Goal: Task Accomplishment & Management: Manage account settings

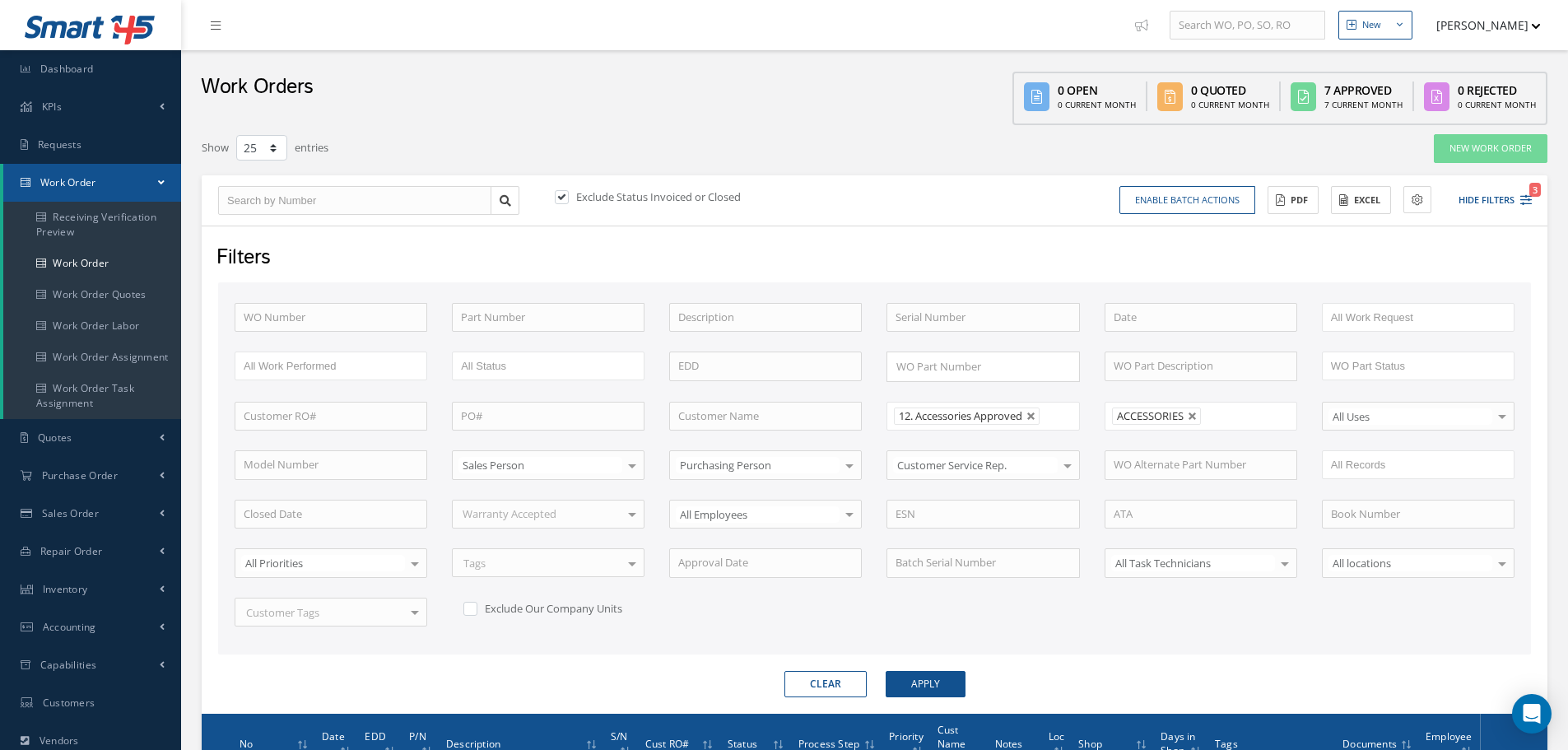
select select "25"
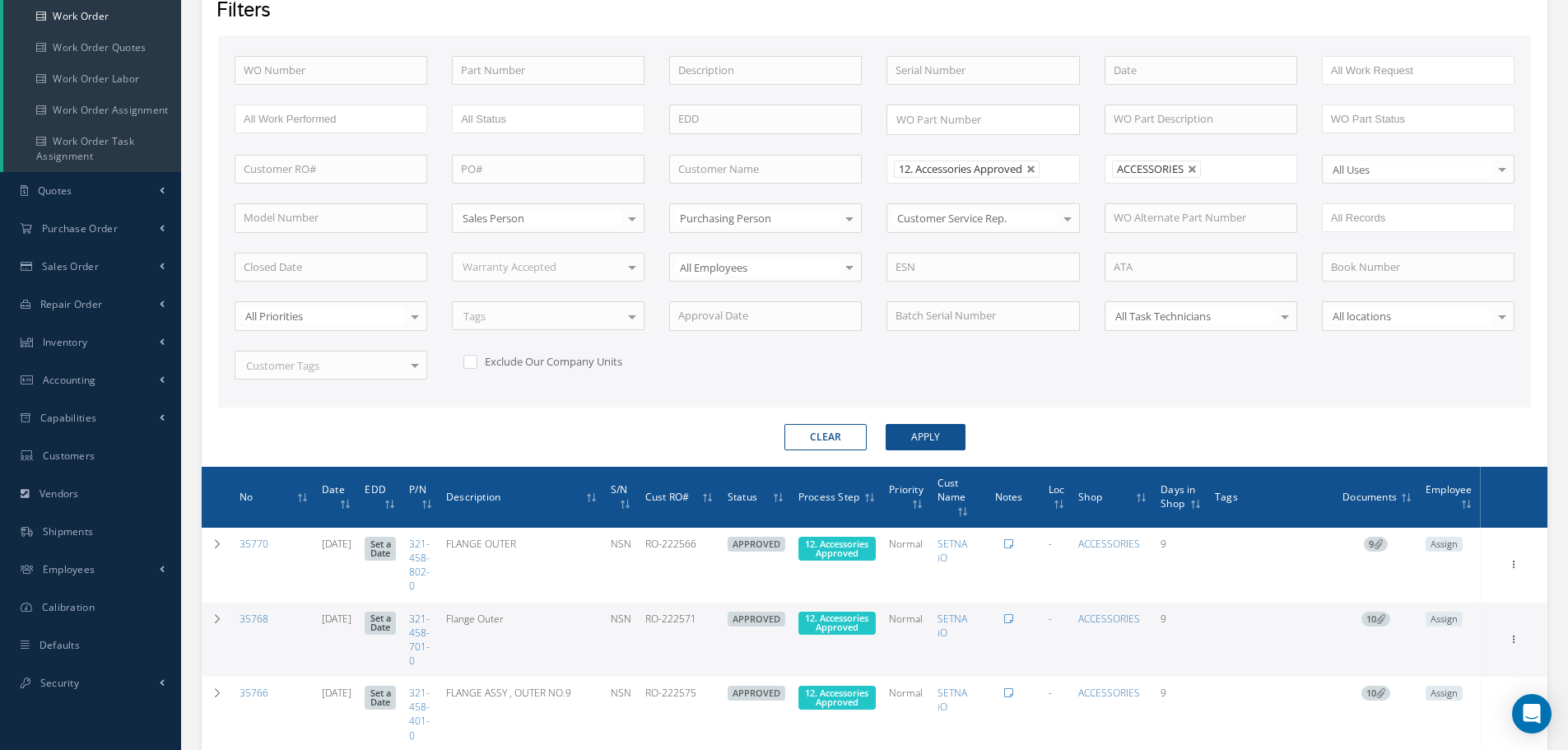
scroll to position [658, 0]
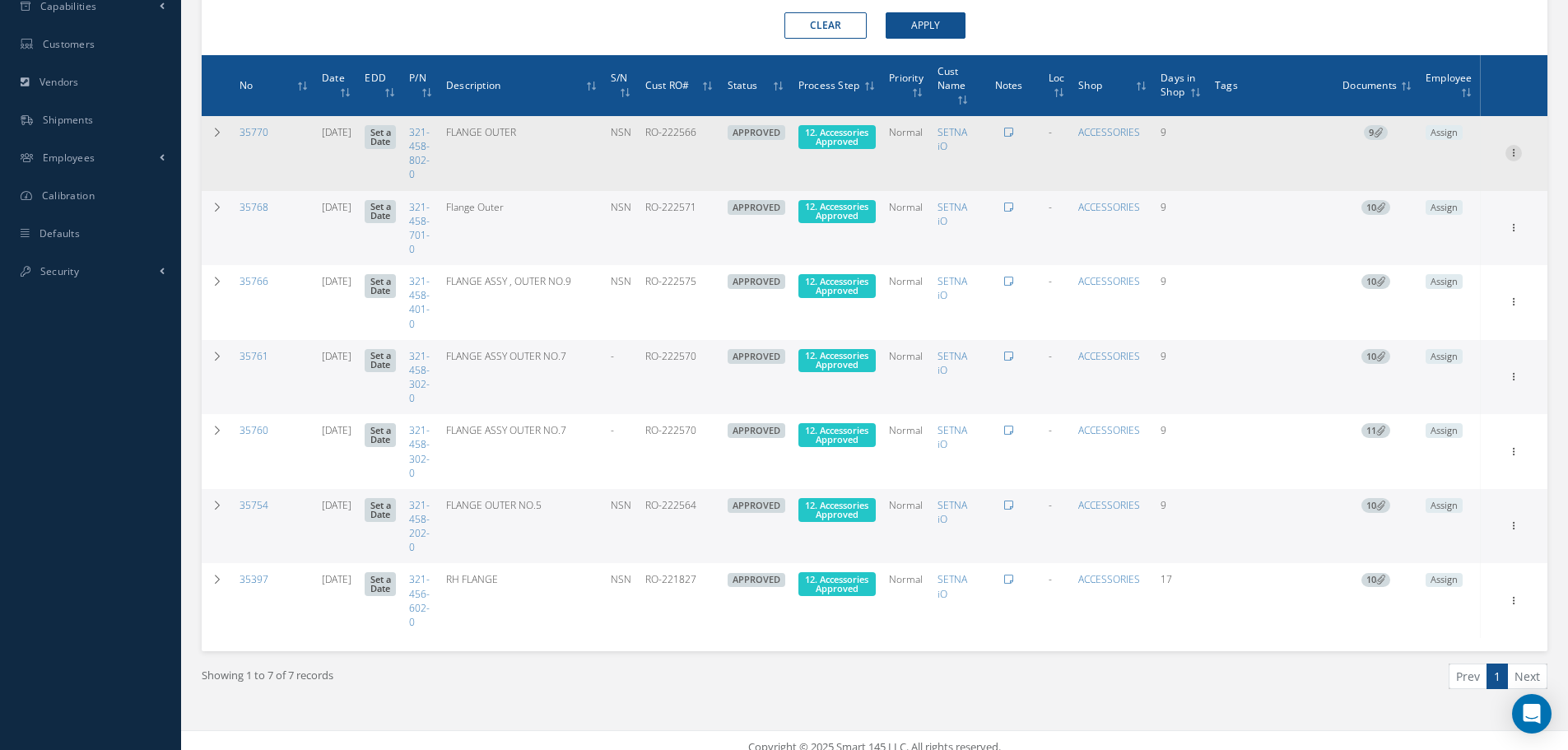
click at [1514, 153] on icon at bounding box center [1514, 152] width 16 height 14
click at [1428, 182] on link "Edit" at bounding box center [1437, 185] width 130 height 22
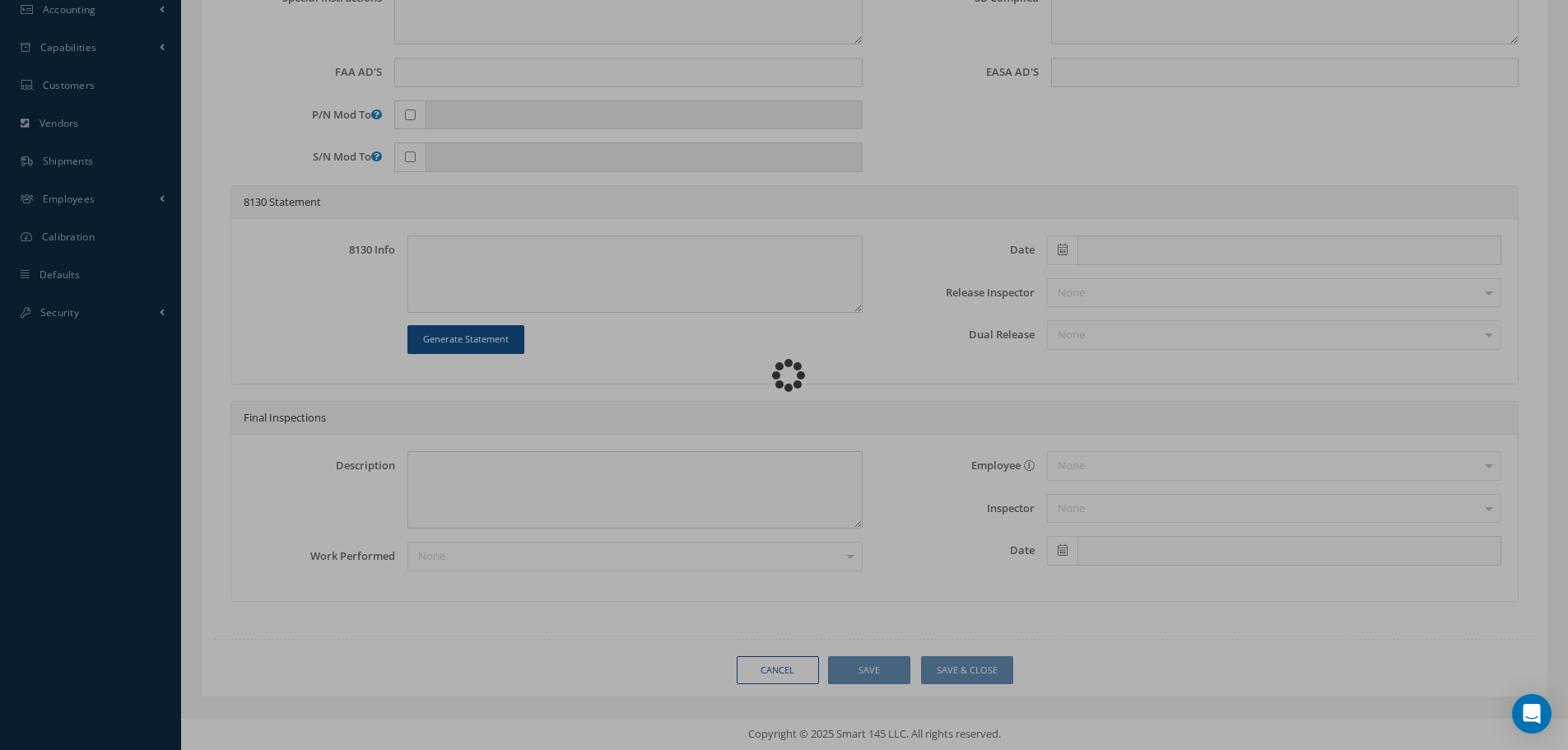
scroll to position [617, 0]
type input "321-458-802-0"
type input "08/19/2025"
type input "FLANGE OUTER"
type input "RO-222566"
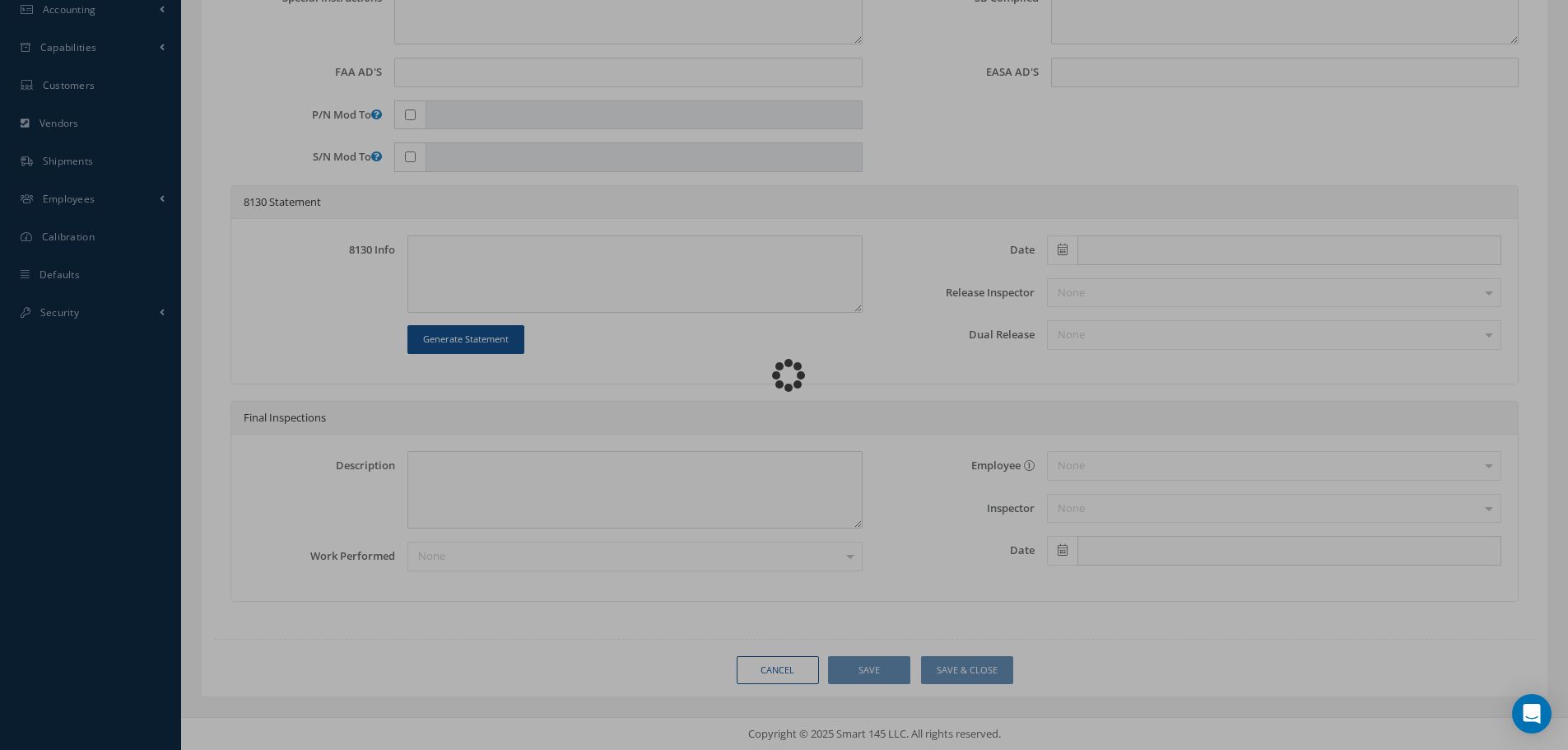
type input "NSN"
type textarea "NONE"
type textarea "PLEASE SEE R.O. FOR DETAILS"
type textarea "NO VISUAL DAMAGE"
type textarea "None performed"
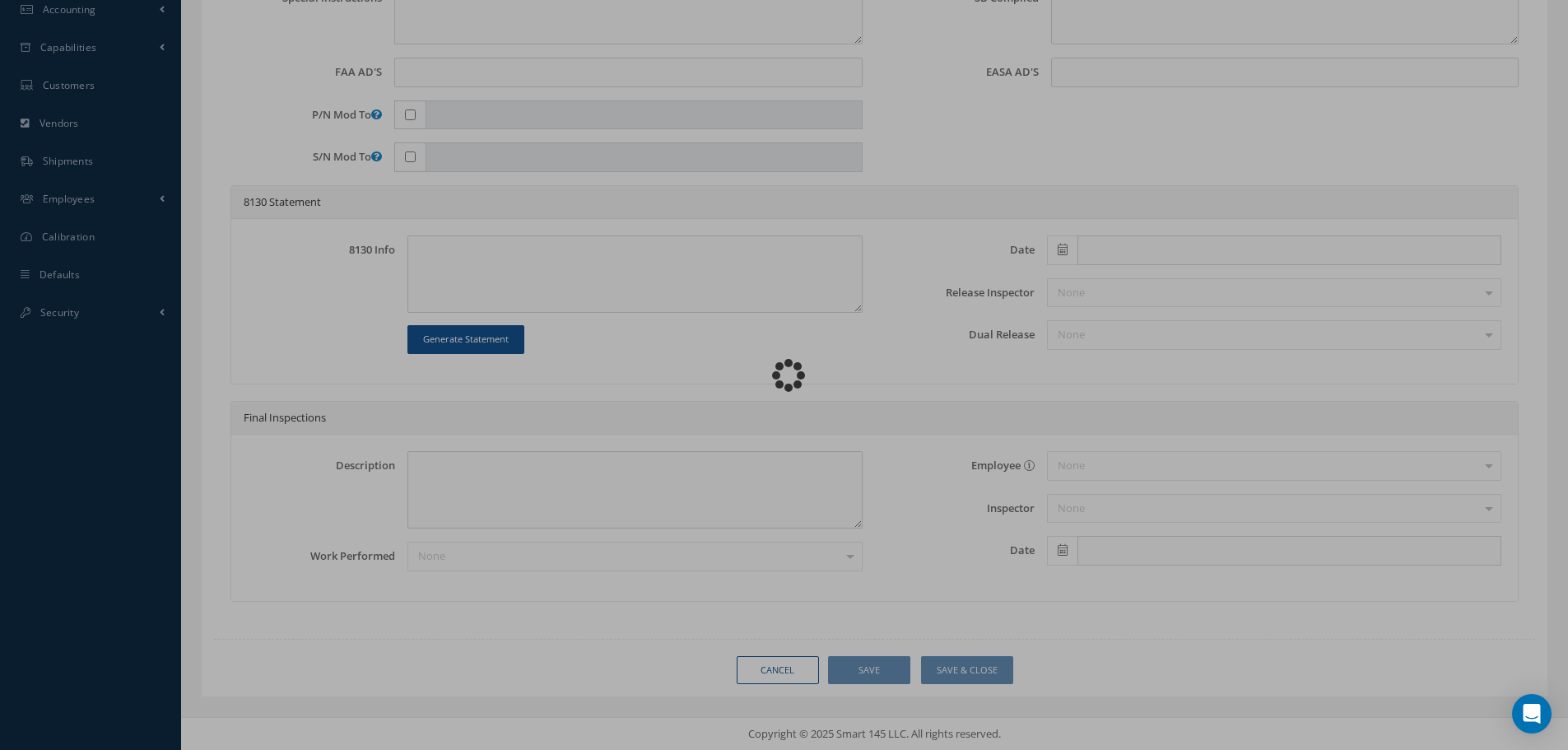
type textarea "Article was xxxxx in reference with the following Technical Standard : CFM56-5B…"
type textarea "Article has been approved to return to service."
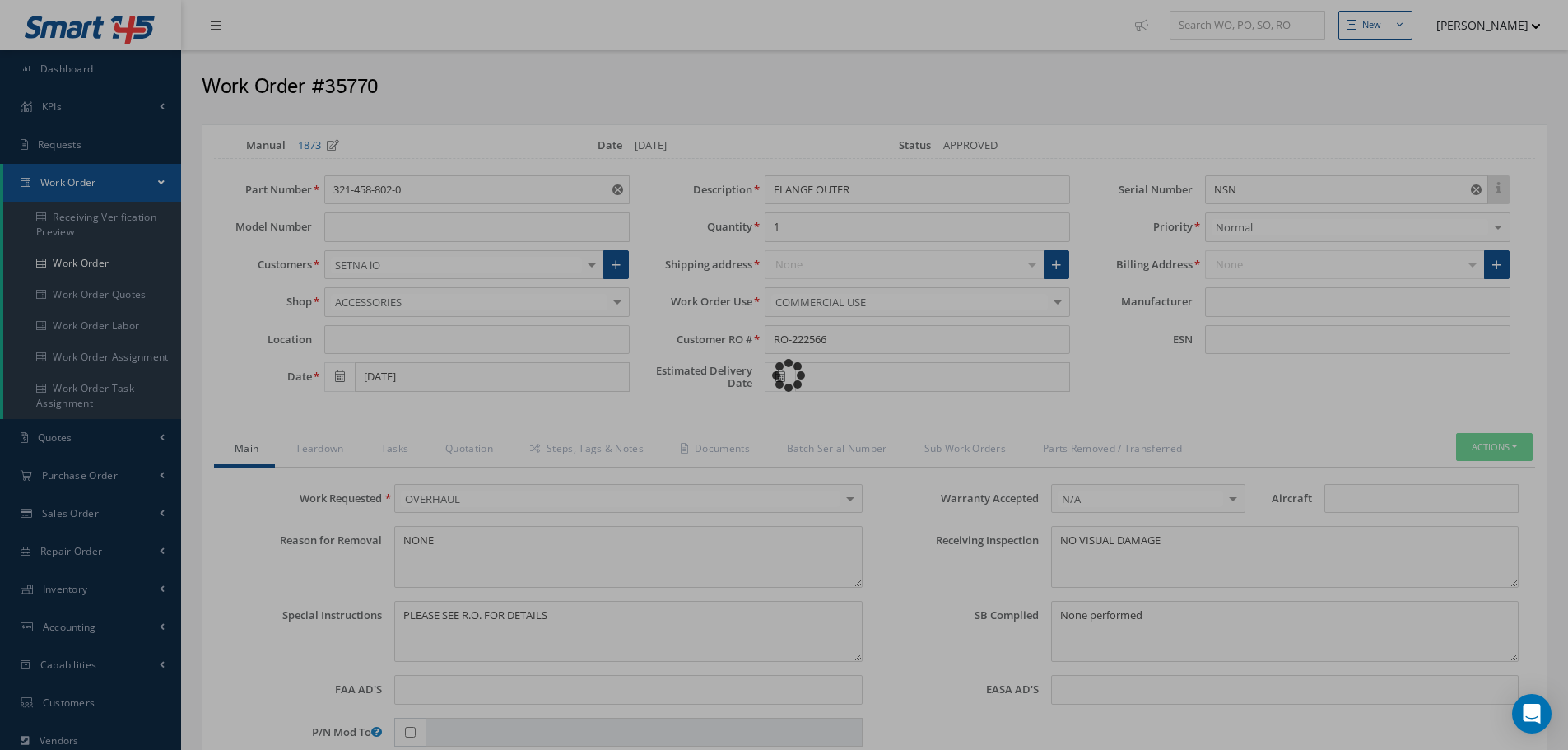
type input "CFM56-5B"
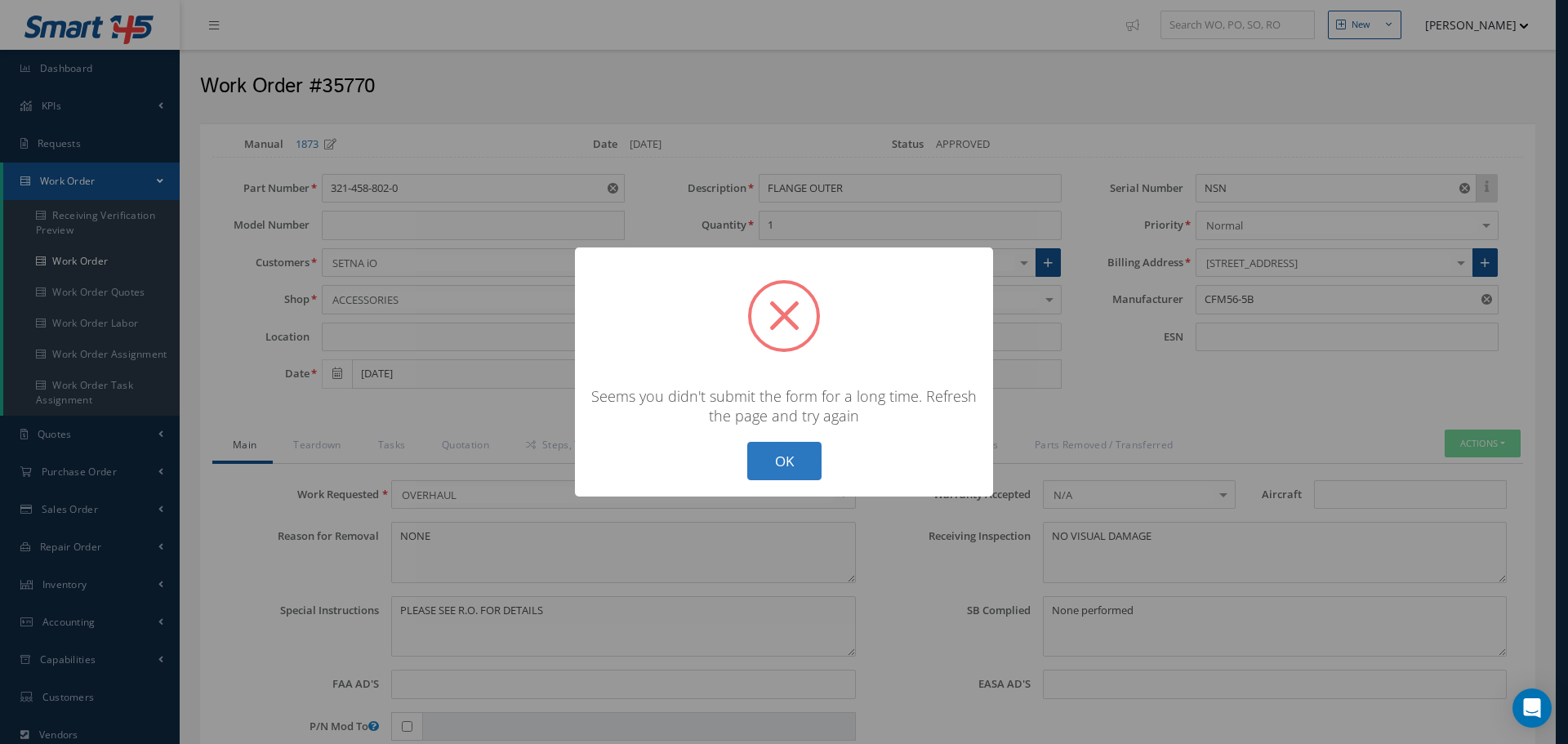
click at [803, 458] on button "OK" at bounding box center [784, 461] width 75 height 39
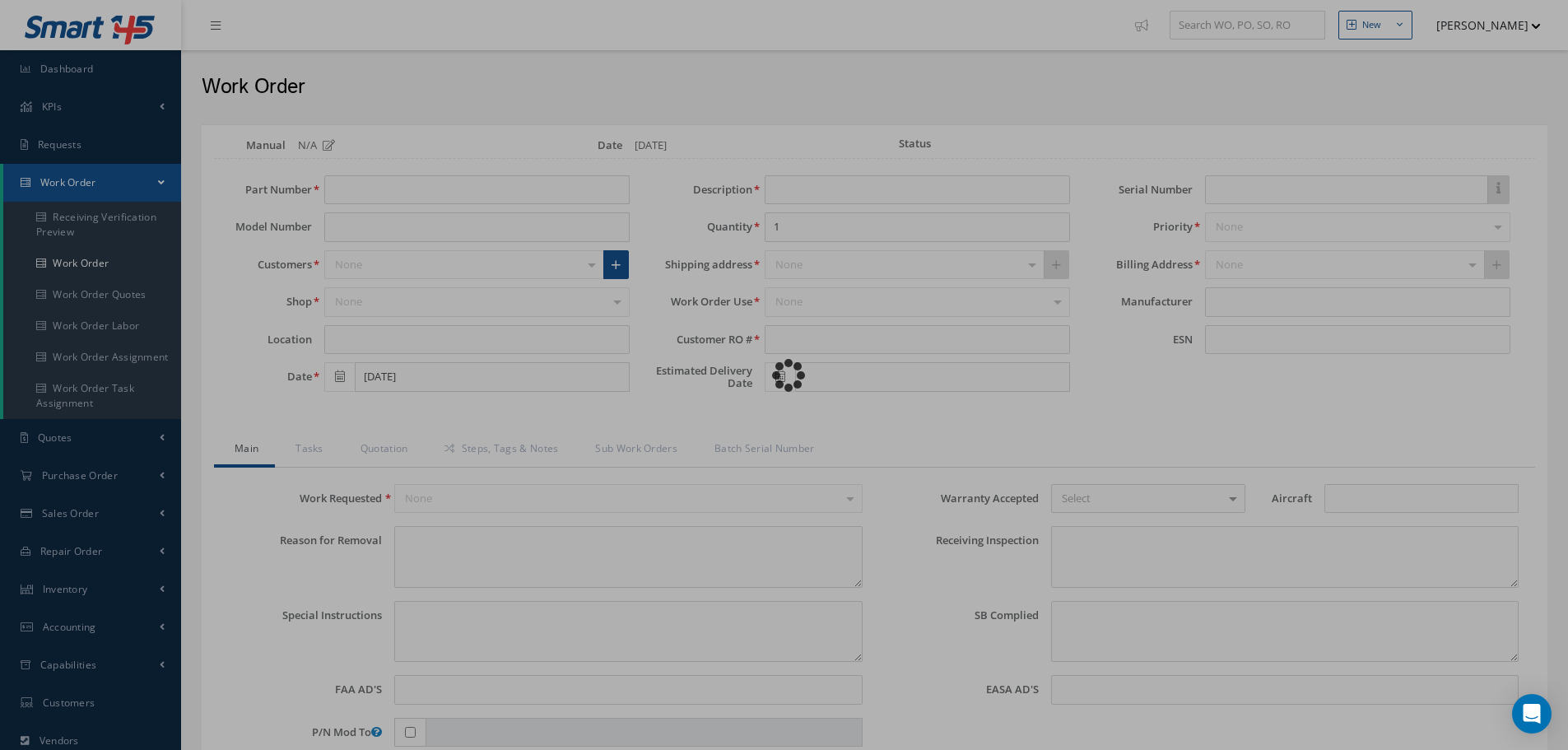
type input "321-458-802-0"
type input "08/19/2025"
type input "FLANGE OUTER"
type input "RO-222566"
type input "NSN"
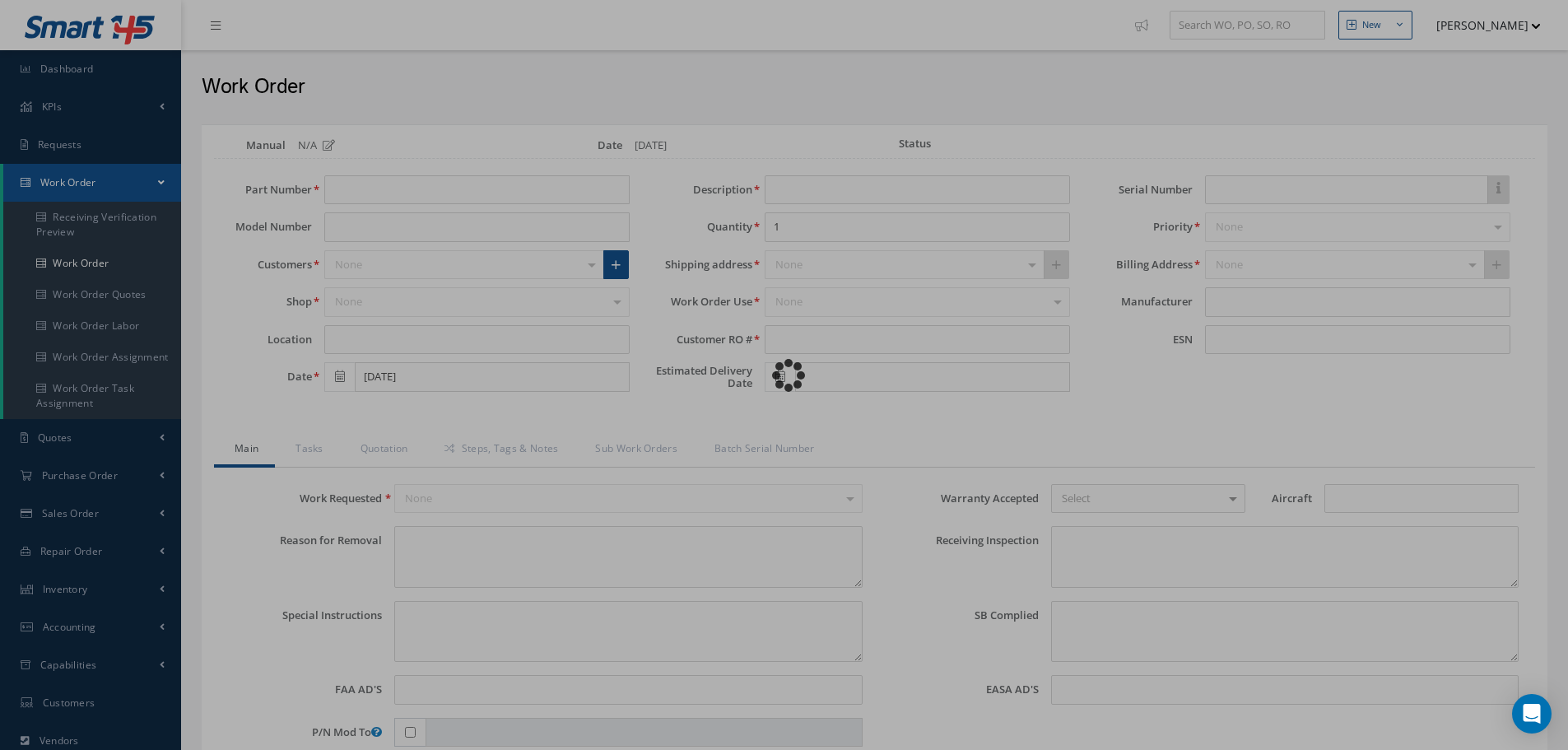
type textarea "NONE"
type textarea "PLEASE SEE R.O. FOR DETAILS"
type textarea "NO VISUAL DAMAGE"
type textarea "None performed"
type textarea "Article was xxxxx in reference with the following Technical Standard : CFM56-5B…"
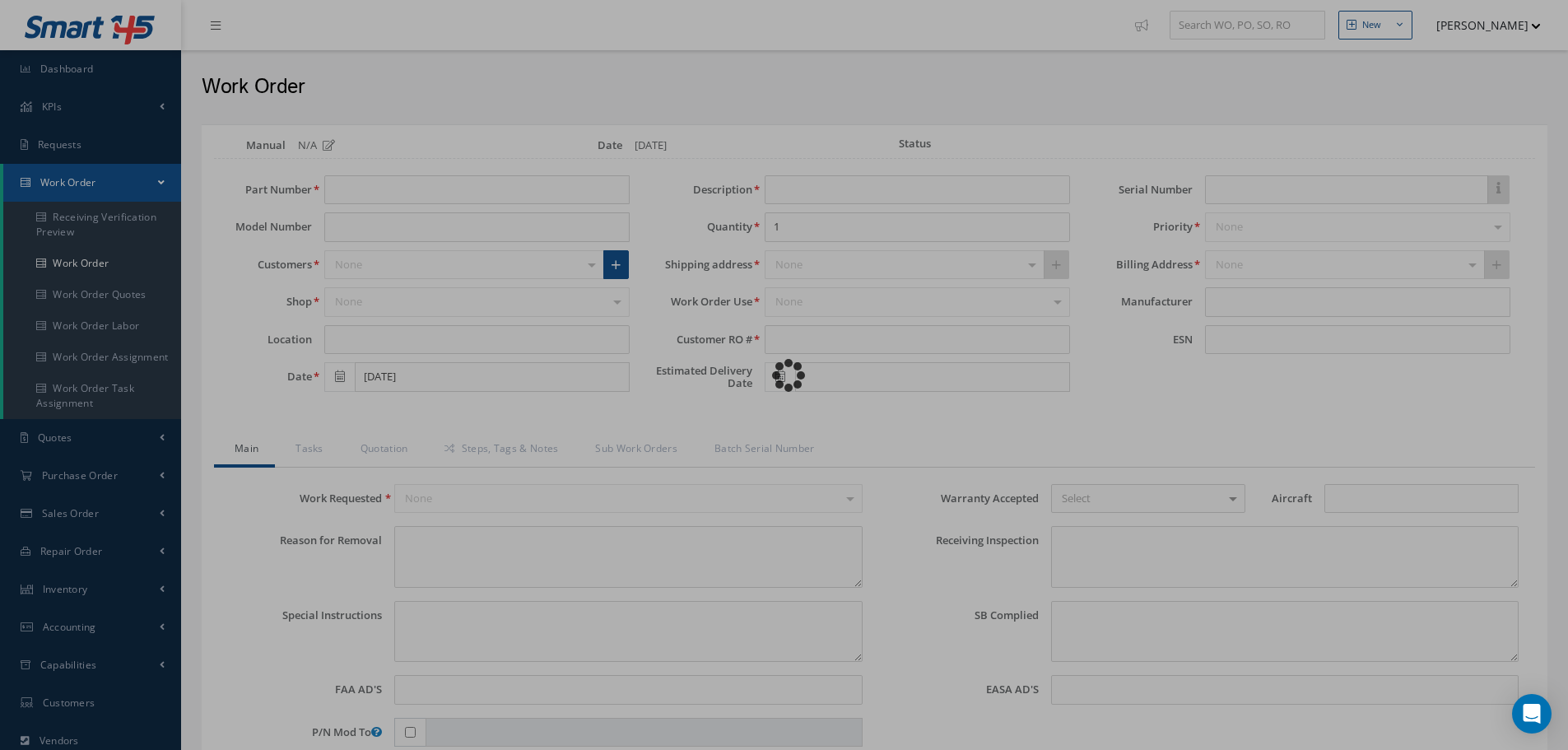
type textarea "Article has been approved to return to service."
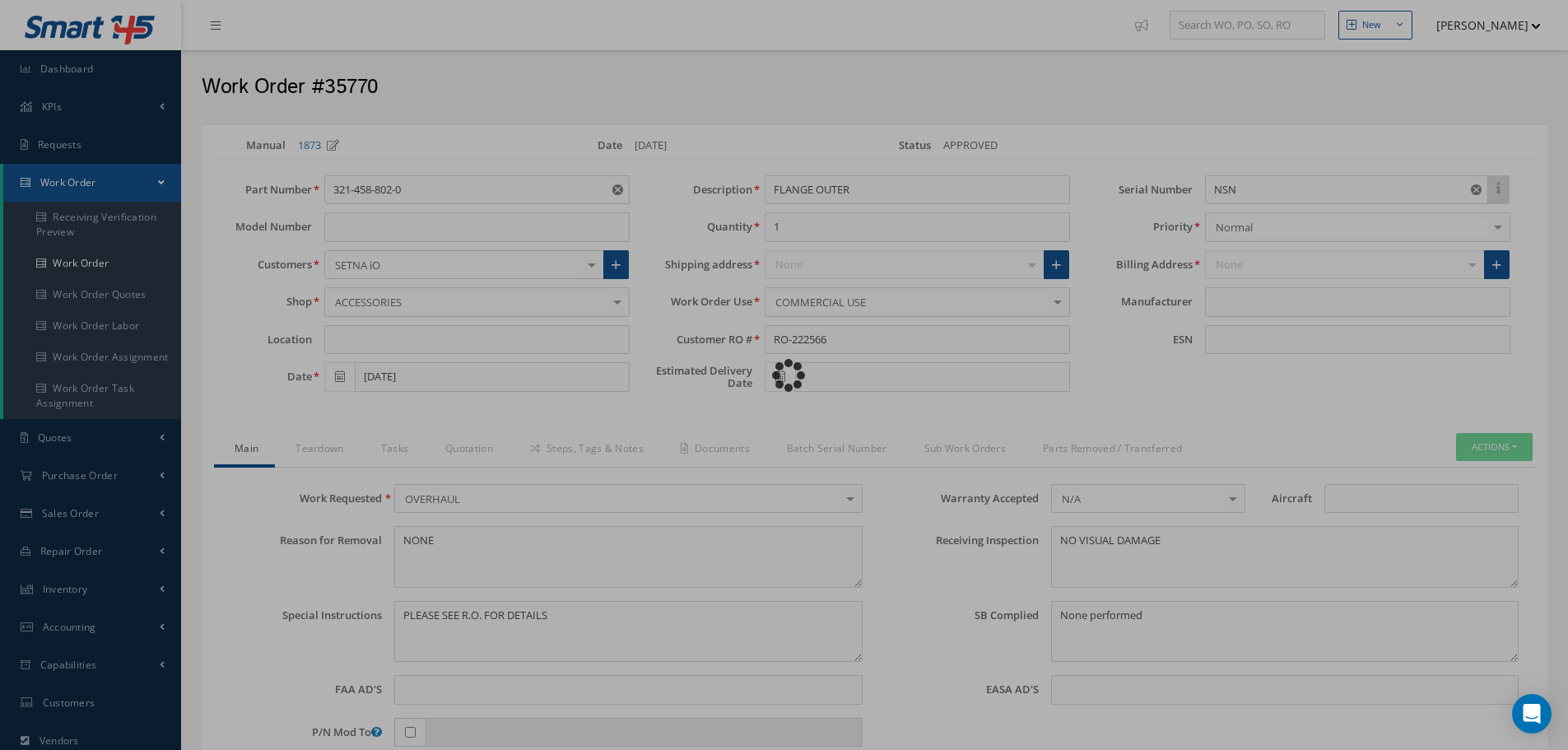
type input "CFM56-5B"
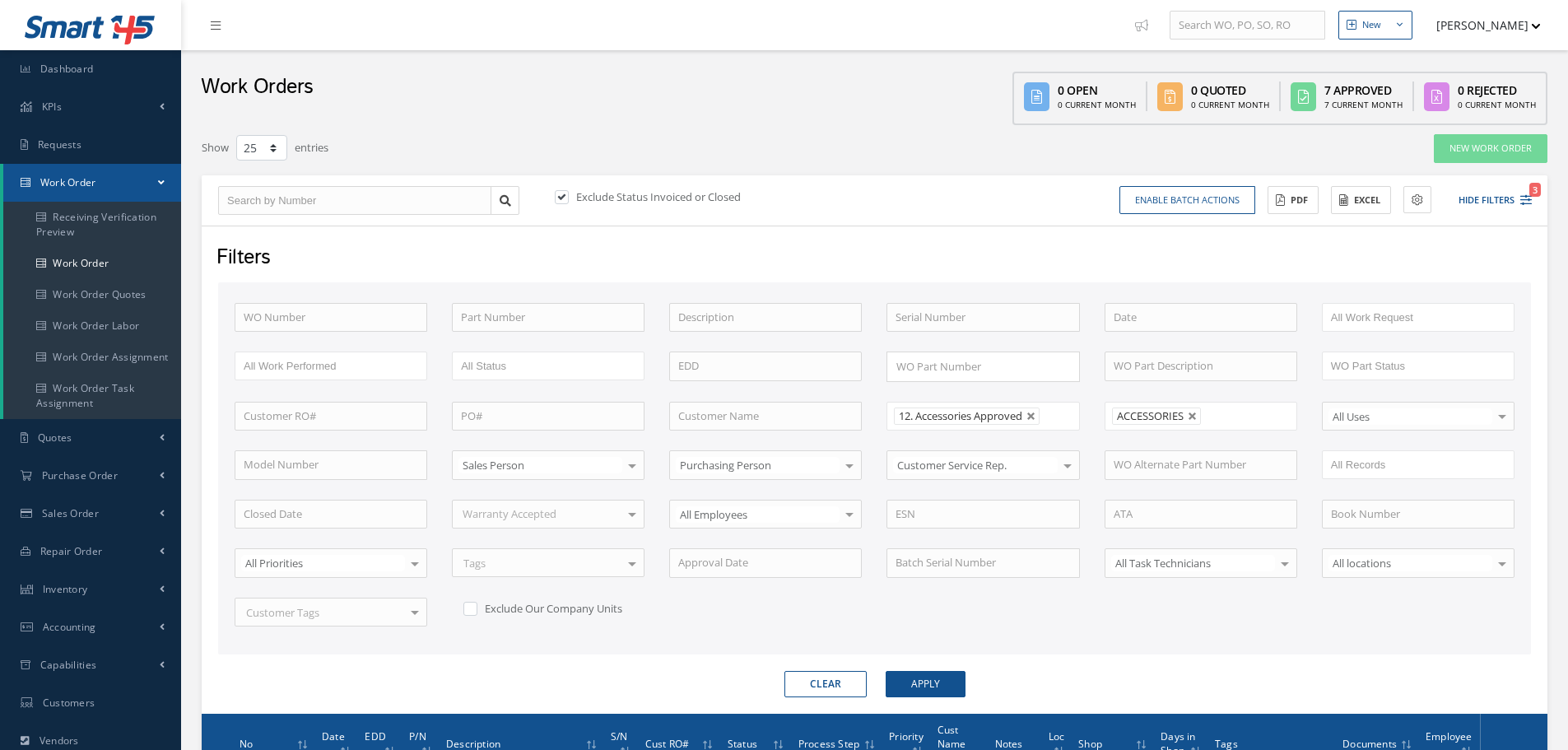
select select "25"
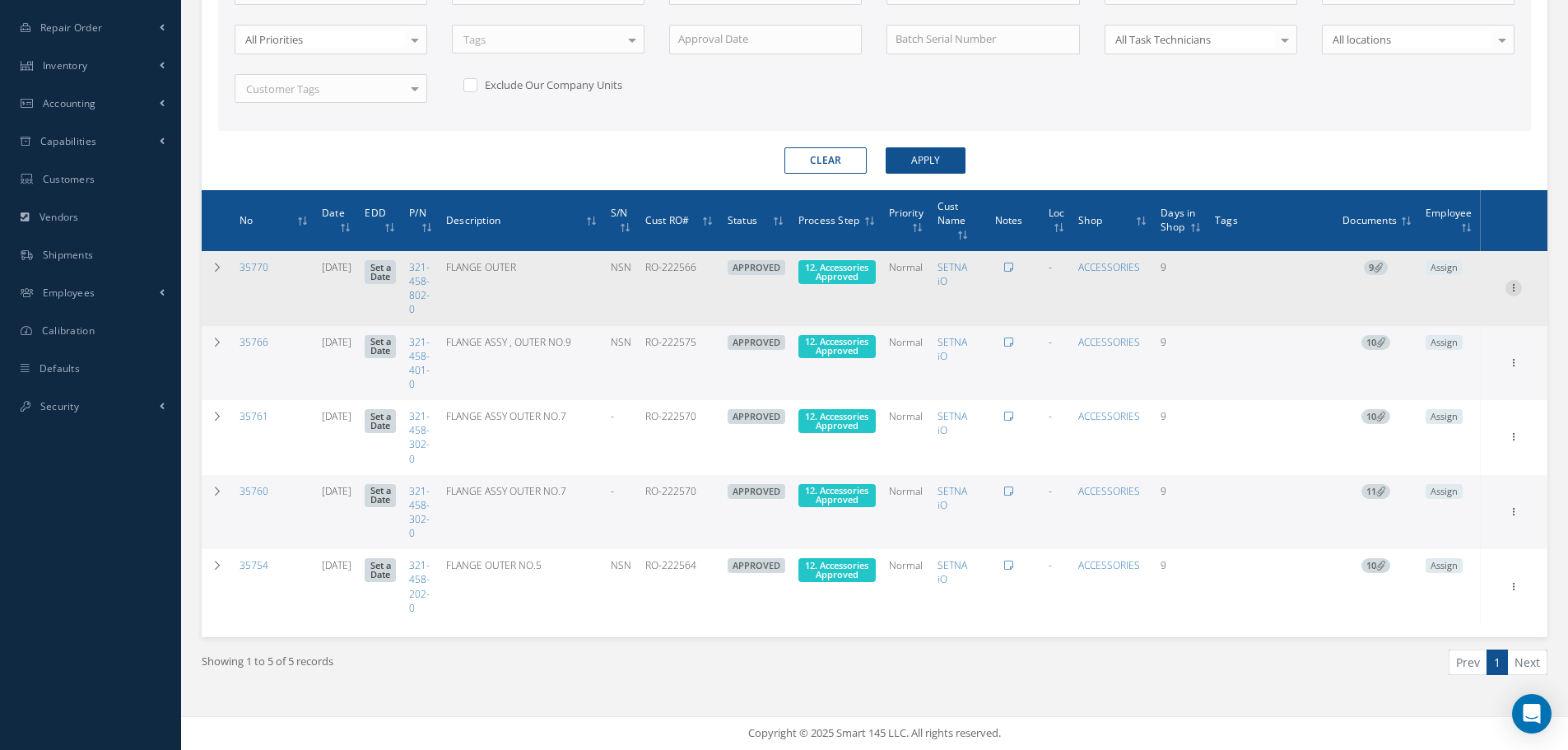
click at [1514, 284] on icon at bounding box center [1514, 286] width 16 height 14
click at [1418, 326] on link "Edit" at bounding box center [1437, 321] width 130 height 22
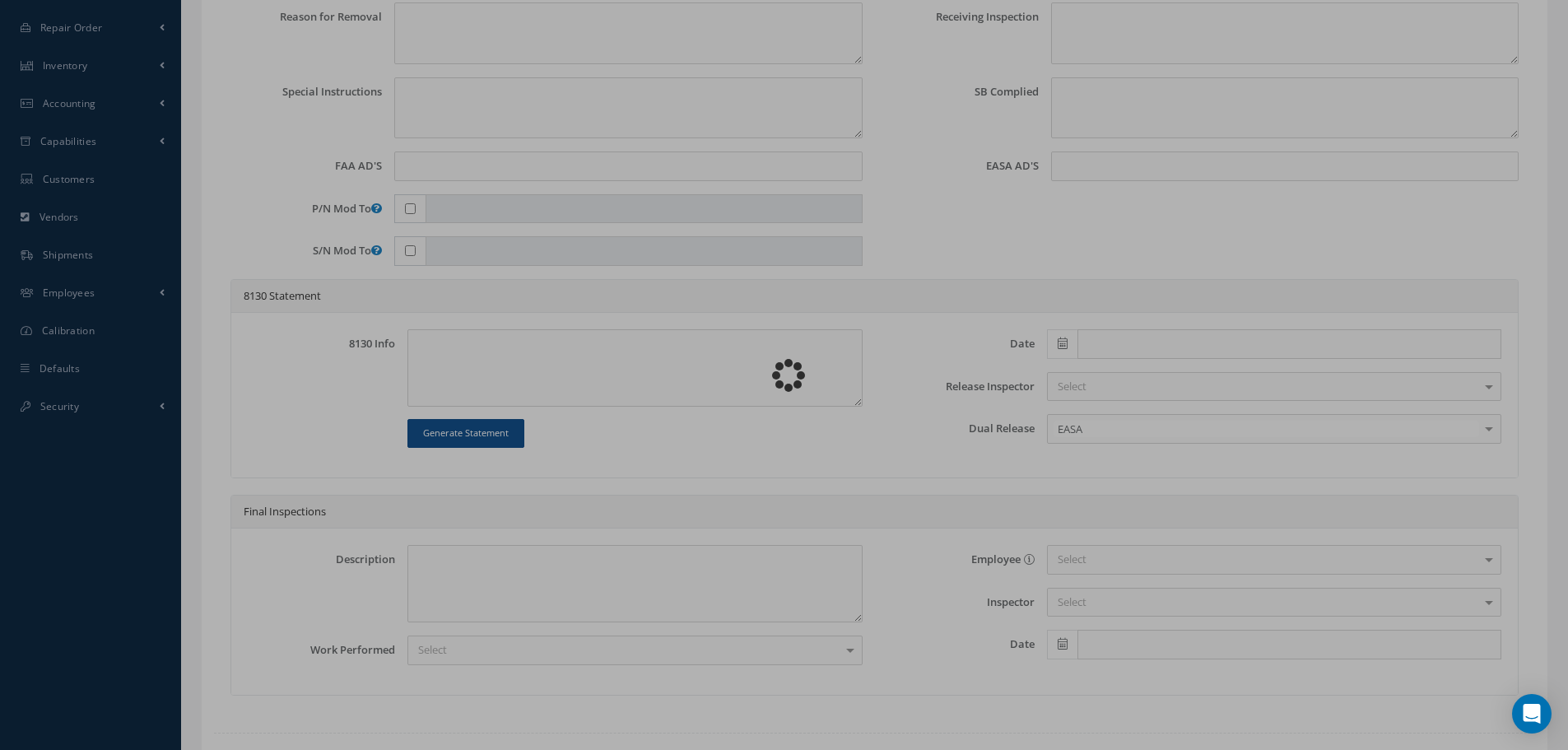
type input "321-458-802-0"
type input "08/19/2025"
type input "FLANGE OUTER"
type input "RO-222566"
type input "NSN"
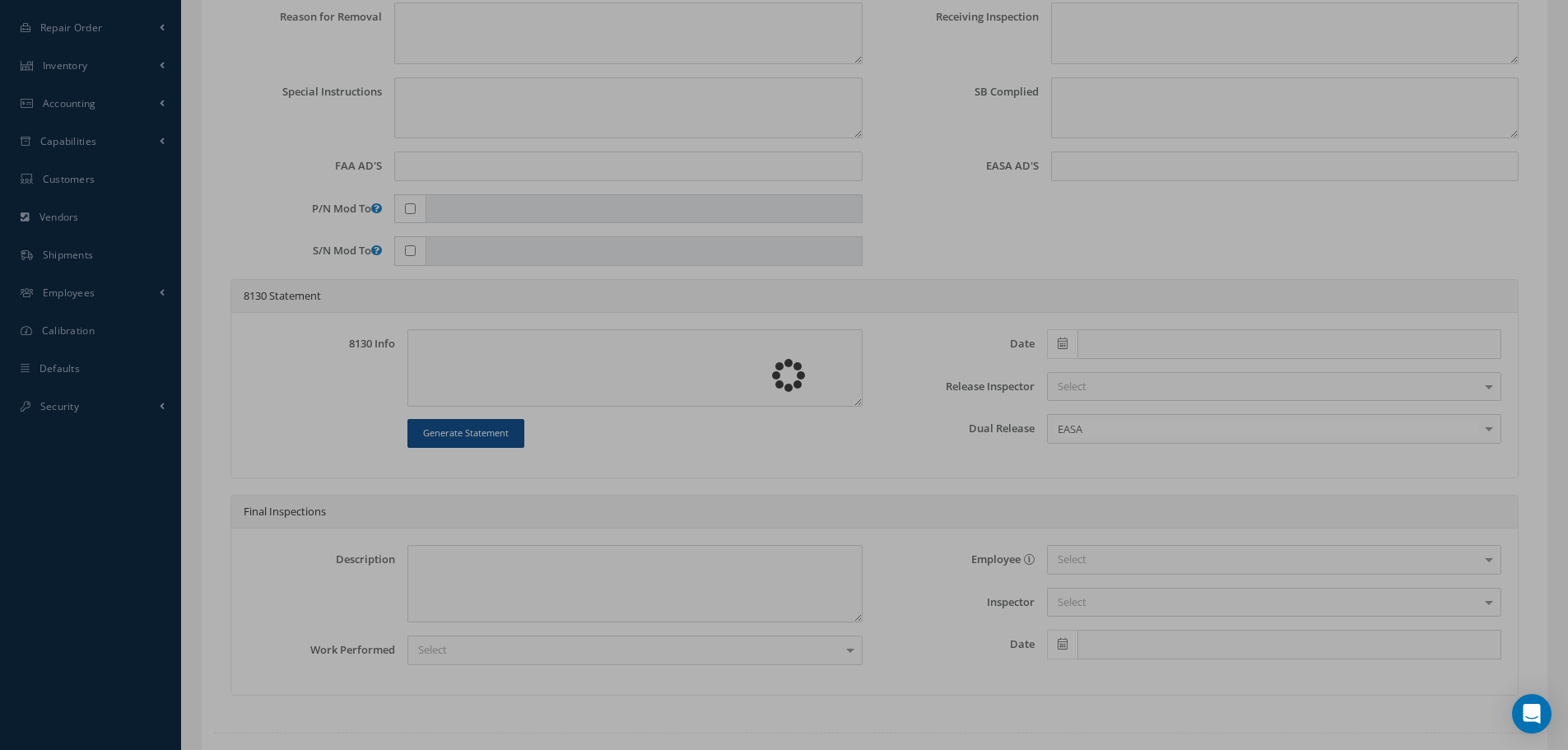
type textarea "NONE"
type textarea "PLEASE SEE R.O. FOR DETAILS"
type textarea "NO VISUAL DAMAGE"
type textarea "None performed"
type textarea "Article was xxxxx in reference with the following Technical Standard : CFM56-5B…"
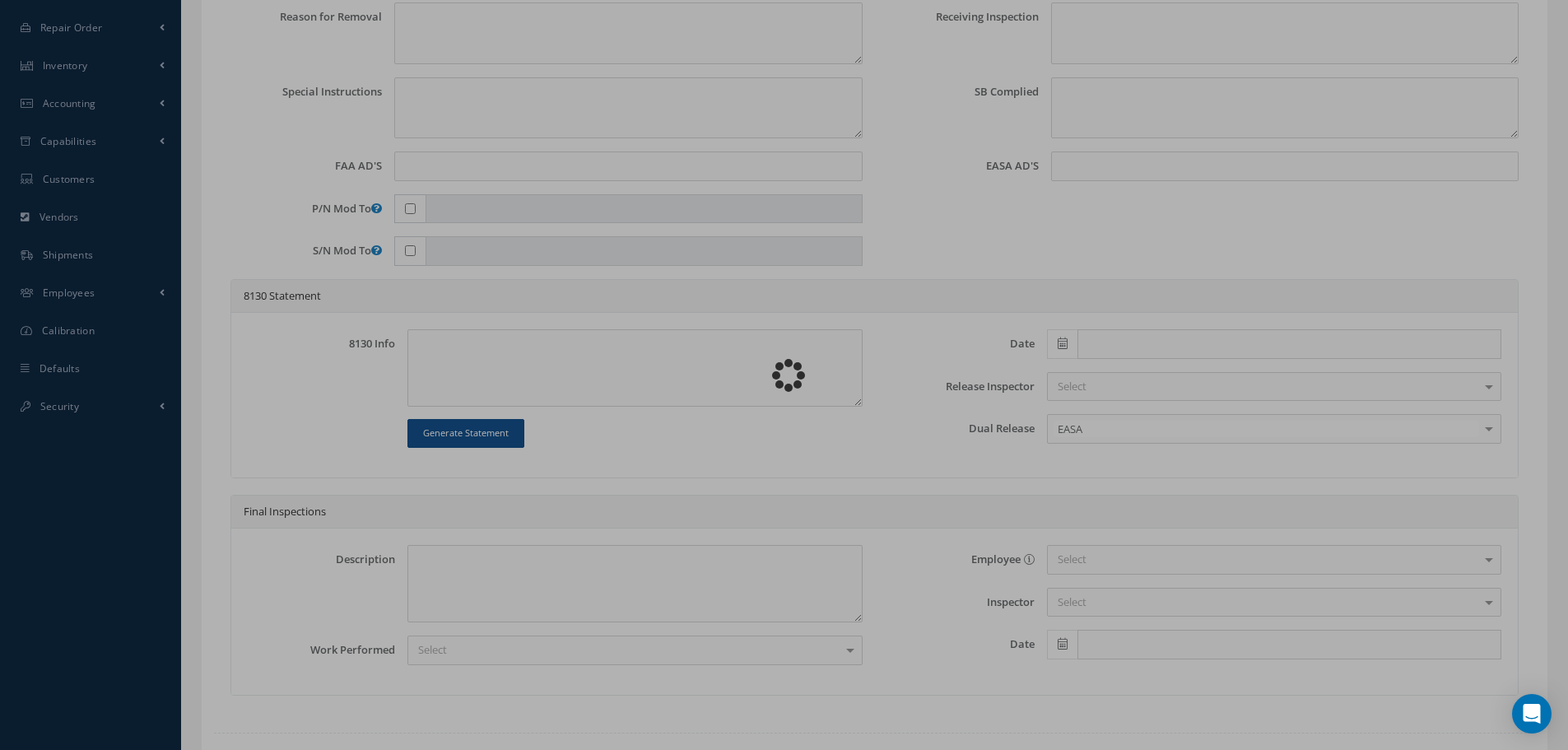
type textarea "Article has been approved to return to service."
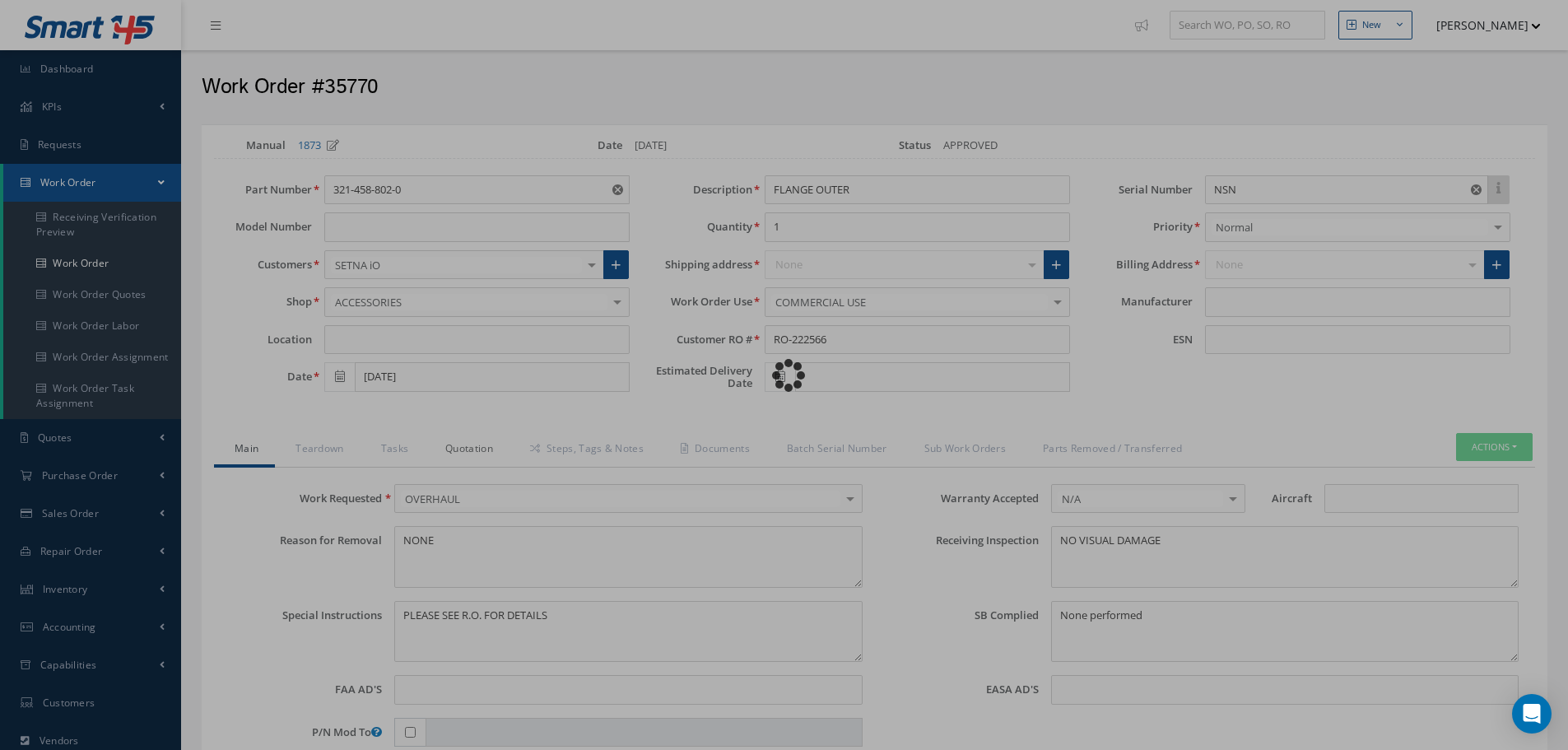
type input "CFM56-5B"
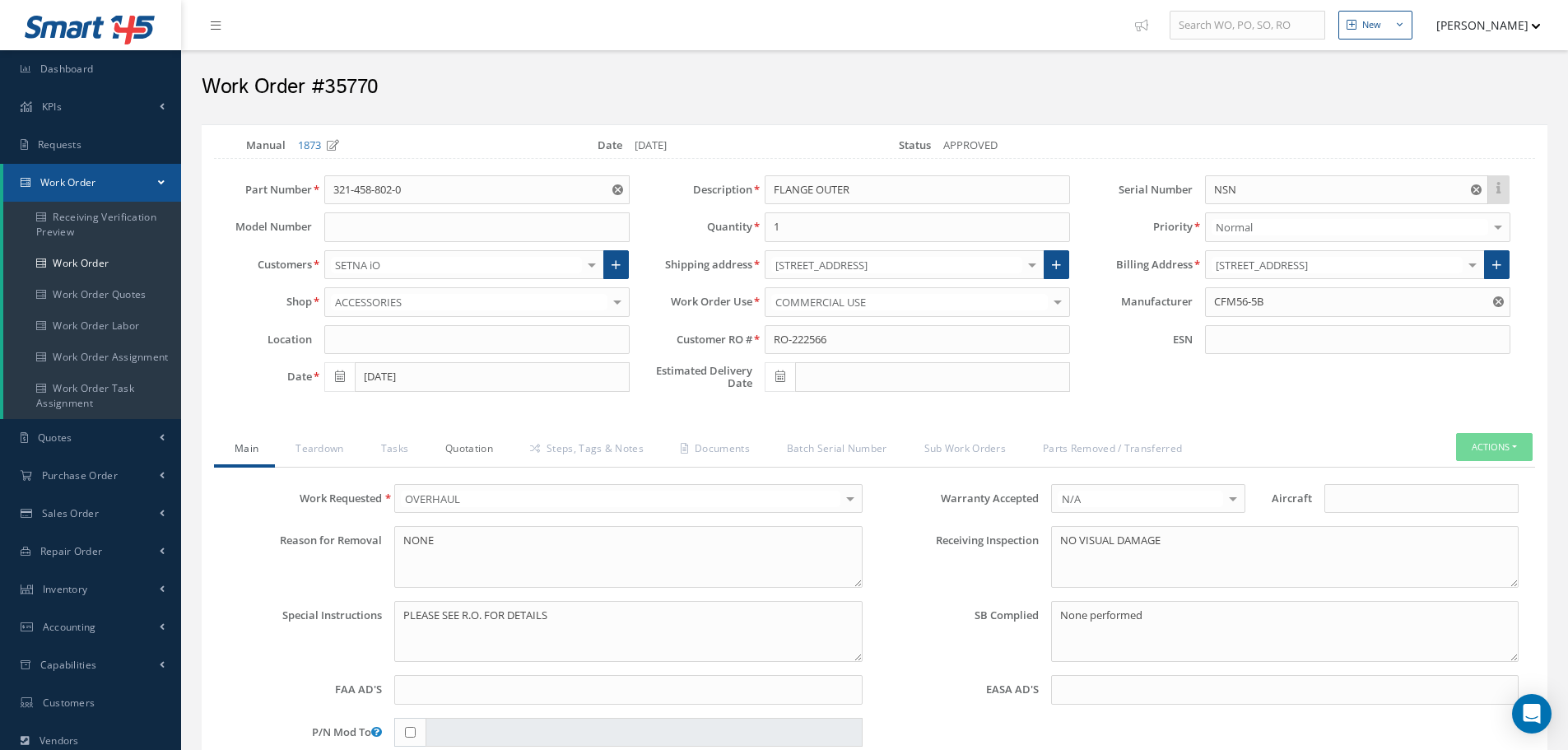
drag, startPoint x: 461, startPoint y: 450, endPoint x: 467, endPoint y: 445, distance: 7.8
click at [463, 450] on link "Quotation" at bounding box center [466, 450] width 84 height 35
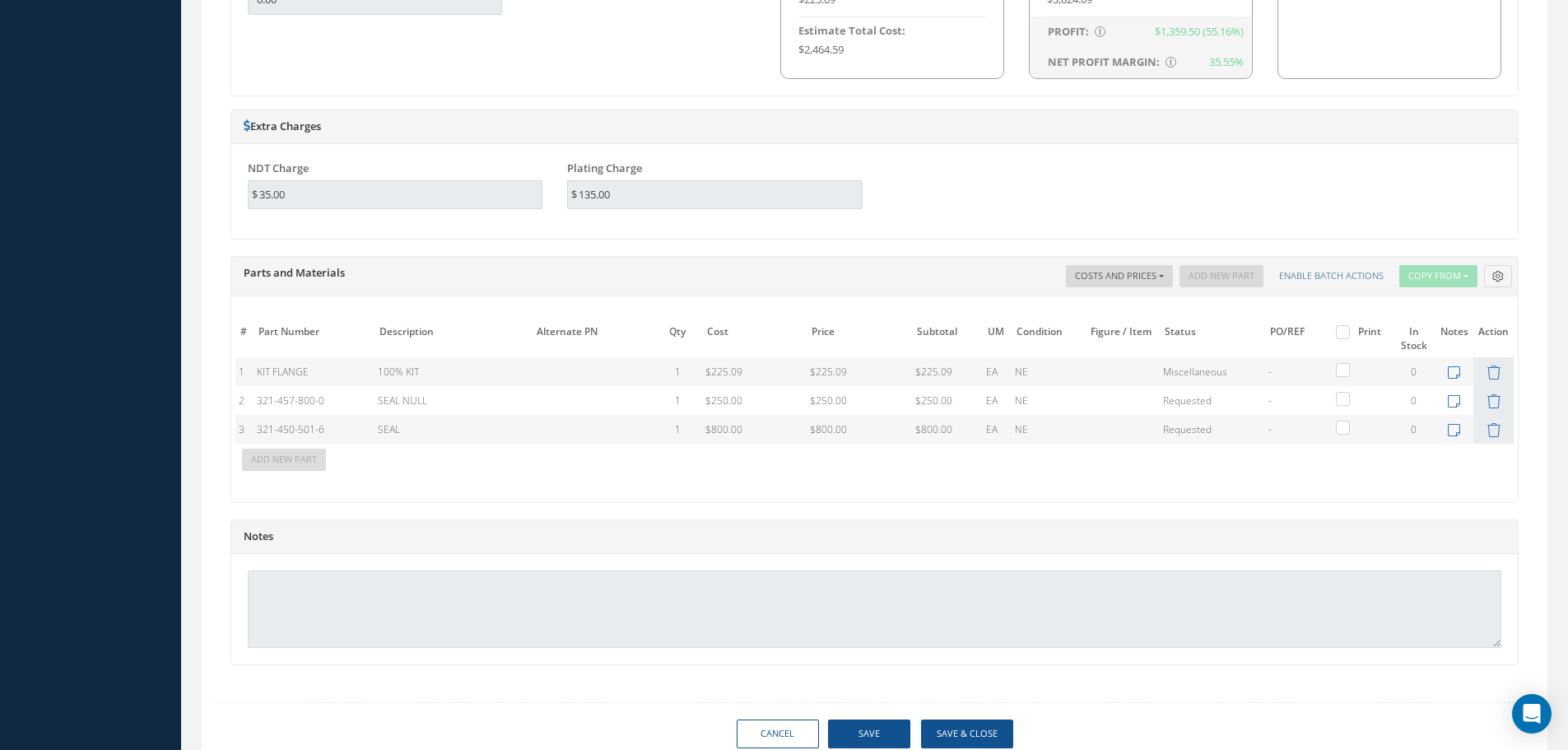
scroll to position [1235, 0]
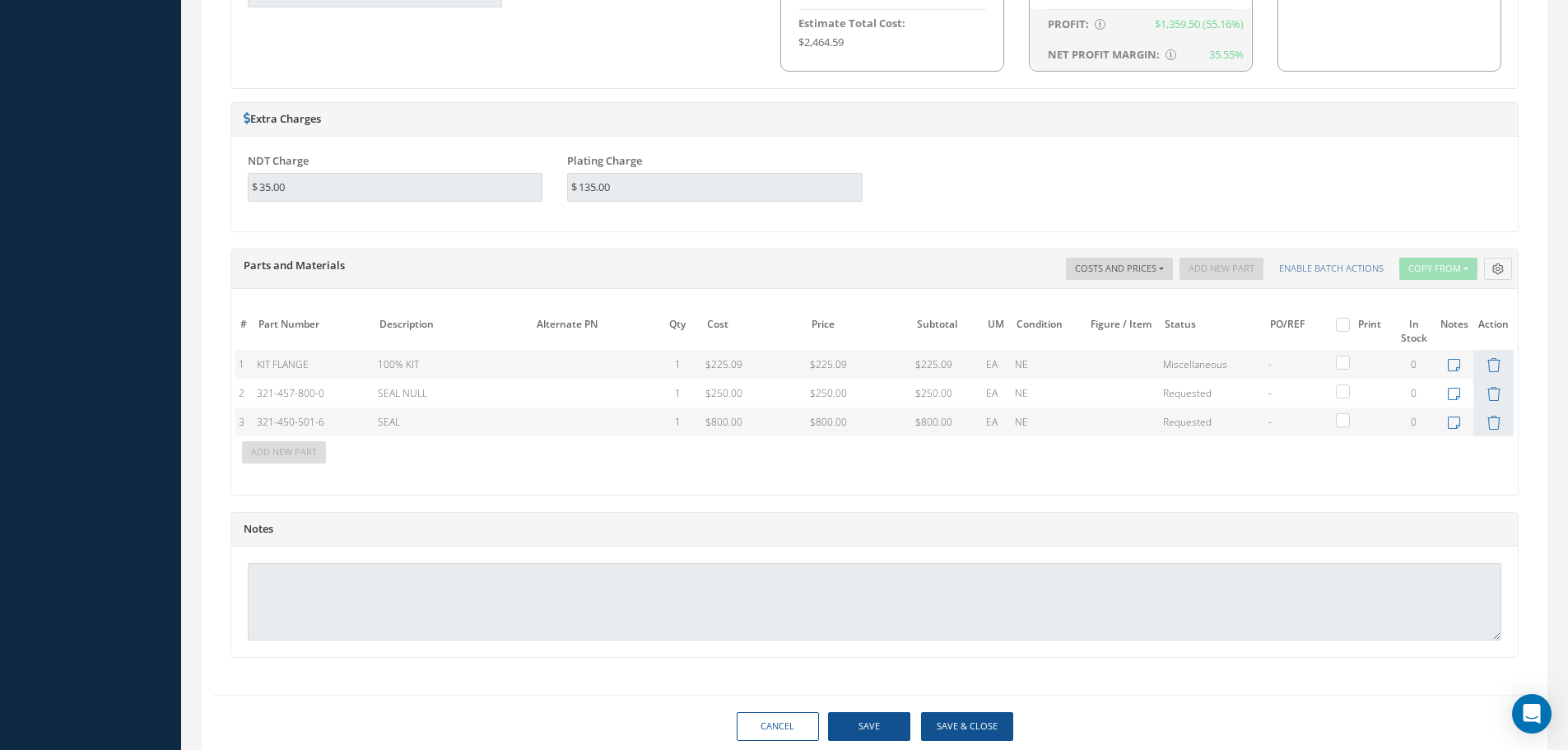
click at [1348, 322] on label at bounding box center [1350, 323] width 5 height 14
click at [1348, 322] on input "checkbox" at bounding box center [1345, 327] width 11 height 11
checkbox input "true"
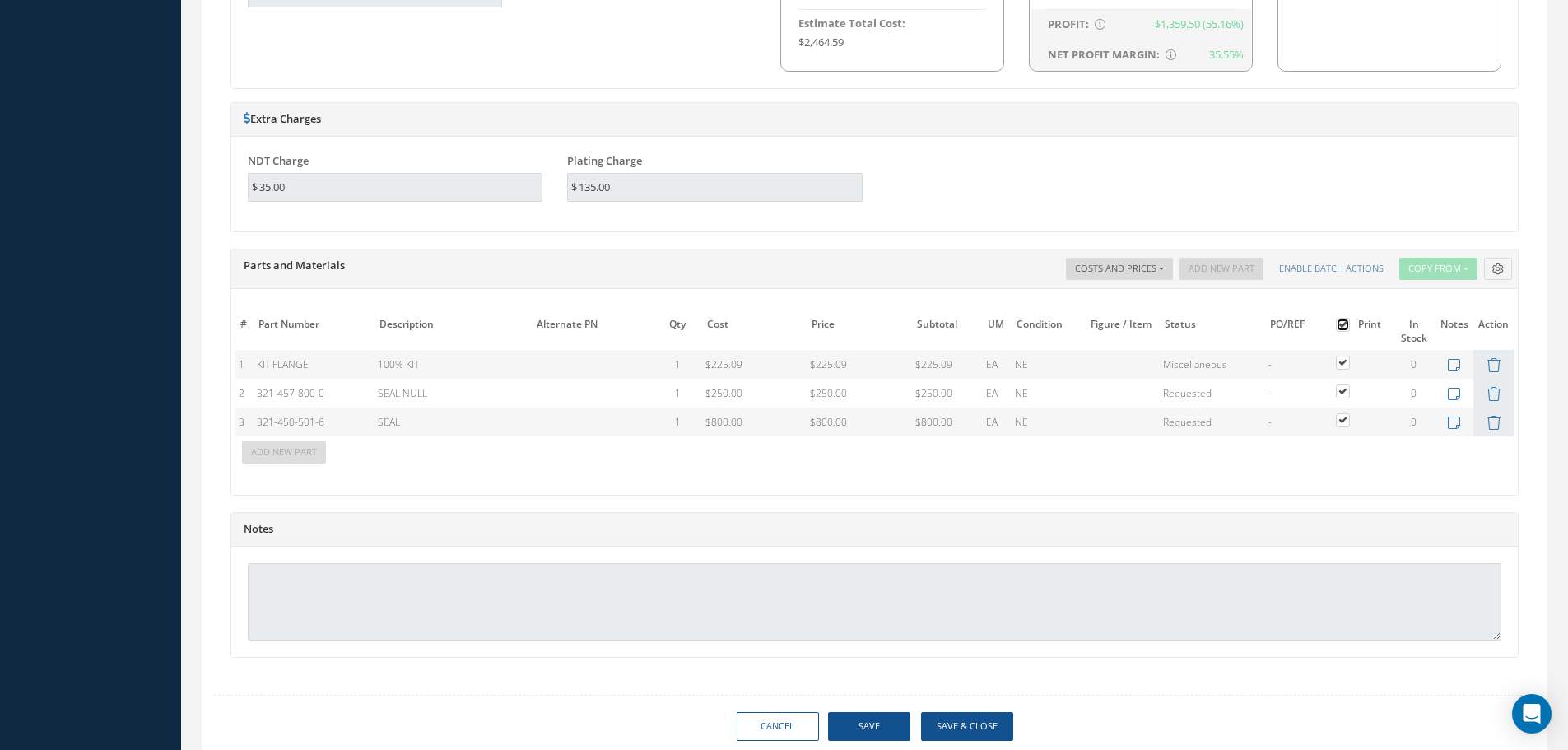
checkbox input "true"
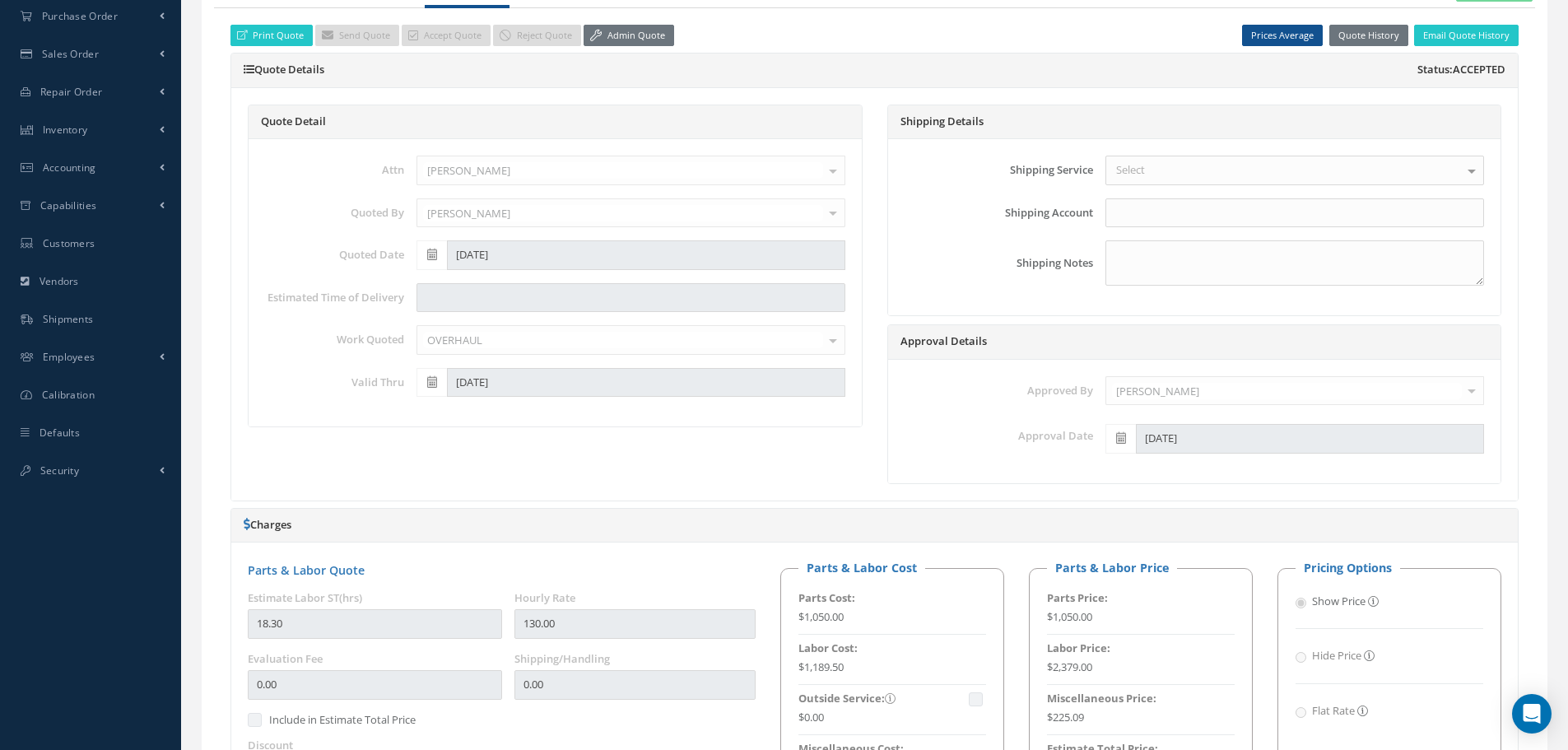
scroll to position [247, 0]
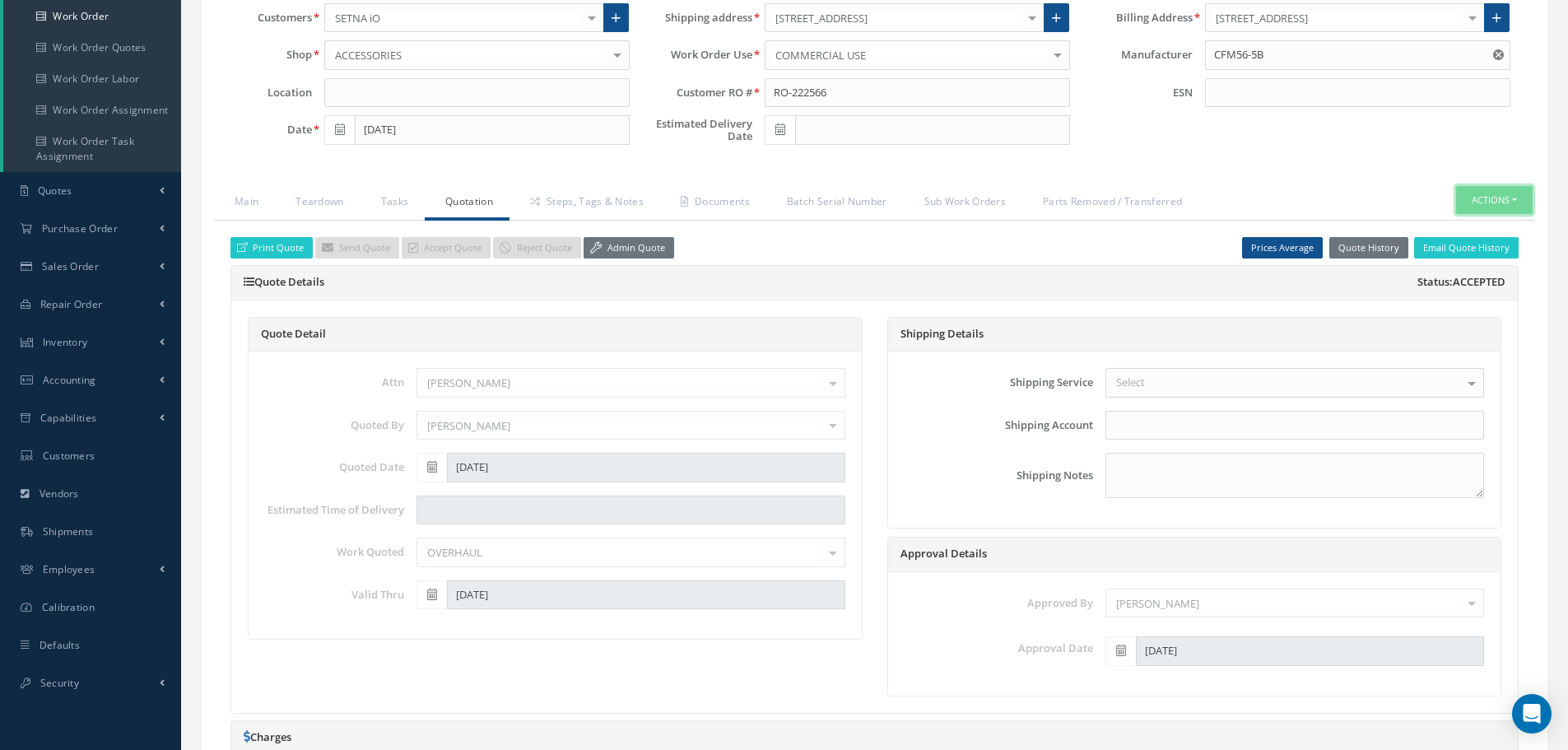
click at [1512, 198] on button "Actions" at bounding box center [1494, 201] width 76 height 29
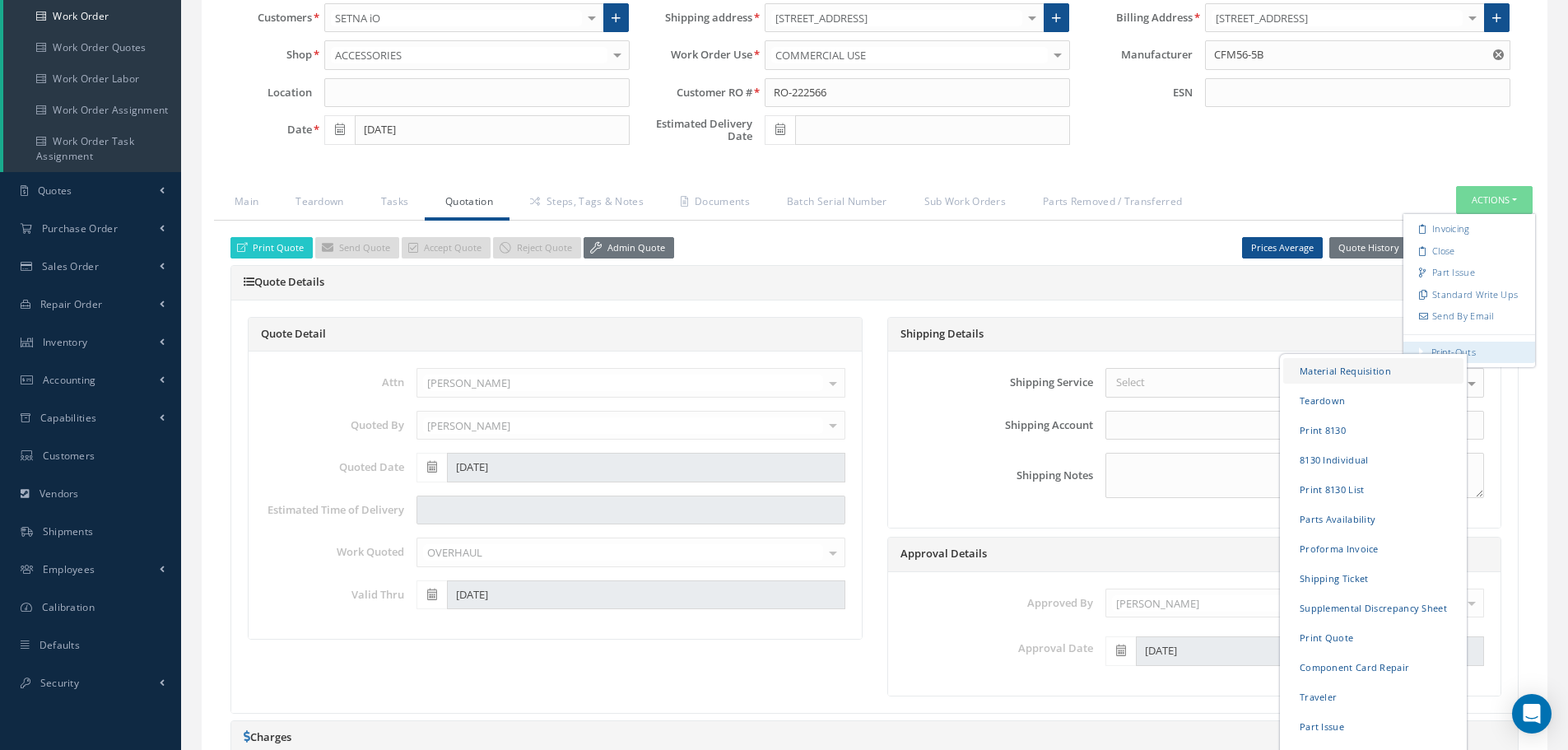
click at [1328, 364] on link "Material Requisition" at bounding box center [1373, 370] width 181 height 25
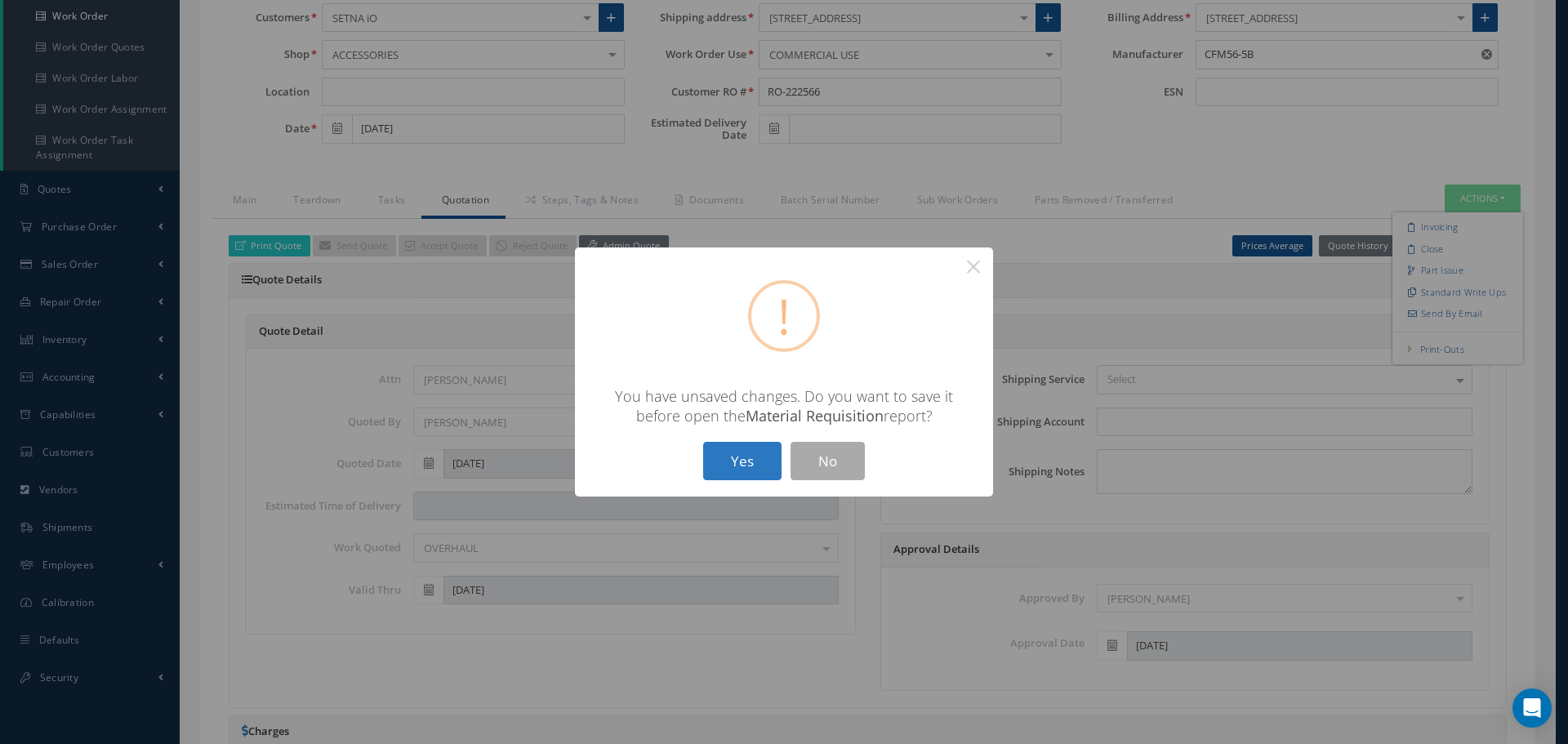
click at [730, 453] on button "Yes" at bounding box center [742, 461] width 78 height 39
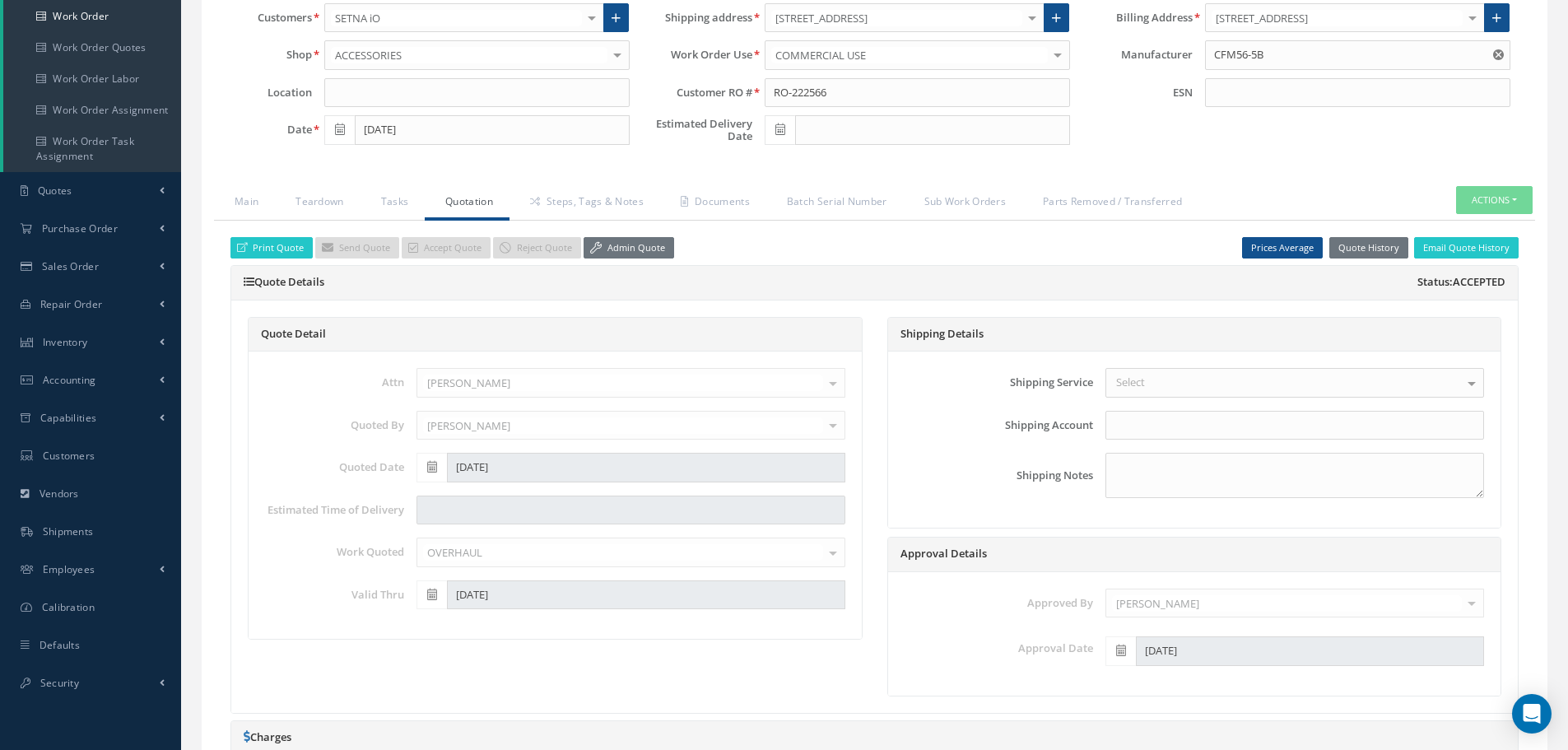
checkbox input "true"
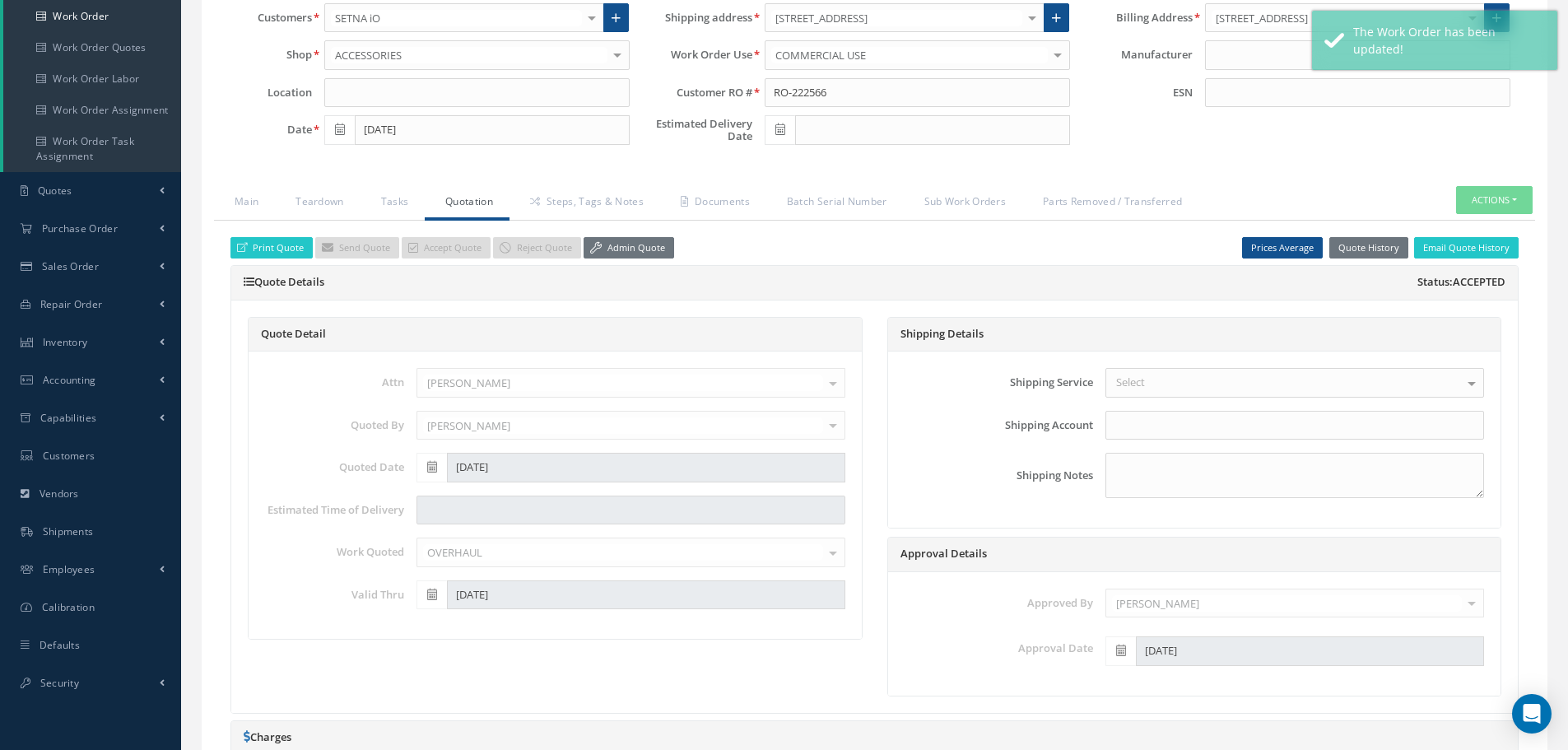
type input "CFM56-5B"
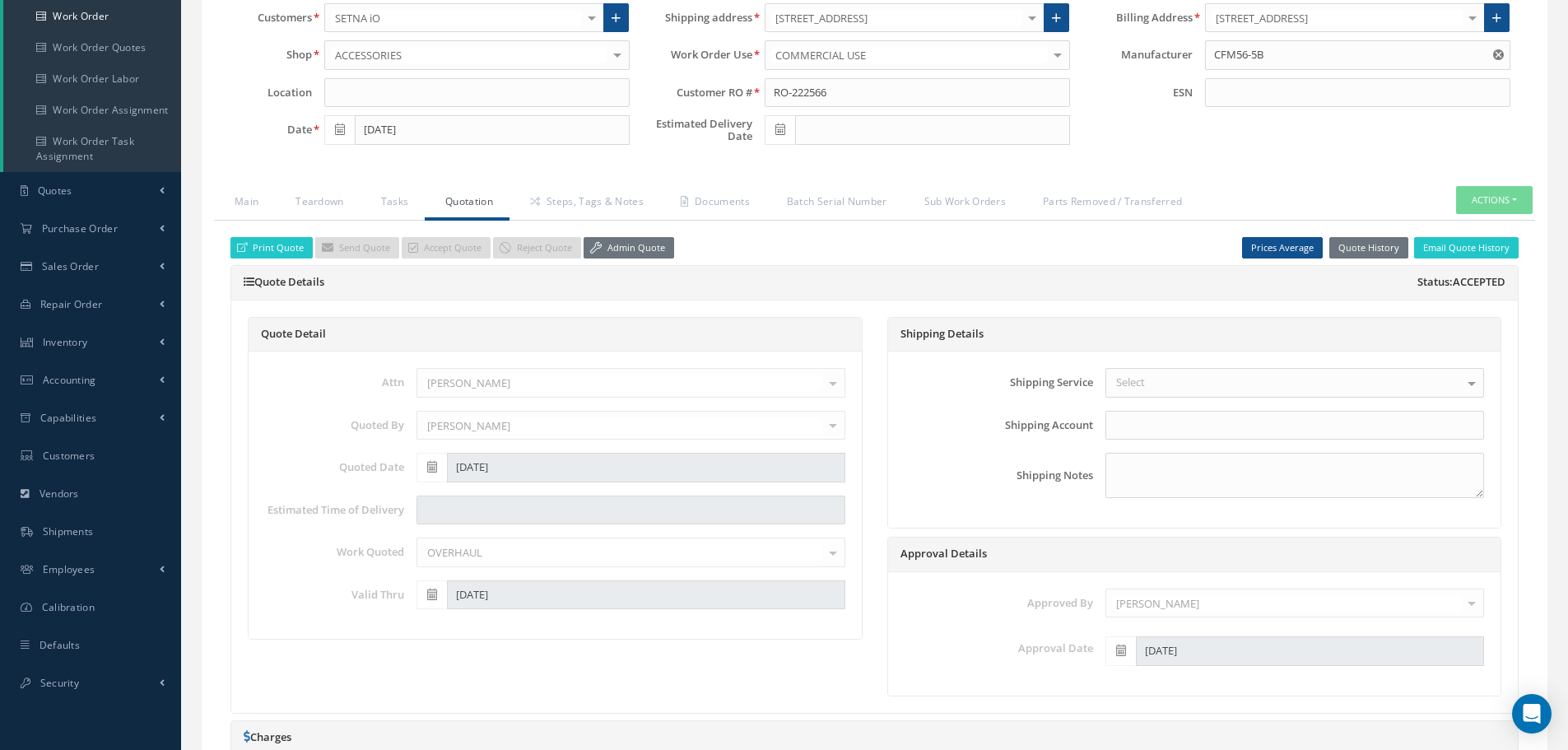
select select "25"
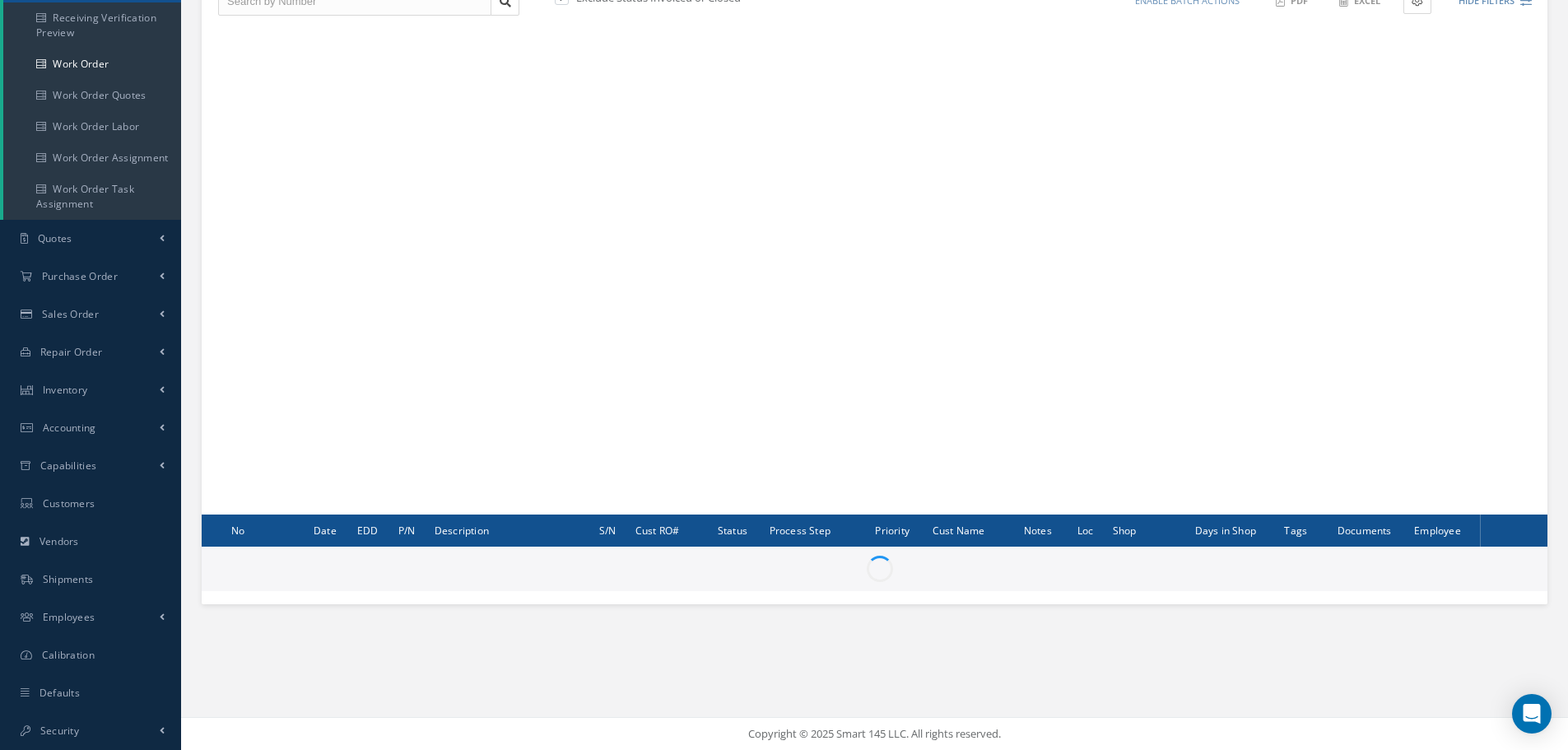
scroll to position [199, 0]
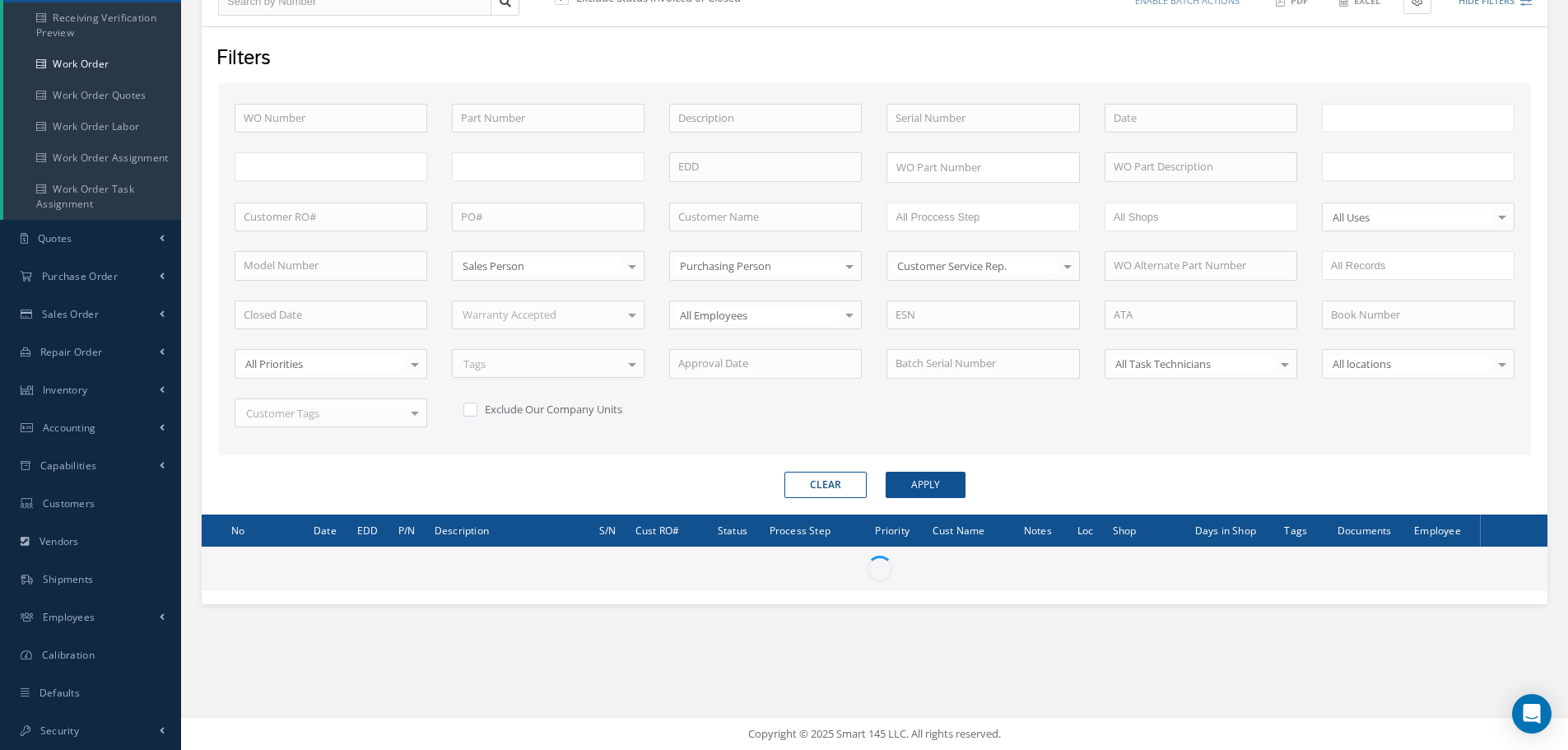
type input "All Work Request"
type input "All Work Performed"
type input "All Status"
type input "WO Part Status"
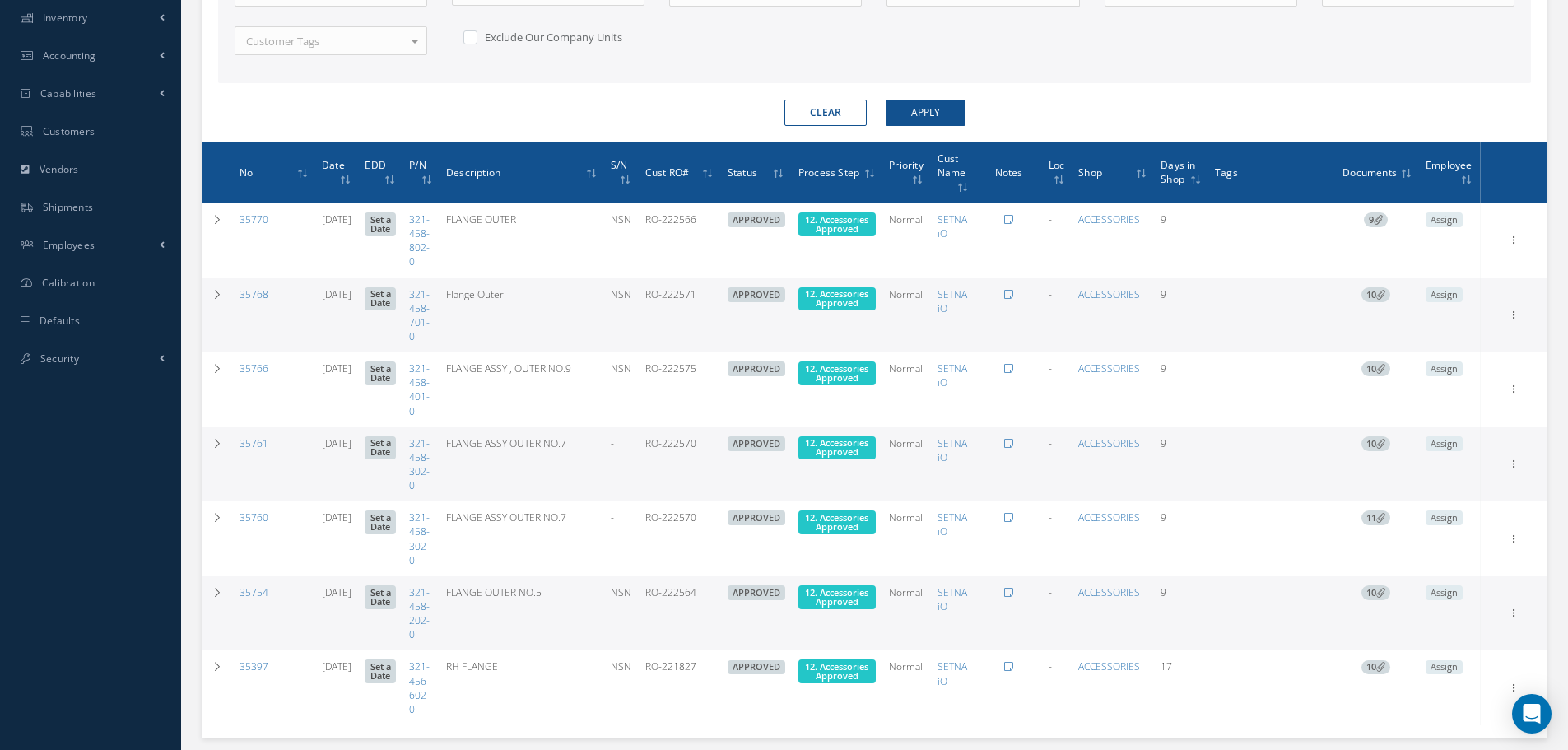
scroll to position [611, 0]
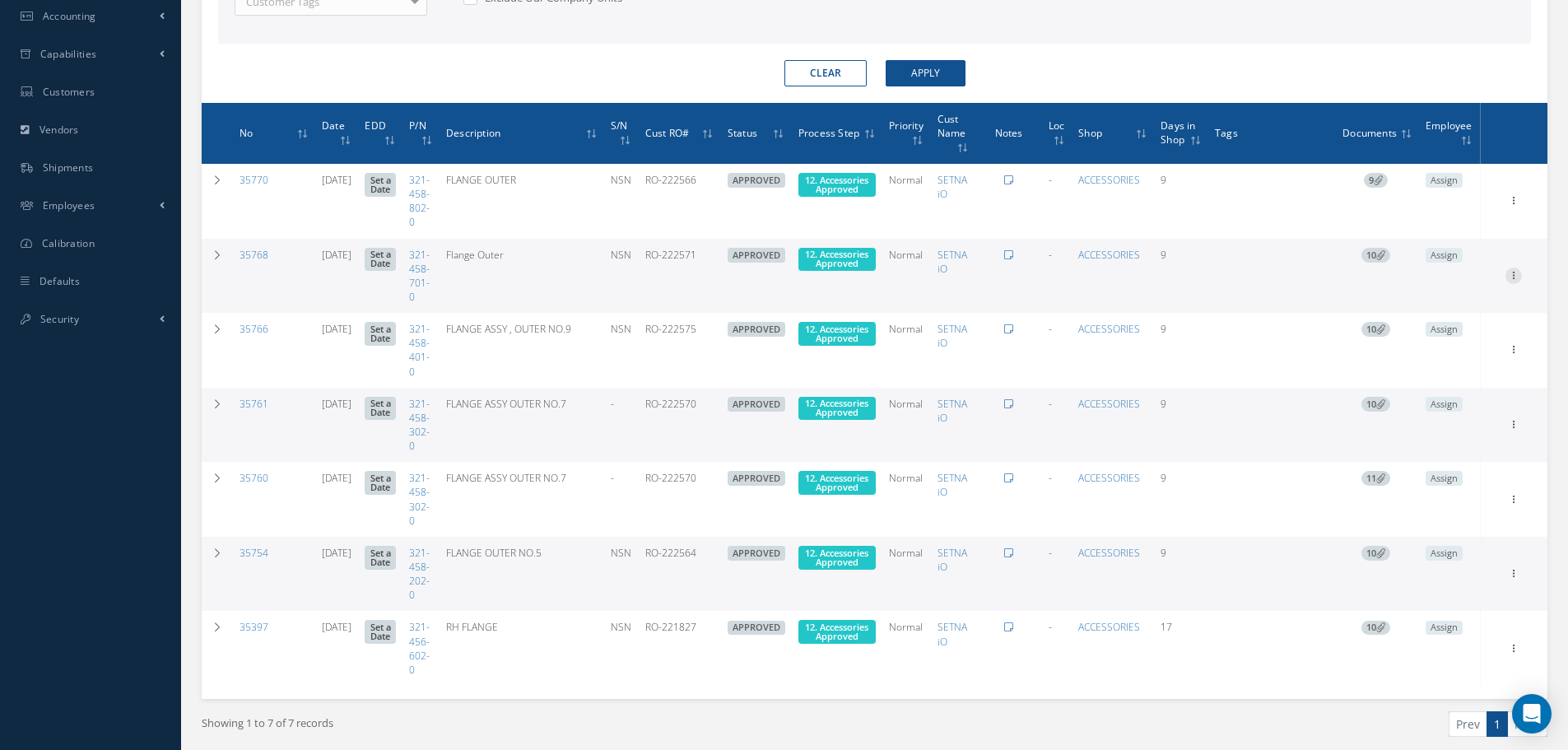
click at [1514, 206] on icon at bounding box center [1514, 199] width 16 height 14
click at [1408, 304] on link "Edit" at bounding box center [1437, 308] width 130 height 22
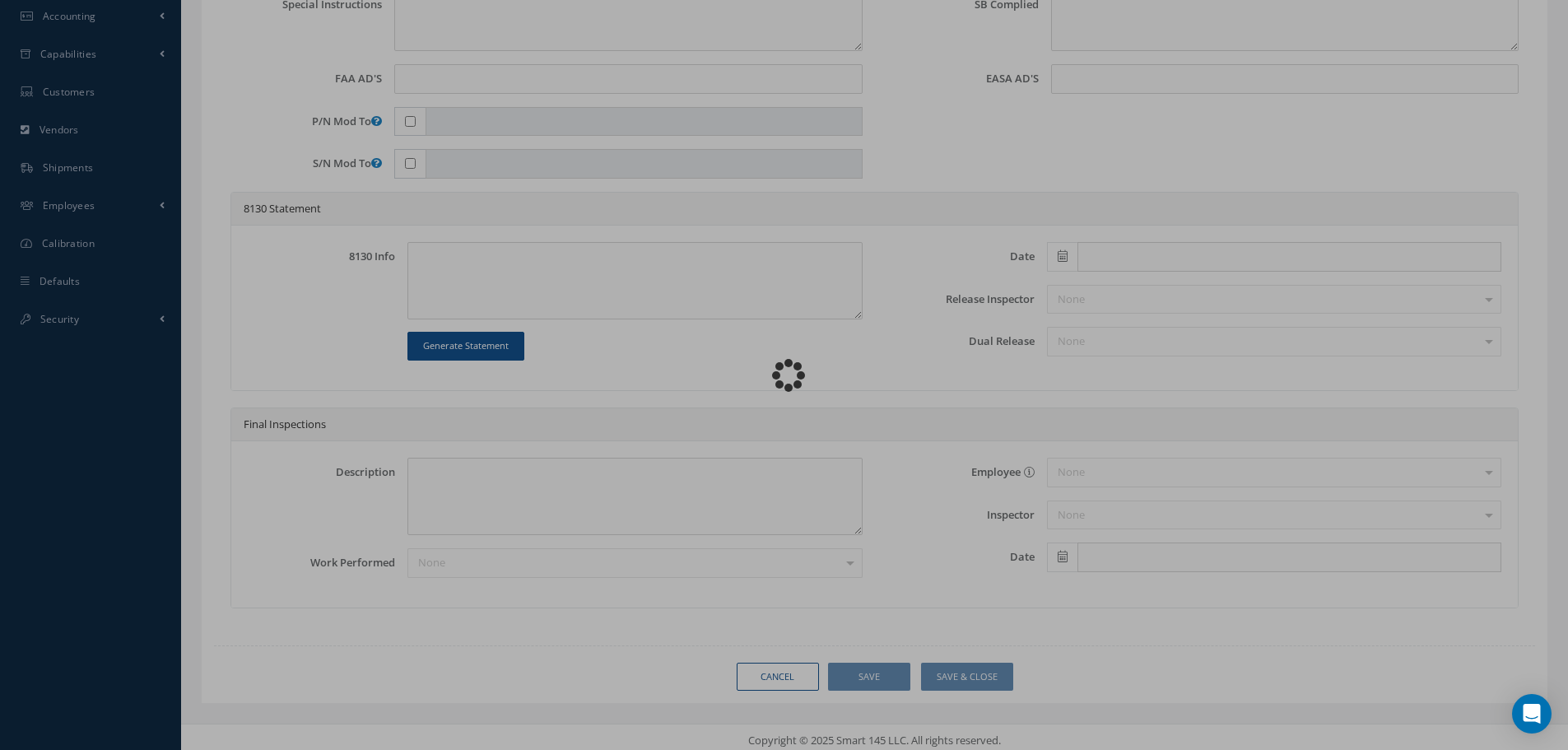
type input "321-458-701-0"
type input "08/19/2025"
type input "Flange Outer"
type input "RO-222571"
type input "NSN"
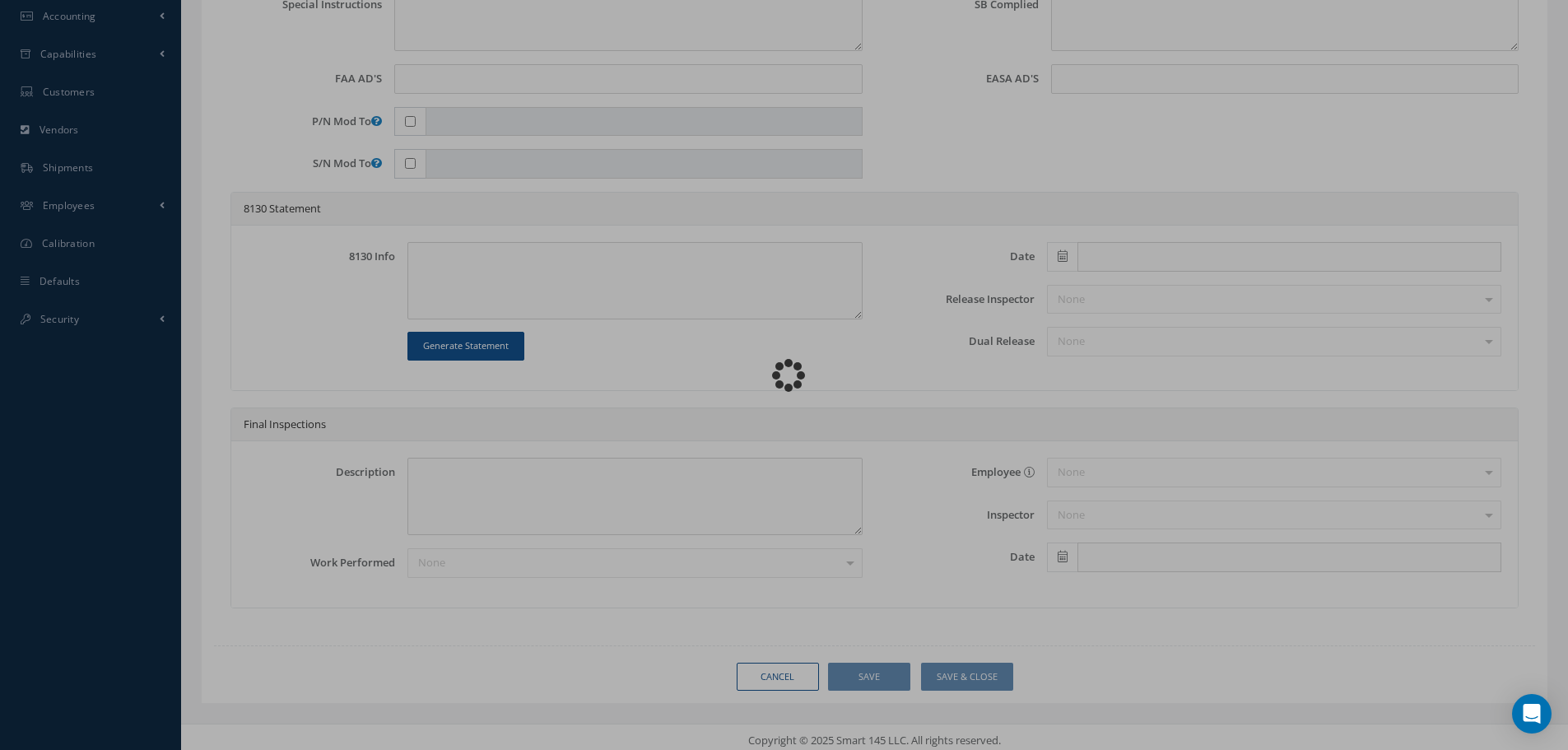
type textarea "NONE"
type textarea "PLEASE SEE R.O. FOR DETAILS"
type textarea "NO VISUAL DAMAGE"
type textarea "None performed"
type textarea "Article was xxxxx in reference with the following Technical Standard : CFM56-5B…"
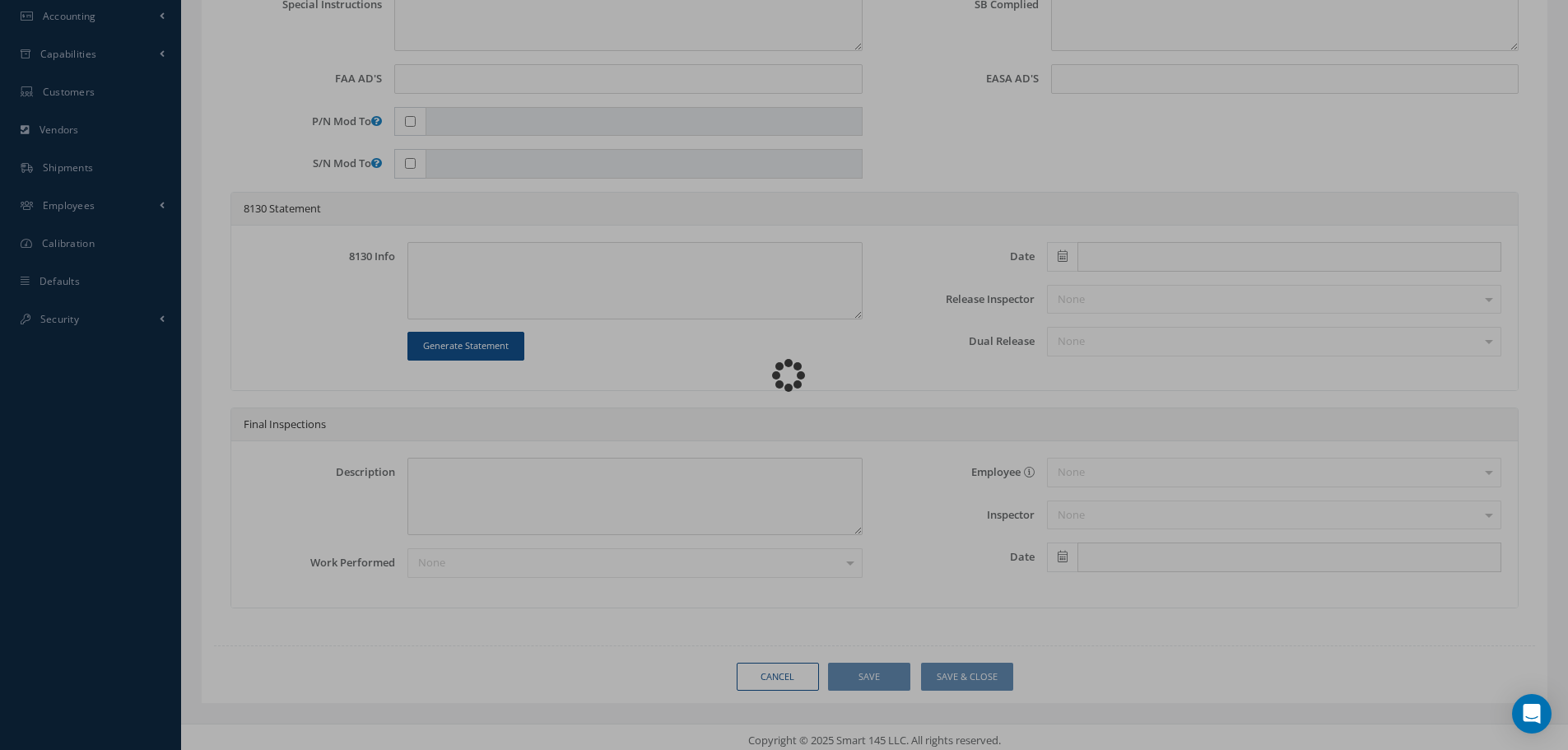
type textarea "Article has been approved to return to service."
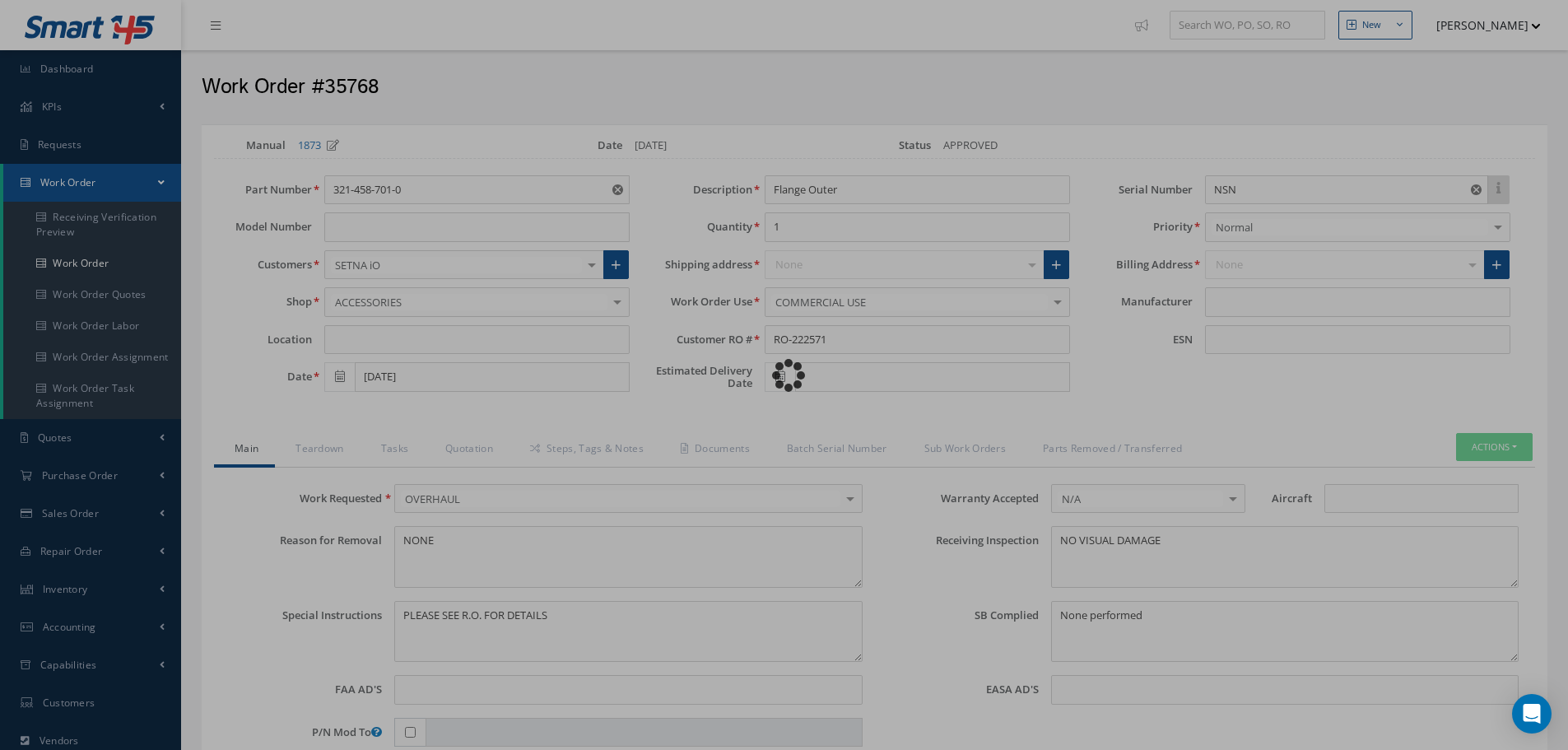
type input "CFM56-5B"
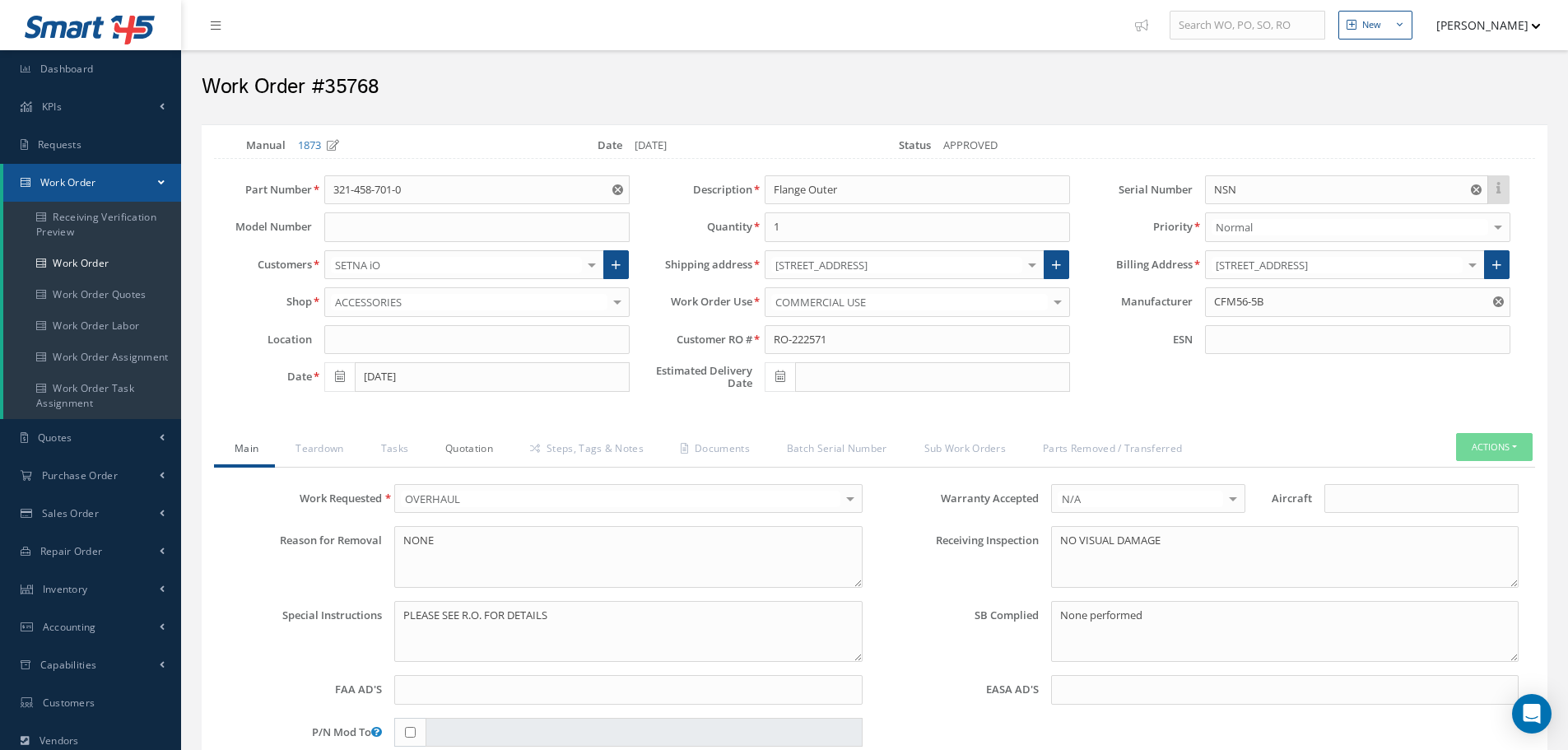
click at [477, 439] on link "Quotation" at bounding box center [466, 450] width 84 height 35
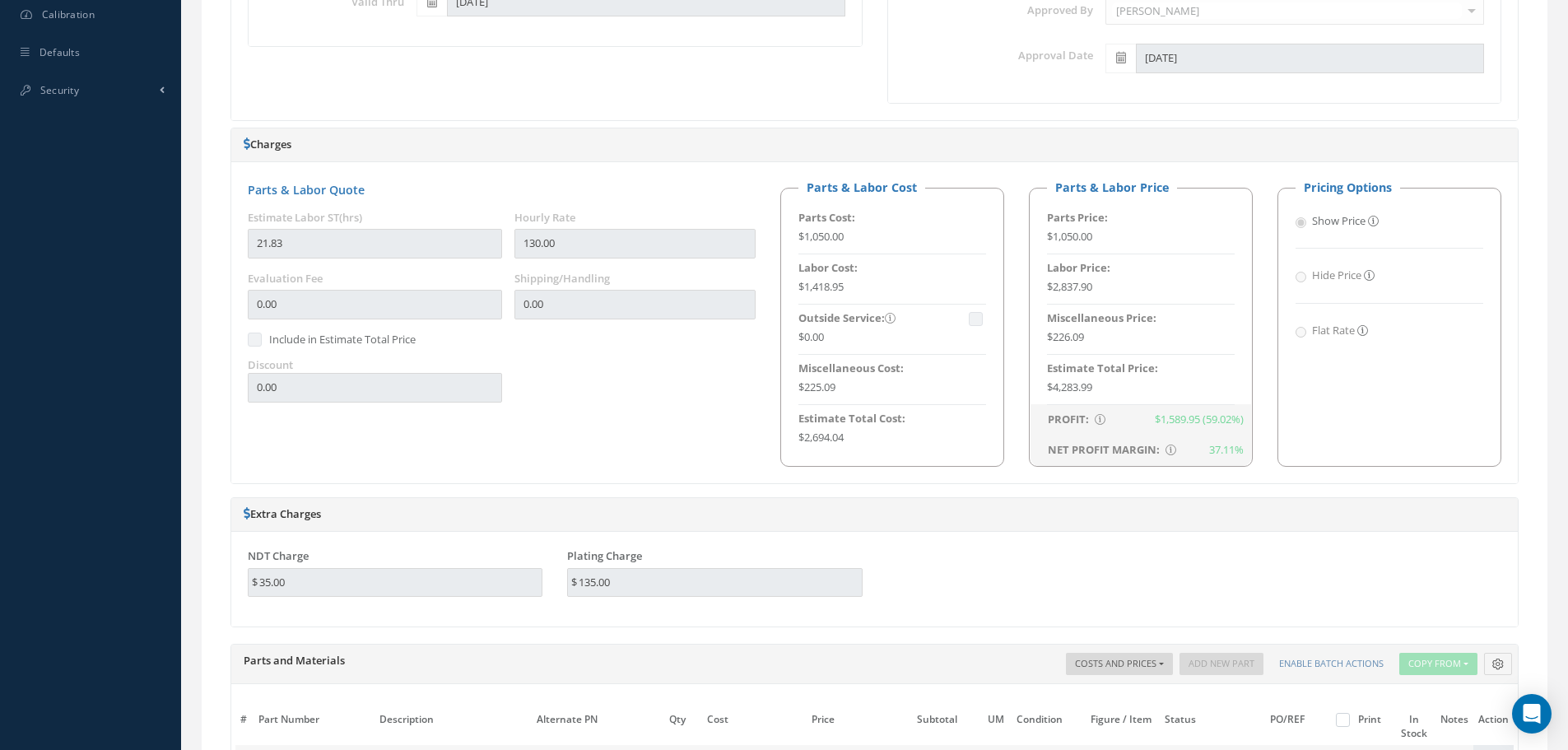
scroll to position [988, 0]
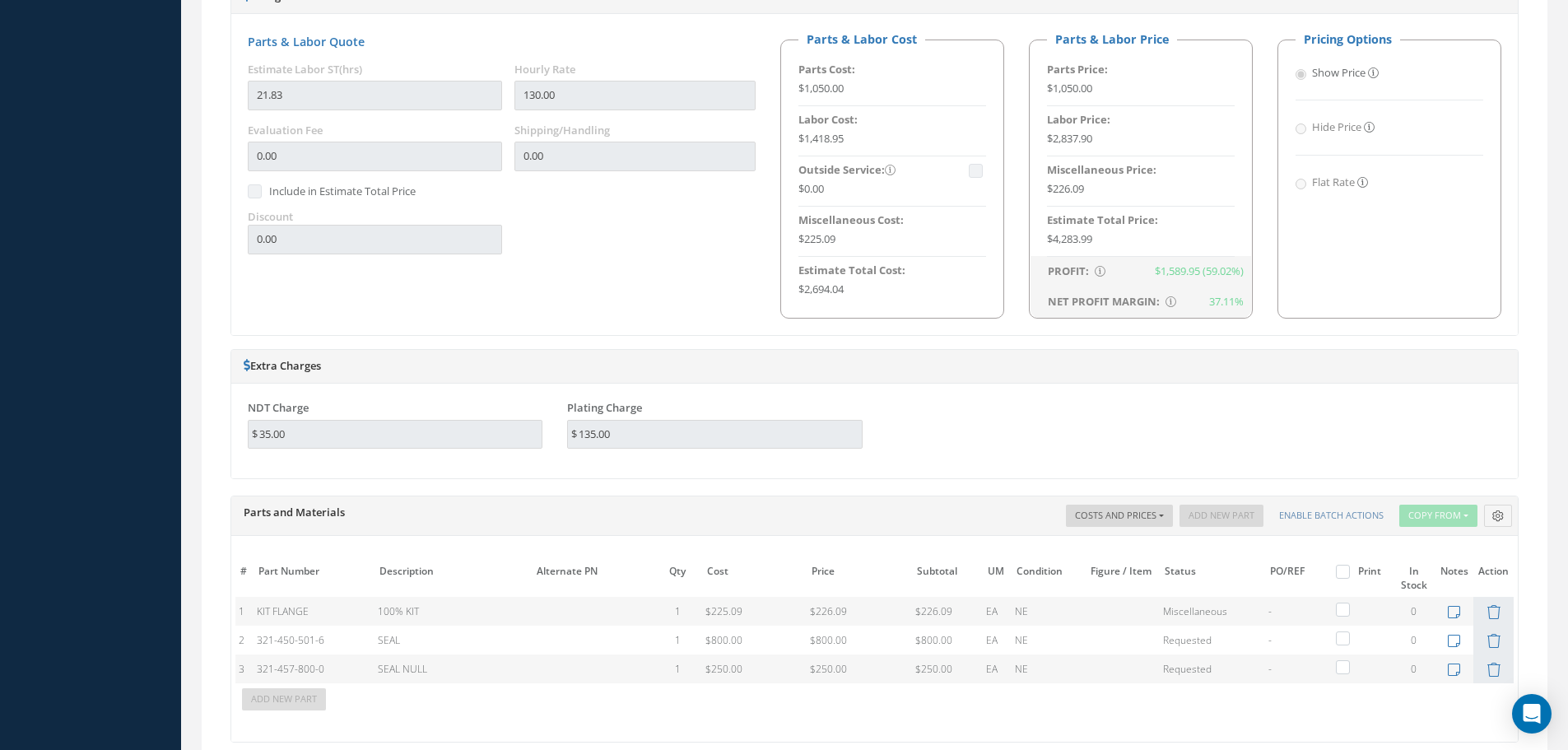
click at [1348, 574] on label at bounding box center [1350, 570] width 5 height 14
click at [1339, 574] on input "checkbox" at bounding box center [1345, 574] width 11 height 11
checkbox input "true"
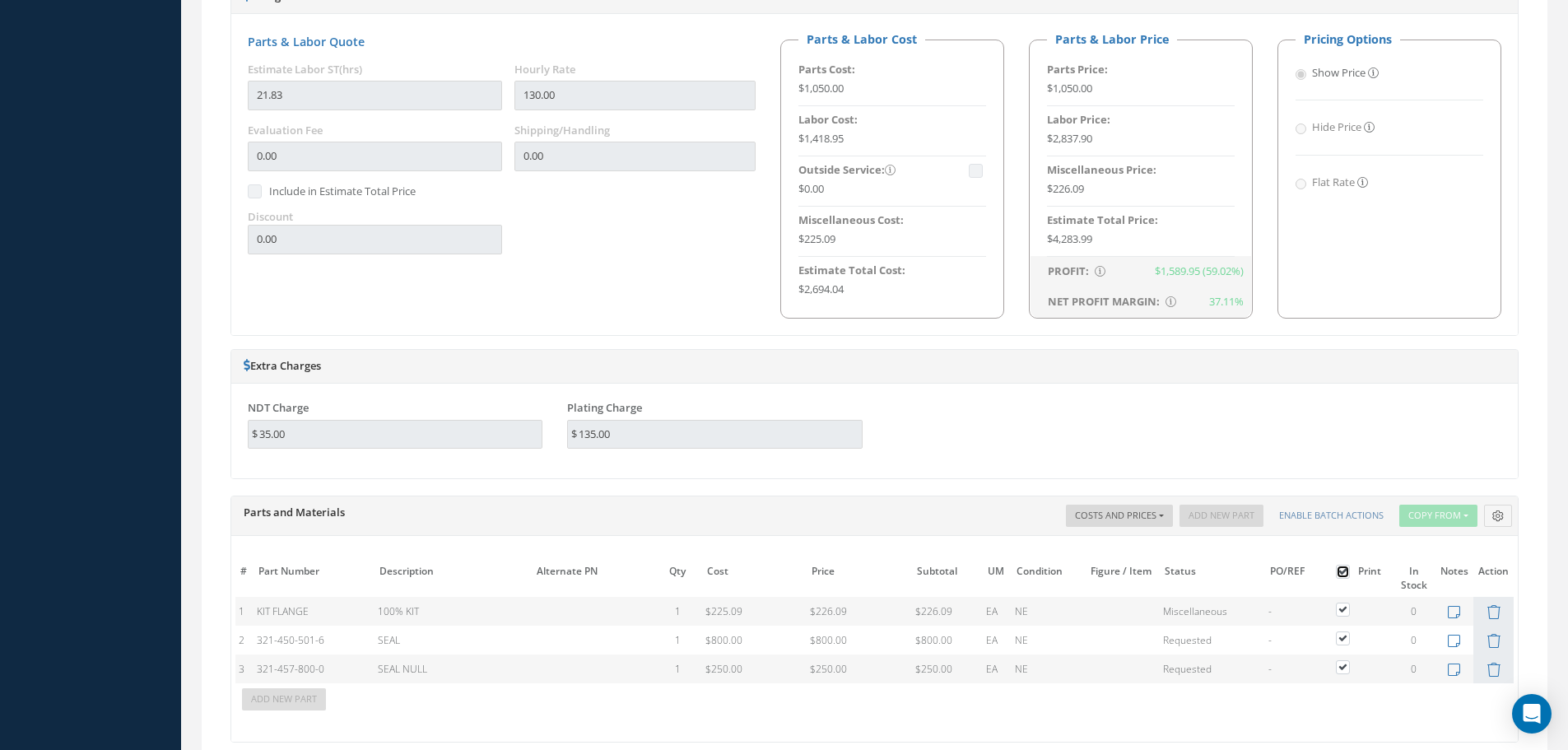
checkbox input "true"
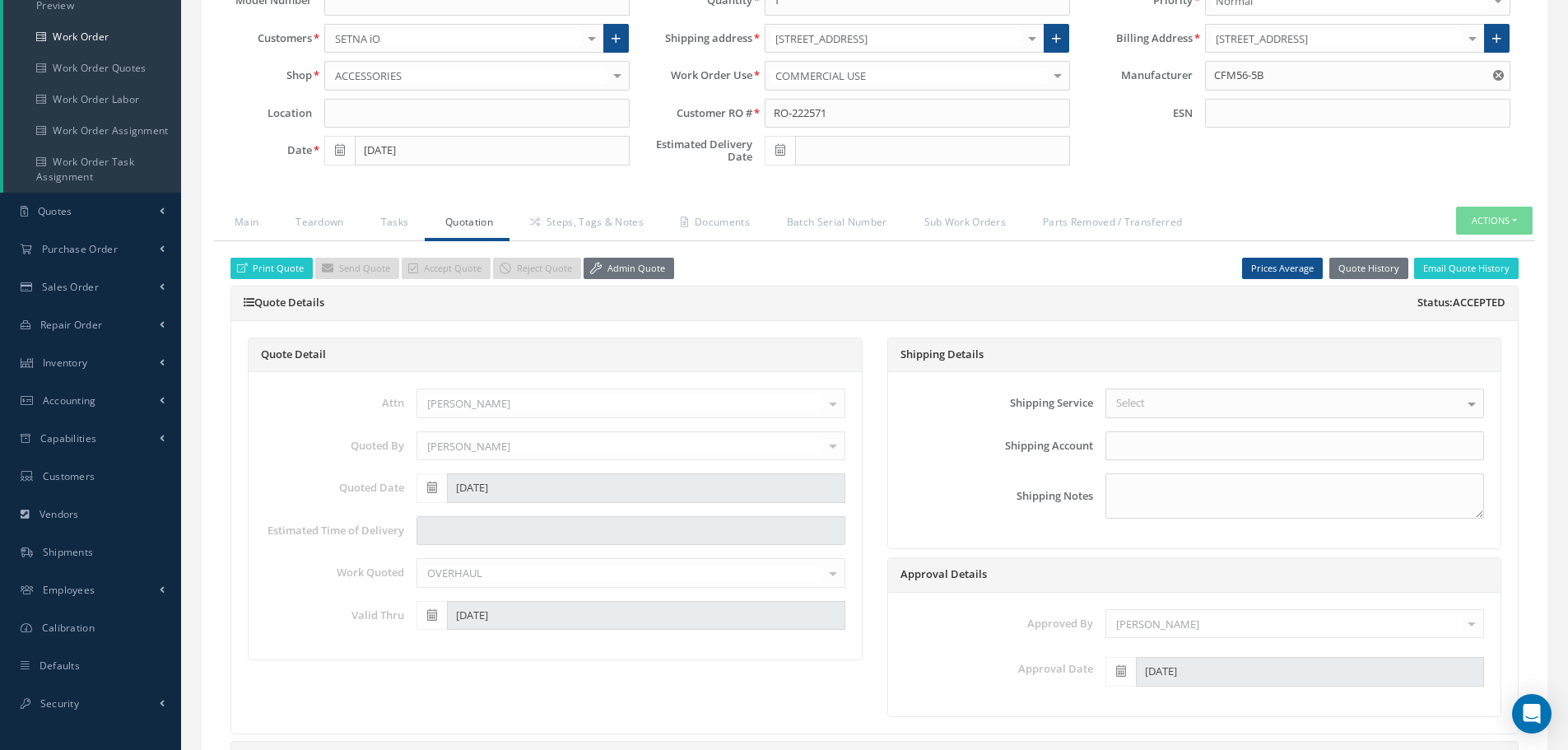
scroll to position [222, 0]
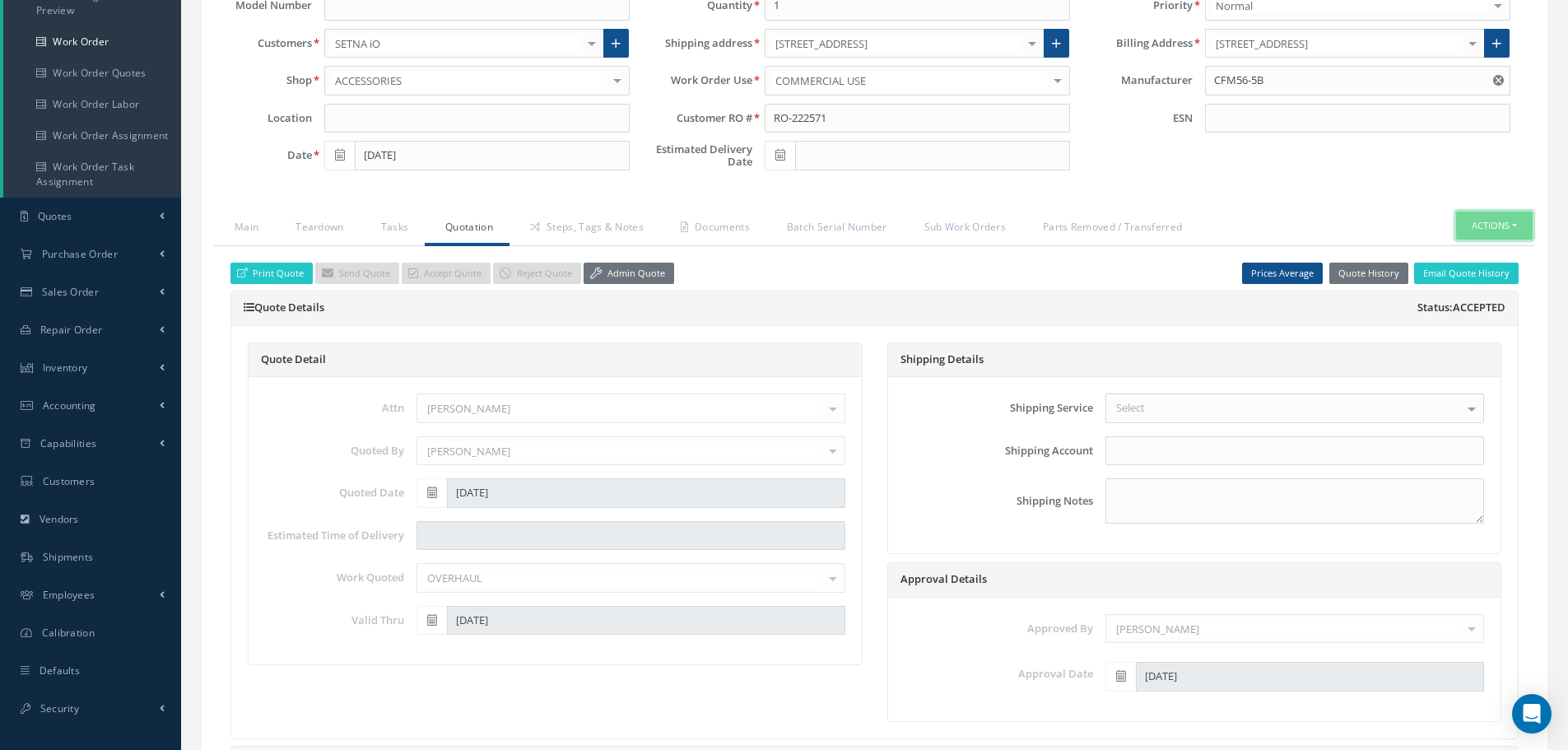
click at [1517, 226] on button "Actions" at bounding box center [1494, 226] width 76 height 29
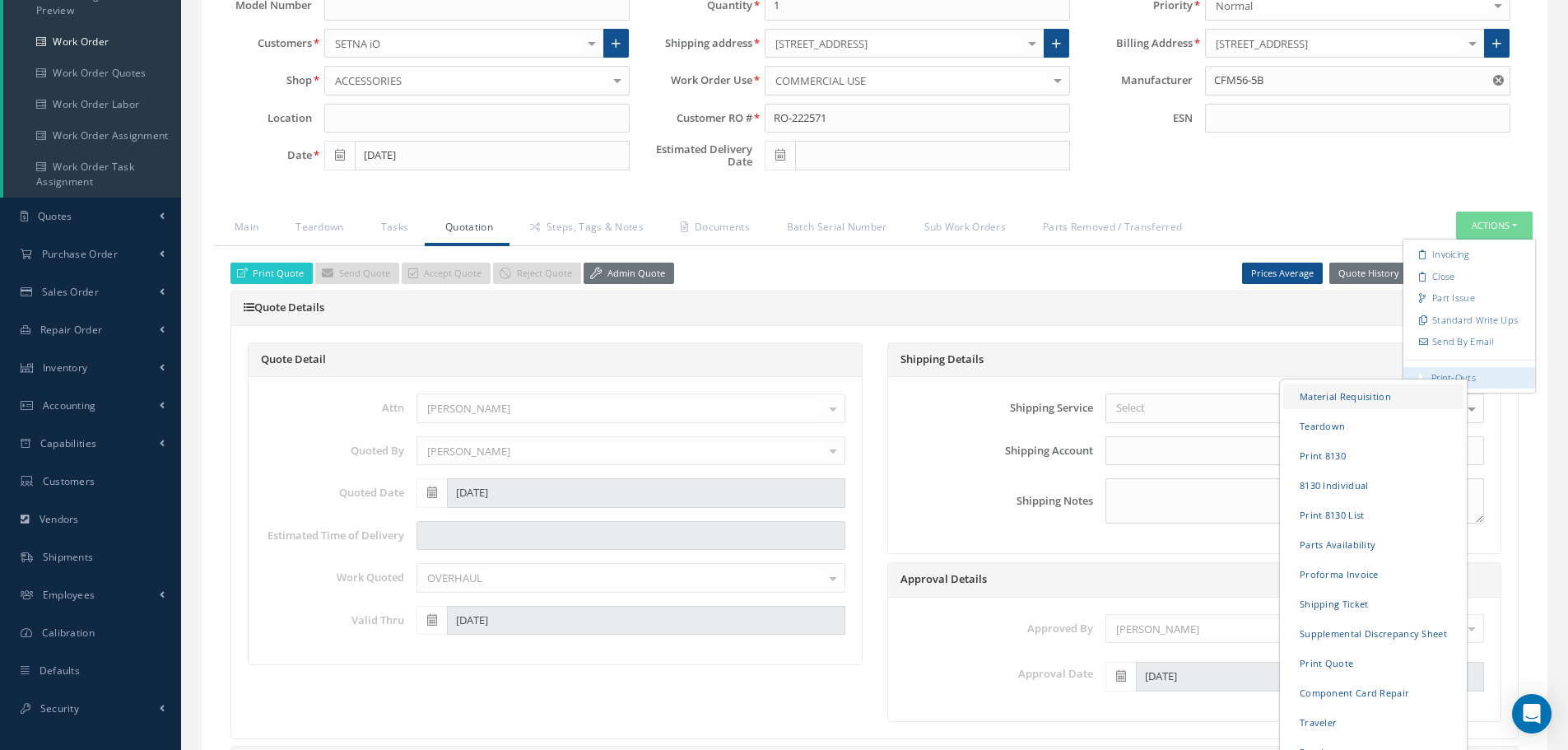
click at [1340, 394] on link "Material Requisition" at bounding box center [1373, 396] width 181 height 25
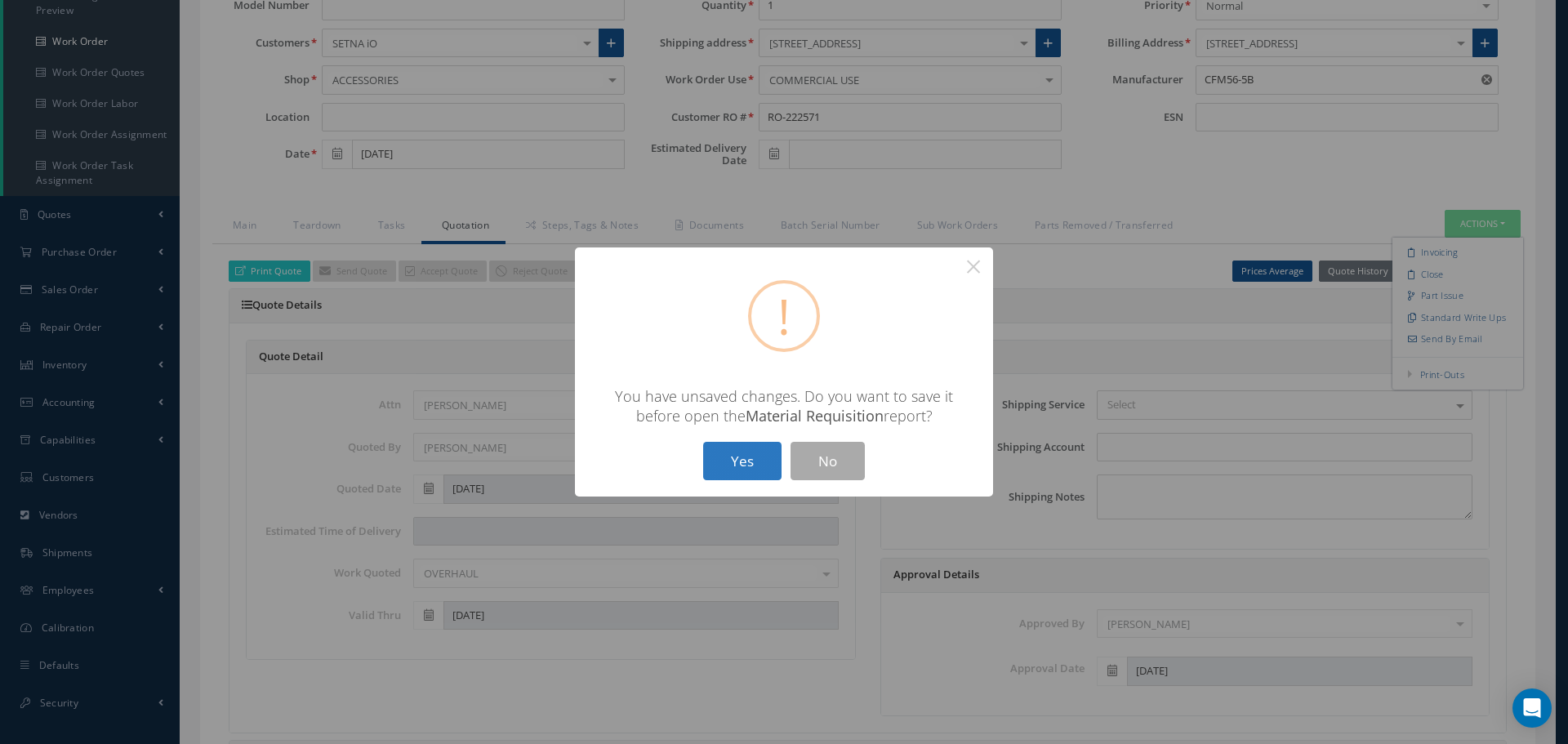
click at [736, 465] on button "Yes" at bounding box center [742, 461] width 78 height 39
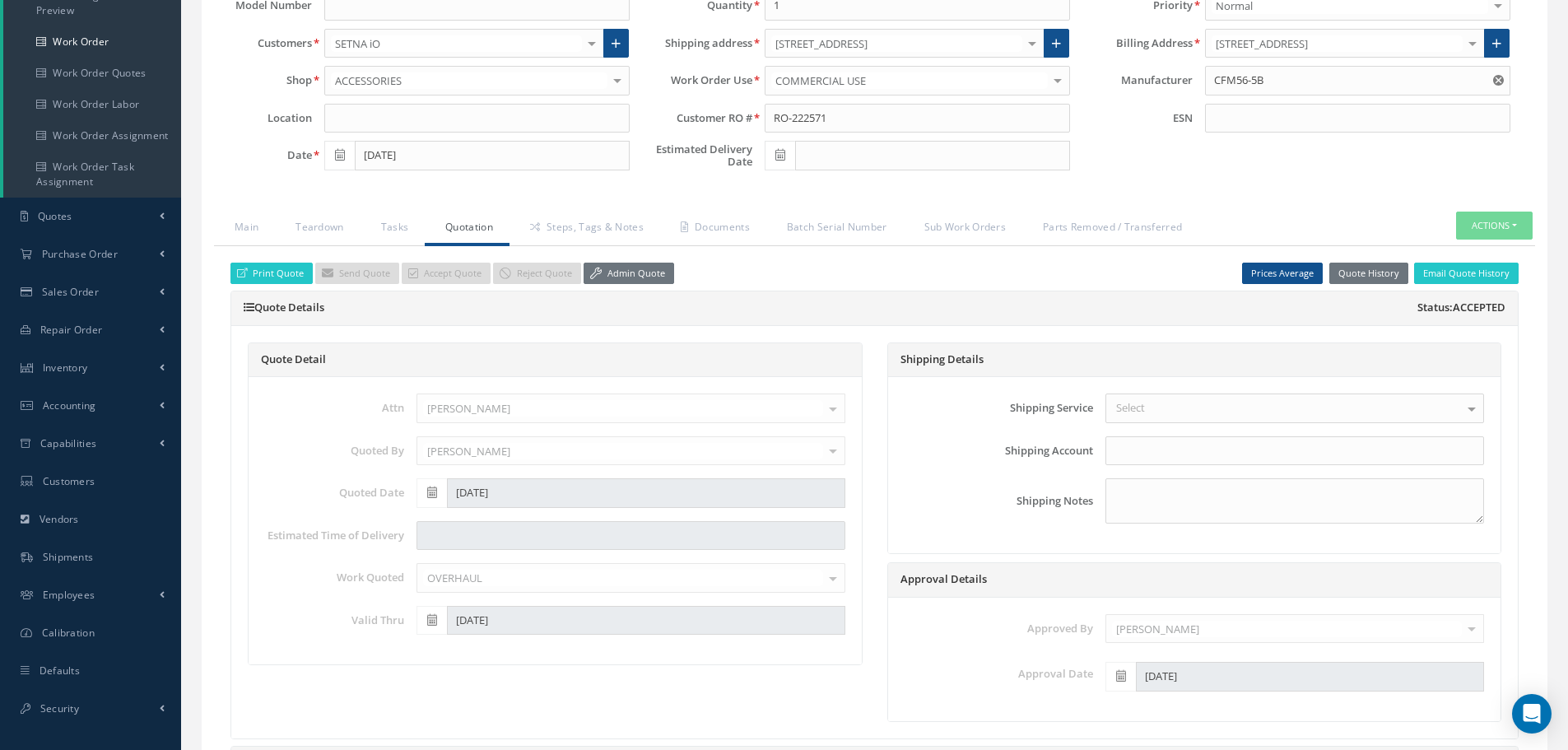
checkbox input "true"
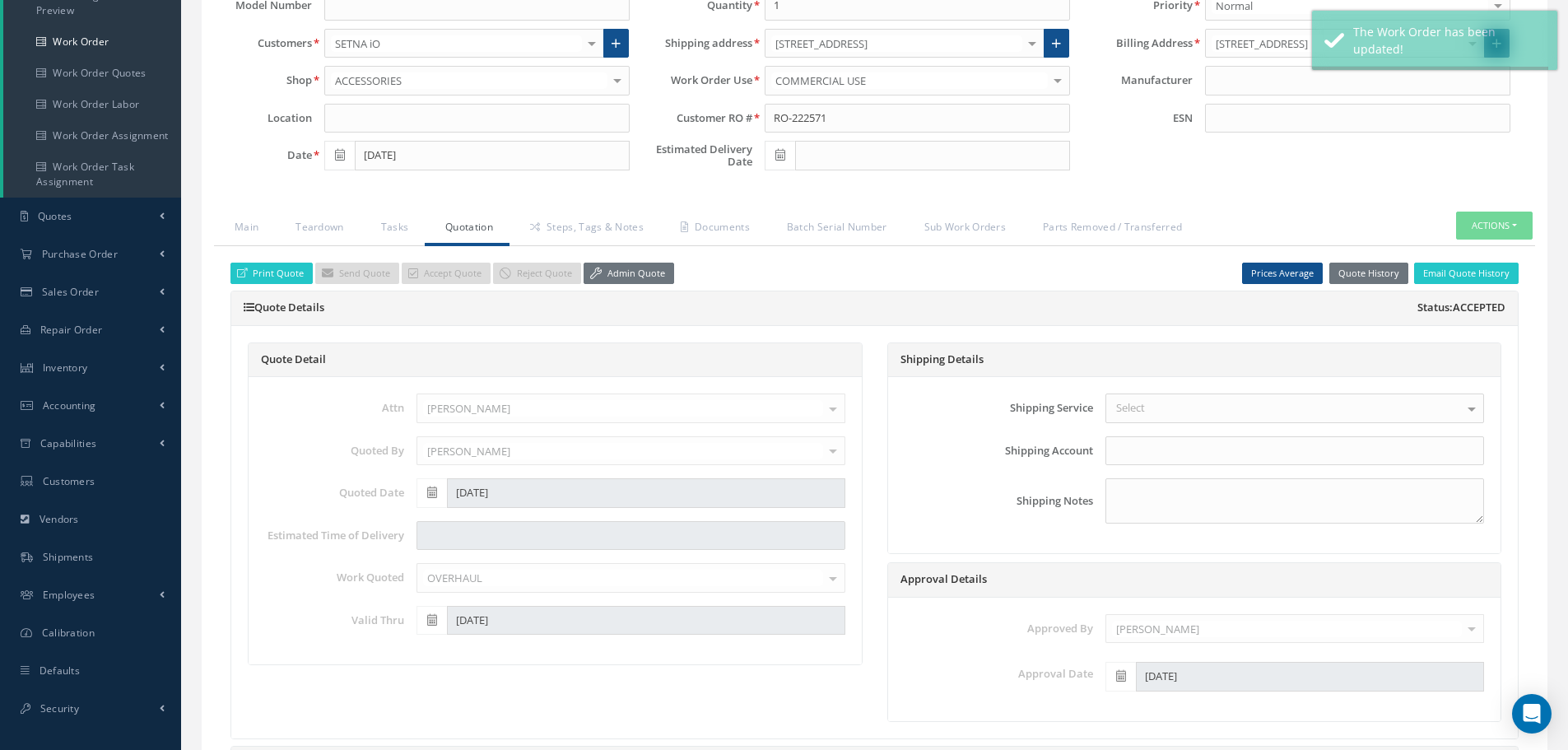
type input "CFM56-5B"
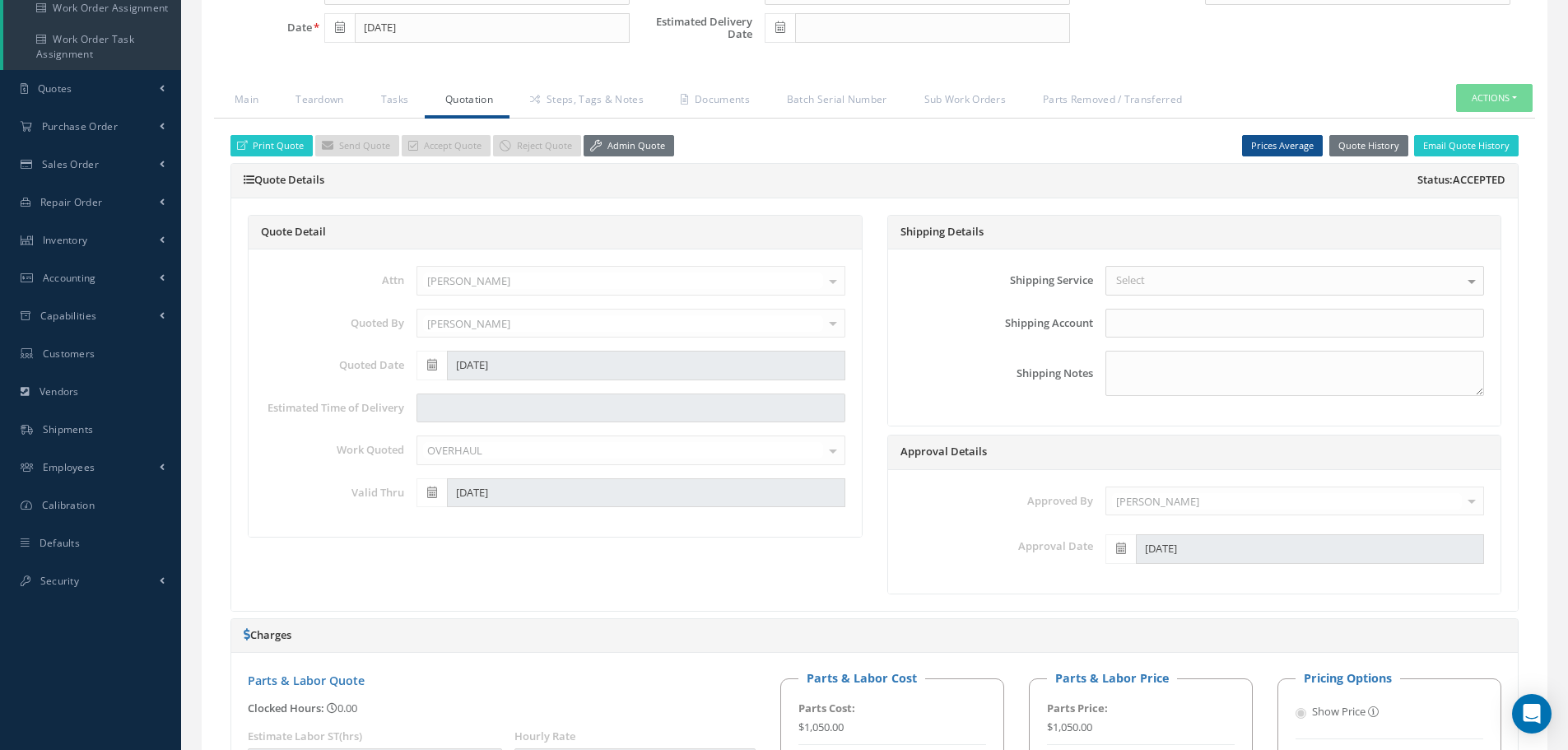
scroll to position [0, 0]
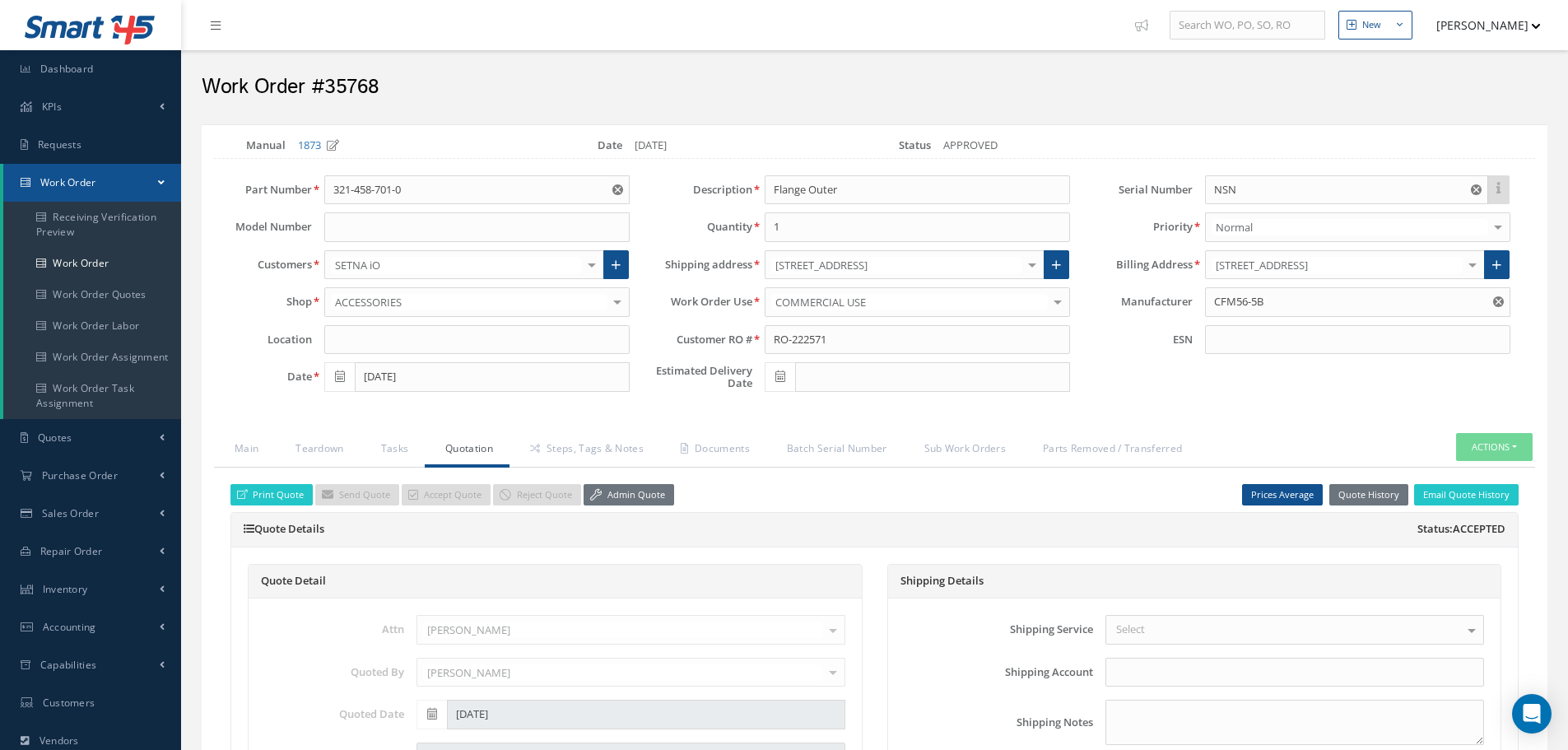
select select "25"
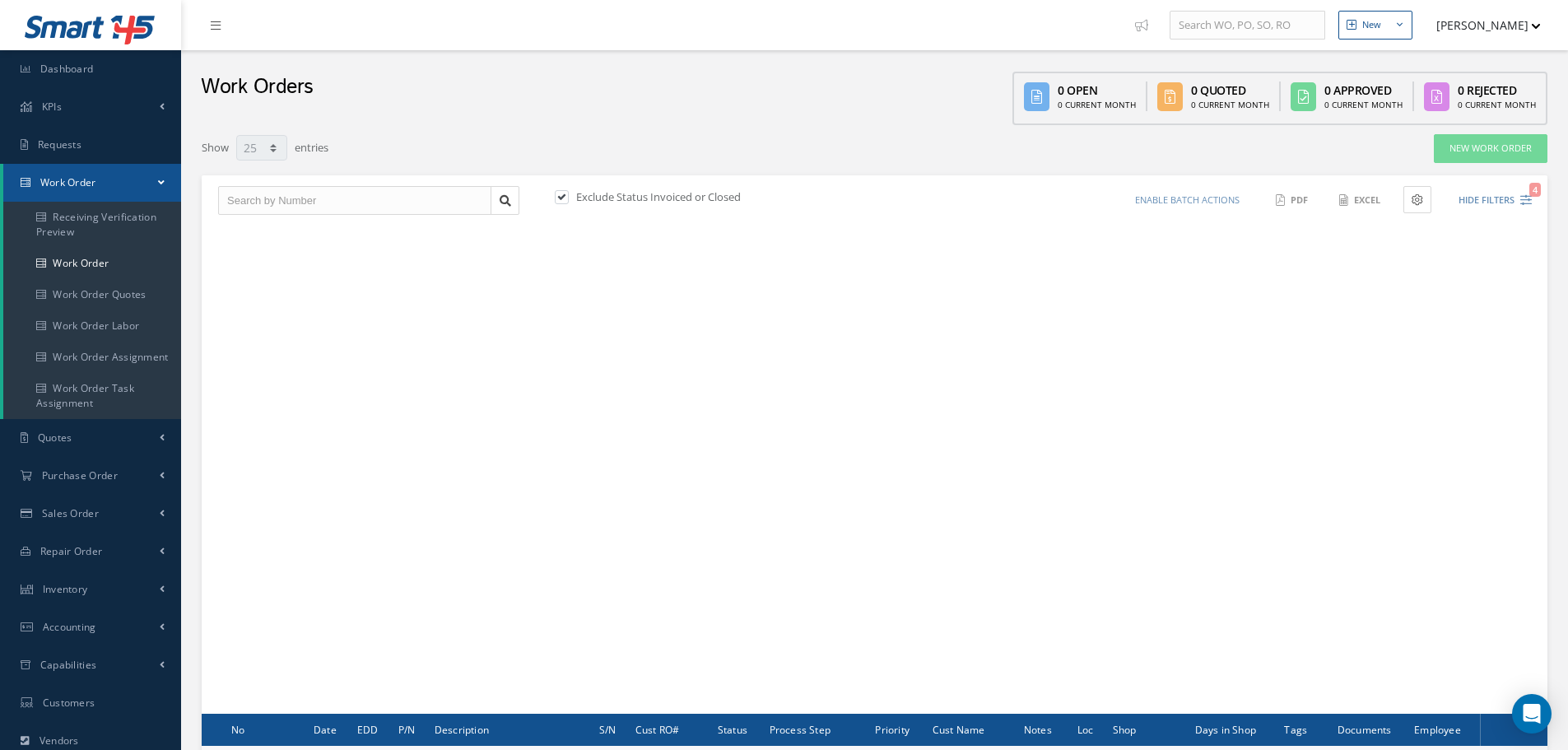
scroll to position [199, 0]
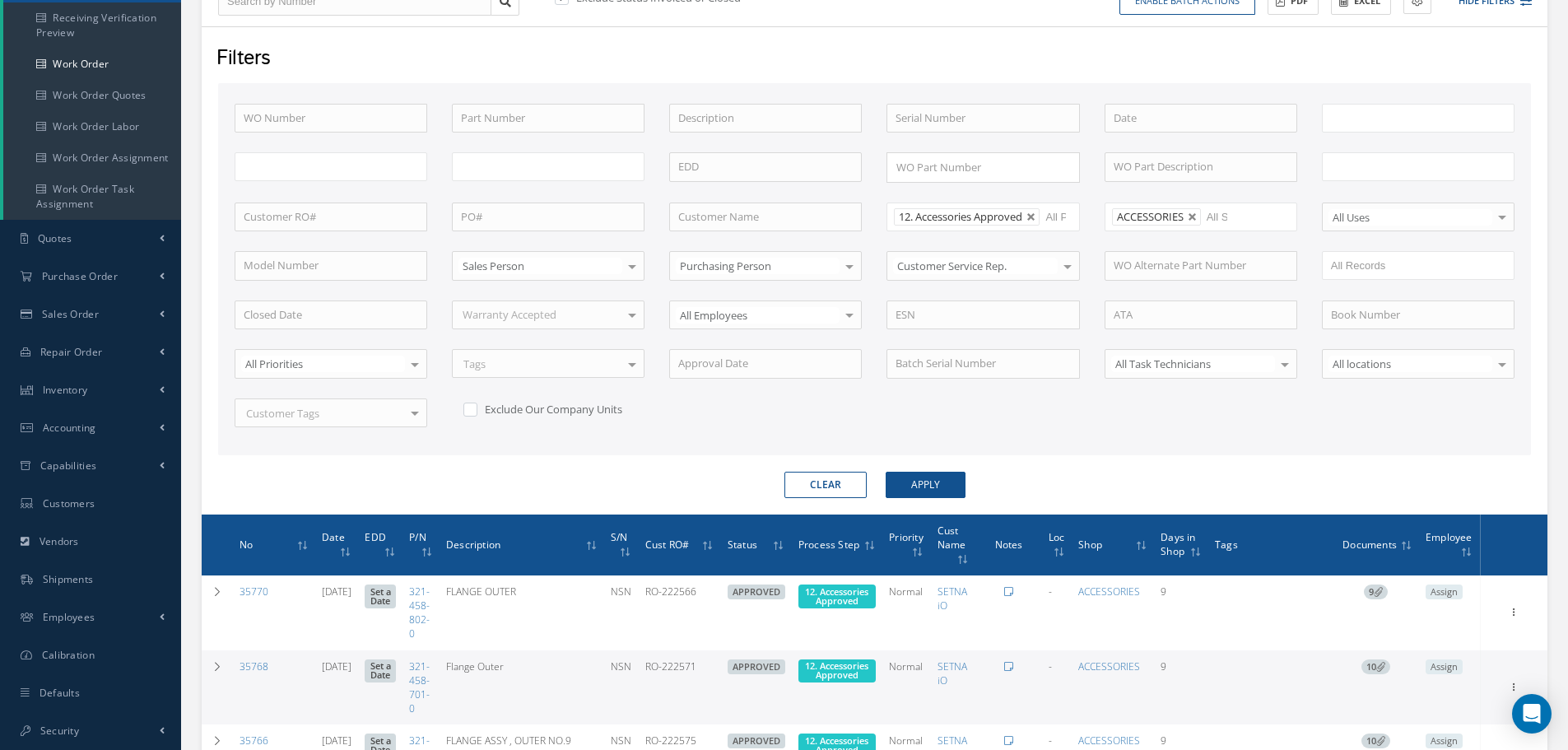
type input "All Work Request"
type input "All Work Performed"
type input "All Status"
type input "WO Part Status"
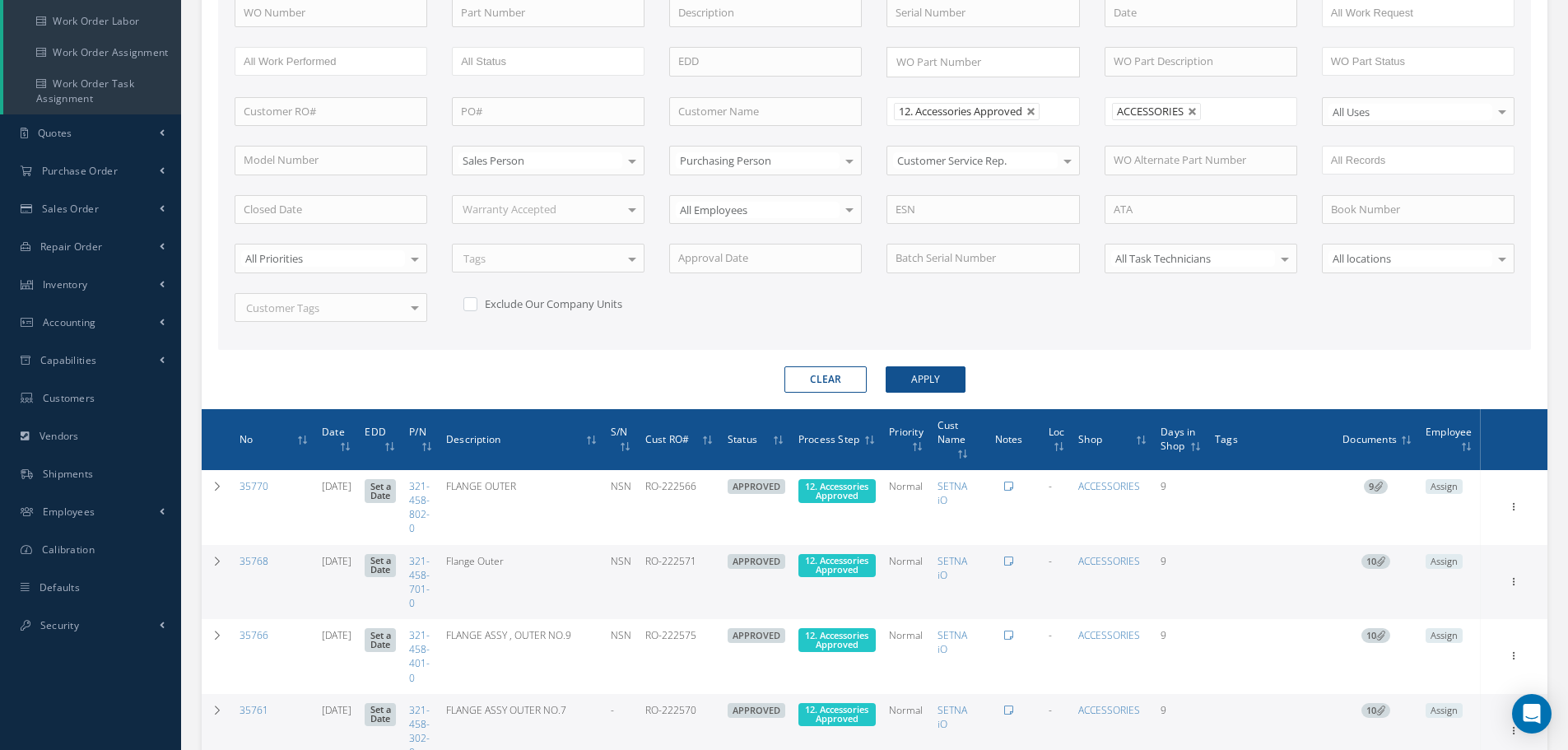
scroll to position [611, 0]
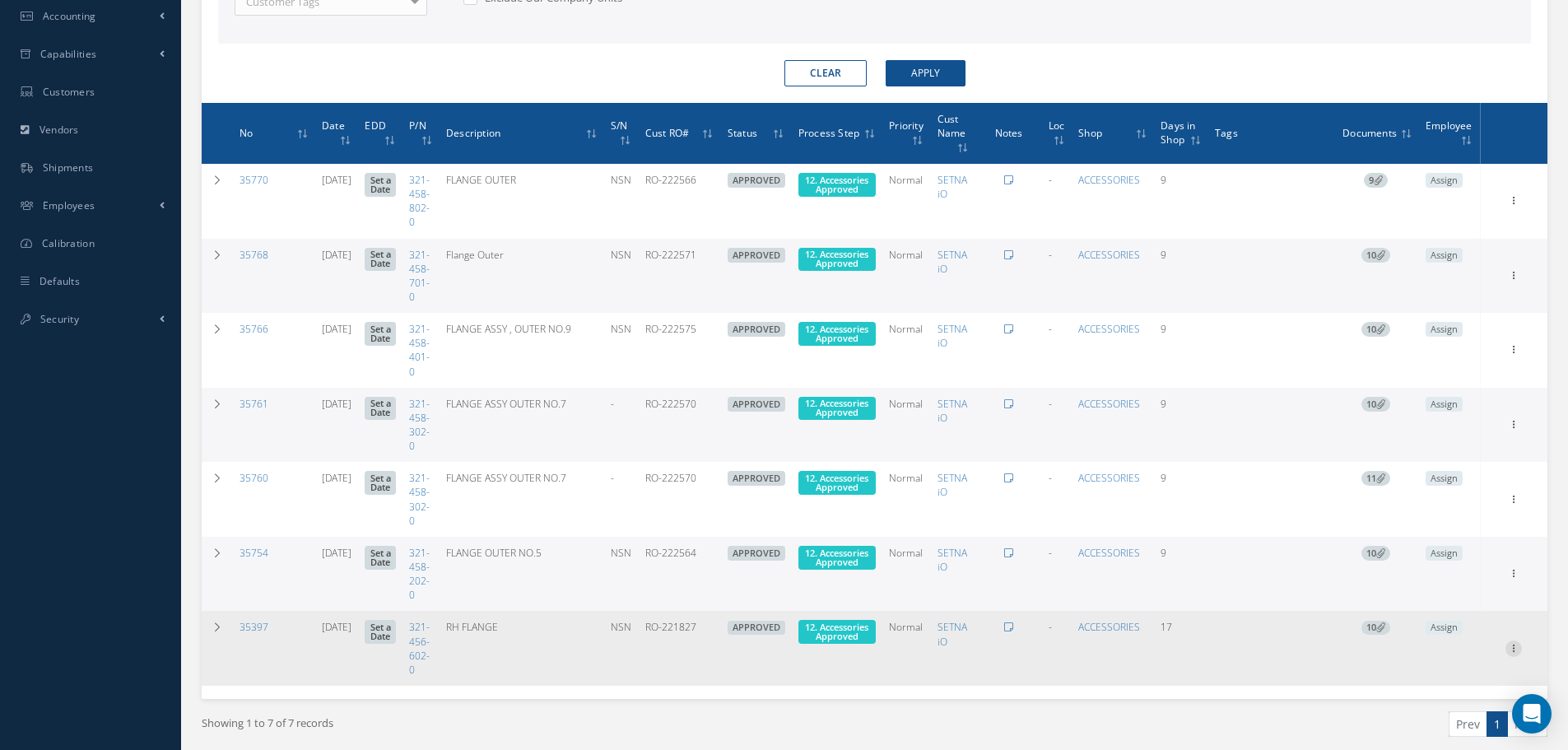
click at [1517, 206] on icon at bounding box center [1514, 199] width 16 height 14
click at [1429, 624] on link "Edit" at bounding box center [1437, 627] width 130 height 22
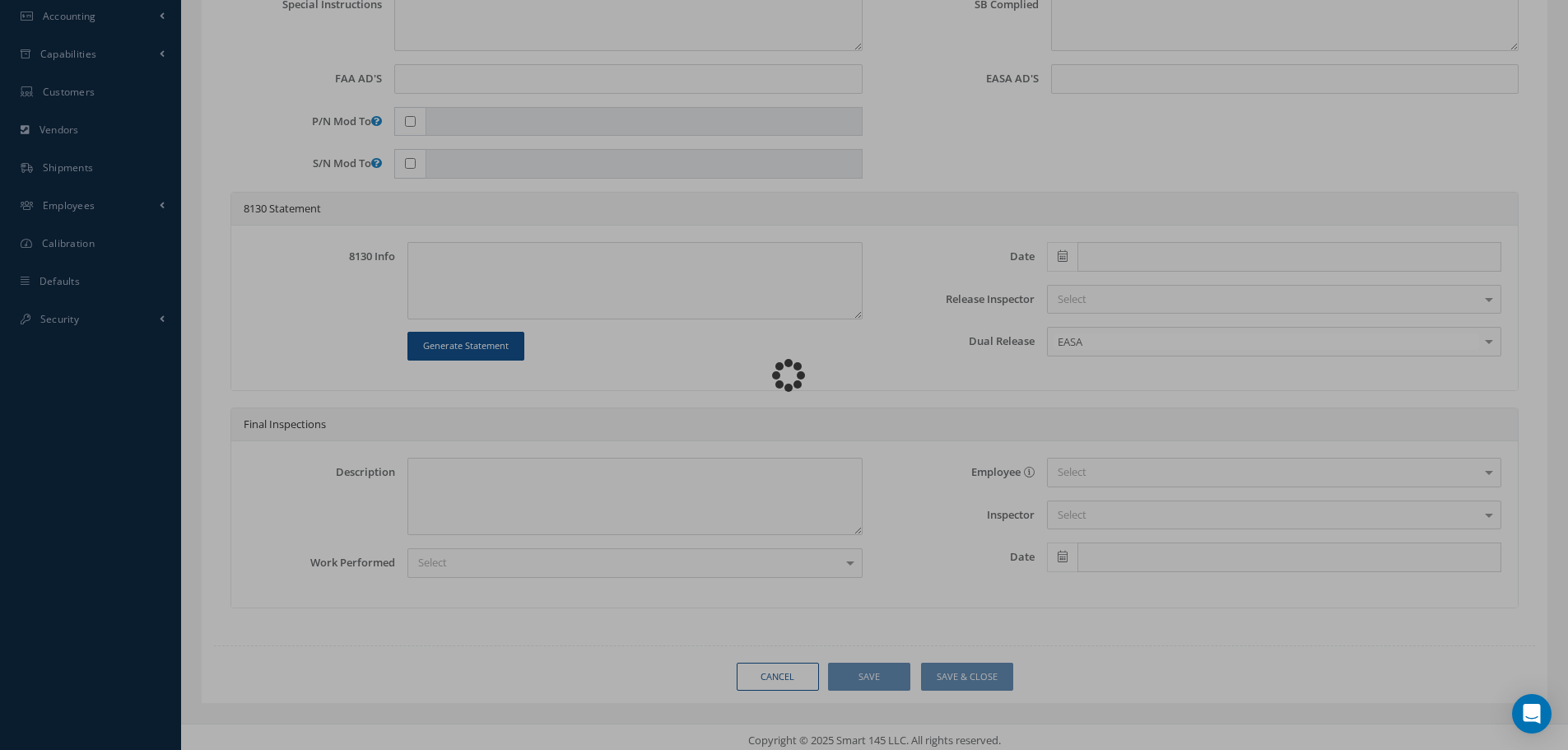
type input "321-456-602-0"
type input "08/11/2025"
type input "RH FLANGE"
type input "RO-221827"
type input "NSN"
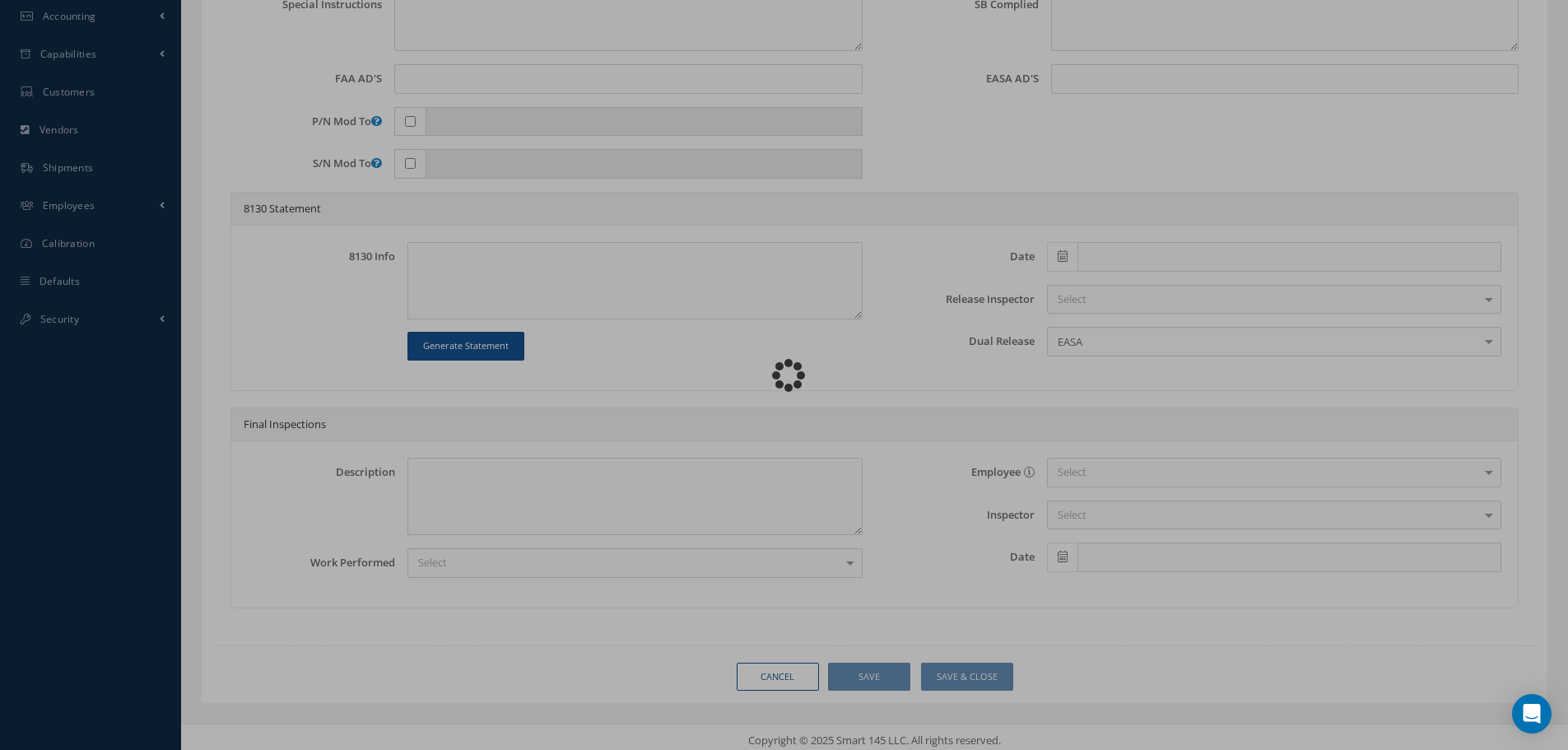
type input "731463"
type textarea "NONE"
type textarea "PLEASE SEE R.O. FOR DETAILS"
type textarea "NO VISUAL DAMAGE"
type textarea "None performed"
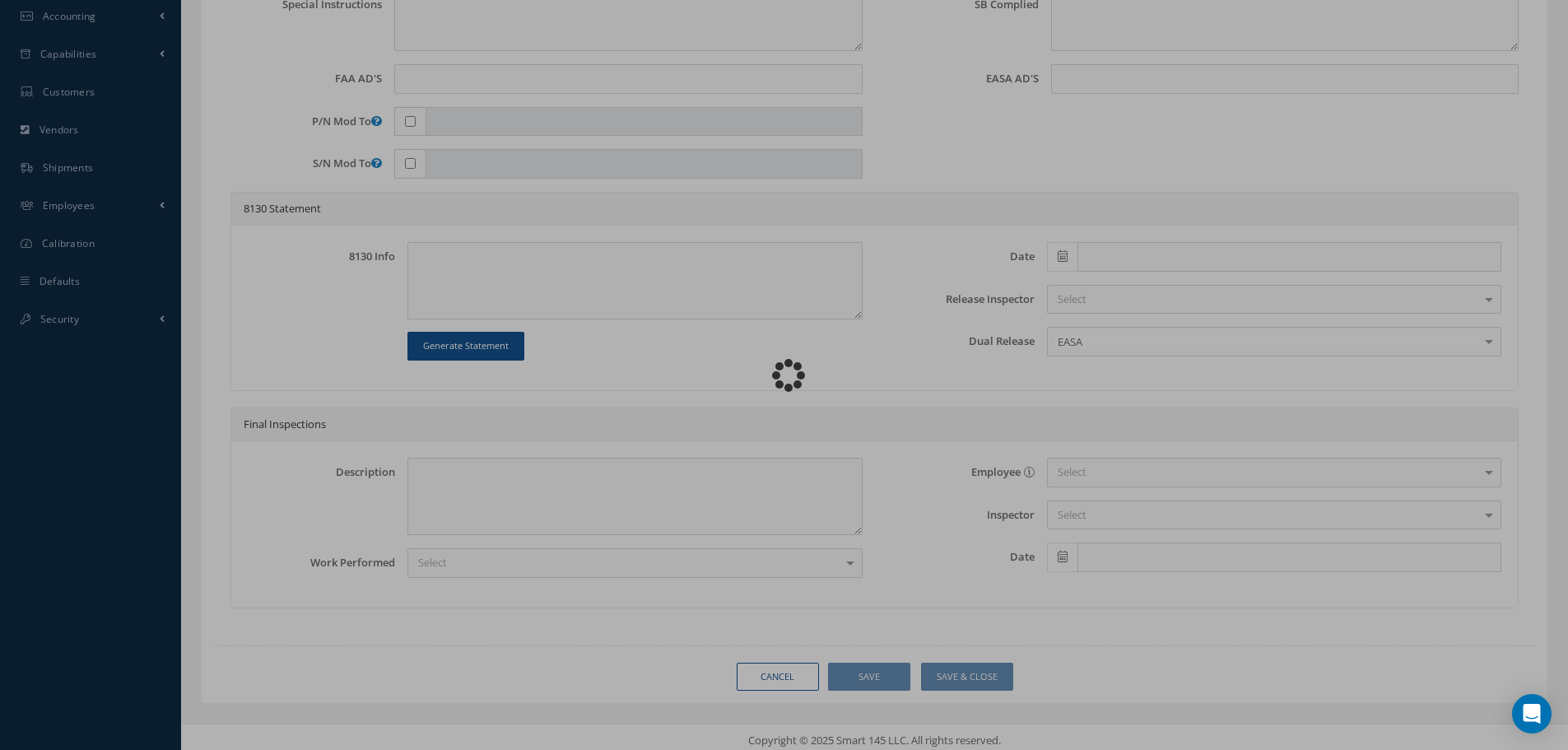
type textarea "Article was xxxxx in reference with the following Technical Standard : CFM56-5B…"
type textarea "Article has been approved to return to service."
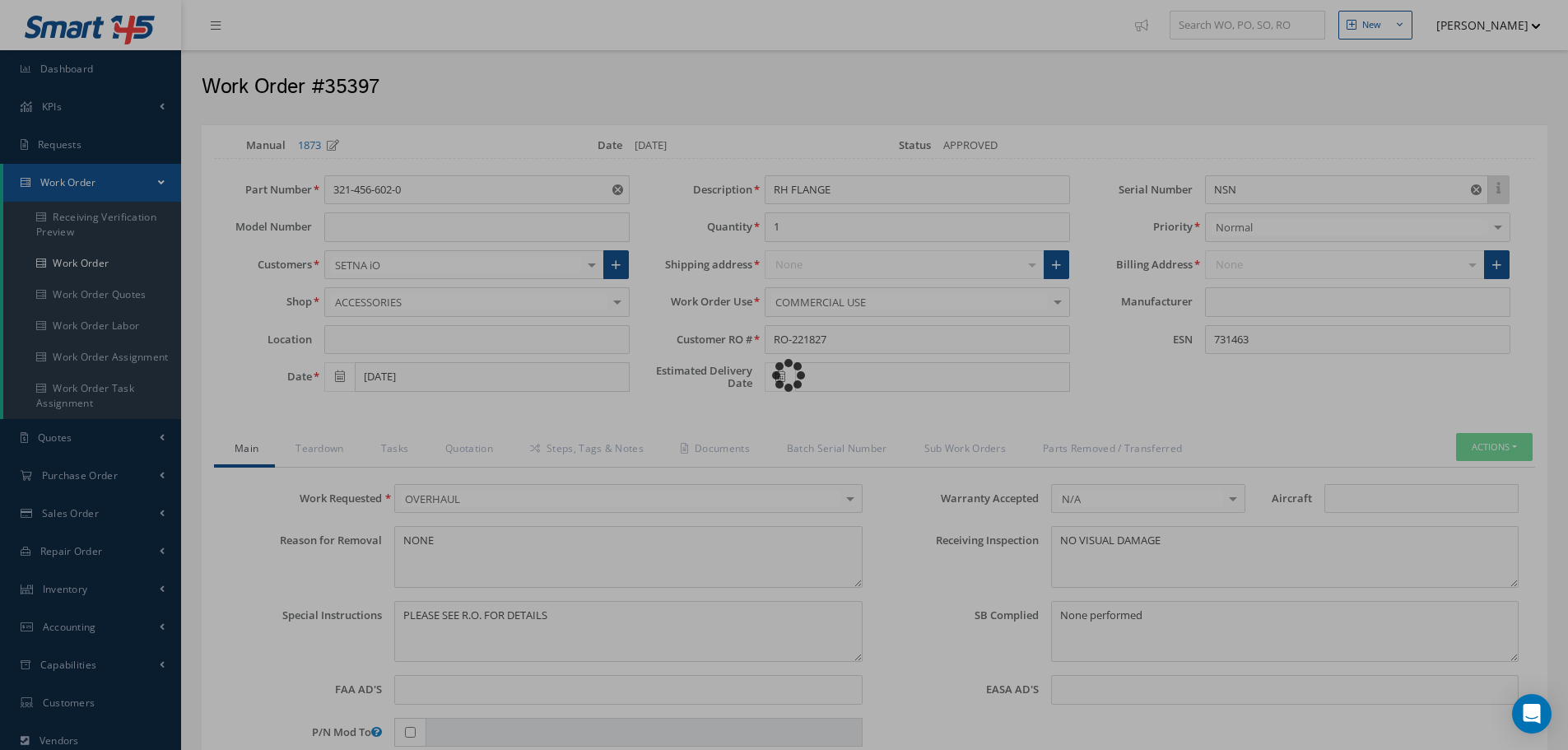
type input "CFM56-5B"
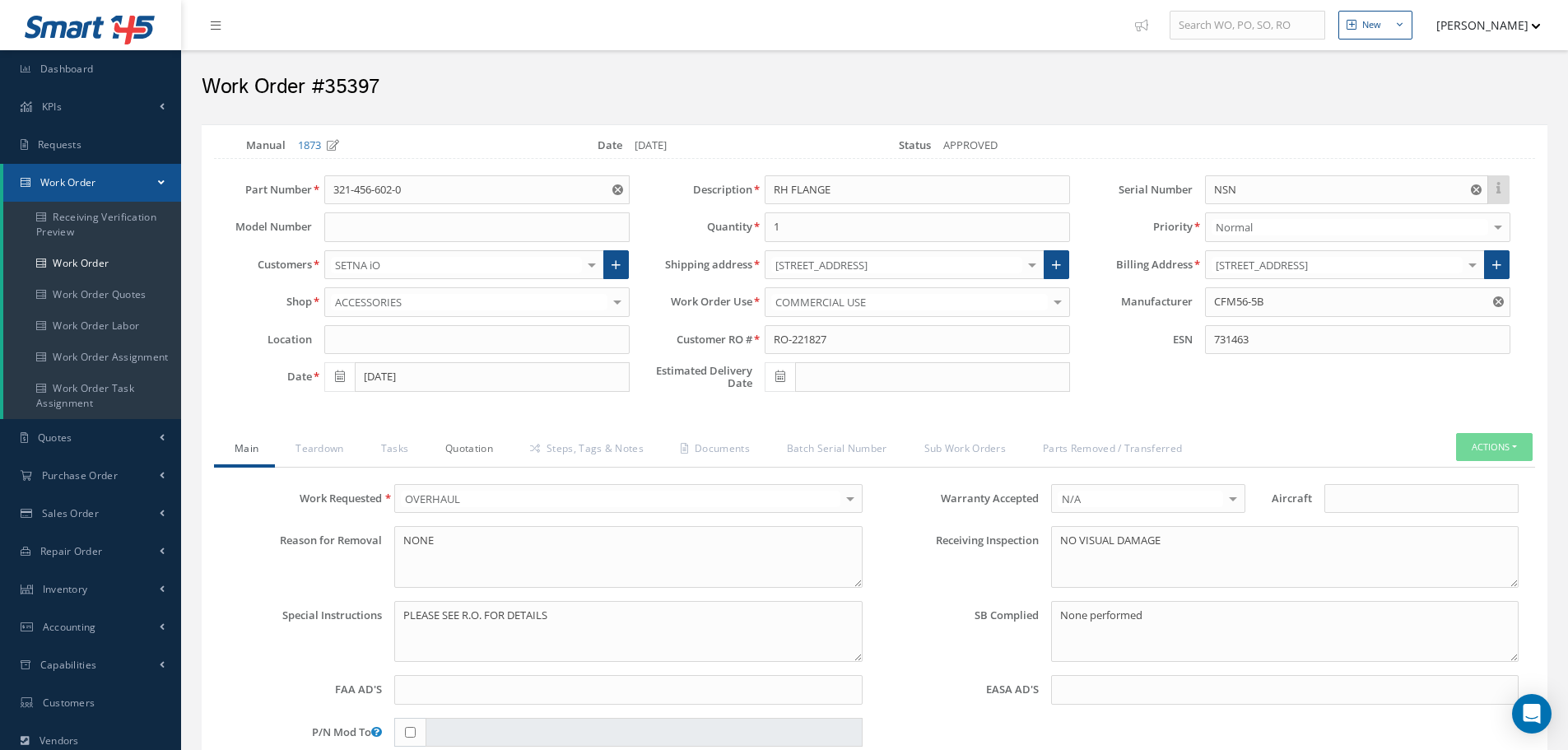
click at [473, 454] on link "Quotation" at bounding box center [466, 450] width 84 height 35
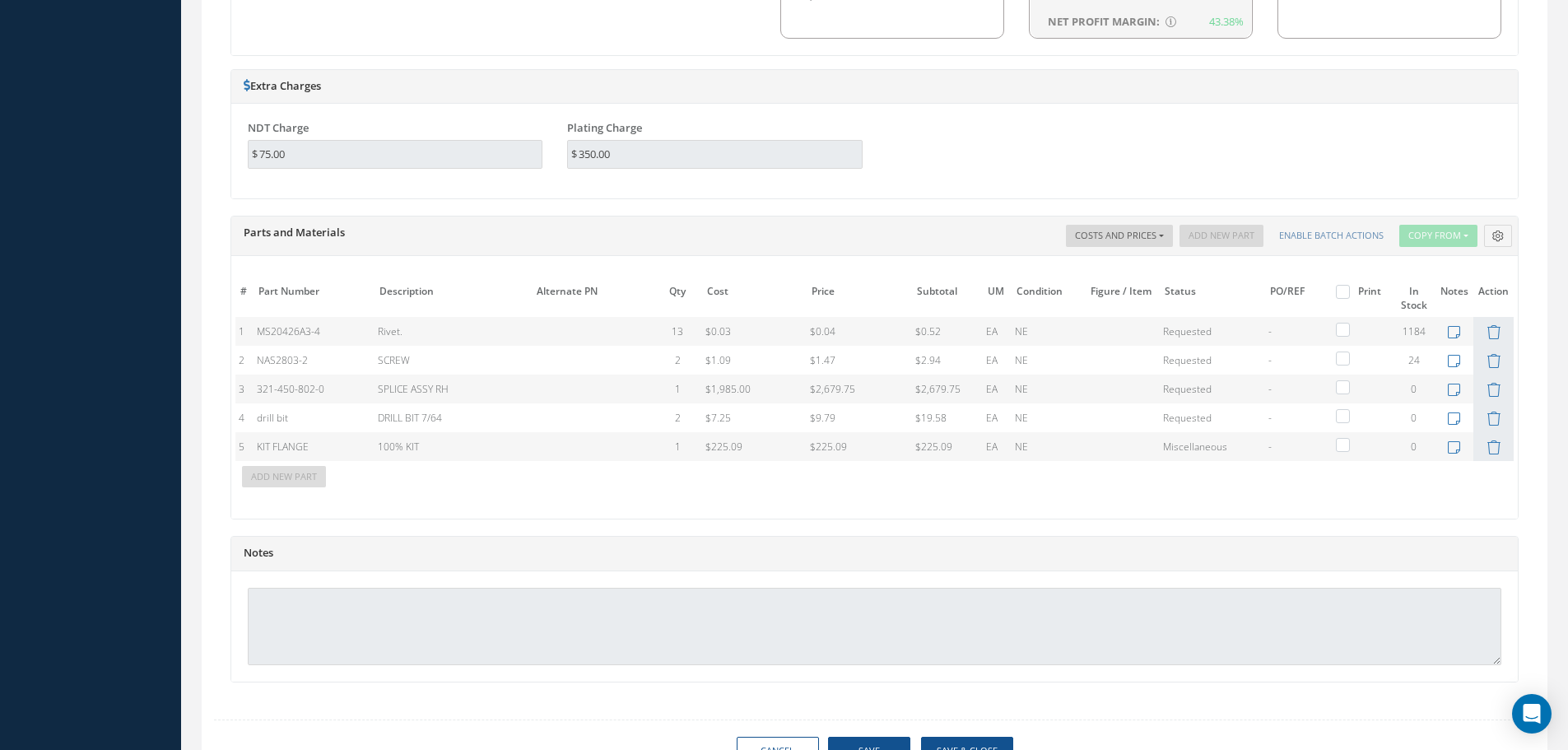
scroll to position [1362, 0]
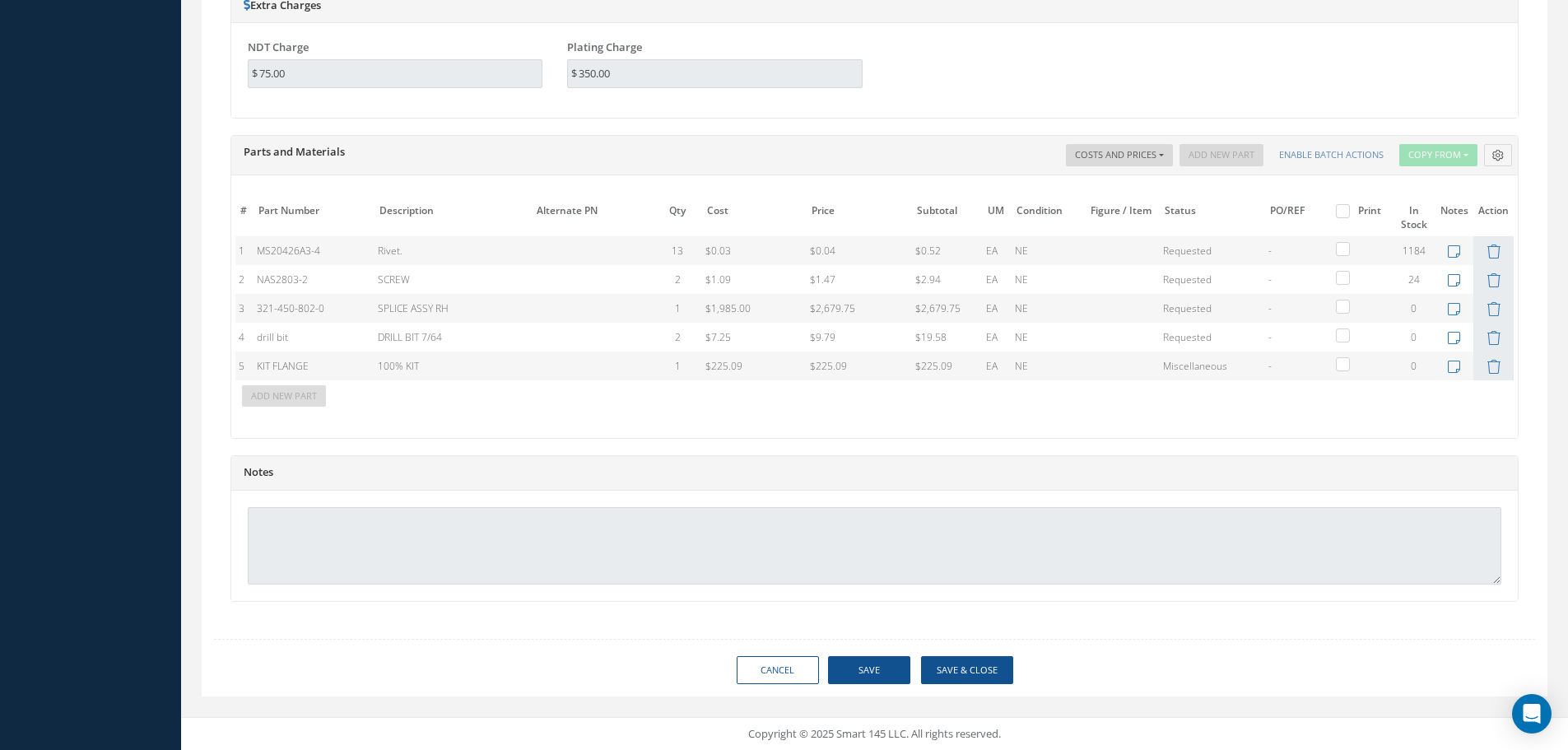
click at [1348, 210] on label at bounding box center [1350, 210] width 5 height 14
click at [1342, 210] on input "checkbox" at bounding box center [1345, 213] width 11 height 11
checkbox input "true"
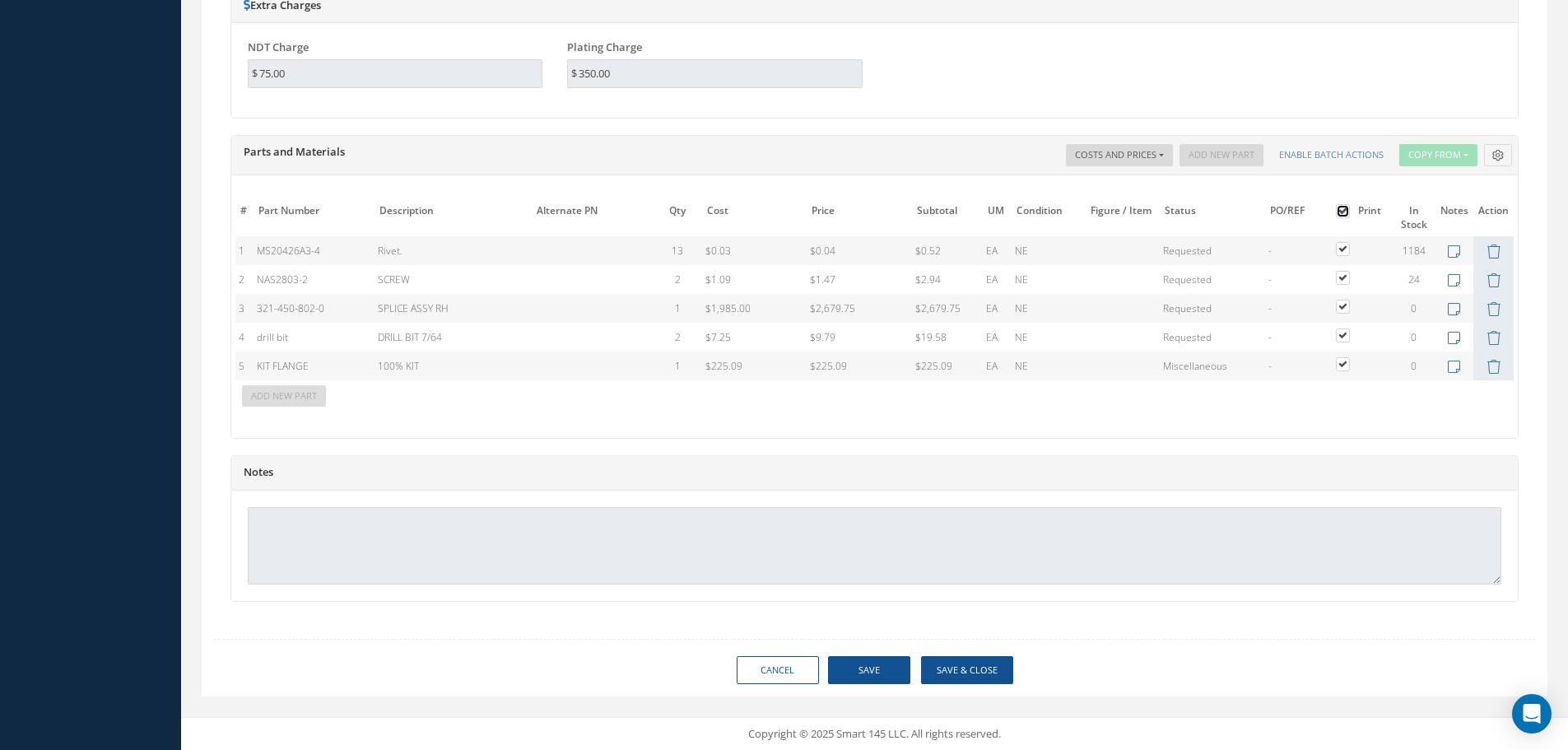
checkbox input "true"
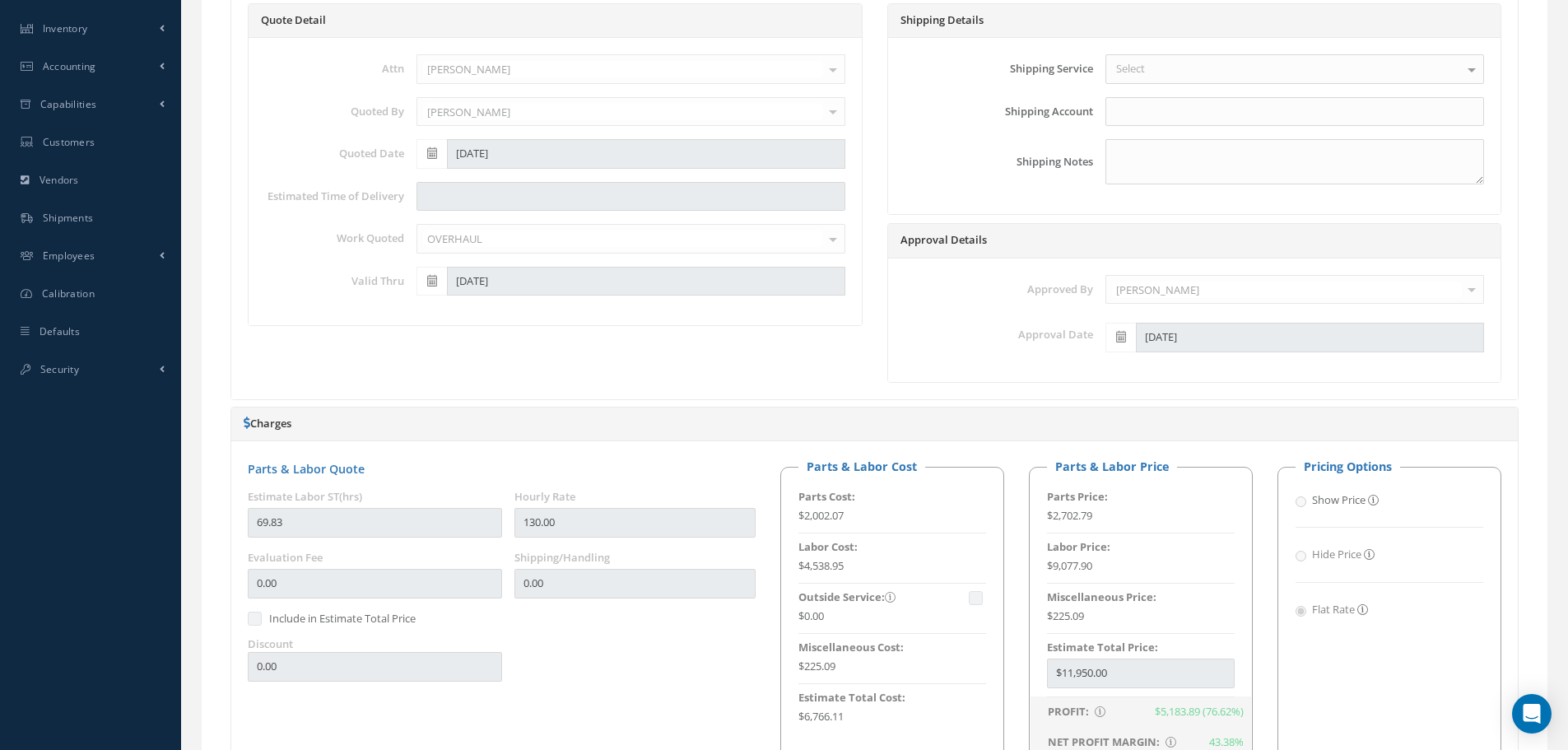
scroll to position [209, 0]
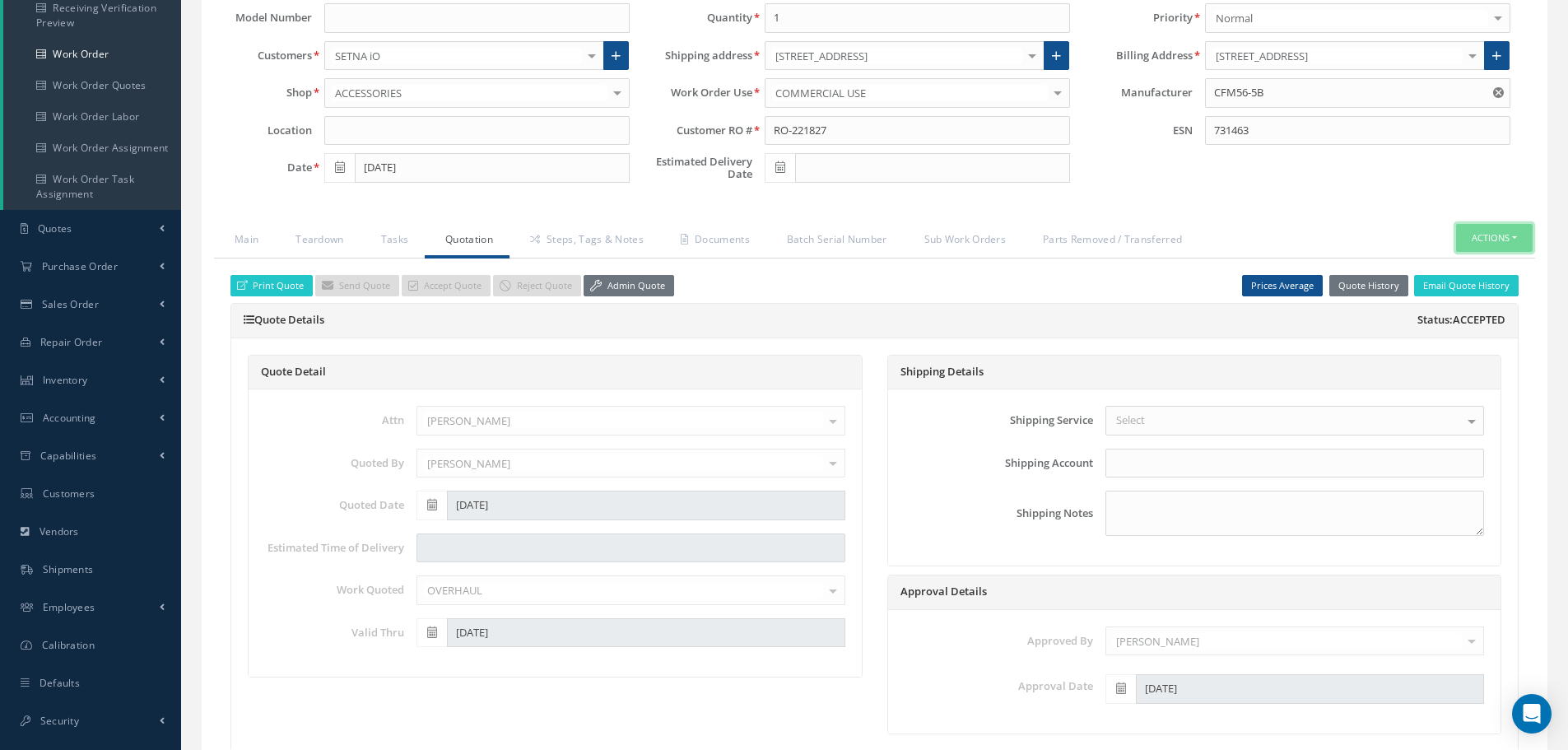
click at [1518, 240] on button "Actions" at bounding box center [1494, 239] width 76 height 29
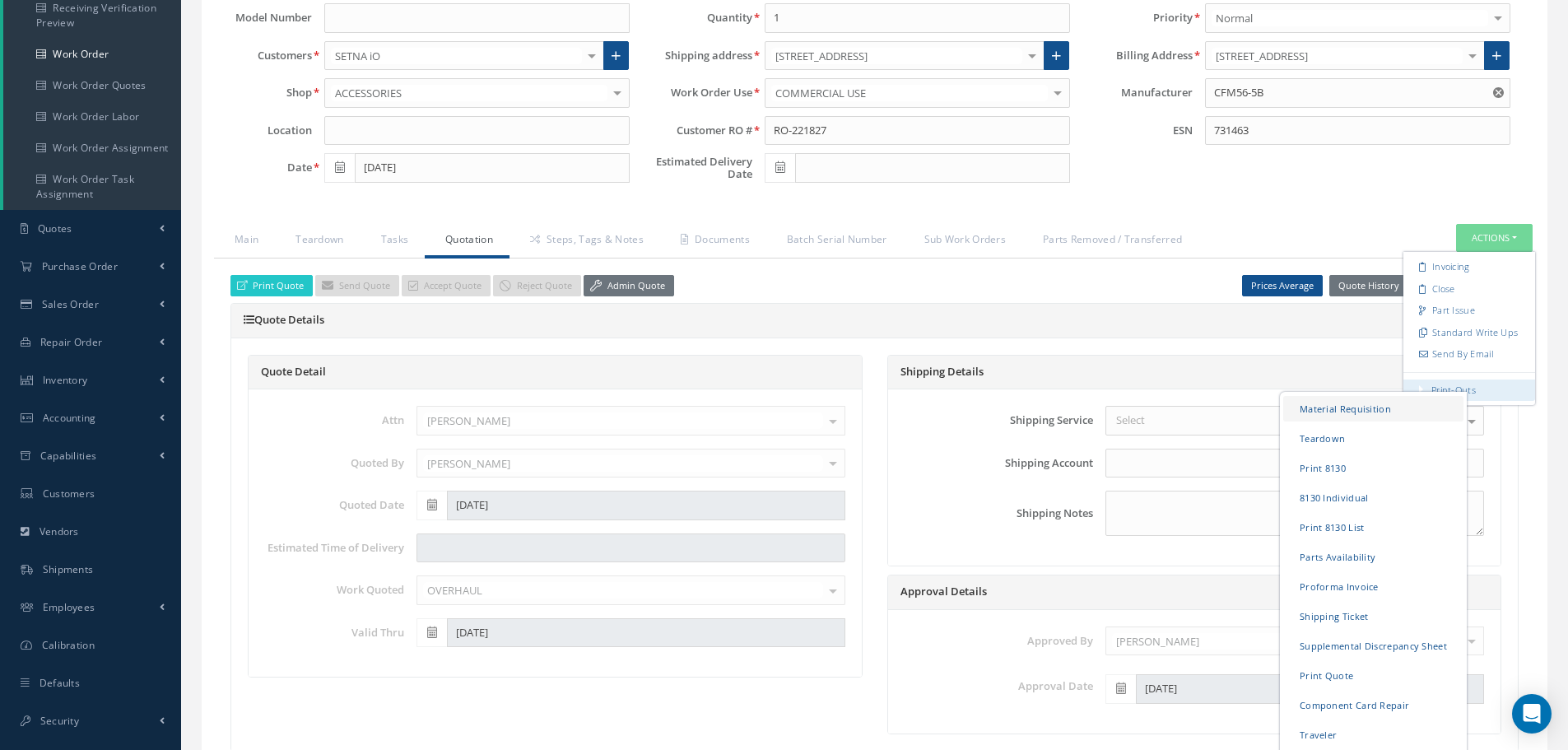
click at [1338, 413] on link "Material Requisition" at bounding box center [1373, 408] width 181 height 25
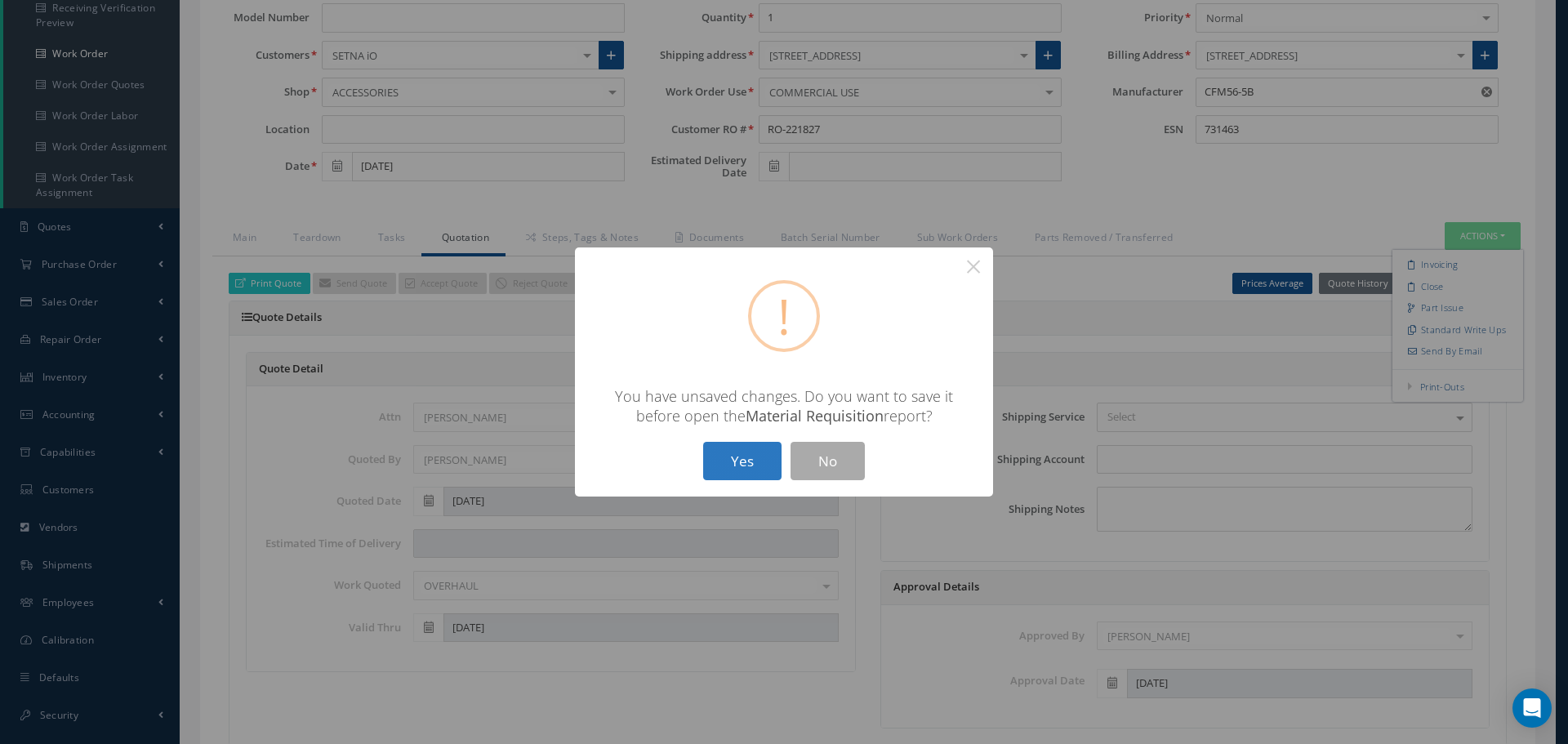
click at [737, 447] on button "Yes" at bounding box center [742, 461] width 78 height 39
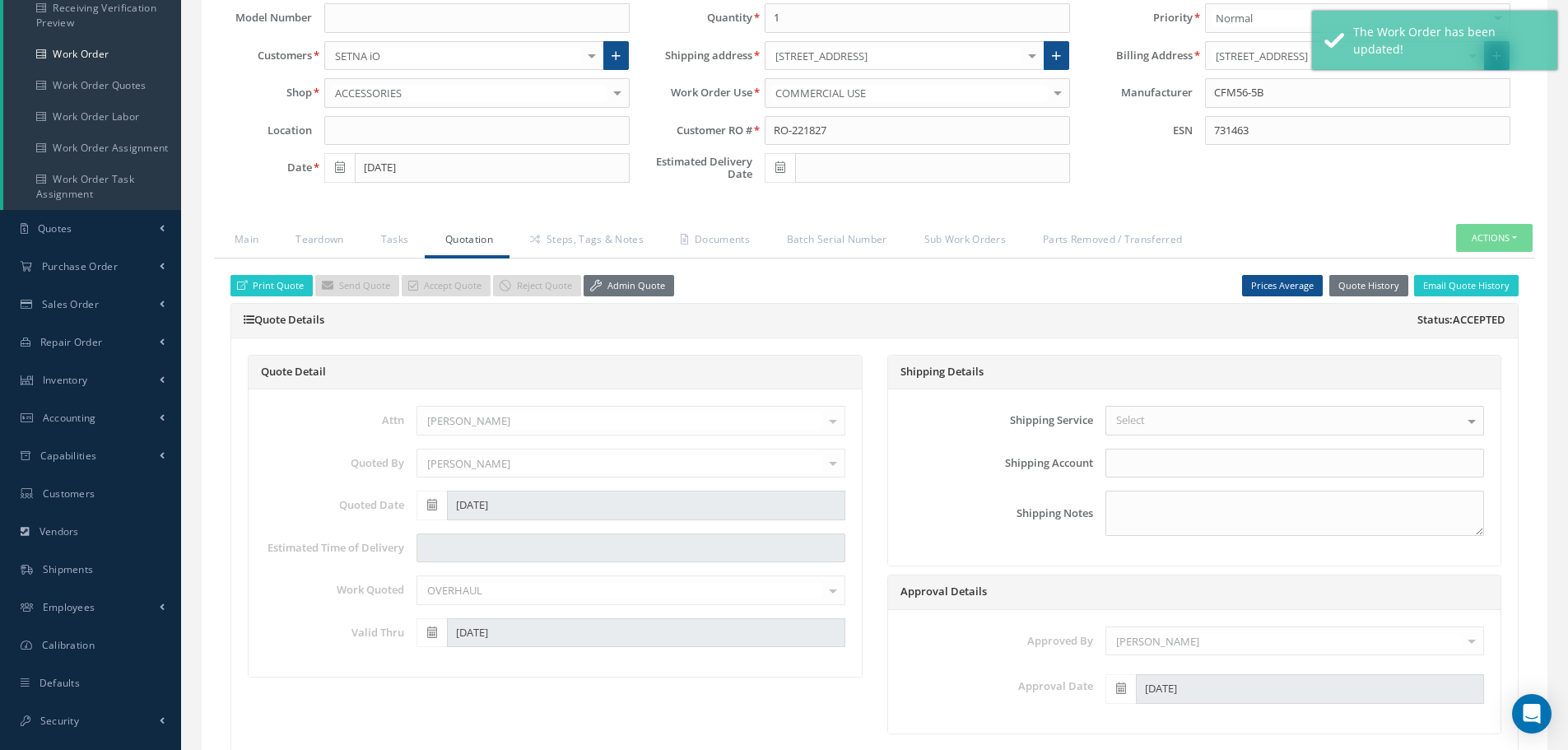
checkbox input "true"
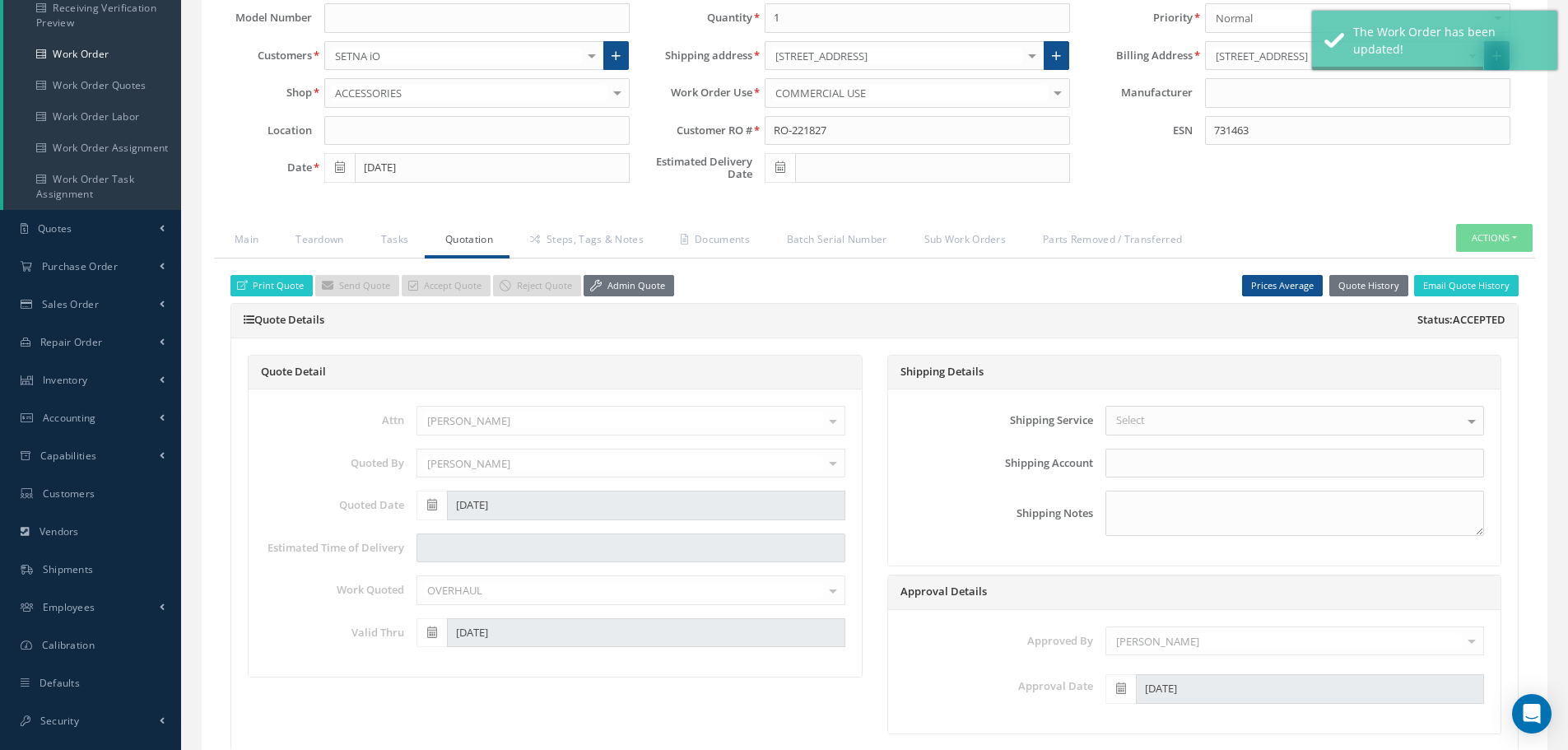
type input "CFM56-5B"
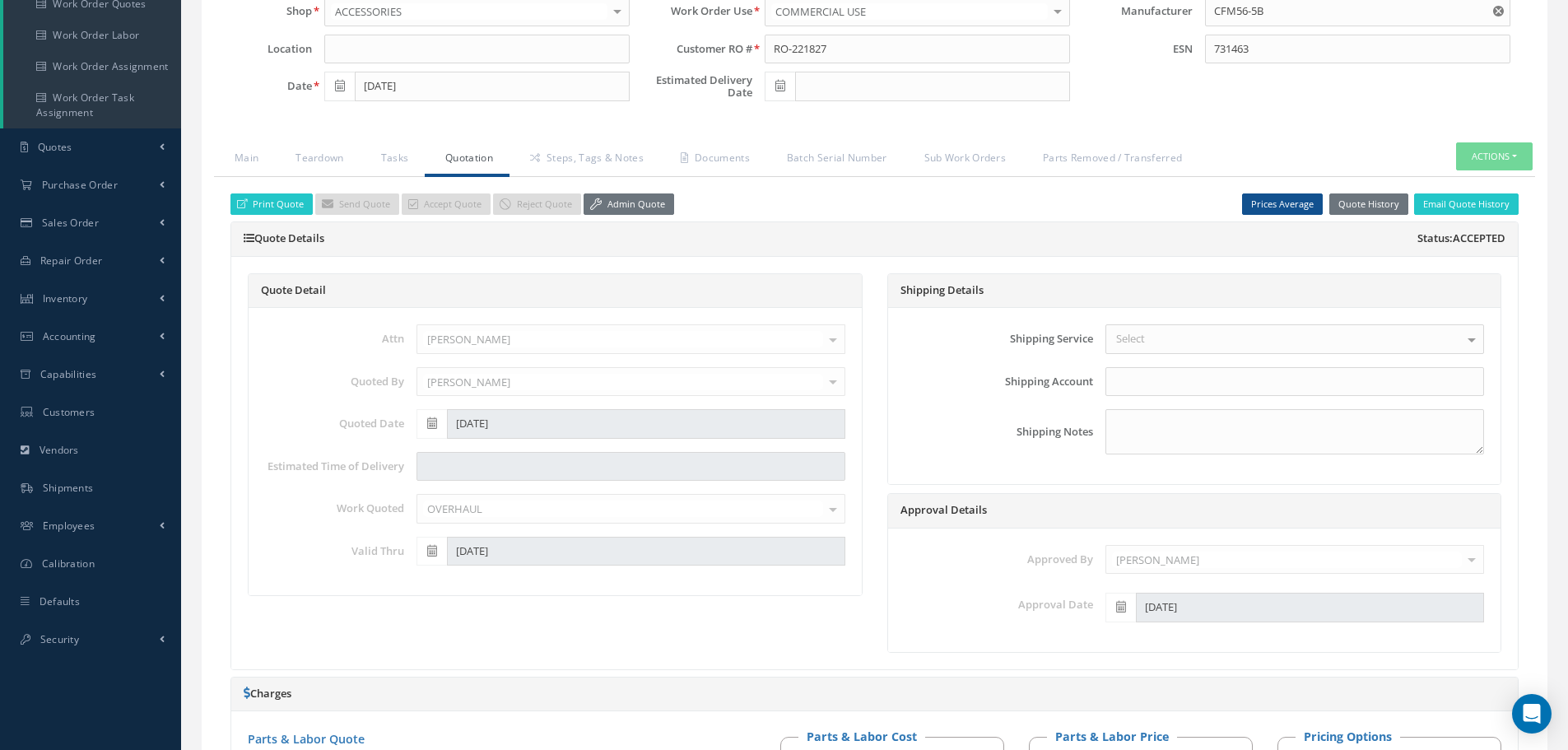
scroll to position [127, 0]
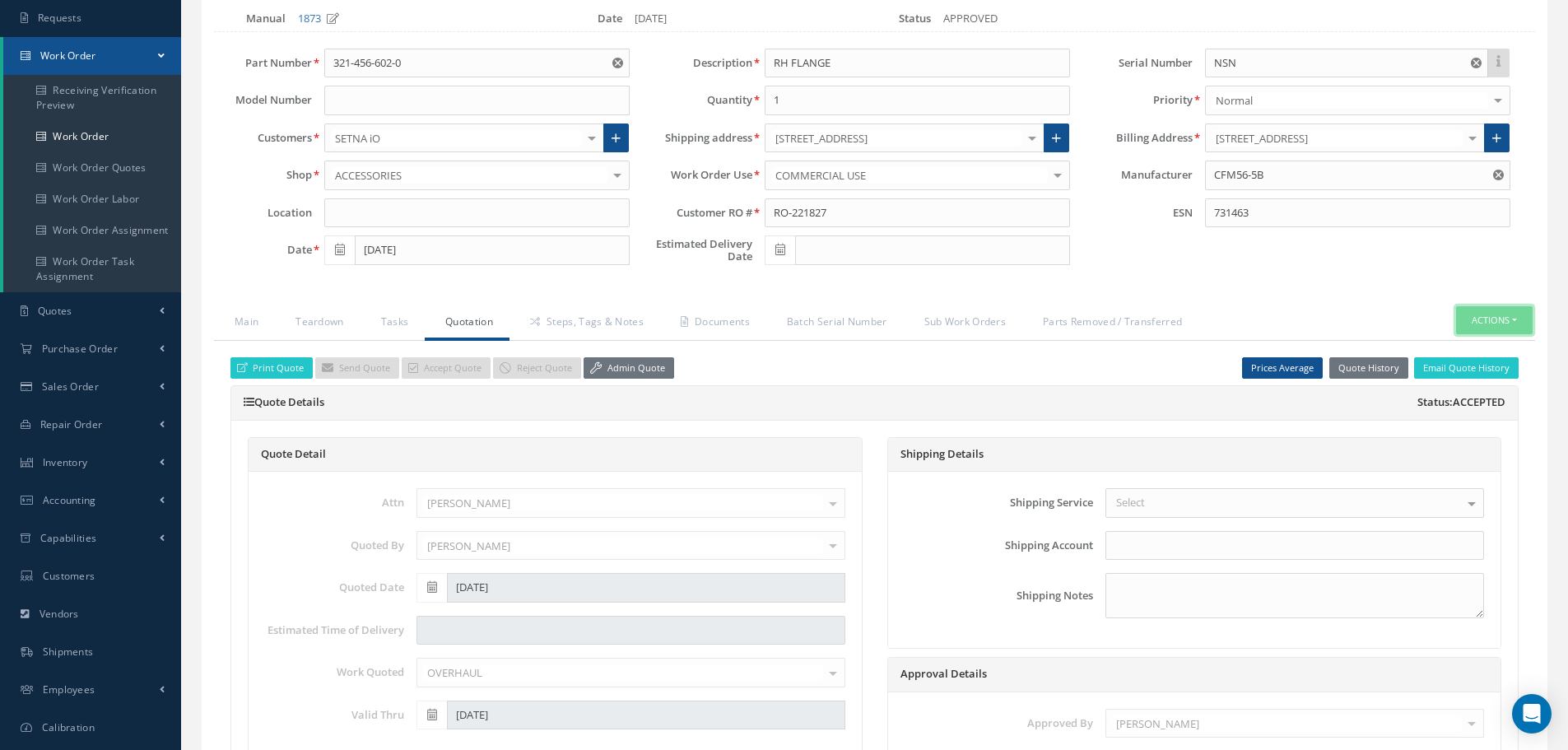
click at [1515, 320] on button "Actions" at bounding box center [1494, 321] width 76 height 29
click at [1444, 387] on link "Part Issue" at bounding box center [1468, 393] width 132 height 22
select select "25"
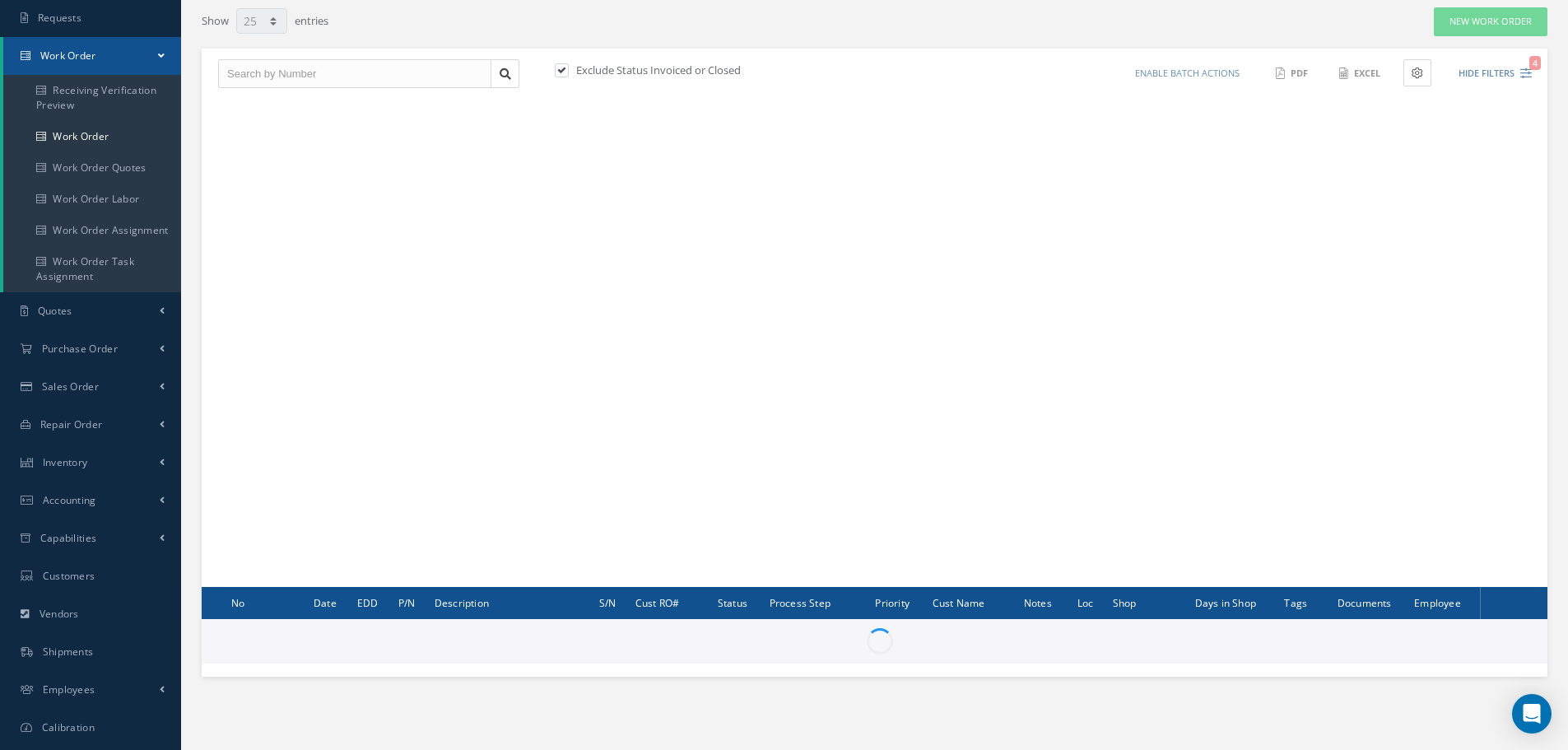
scroll to position [199, 0]
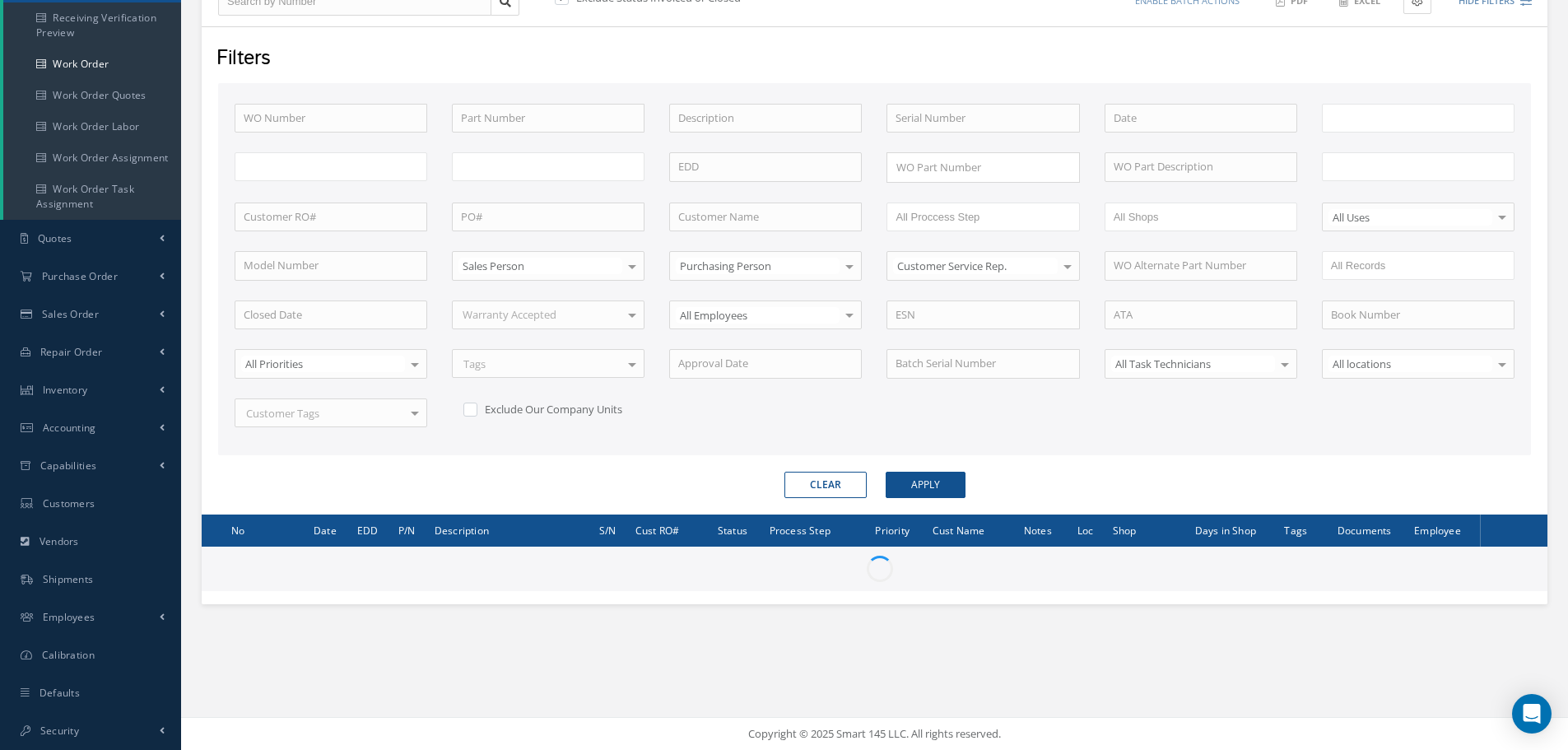
type input "All Work Request"
type input "All Work Performed"
type input "All Status"
type input "WO Part Status"
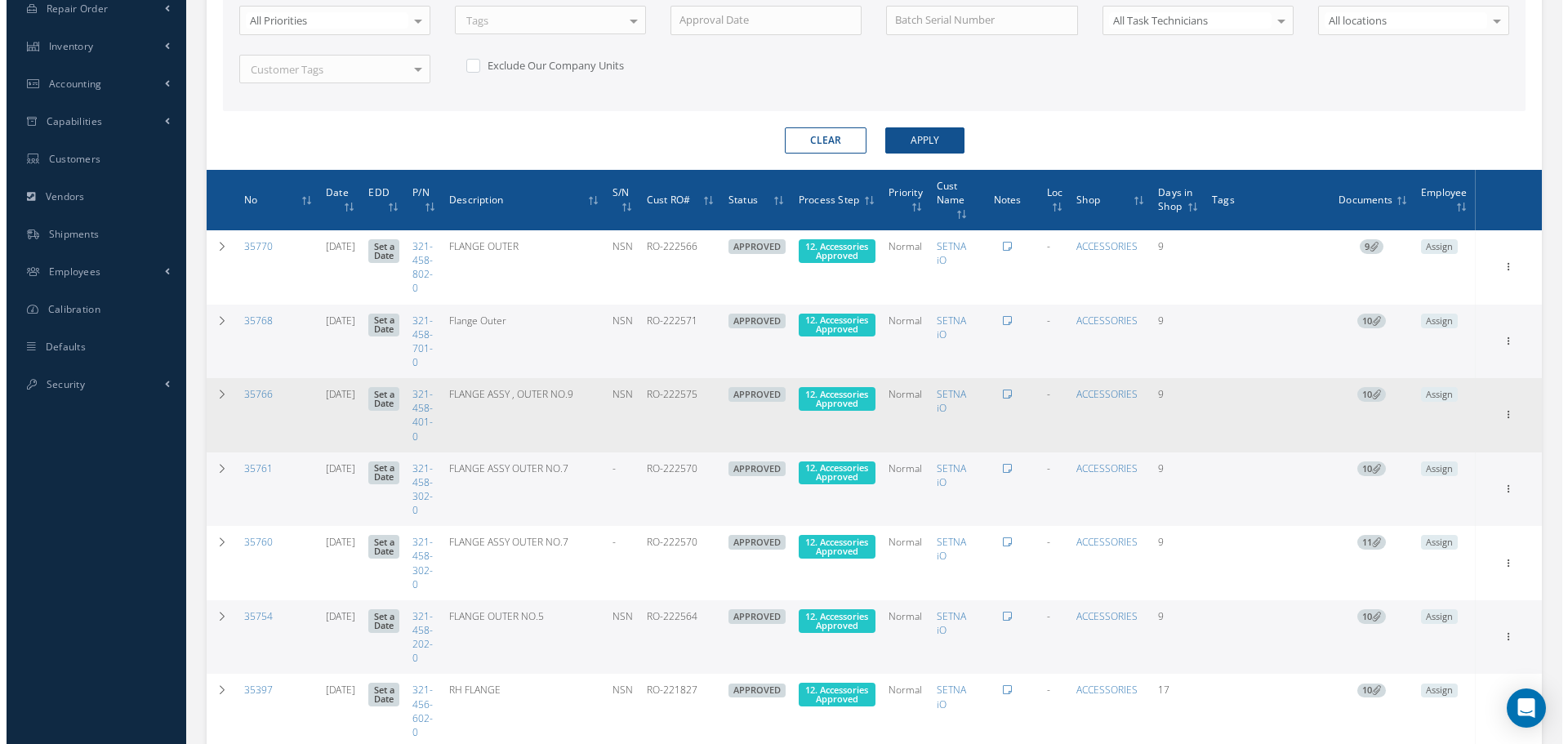
scroll to position [667, 0]
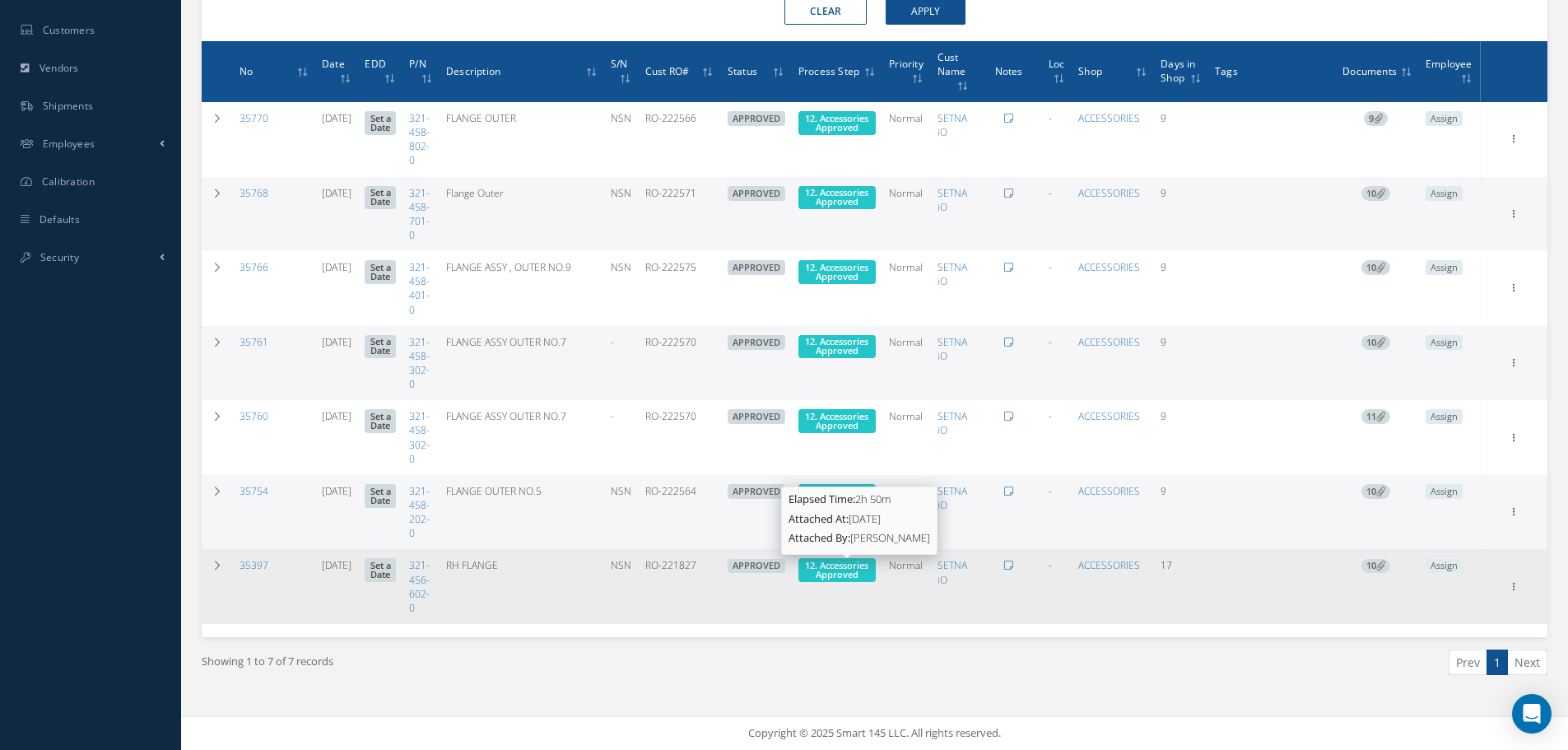
click at [860, 569] on span "12. Accessories Approved" at bounding box center [837, 570] width 64 height 22
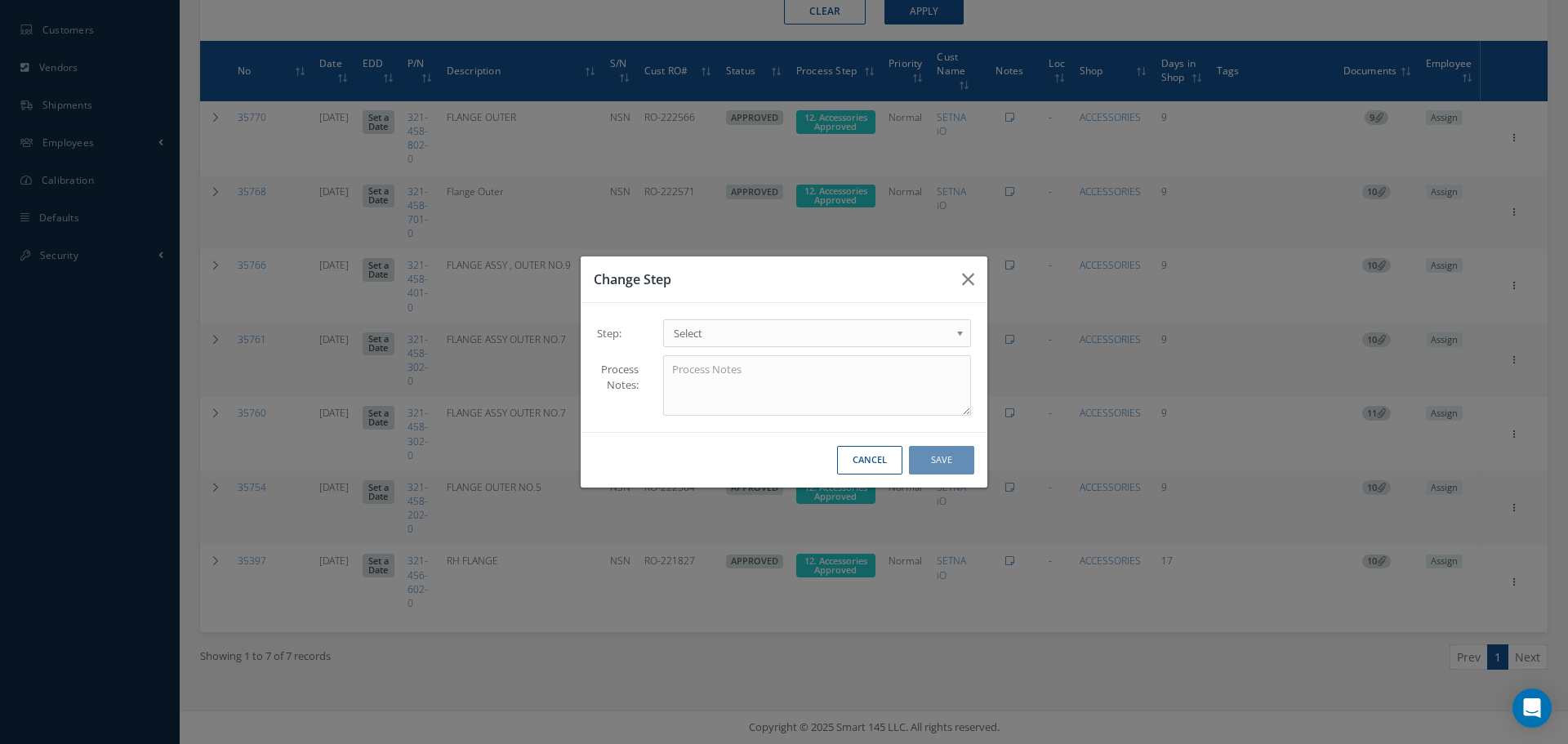
click at [960, 333] on b at bounding box center [963, 337] width 14 height 26
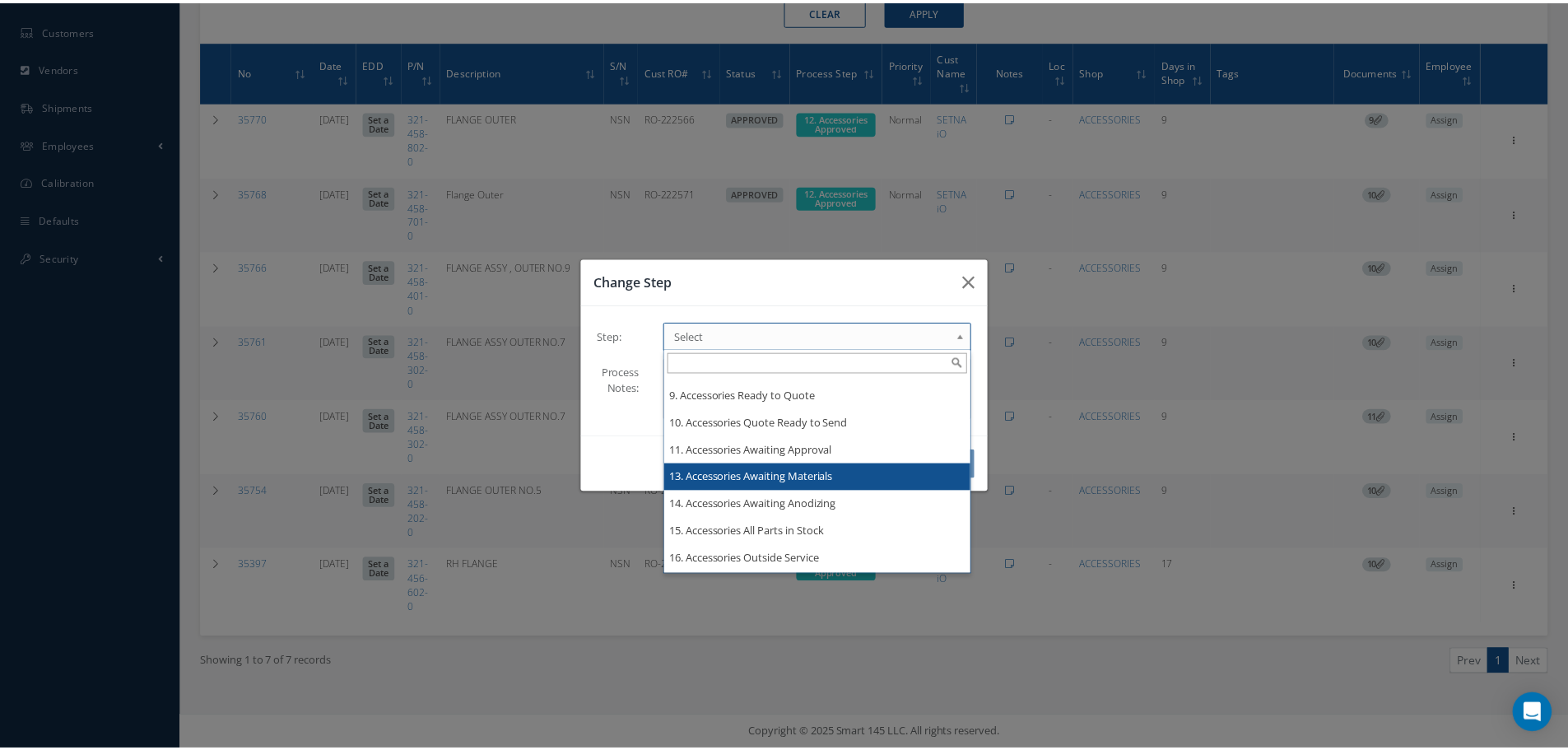
scroll to position [0, 0]
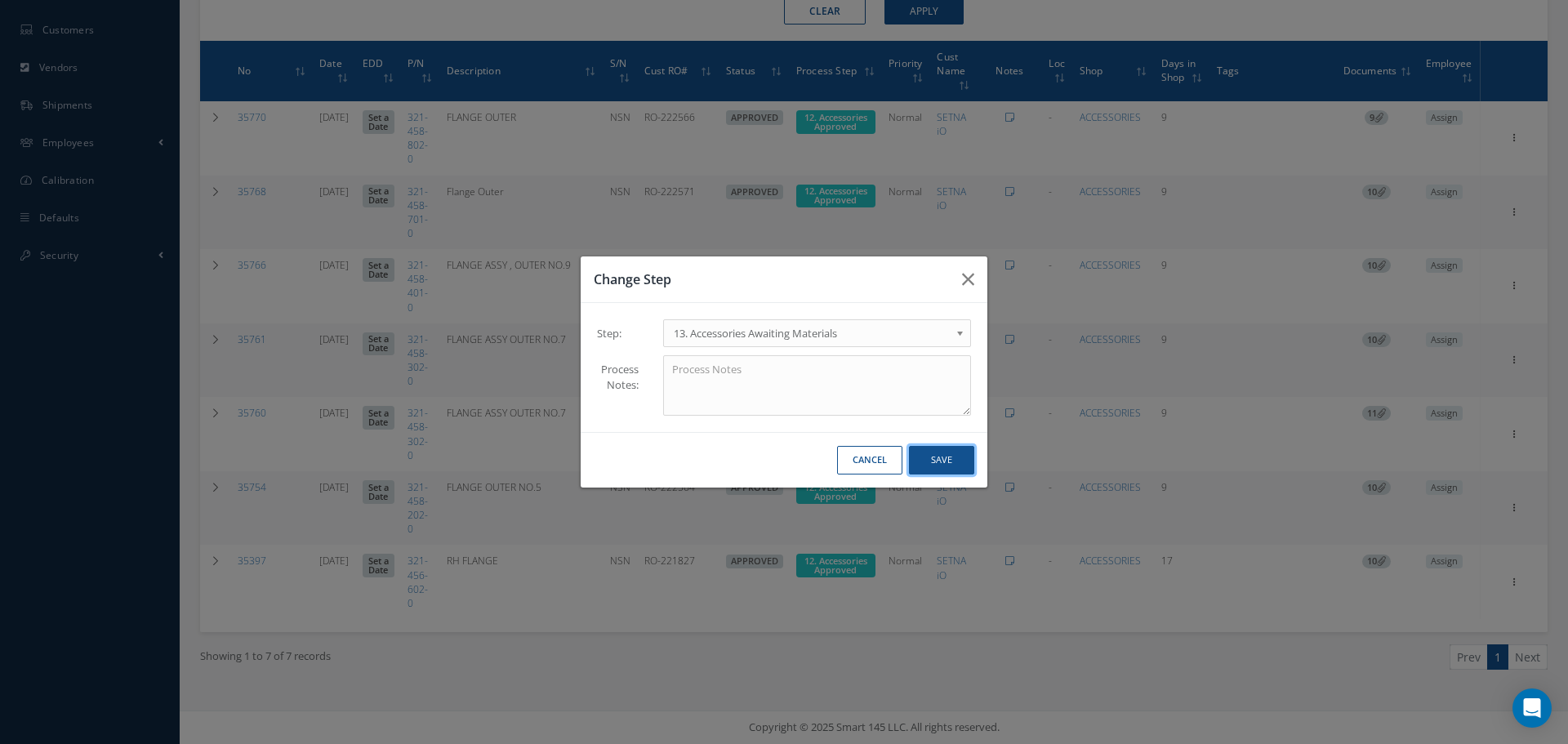
click at [945, 458] on button "Save" at bounding box center [941, 460] width 66 height 29
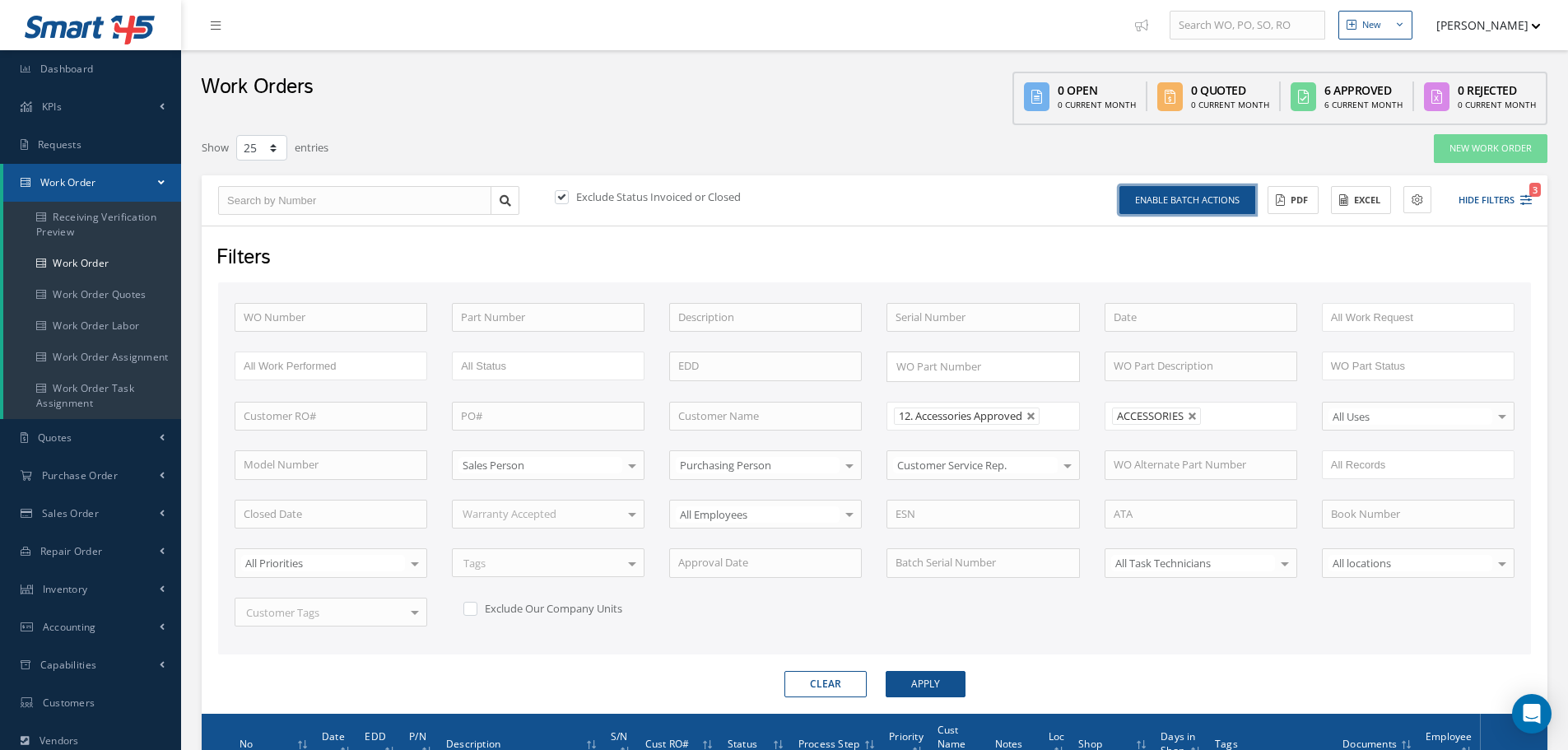
click at [1225, 193] on button "Enable batch actions" at bounding box center [1187, 201] width 136 height 29
click at [1224, 193] on button "Batch Actions" at bounding box center [1200, 201] width 108 height 29
click at [1237, 200] on button "Batch Actions" at bounding box center [1200, 201] width 108 height 29
click at [1232, 200] on button "Batch Actions" at bounding box center [1200, 201] width 108 height 29
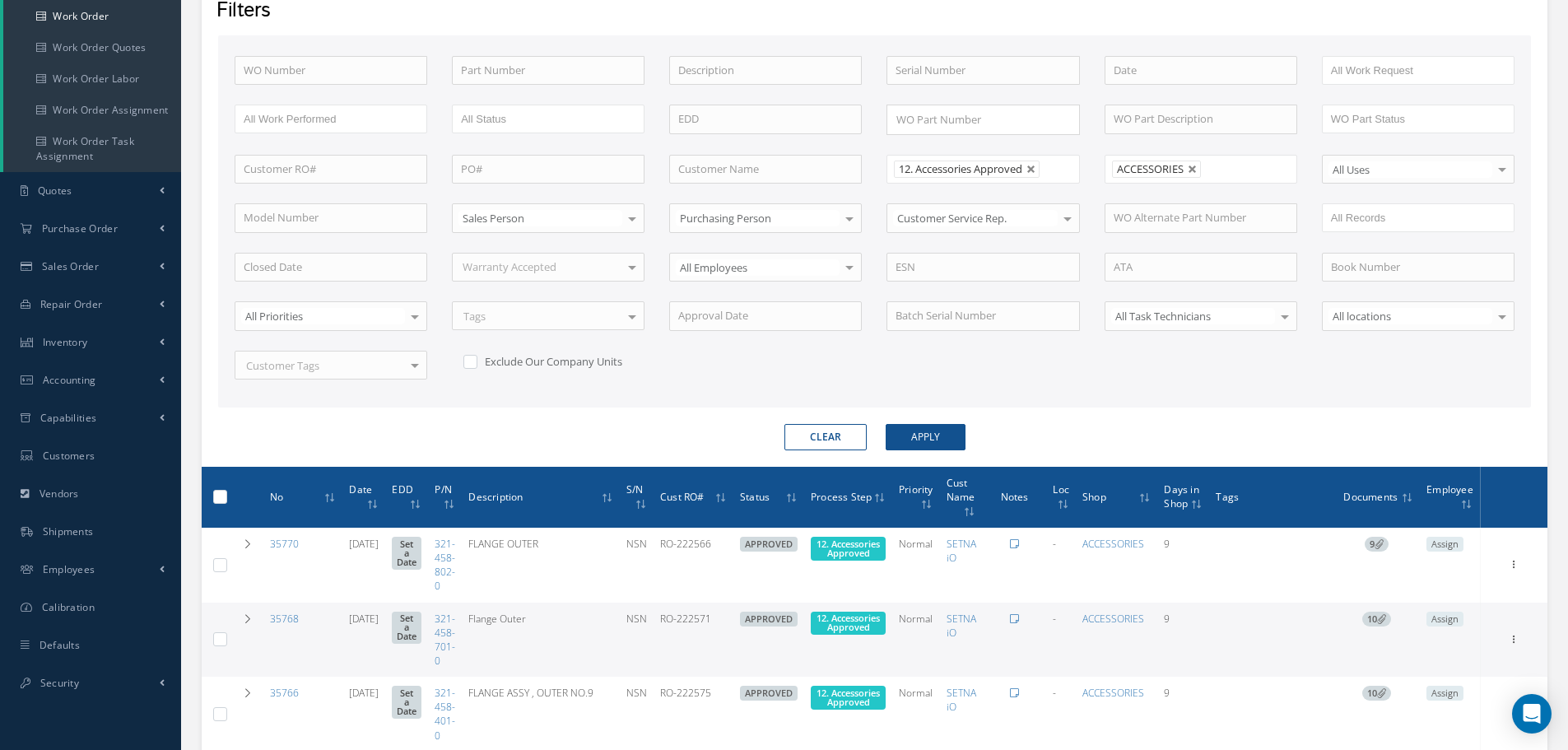
scroll to position [597, 0]
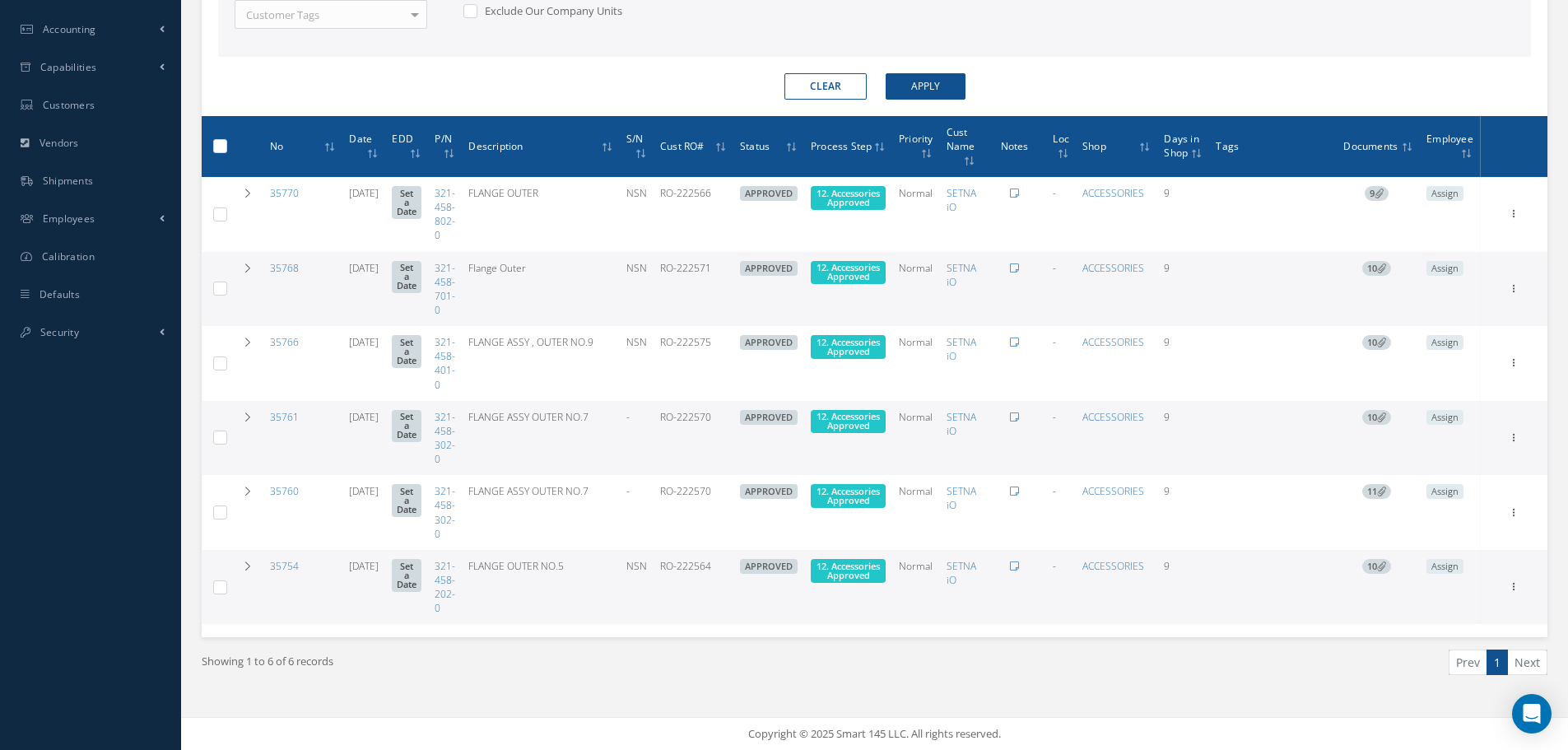
click at [226, 144] on label at bounding box center [226, 144] width 0 height 14
click at [219, 144] on input "checkbox" at bounding box center [221, 148] width 11 height 11
checkbox input "true"
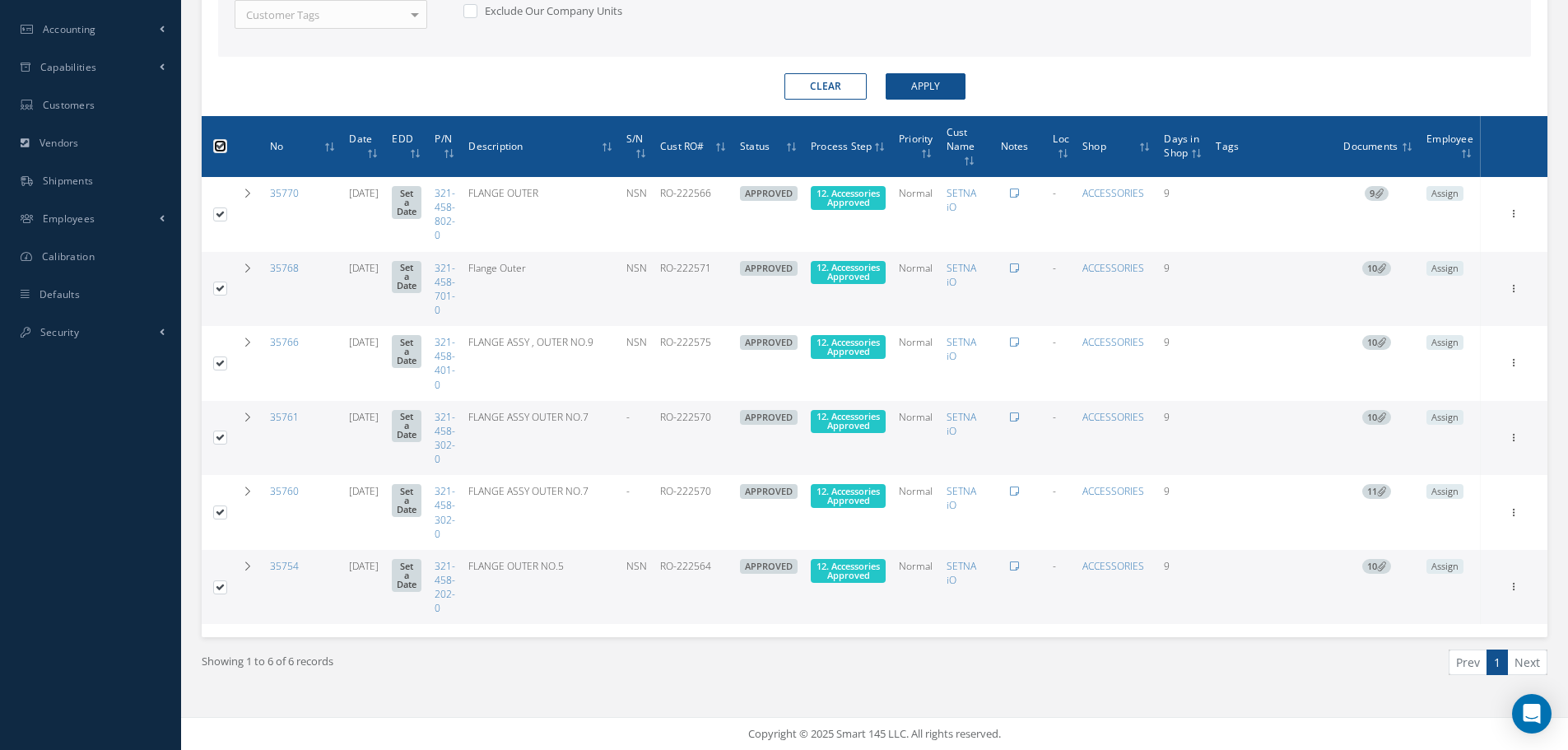
checkbox input "true"
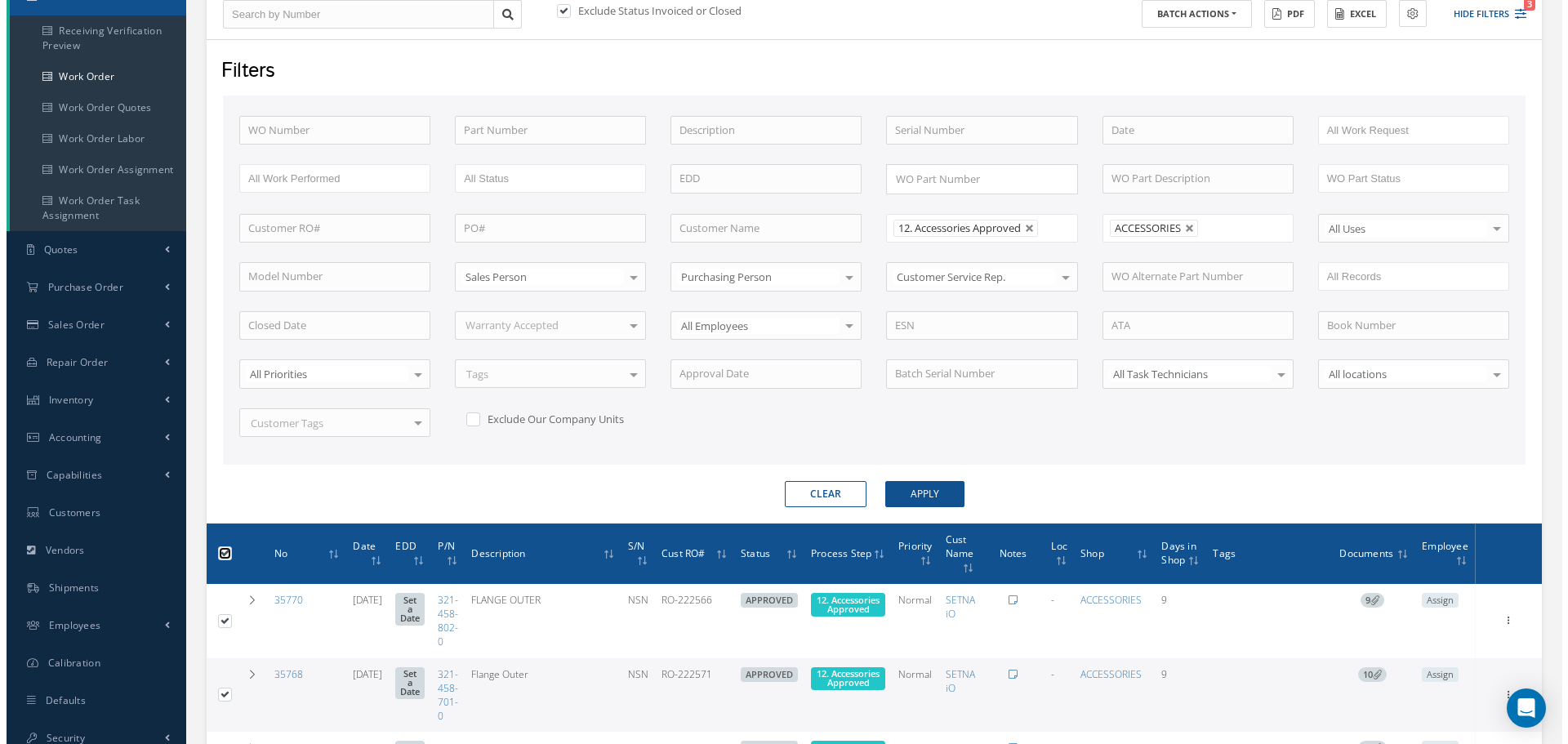
scroll to position [22, 0]
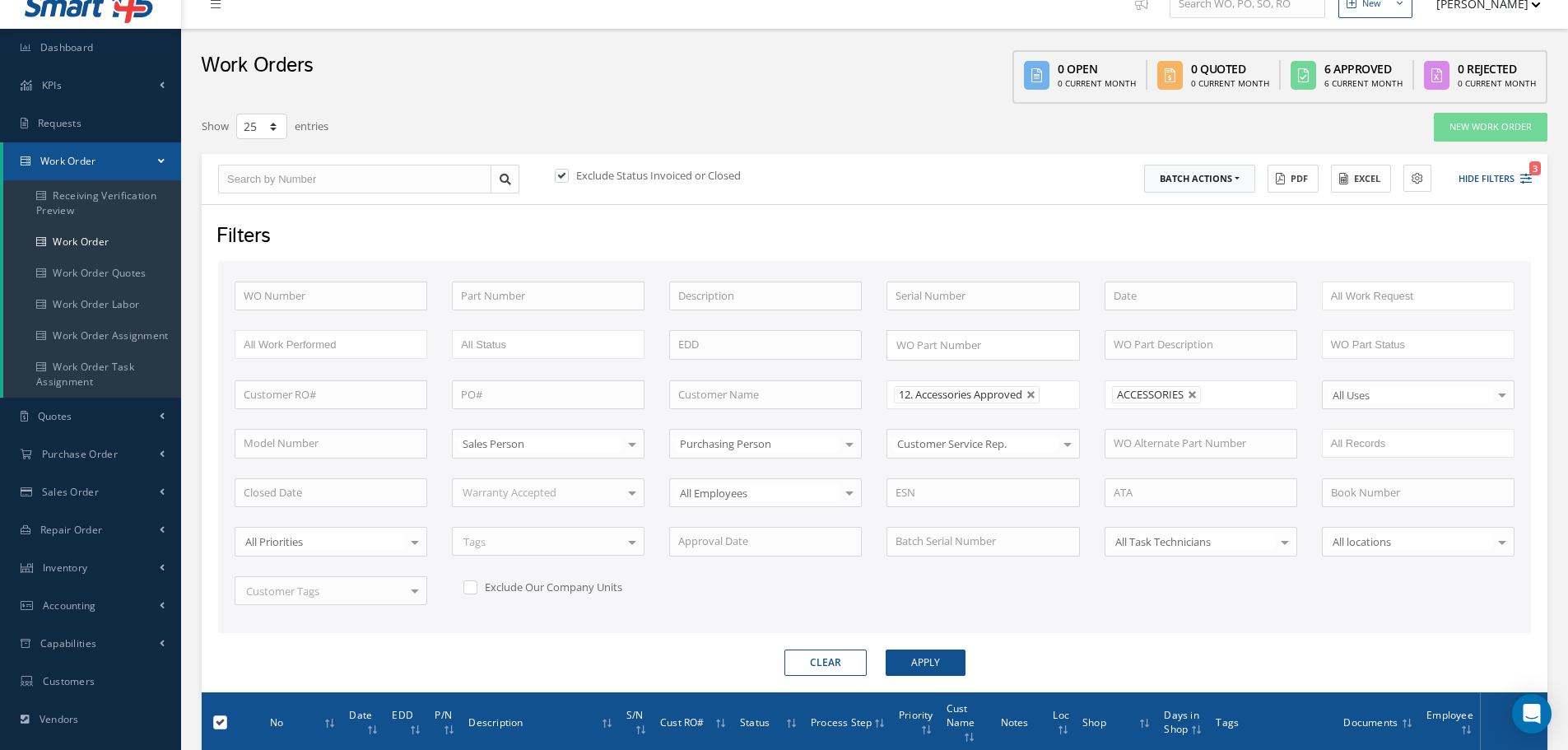
click at [1238, 179] on button "Batch Actions" at bounding box center [1199, 179] width 111 height 29
click at [1201, 204] on link "Update Work Orders" at bounding box center [1209, 206] width 132 height 22
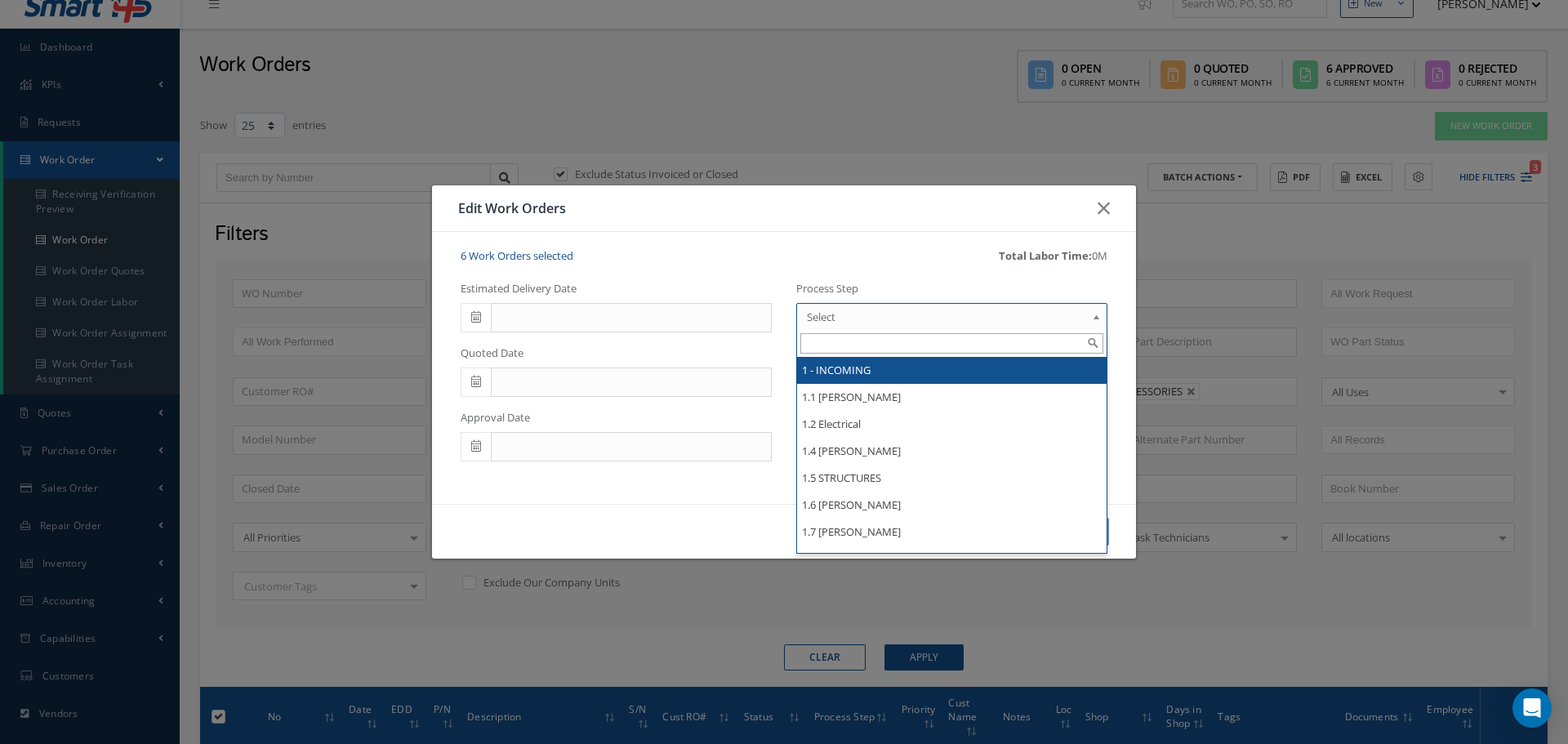
click at [1097, 318] on b at bounding box center [1099, 321] width 14 height 26
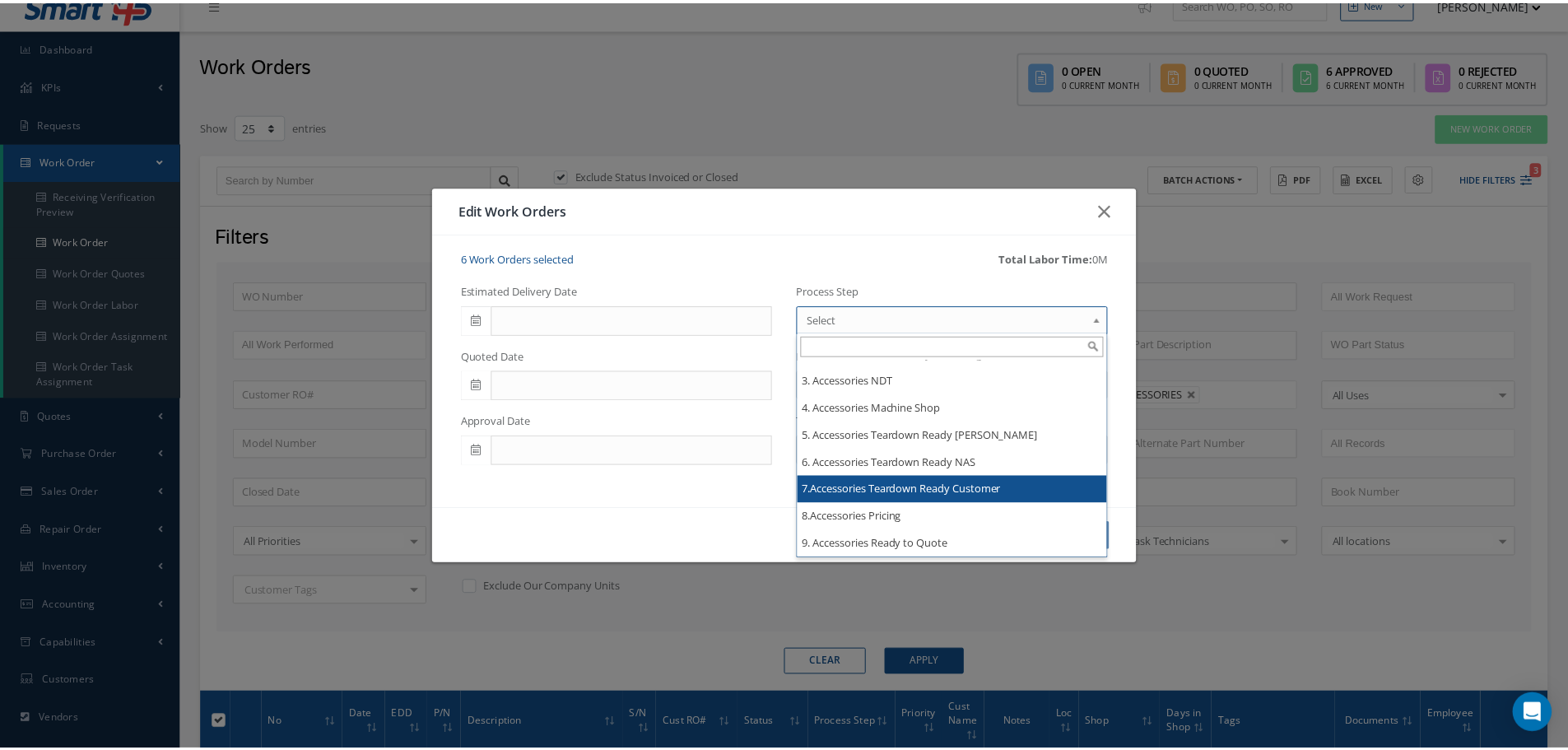
scroll to position [2141, 0]
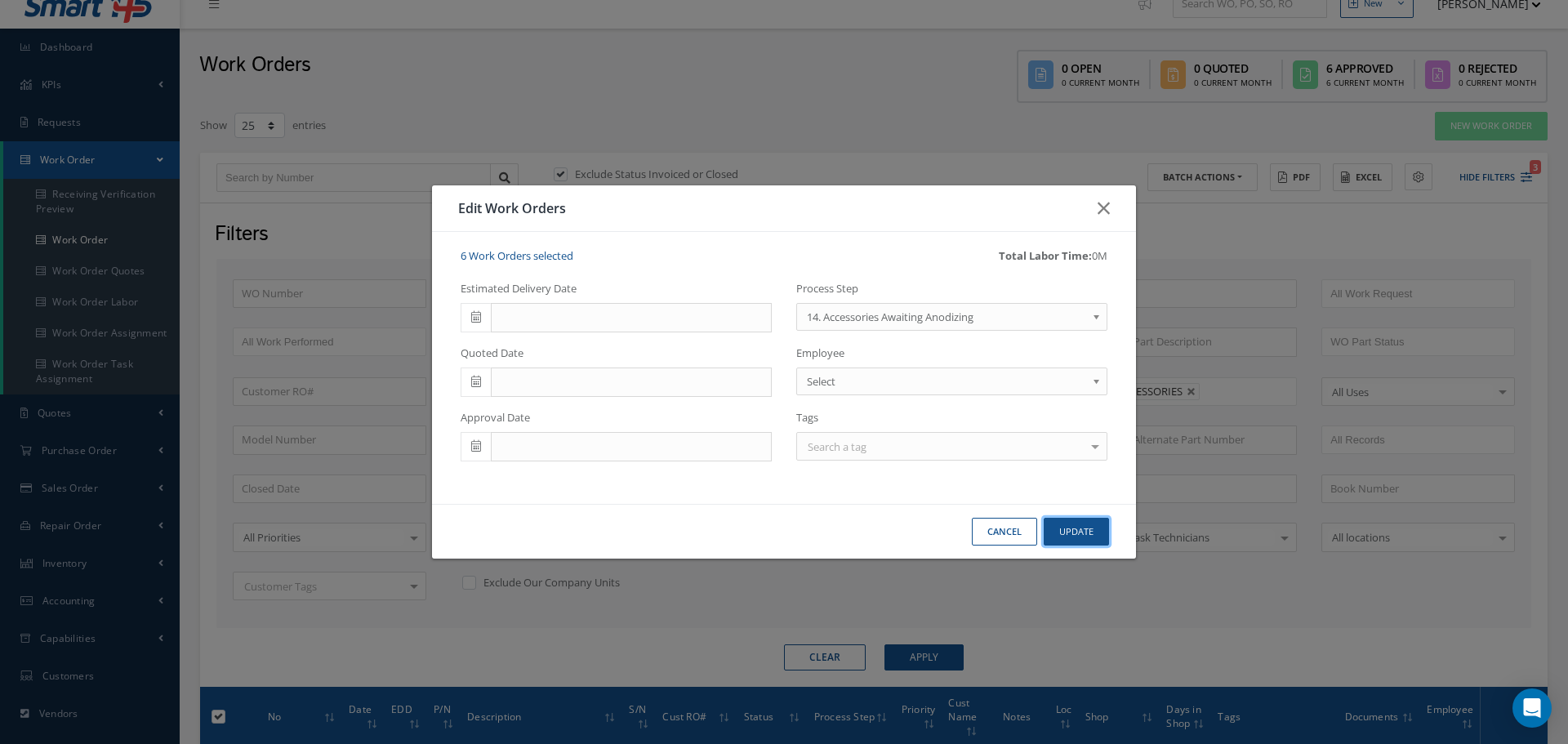
click at [1076, 531] on button "Update" at bounding box center [1076, 532] width 66 height 29
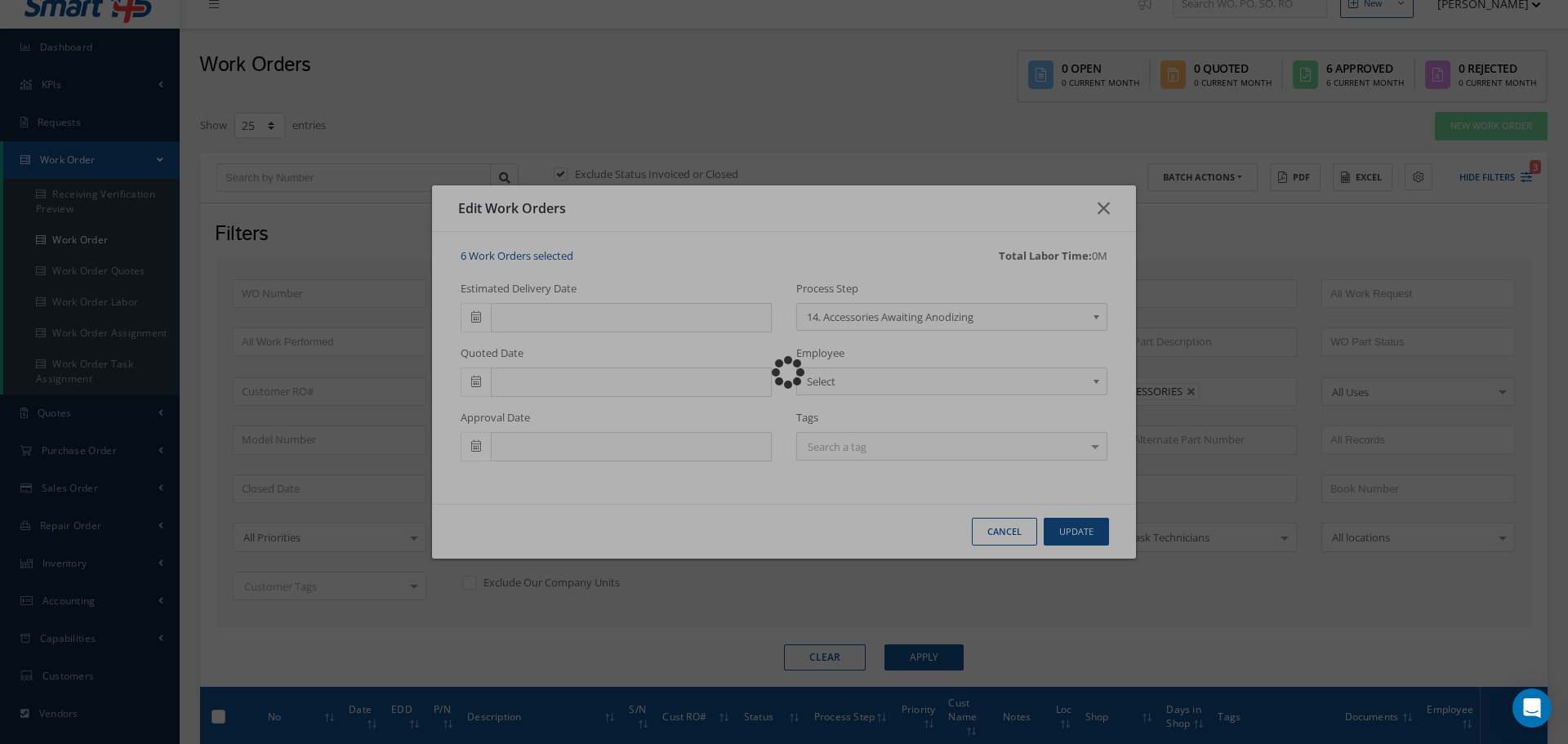
checkbox input "false"
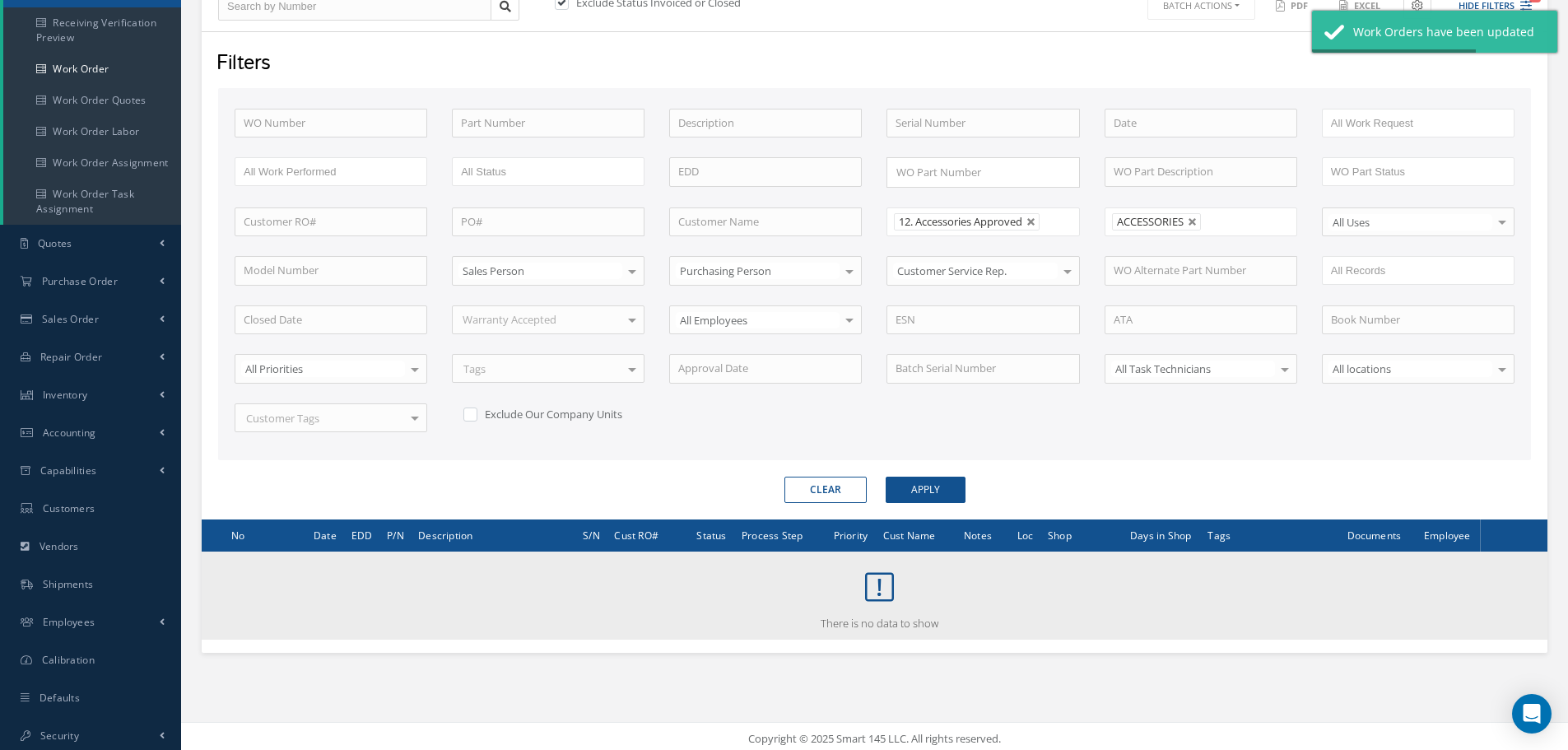
scroll to position [199, 0]
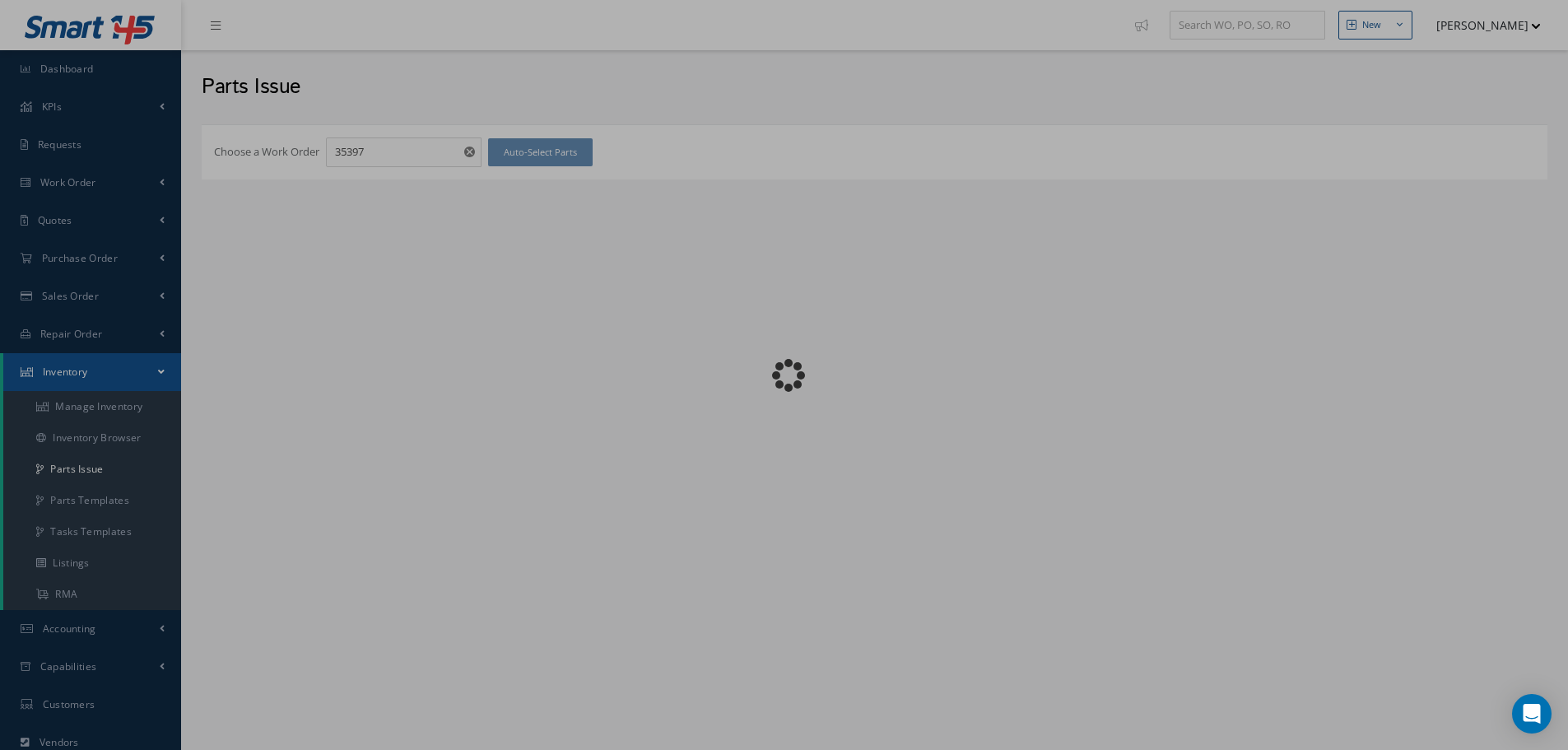
checkbox input "false"
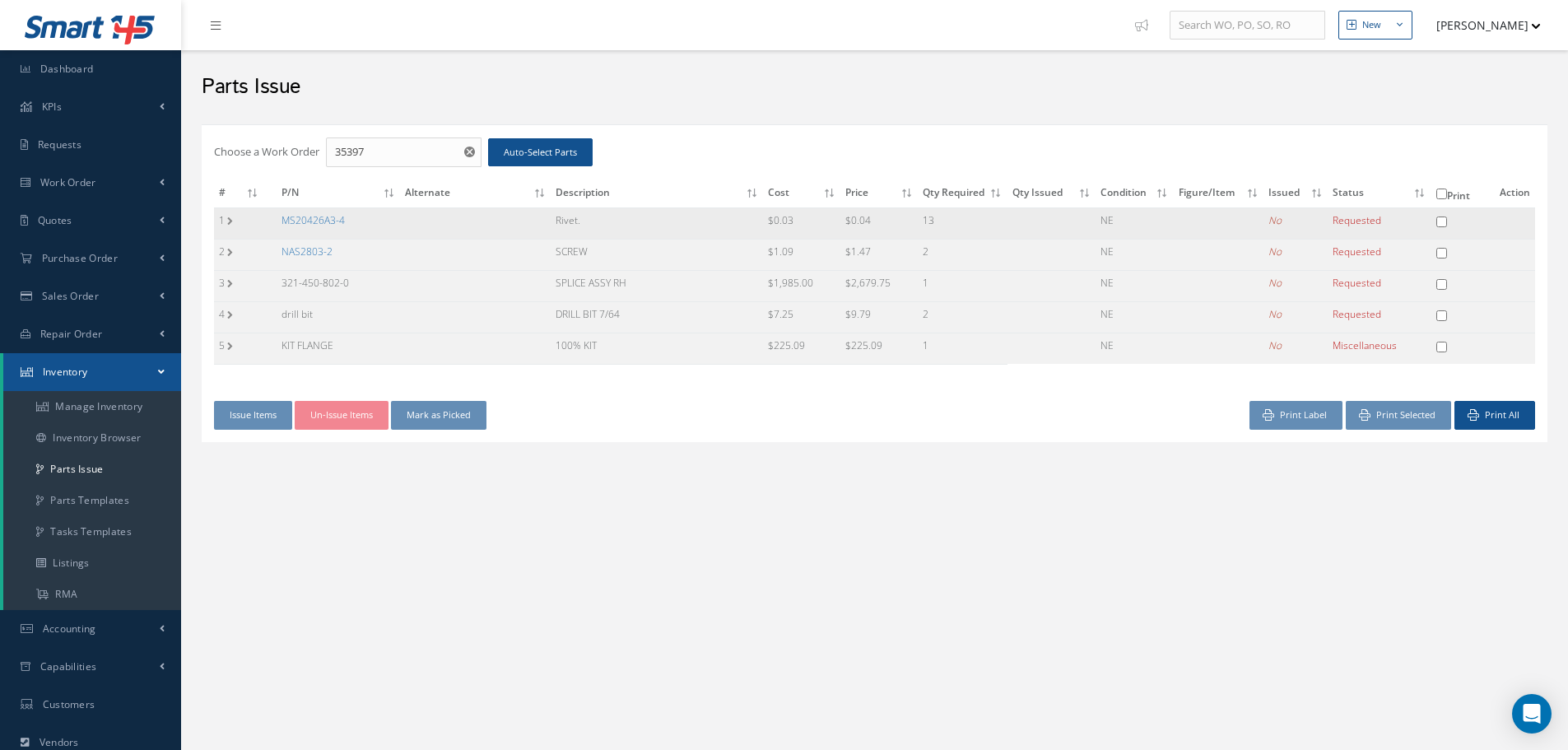
click at [1436, 222] on input "checkbox" at bounding box center [1441, 222] width 11 height 11
checkbox input "true"
click at [1443, 252] on input "checkbox" at bounding box center [1441, 253] width 11 height 11
checkbox input "true"
click at [1423, 415] on button "Print Selected" at bounding box center [1398, 416] width 105 height 29
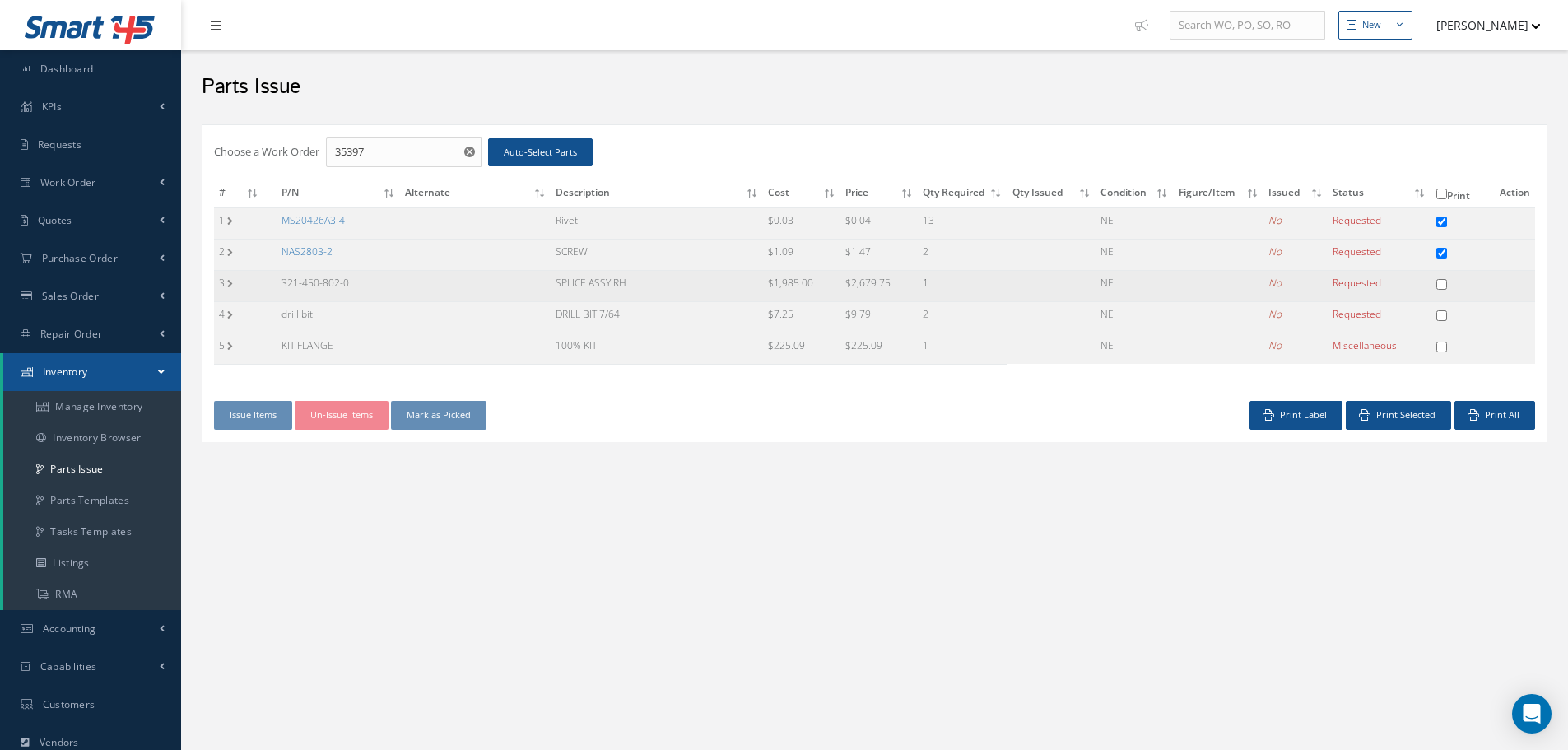
drag, startPoint x: 279, startPoint y: 281, endPoint x: 379, endPoint y: 291, distance: 100.5
click at [379, 291] on td "321-450-802-0" at bounding box center [338, 285] width 124 height 31
copy td "321-450-802-0"
drag, startPoint x: 557, startPoint y: 277, endPoint x: 673, endPoint y: 296, distance: 117.5
click at [673, 296] on td "SPLICE ASSY RH" at bounding box center [657, 285] width 212 height 31
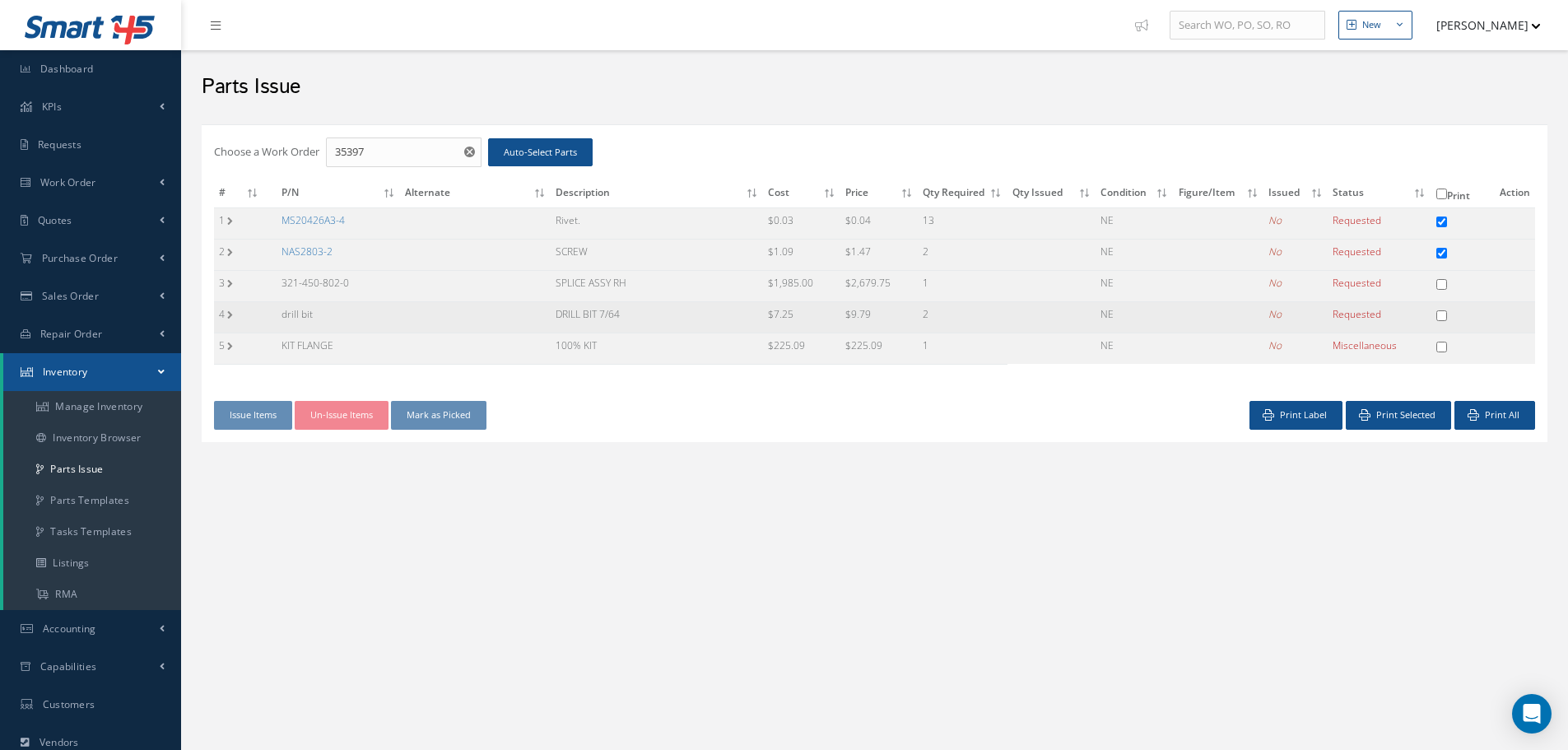
copy td "SPLICE ASSY RH"
click at [306, 218] on link "MS20426A3-4" at bounding box center [313, 220] width 64 height 14
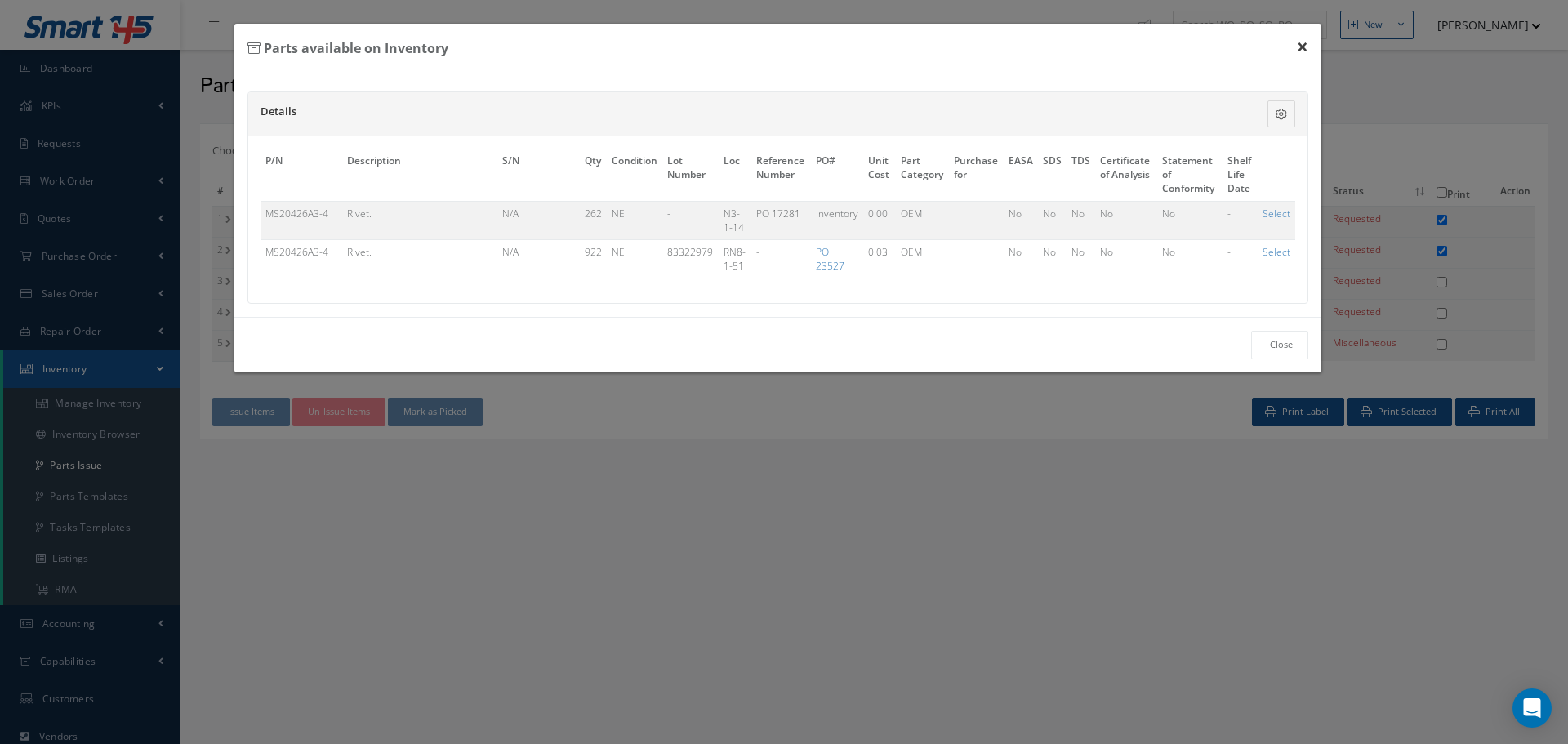
click at [1309, 43] on button "×" at bounding box center [1303, 46] width 38 height 46
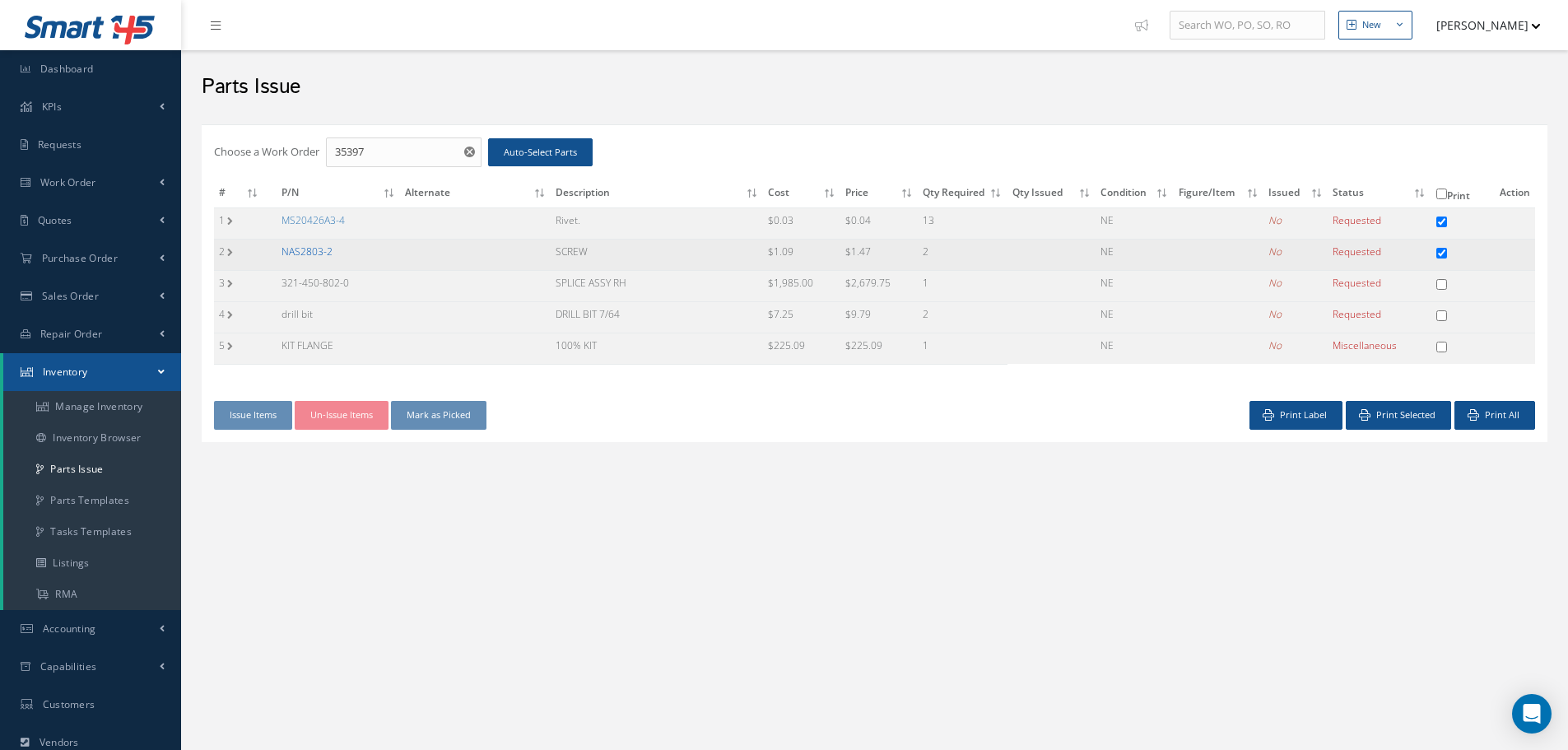
click at [305, 252] on link "NAS2803-2" at bounding box center [307, 251] width 51 height 14
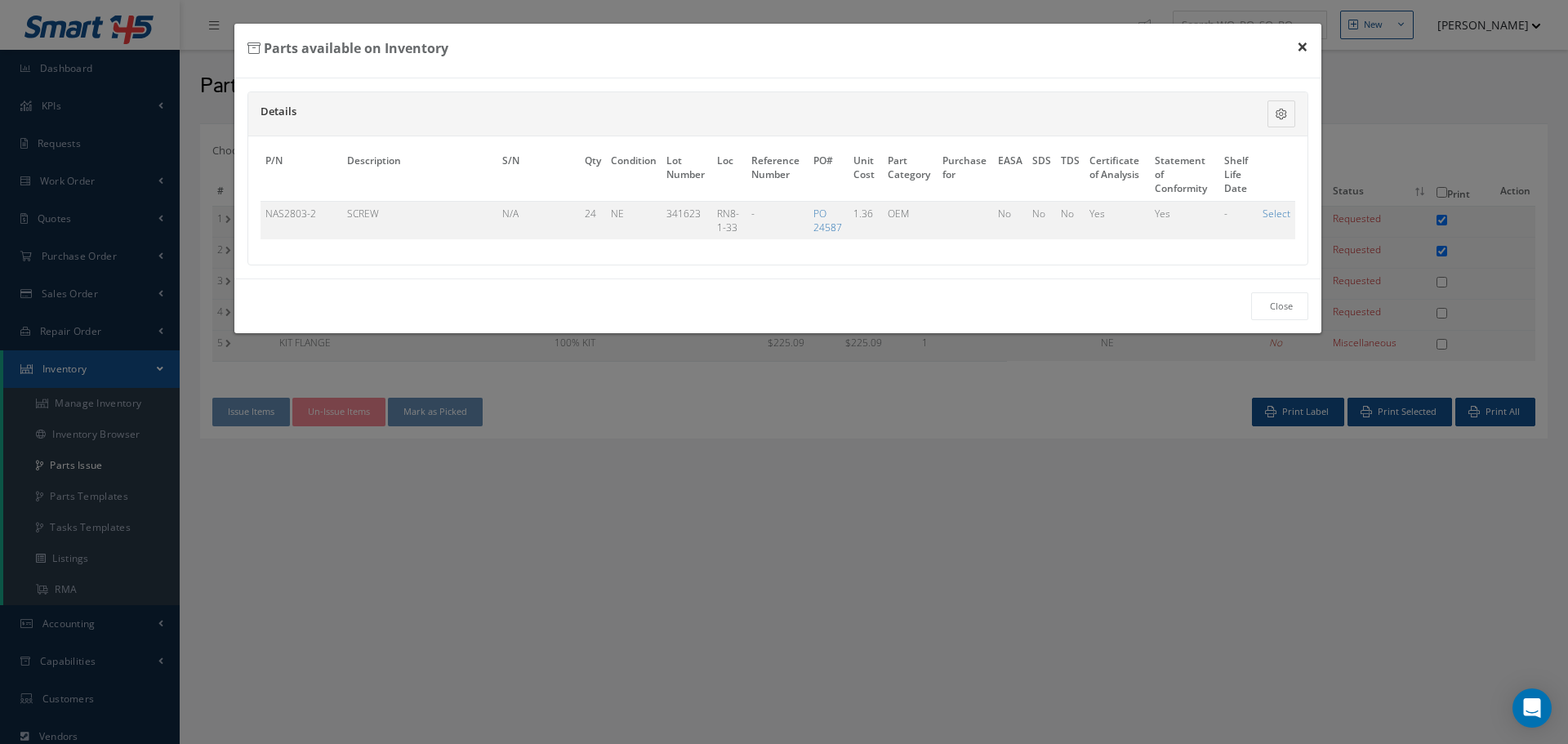
click at [1303, 39] on button "×" at bounding box center [1303, 46] width 38 height 46
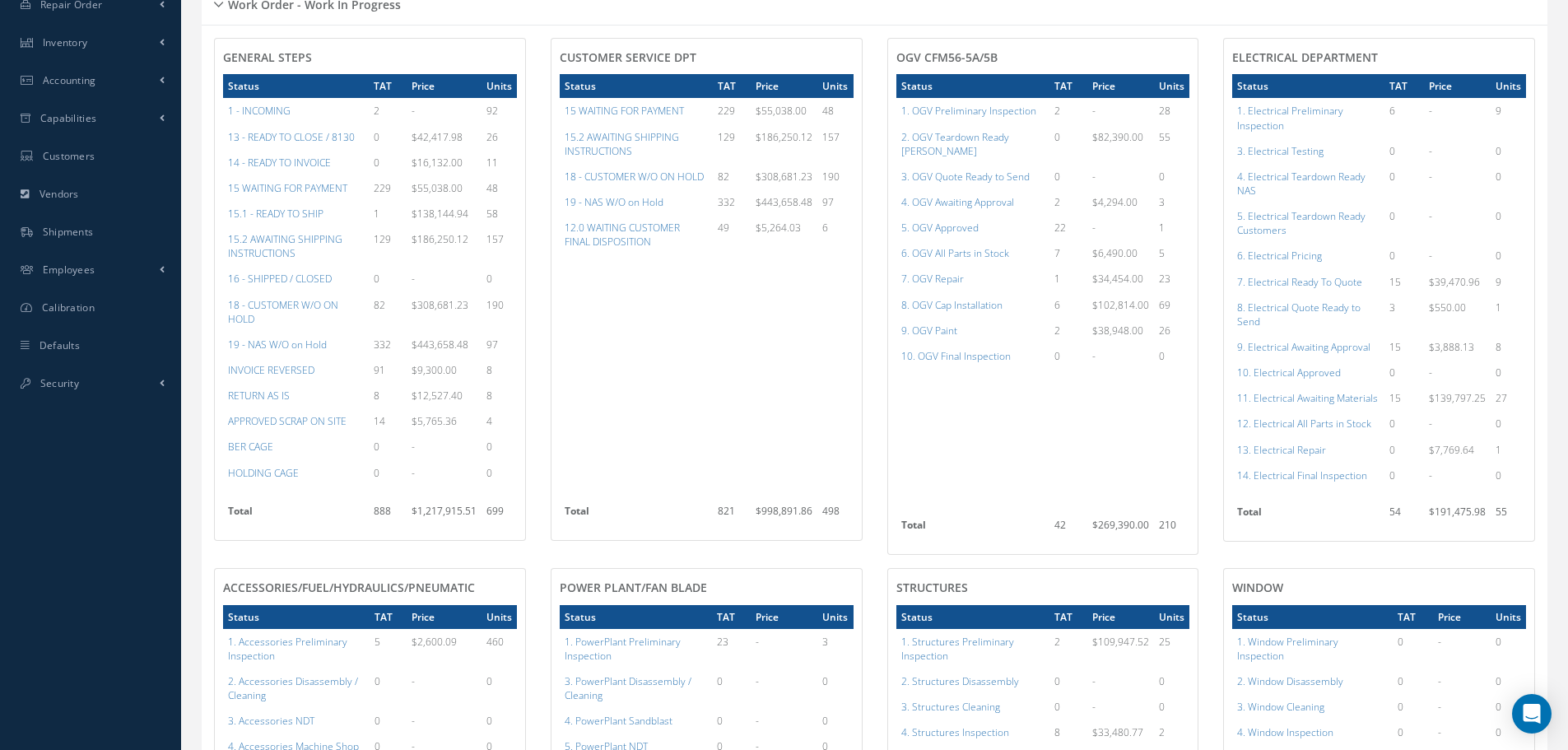
scroll to position [247, 0]
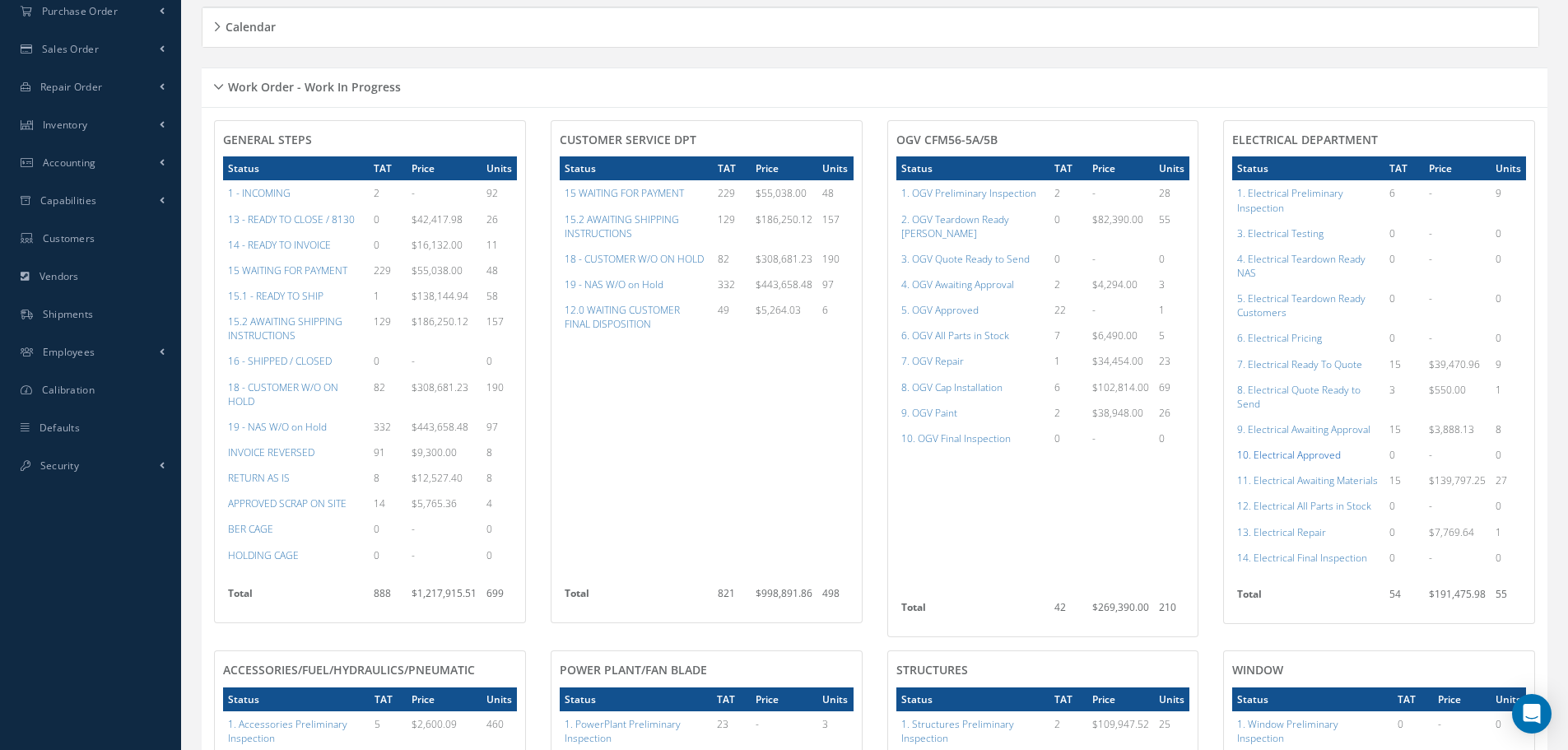
click at [1294, 454] on a=96&excludeInternalCustomer=false&excludeInvoicedOrClosed=true&shop_id=13&filtersHidded"] "10. Electrical Approved" at bounding box center [1289, 454] width 103 height 14
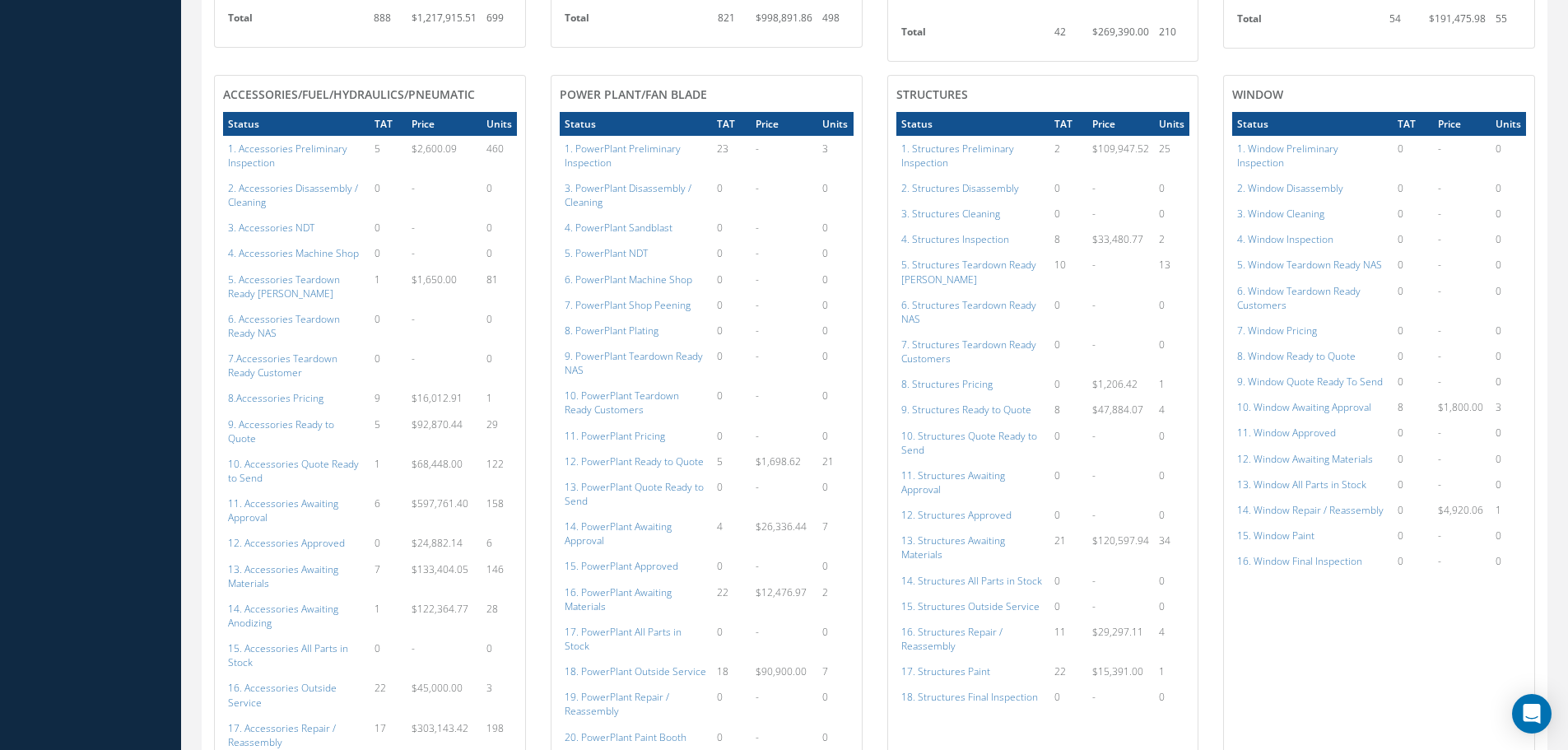
scroll to position [824, 0]
click at [264, 535] on a=112&excludeInternalCustomer=false&excludeInvoicedOrClosed=true&shop_id=14&filtersHidded"] "12. Accessories Approved" at bounding box center [286, 541] width 117 height 14
click at [1306, 425] on a=169&excludeInternalCustomer=false&excludeInvoicedOrClosed=true&shop_id=16&filtersHidded"] "11. Window Approved" at bounding box center [1286, 431] width 99 height 14
click at [1309, 502] on a=172&excludeInternalCustomer=false&excludeInvoicedOrClosed=true&shop_id=16&filtersHidded"] "14. Window Repair / Reassembly" at bounding box center [1309, 508] width 146 height 14
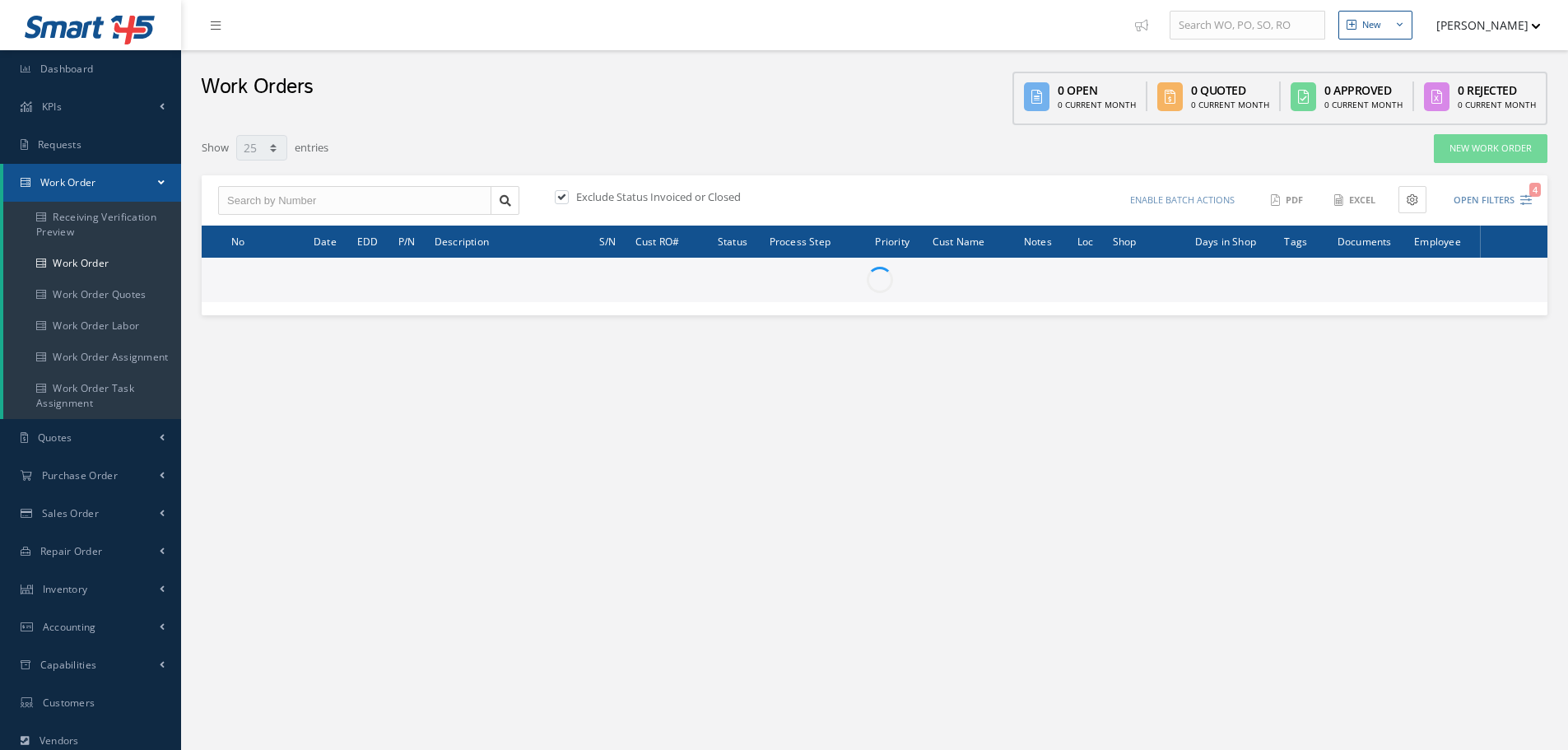
select select "25"
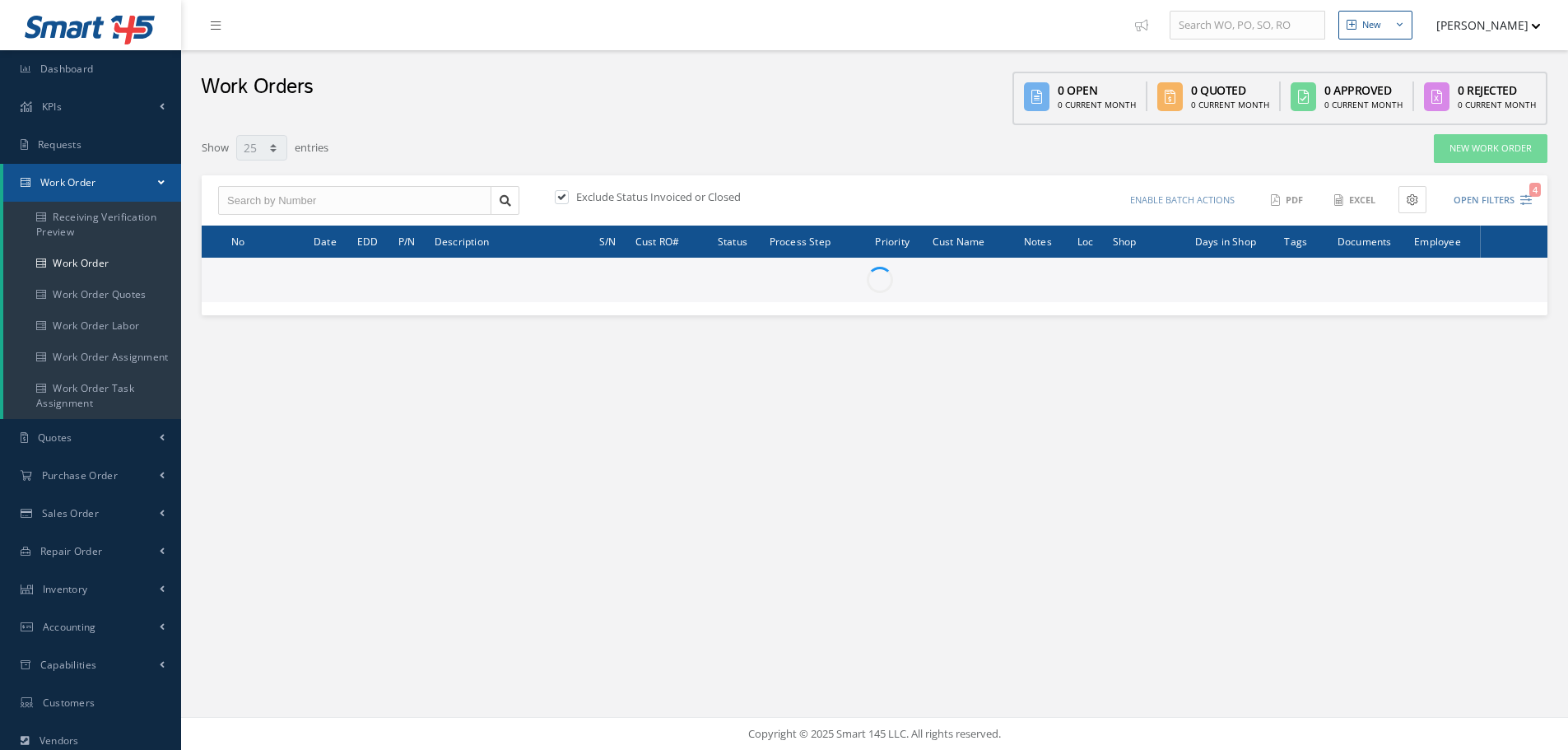
select select "25"
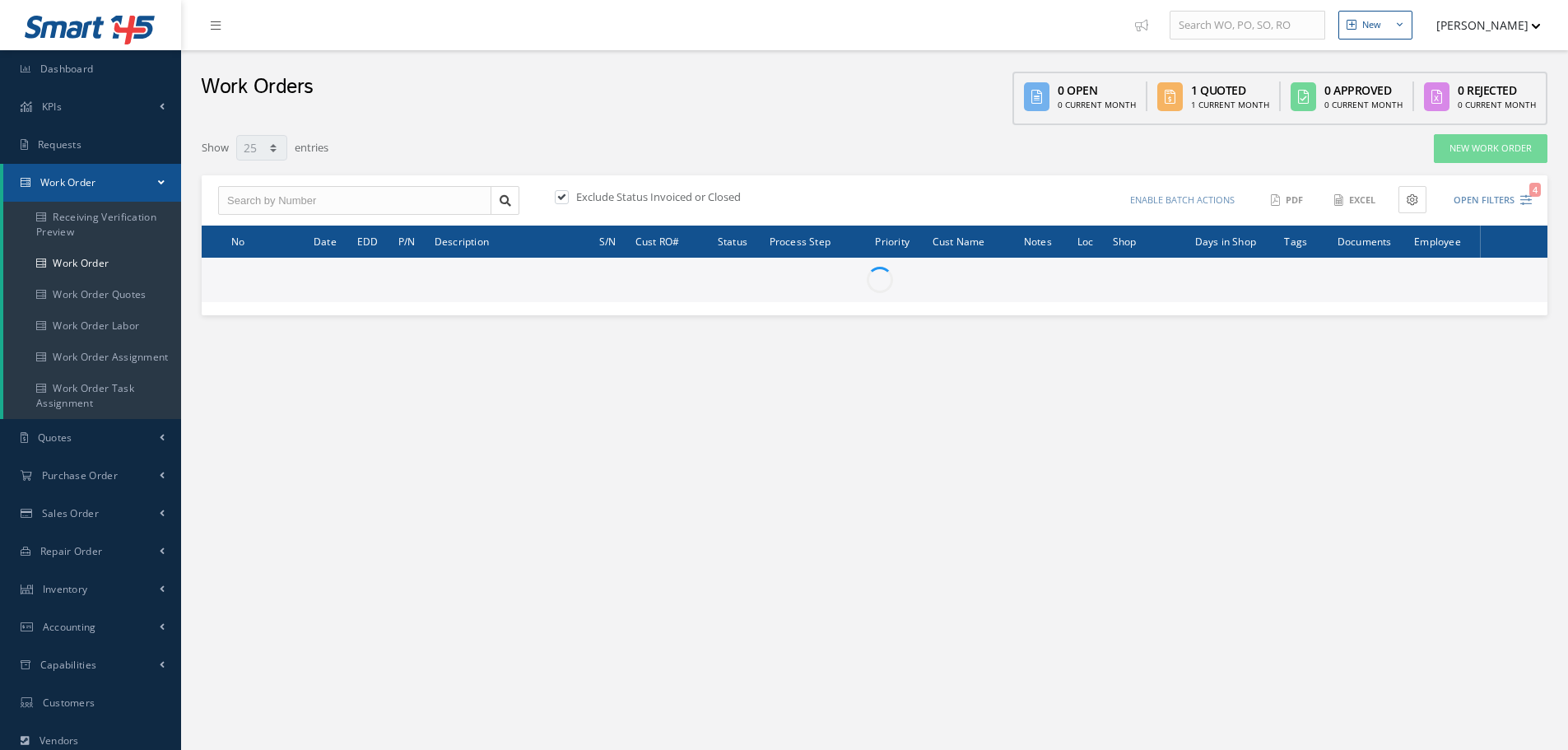
select select "25"
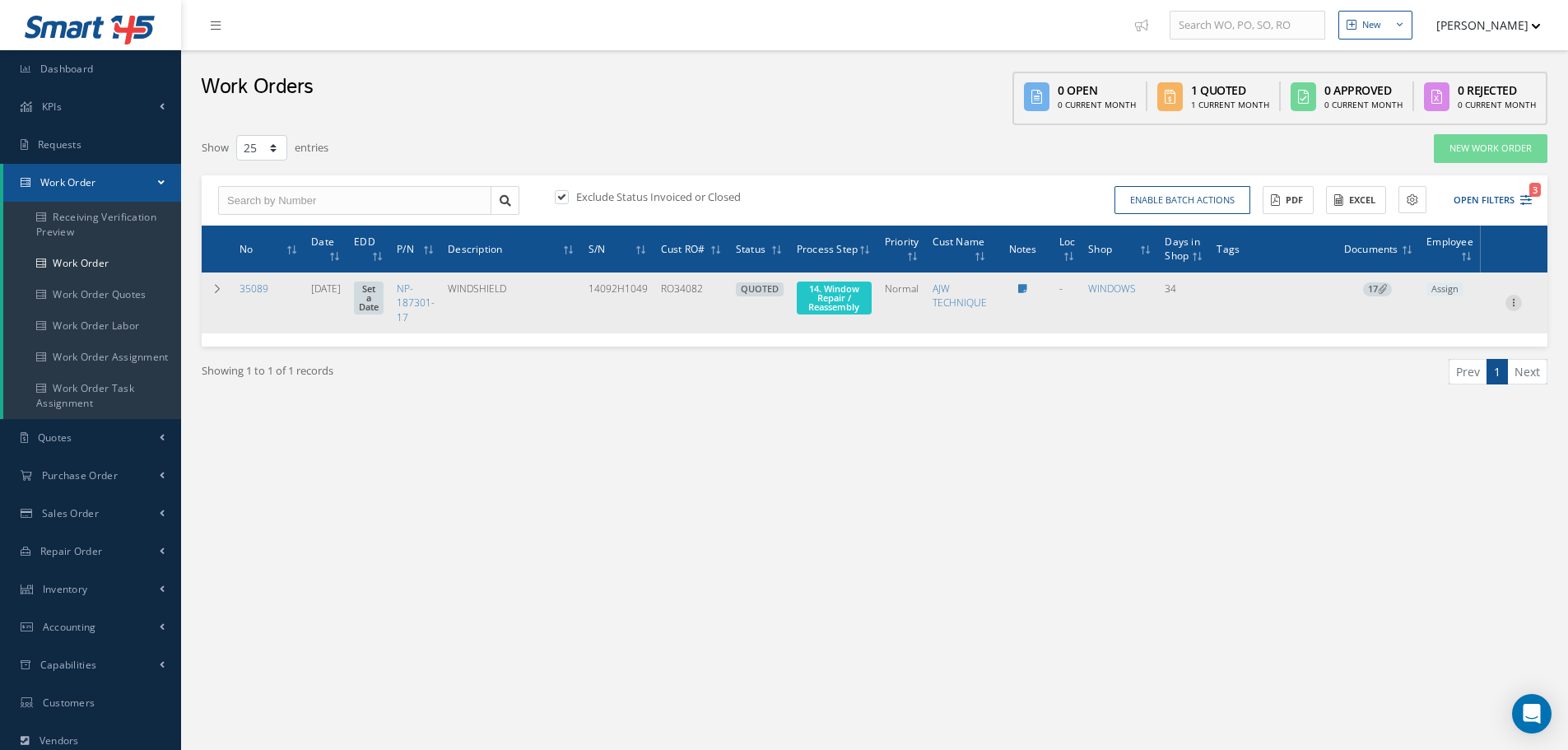
click at [1516, 302] on icon at bounding box center [1514, 301] width 16 height 14
click at [1436, 398] on link "Part Issue" at bounding box center [1437, 399] width 130 height 22
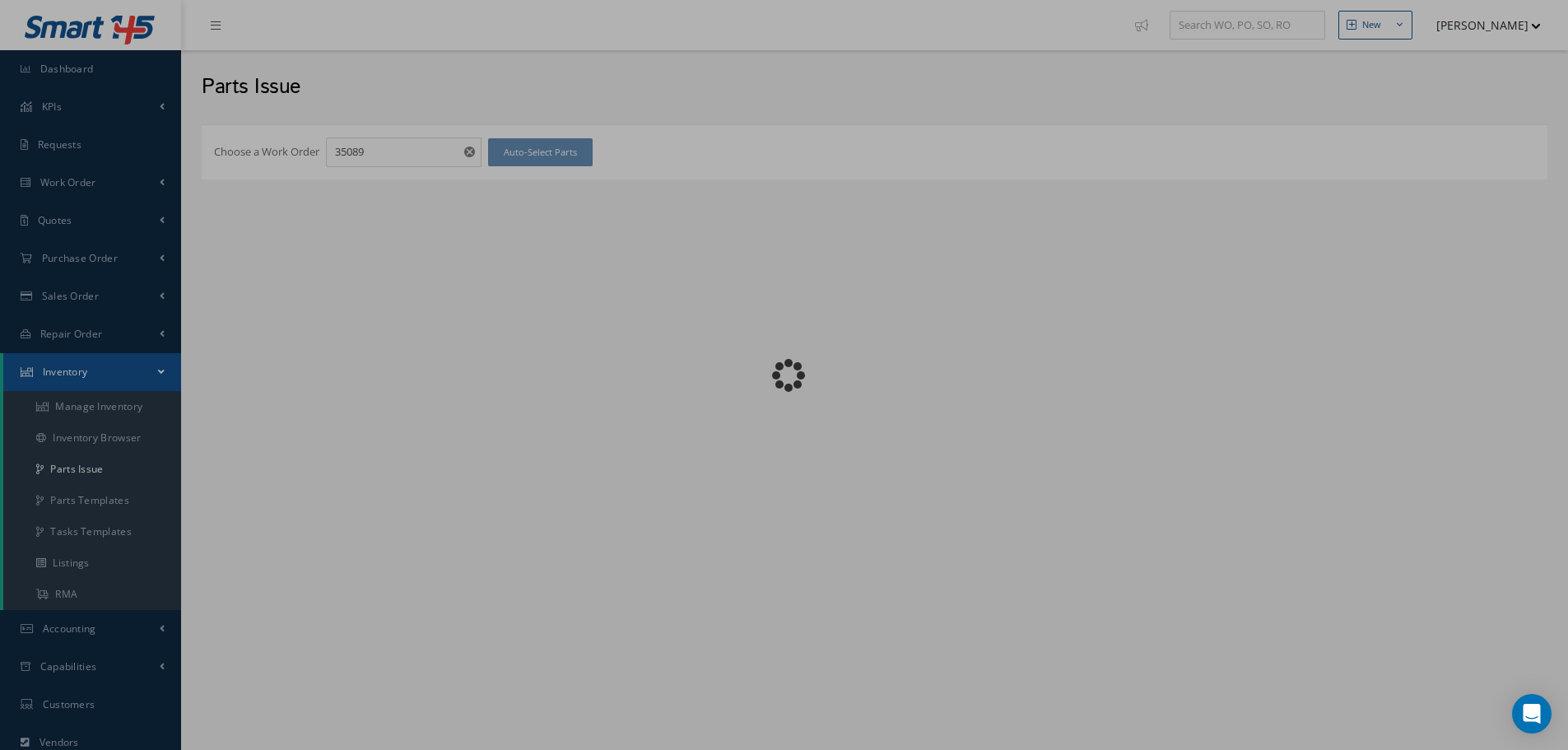
checkbox input "false"
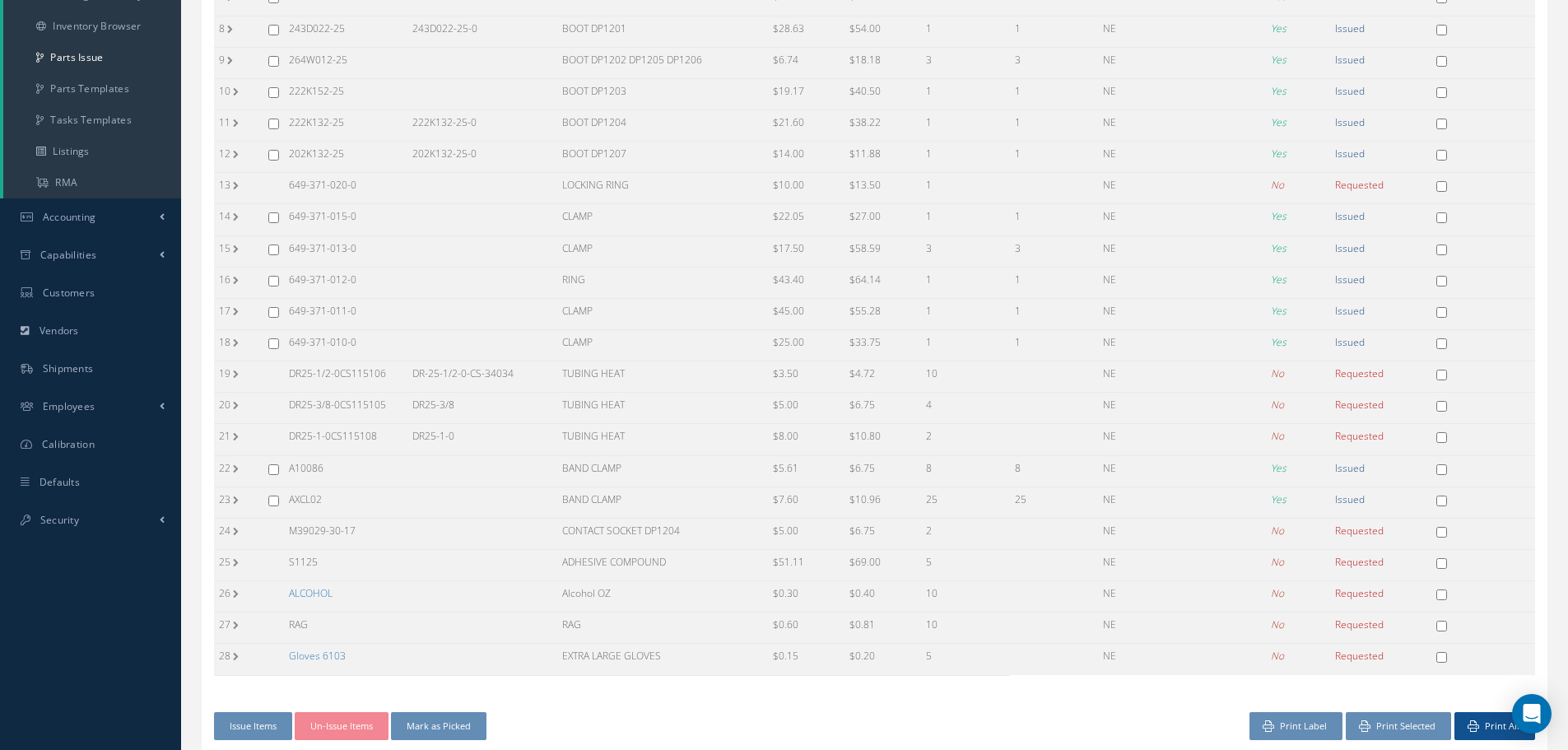
scroll to position [83, 0]
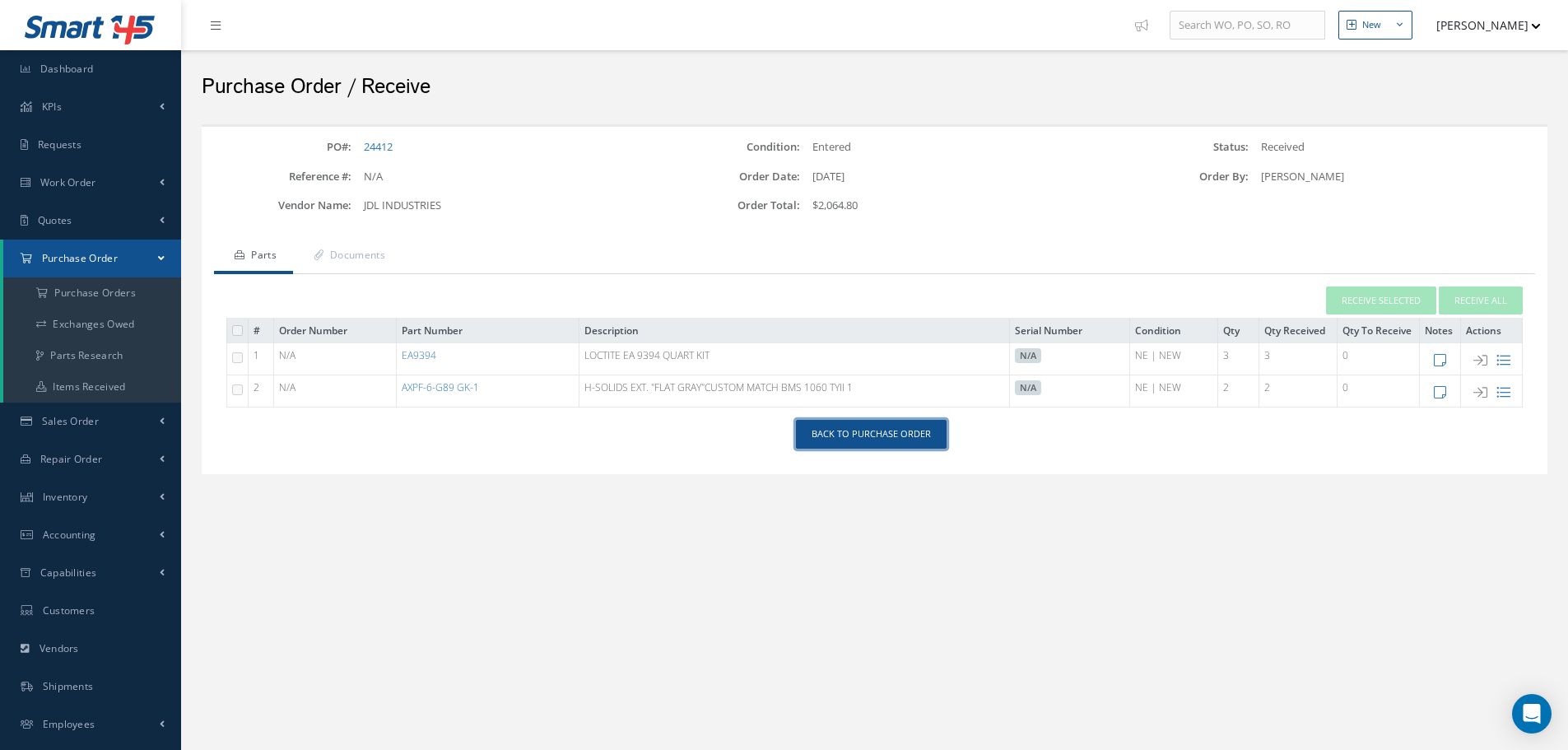
click at [841, 433] on link "Back to Purchase Order" at bounding box center [871, 434] width 151 height 29
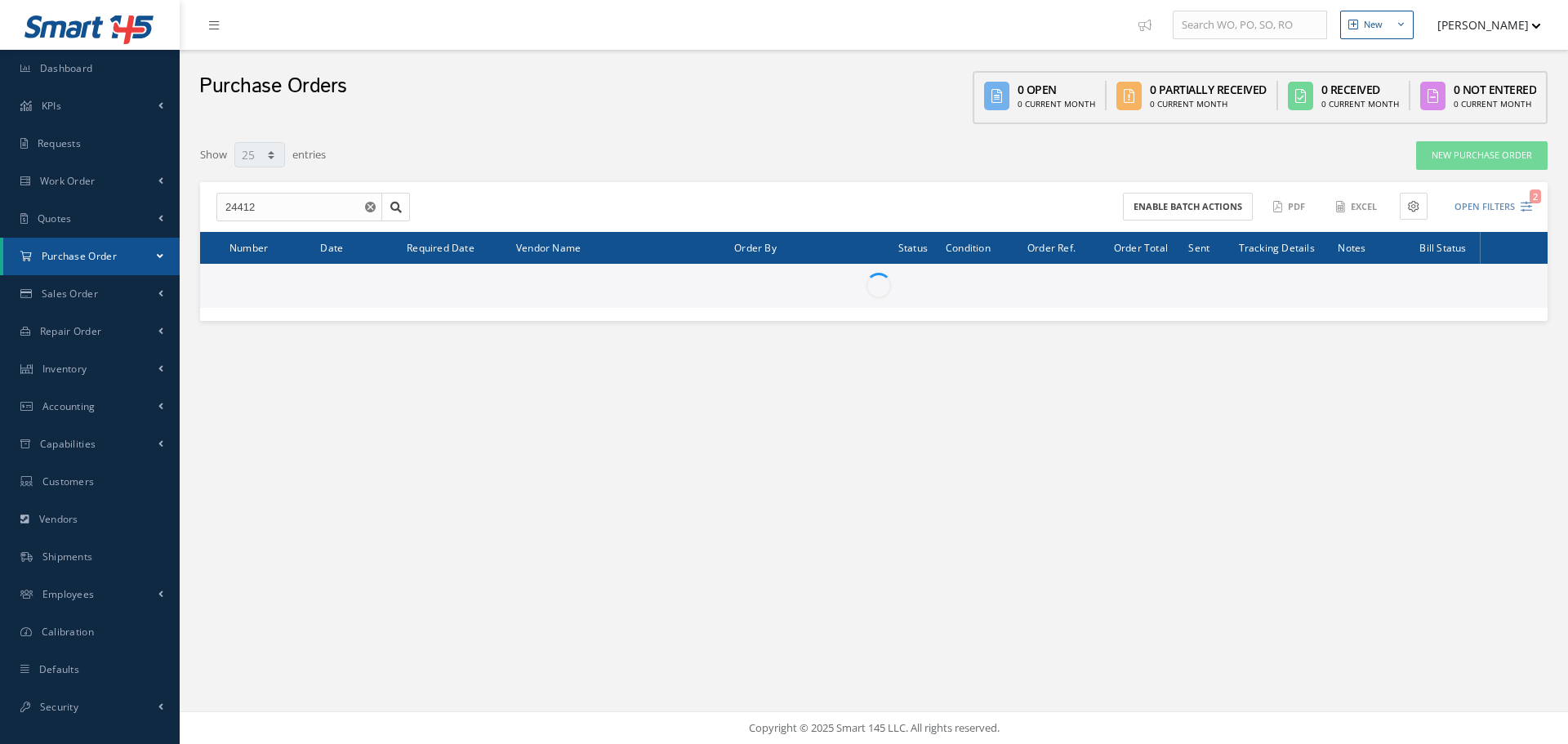
select select "25"
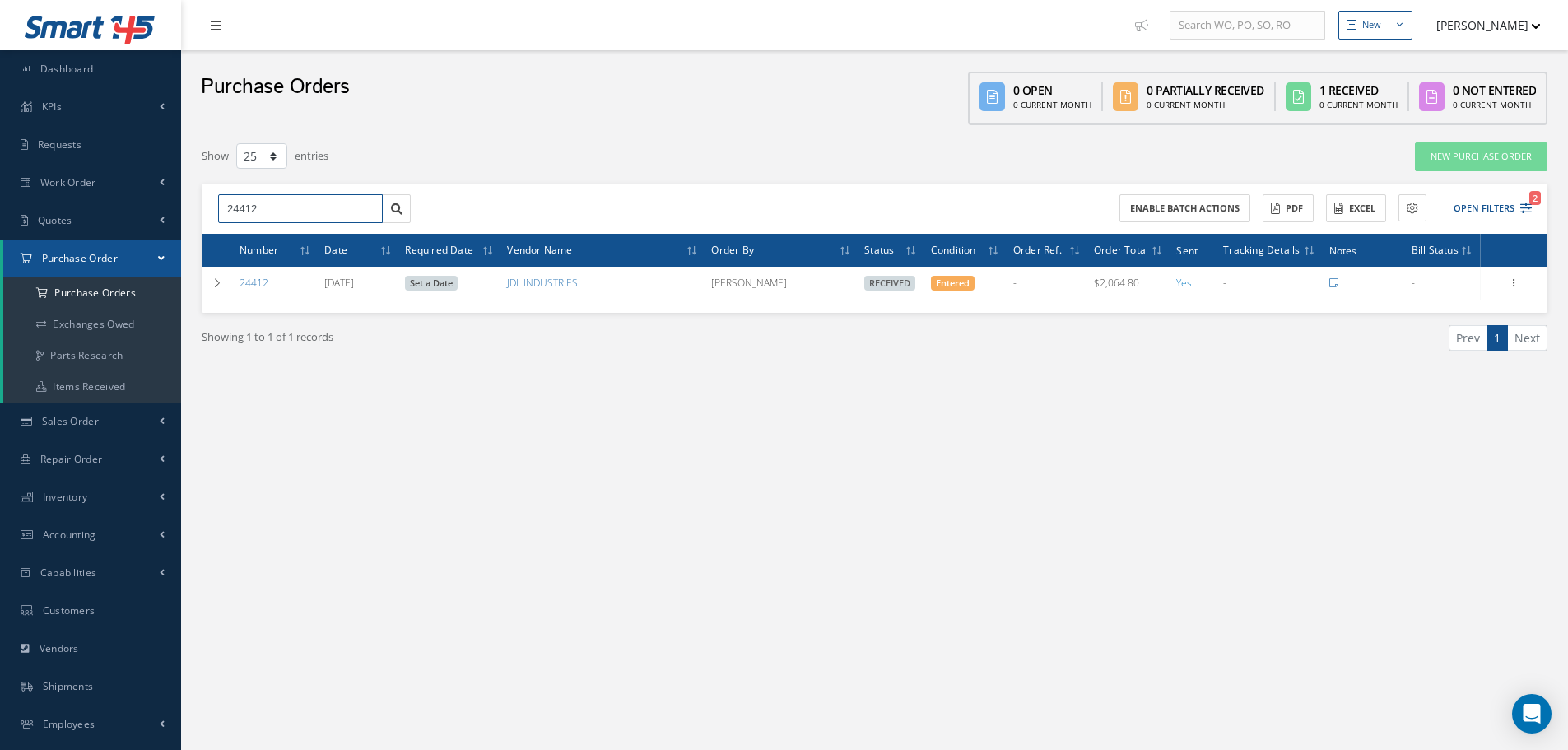
click at [289, 199] on input "24412" at bounding box center [299, 209] width 164 height 30
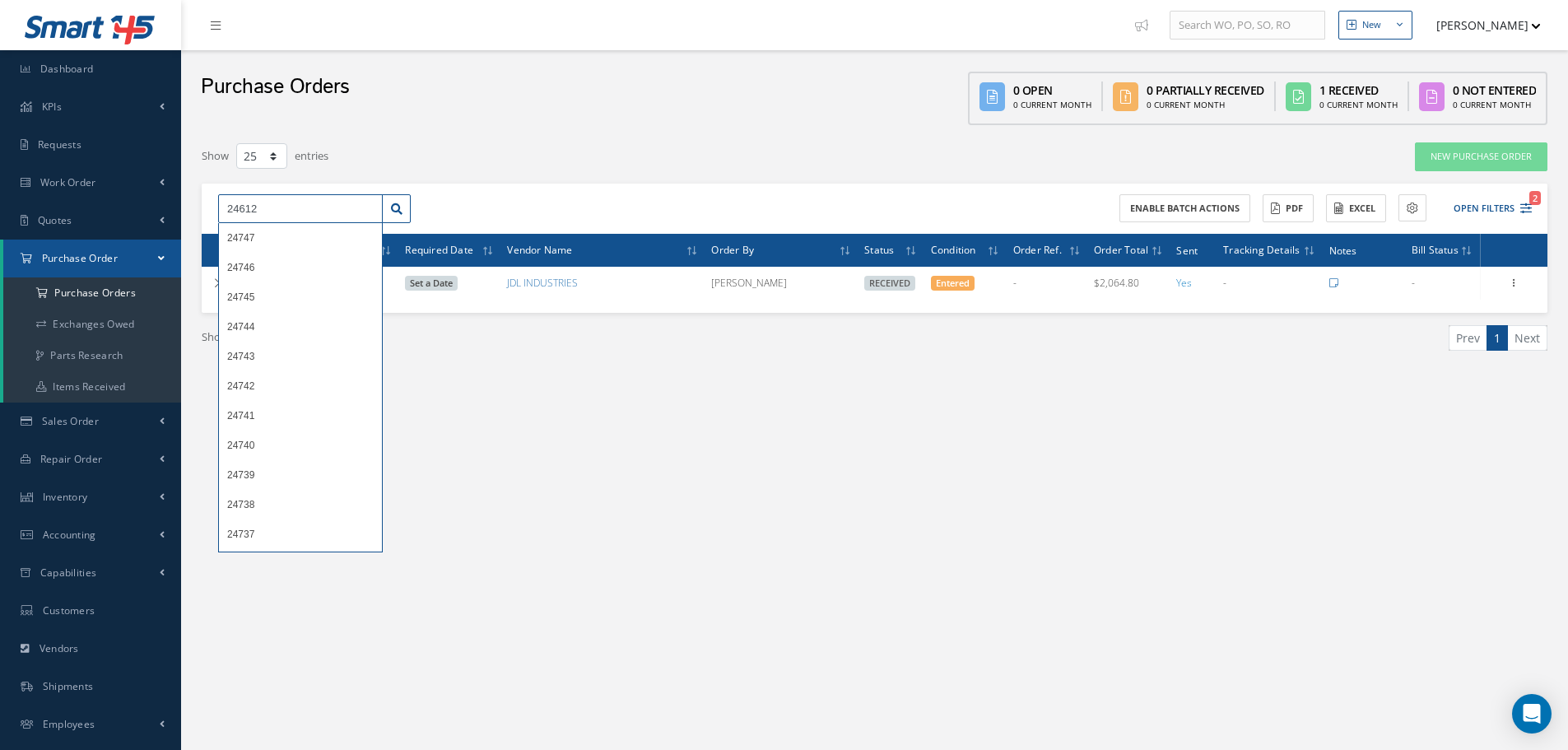
type input "24612"
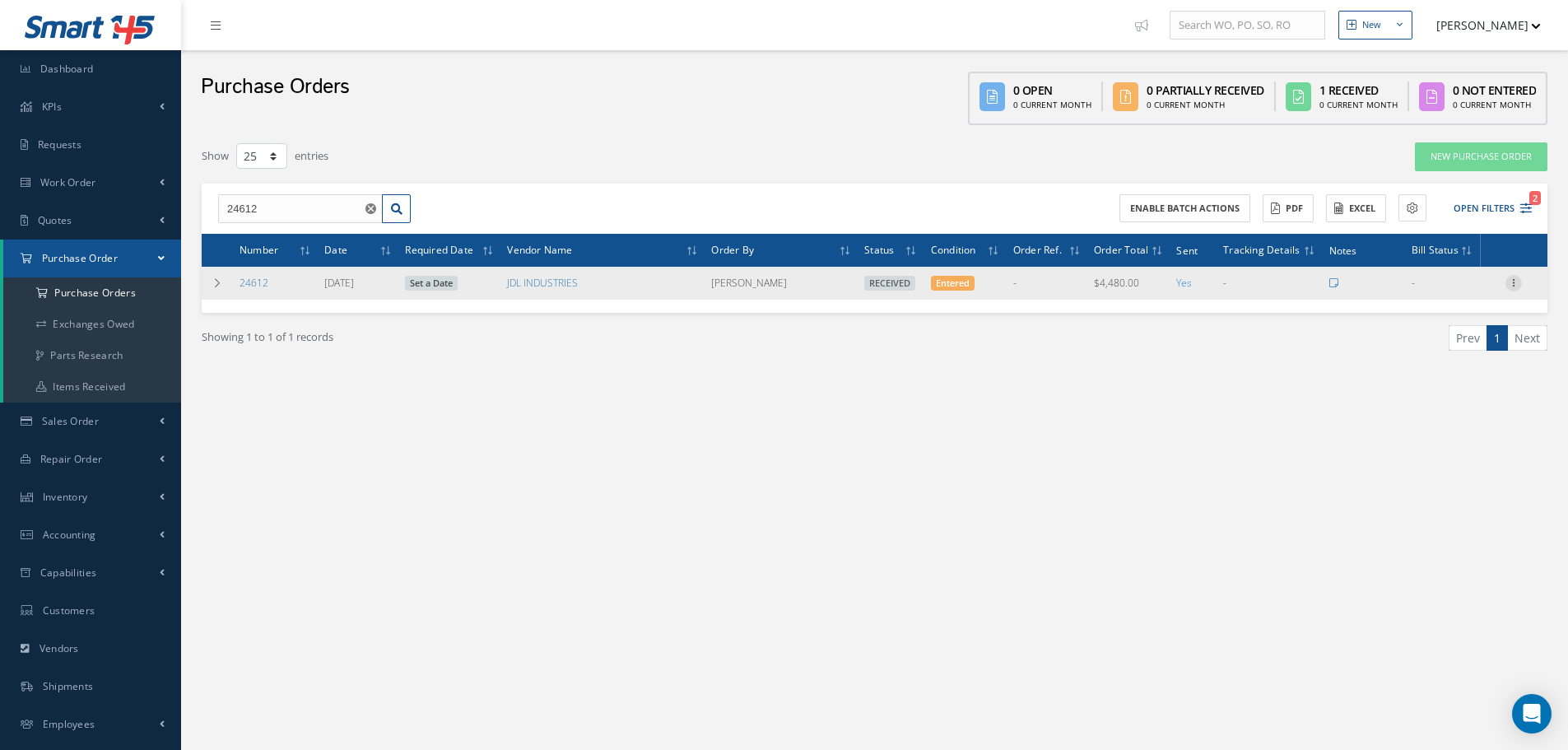
click at [1513, 278] on icon at bounding box center [1514, 281] width 16 height 14
click at [1465, 291] on link "Receiving Details" at bounding box center [1437, 294] width 130 height 22
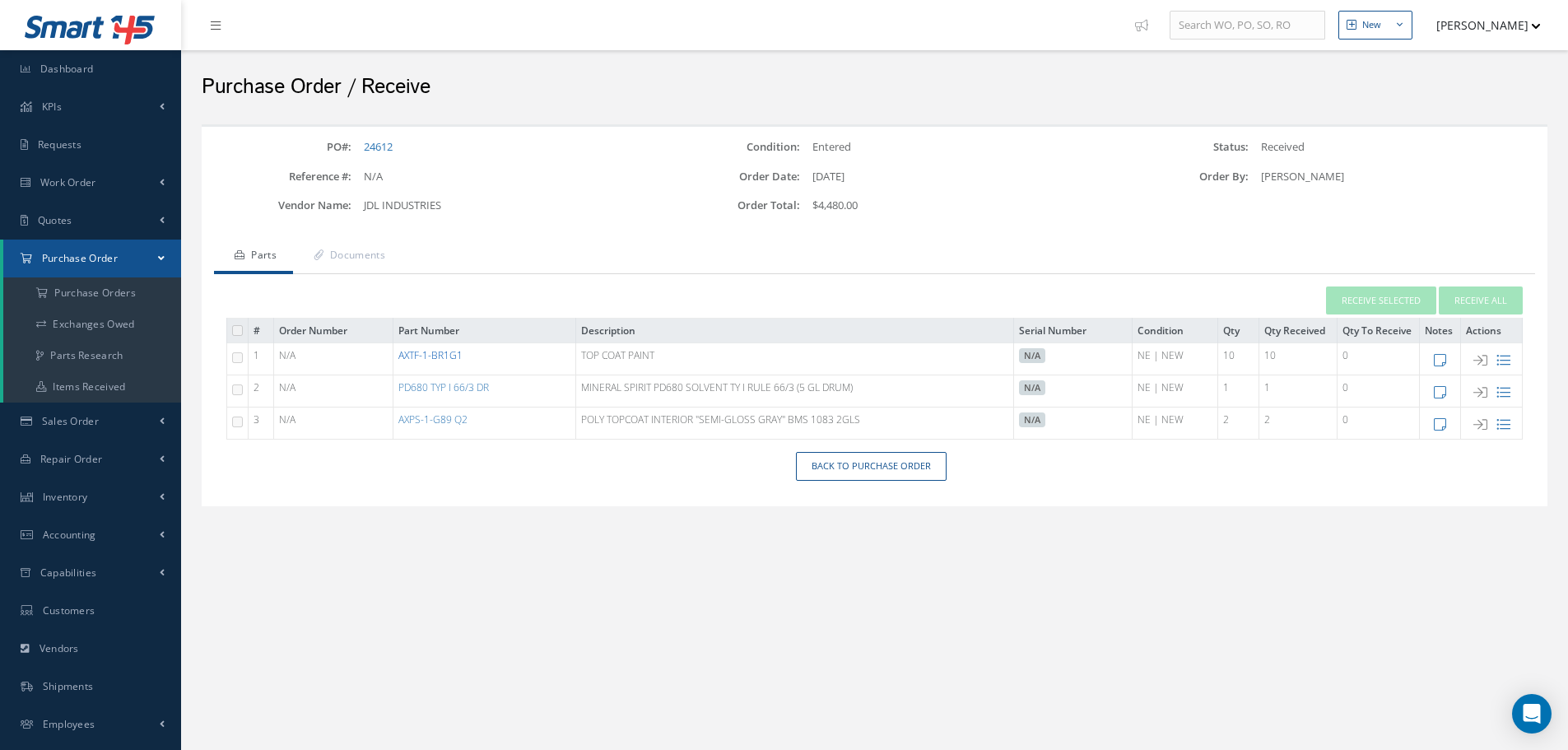
click at [447, 359] on link "AXTF-1-BR1G1" at bounding box center [430, 355] width 64 height 14
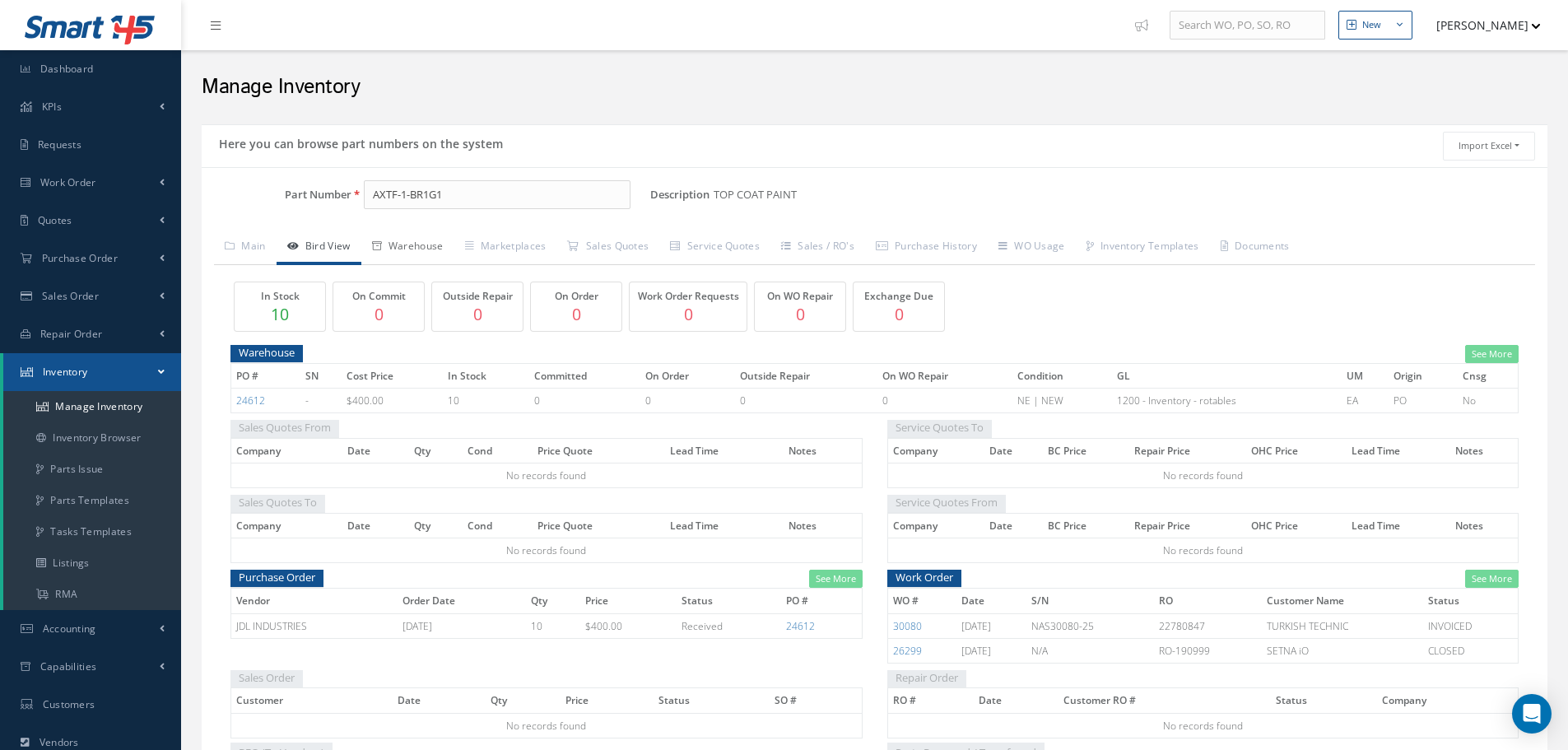
click at [422, 243] on link "Warehouse" at bounding box center [407, 248] width 93 height 35
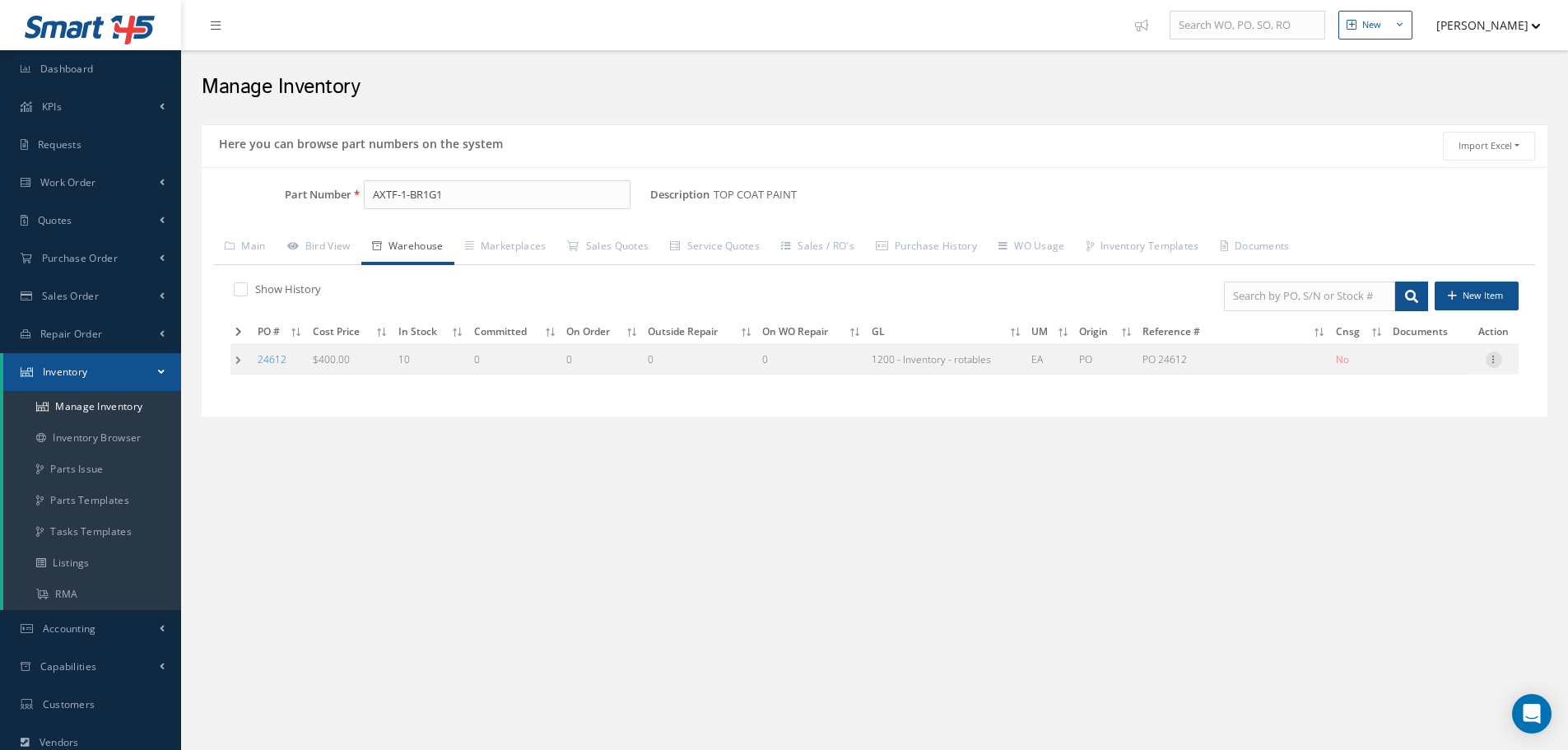
click at [1494, 362] on icon at bounding box center [1494, 358] width 16 height 14
click at [1426, 371] on link "Edit" at bounding box center [1417, 370] width 130 height 22
type input "400.00"
type input "07/31/2025"
type input "PO 24612"
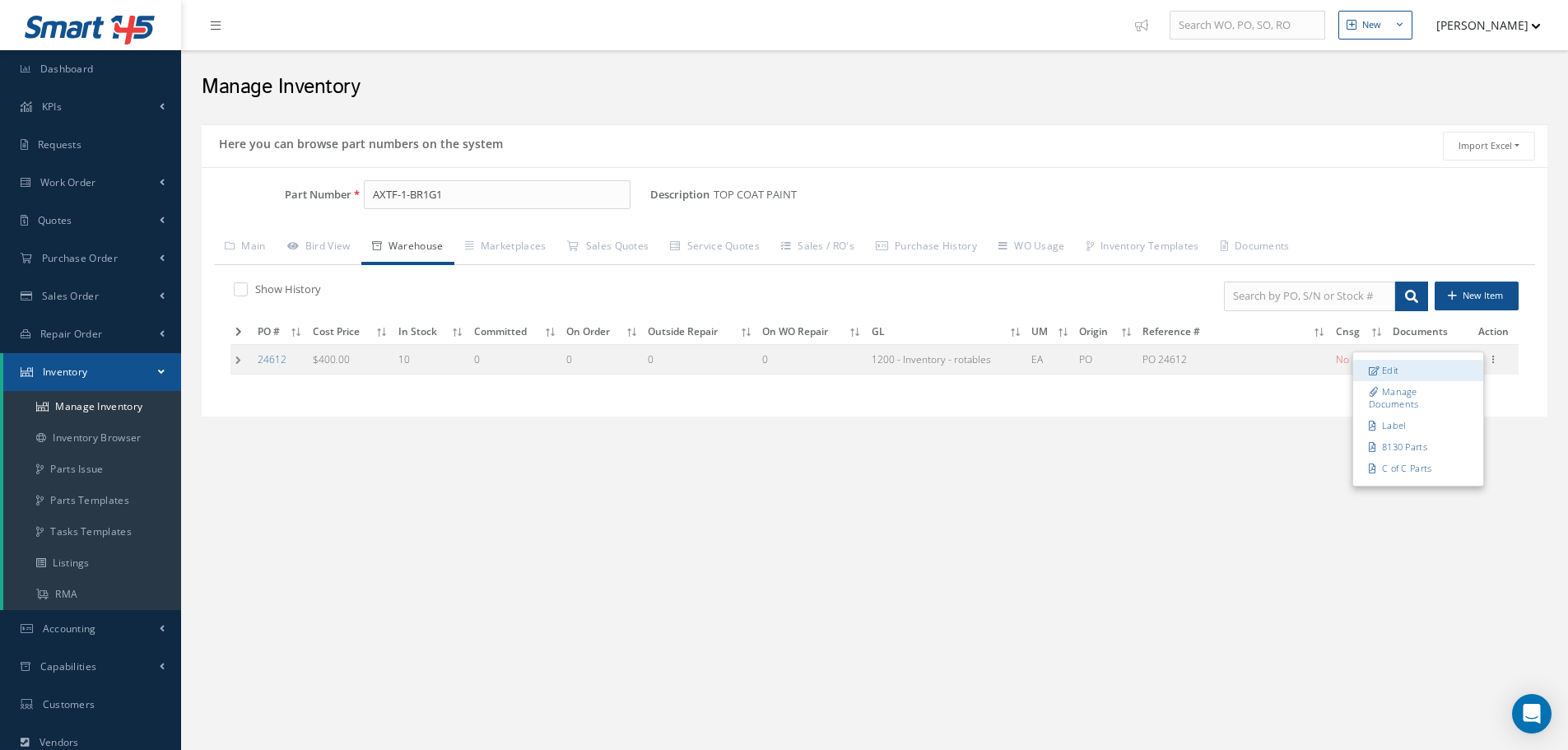
type input "07/31/2025"
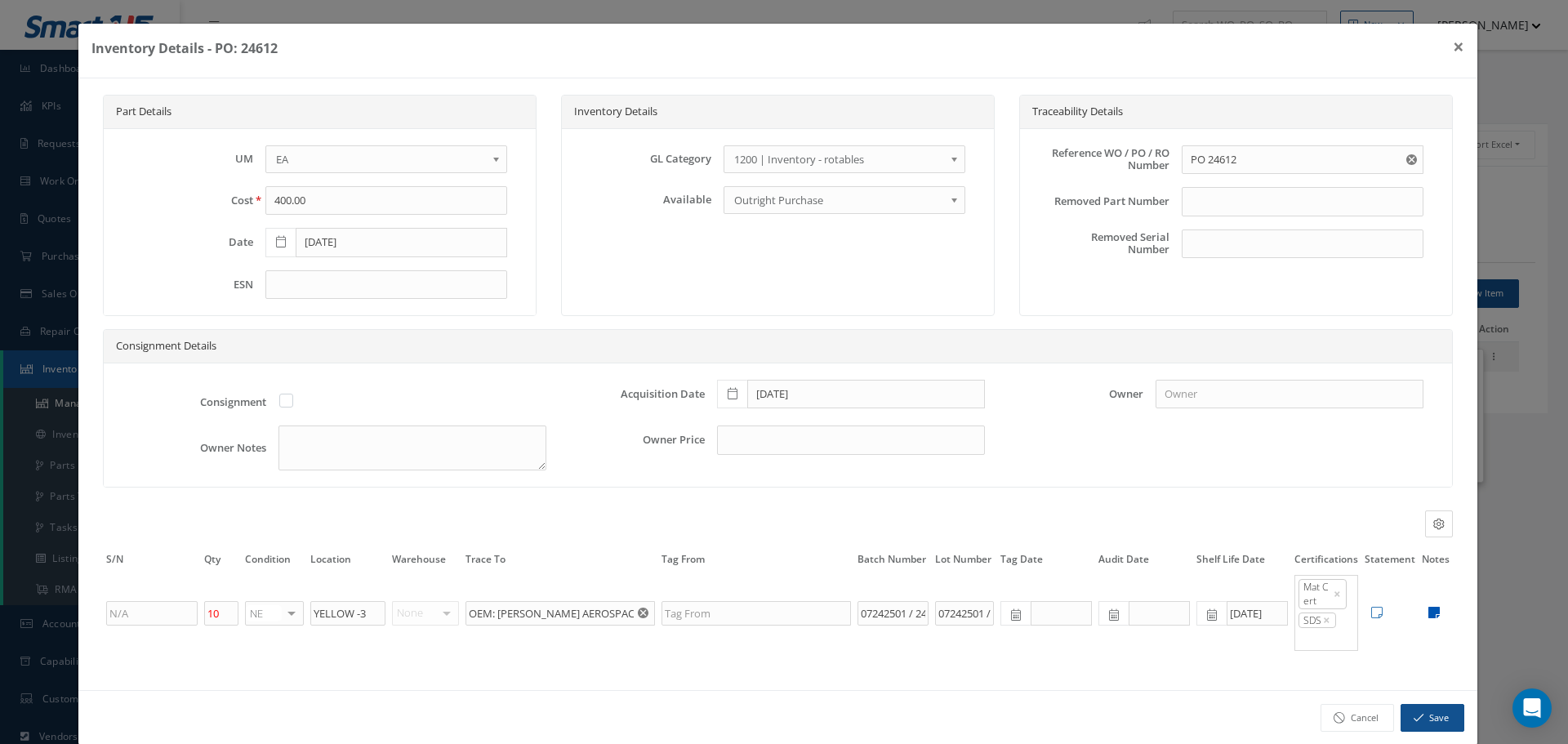
click at [1428, 615] on icon at bounding box center [1434, 612] width 12 height 14
type textarea "GAL KIT. TOP COAT: BATCH# 07242501. CATALYST: BATCH# 244231 ** RECEIVED STOCK 0…"
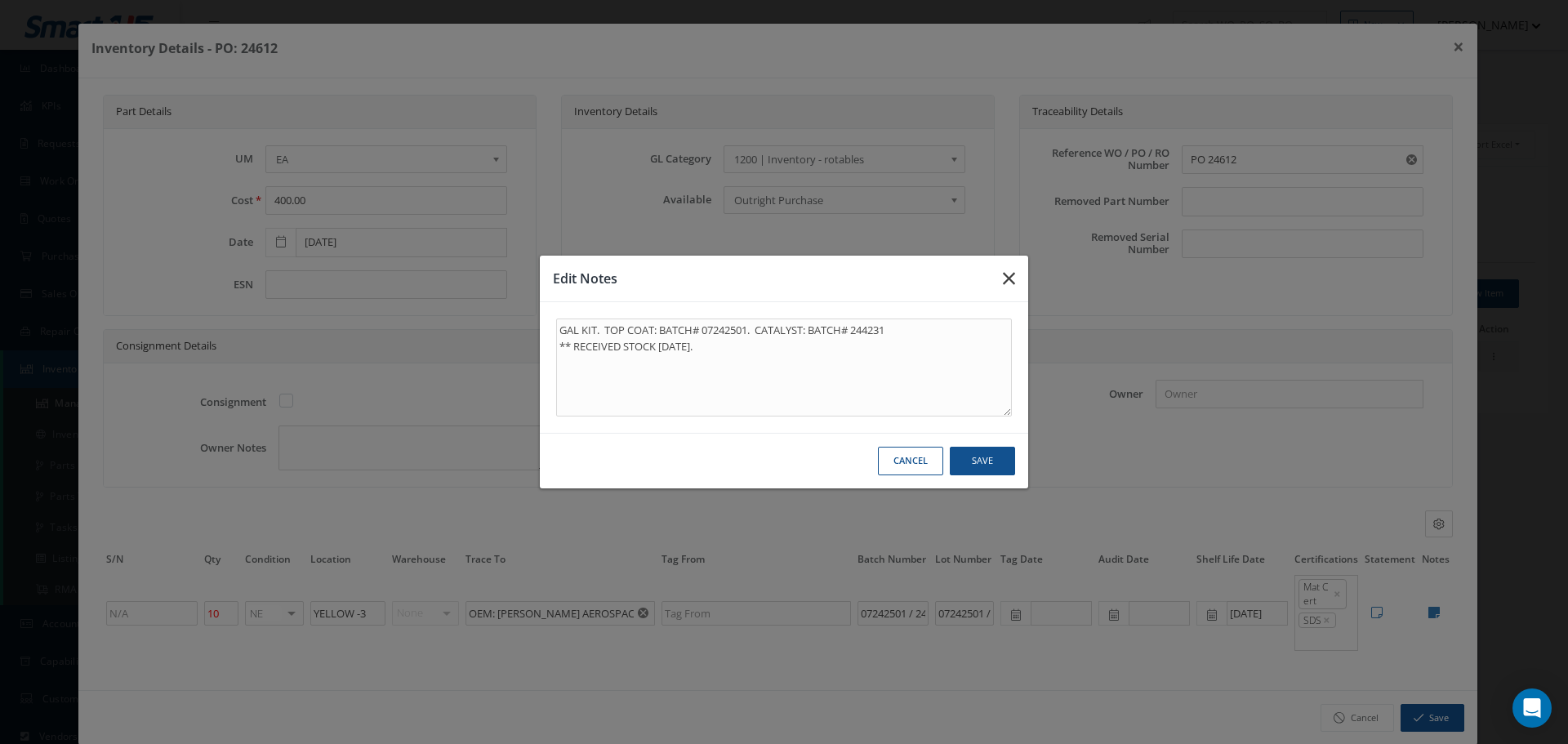
click at [0, 0] on icon "button" at bounding box center [0, 0] width 0 height 0
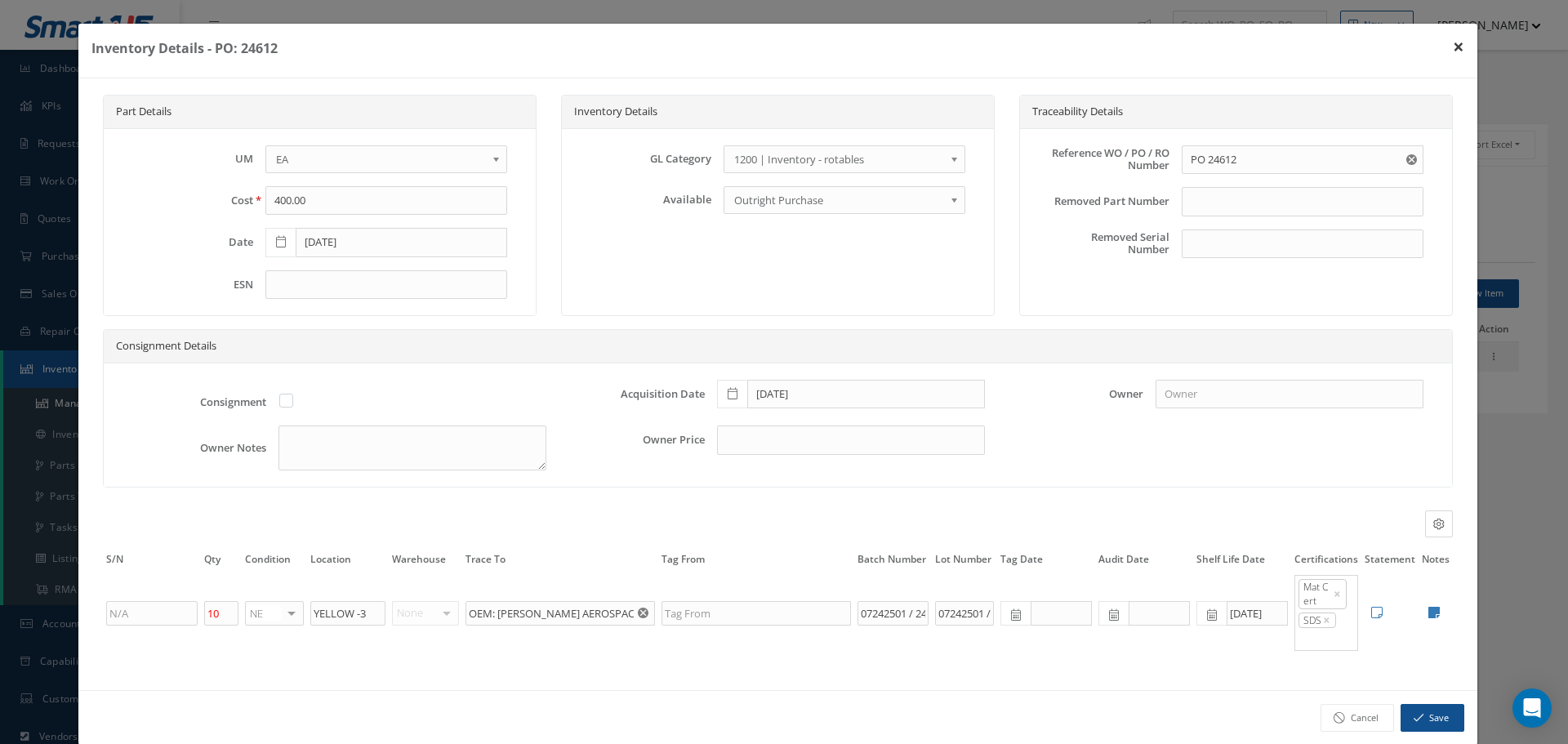
click at [1446, 49] on button "×" at bounding box center [1459, 46] width 38 height 46
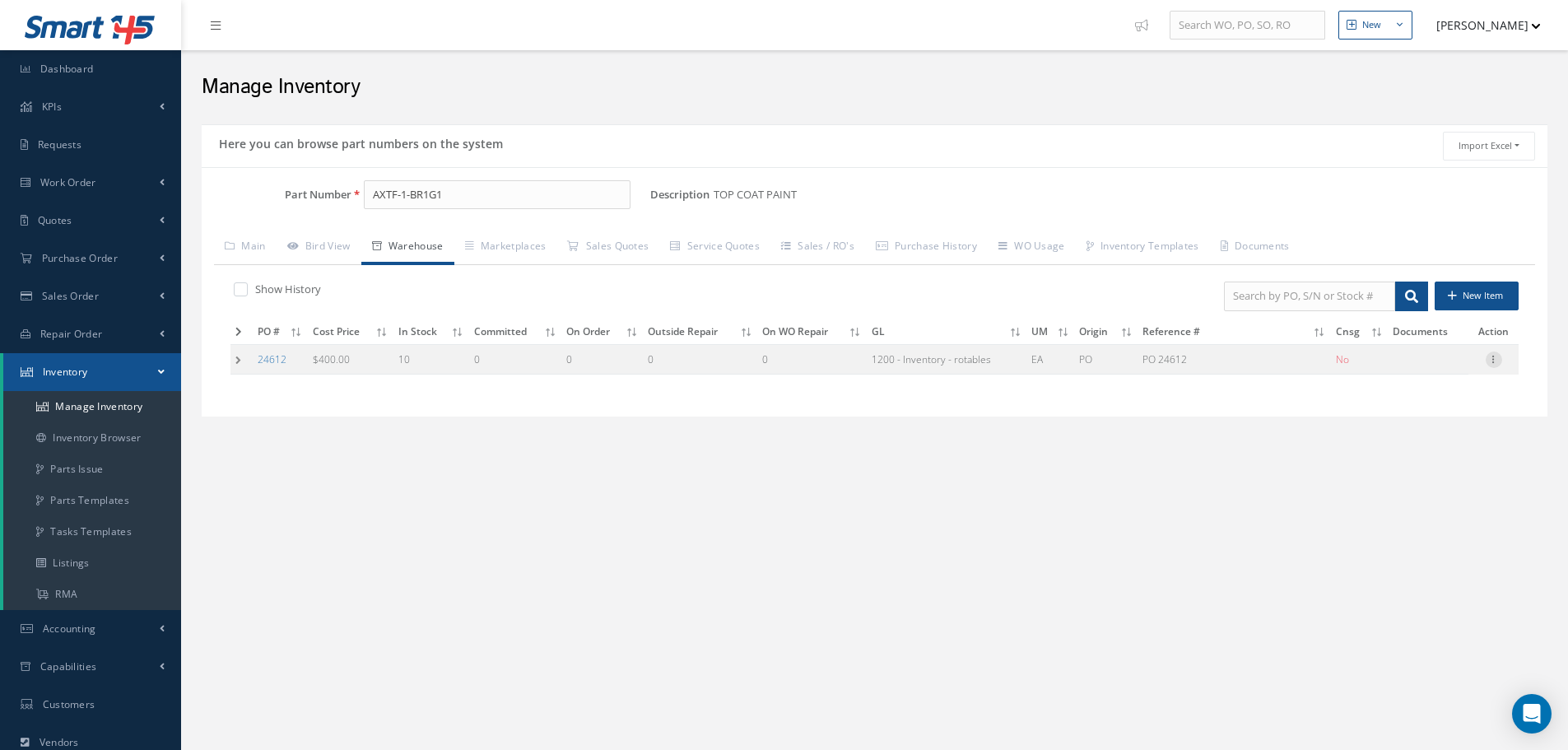
click at [1494, 360] on icon at bounding box center [1494, 358] width 16 height 14
click at [1437, 371] on link "Edit" at bounding box center [1417, 370] width 130 height 22
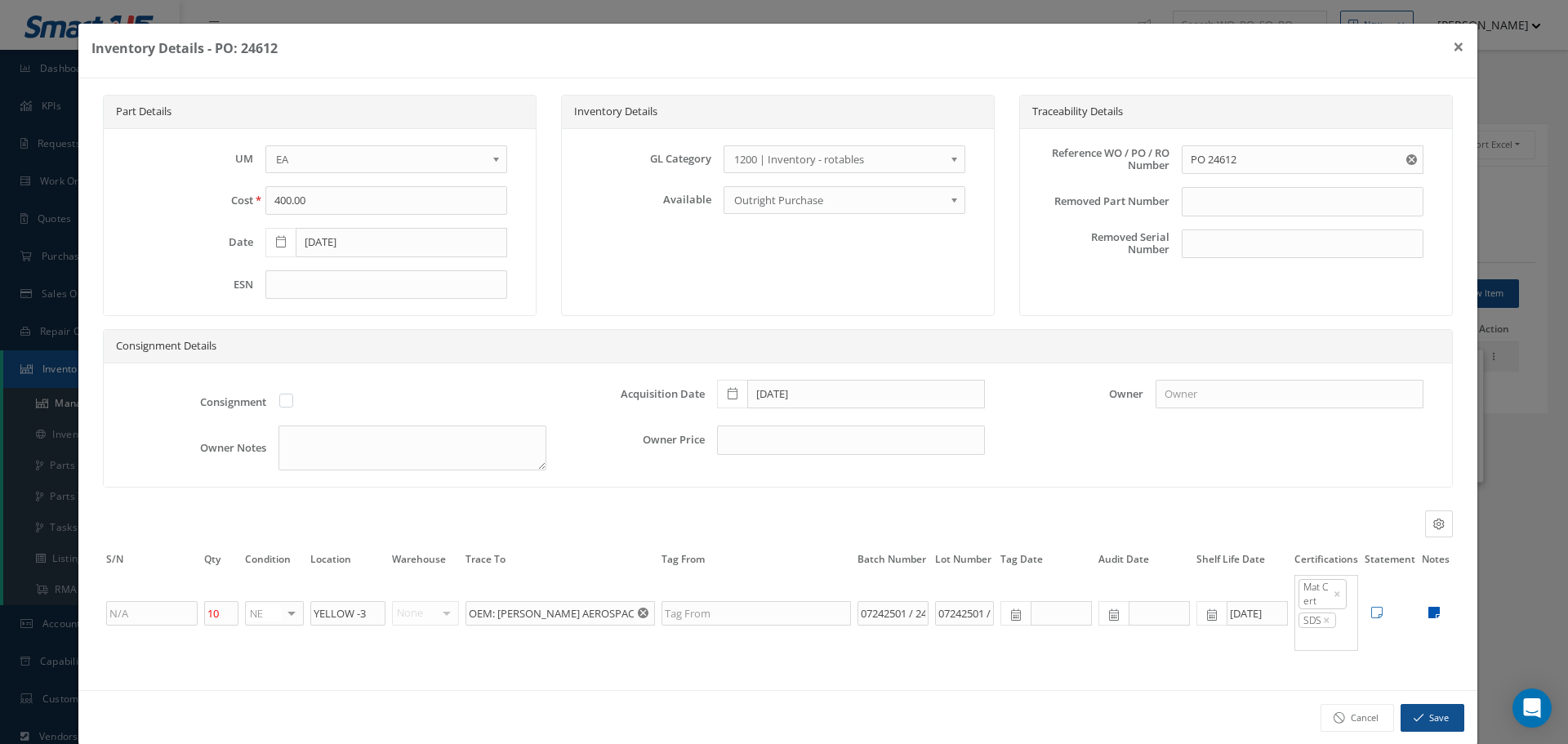
click at [1428, 613] on icon at bounding box center [1434, 612] width 12 height 14
type textarea "GAL KIT. TOP COAT: BATCH# 07242501. CATALYST: BATCH# 244231 ** RECEIVED STOCK 0…"
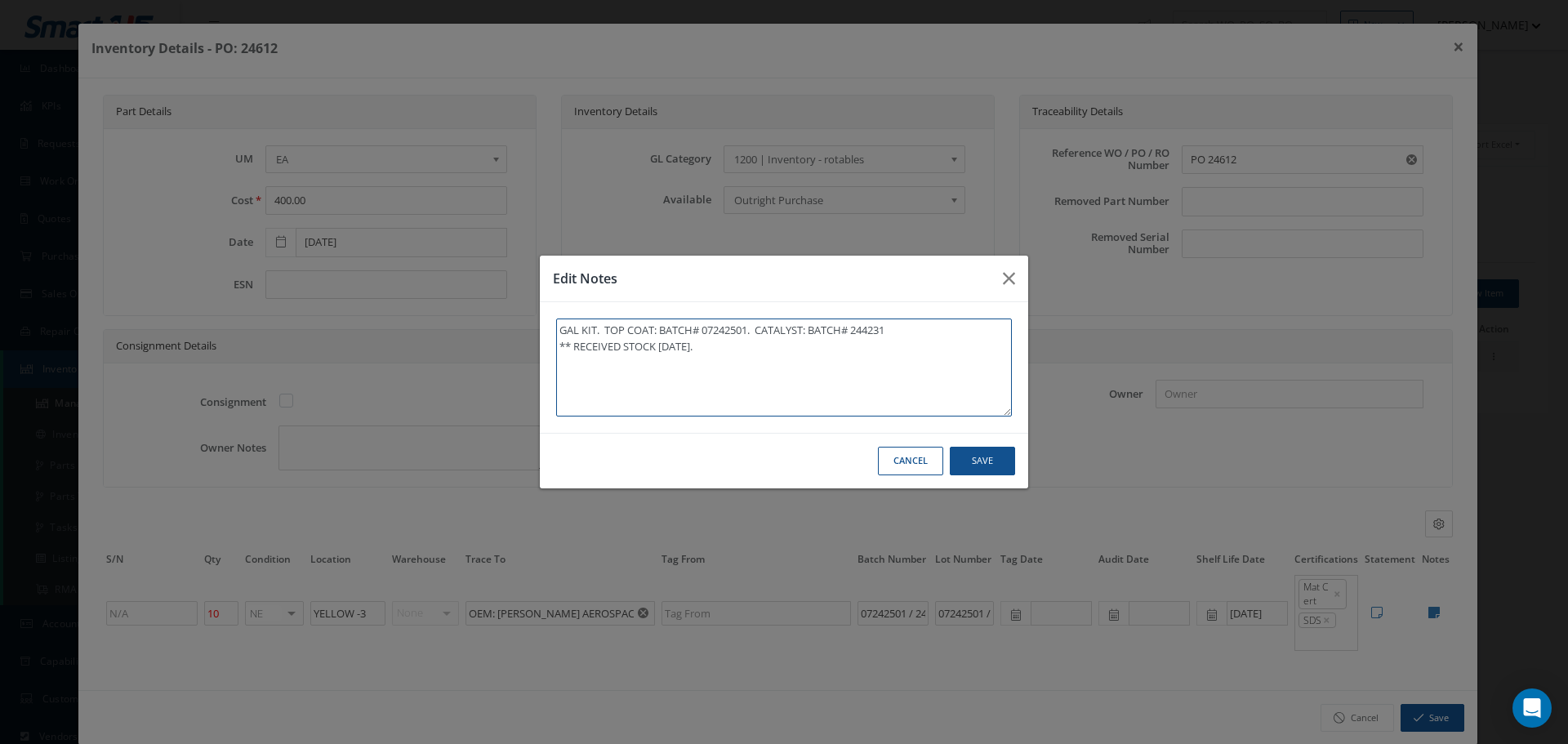
click at [757, 357] on textarea "GAL KIT. TOP COAT: BATCH# 07242501. CATALYST: BATCH# 244231 ** RECEIVED STOCK 0…" at bounding box center [784, 367] width 456 height 98
type textarea "GAL KIT. TOP COAT: BATCH# 07242501. CATALYST: BATCH# 244231 ** RECEIVED STOCK 0…"
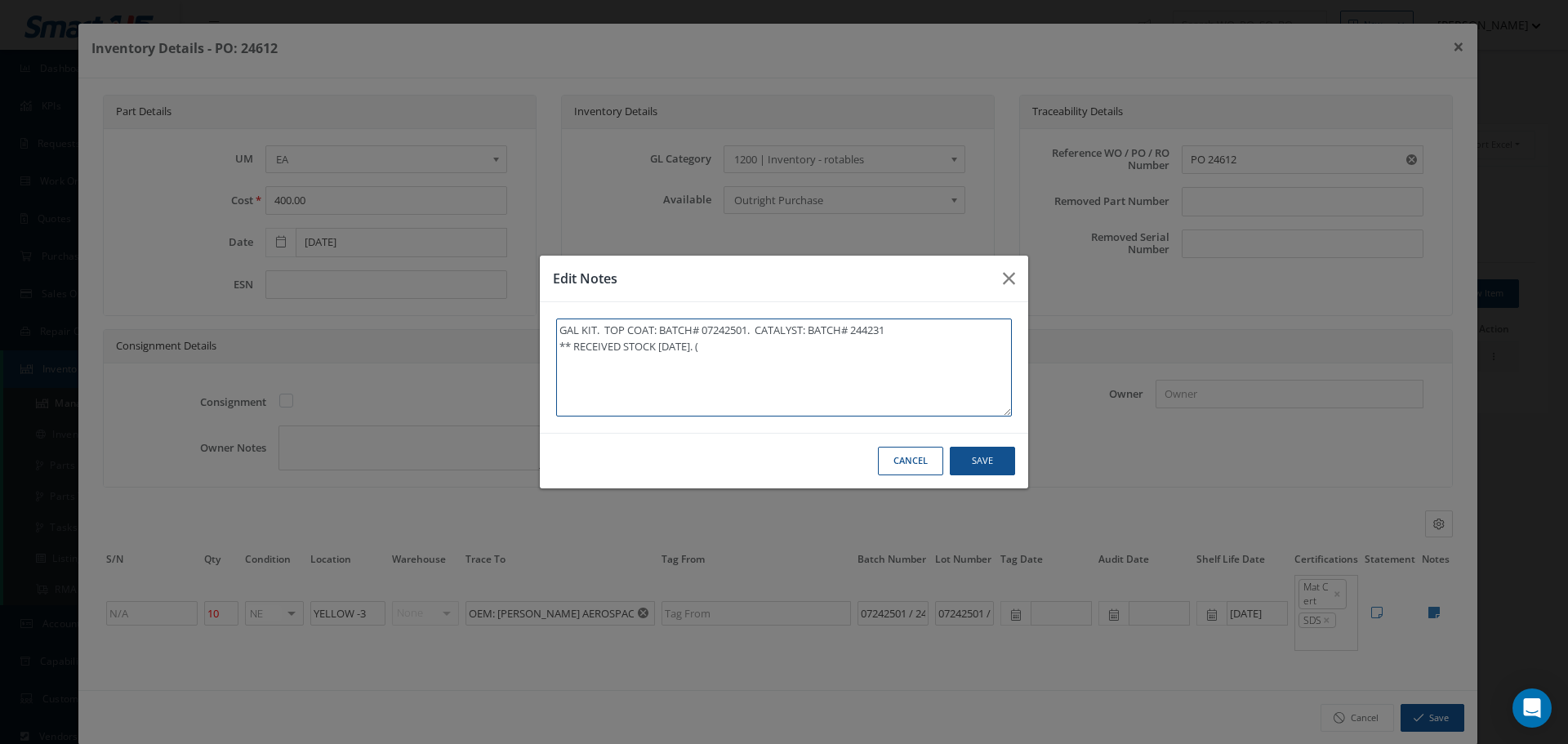
type textarea "GAL KIT. TOP COAT: BATCH# 07242501. CATALYST: BATCH# 244231 ** RECEIVED STOCK 0…"
click at [757, 347] on textarea "GAL KIT. TOP COAT: BATCH# 07242501. CATALYST: BATCH# 244231 ** RECEIVED STOCK 0…" at bounding box center [784, 367] width 456 height 98
type textarea "GAL KIT. TOP COAT: BATCH# 07242501. CATALYST: BATCH# 244231 ** RECEIVED STOCK 0…"
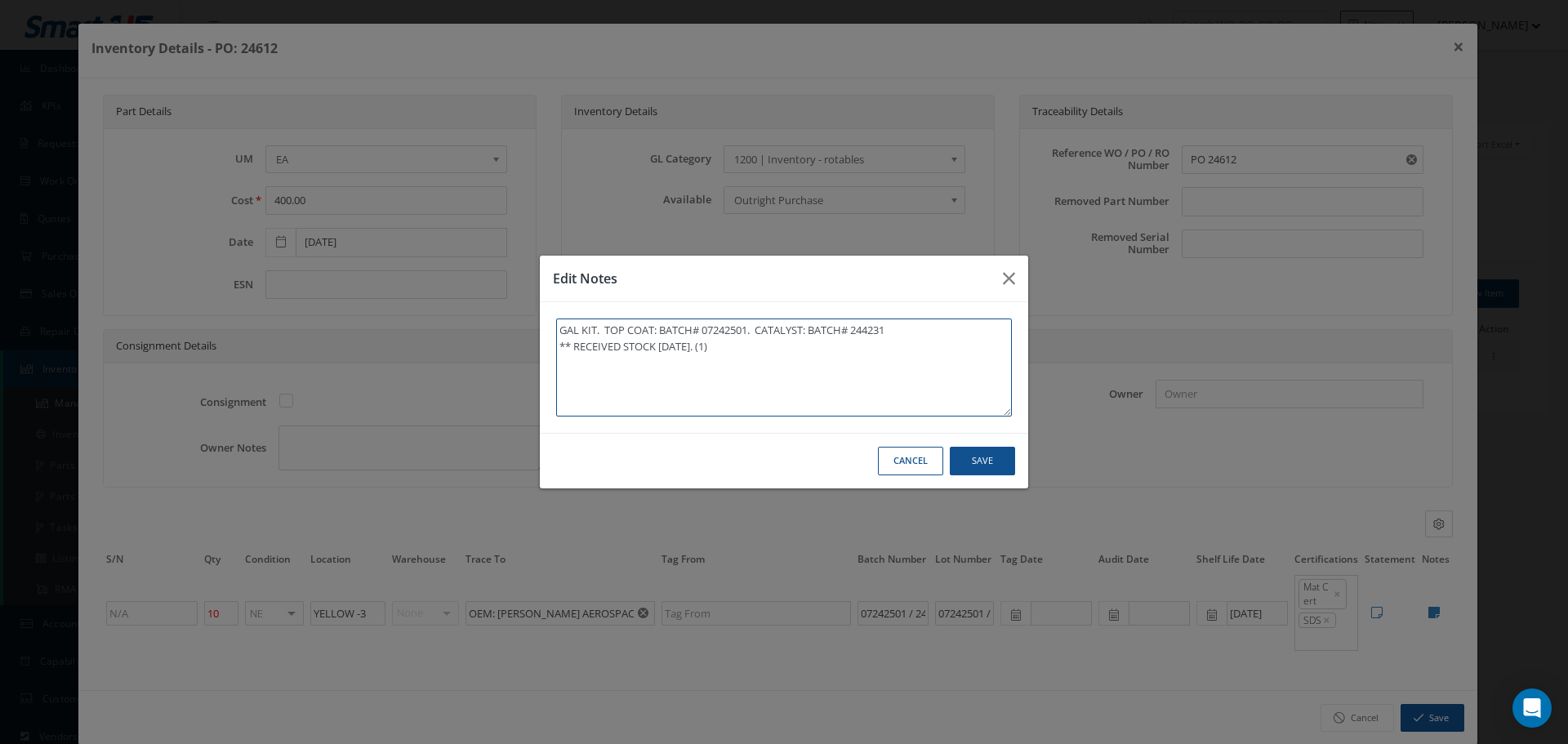
type textarea "GAL KIT. TOP COAT: BATCH# 07242501. CATALYST: BATCH# 244231 ** RECEIVED STOCK 0…"
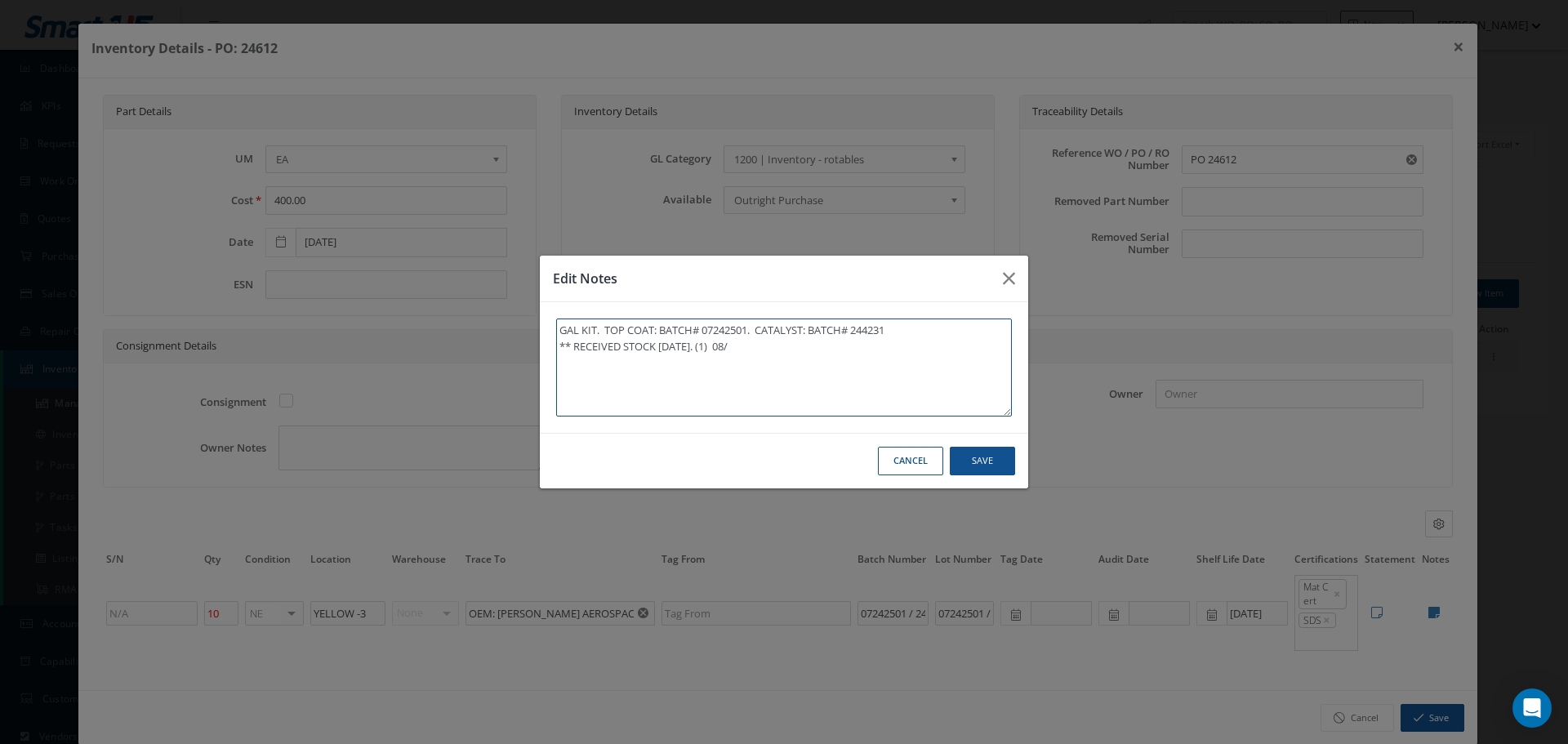
type textarea "GAL KIT. TOP COAT: BATCH# 07242501. CATALYST: BATCH# 244231 ** RECEIVED STOCK 0…"
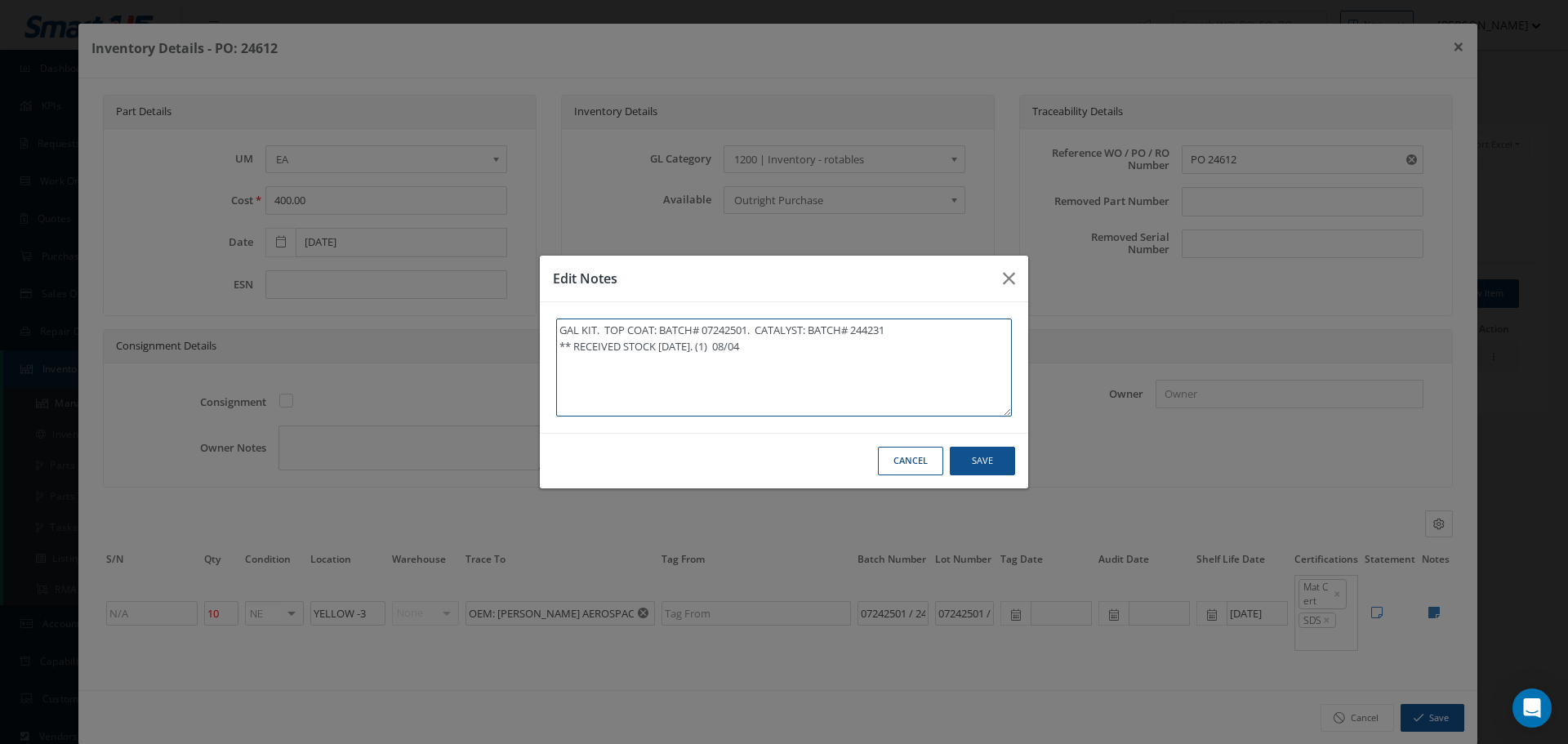
type textarea "GAL KIT. TOP COAT: BATCH# 07242501. CATALYST: BATCH# 244231 ** RECEIVED STOCK 0…"
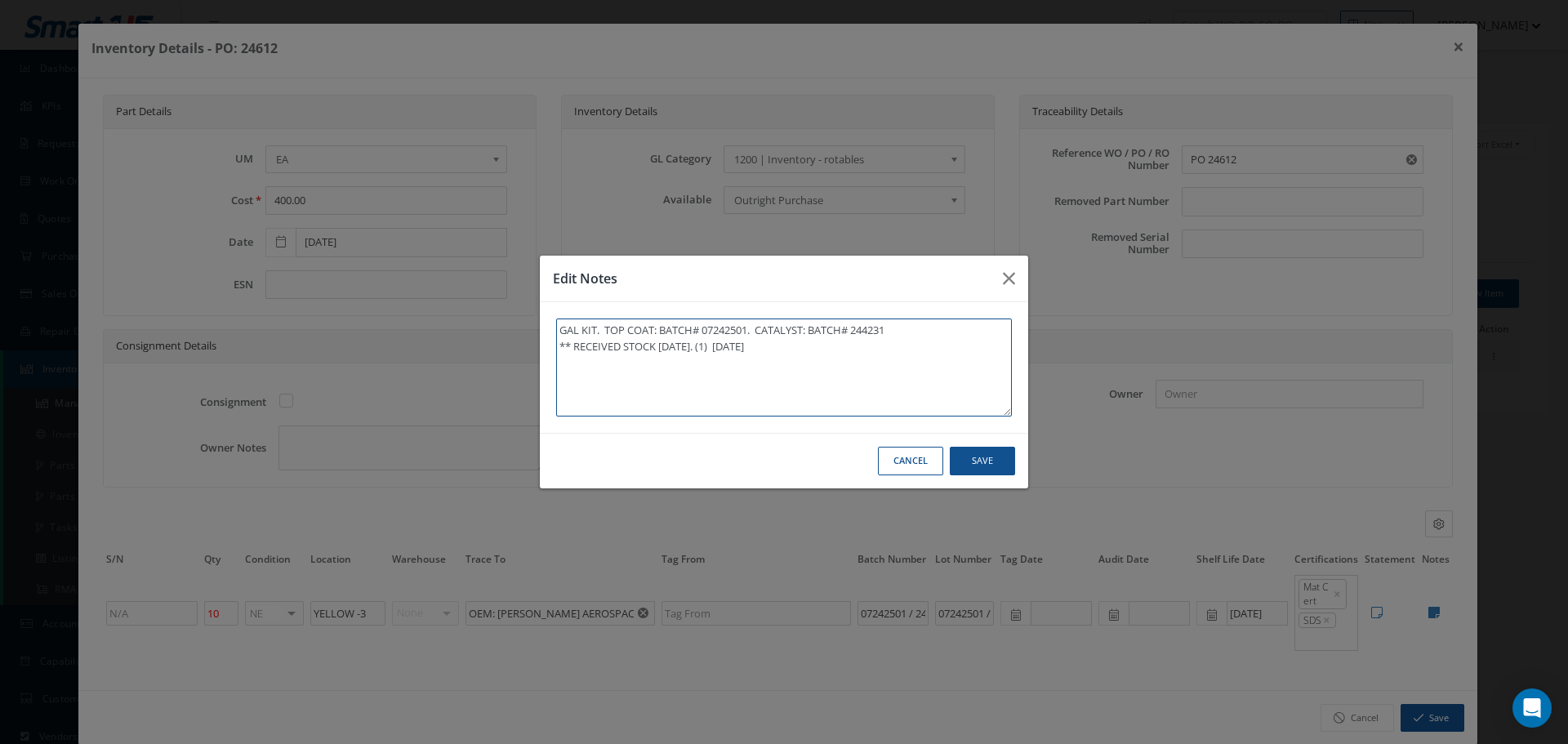
type textarea "GAL KIT. TOP COAT: BATCH# 07242501. CATALYST: BATCH# 244231 ** RECEIVED STOCK 0…"
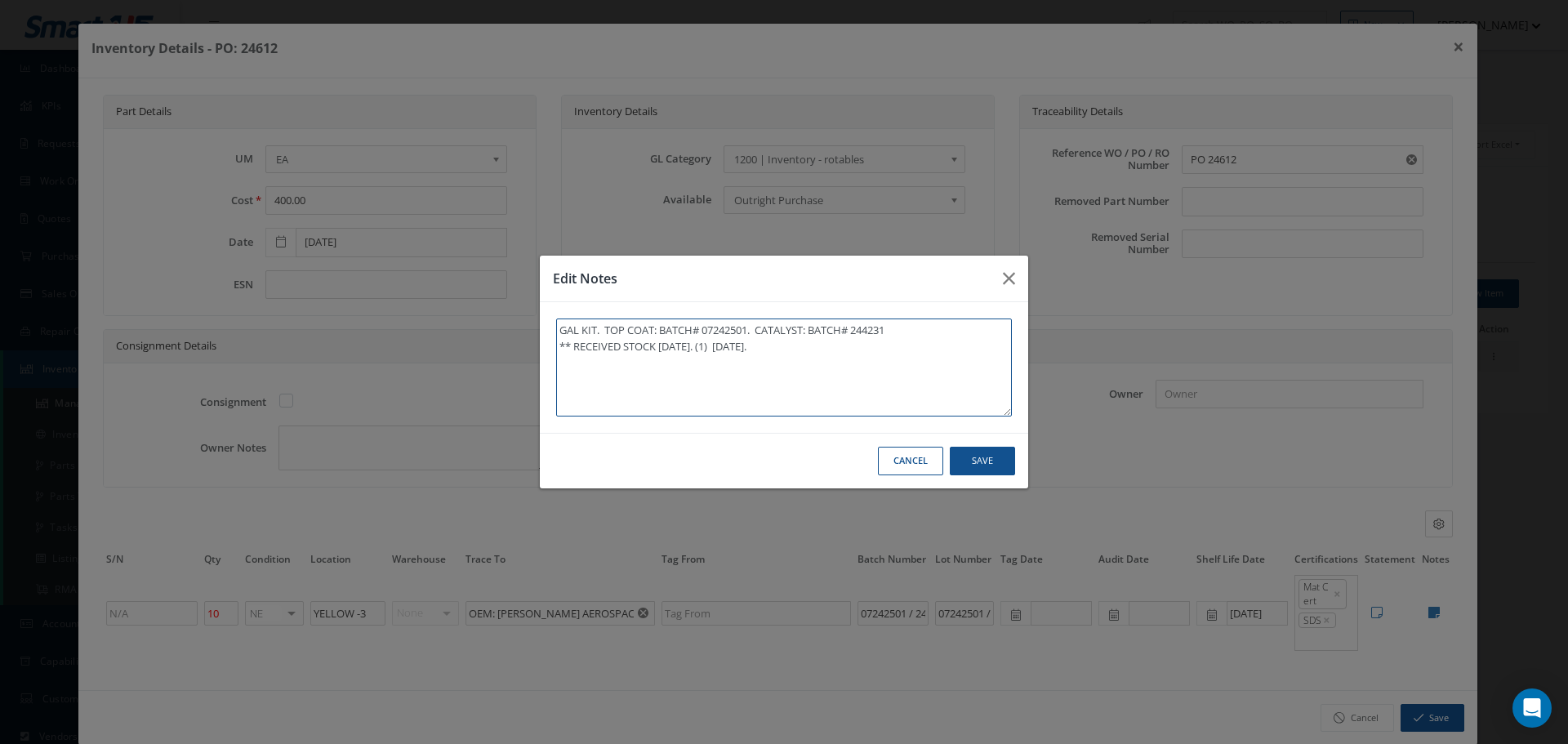
click at [818, 358] on textarea "GAL KIT. TOP COAT: BATCH# 07242501. CATALYST: BATCH# 244231 ** RECEIVED STOCK 0…" at bounding box center [784, 367] width 456 height 98
type textarea "GAL KIT. TOP COAT: BATCH# 07242501. CATALYST: BATCH# 244231 ** RECEIVED STOCK 0…"
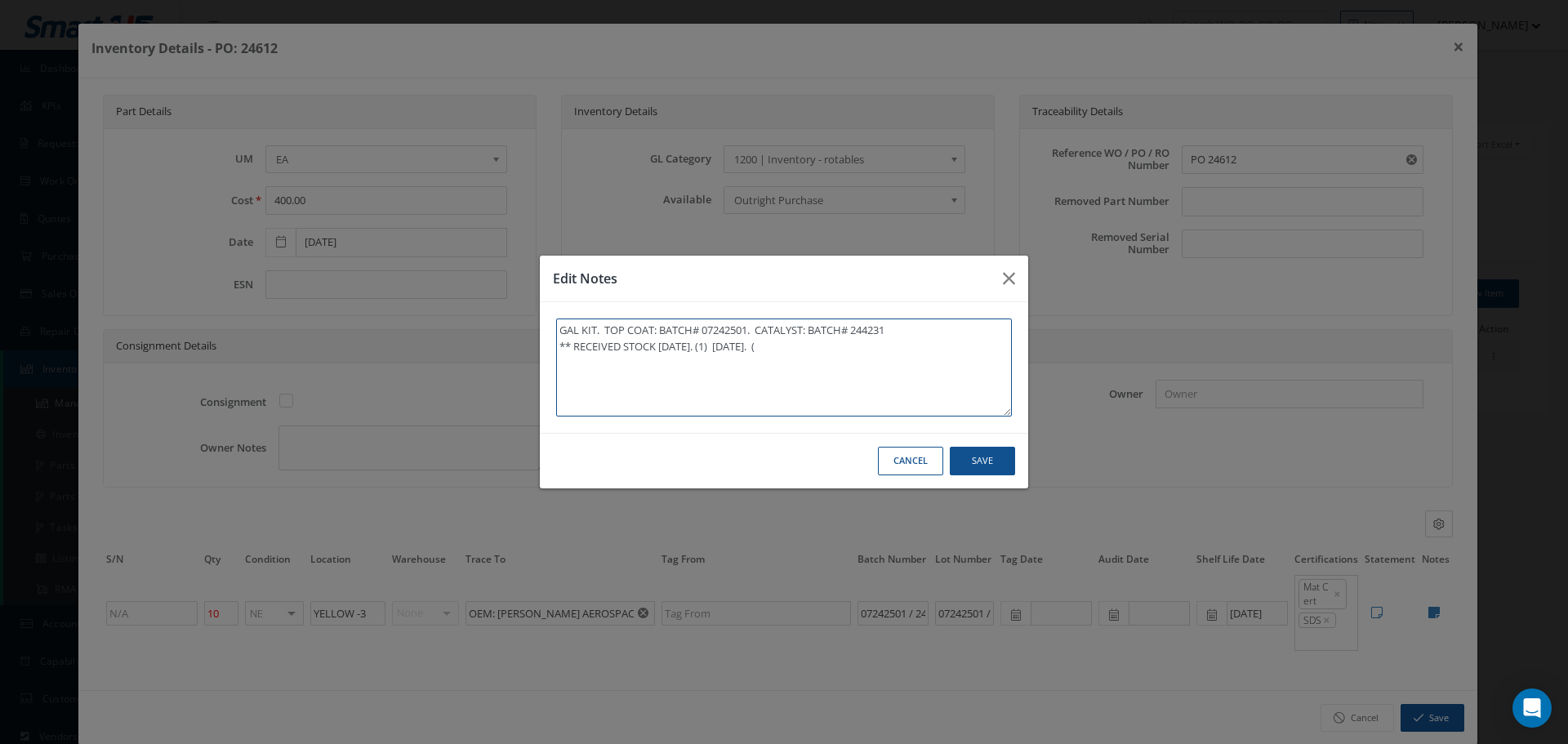
type textarea "GAL KIT. TOP COAT: BATCH# 07242501. CATALYST: BATCH# 244231 ** RECEIVED STOCK 0…"
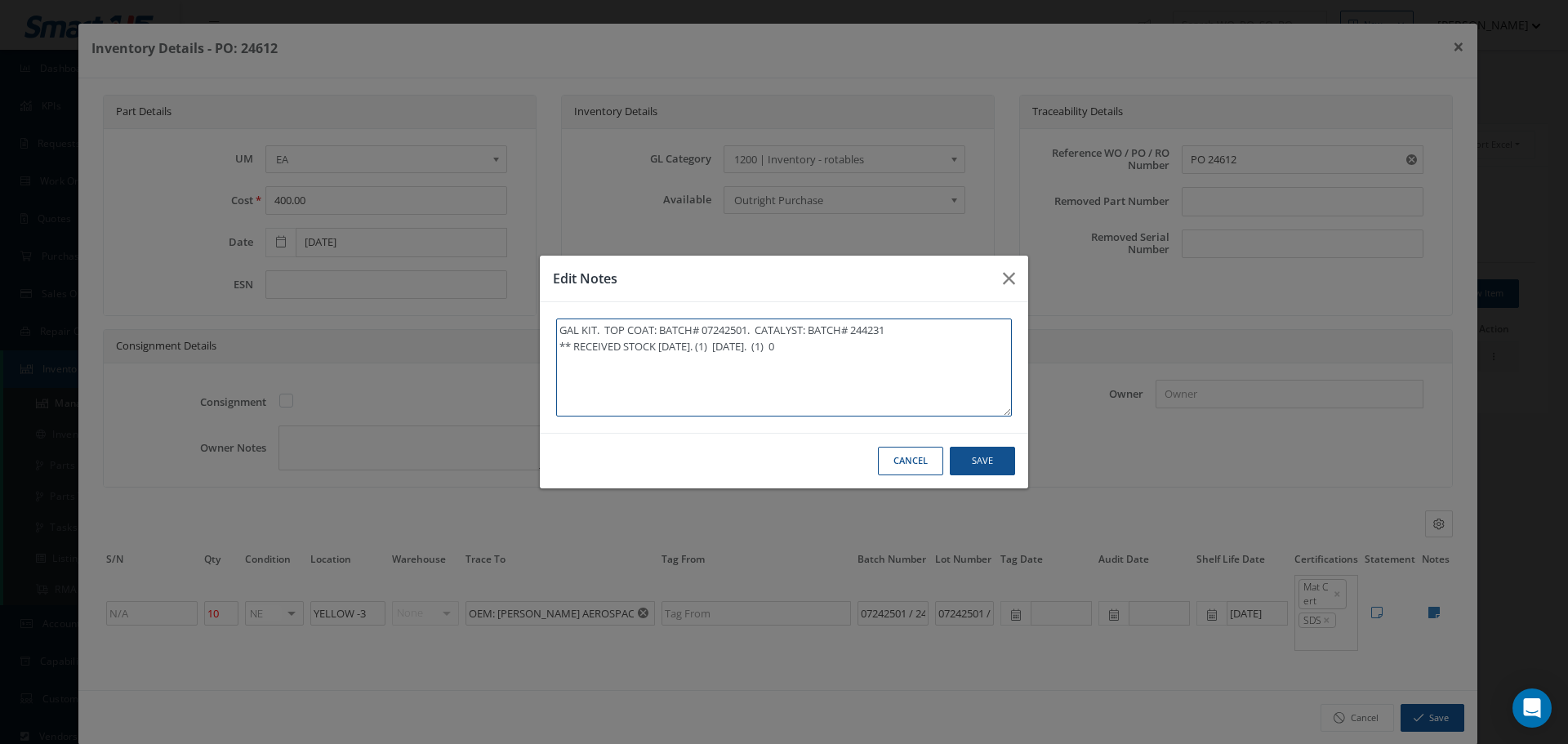
type textarea "GAL KIT. TOP COAT: BATCH# 07242501. CATALYST: BATCH# 244231 ** RECEIVED STOCK 0…"
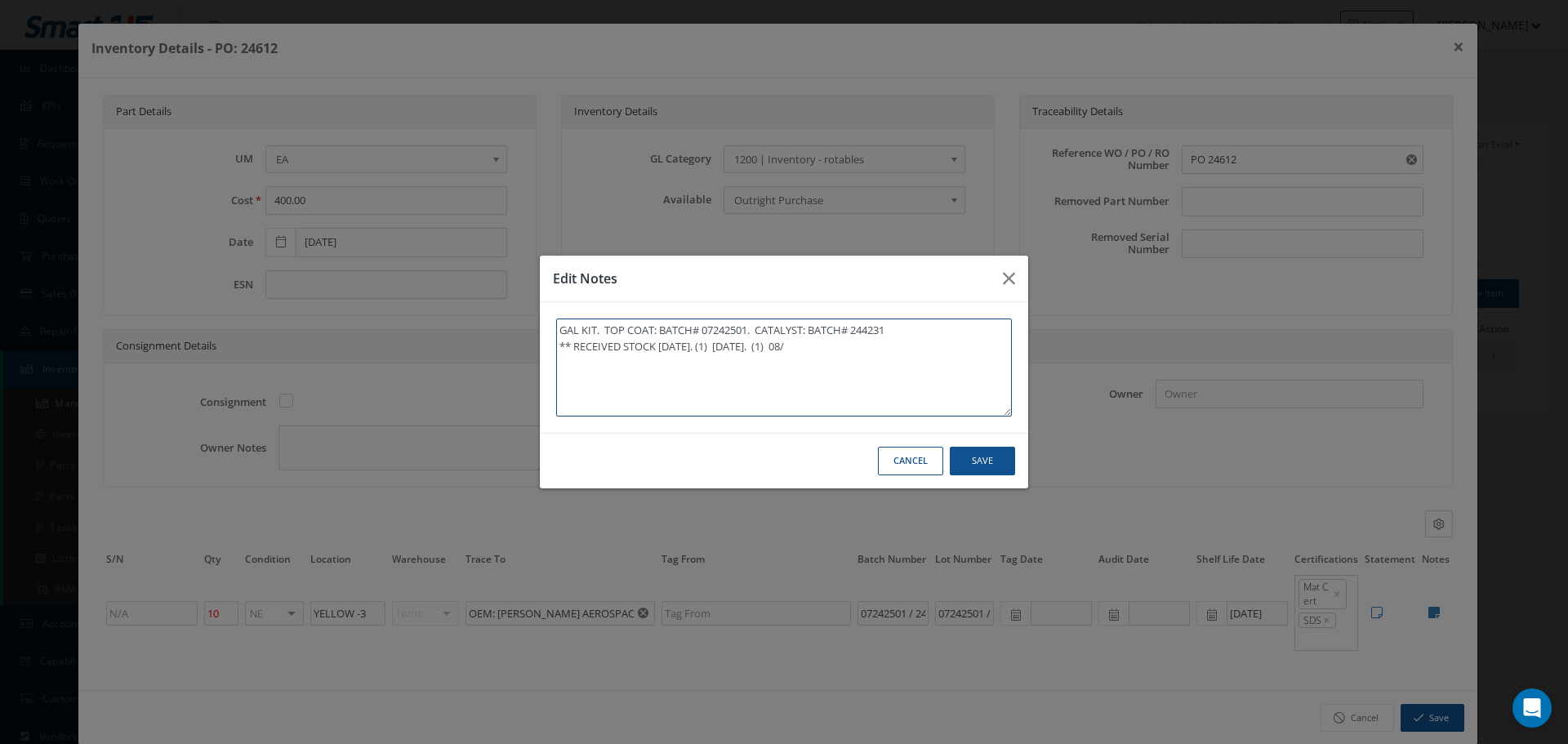
type textarea "GAL KIT. TOP COAT: BATCH# 07242501. CATALYST: BATCH# 244231 ** RECEIVED STOCK 0…"
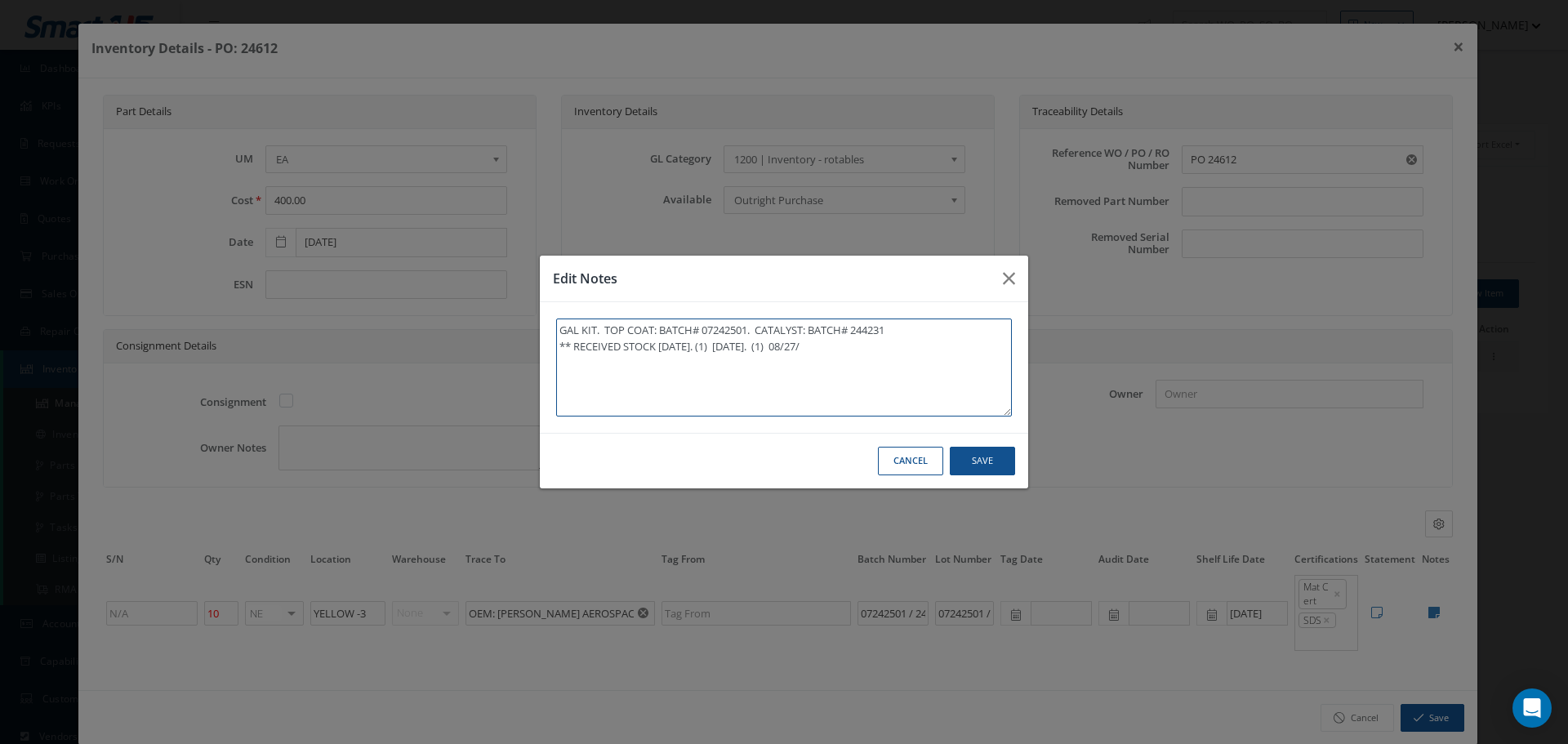
type textarea "GAL KIT. TOP COAT: BATCH# 07242501. CATALYST: BATCH# 244231 ** RECEIVED STOCK 0…"
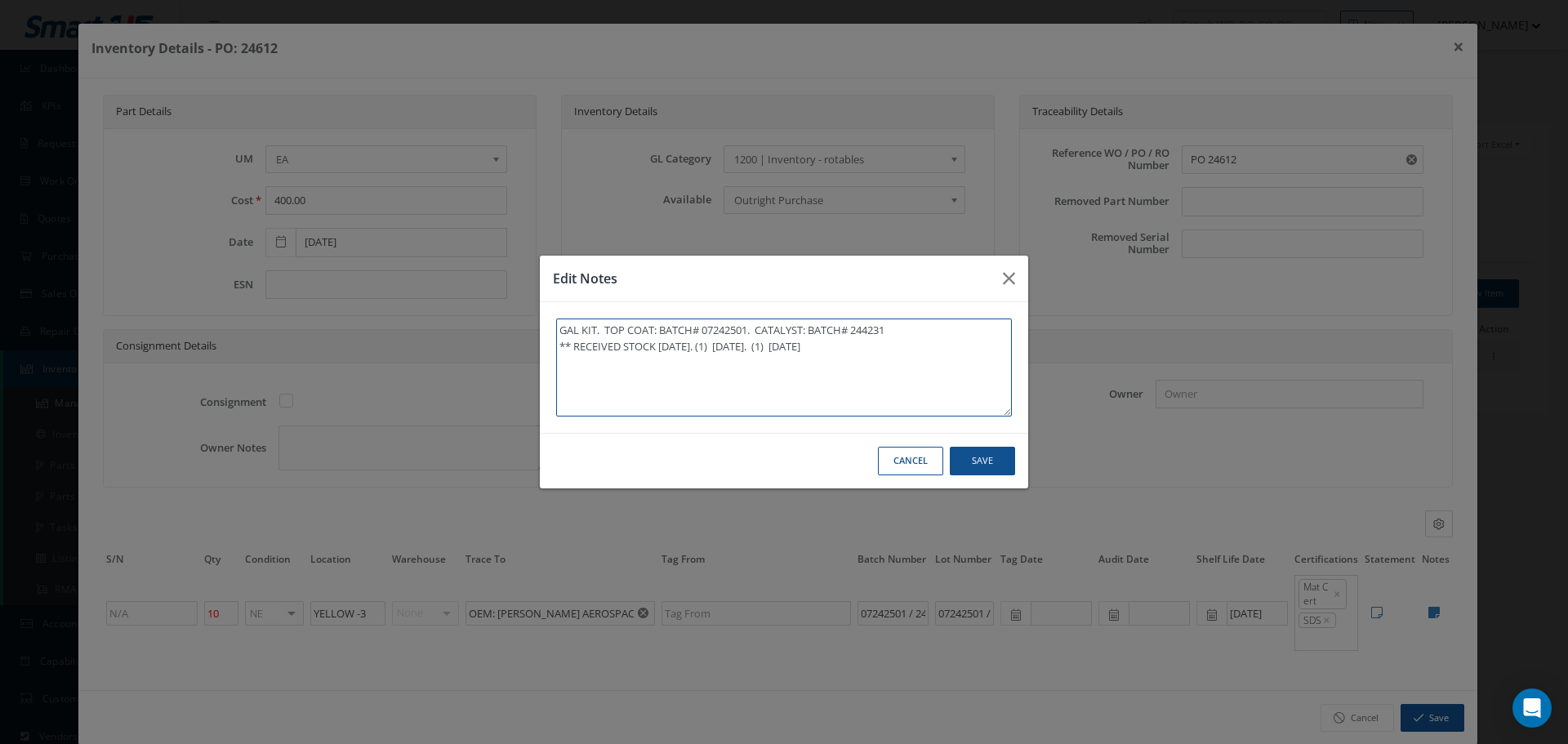
type textarea "GAL KIT. TOP COAT: BATCH# 07242501. CATALYST: BATCH# 244231 ** RECEIVED STOCK 0…"
click at [0, 0] on button "Save" at bounding box center [0, 0] width 0 height 0
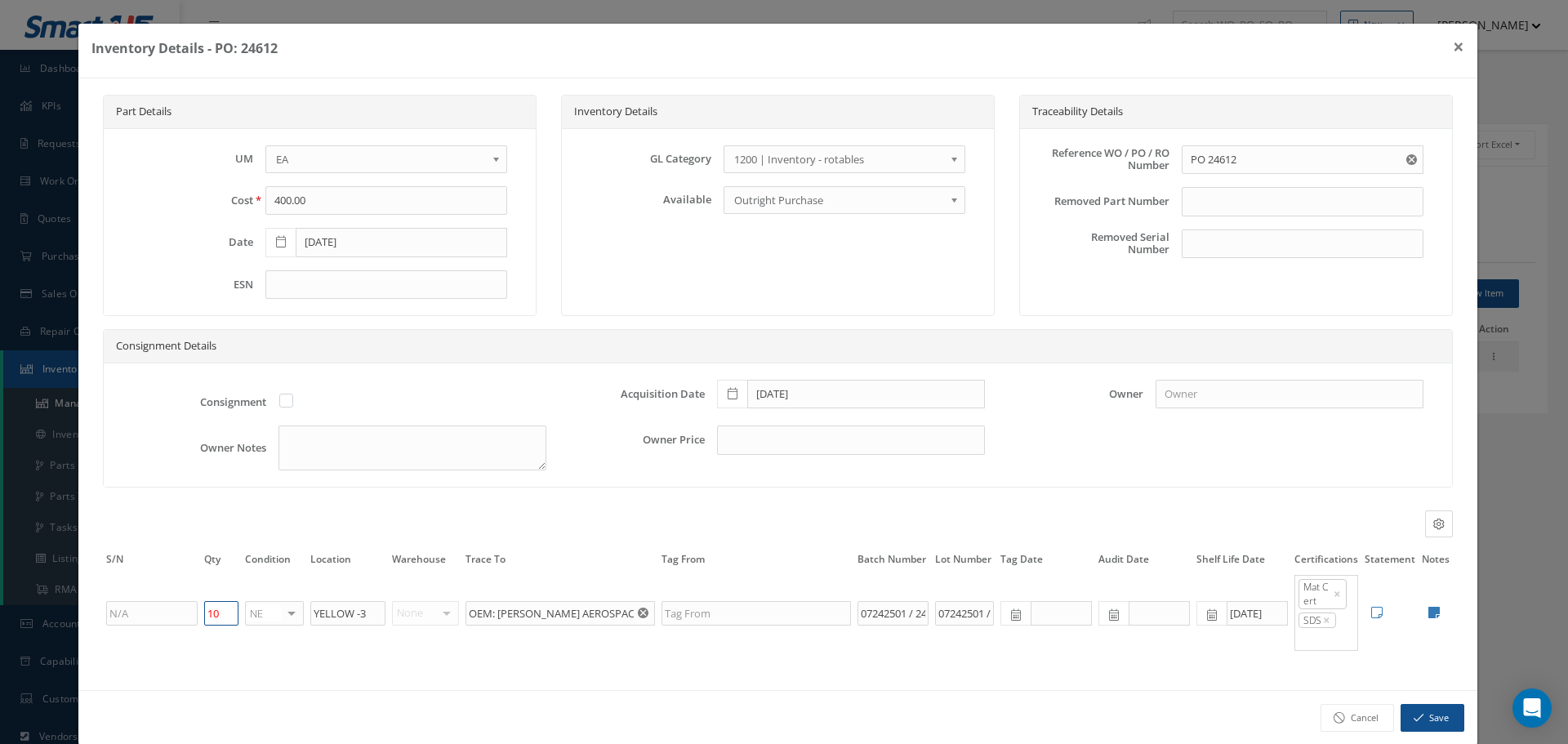
click at [225, 616] on input "10" at bounding box center [222, 612] width 34 height 24
type input "1"
type input "8"
click at [1414, 720] on icon "button" at bounding box center [1418, 718] width 10 height 12
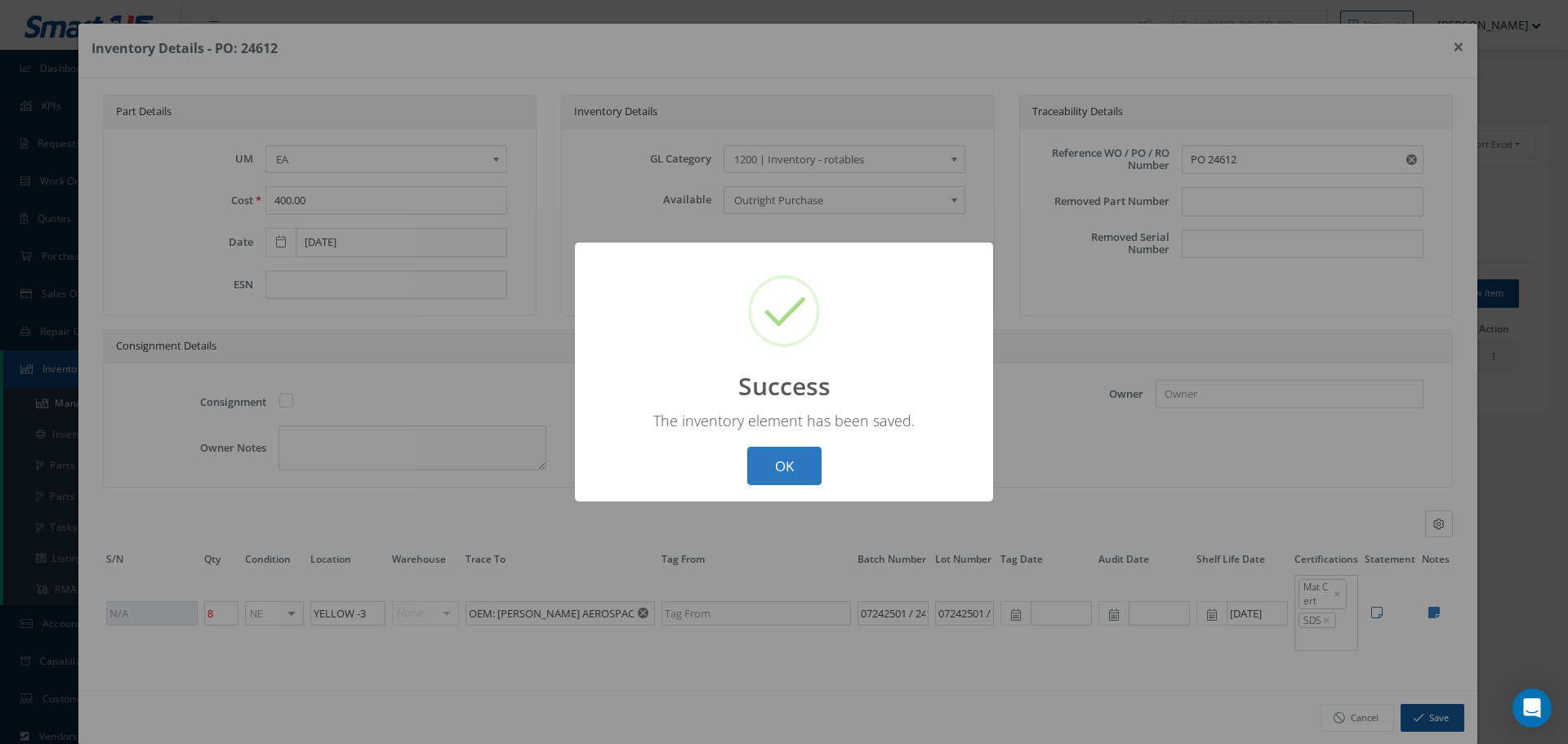
click at [795, 457] on button "OK" at bounding box center [784, 466] width 75 height 39
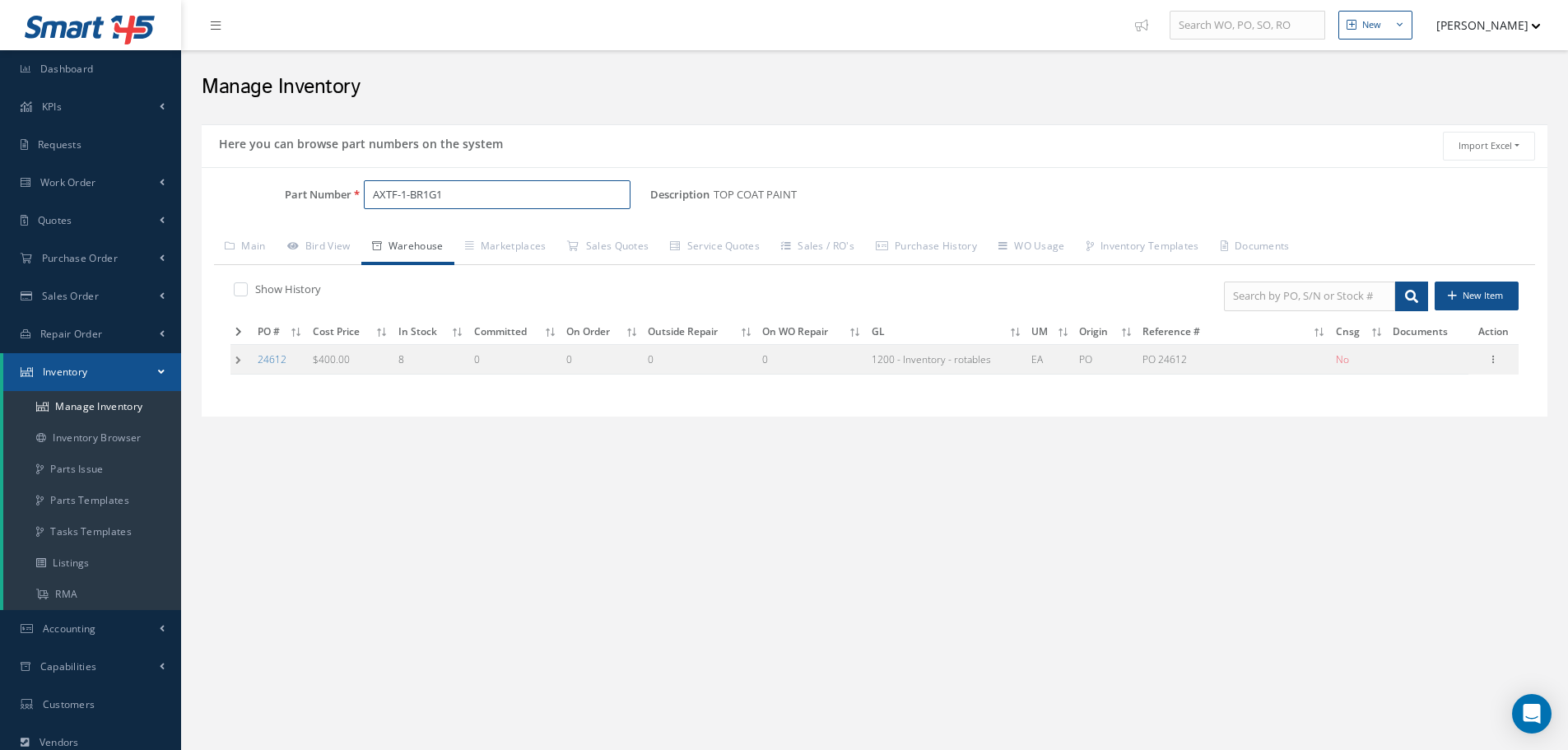
click at [453, 193] on input "AXTF-1-BR1G1" at bounding box center [497, 195] width 267 height 30
type input "A"
click at [419, 261] on span "EA 934NA" at bounding box center [442, 263] width 148 height 17
type input "EA 934NA"
click at [236, 348] on td at bounding box center [241, 360] width 22 height 31
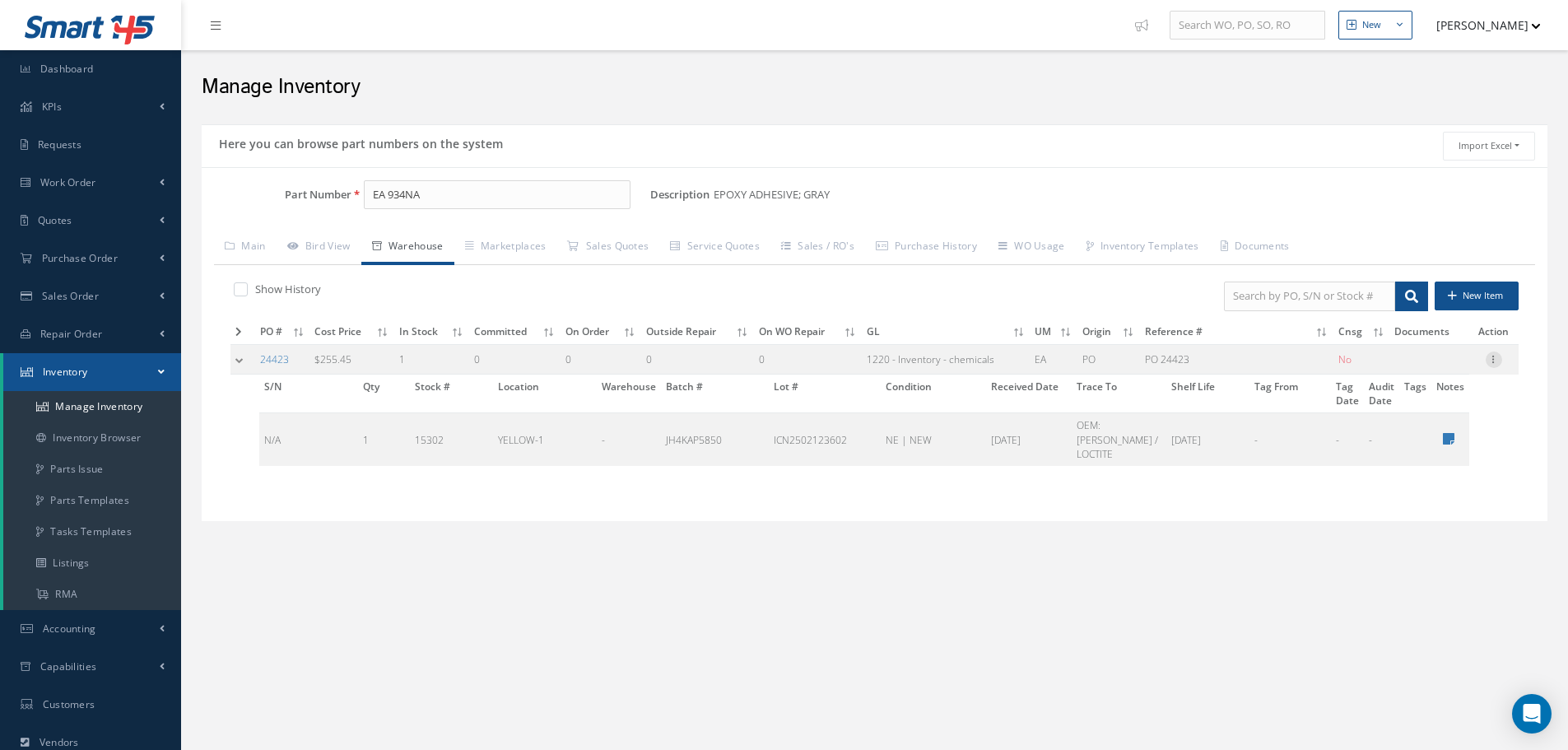
click at [1494, 360] on icon at bounding box center [1494, 358] width 16 height 14
drag, startPoint x: 1246, startPoint y: 614, endPoint x: 1257, endPoint y: 607, distance: 13.0
click at [1250, 611] on div "New New Work Order New Purchase Order New Customer Quote New Sales Order New Re…" at bounding box center [875, 475] width 1387 height 951
click at [1453, 432] on icon at bounding box center [1448, 439] width 12 height 14
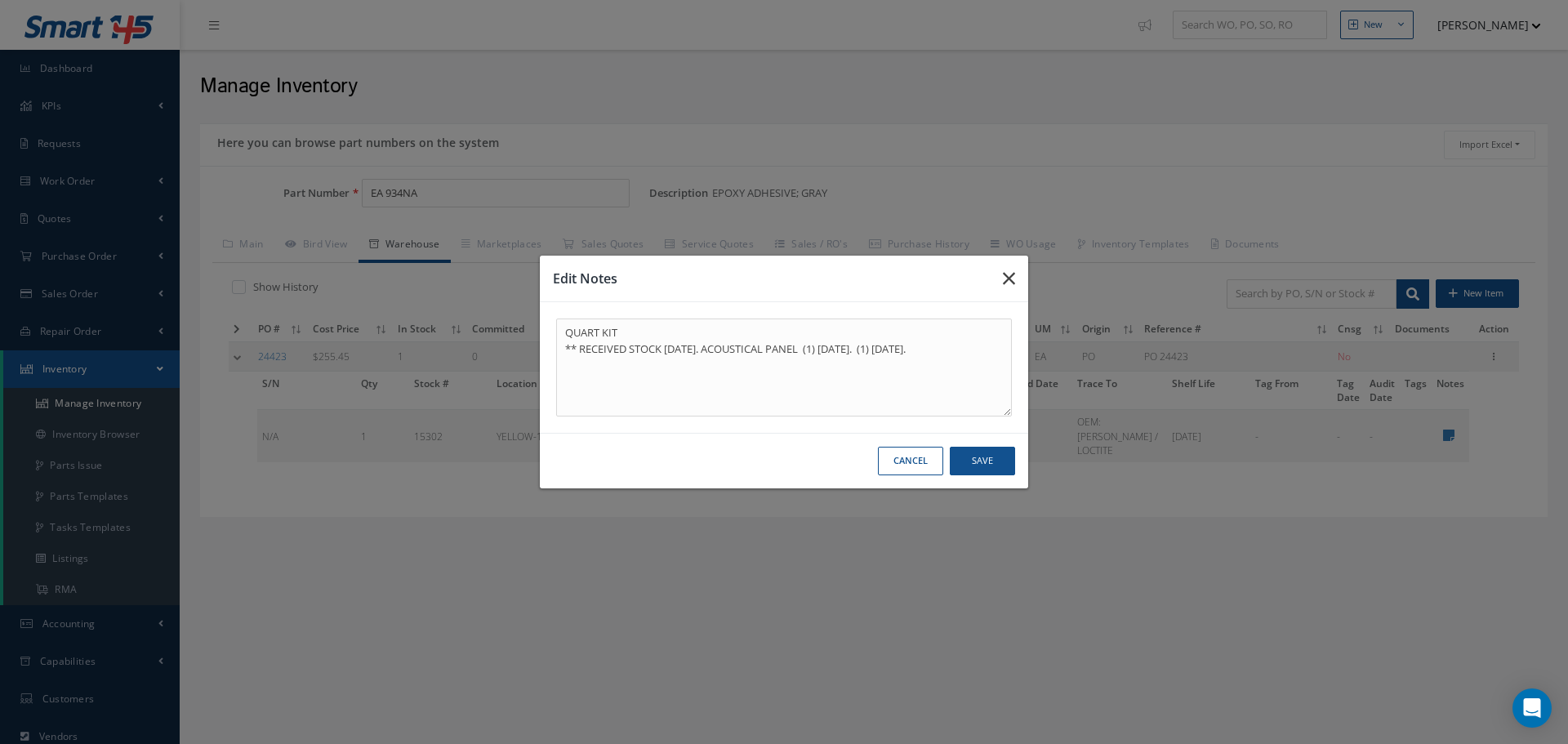
click at [0, 0] on icon "button" at bounding box center [0, 0] width 0 height 0
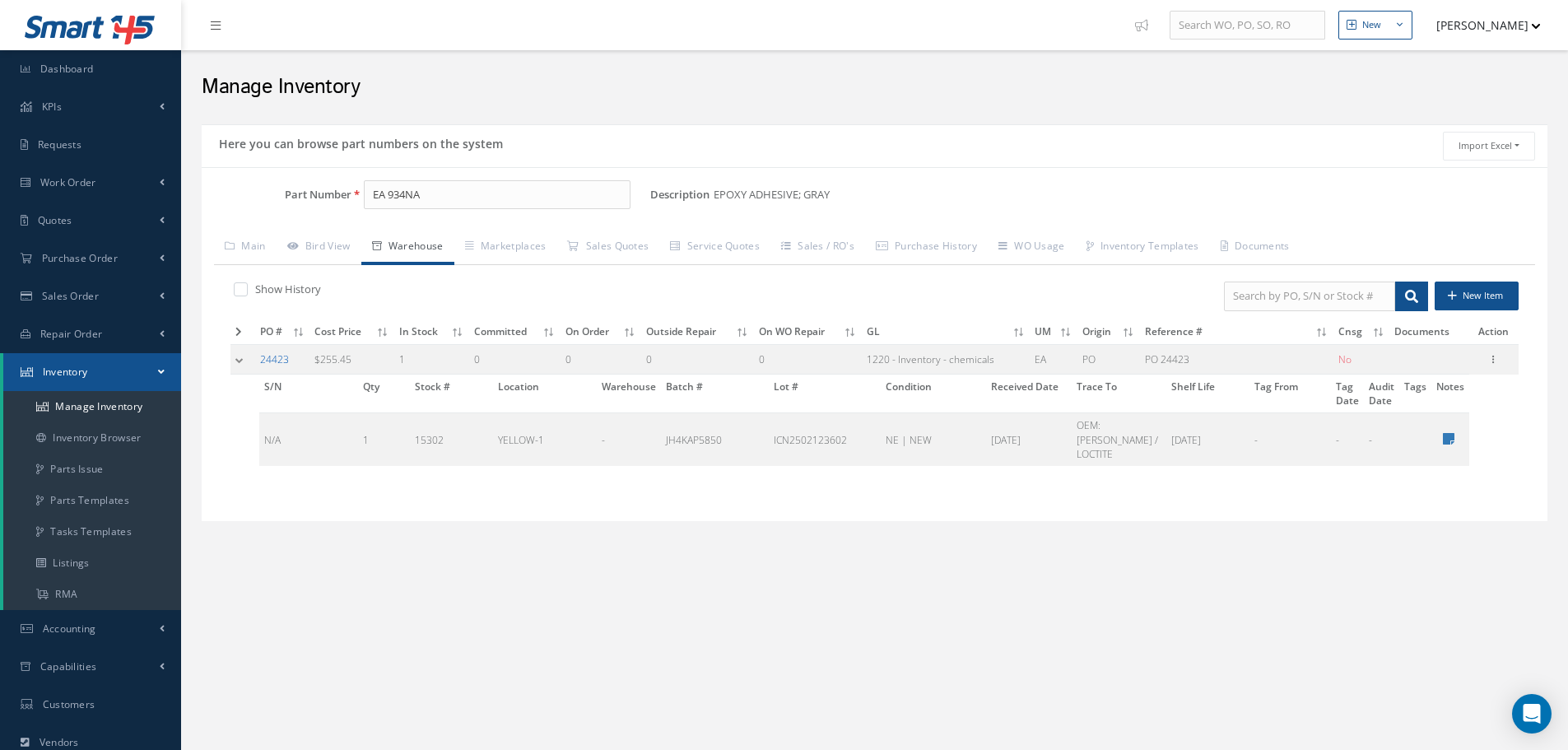
click at [270, 360] on link "24423" at bounding box center [275, 359] width 29 height 14
click at [1452, 433] on icon at bounding box center [1448, 439] width 12 height 14
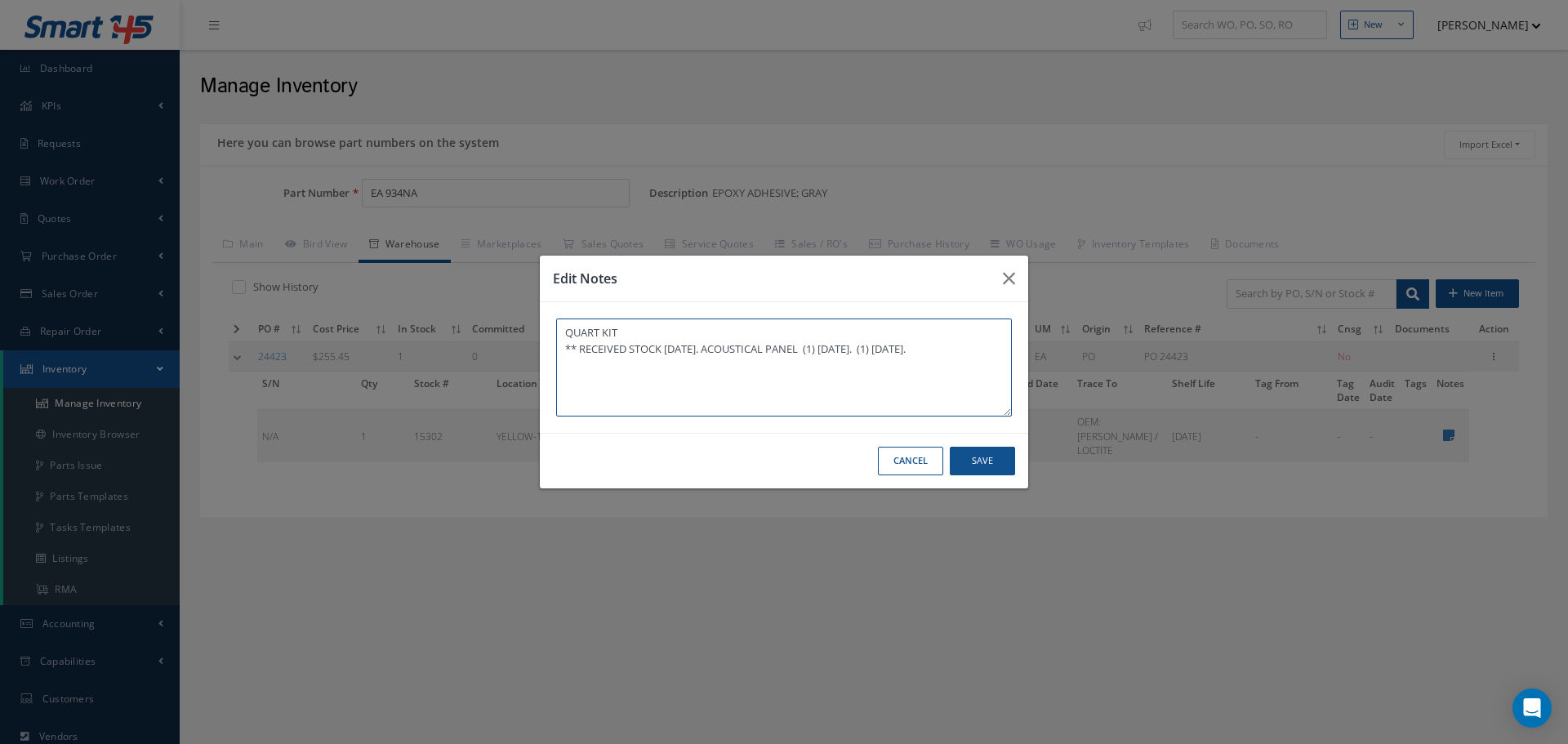
click at [991, 346] on textarea "QUART KIT ** RECEIVED STOCK 06/03/2025. ACOUSTICAL PANEL (1) 06/30/2025. (1) 07…" at bounding box center [784, 367] width 456 height 98
type textarea "QUART KIT ** RECEIVED STOCK 06/03/2025. ACOUSTICAL PANEL (1) 06/30/2025. (1) 07…"
drag, startPoint x: 974, startPoint y: 457, endPoint x: 956, endPoint y: 266, distance: 191.8
click at [0, 0] on button "Save" at bounding box center [0, 0] width 0 height 0
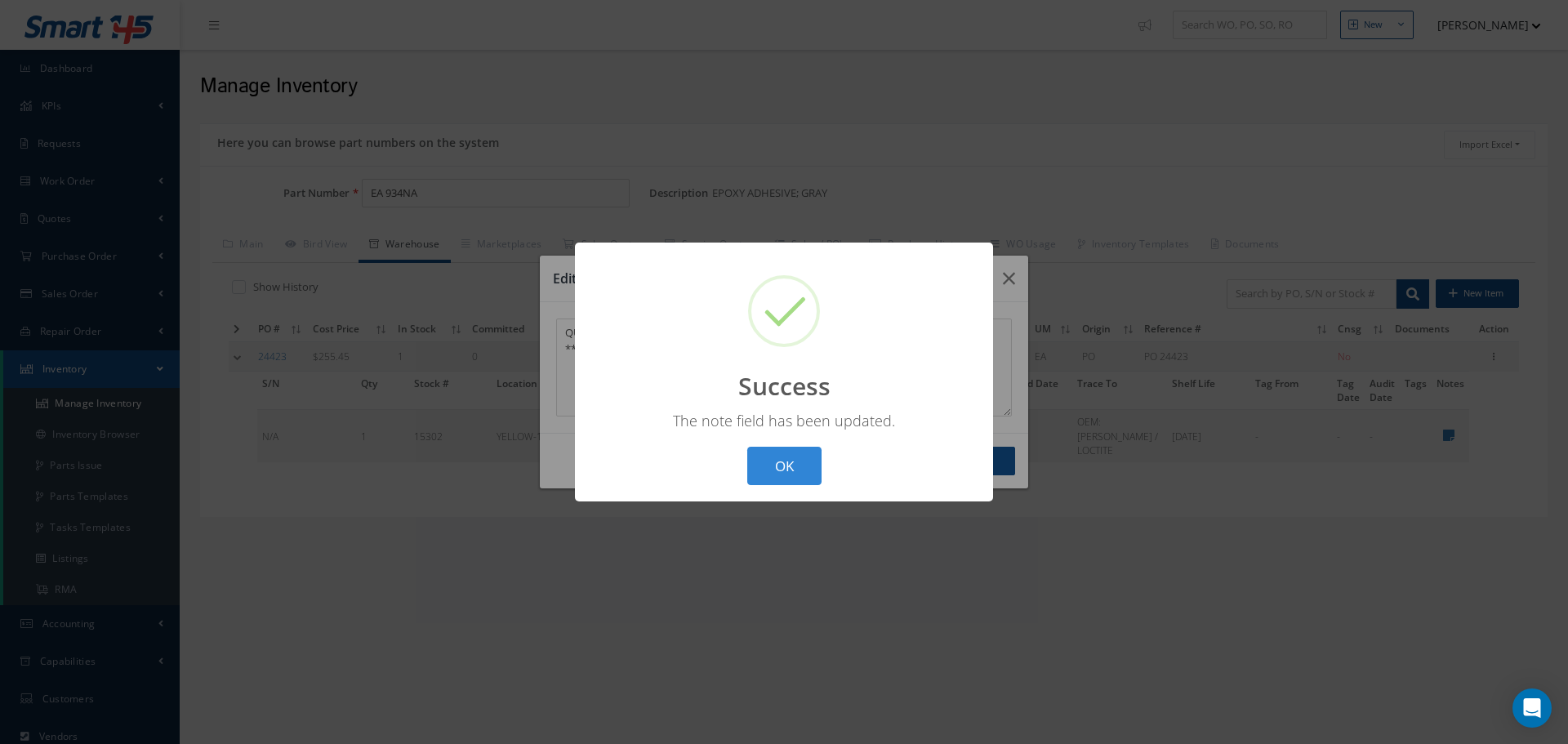
click at [1007, 276] on div "? ! i Success × The note field has been updated. OK Cancel" at bounding box center [784, 372] width 1568 height 744
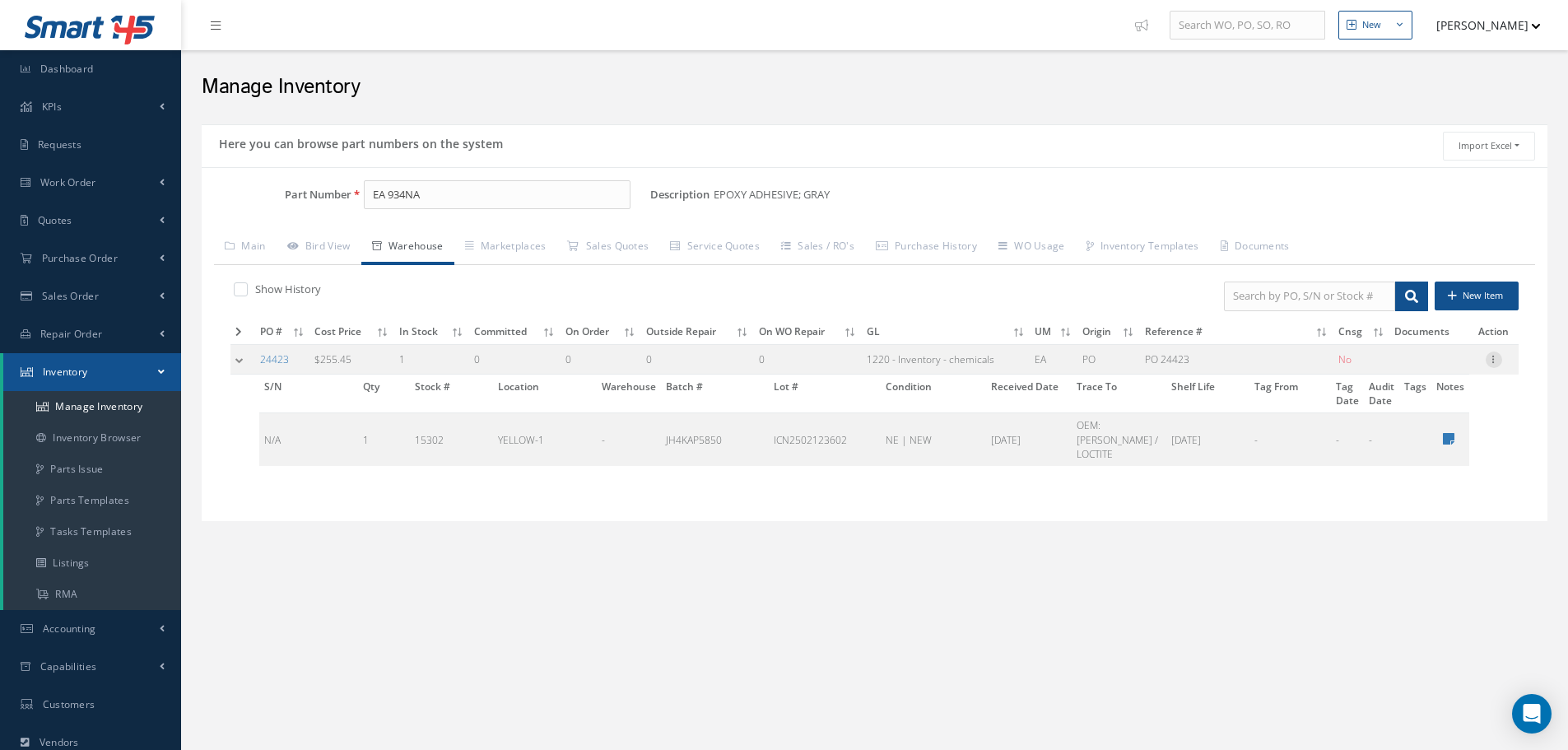
click at [1495, 361] on icon at bounding box center [1494, 358] width 16 height 14
click at [1437, 371] on link "Edit" at bounding box center [1417, 370] width 130 height 22
type input "255.45"
type input "06/02/2025"
type input "PO 24423"
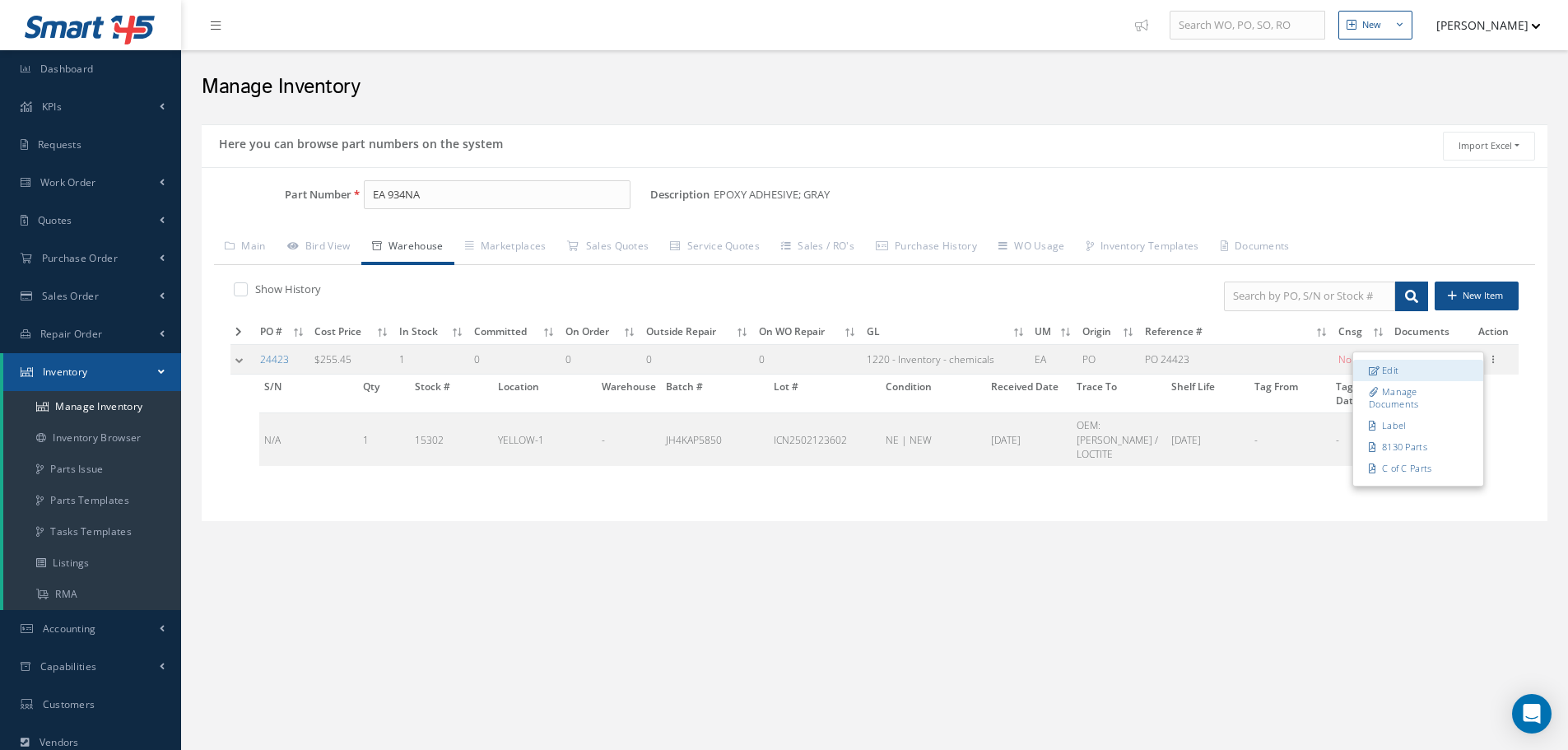
type input "06/02/2025"
type input "1"
type input "YELLOW-1"
type input "OEM: HENKEL / LOCTITE"
type input "JH4KAP5850"
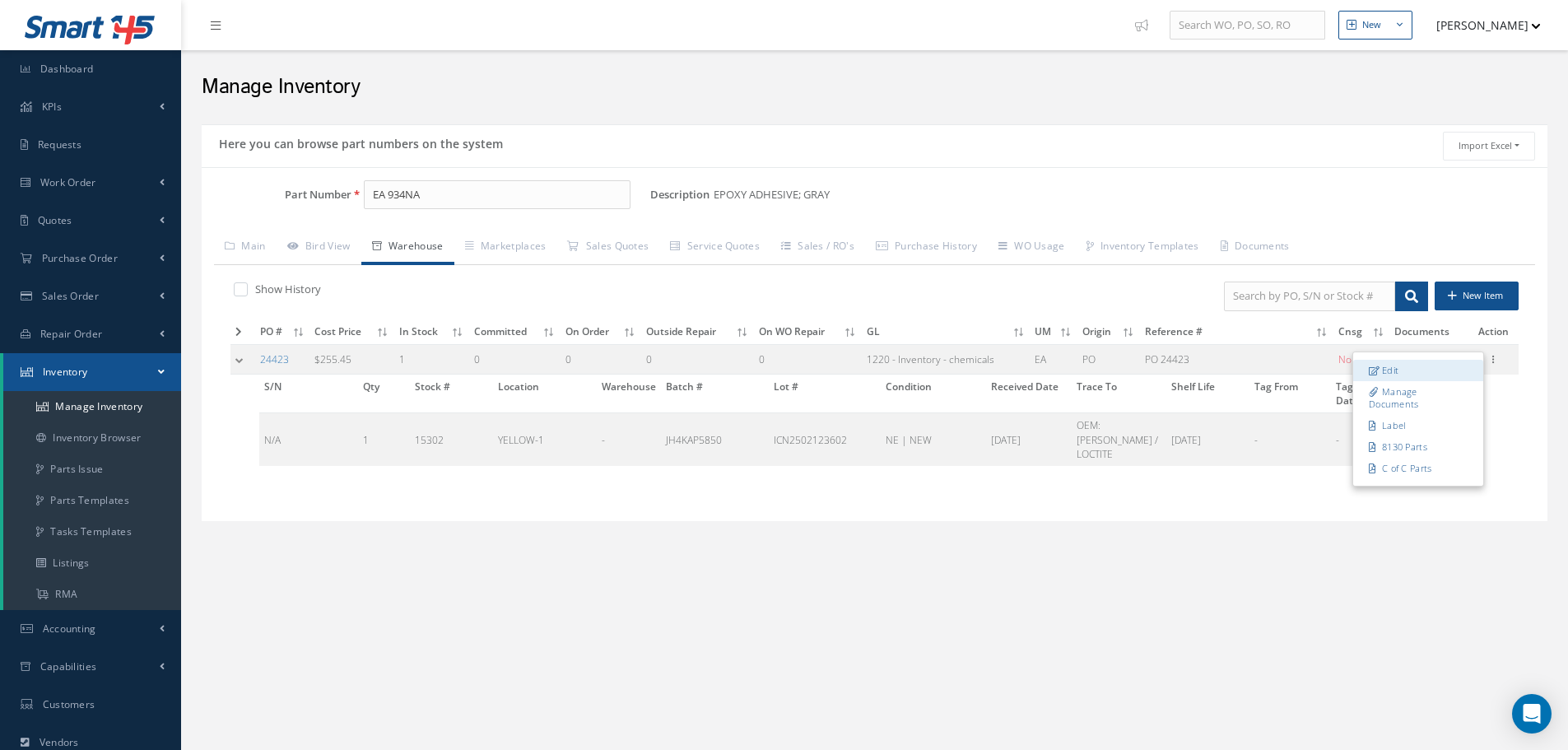
type input "ICN2502123602"
type input "01/31/2026"
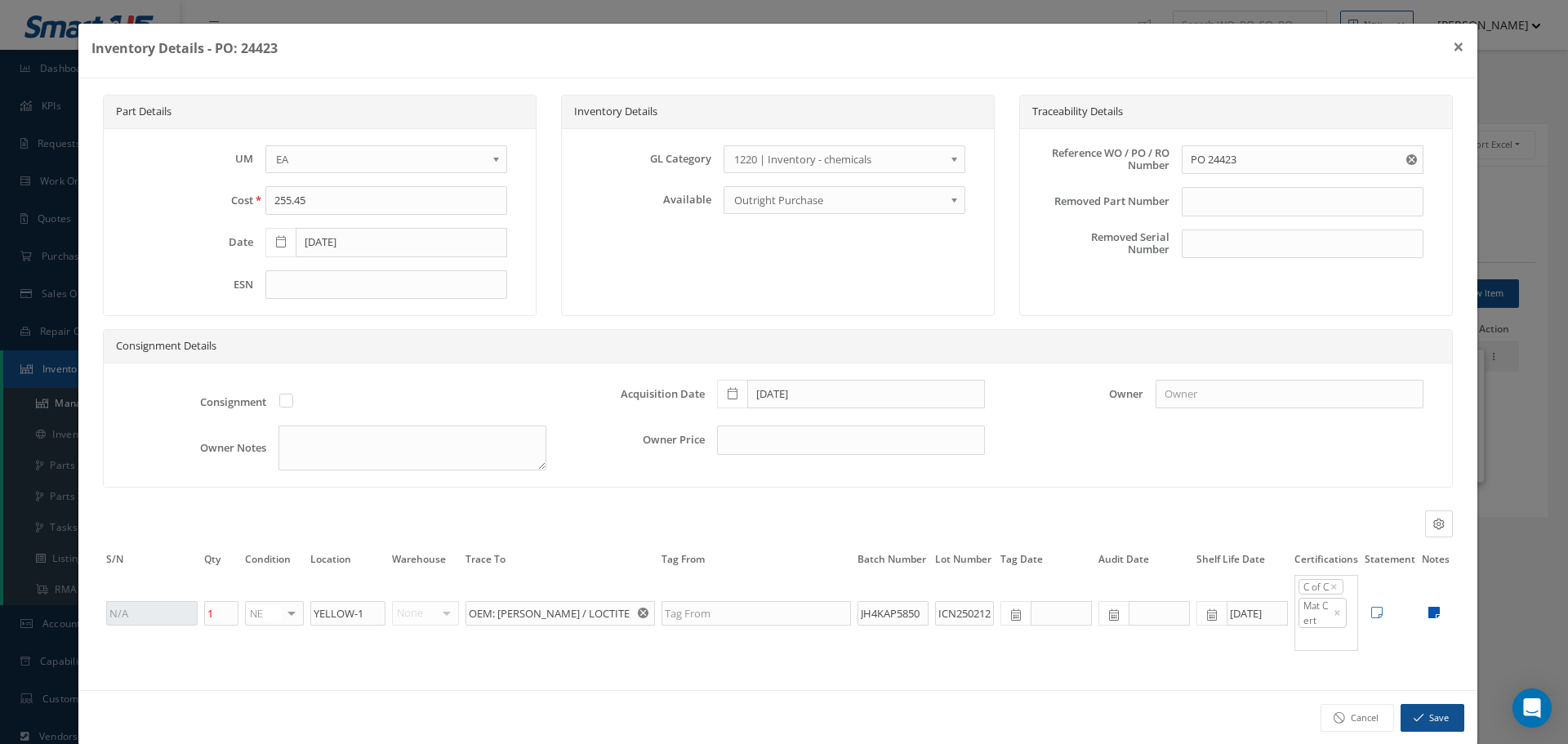
click at [1428, 609] on icon at bounding box center [1434, 612] width 12 height 14
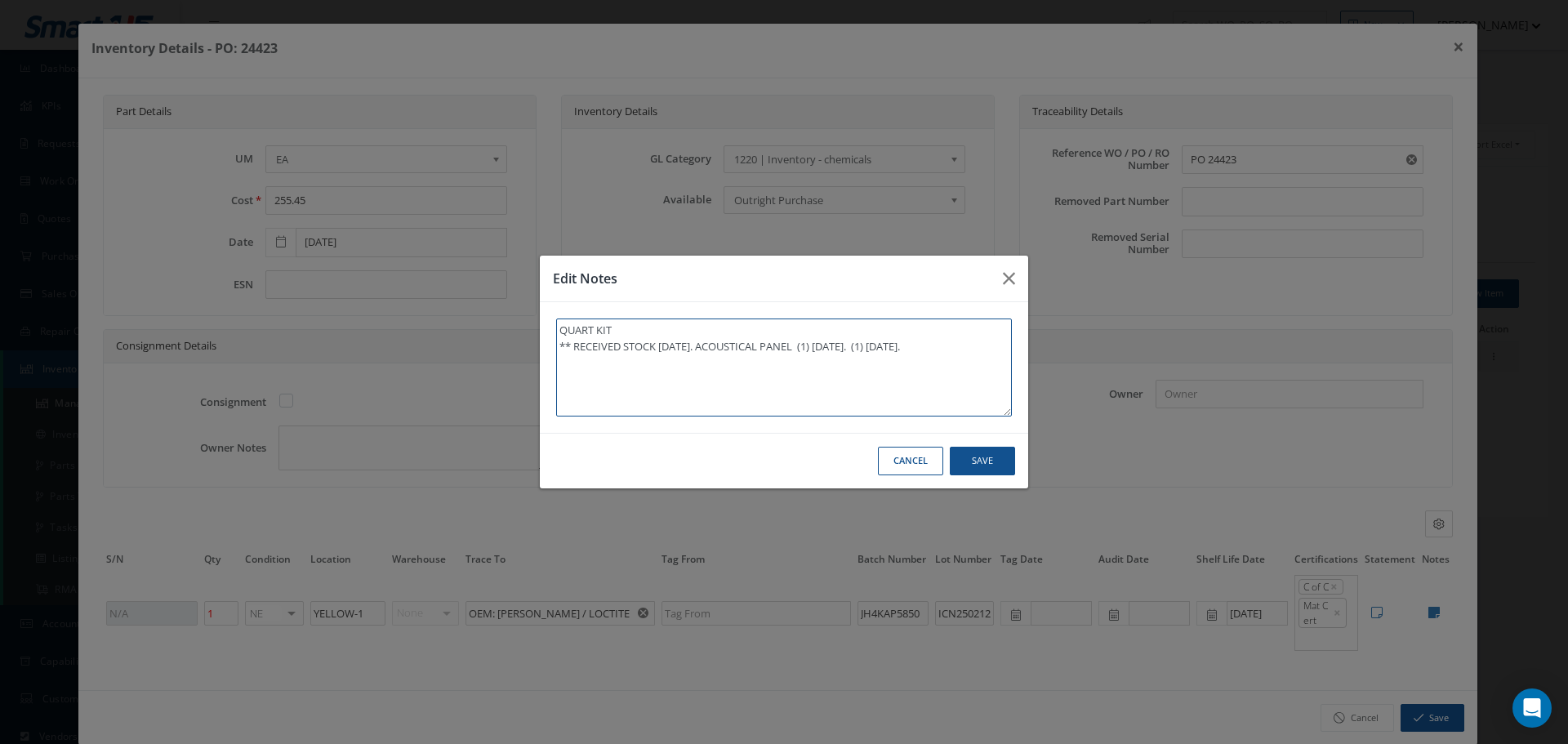
click at [996, 345] on textarea "QUART KIT ** RECEIVED STOCK 06/03/2025. ACOUSTICAL PANEL (1) 06/30/2025. (1) 07…" at bounding box center [784, 367] width 456 height 98
click at [618, 385] on textarea "QUART KIT ** RECEIVED STOCK 06/03/2025. ACOUSTICAL PANEL (1) 06/30/2025. (1) 07…" at bounding box center [784, 367] width 456 height 98
type textarea "QUART KIT ** RECEIVED STOCK 06/03/2025. ACOUSTICAL PANEL (1) 06/30/2025. (1) 07…"
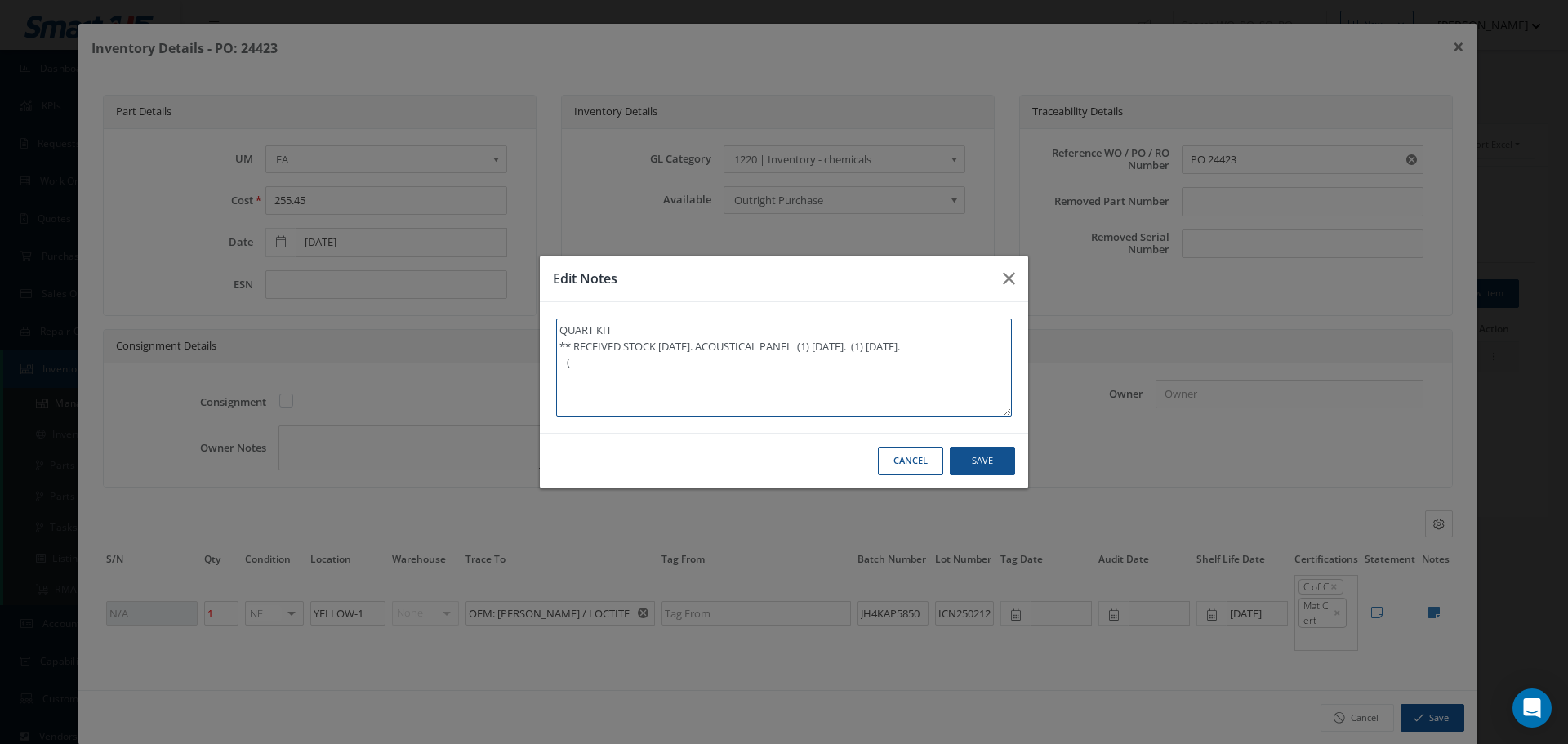
type textarea "QUART KIT ** RECEIVED STOCK 06/03/2025. ACOUSTICAL PANEL (1) 06/30/2025. (1) 07…"
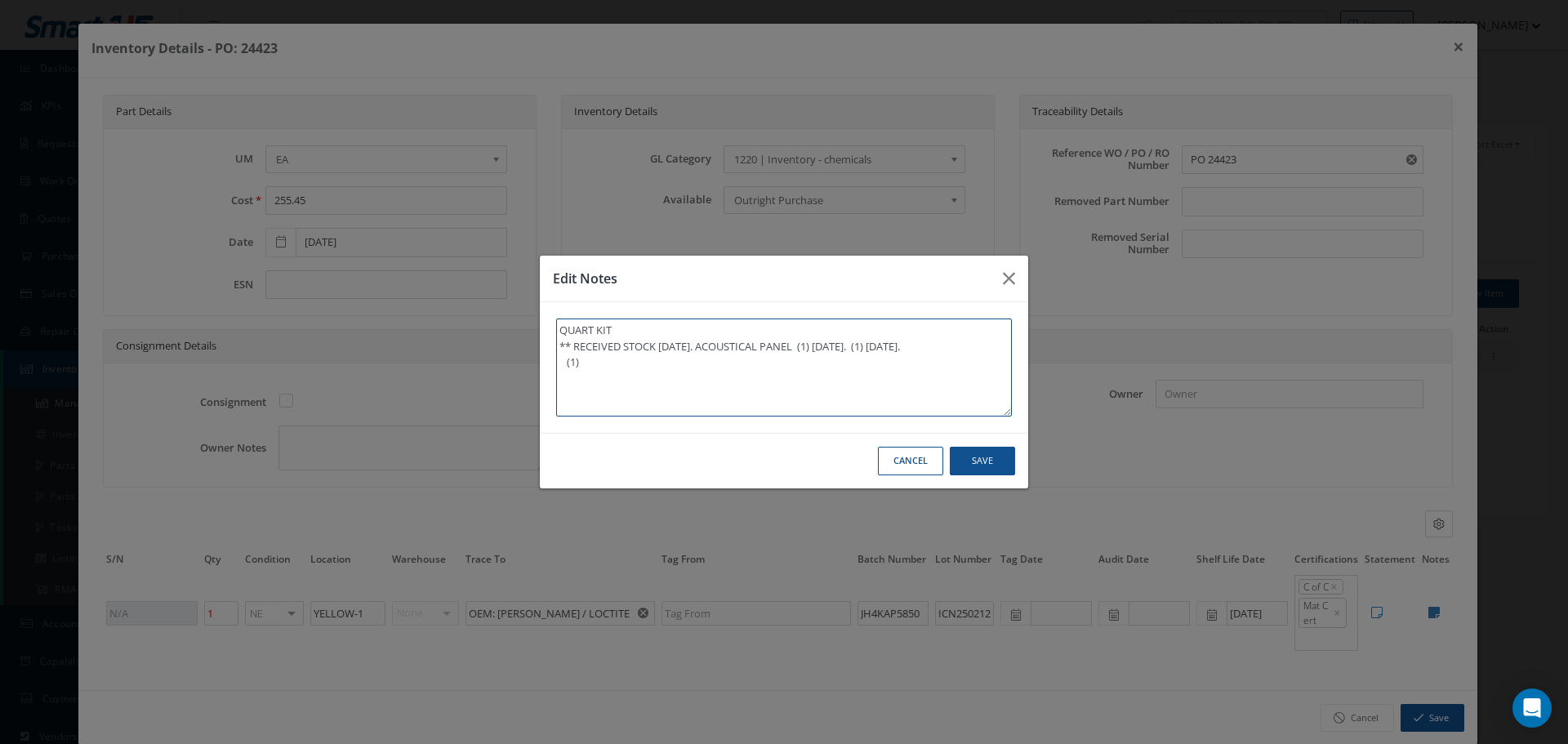
type textarea "QUART KIT ** RECEIVED STOCK 06/03/2025. ACOUSTICAL PANEL (1) 06/30/2025. (1) 07…"
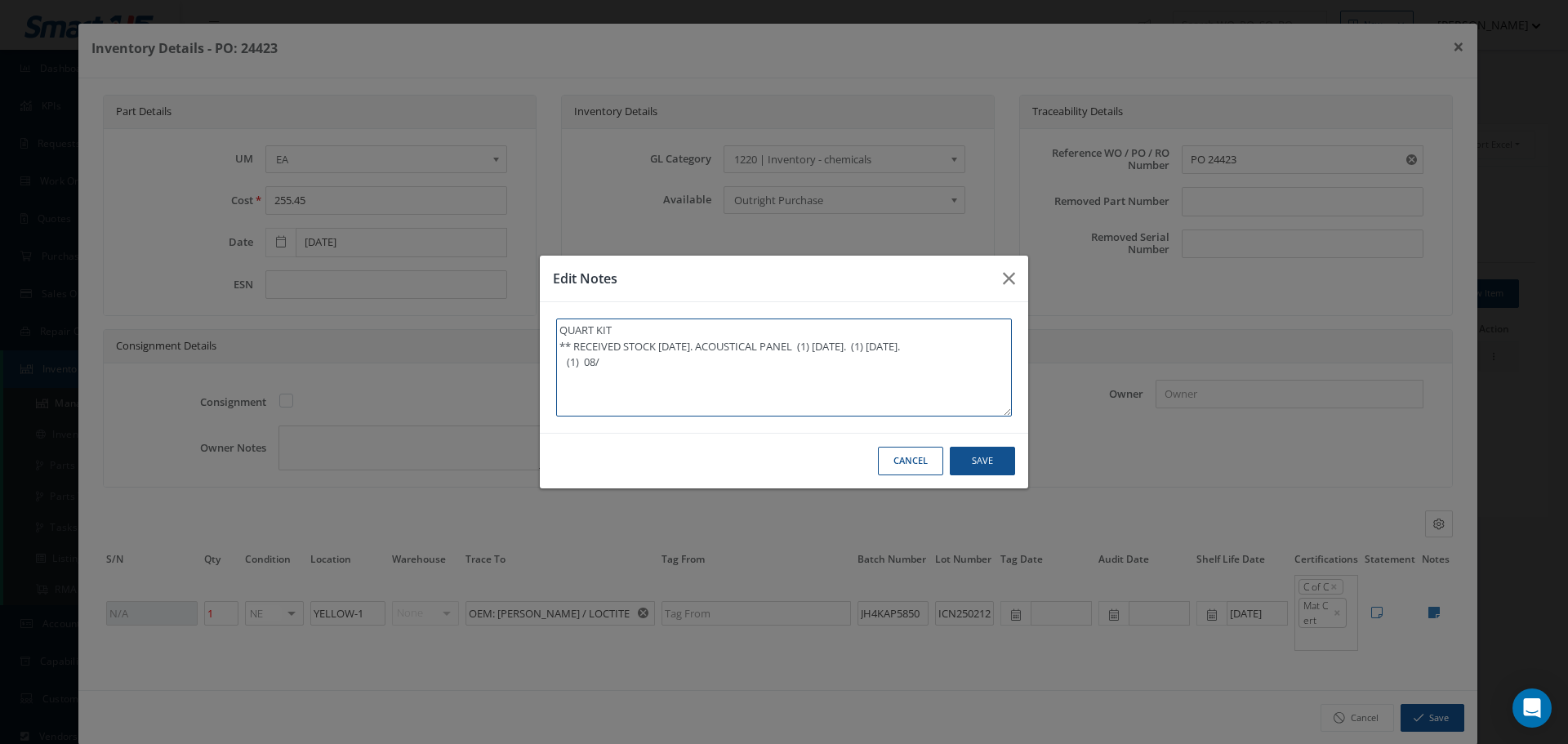
type textarea "QUART KIT ** RECEIVED STOCK 06/03/2025. ACOUSTICAL PANEL (1) 06/30/2025. (1) 07…"
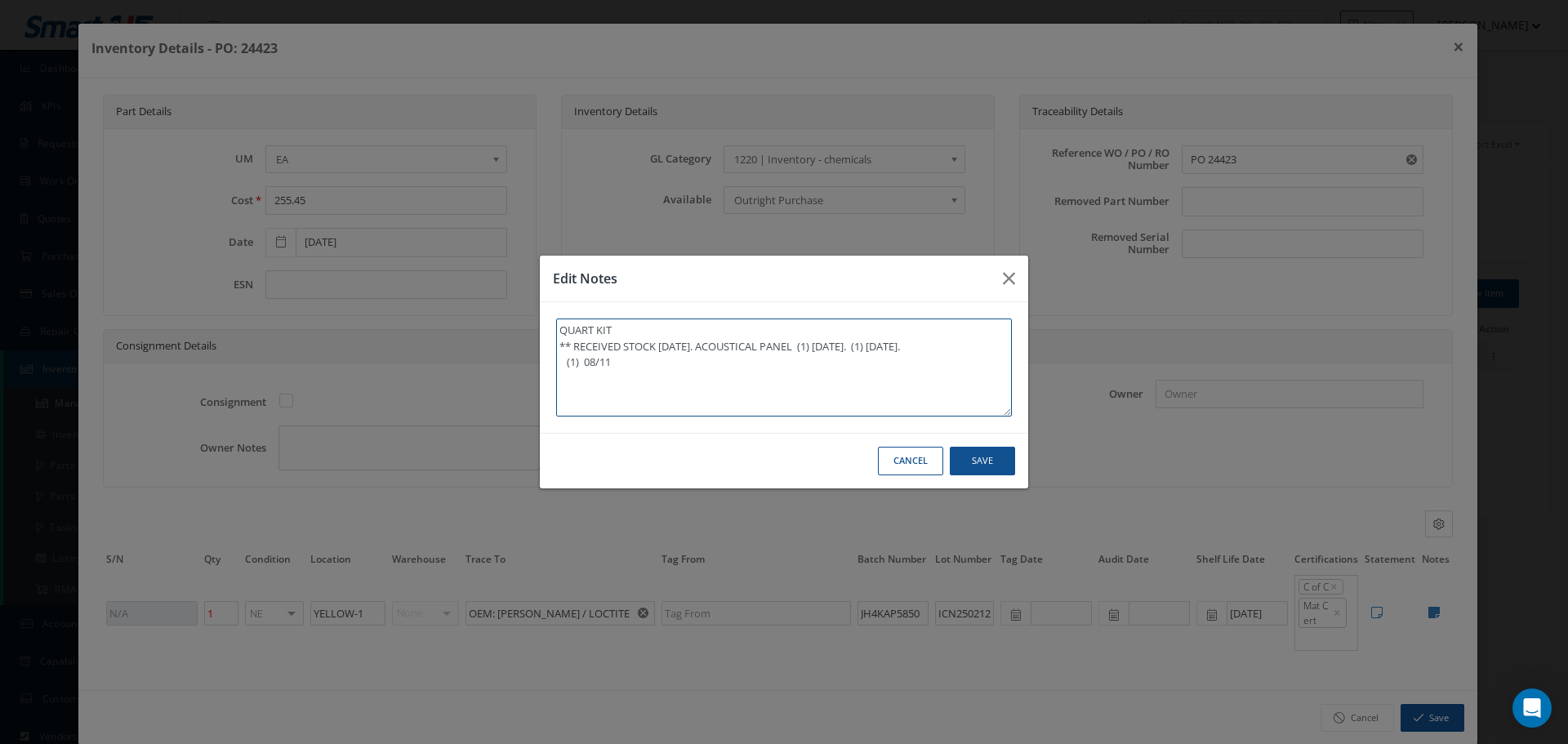
type textarea "QUART KIT ** RECEIVED STOCK 06/03/2025. ACOUSTICAL PANEL (1) 06/30/2025. (1) 07…"
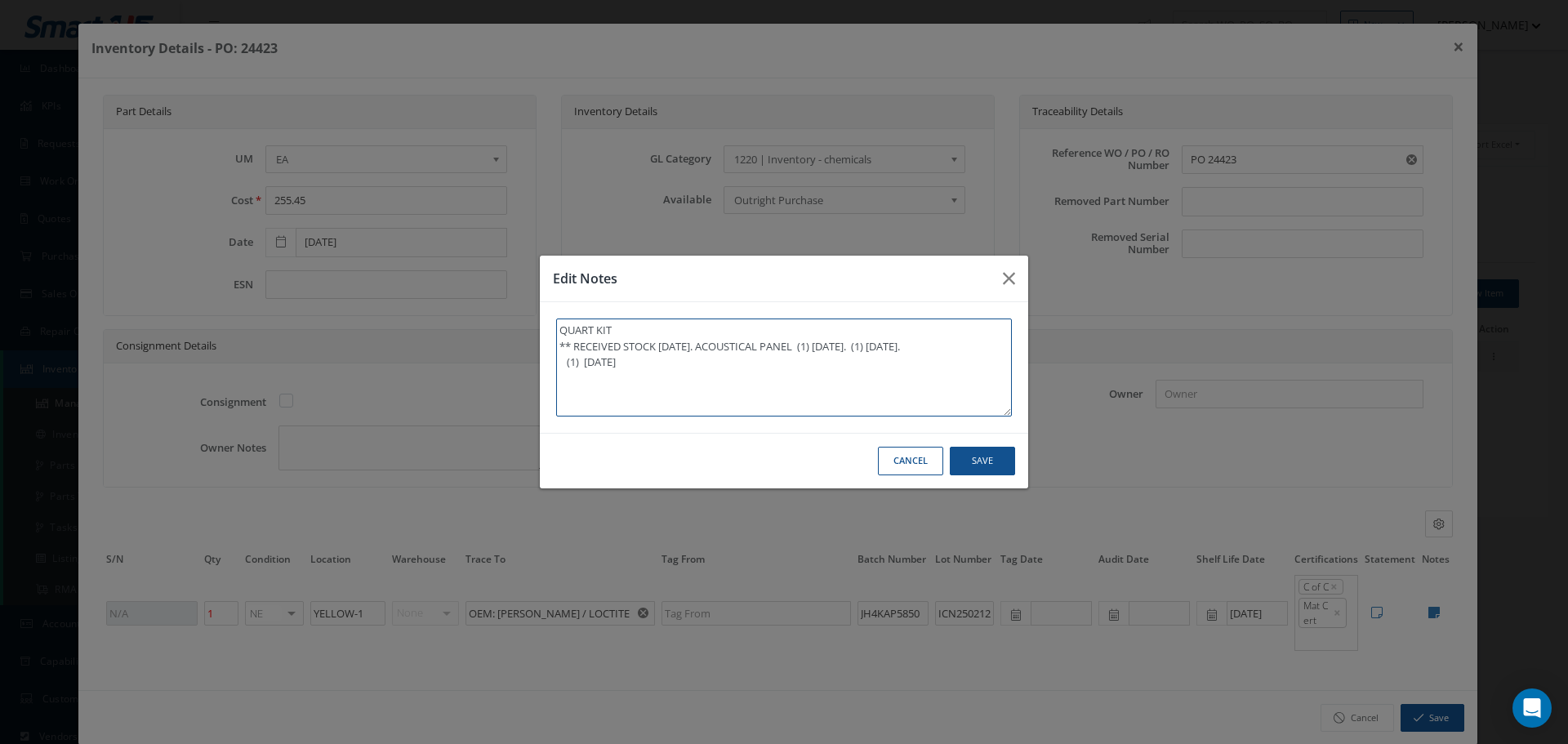
type textarea "QUART KIT ** RECEIVED STOCK 06/03/2025. ACOUSTICAL PANEL (1) 06/30/2025. (1) 07…"
click at [0, 0] on button "Save" at bounding box center [0, 0] width 0 height 0
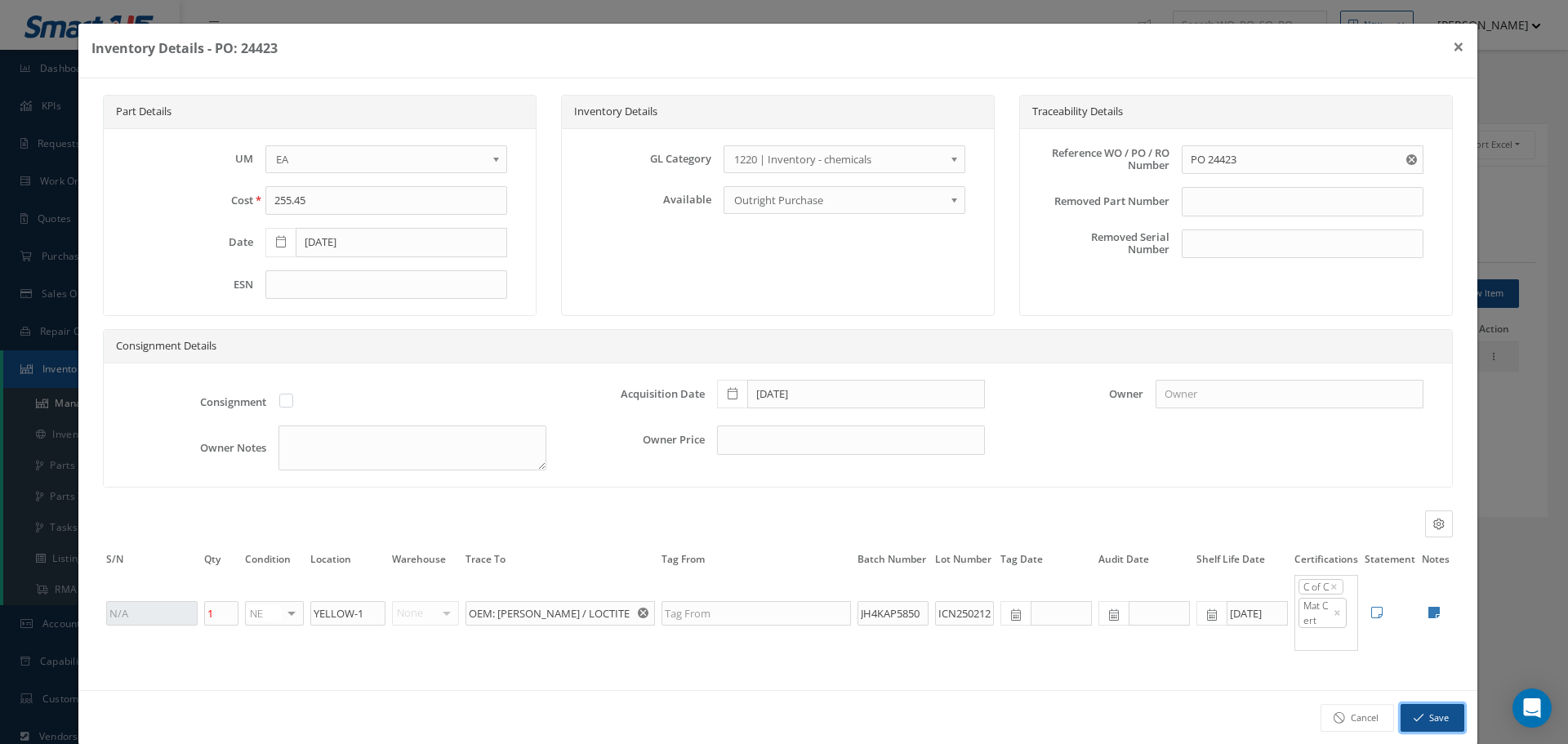
click at [1428, 720] on button "Save" at bounding box center [1432, 719] width 64 height 29
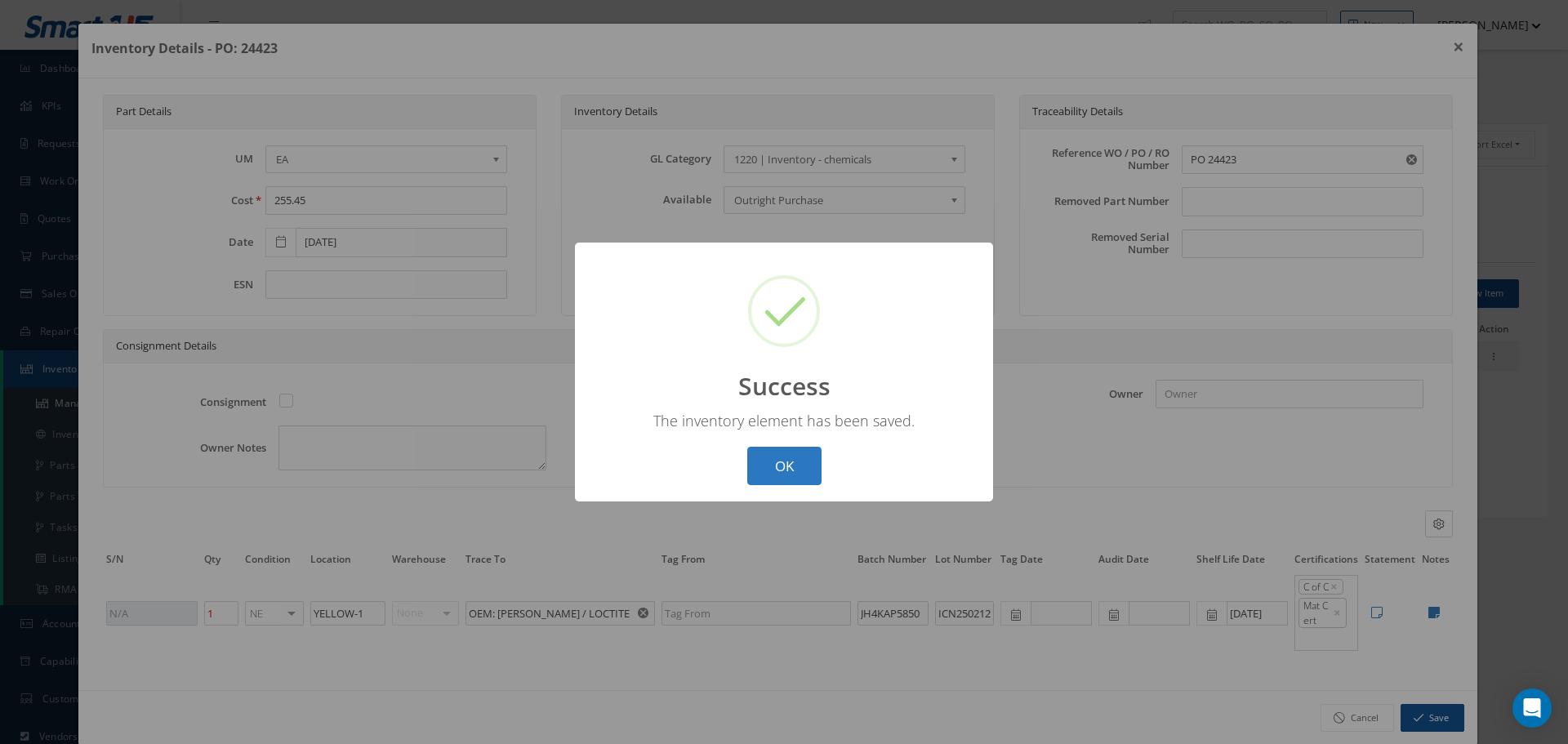
click at [790, 467] on button "OK" at bounding box center [784, 466] width 75 height 39
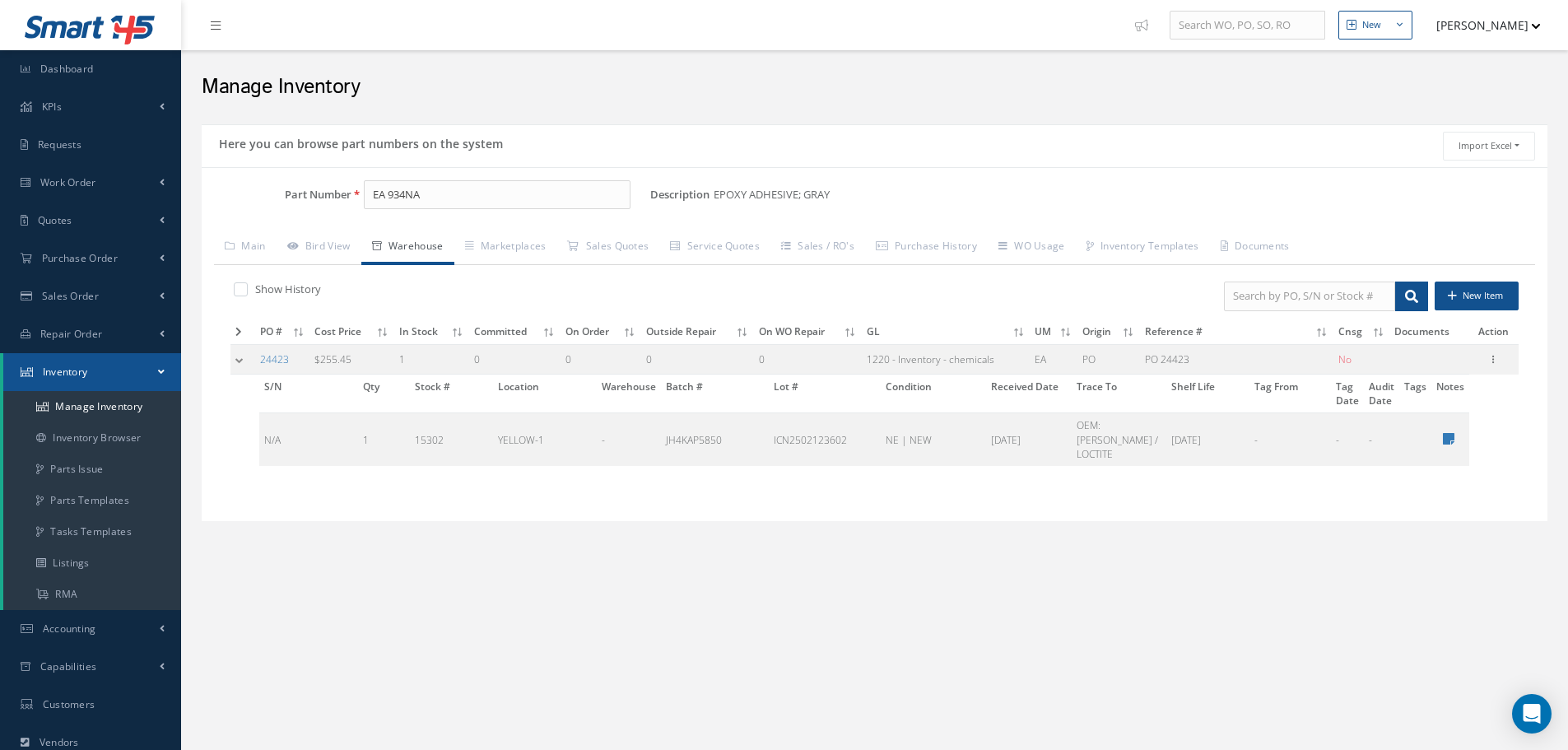
click at [1166, 622] on div "New New Work Order New Purchase Order New Customer Quote New Sales Order New Re…" at bounding box center [875, 475] width 1387 height 951
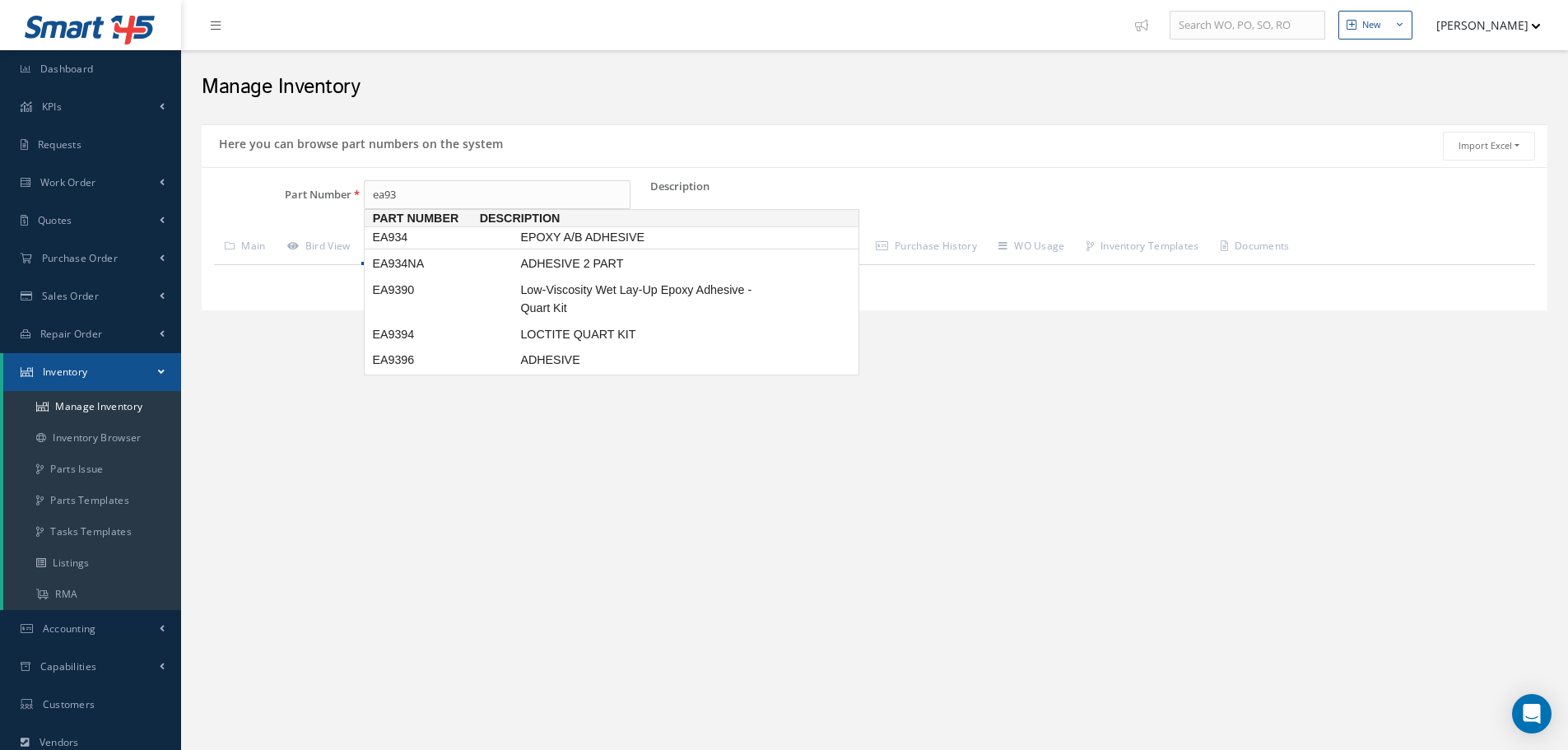
click at [467, 243] on span "EA934" at bounding box center [442, 237] width 148 height 17
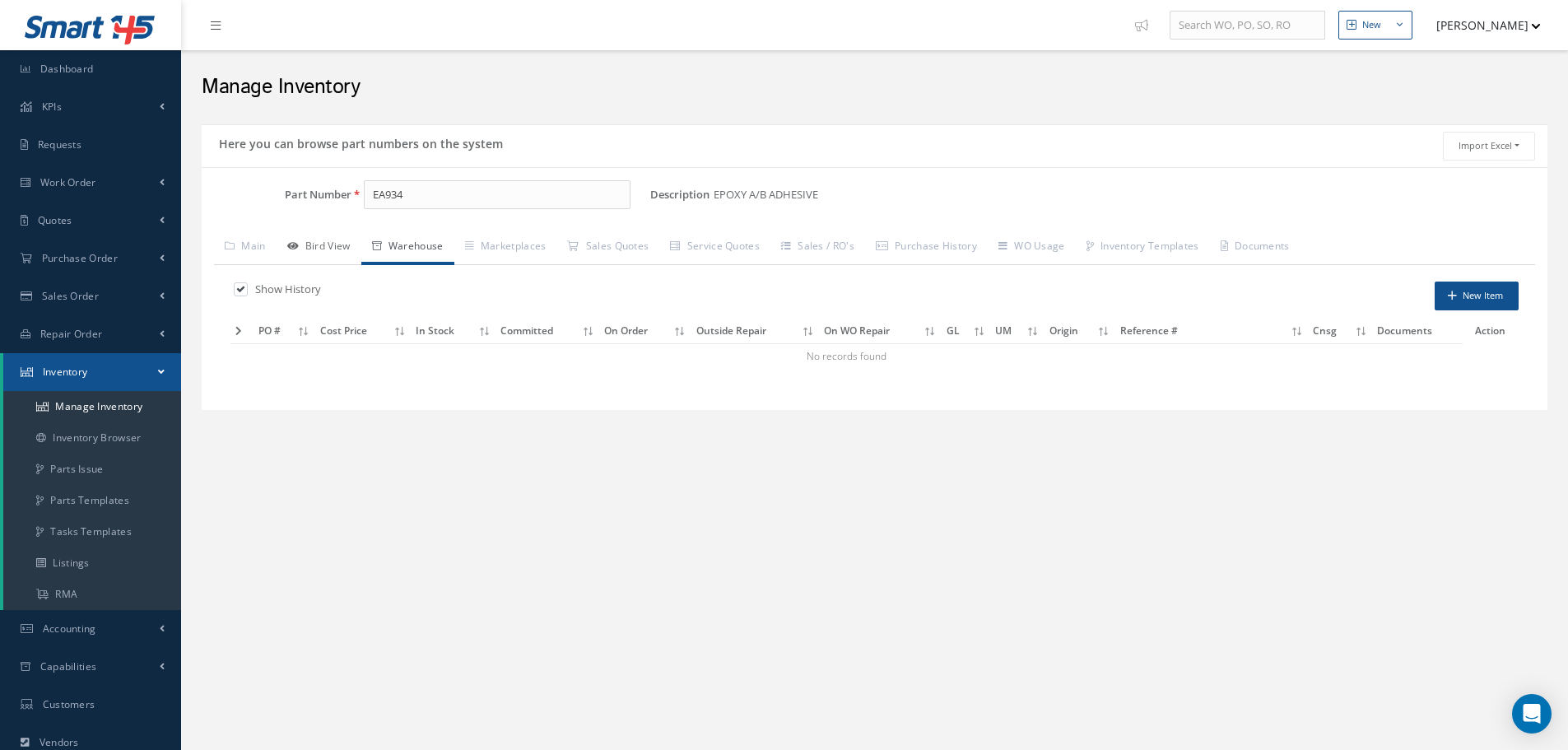
click at [356, 252] on link "Bird View" at bounding box center [318, 248] width 84 height 35
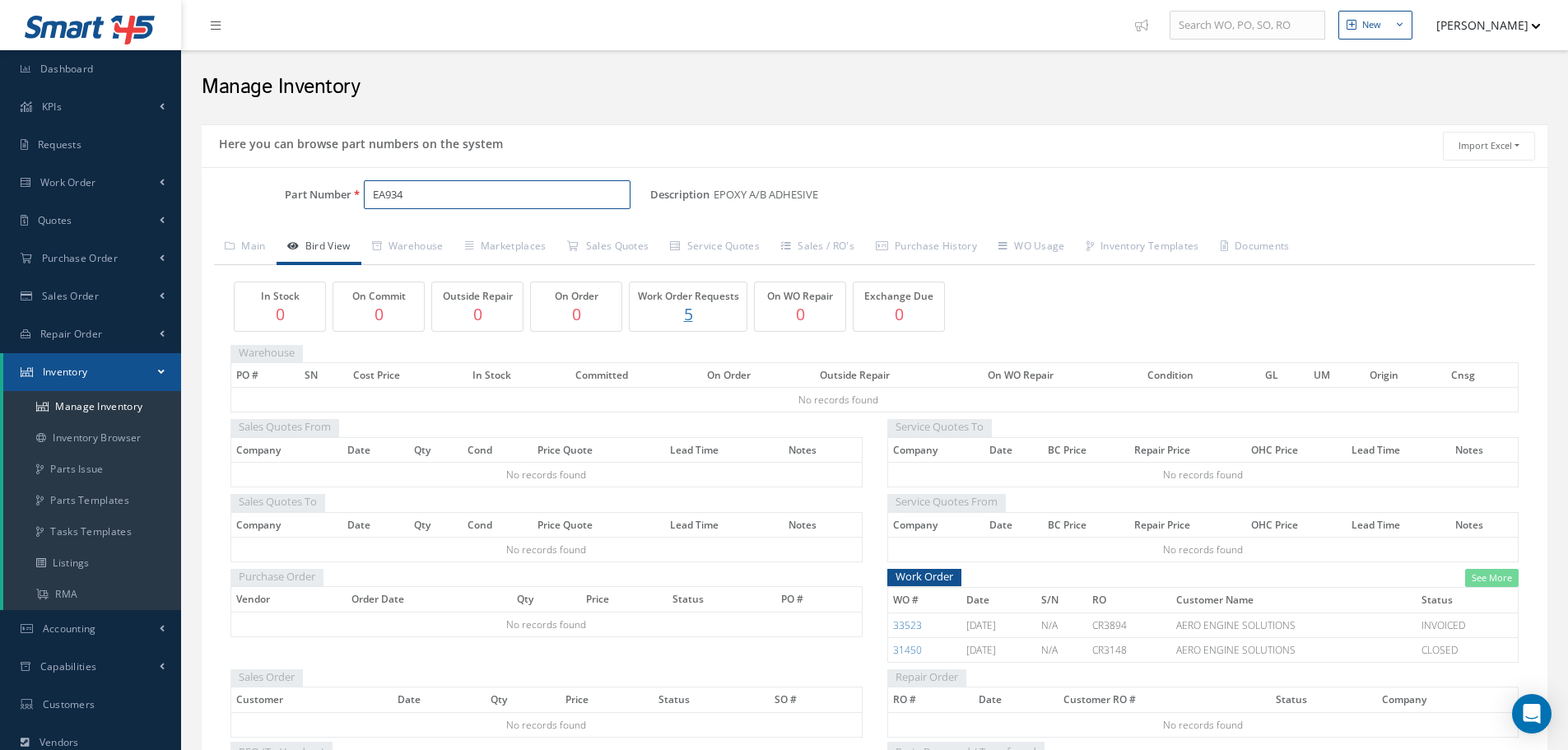
click at [475, 198] on input "EA934" at bounding box center [497, 195] width 267 height 30
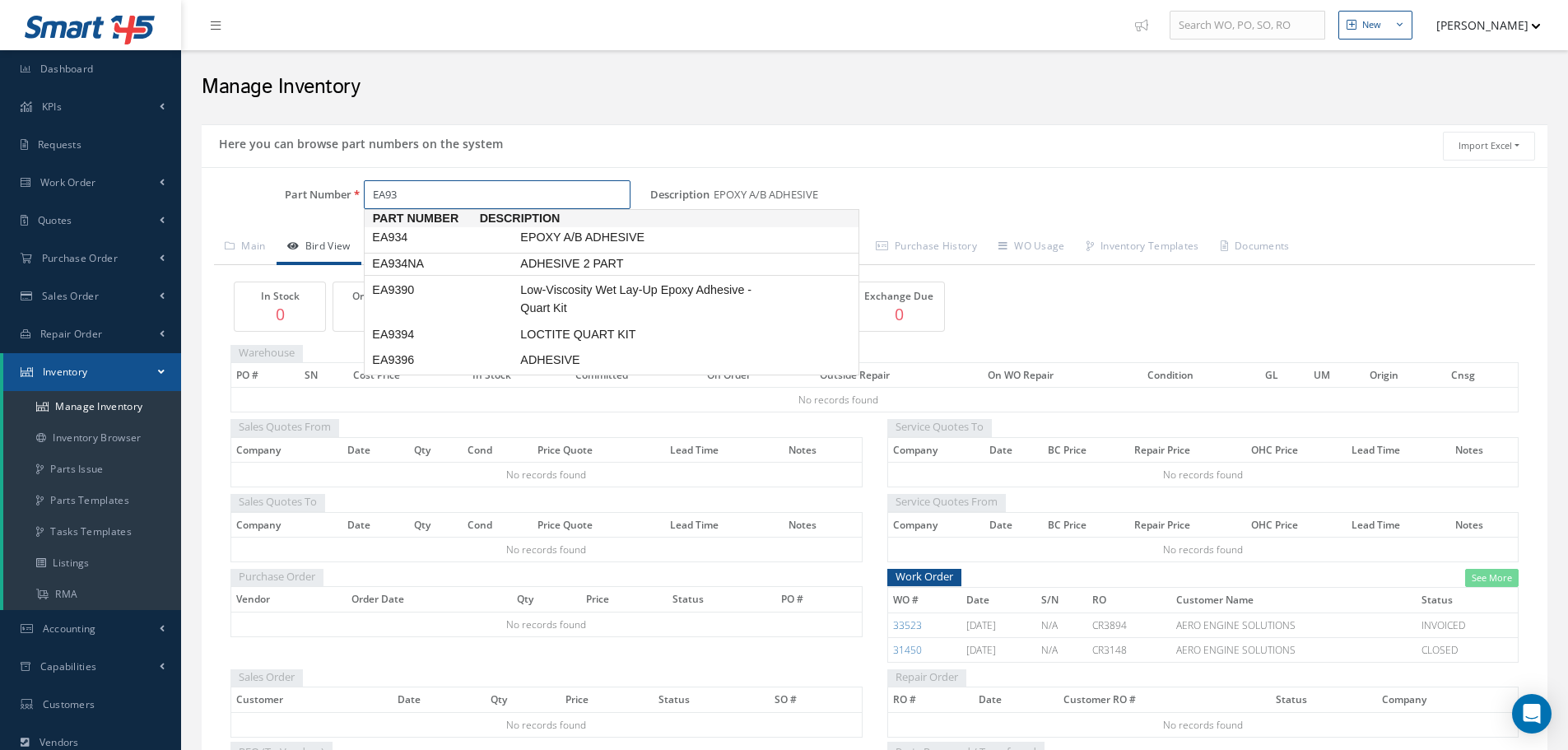
click at [455, 264] on span "EA934NA" at bounding box center [442, 263] width 148 height 17
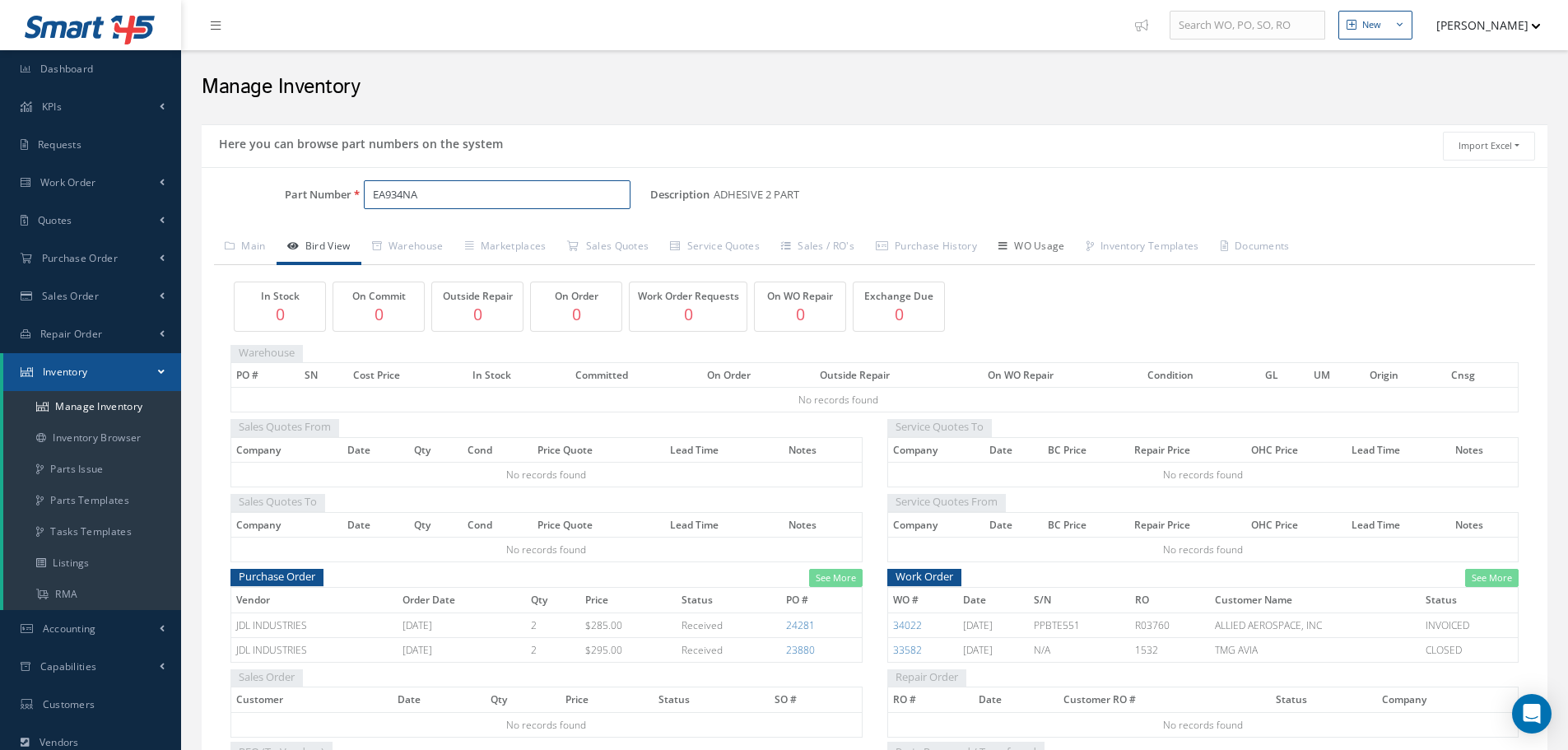
type input "EA934NA"
click at [1064, 251] on link "WO Usage" at bounding box center [1031, 248] width 88 height 35
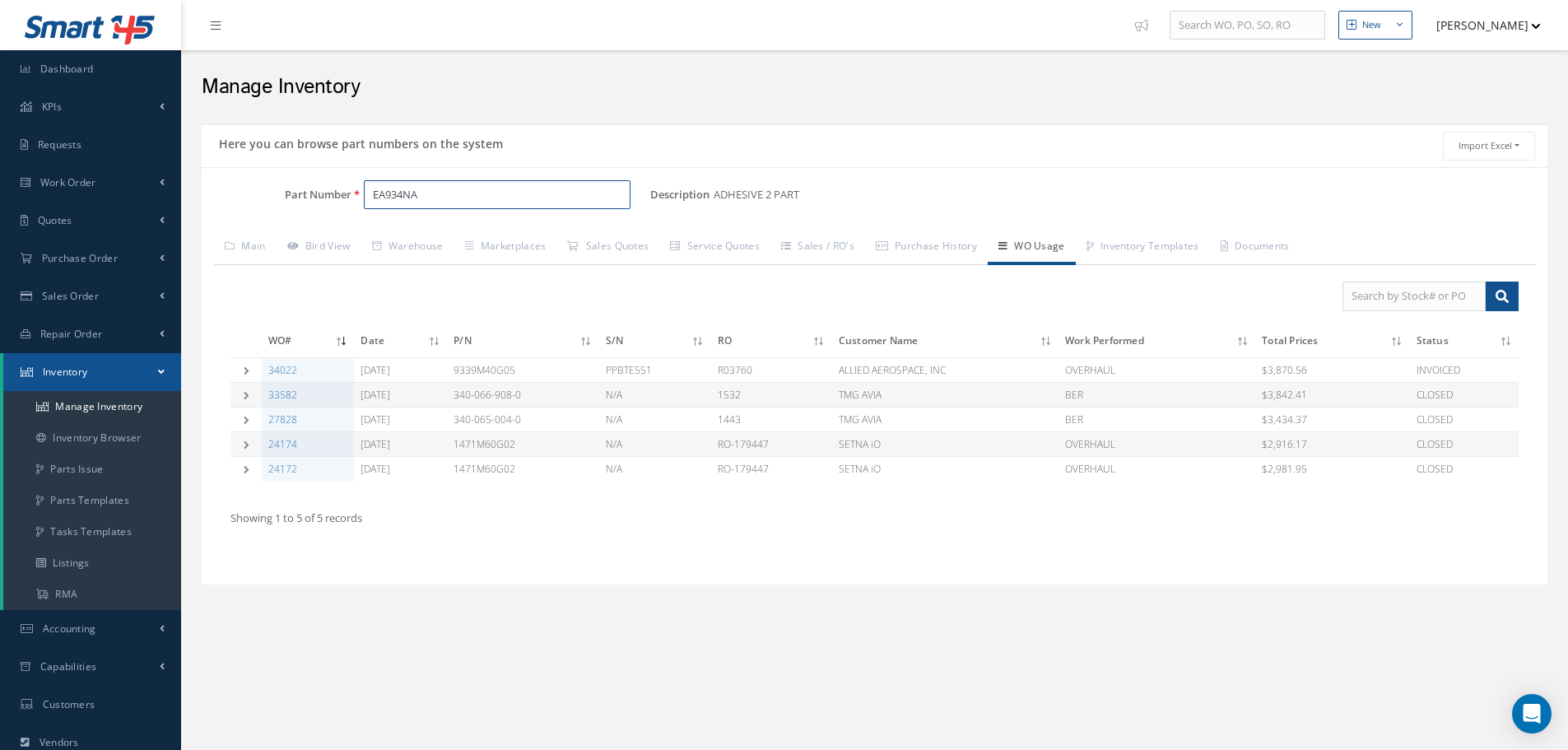
click at [505, 193] on input "EA934NA" at bounding box center [497, 195] width 267 height 30
drag, startPoint x: 496, startPoint y: 197, endPoint x: 334, endPoint y: 181, distance: 162.8
click at [334, 181] on div "Part Number EA934NA" at bounding box center [426, 195] width 448 height 30
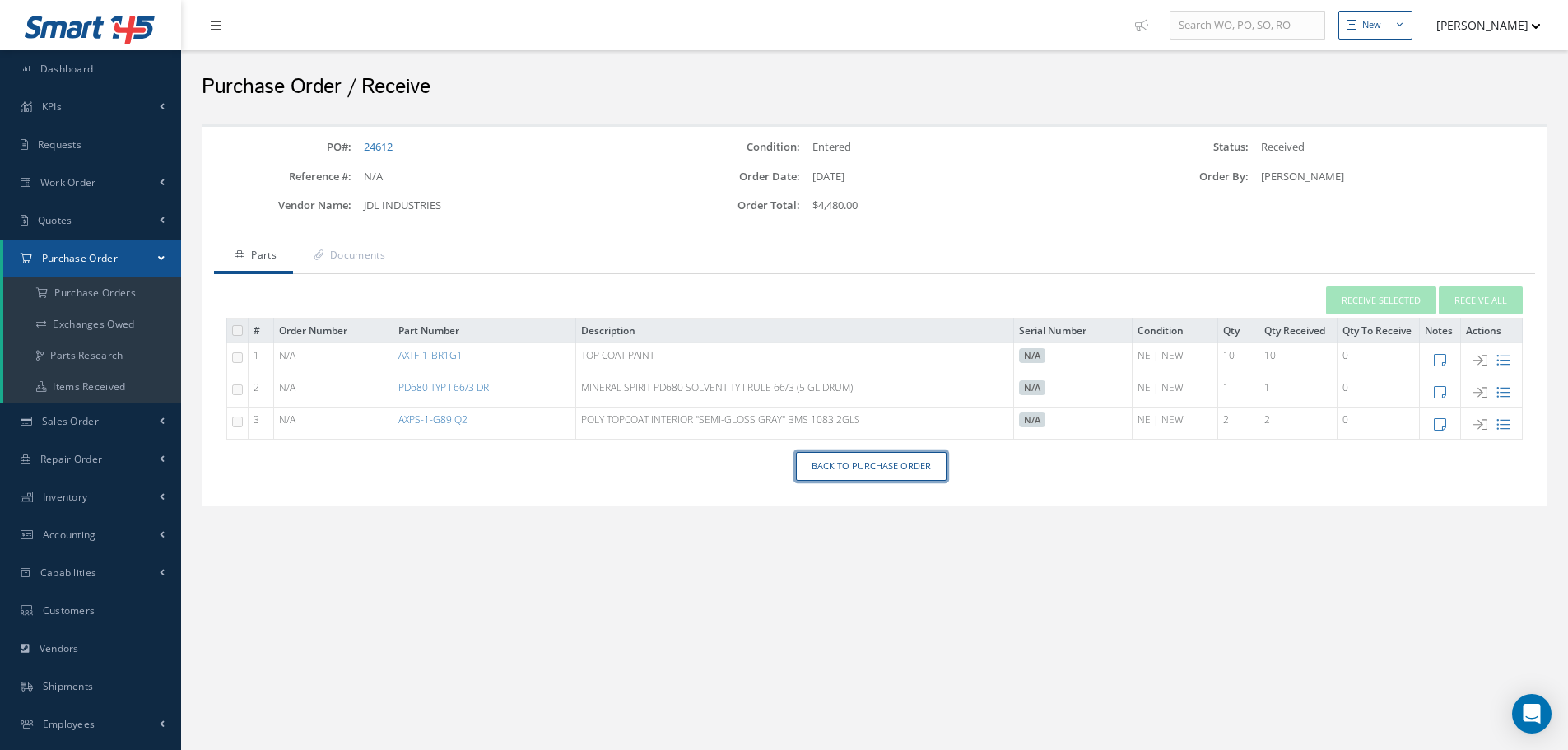
click at [887, 475] on link "Back to Purchase Order" at bounding box center [871, 467] width 151 height 29
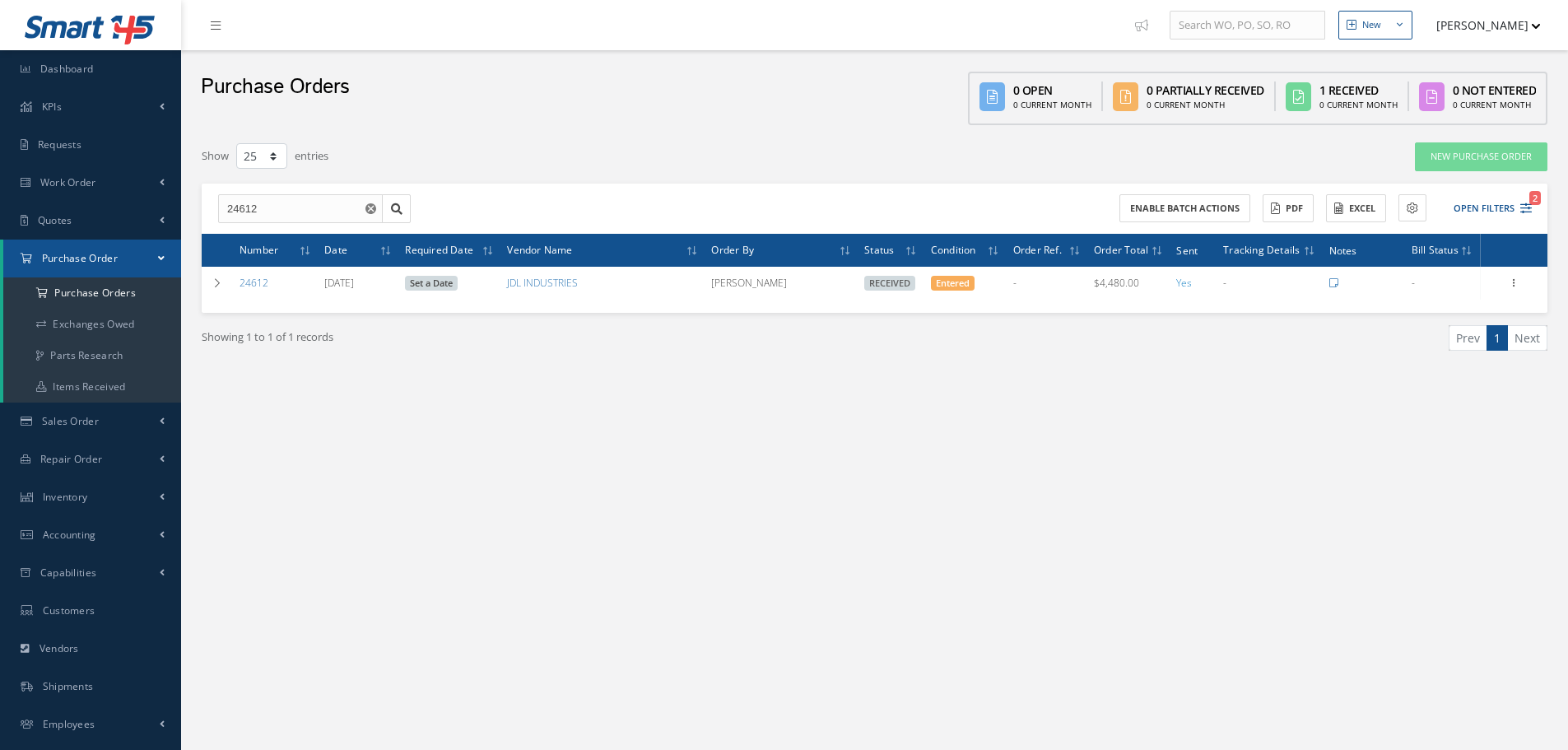
select select "25"
click at [373, 209] on use "Reset" at bounding box center [371, 209] width 11 height 11
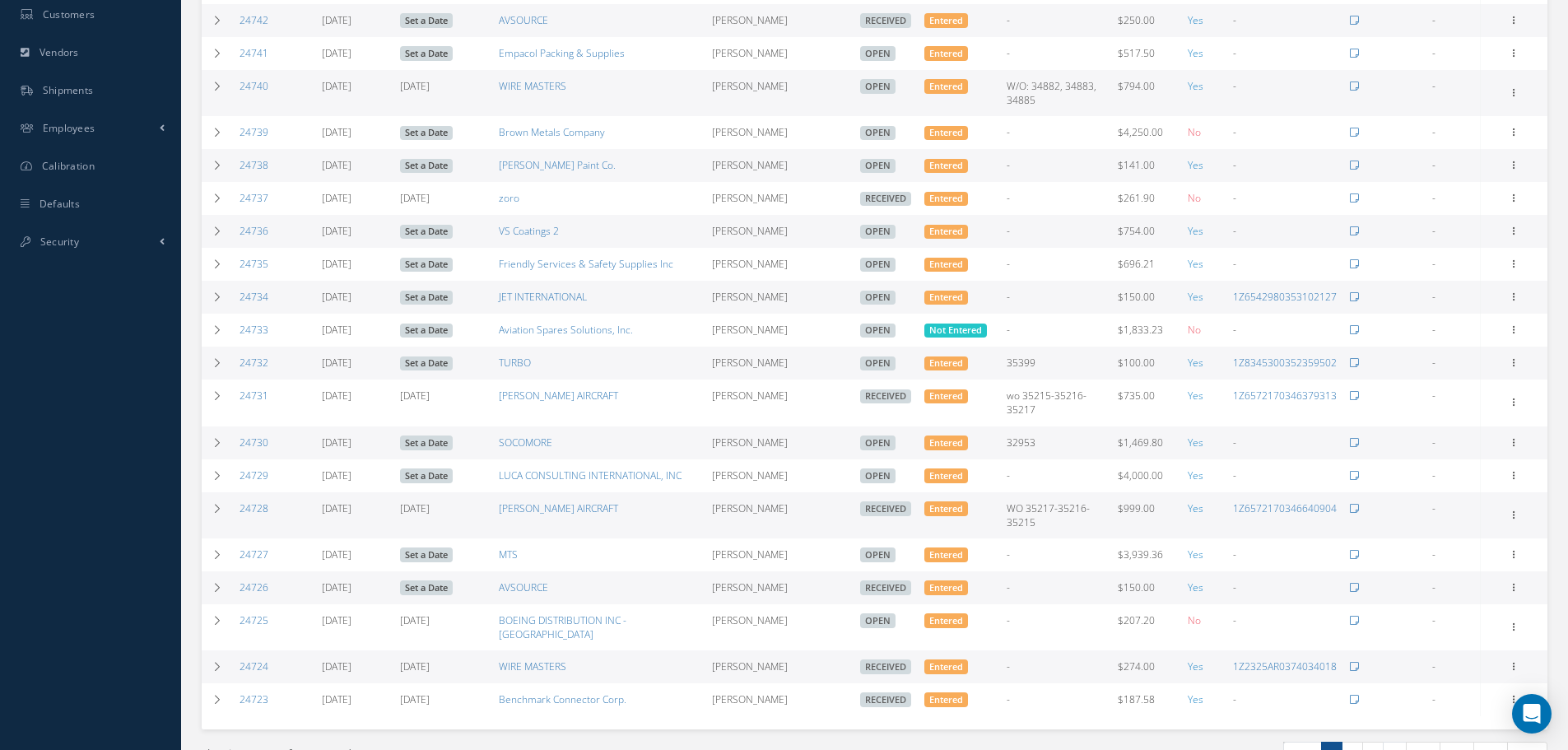
scroll to position [606, 0]
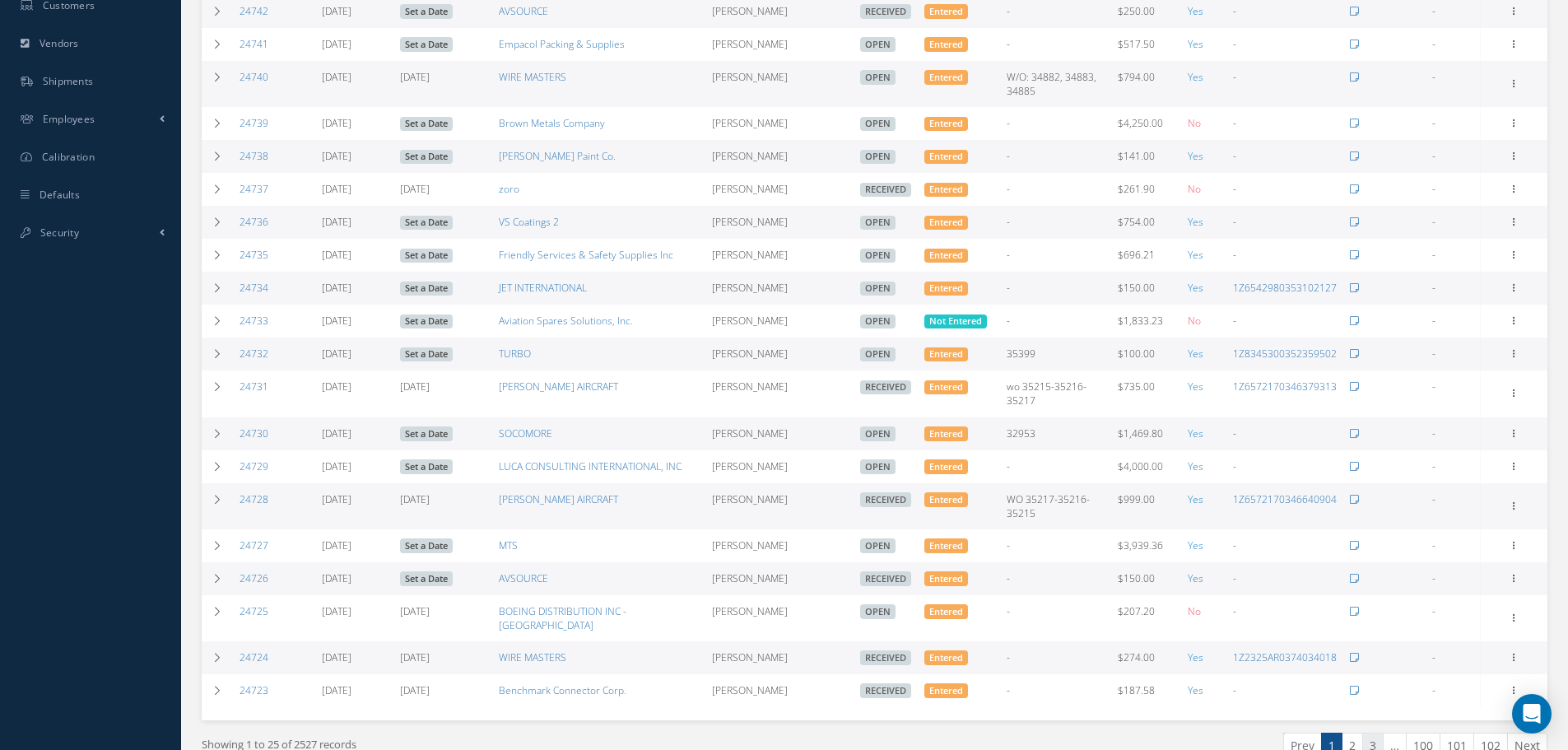
click at [1372, 733] on link "3" at bounding box center [1373, 745] width 22 height 25
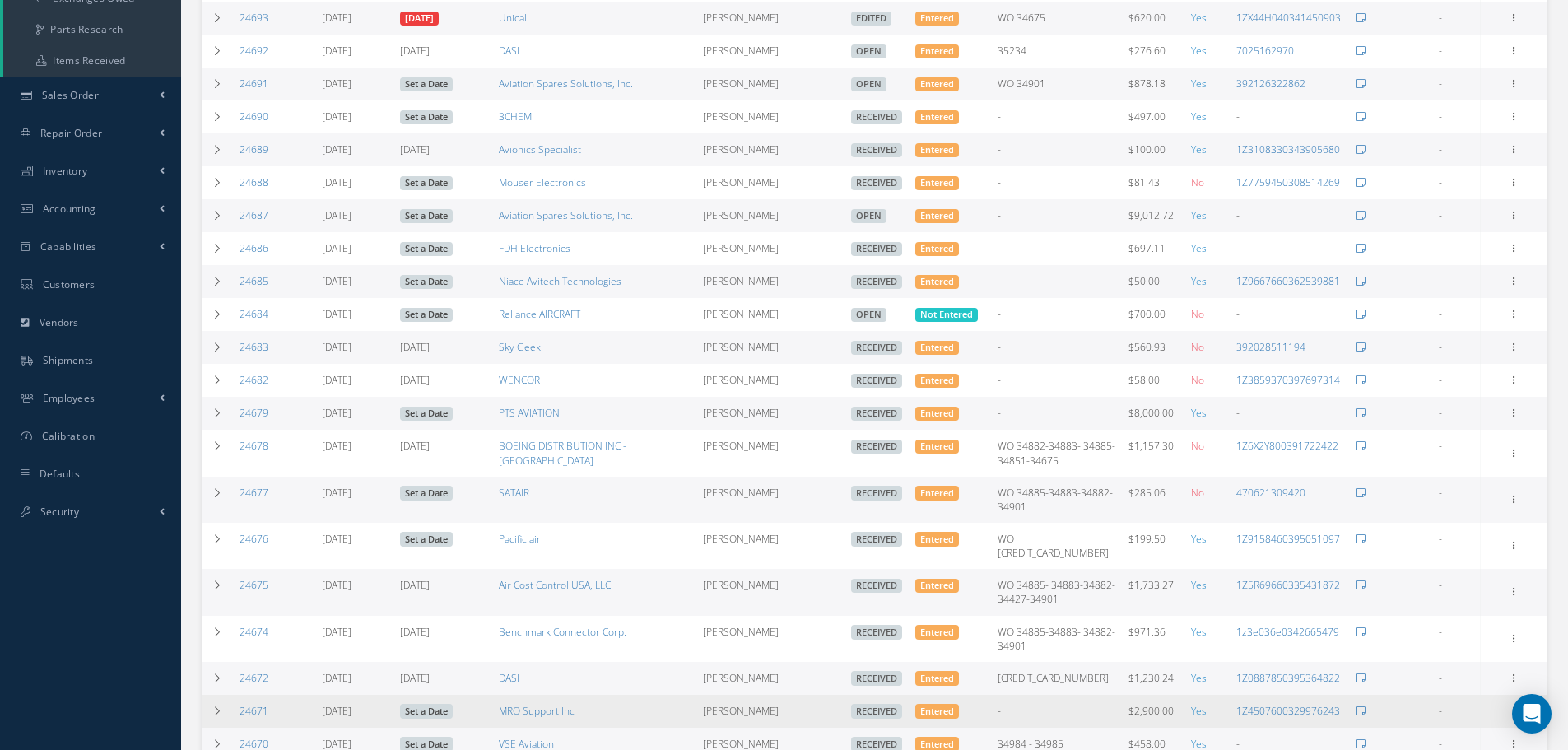
scroll to position [518, 0]
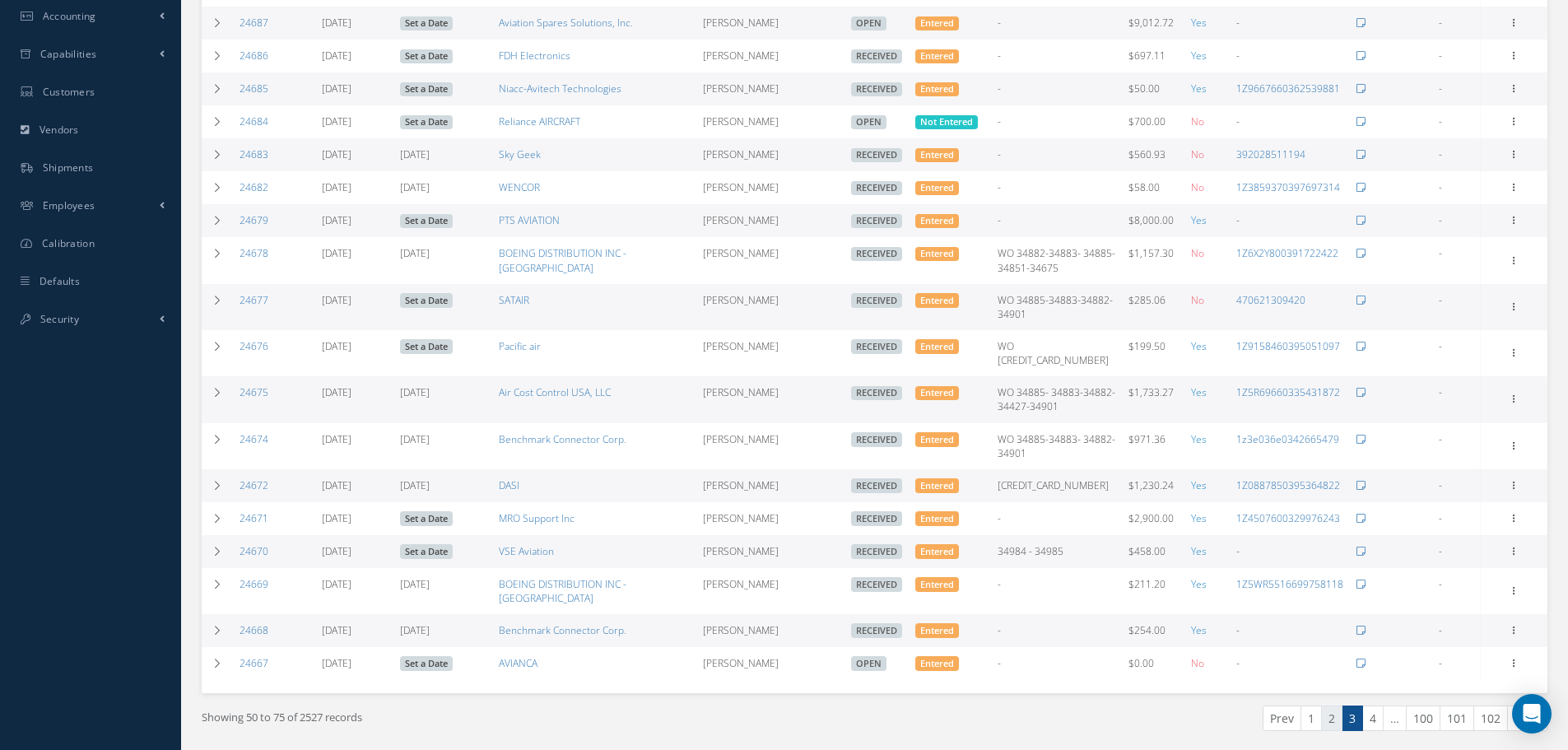
click at [1335, 706] on link "2" at bounding box center [1331, 718] width 22 height 25
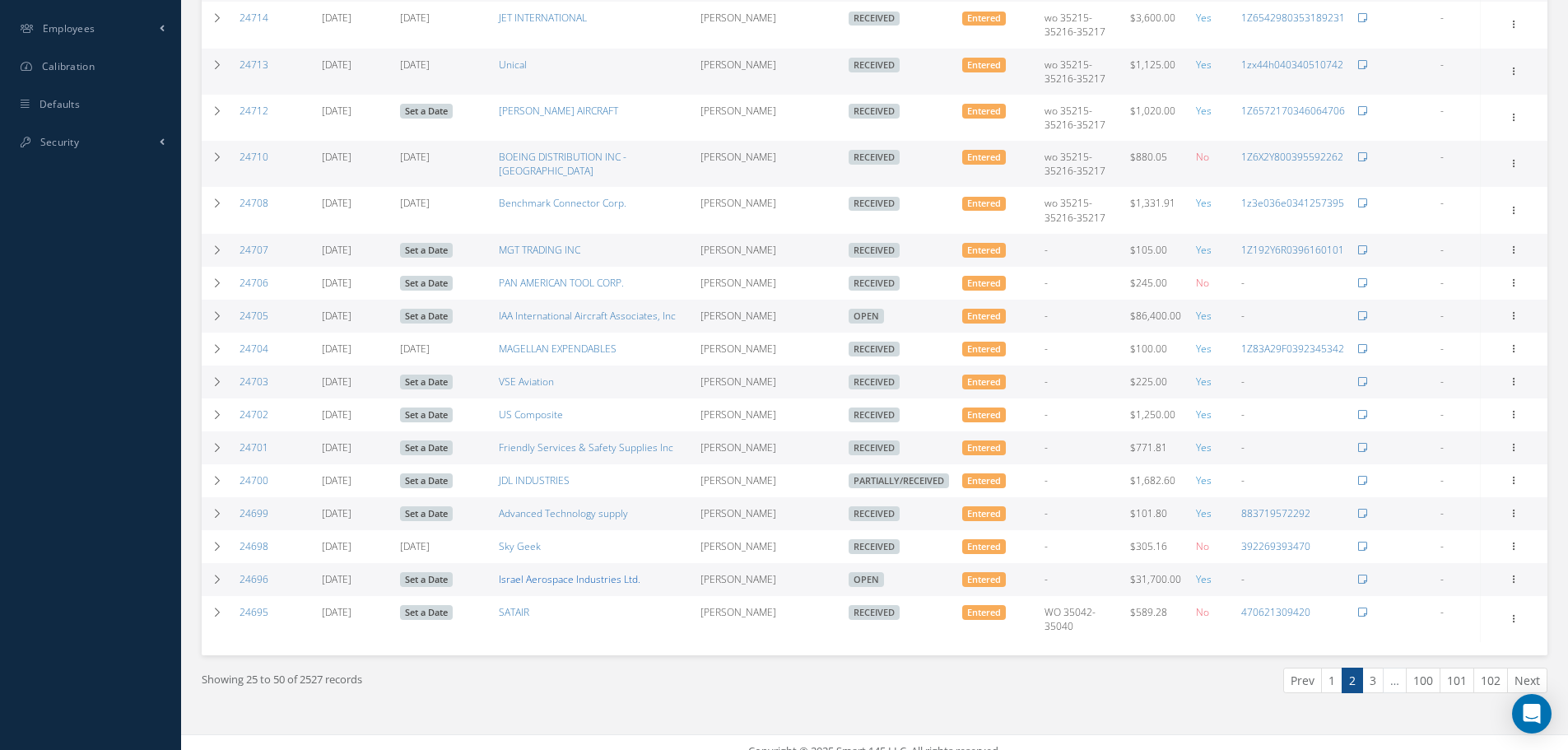
scroll to position [700, 0]
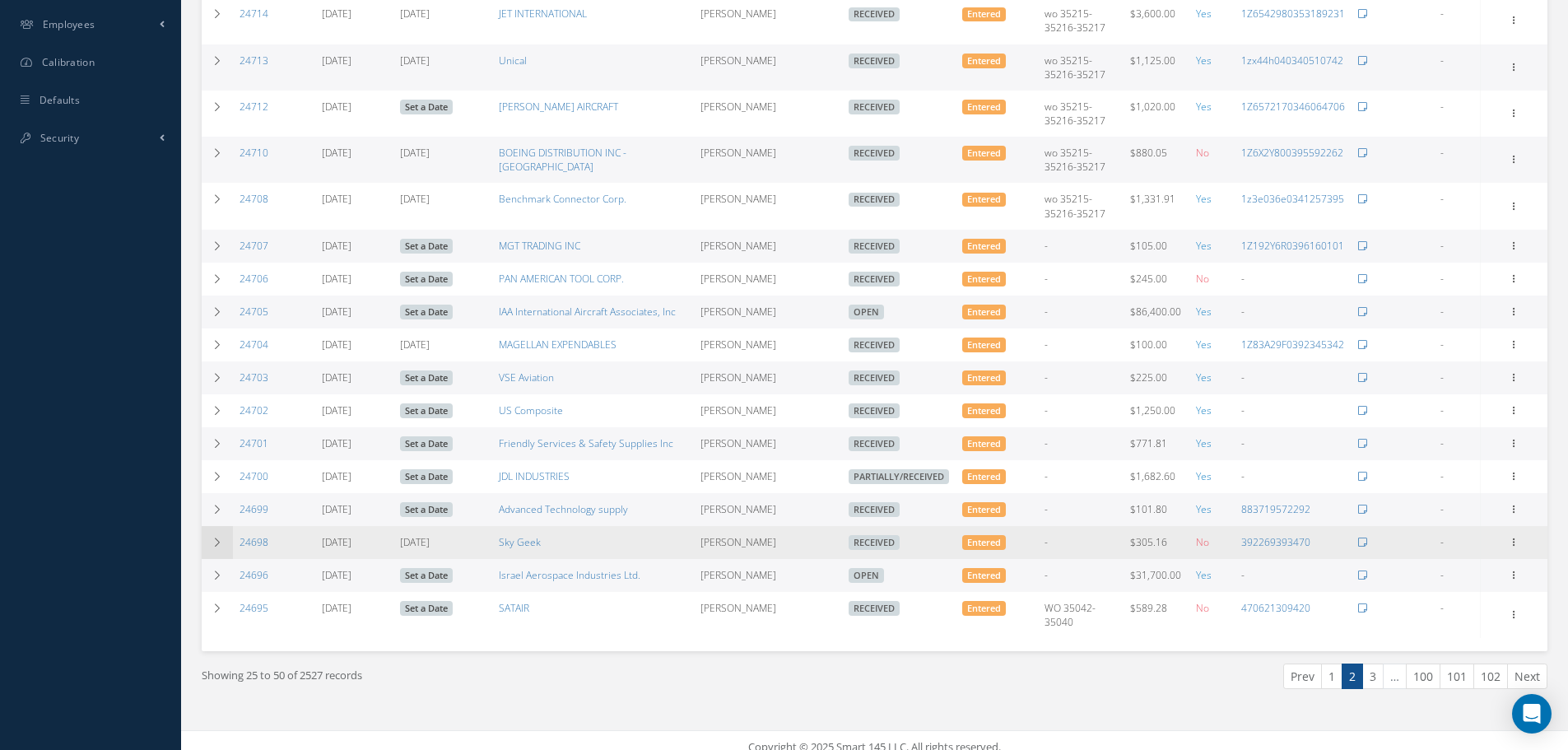
click at [225, 530] on td at bounding box center [217, 542] width 31 height 33
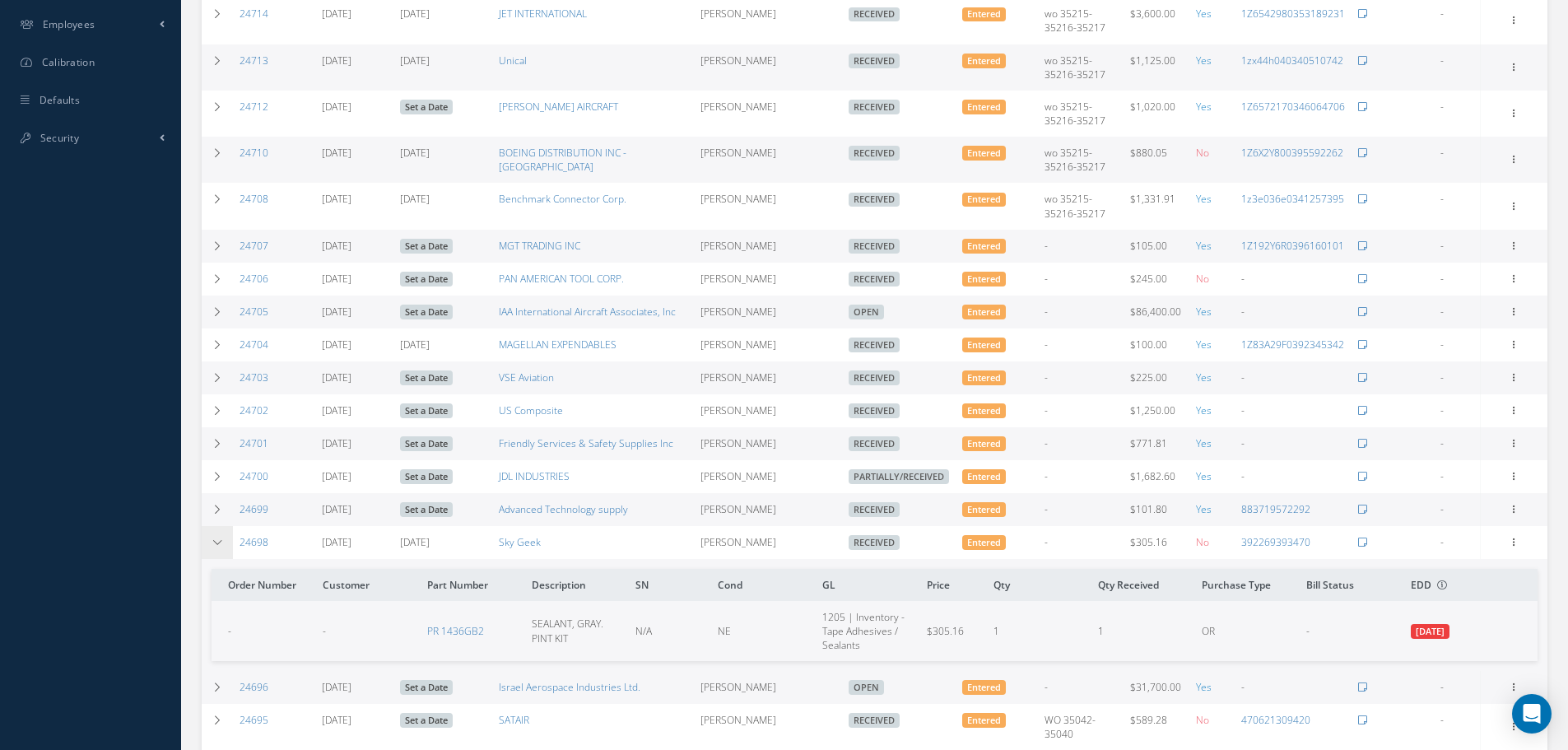
click at [218, 538] on icon at bounding box center [217, 542] width 12 height 10
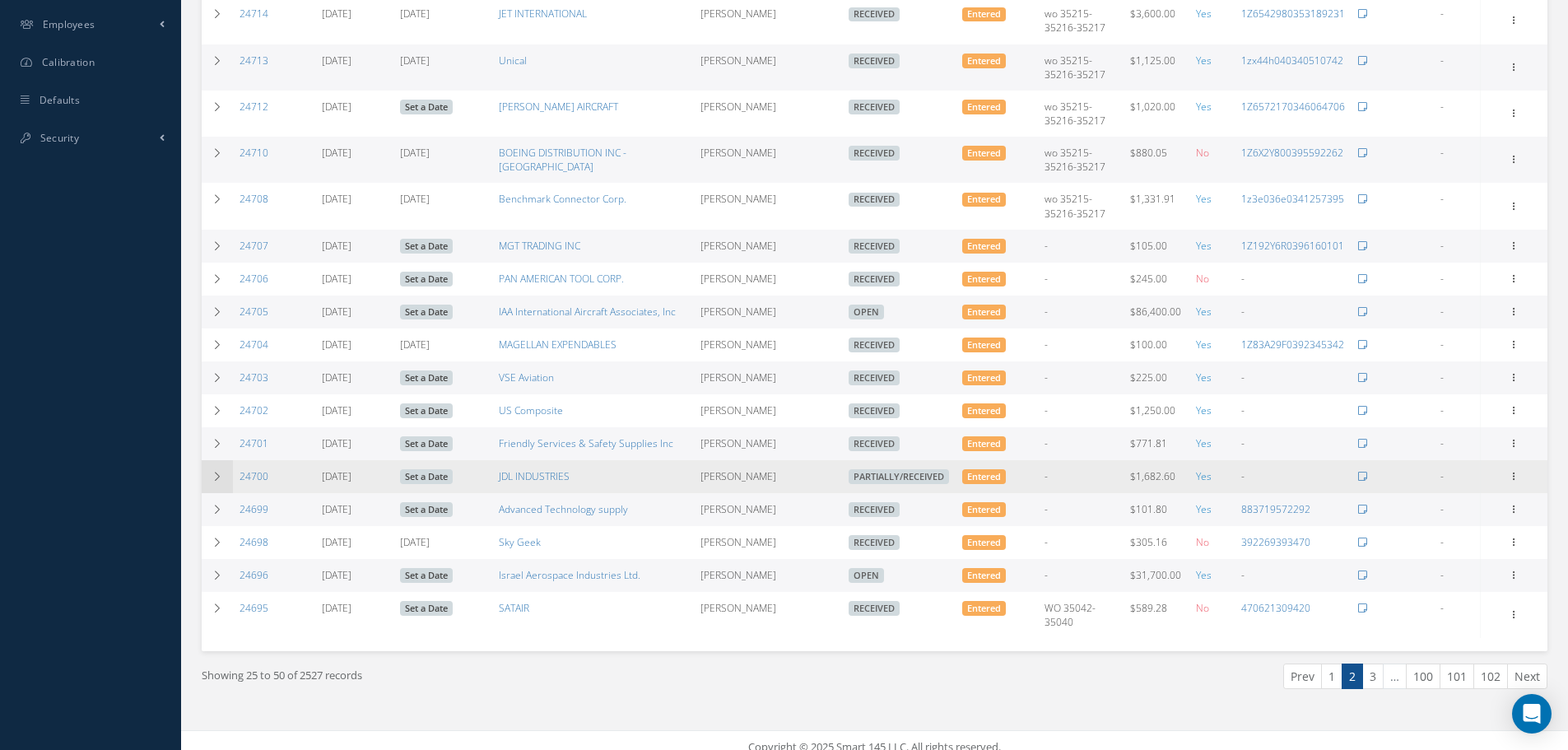
click at [220, 460] on td at bounding box center [217, 477] width 31 height 33
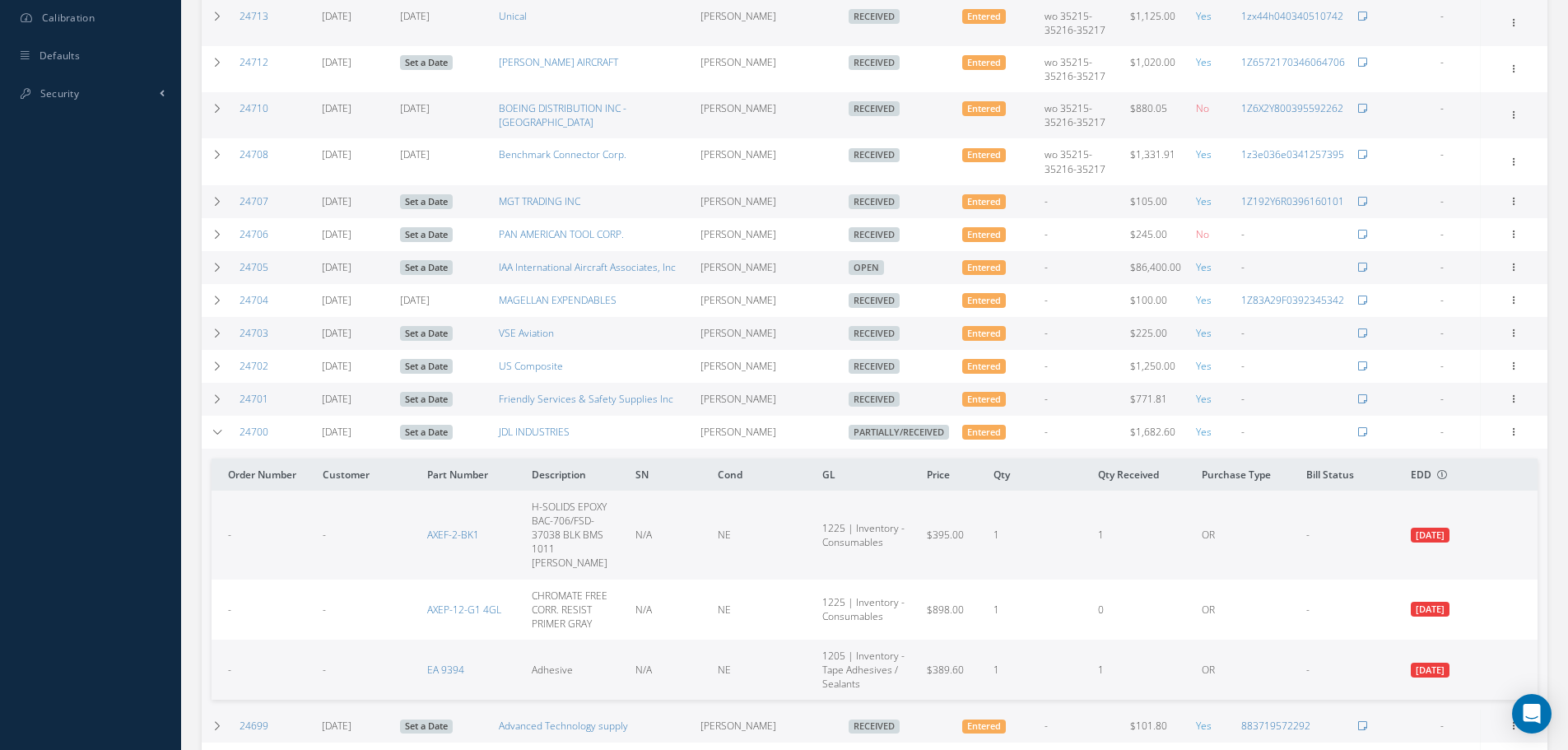
scroll to position [782, 0]
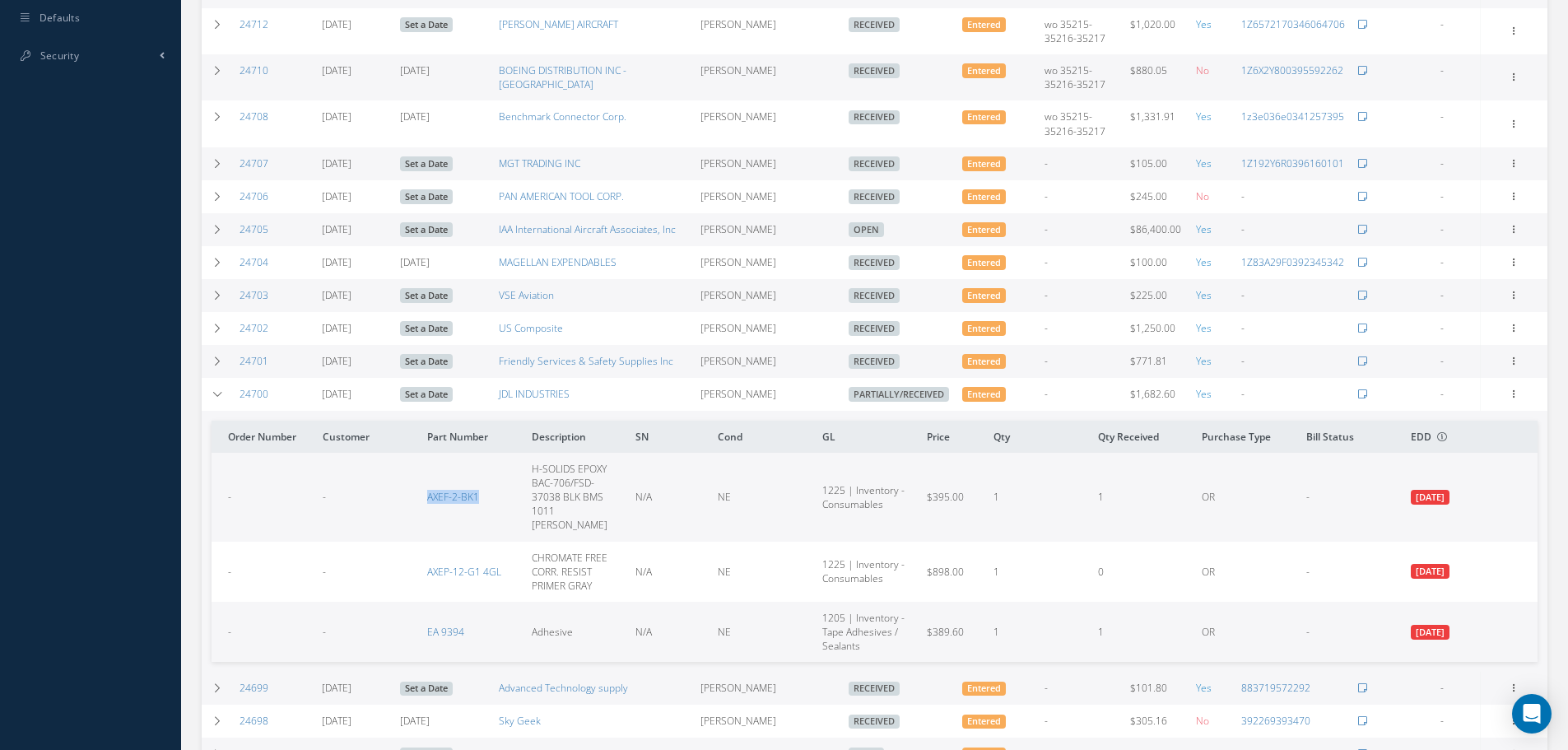
drag, startPoint x: 487, startPoint y: 473, endPoint x: 396, endPoint y: 469, distance: 91.1
click at [396, 469] on tr "- - AXEF-2-BK1 H-SOLIDS EPOXY BAC-706/FSD-37038 BLK BMS 1011 TY II N/A NE 1225 …" at bounding box center [874, 498] width 1326 height 89
copy tr "AXEF-2-BK1"
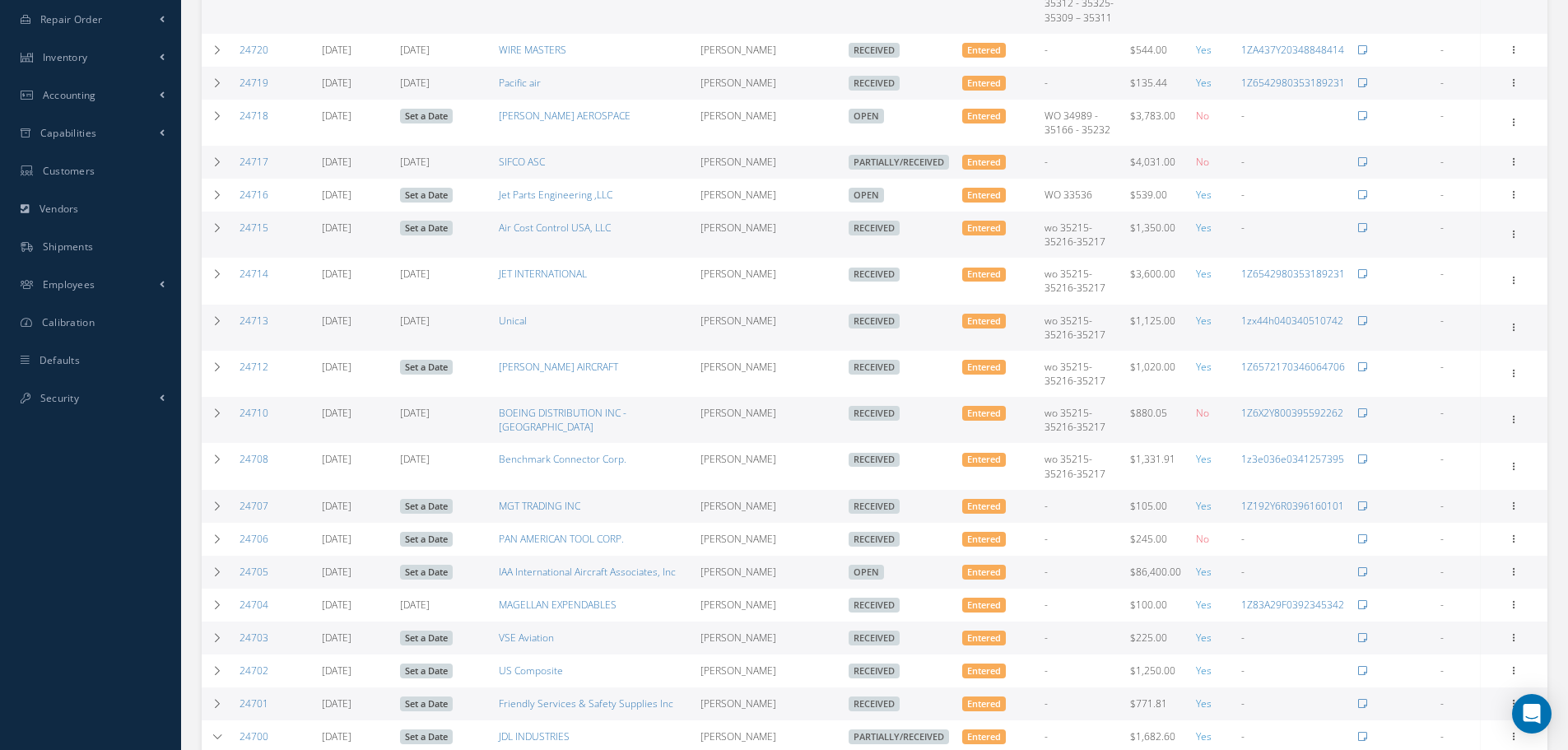
scroll to position [439, 0]
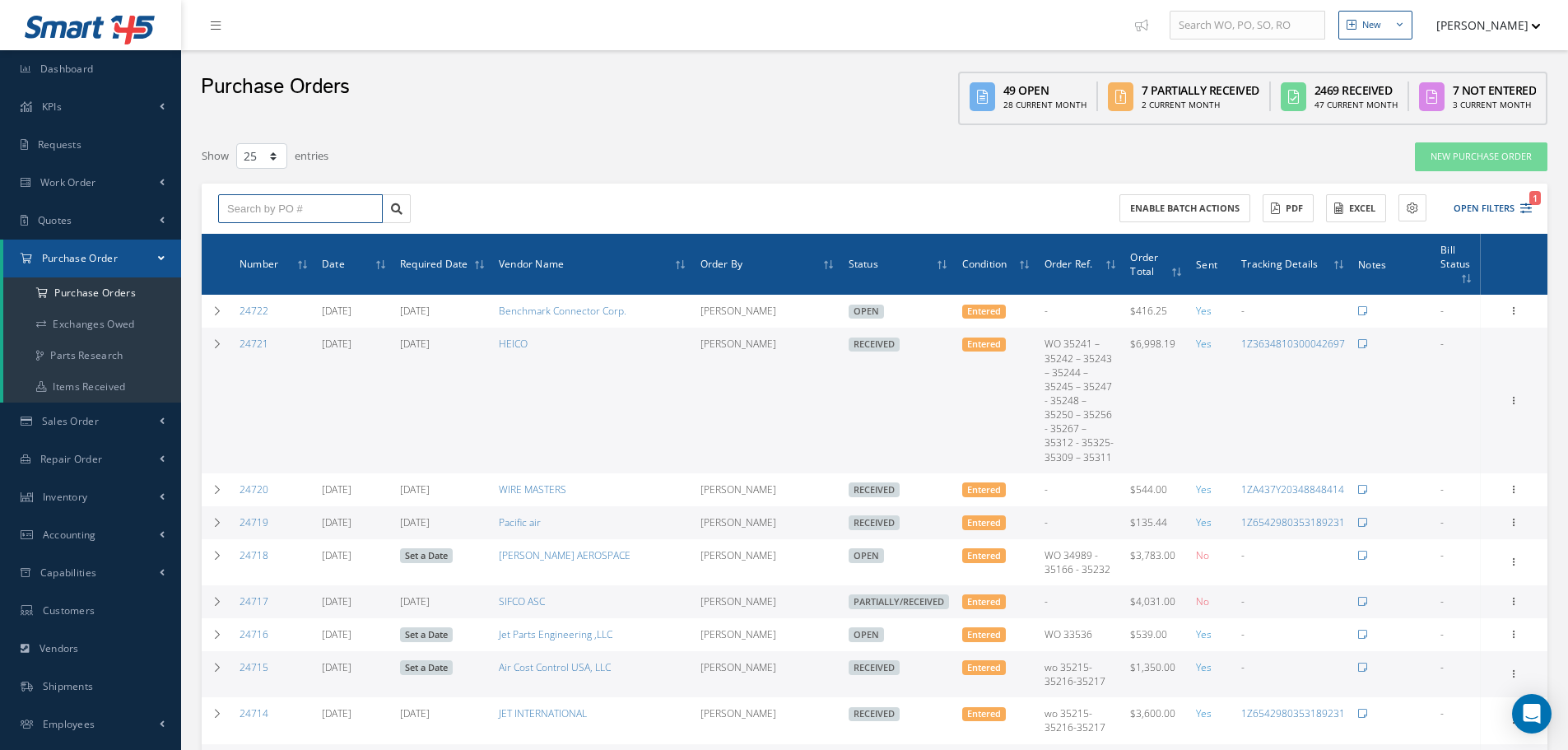
click at [283, 208] on input "text" at bounding box center [299, 209] width 164 height 30
type input "24668"
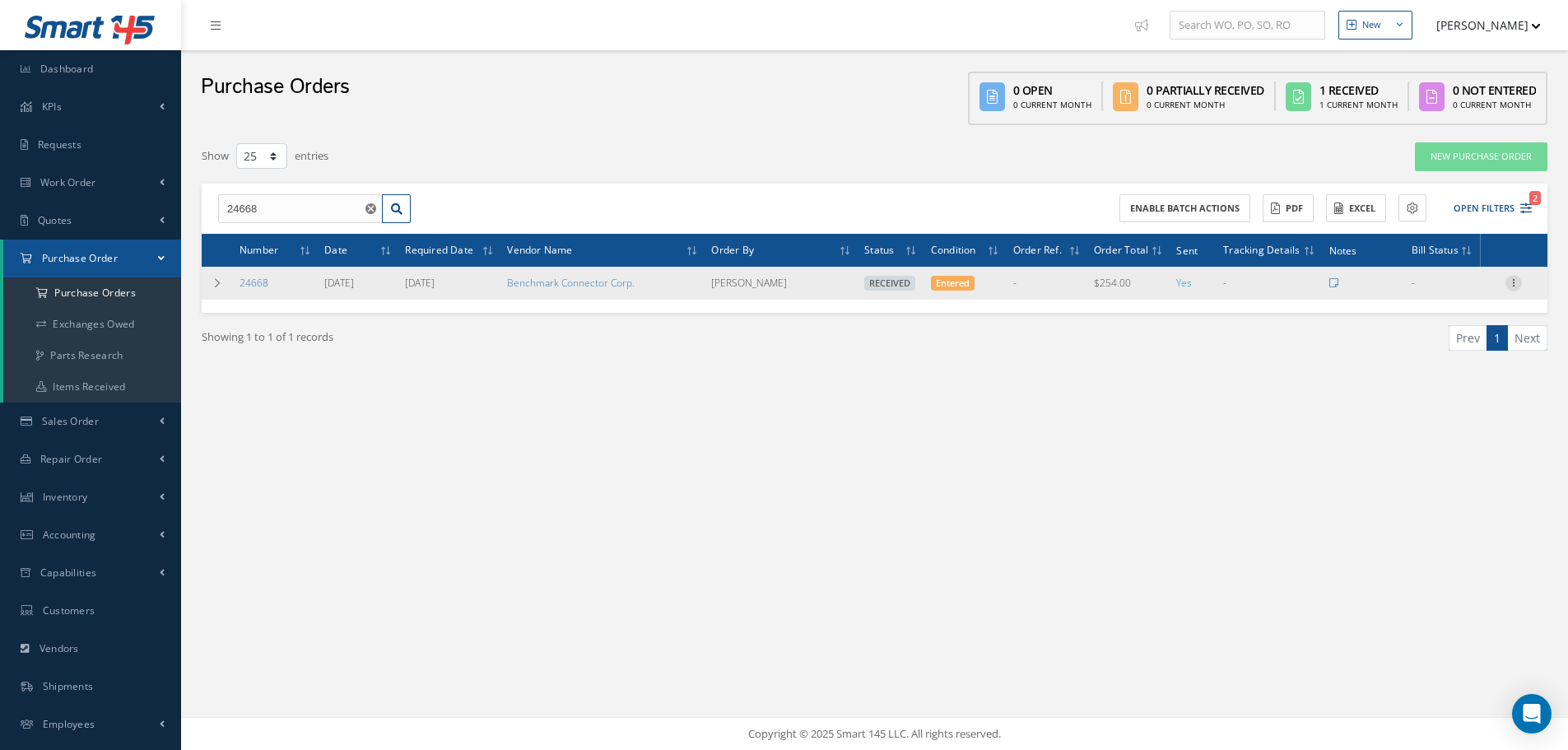
click at [1514, 279] on icon at bounding box center [1514, 281] width 16 height 14
click at [1448, 290] on link "Receiving Details" at bounding box center [1437, 294] width 130 height 22
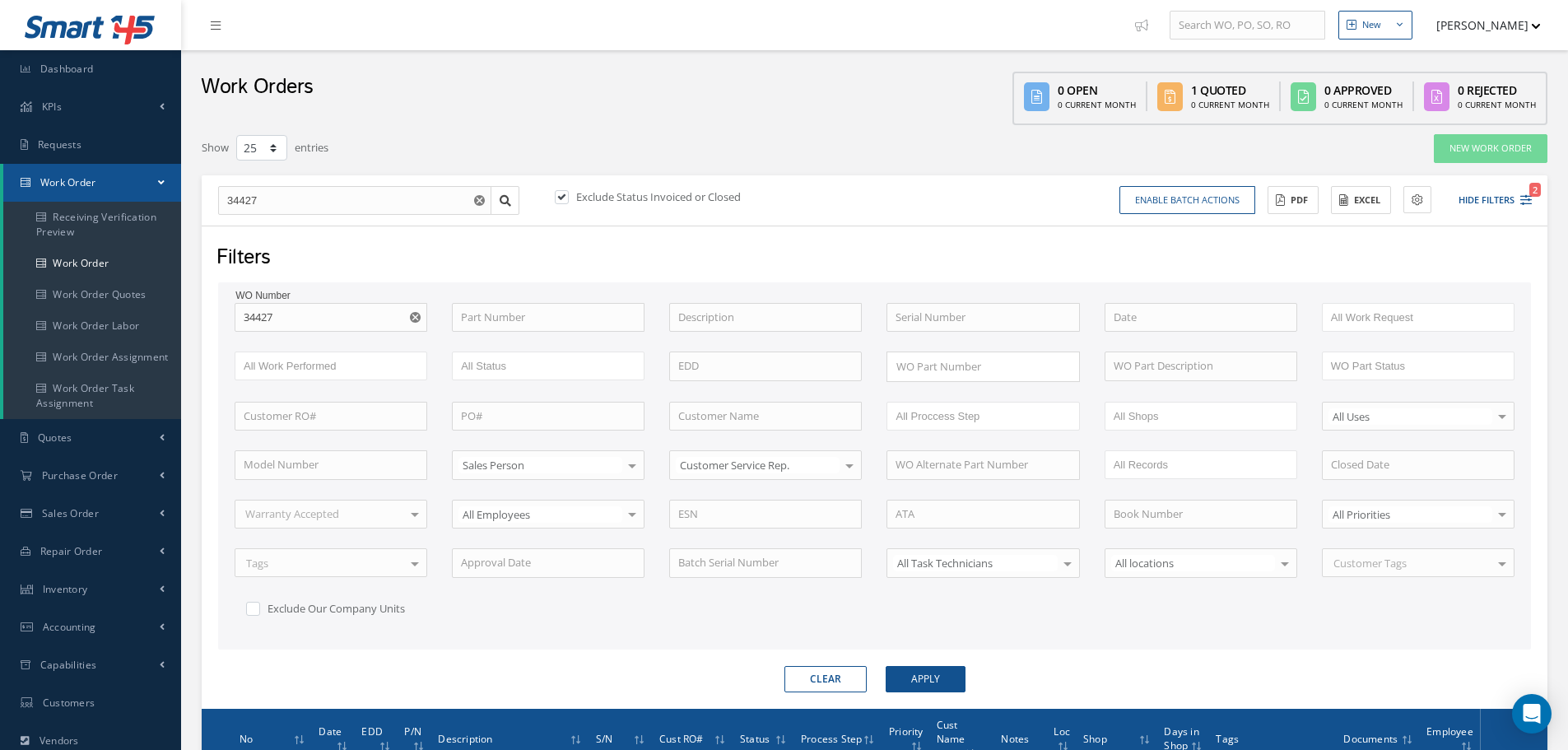
select select "25"
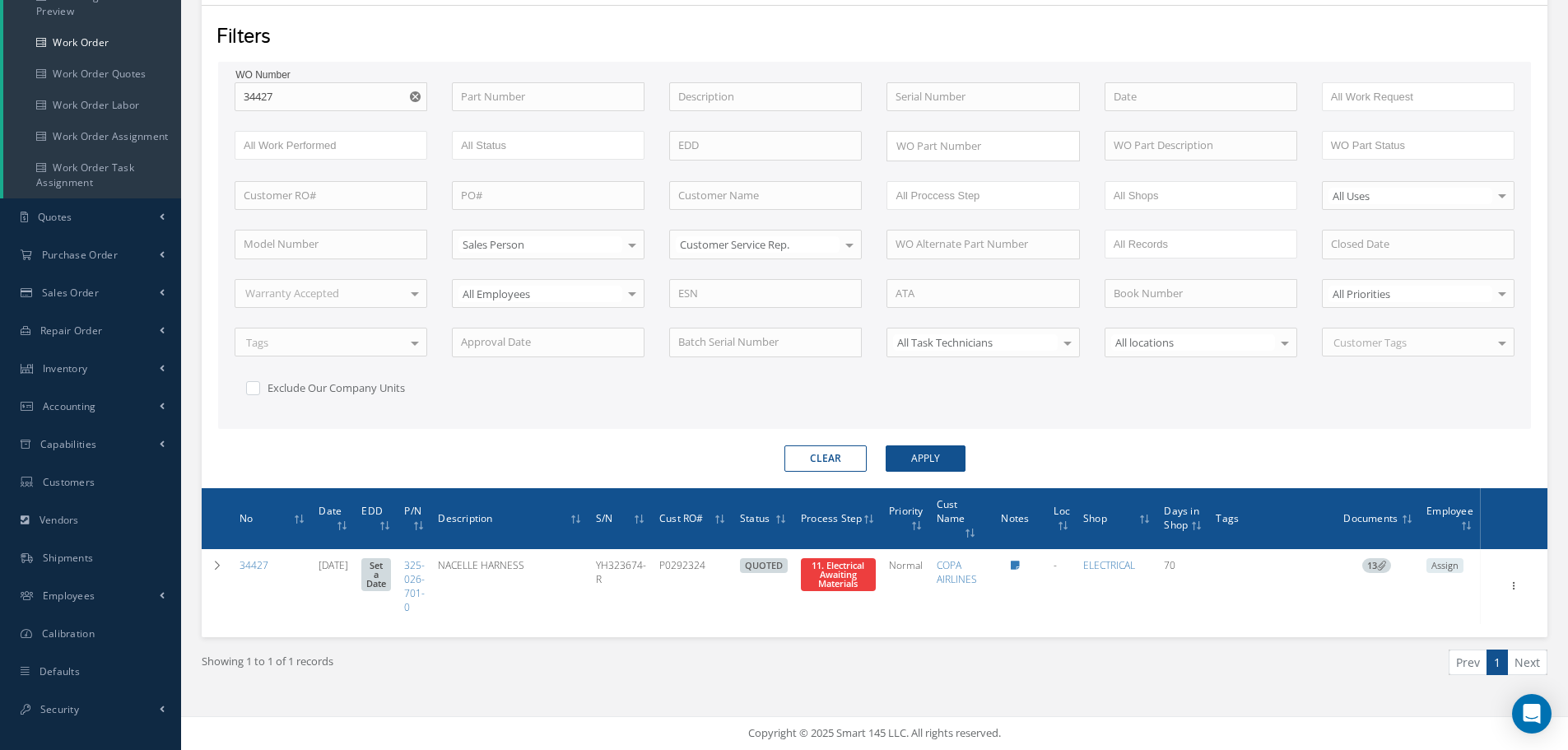
scroll to position [221, 0]
click at [305, 103] on input "34427" at bounding box center [330, 97] width 192 height 30
click at [886, 446] on button "Apply" at bounding box center [926, 459] width 80 height 26
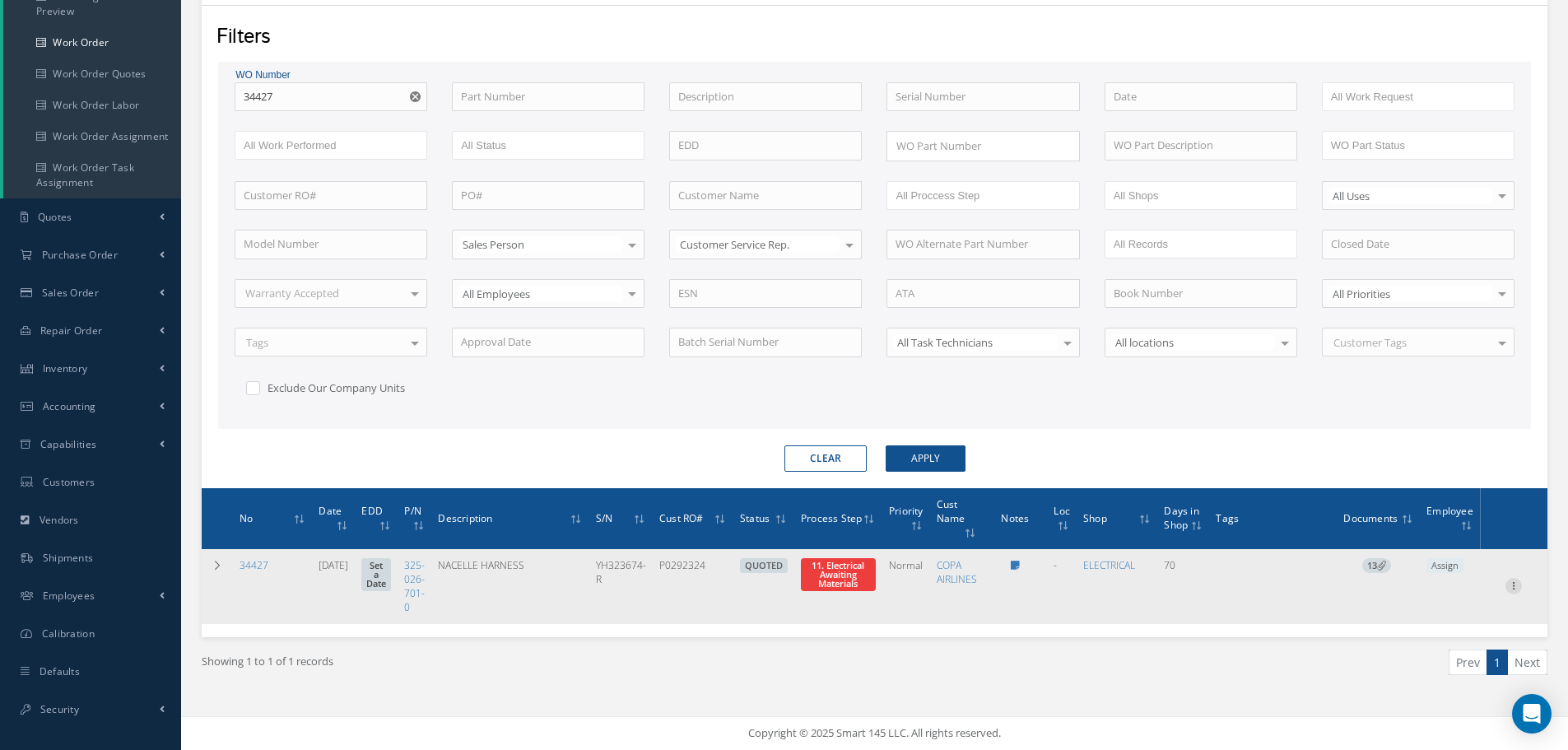
click at [1514, 588] on icon at bounding box center [1514, 585] width 16 height 14
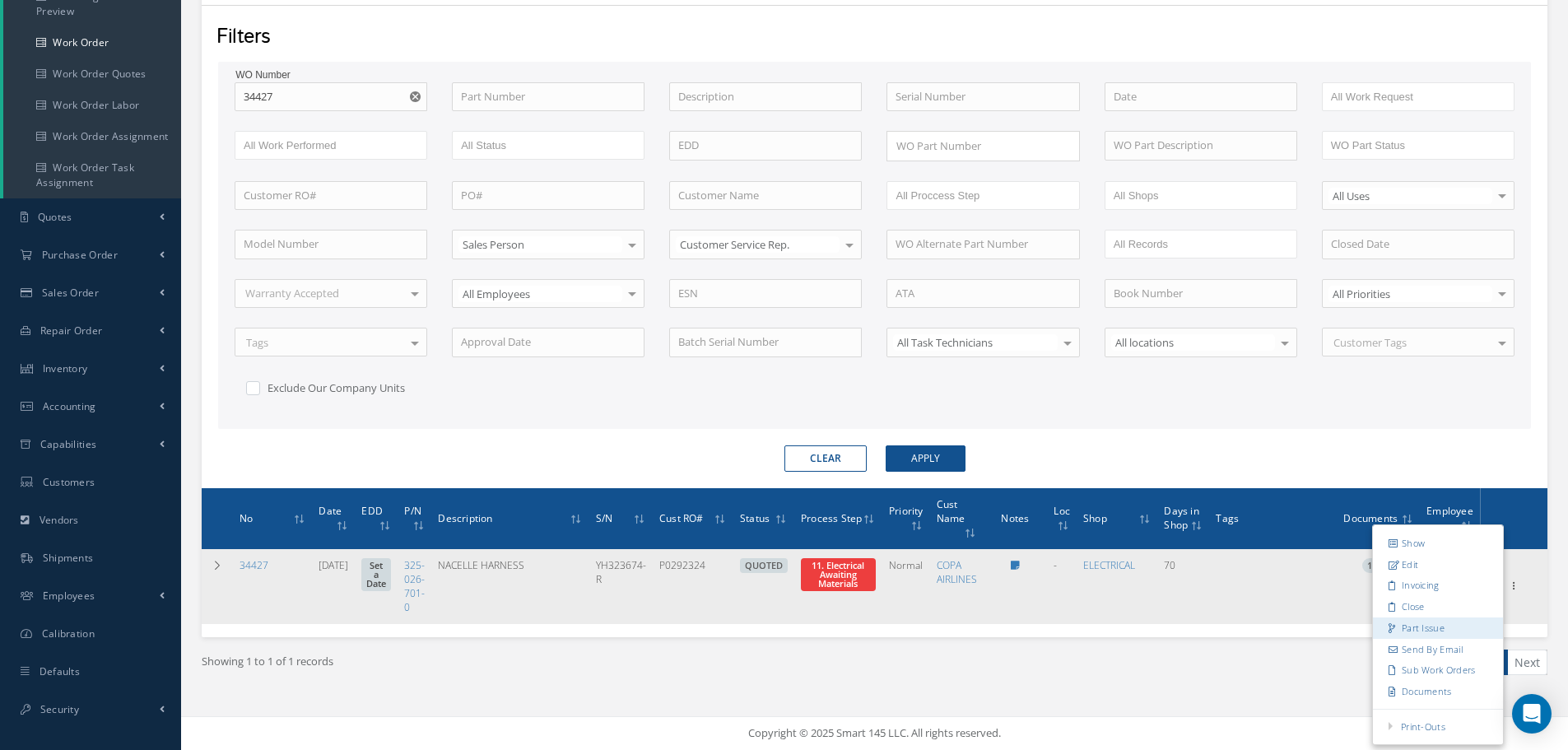
click at [1435, 627] on link "Part Issue" at bounding box center [1437, 628] width 130 height 22
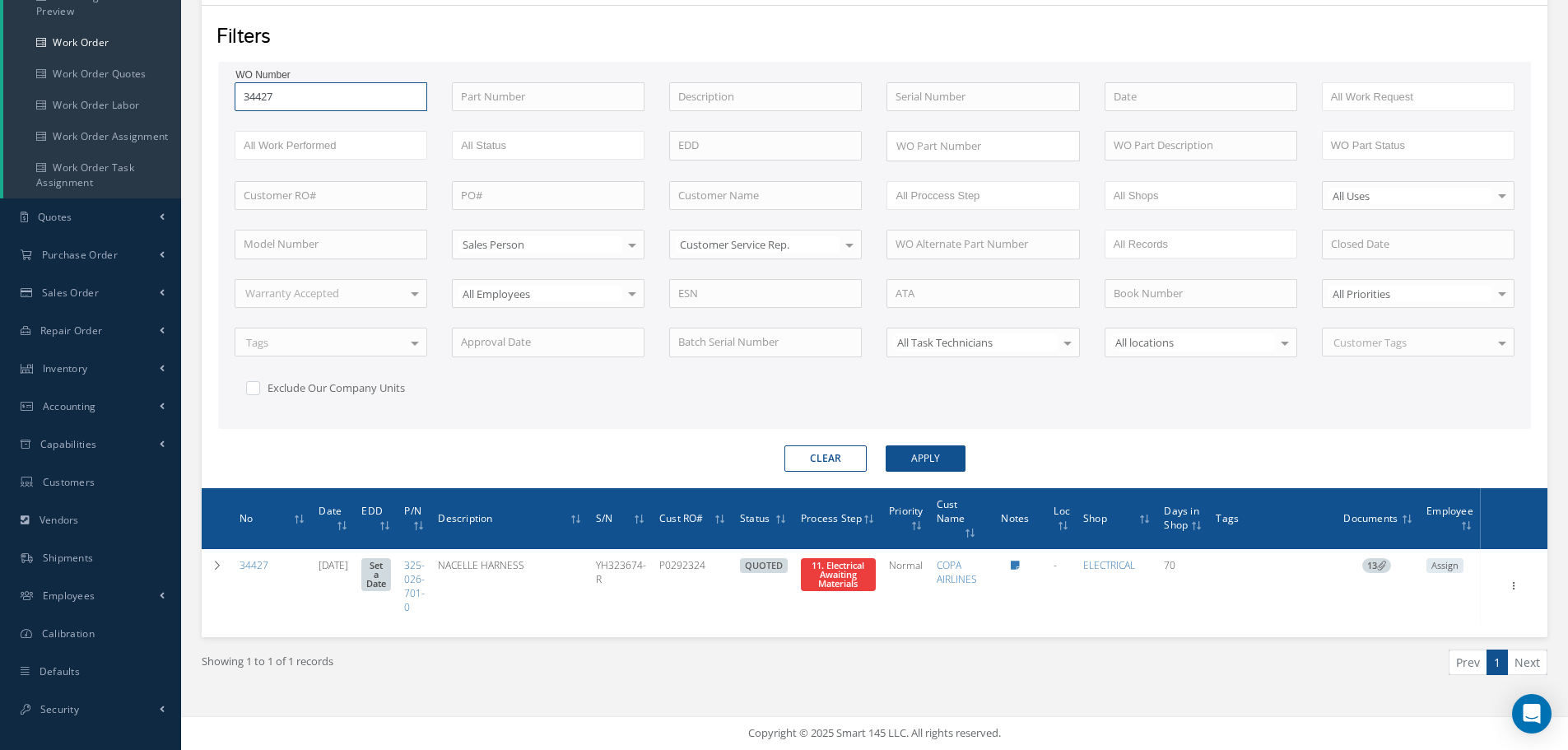
click at [313, 91] on input "34427" at bounding box center [330, 97] width 192 height 30
type input "3442"
type input "344"
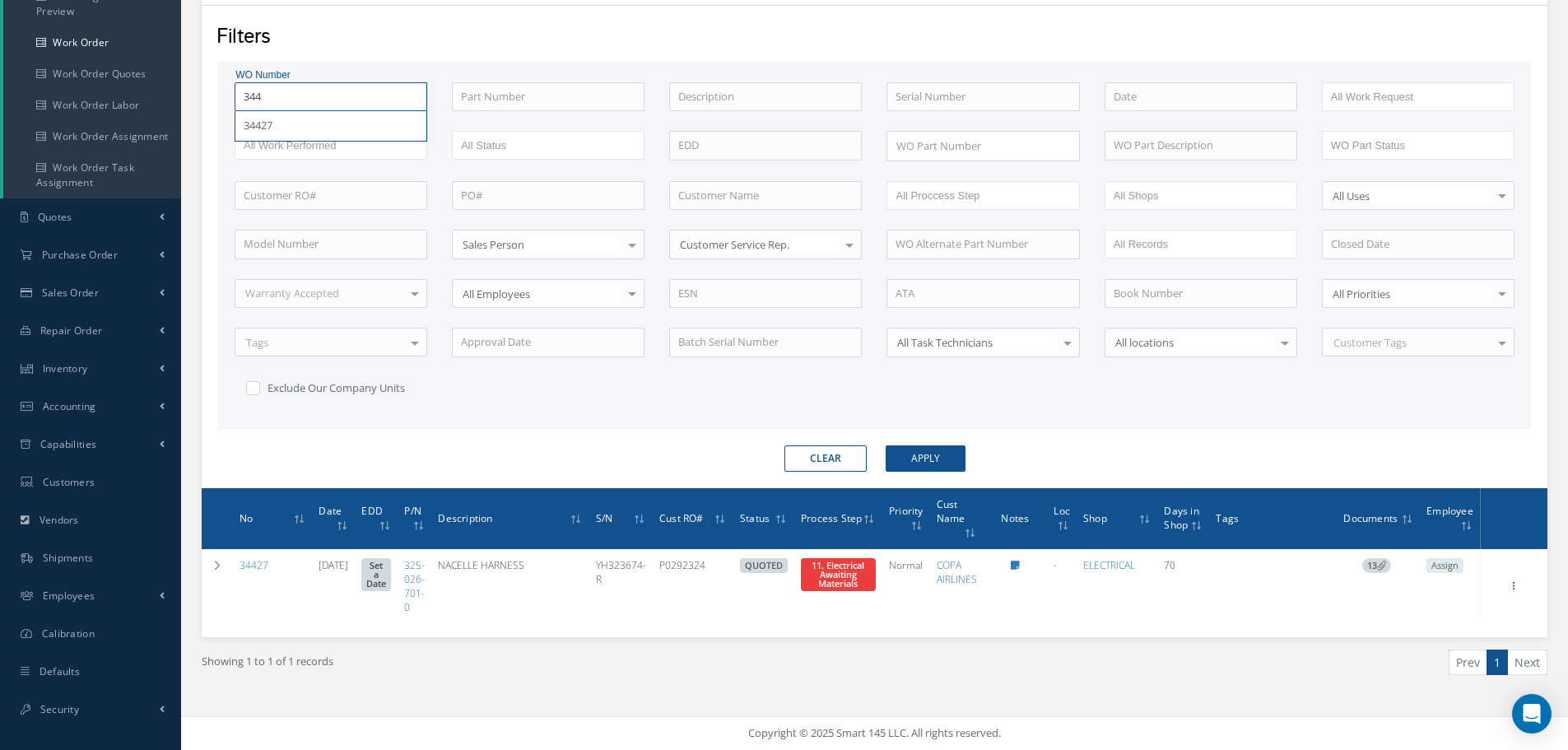
type input "34"
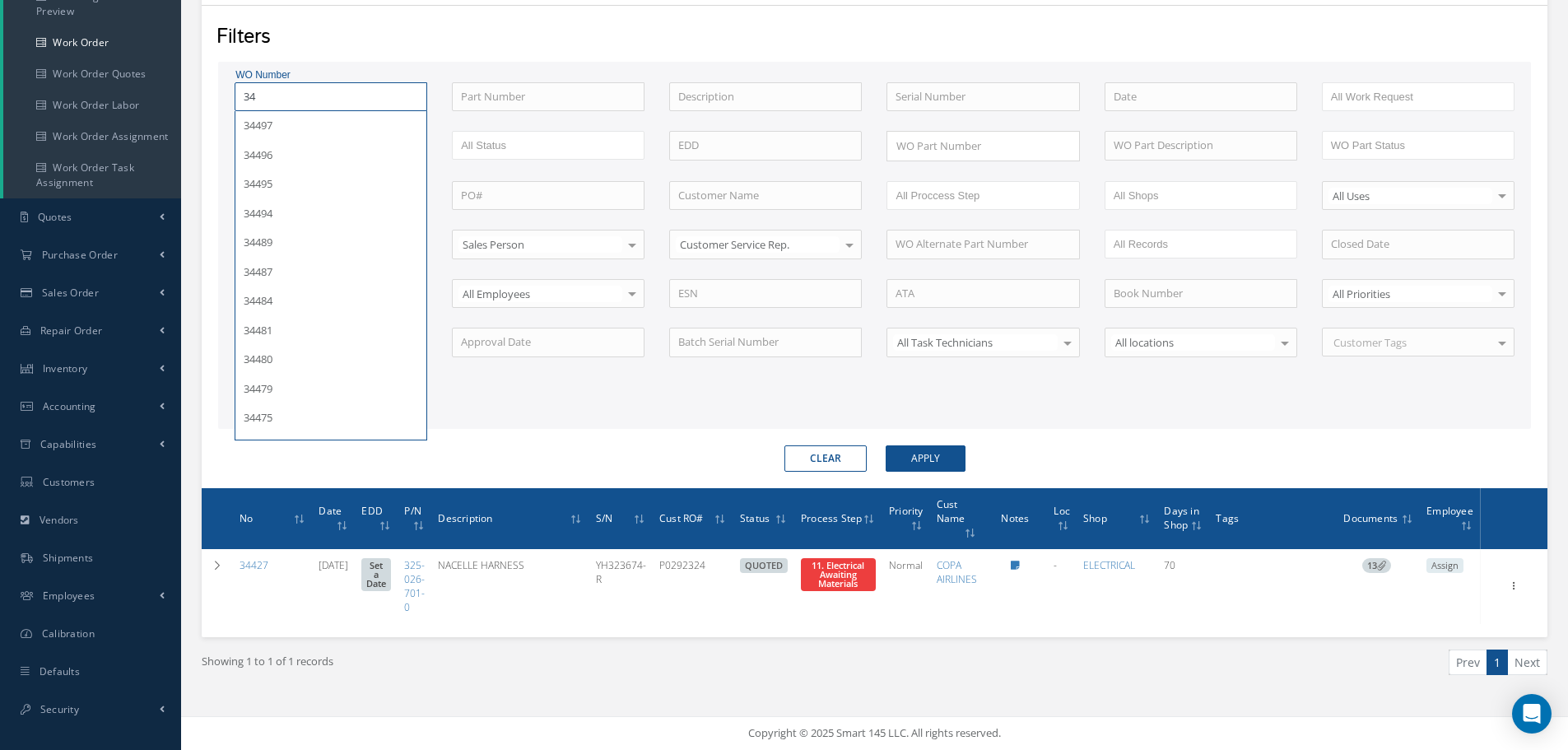
type input "342"
type input "3420"
type input "34201"
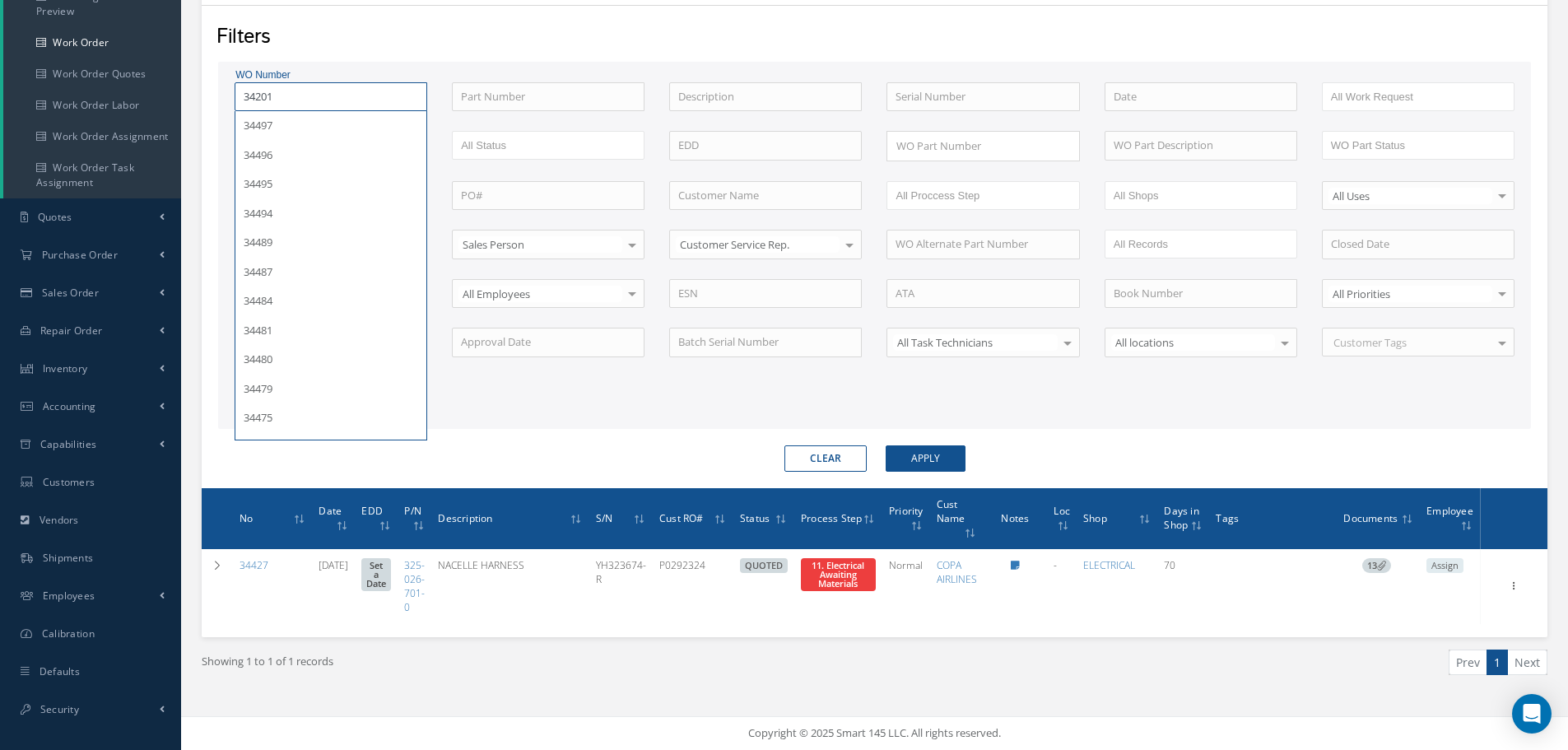
type input "34201"
click at [886, 446] on button "Apply" at bounding box center [926, 459] width 80 height 26
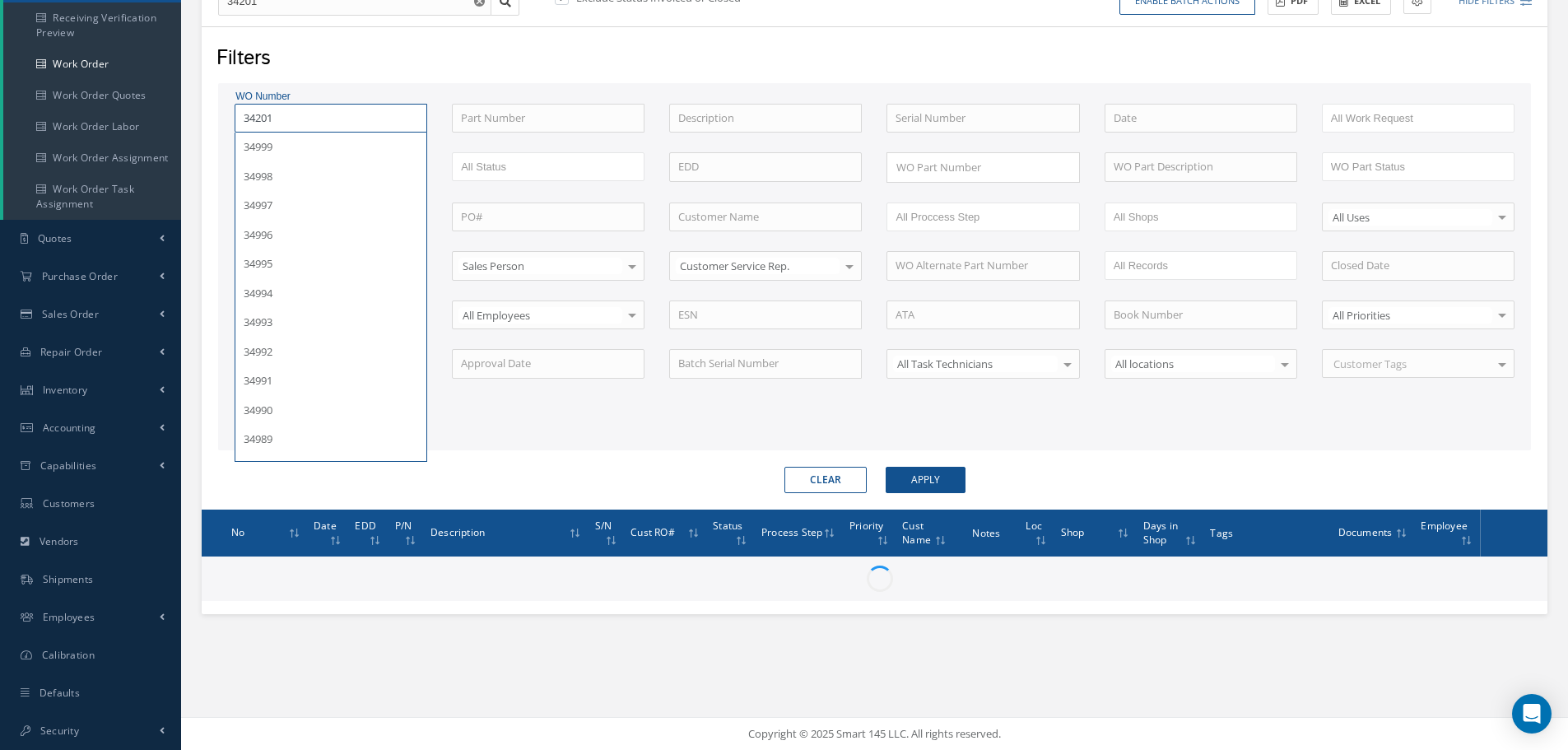
scroll to position [199, 0]
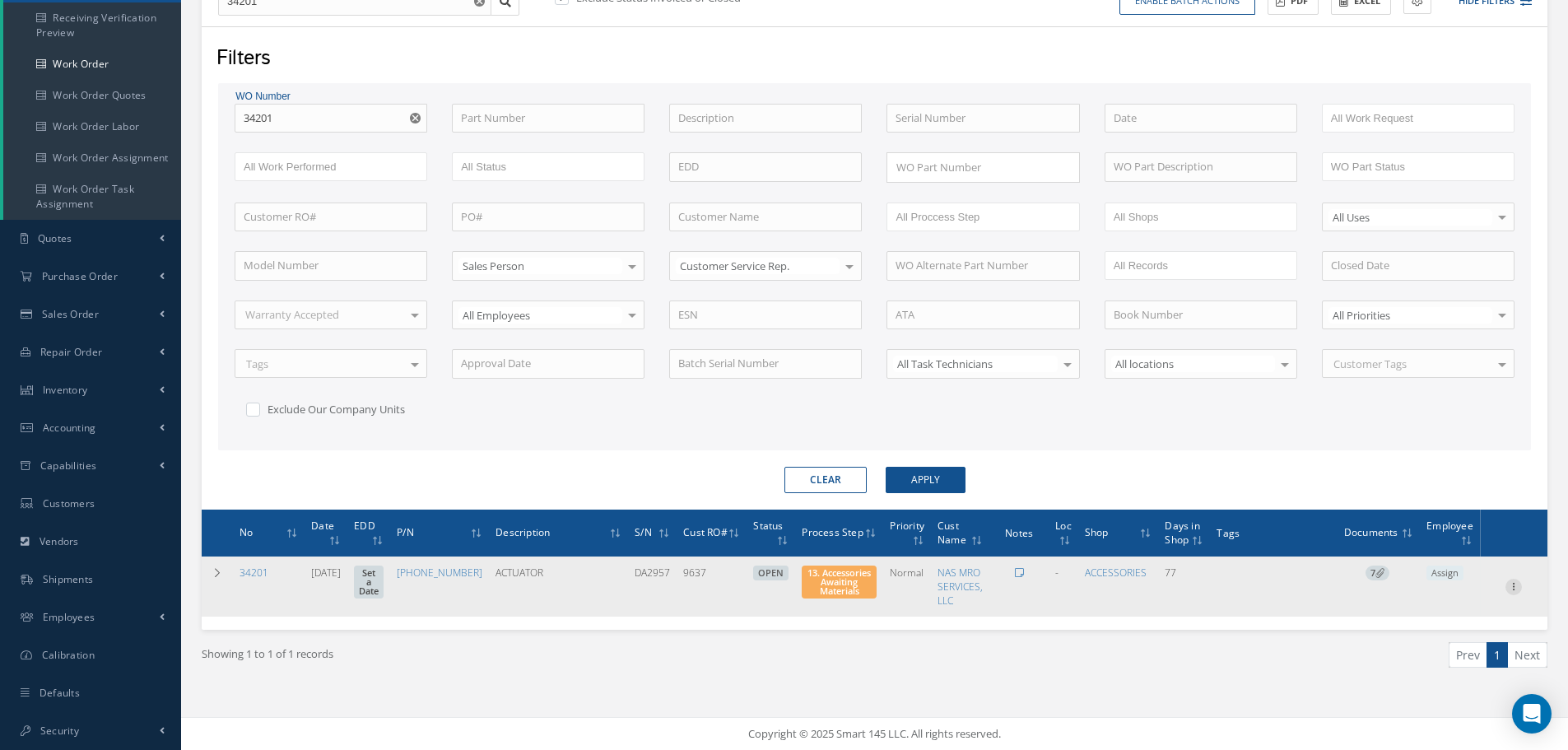
click at [1516, 588] on icon at bounding box center [1514, 585] width 16 height 14
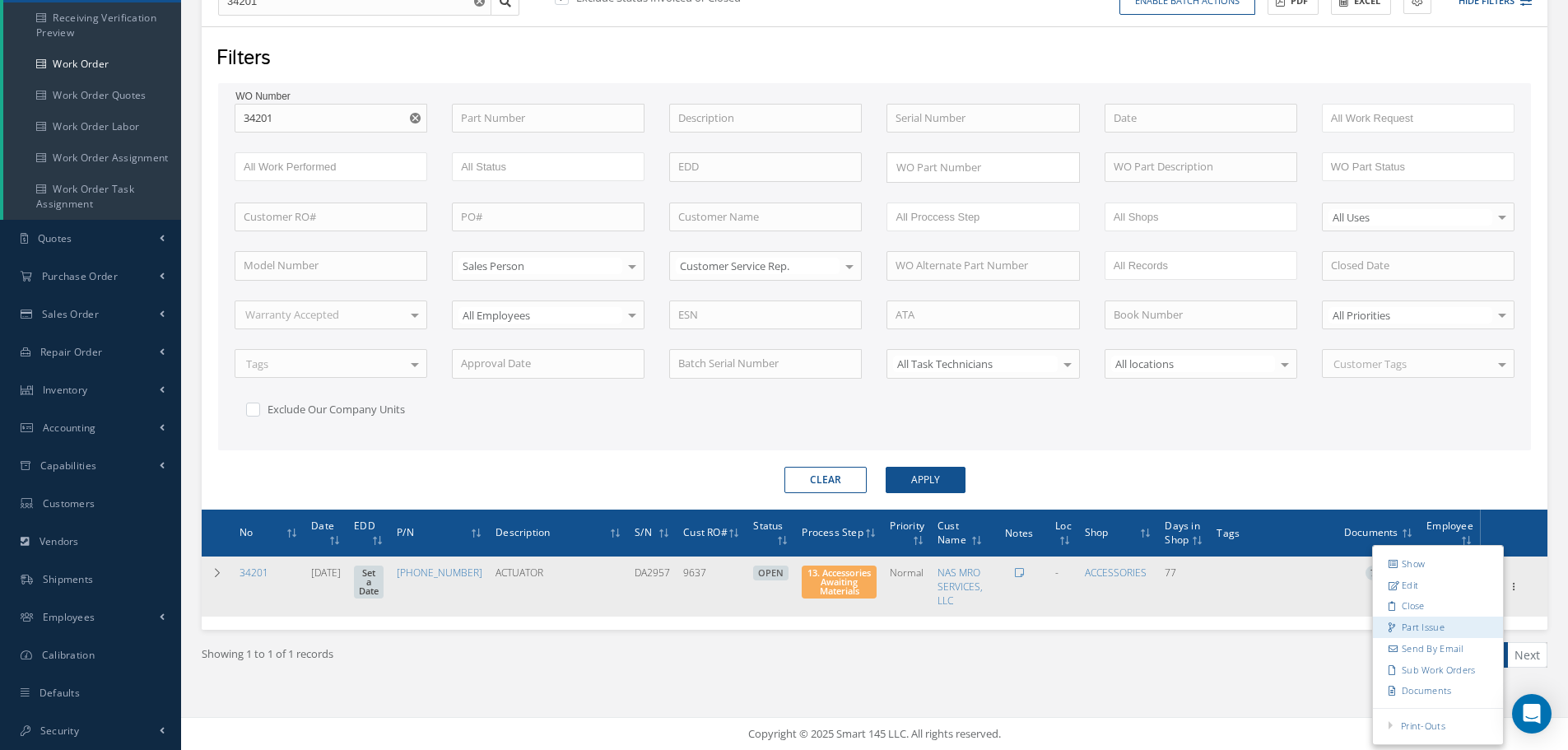
click at [1442, 631] on link "Part Issue" at bounding box center [1437, 627] width 130 height 22
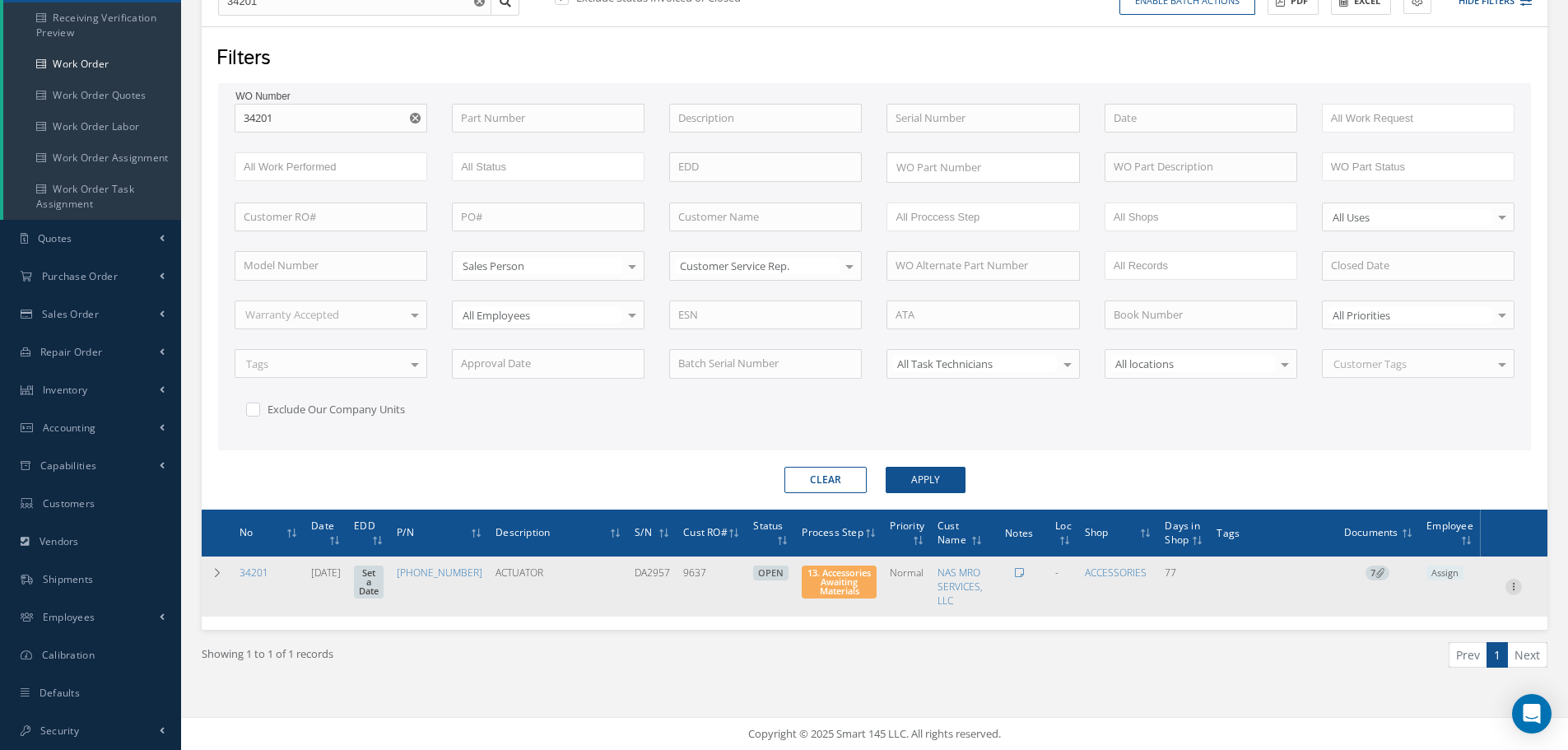
click at [1510, 588] on icon at bounding box center [1514, 585] width 16 height 14
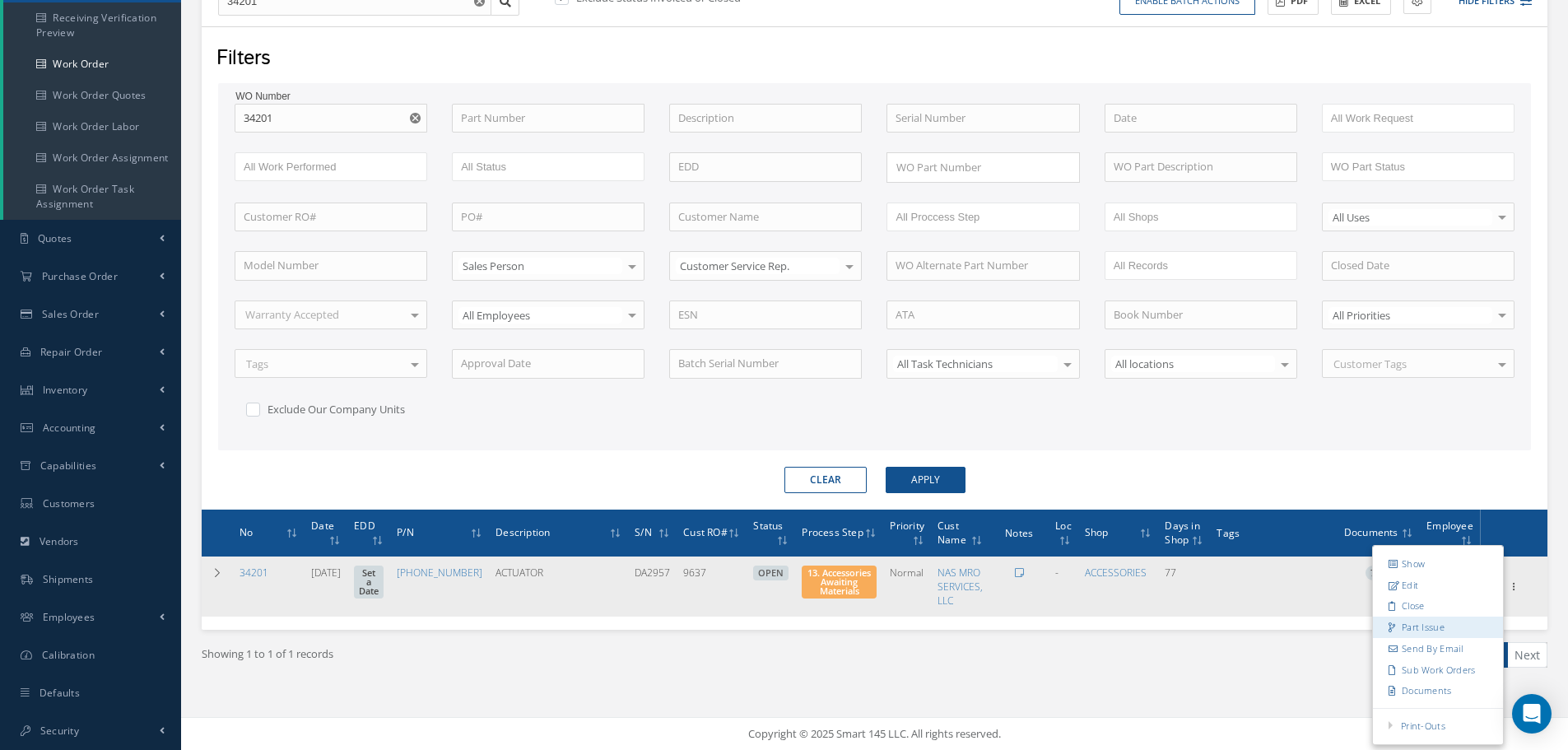
click at [1433, 627] on link "Part Issue" at bounding box center [1437, 627] width 130 height 22
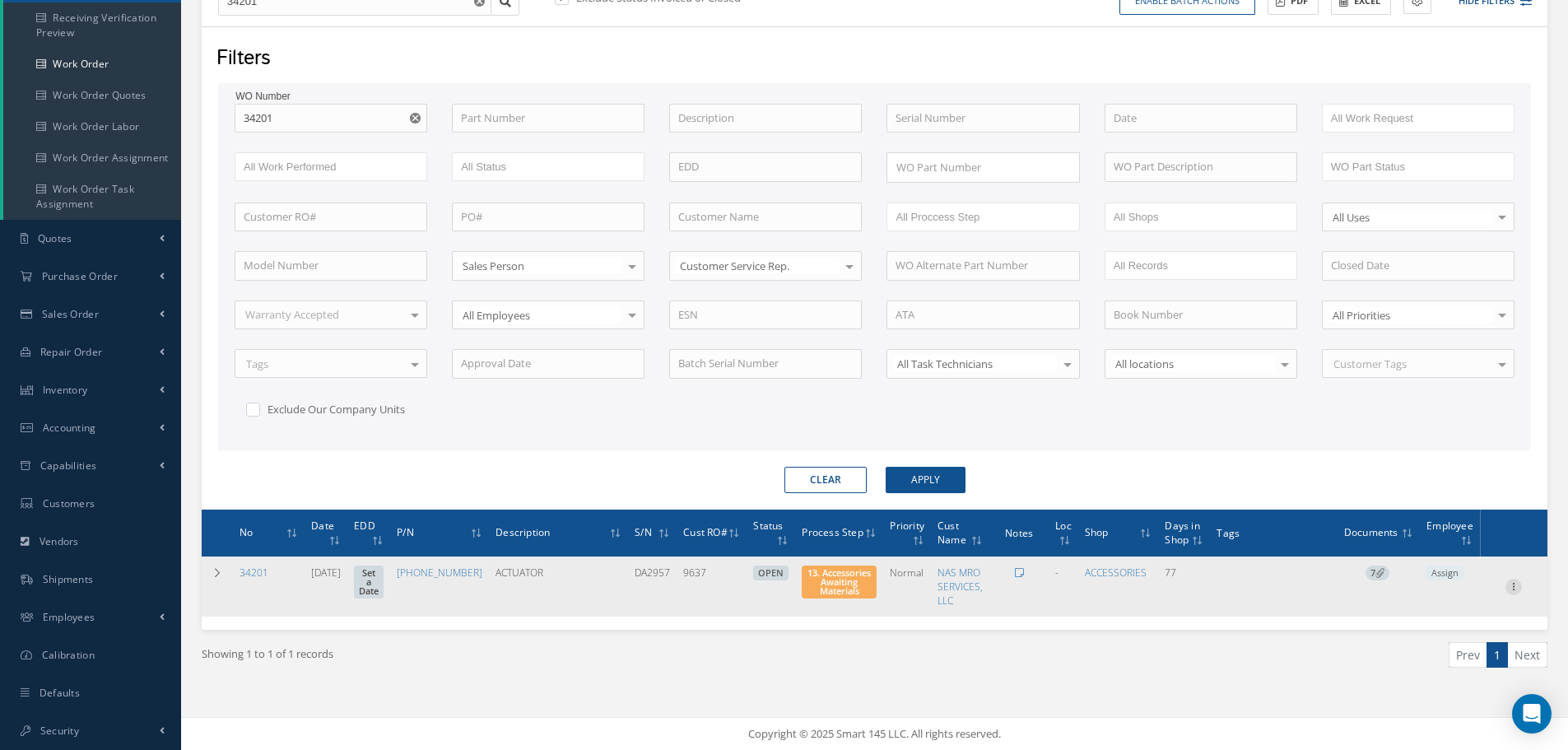
click at [1511, 587] on icon at bounding box center [1514, 585] width 16 height 14
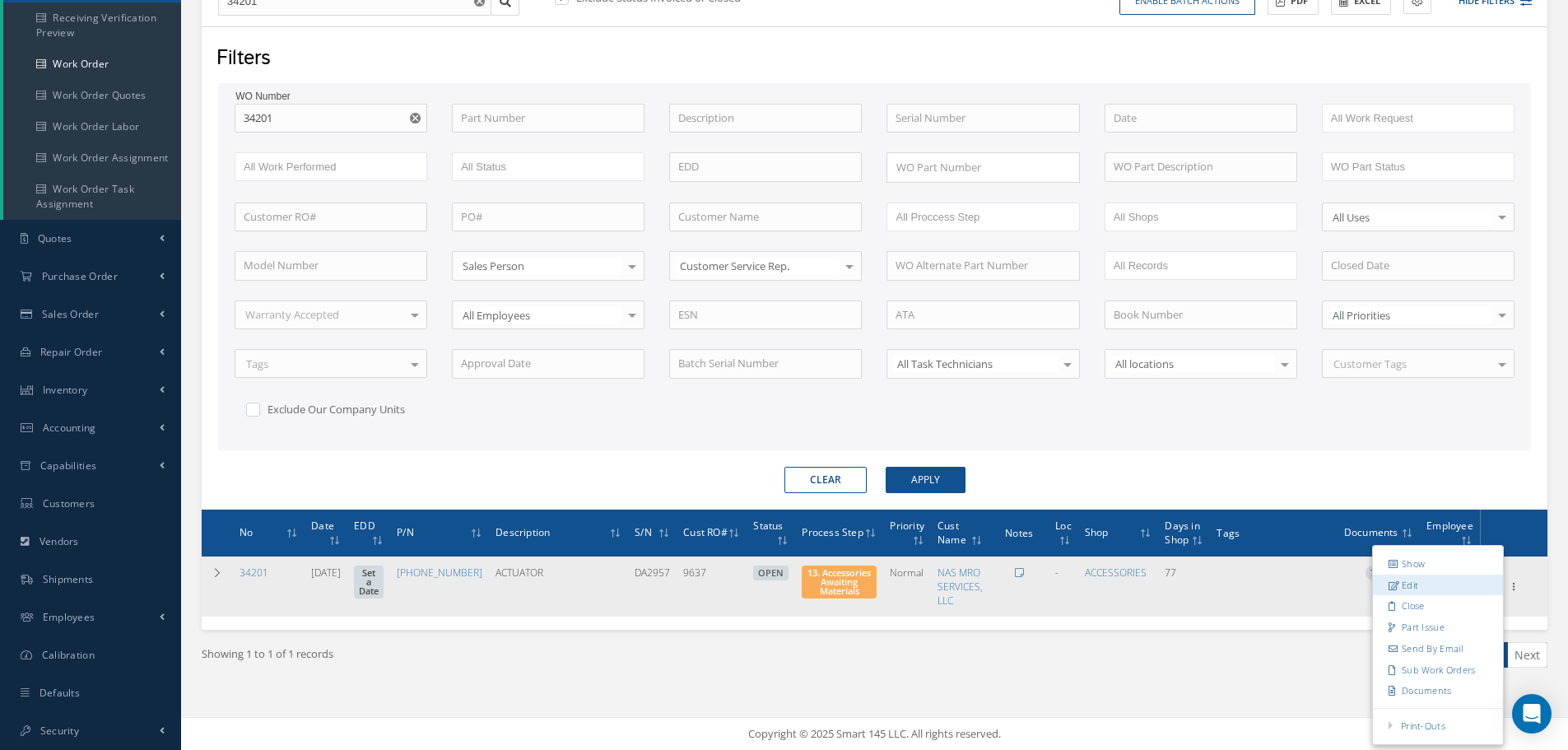
click at [1442, 587] on link "Edit" at bounding box center [1437, 585] width 130 height 22
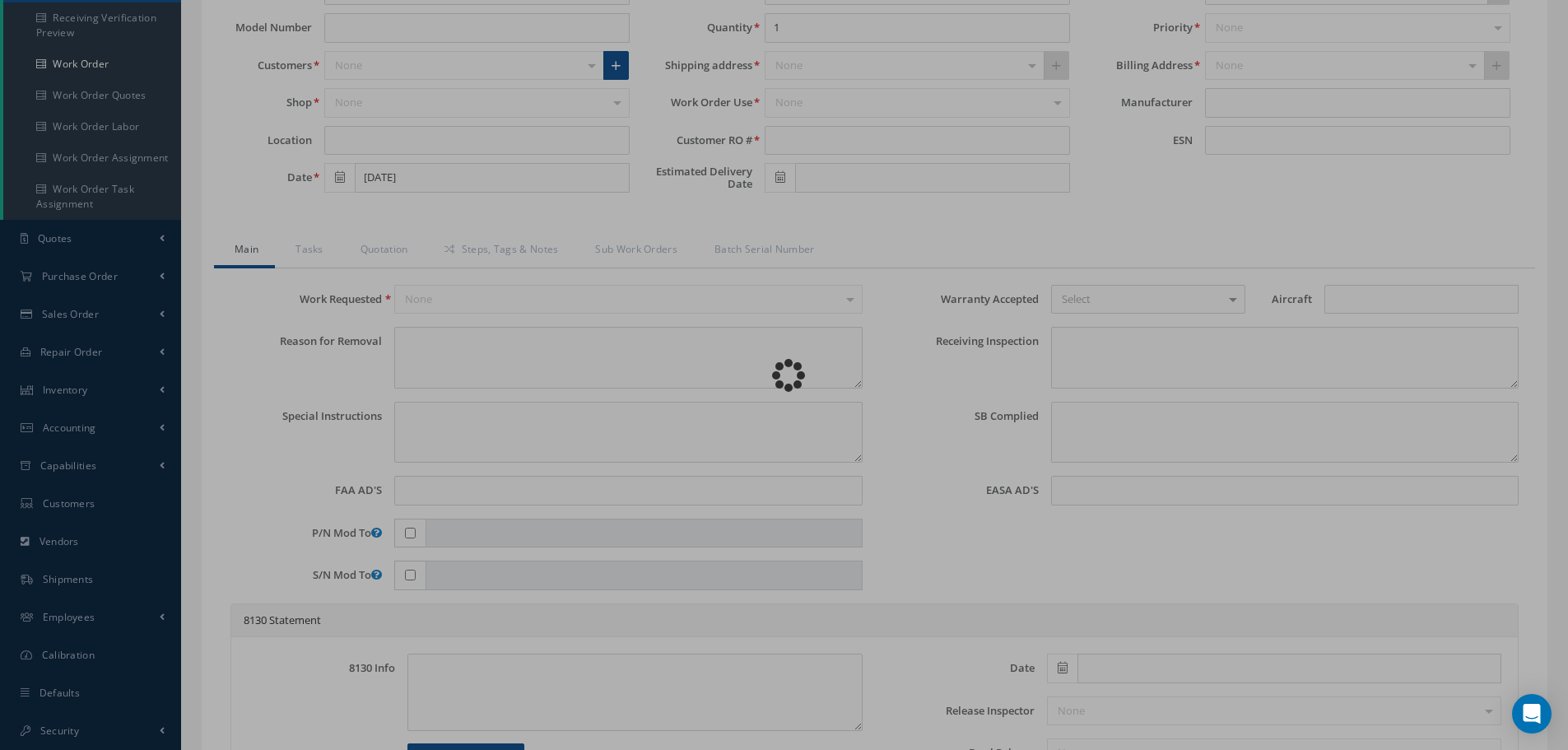
type input "65-44810-6"
type input "06/12/2025"
type input "ACTUATOR"
type input "9637"
type input "DA2957"
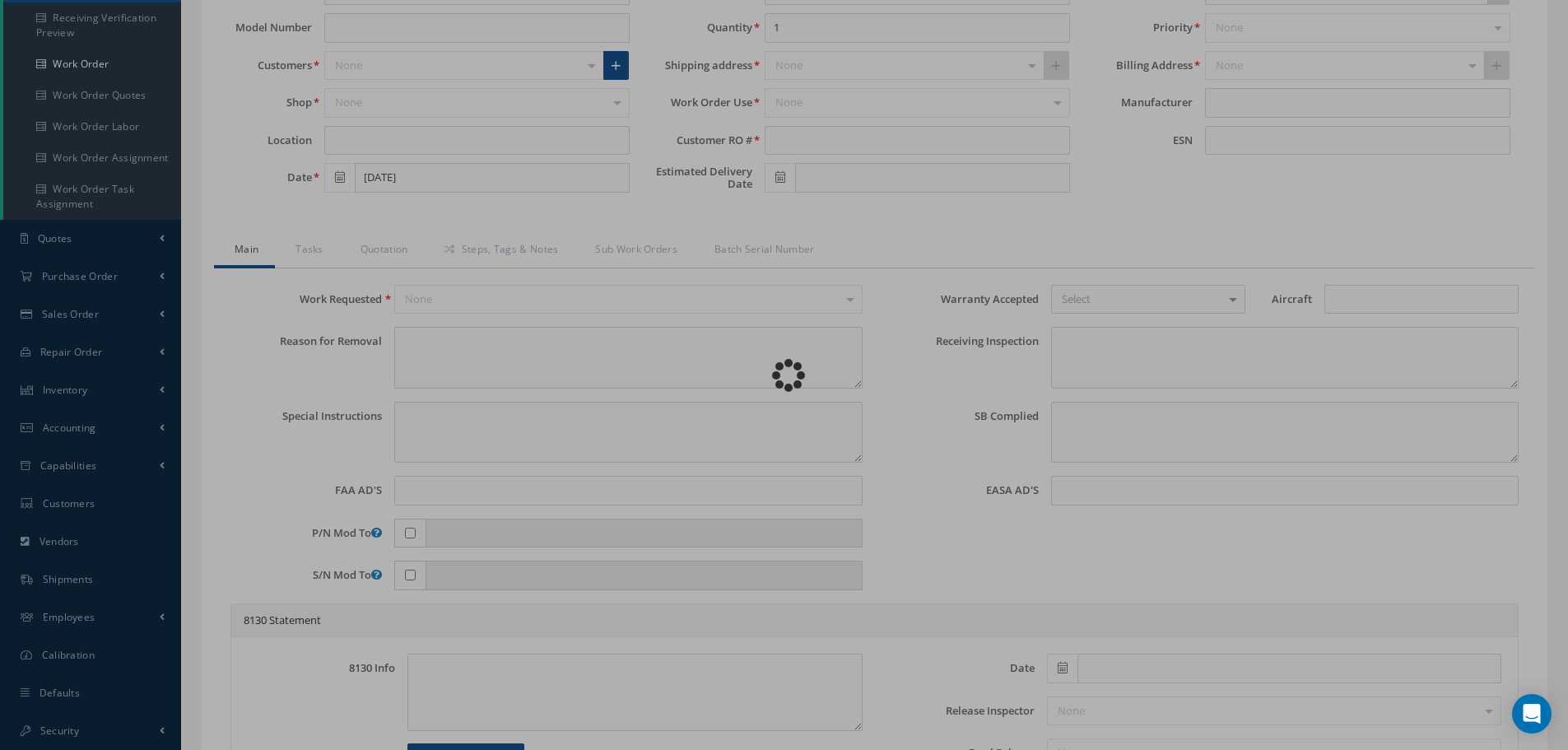
type textarea "NONE"
type textarea "PLEASE SEE R.O. FOR DETAILS"
type textarea "NO VISUAL DAMAGE"
type textarea "None performed"
type textarea "Article was xxxxx in reference with the following Technical Standard : BOEING C…"
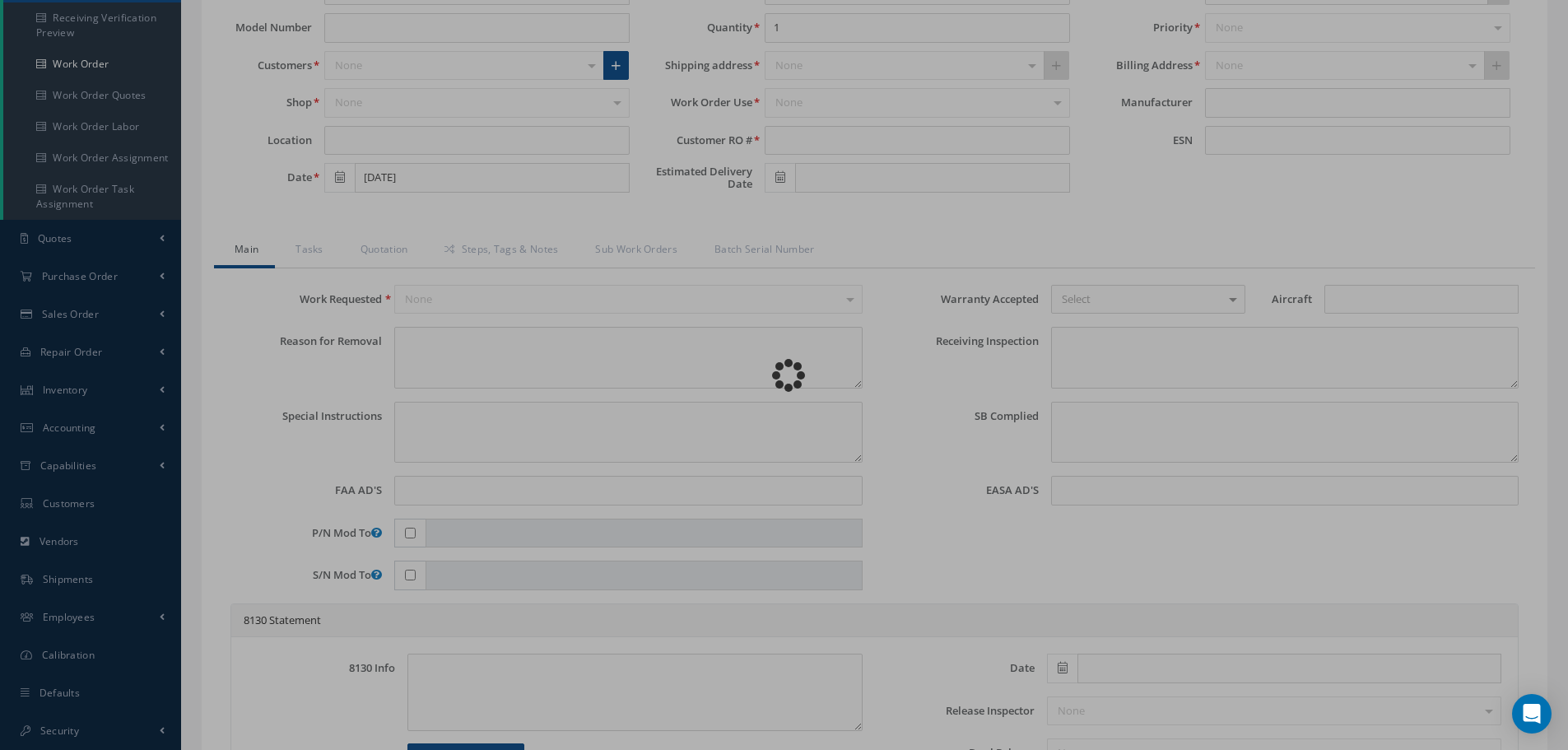
type textarea "Article has been approved to return to service."
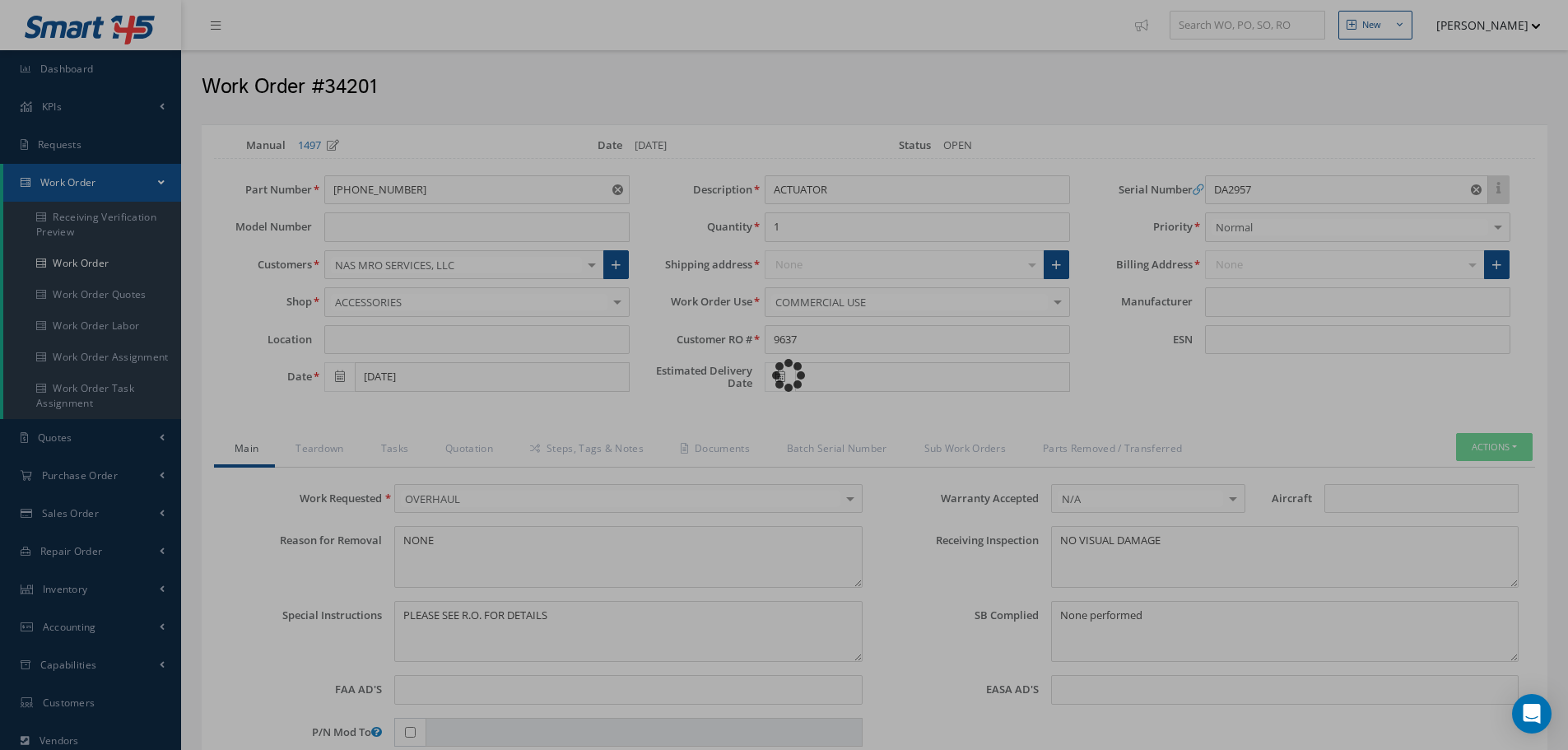
type input "BOEING"
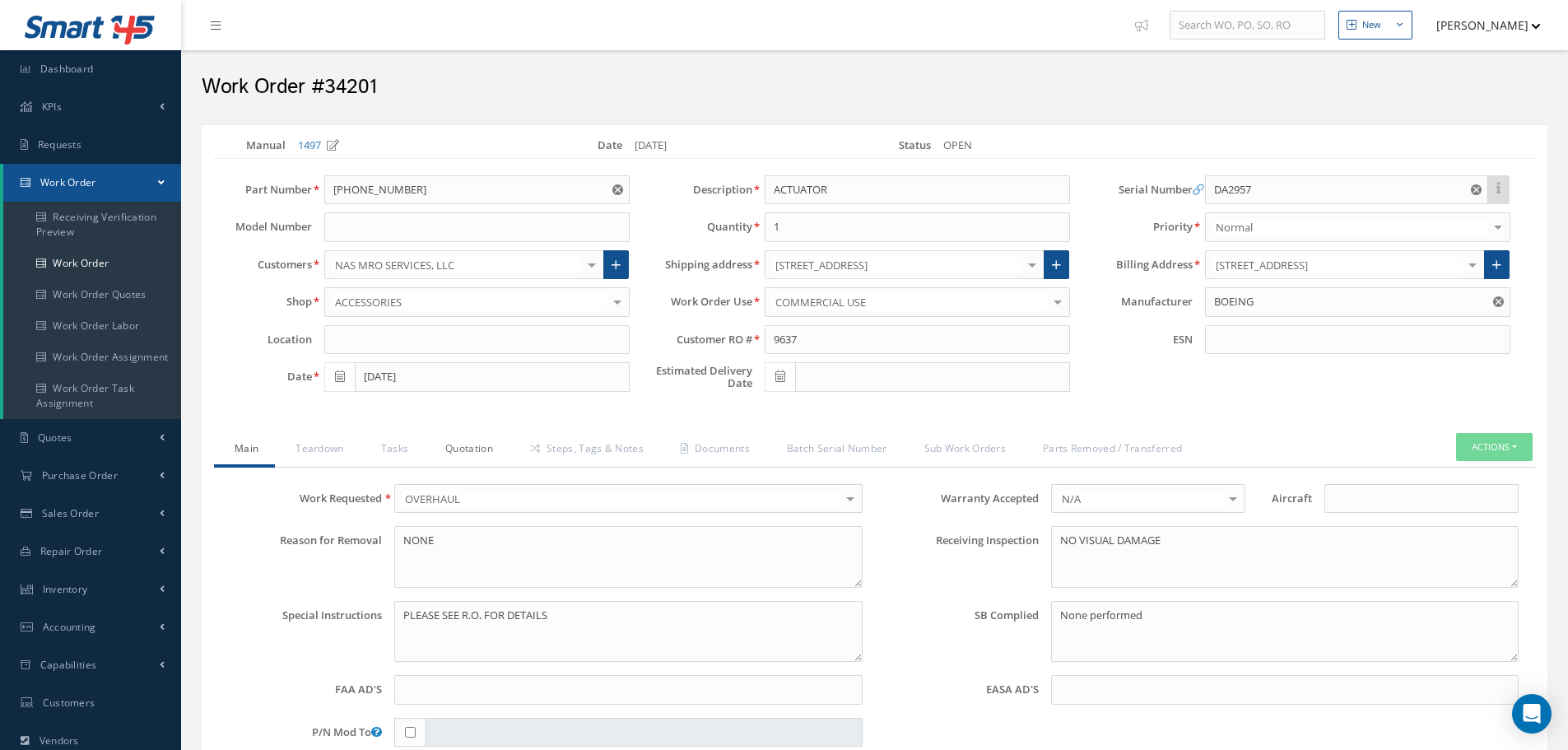
click at [468, 445] on link "Quotation" at bounding box center [466, 450] width 84 height 35
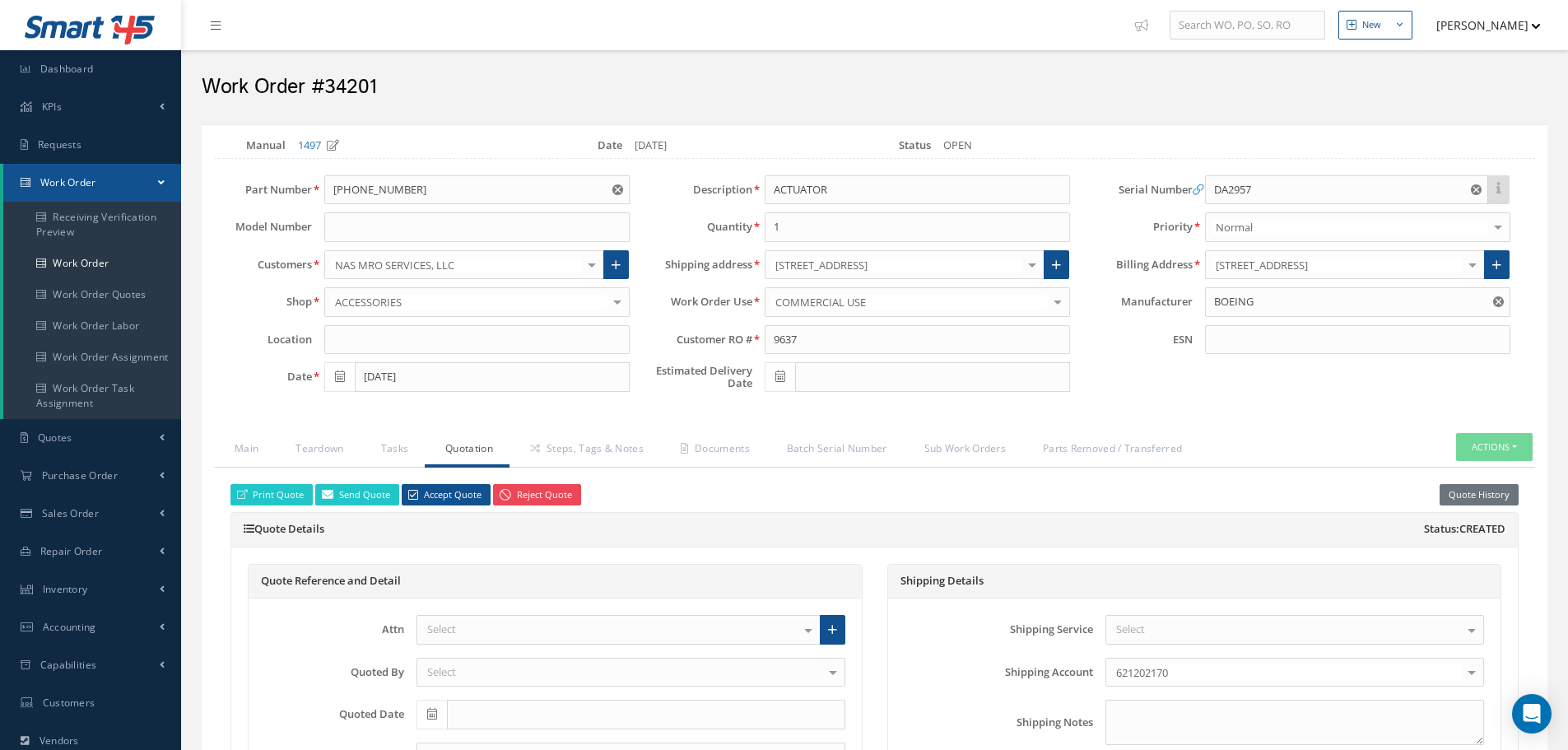
click at [544, 490] on link "Reject Quote" at bounding box center [536, 495] width 88 height 22
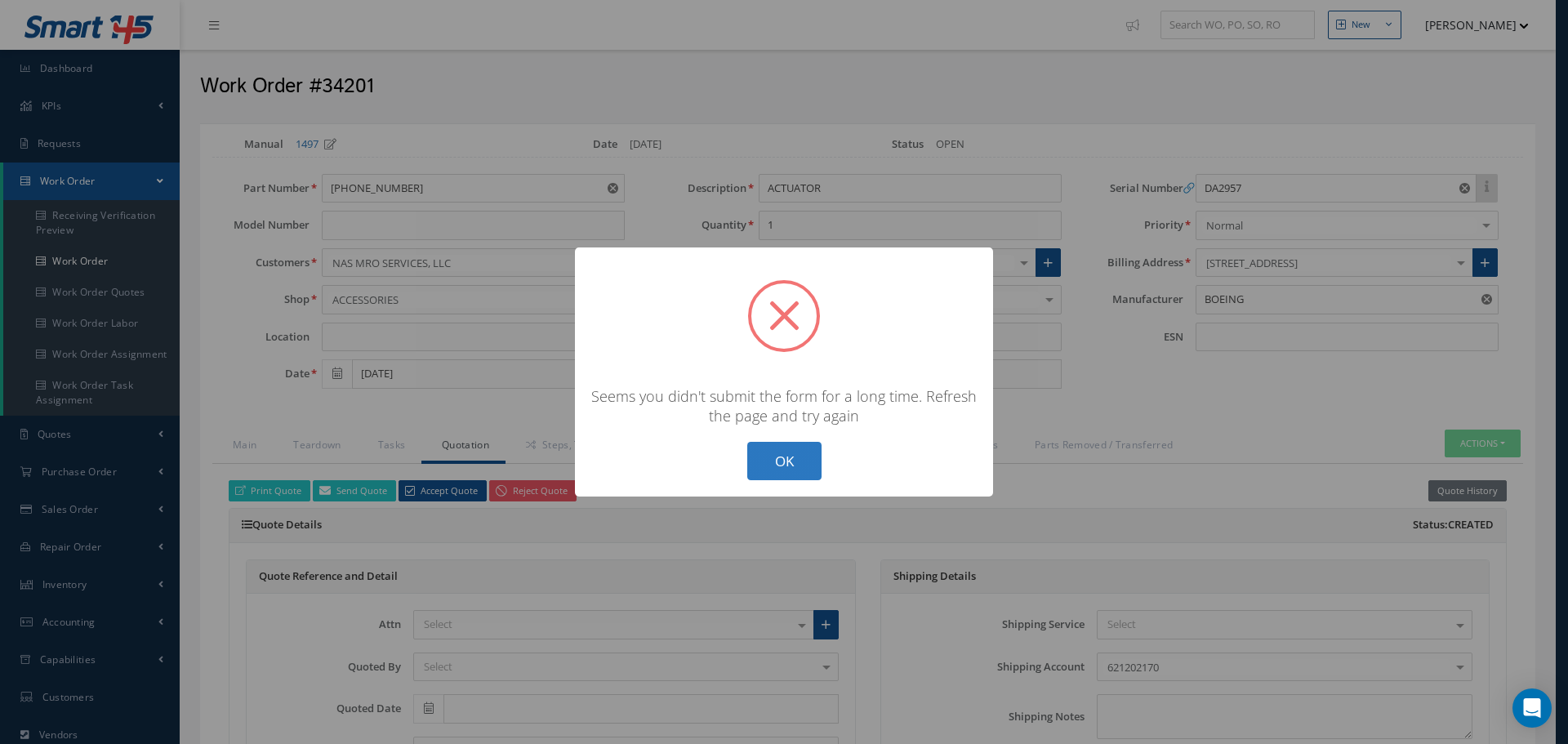
click at [801, 460] on button "OK" at bounding box center [784, 461] width 75 height 39
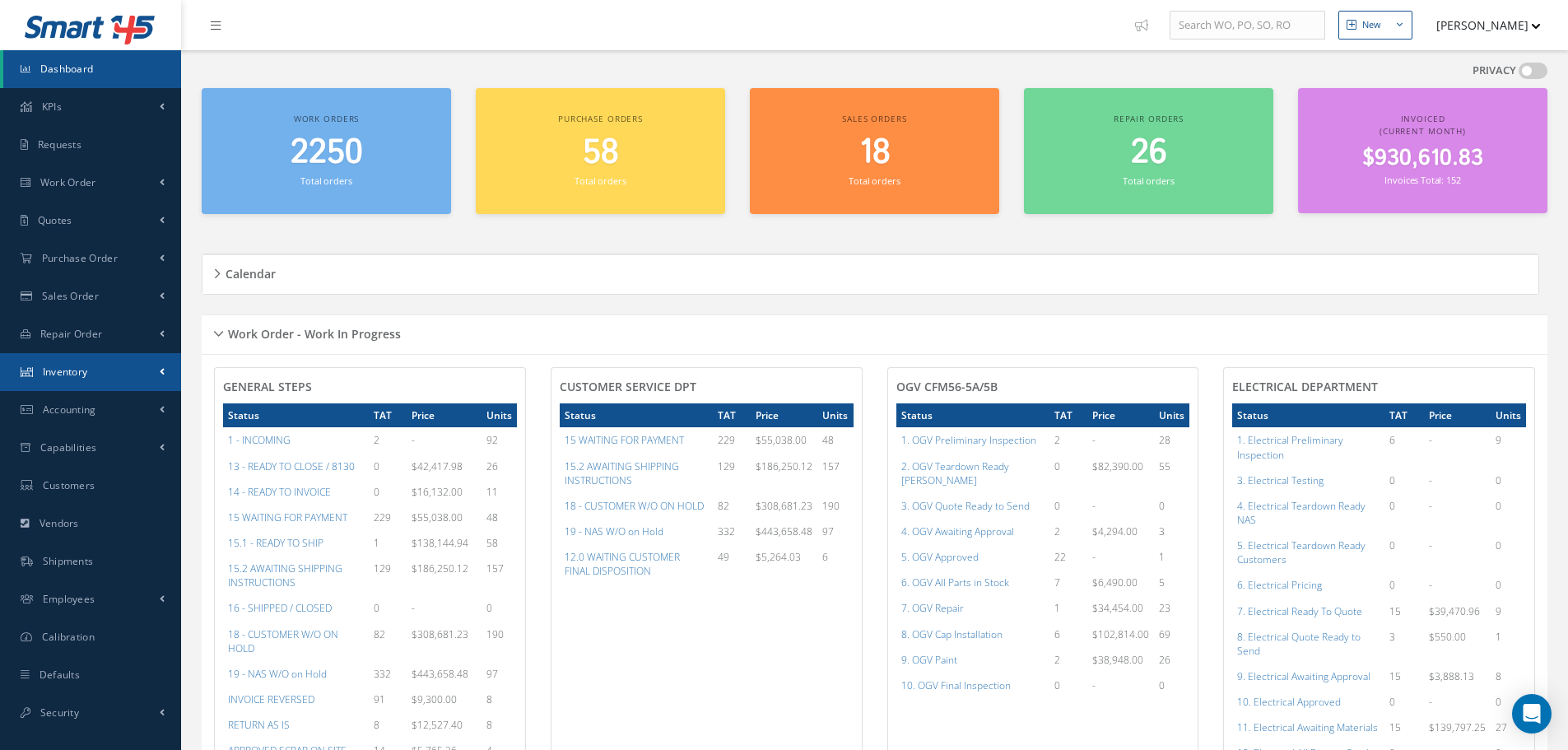
click at [85, 373] on span "Inventory" at bounding box center [65, 371] width 45 height 14
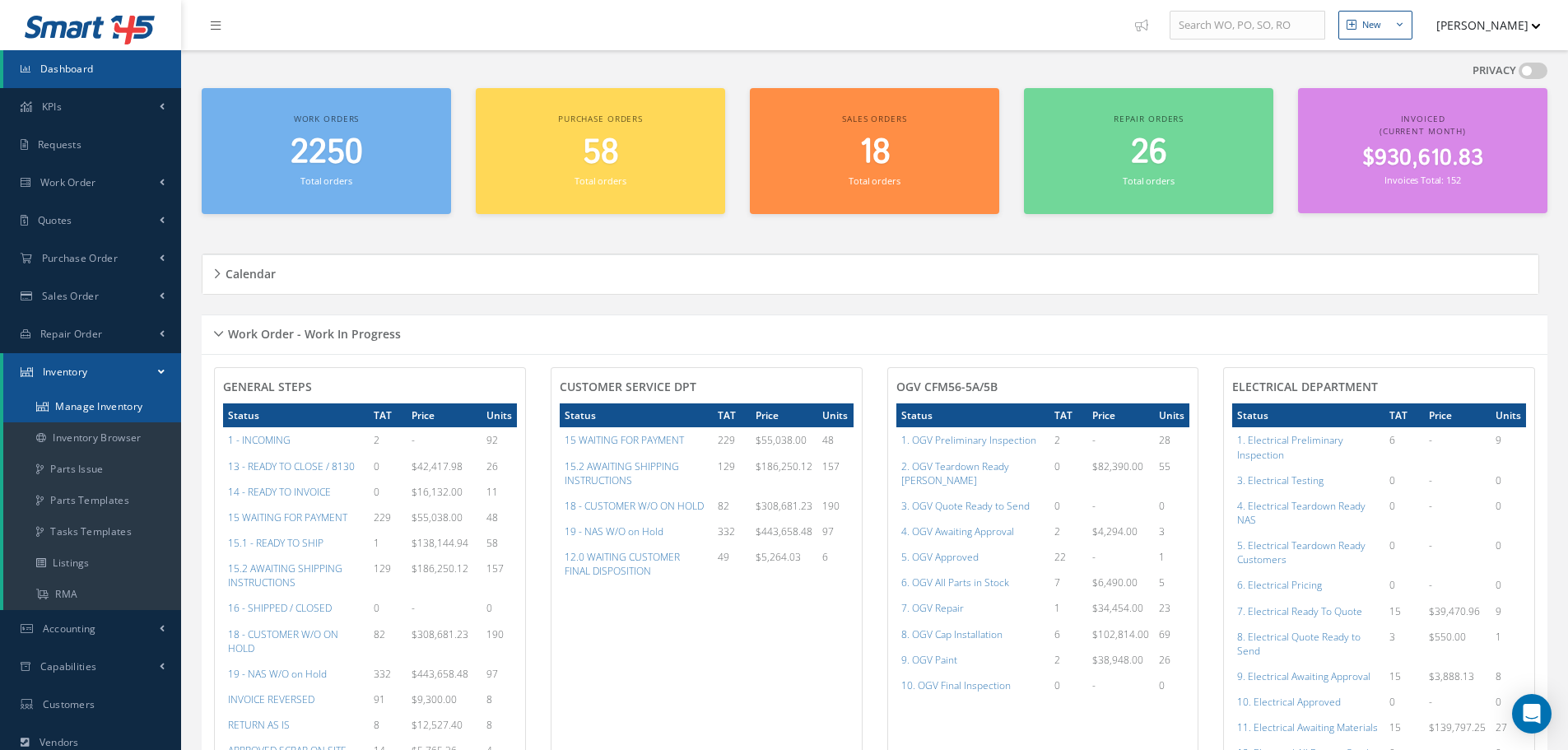
click at [78, 406] on link "Manage Inventory" at bounding box center [93, 407] width 178 height 31
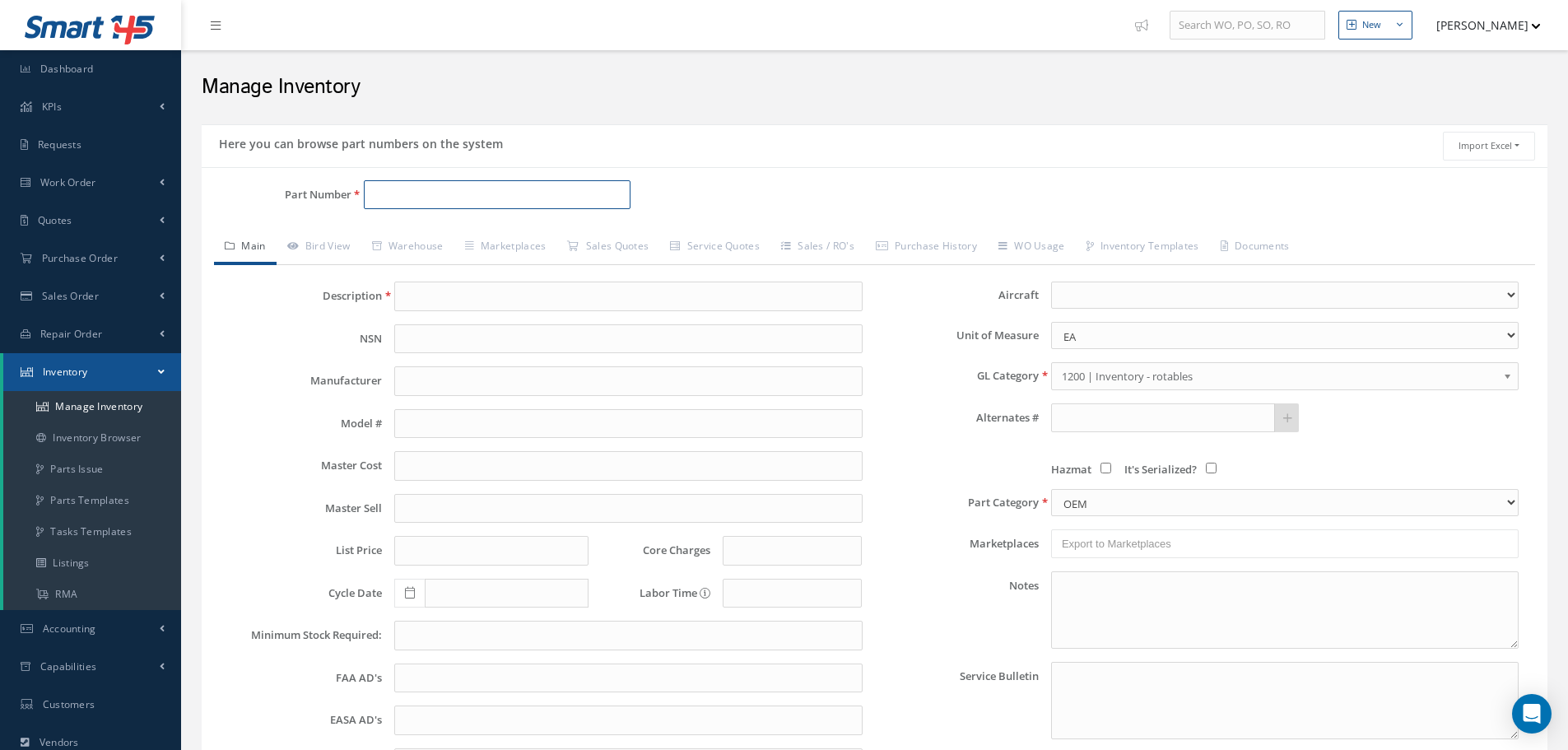
paste input "EN2997K62842AN"
click at [448, 234] on span "EN2997K62842AN" at bounding box center [442, 237] width 148 height 17
type input "EN2997K62842AN"
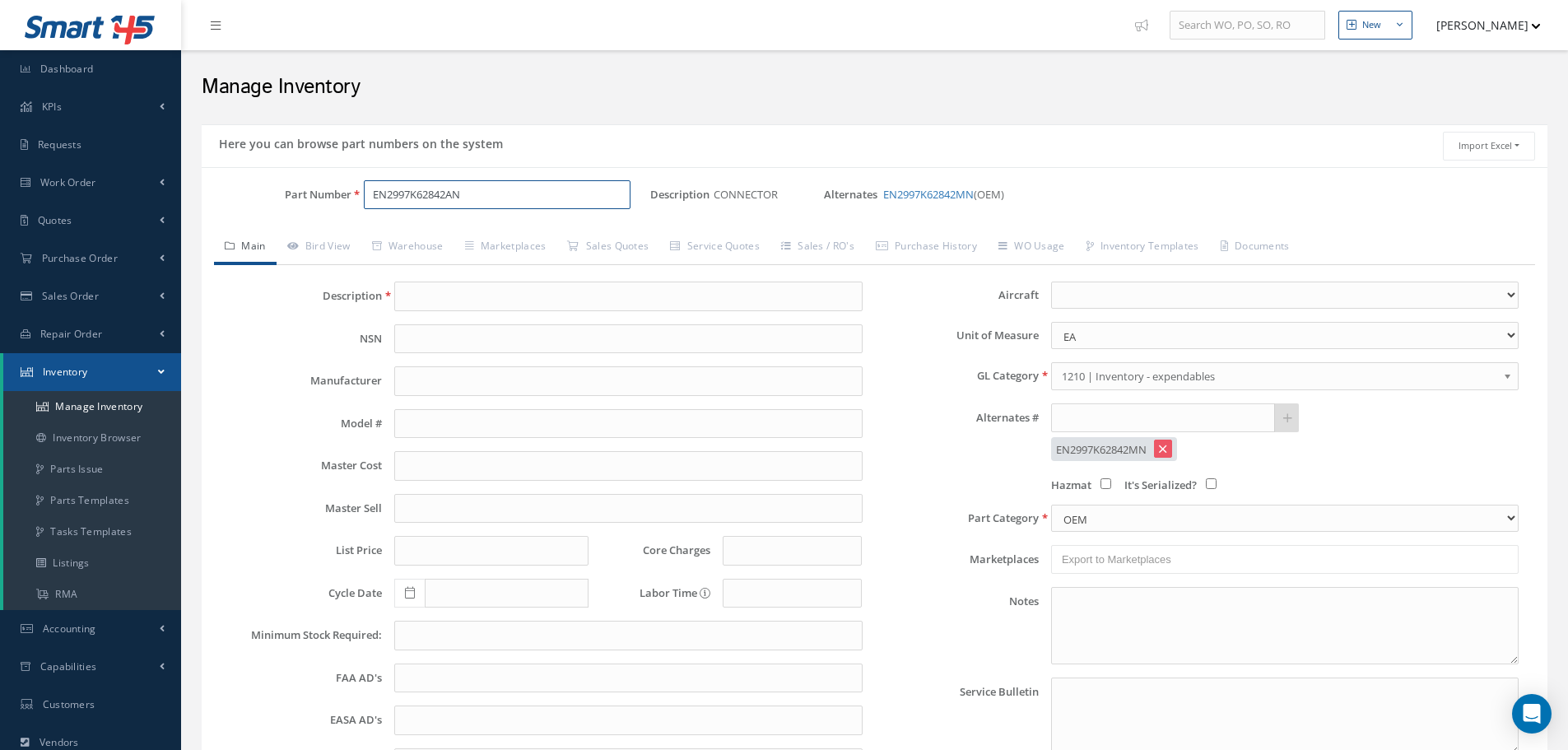
type input "CONNECTOR"
type input "0.00"
select select
type input "EN2997K62842AN"
click at [430, 248] on link "Warehouse" at bounding box center [407, 248] width 93 height 35
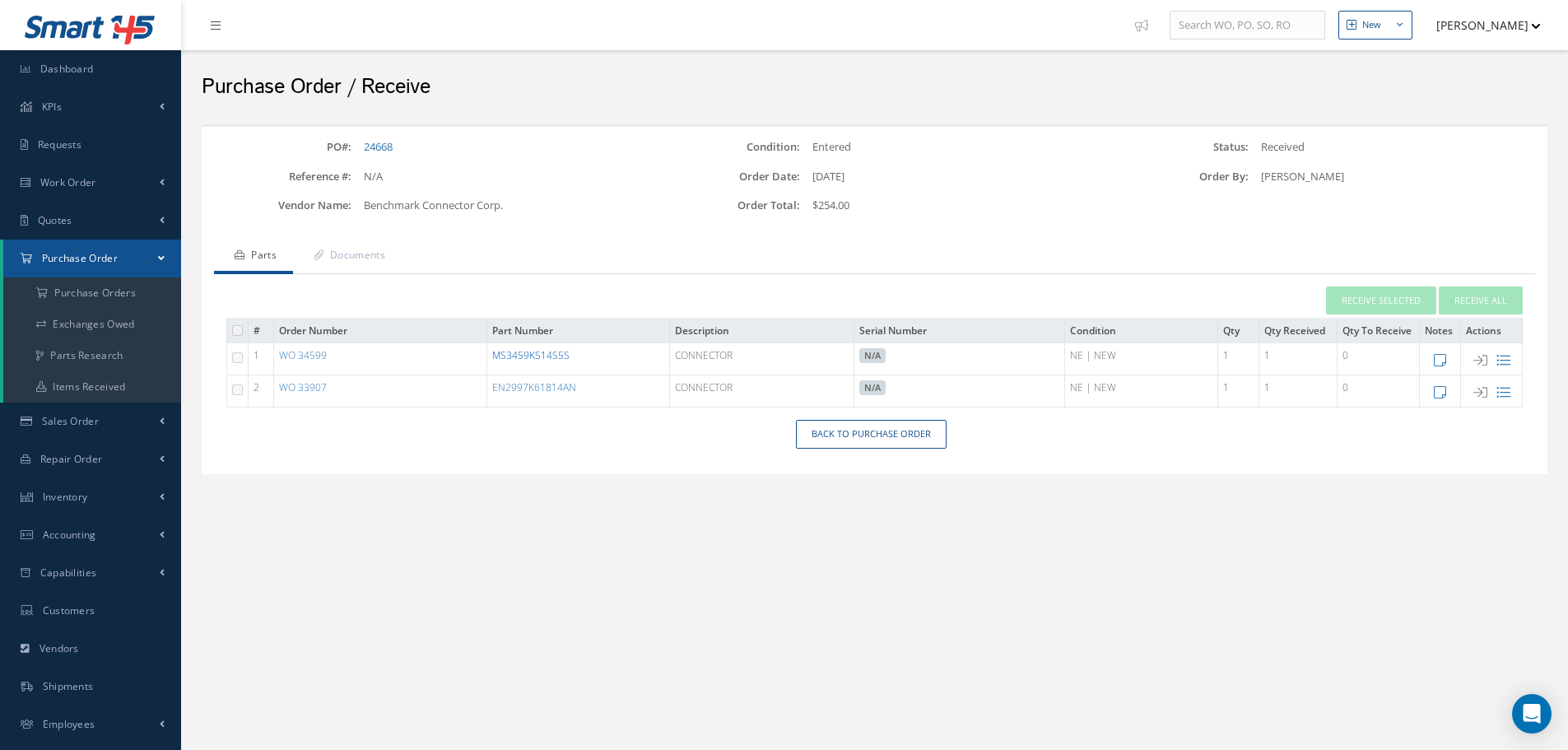
click at [548, 358] on link "MS3459KS14S5S" at bounding box center [530, 355] width 77 height 14
click at [842, 445] on link "Back to Purchase Order" at bounding box center [871, 434] width 151 height 29
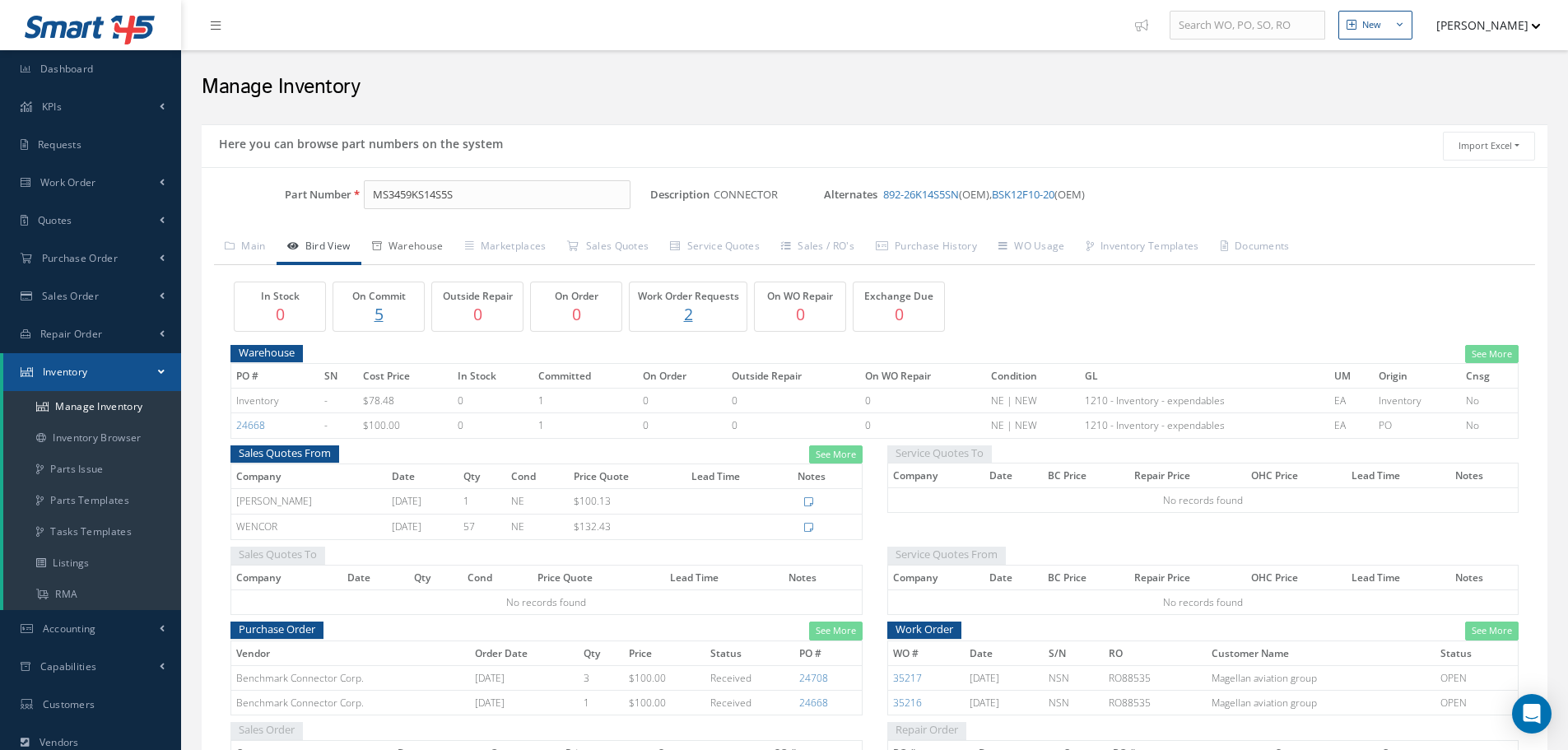
click at [419, 244] on link "Warehouse" at bounding box center [407, 248] width 93 height 35
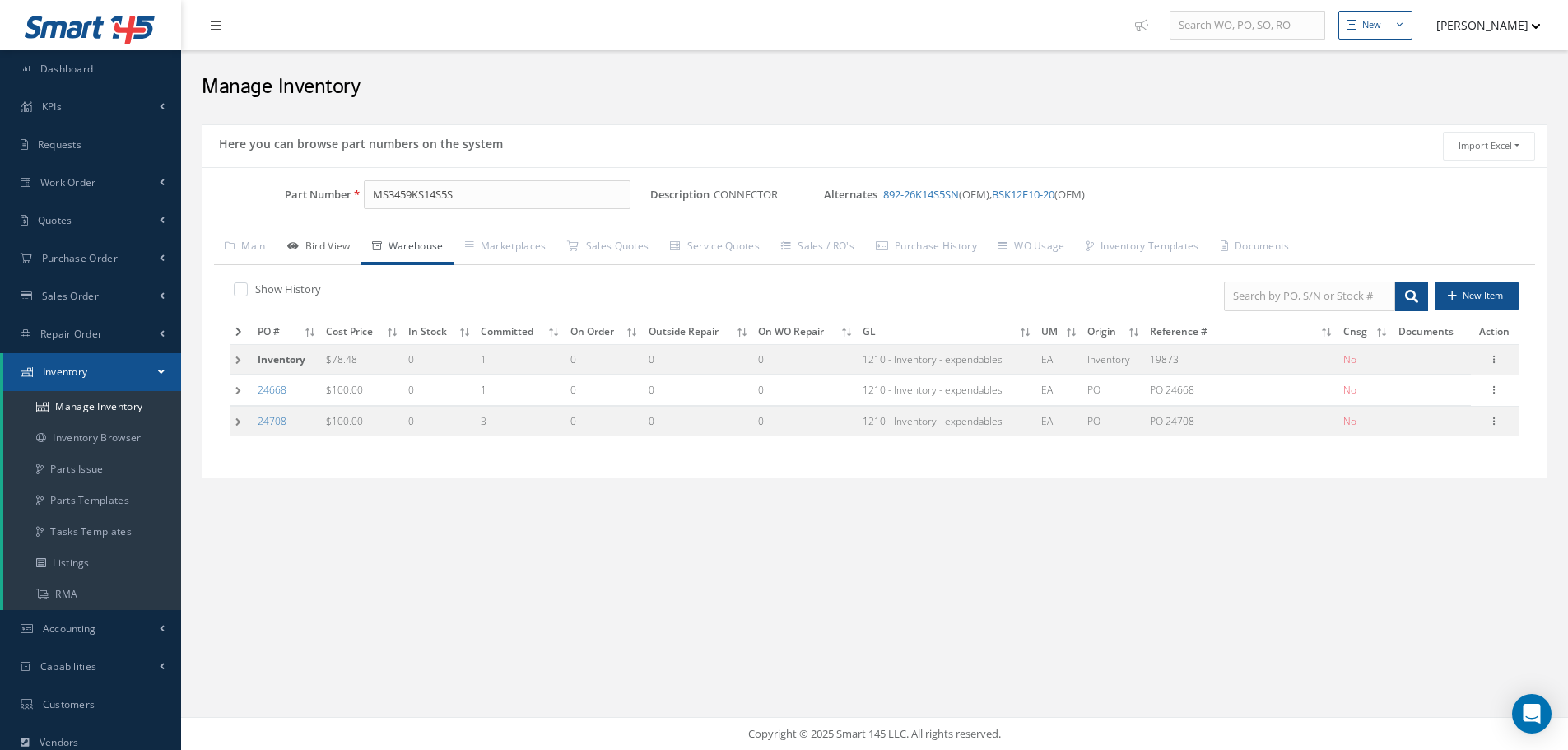
click at [340, 244] on link "Bird View" at bounding box center [318, 248] width 84 height 35
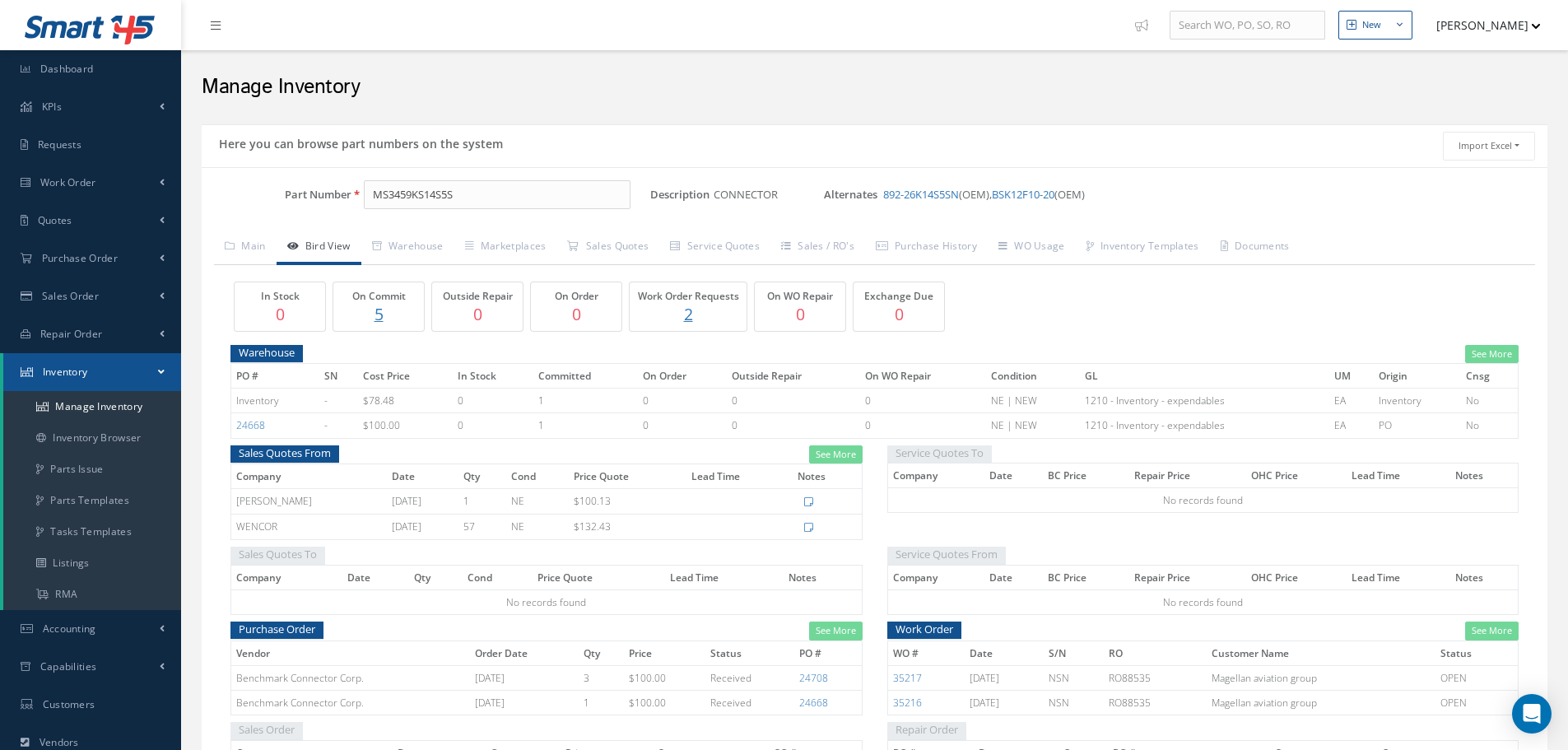
click at [382, 315] on p "5" at bounding box center [378, 314] width 83 height 24
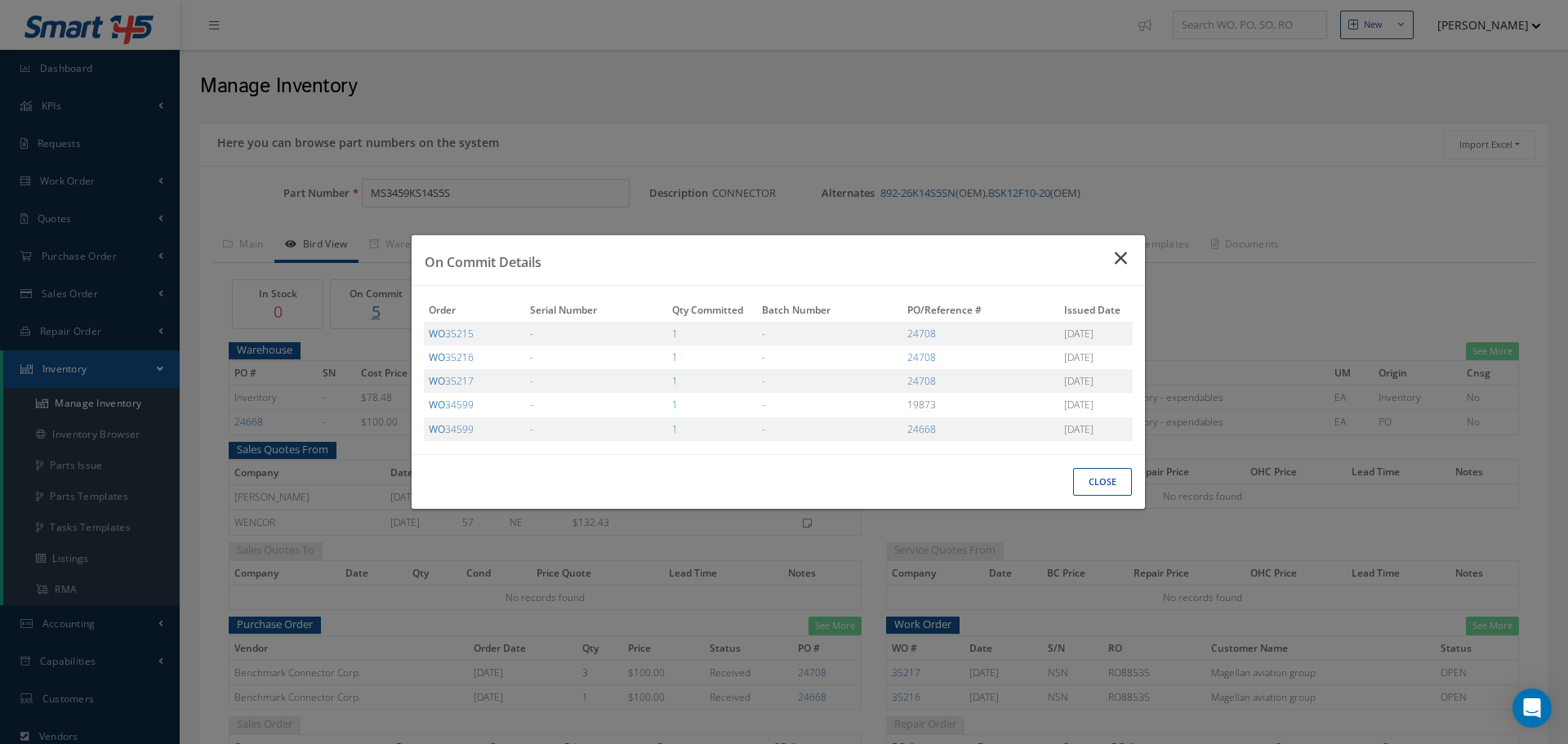
click at [1125, 260] on icon "Close" at bounding box center [1123, 259] width 17 height 20
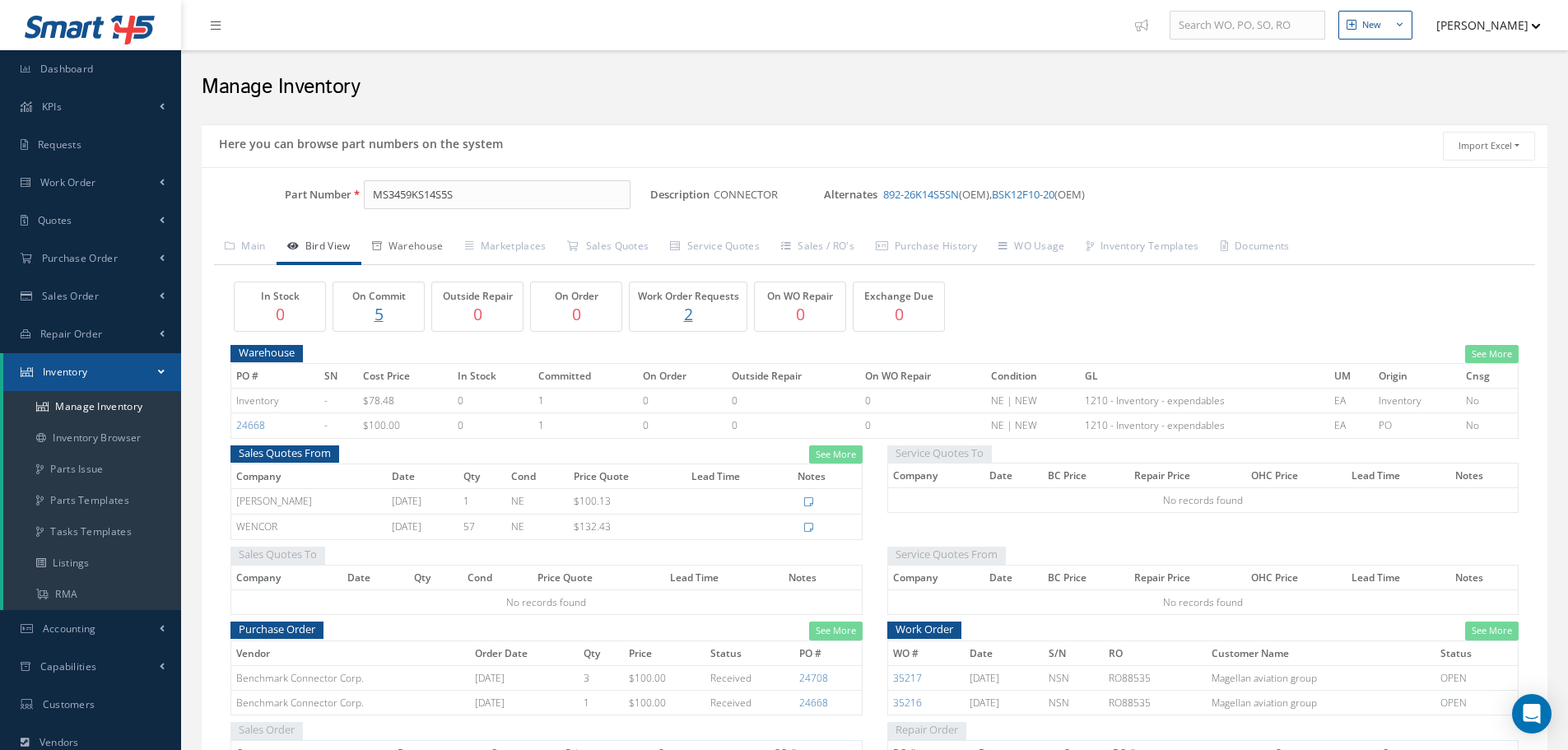
click at [450, 247] on link "Warehouse" at bounding box center [407, 248] width 93 height 35
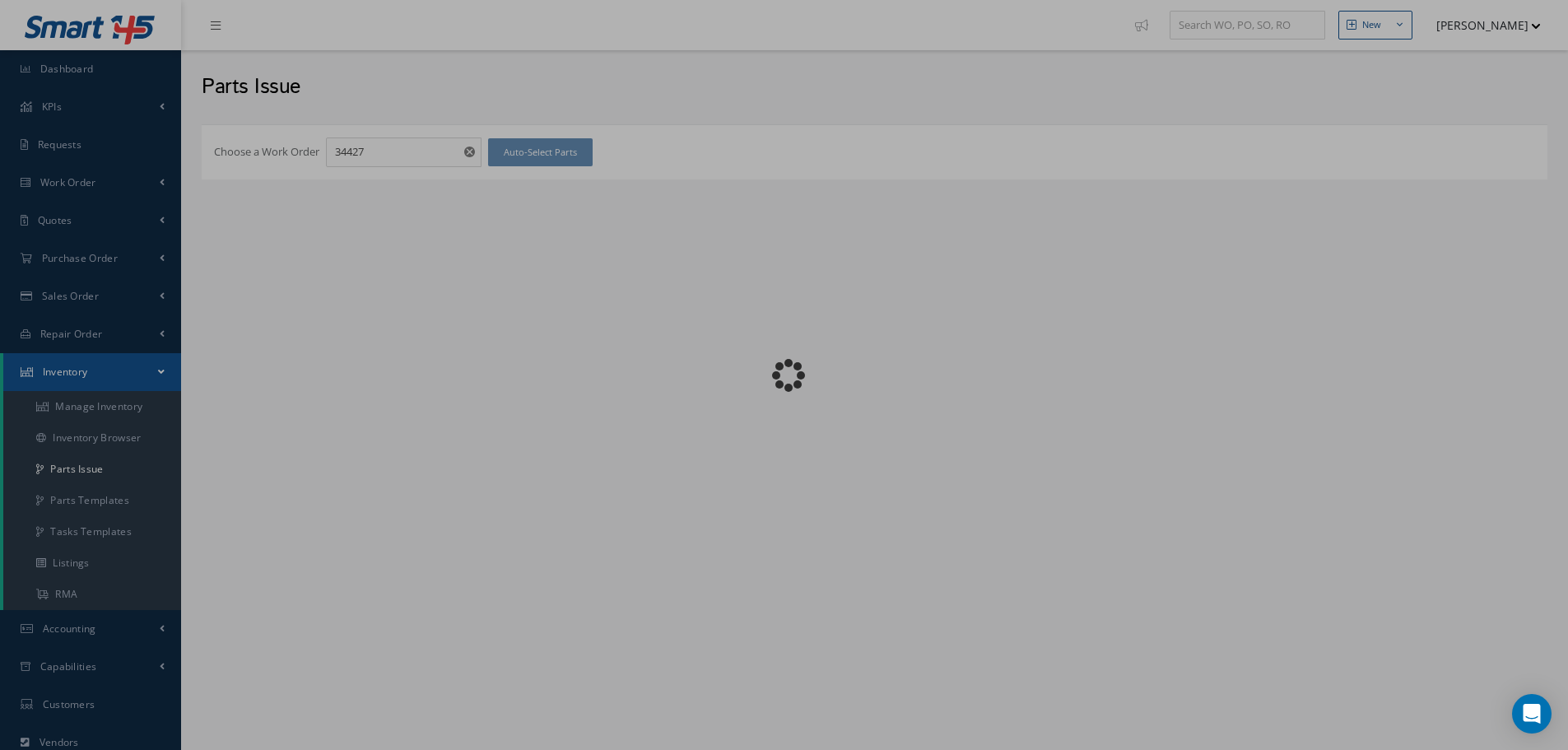
checkbox input "false"
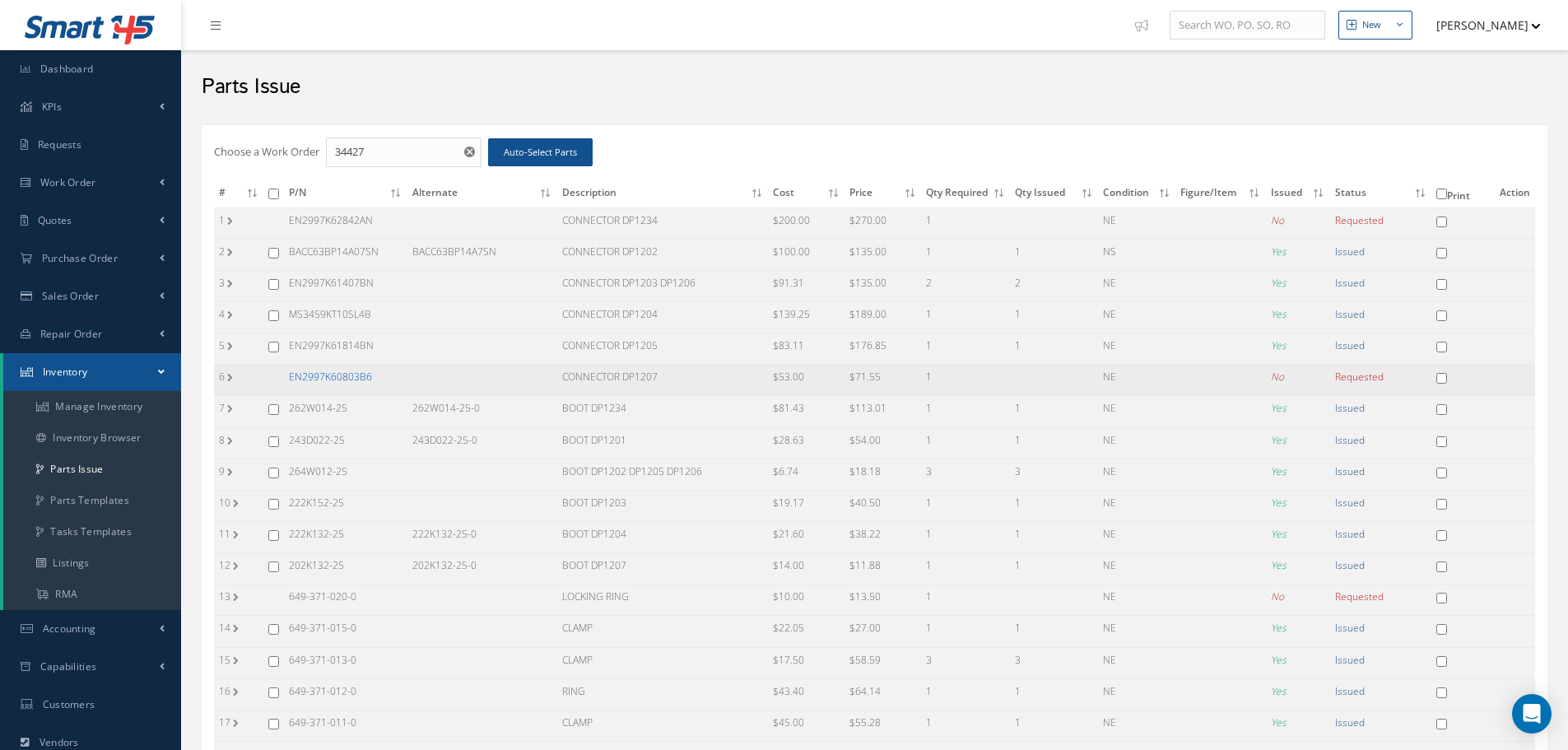
click at [323, 379] on link "EN2997K60803B6" at bounding box center [330, 376] width 83 height 14
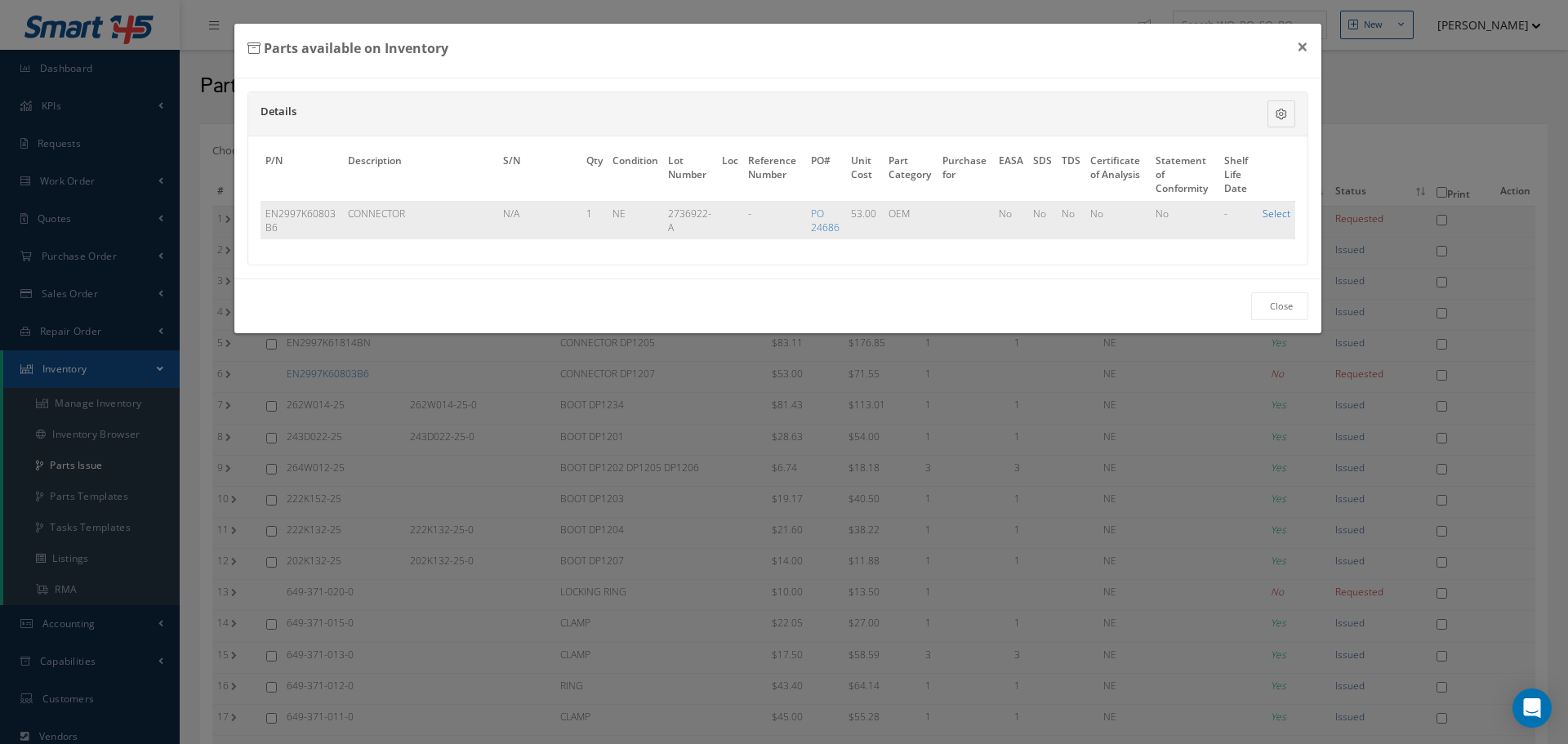
click at [1276, 215] on link "Select" at bounding box center [1276, 213] width 28 height 14
checkbox input "true"
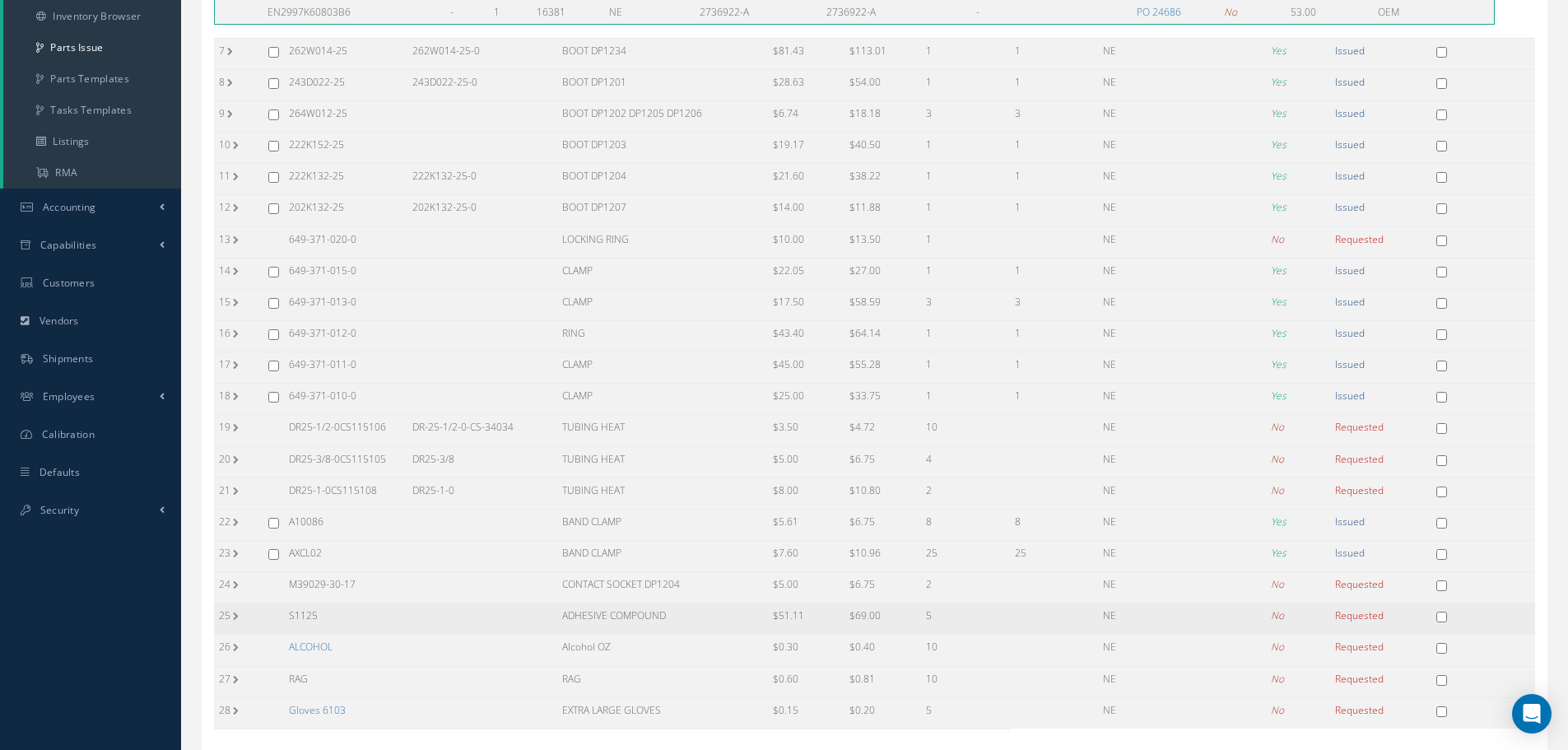
scroll to position [531, 0]
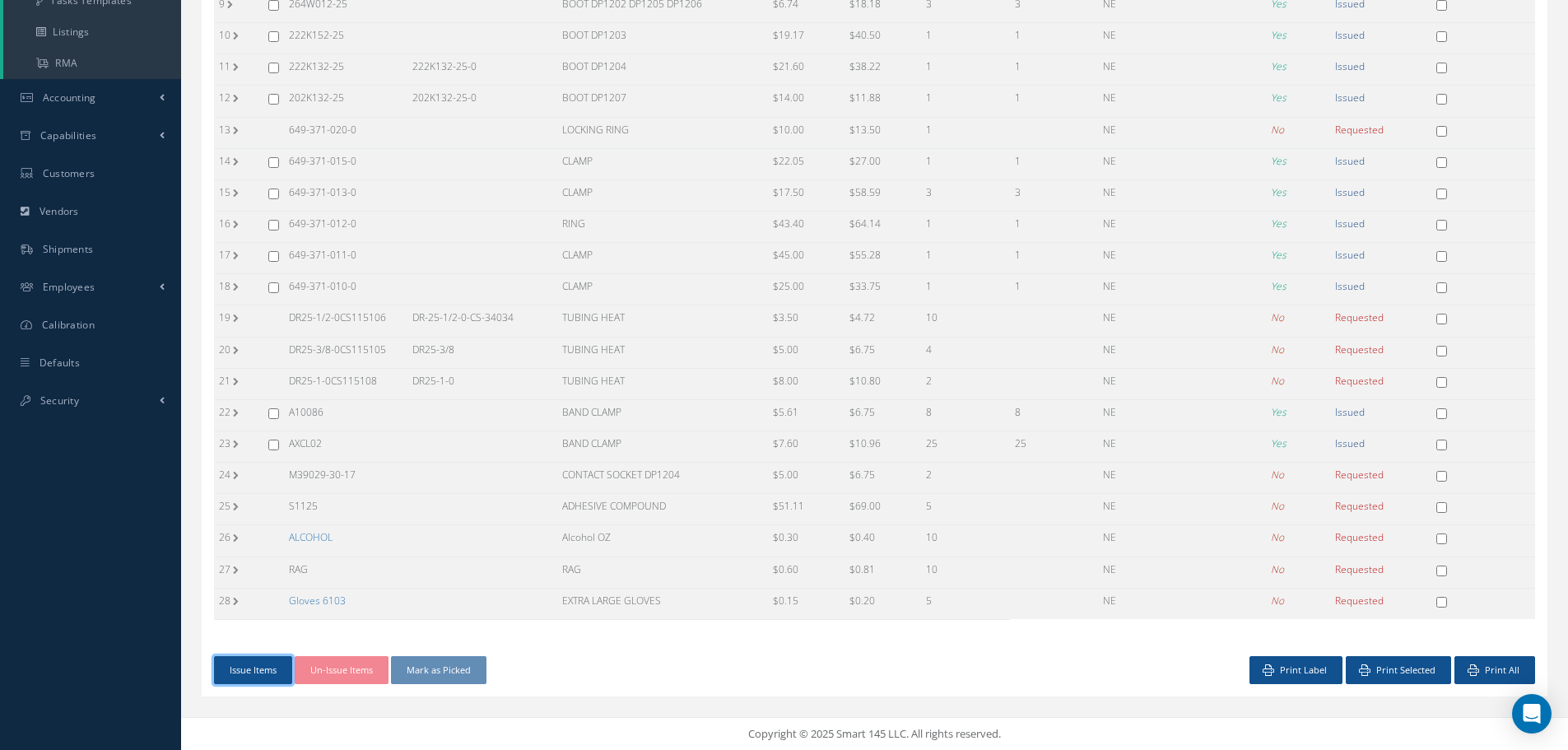
click at [241, 674] on button "Issue Items" at bounding box center [253, 671] width 78 height 29
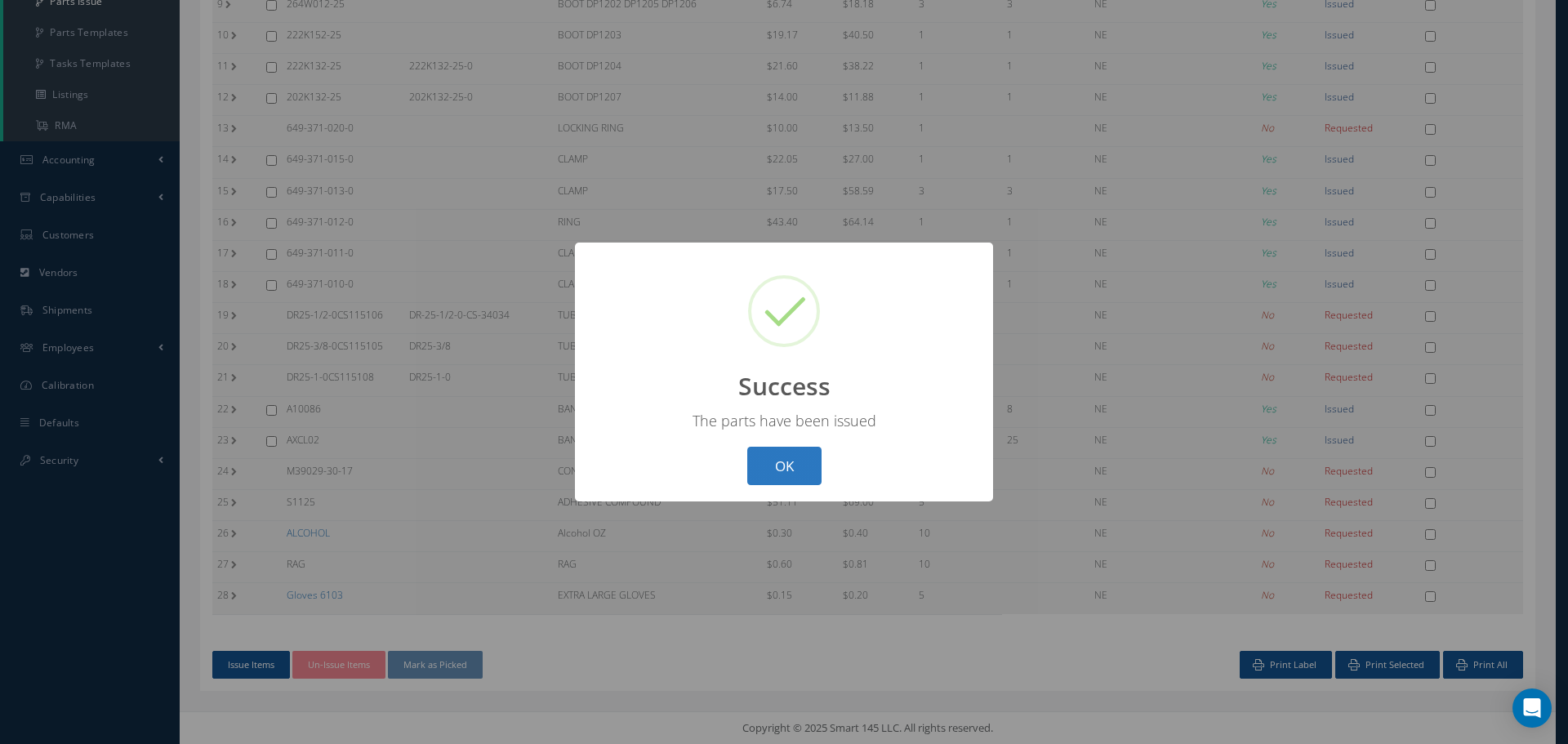
click at [777, 459] on button "OK" at bounding box center [784, 466] width 75 height 39
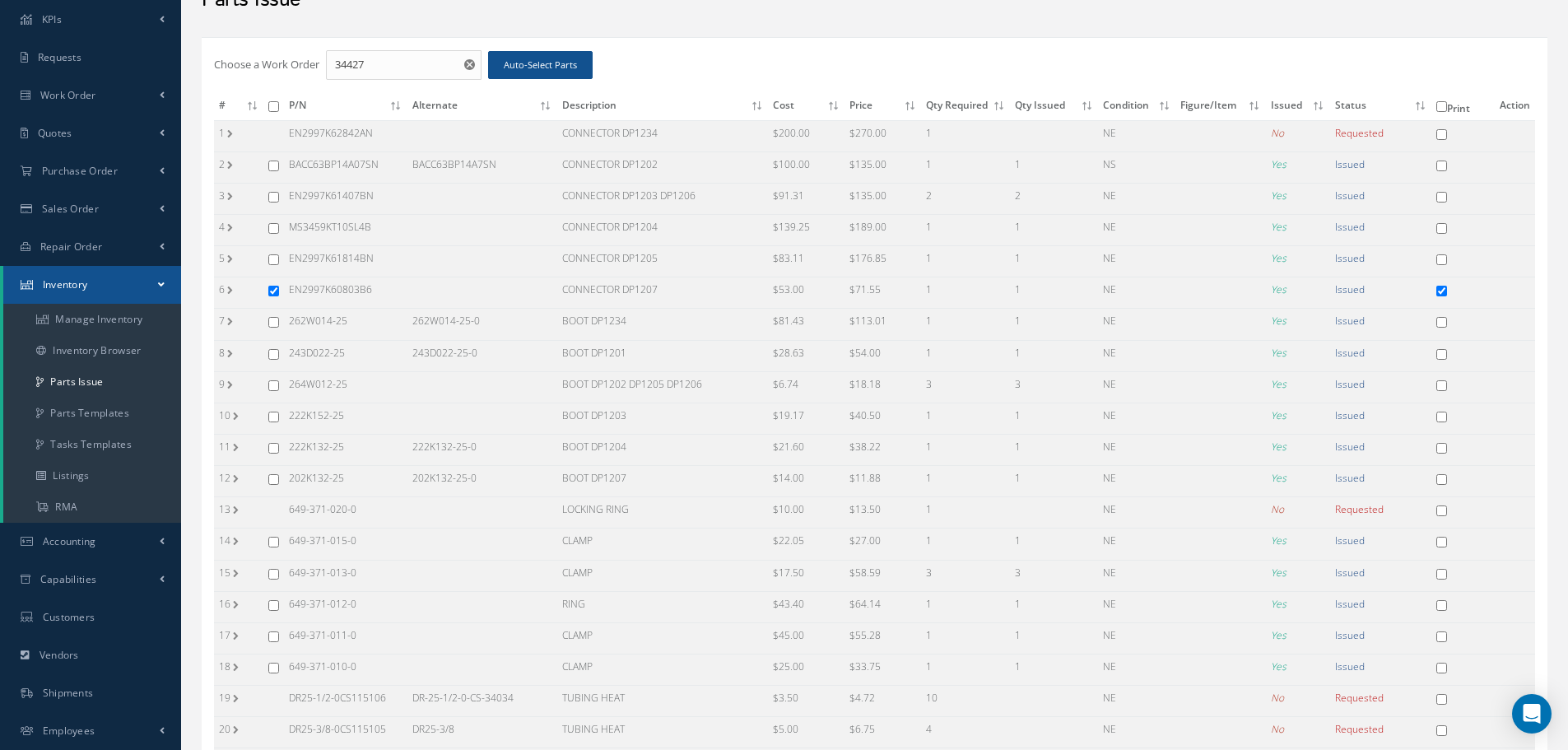
scroll to position [0, 0]
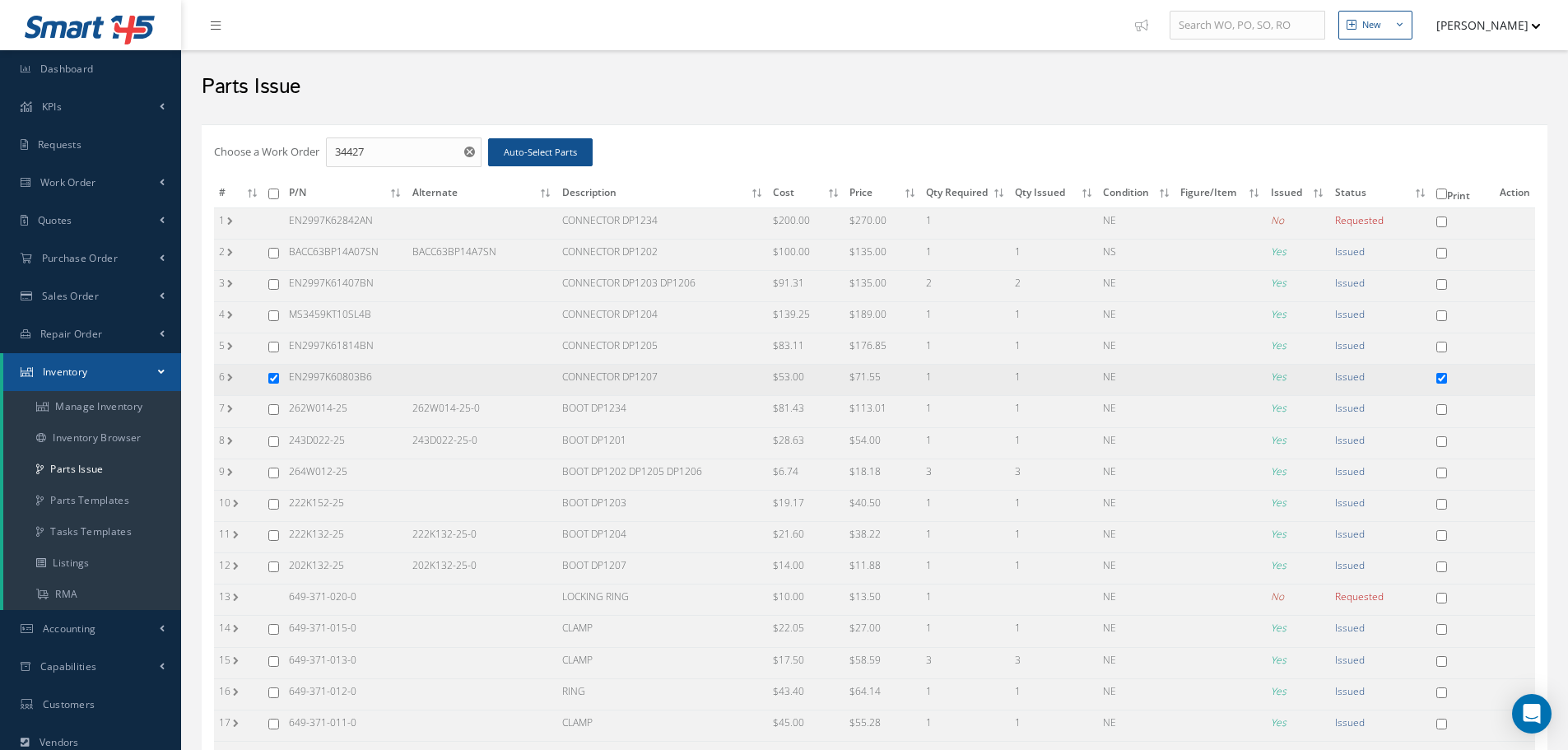
click at [273, 375] on input "checkbox" at bounding box center [274, 379] width 11 height 11
checkbox input "false"
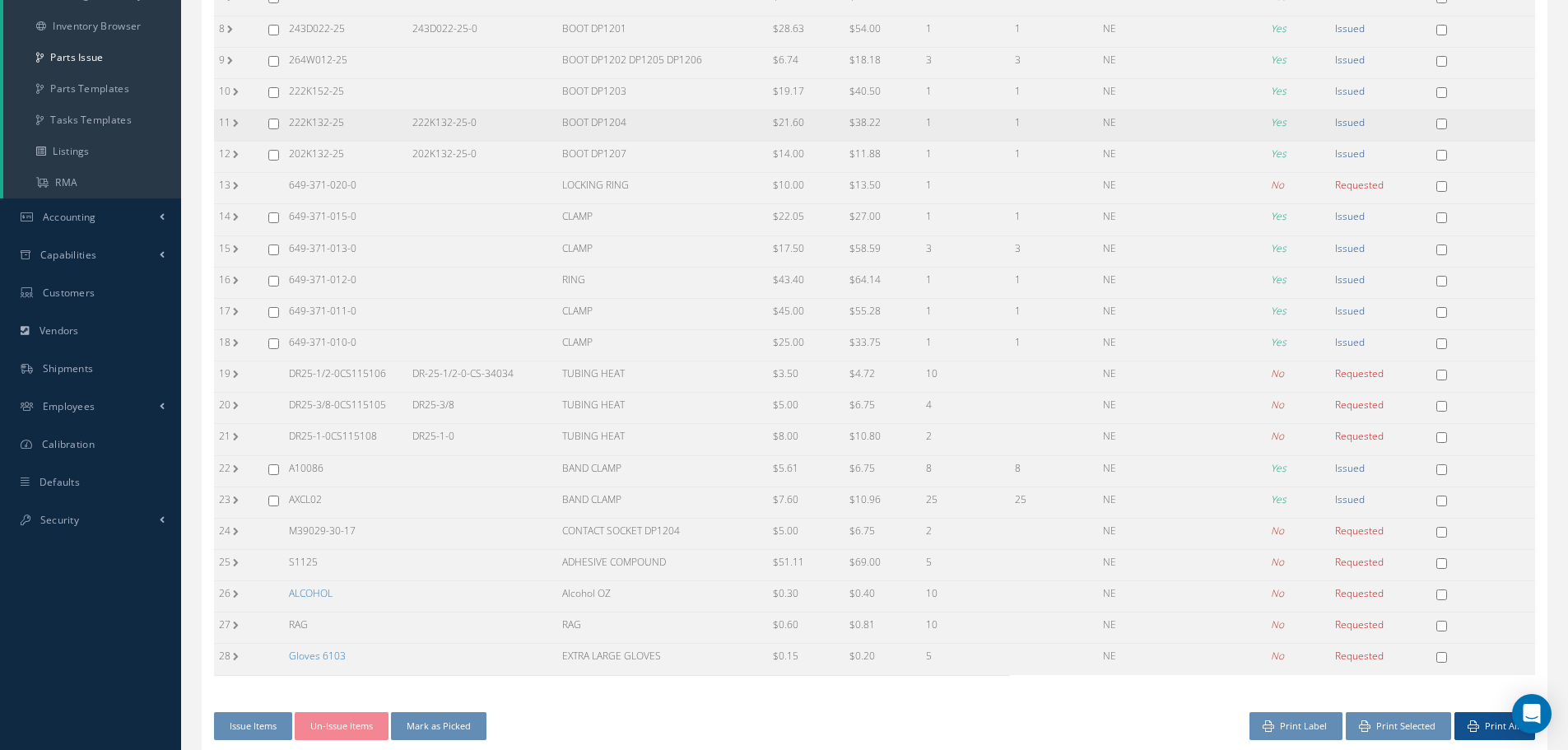
scroll to position [303, 0]
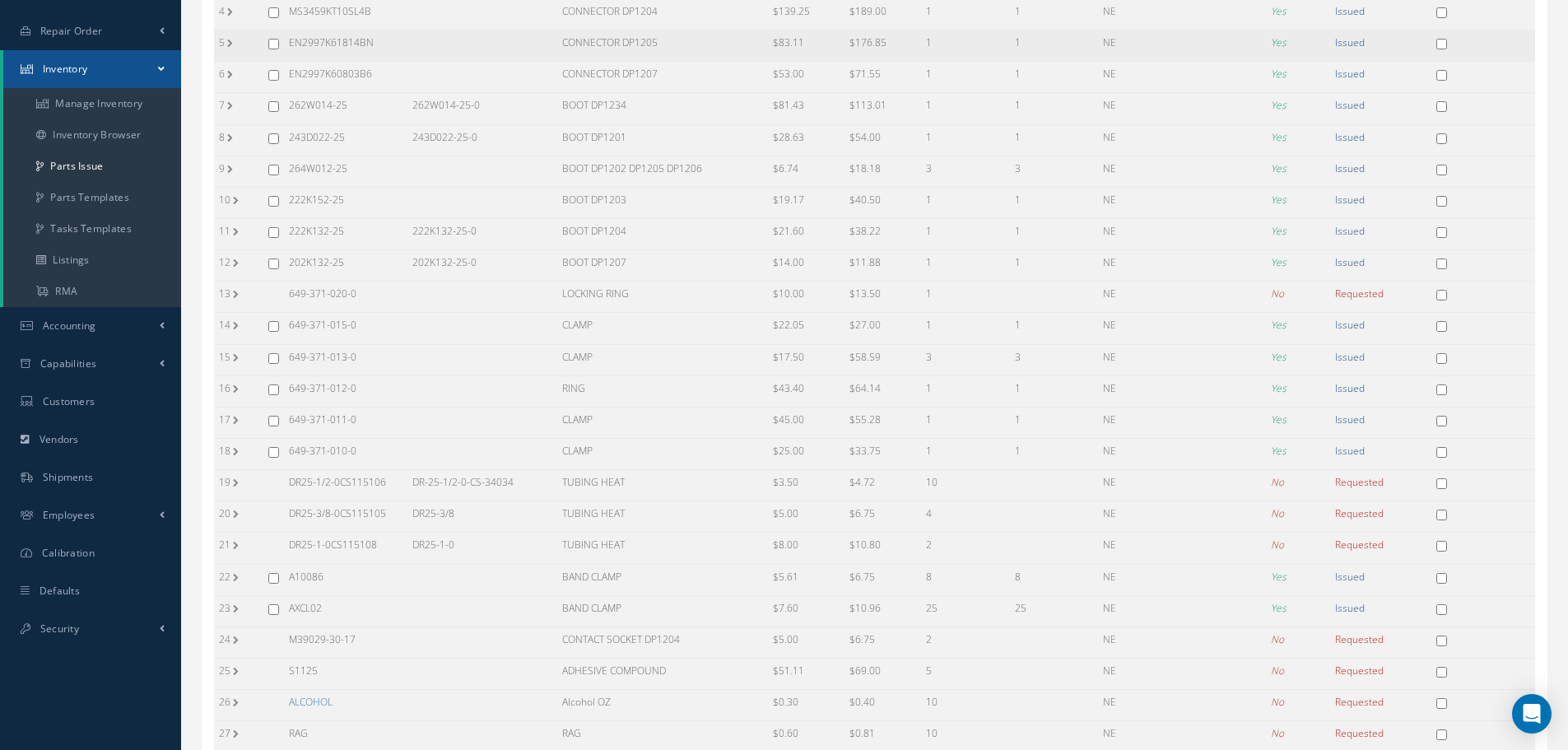
click at [270, 41] on input "checkbox" at bounding box center [274, 44] width 11 height 11
checkbox input "true"
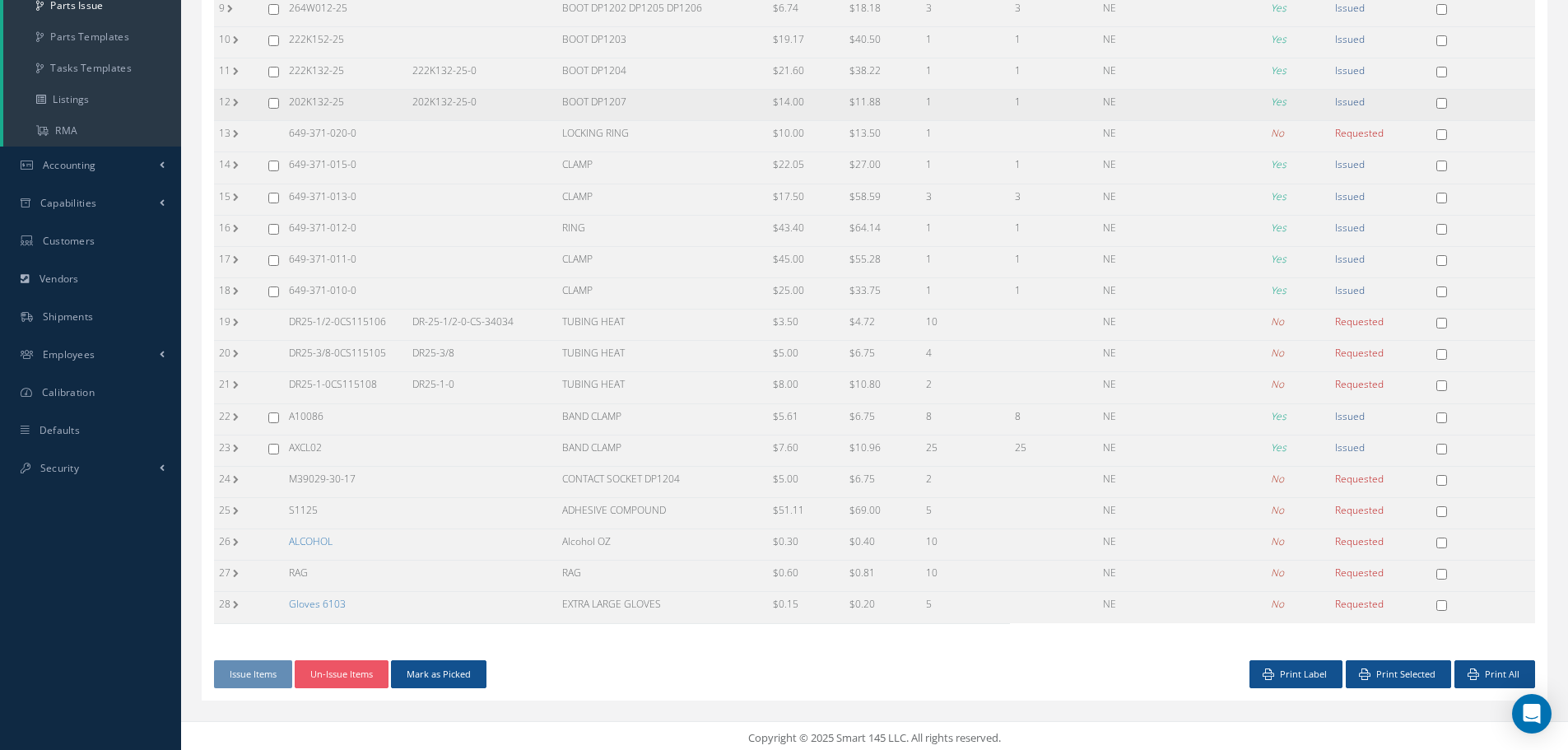
scroll to position [468, 0]
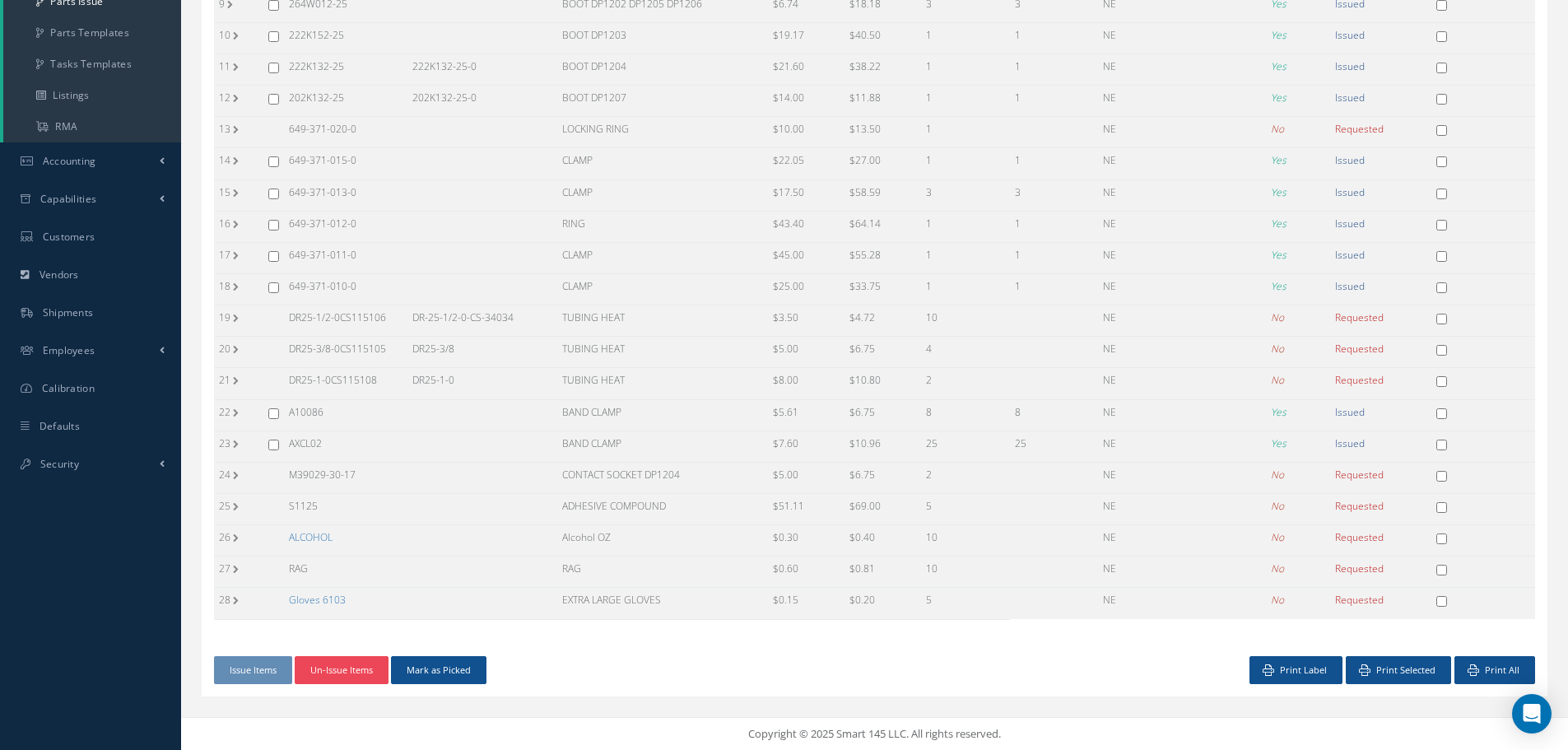
click at [361, 671] on button "Un-Issue Items" at bounding box center [341, 671] width 93 height 29
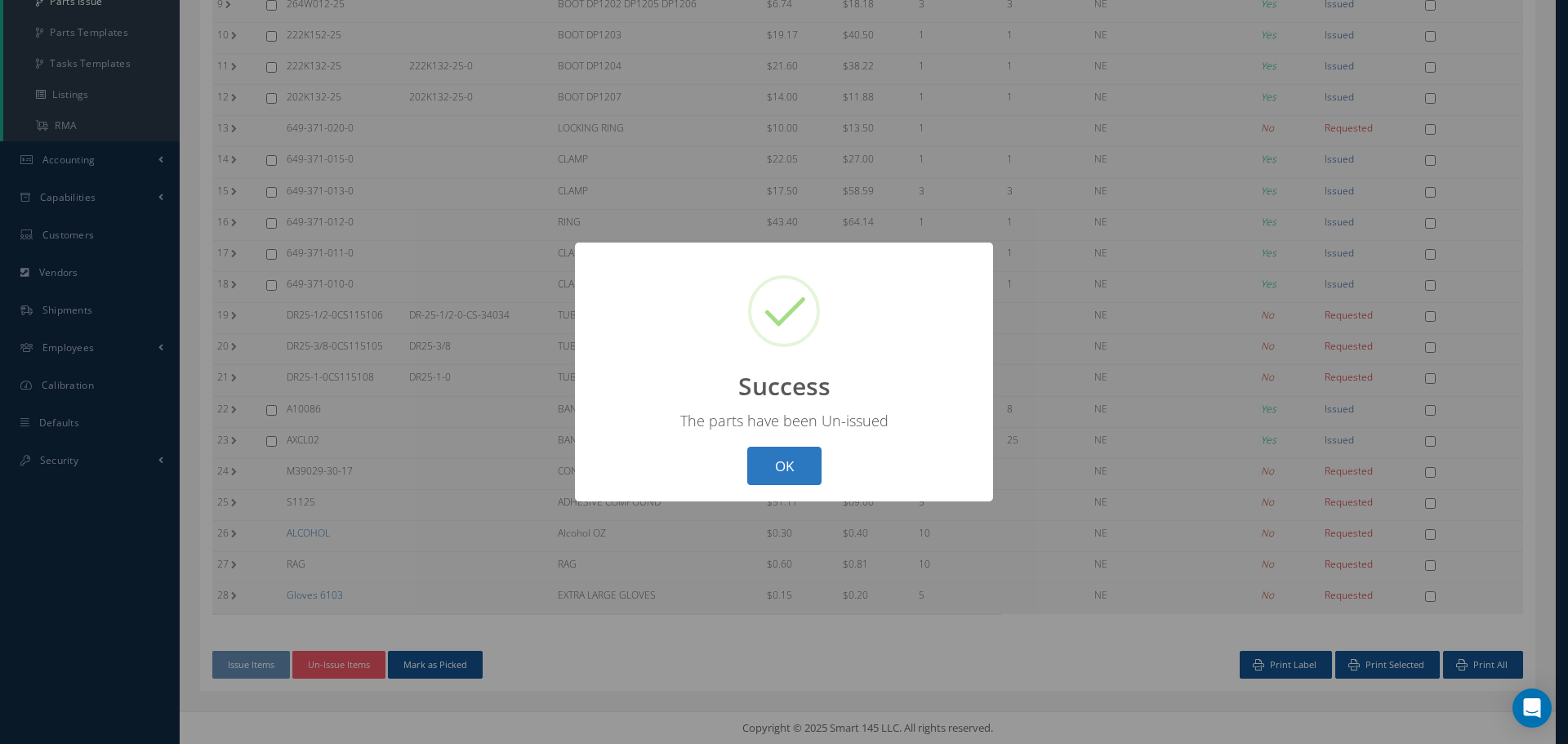
click at [787, 464] on button "OK" at bounding box center [784, 466] width 75 height 39
checkbox input "false"
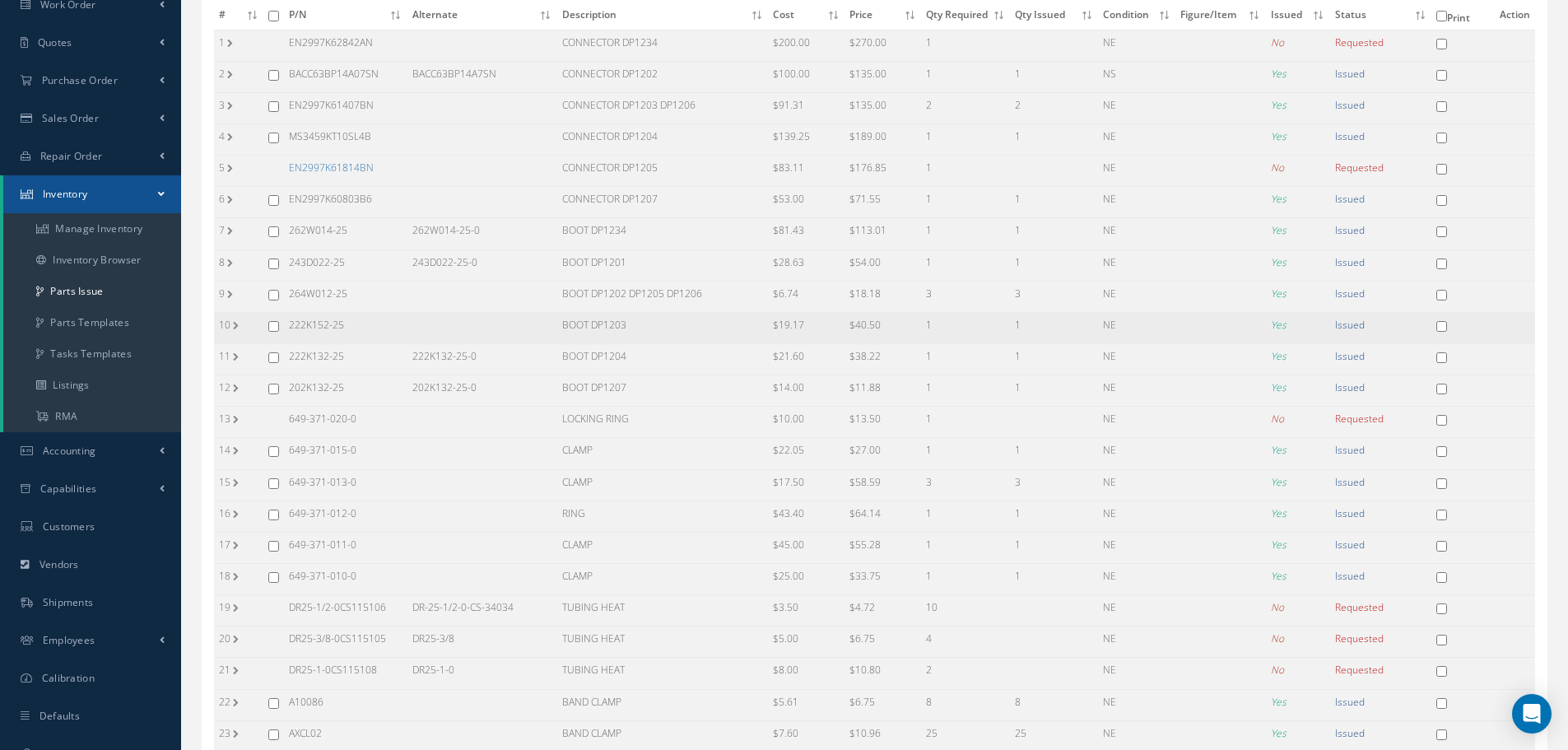
scroll to position [138, 0]
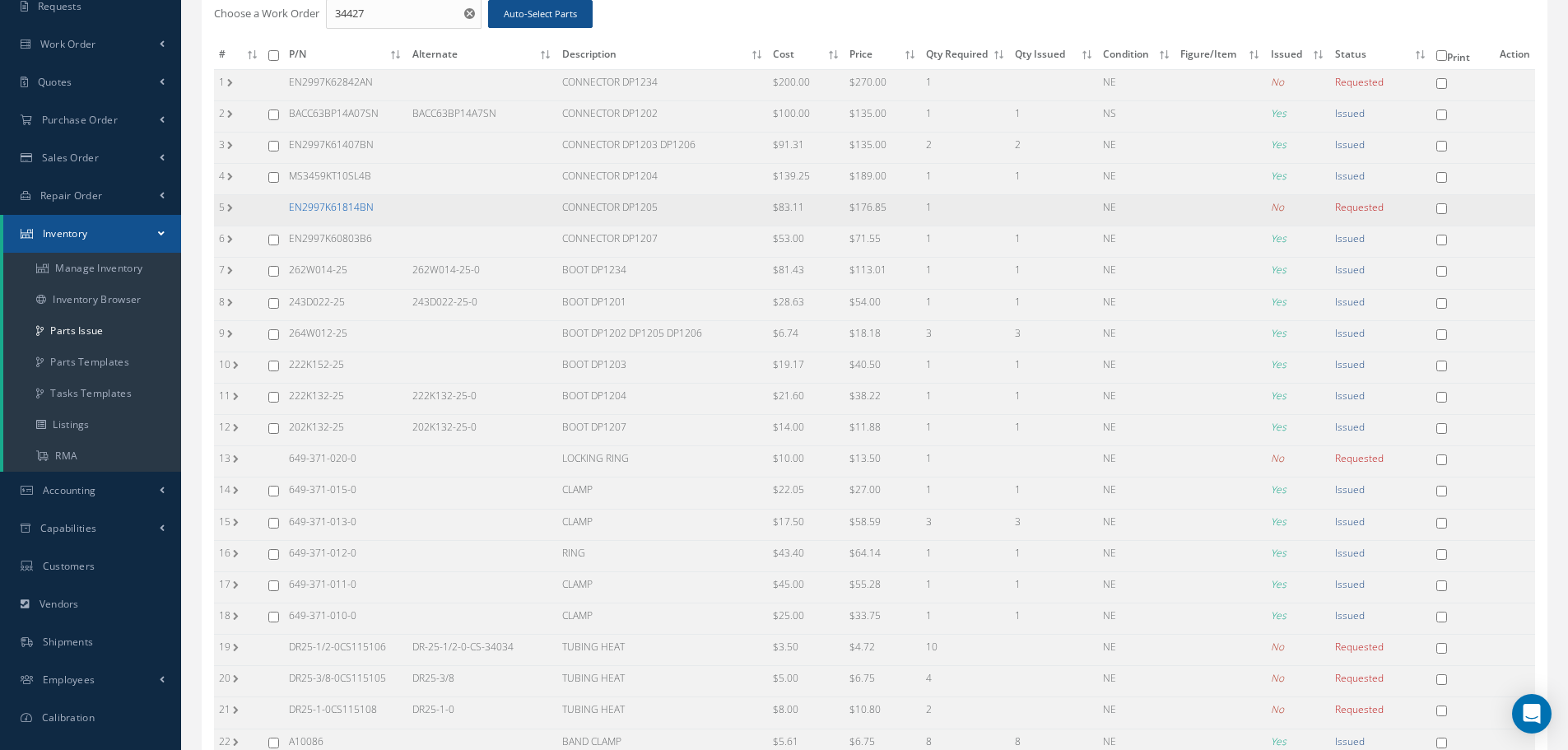
click at [315, 202] on link "EN2997K61814BN" at bounding box center [330, 206] width 84 height 14
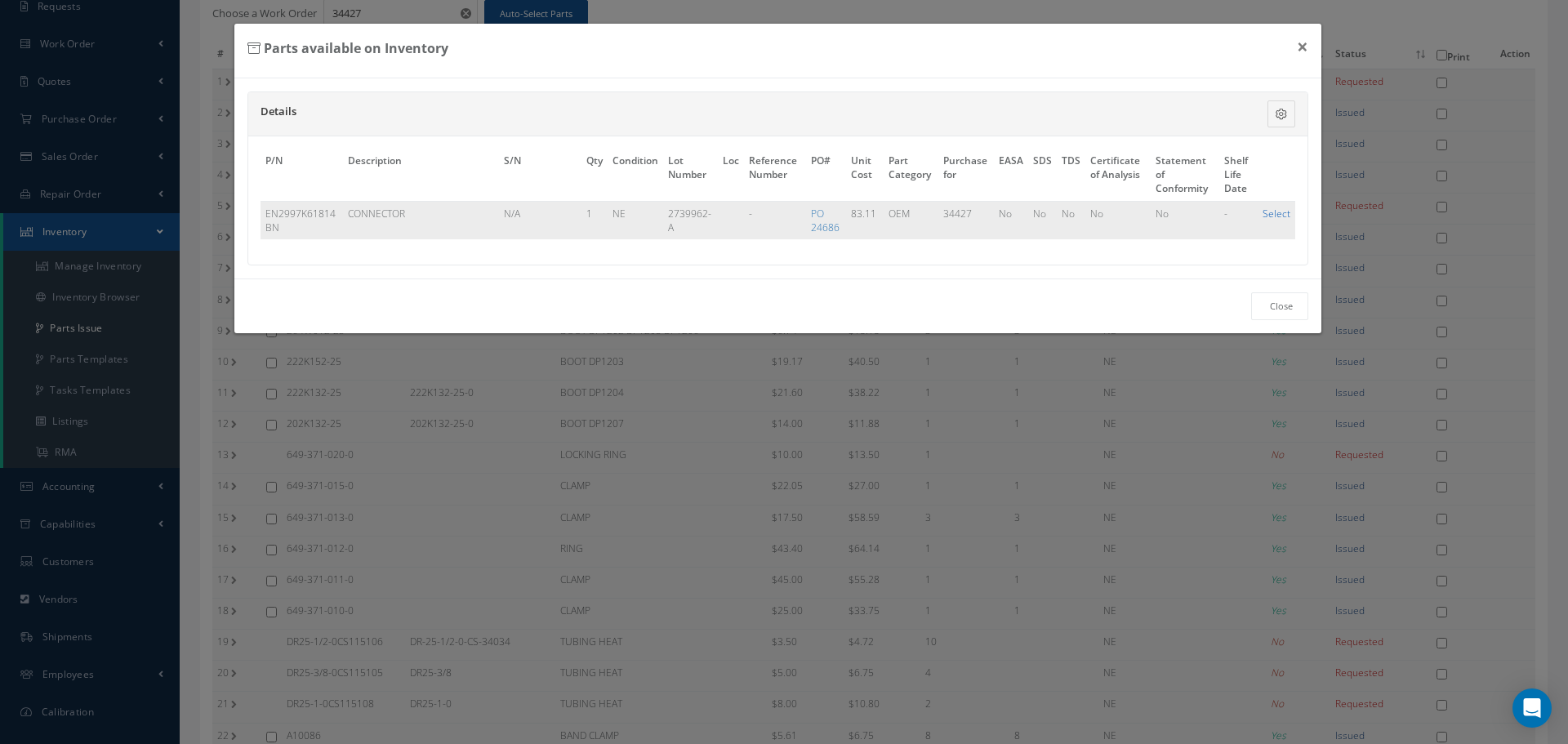
click at [1273, 213] on link "Select" at bounding box center [1276, 213] width 28 height 14
checkbox input "true"
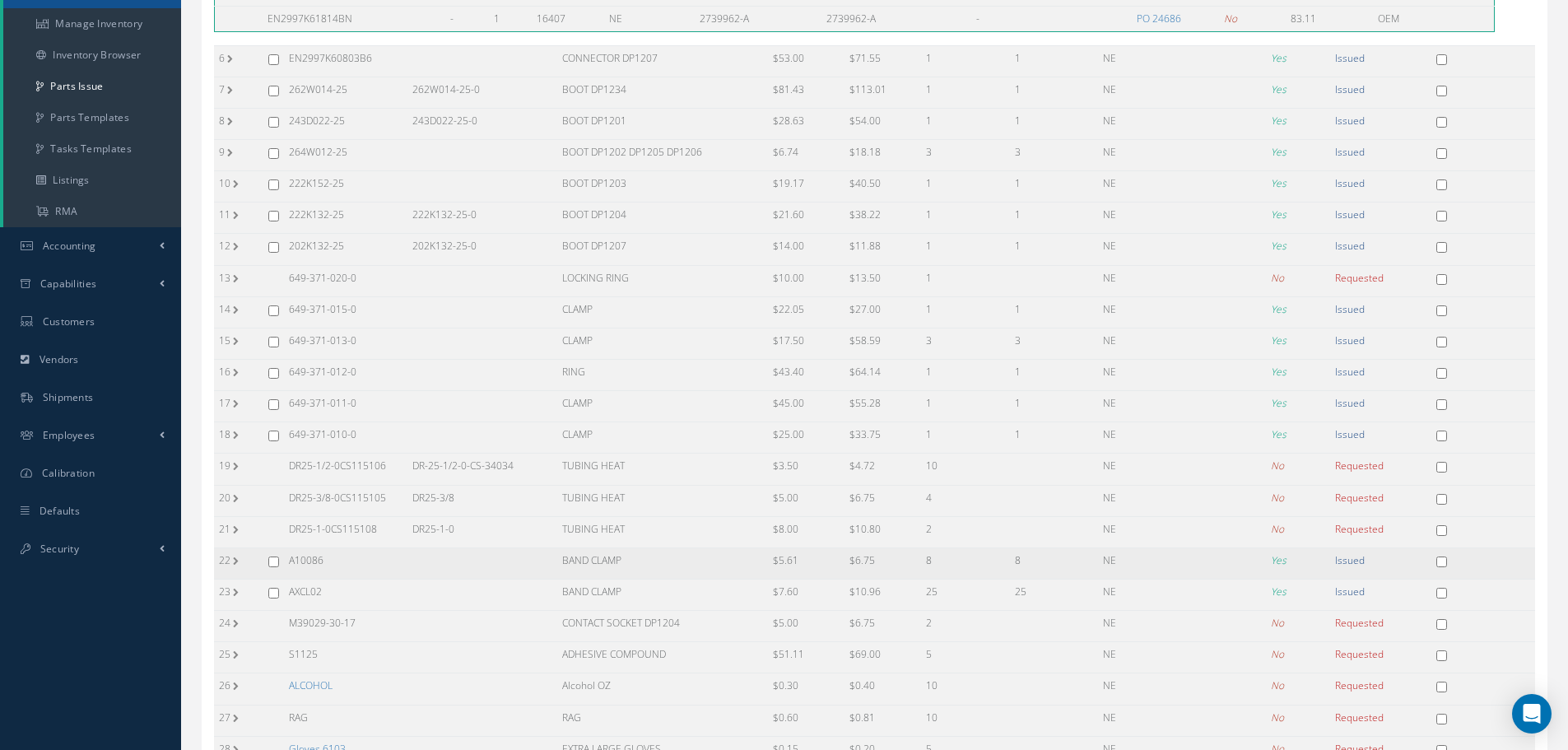
scroll to position [531, 0]
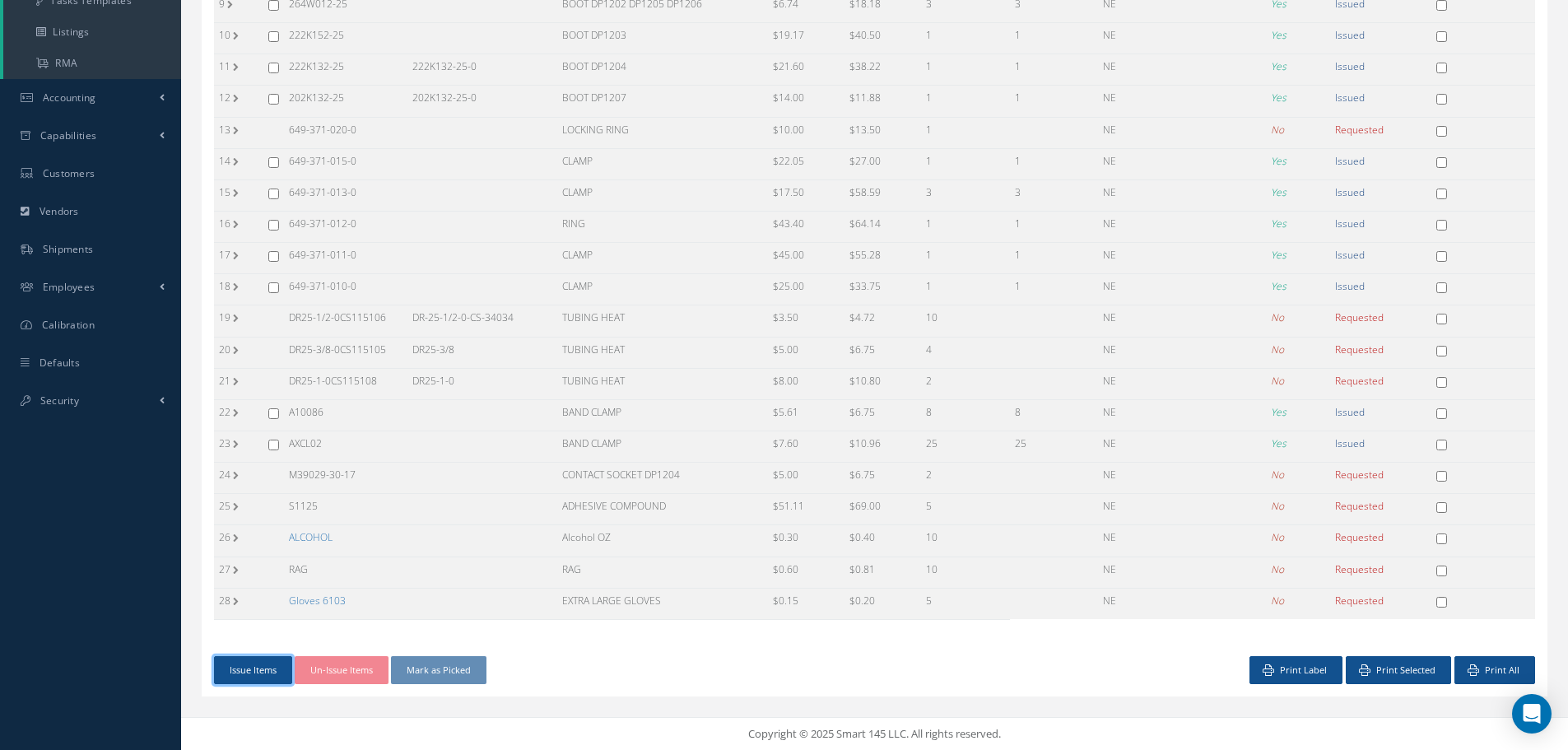
click at [255, 666] on button "Issue Items" at bounding box center [253, 671] width 78 height 29
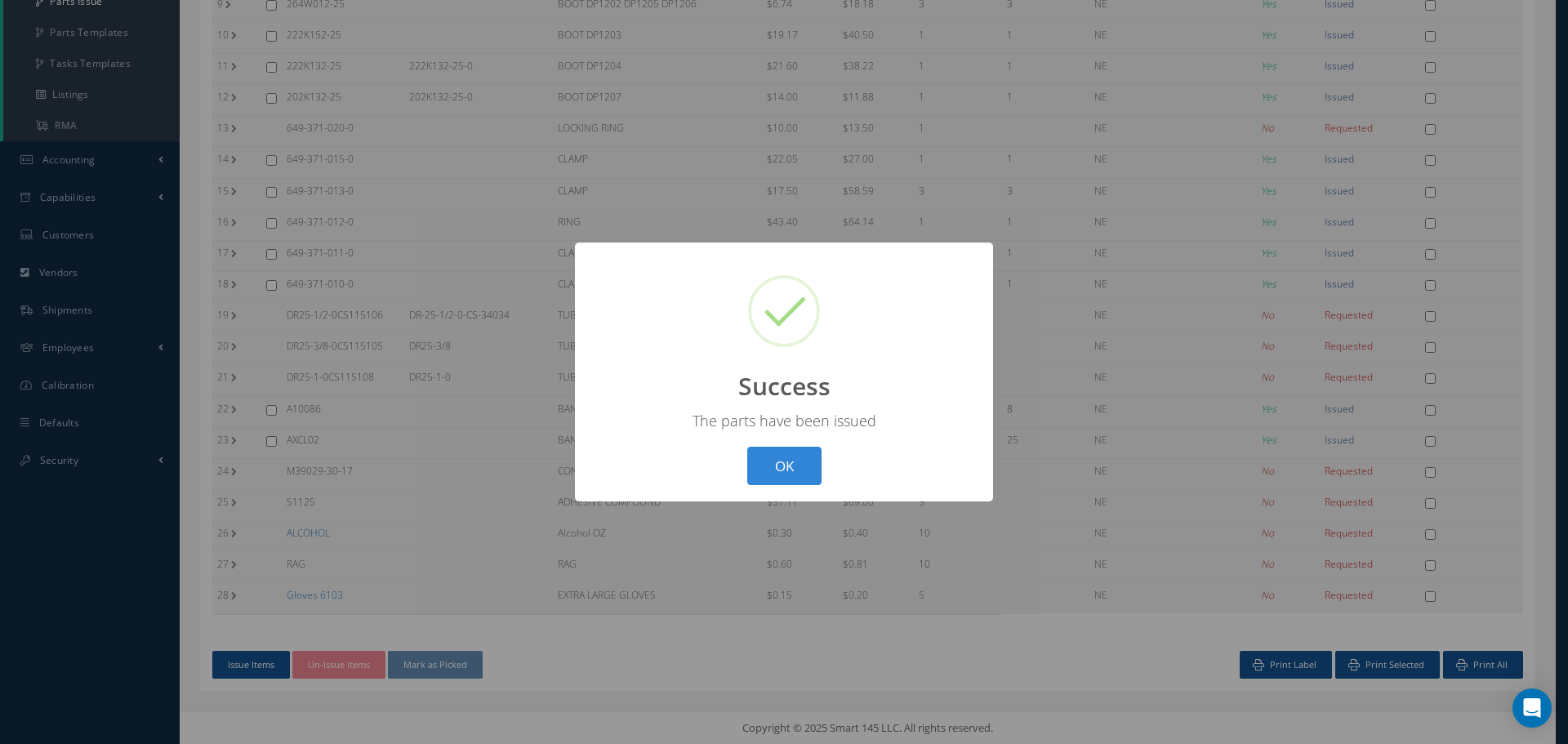
click at [788, 459] on button "OK" at bounding box center [784, 466] width 75 height 39
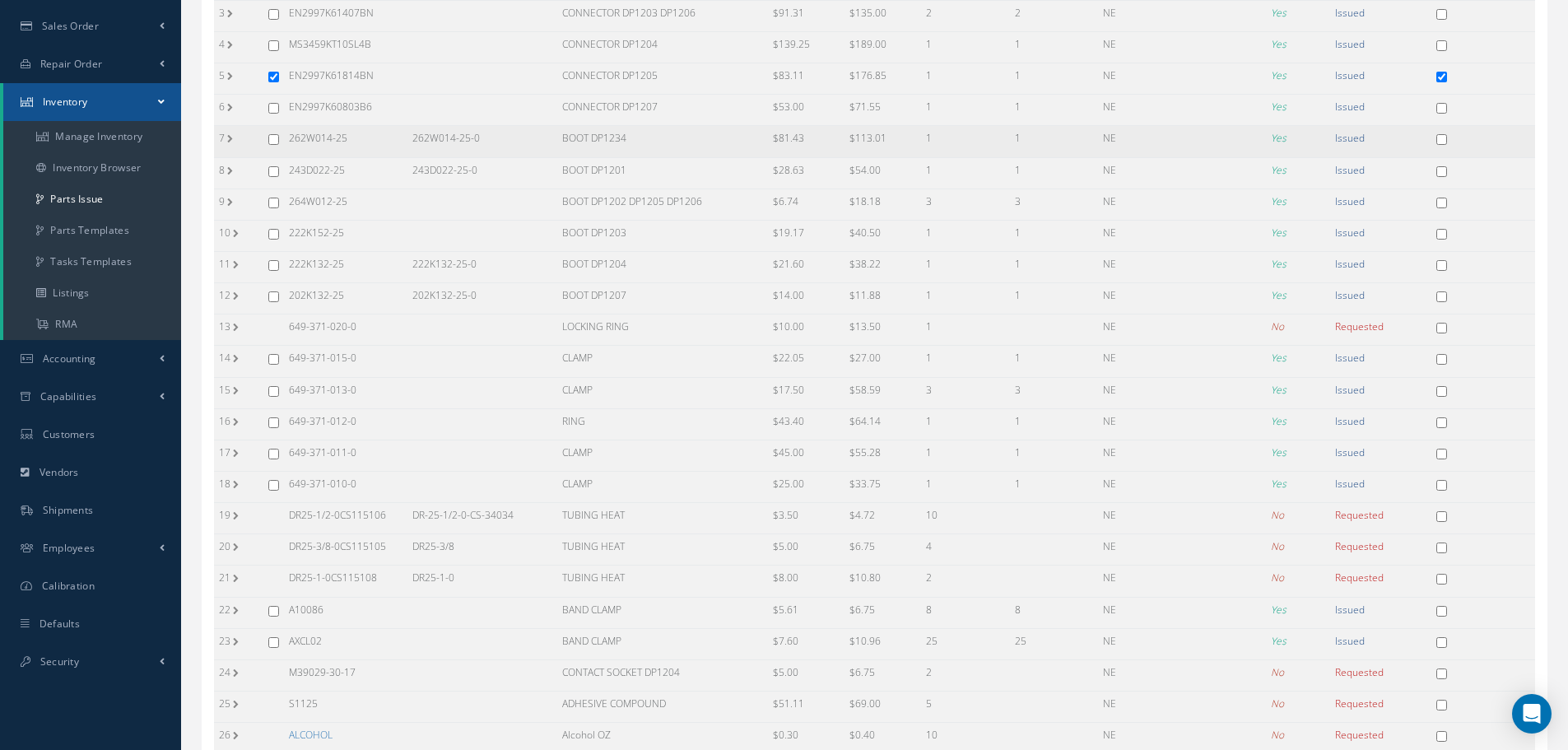
scroll to position [0, 0]
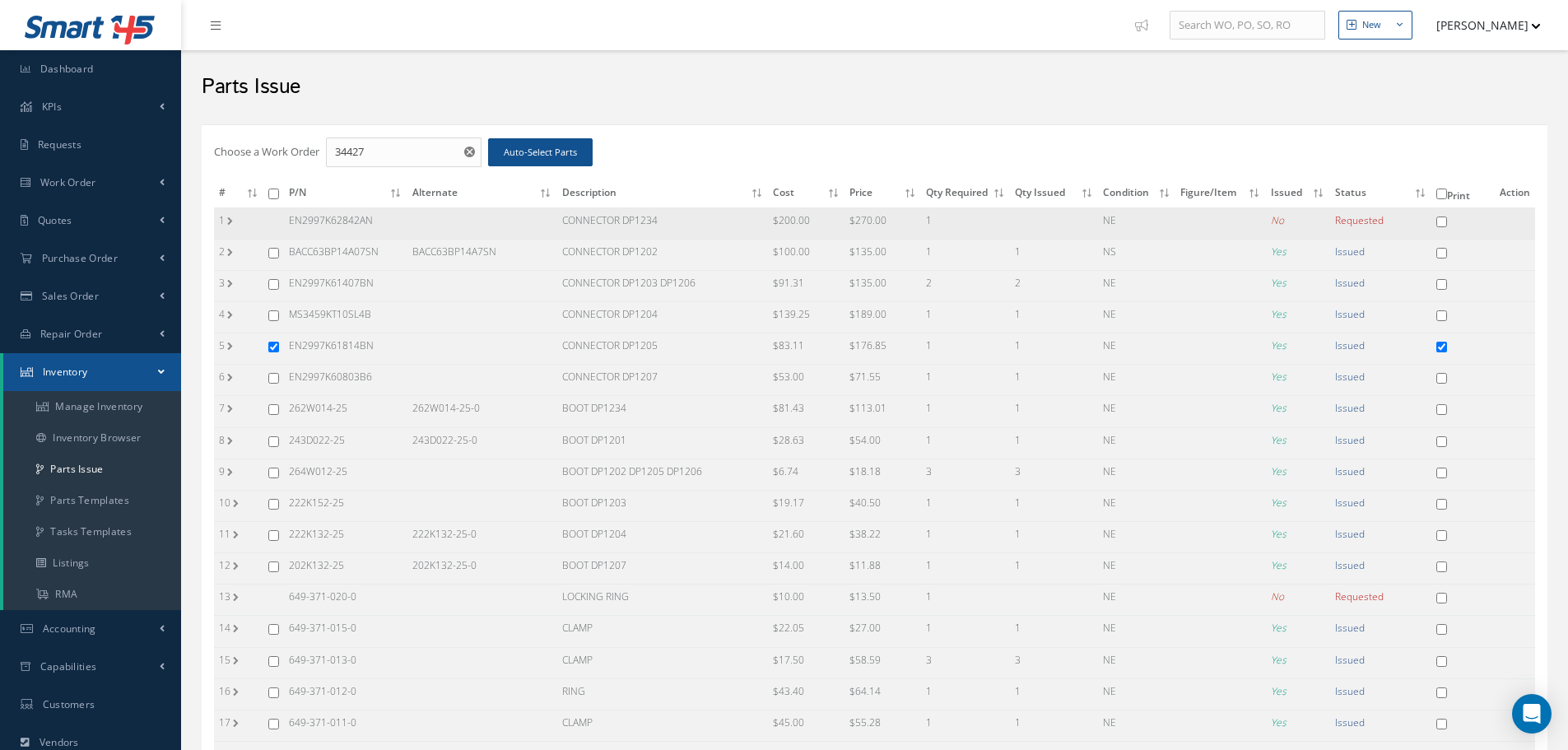
drag, startPoint x: 284, startPoint y: 216, endPoint x: 413, endPoint y: 221, distance: 129.1
click at [413, 221] on tr "1 EN2997K62842AN CONNECTOR DP1234 $200.00 $270.00 1 NE No Requested" at bounding box center [874, 223] width 1320 height 31
copy tr "EN2997K62842AN"
click at [274, 348] on input "checkbox" at bounding box center [274, 347] width 11 height 11
checkbox input "false"
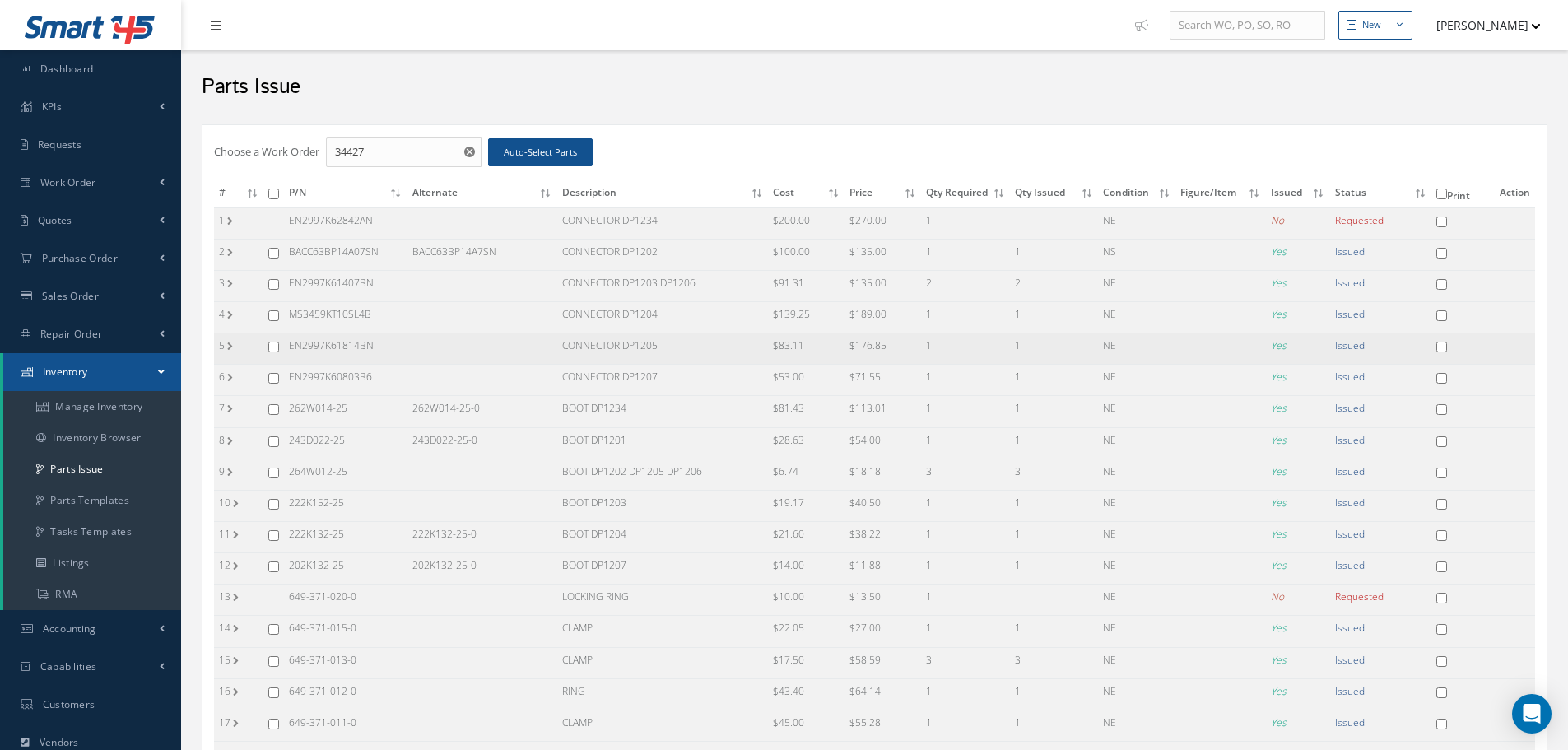
checkbox input "false"
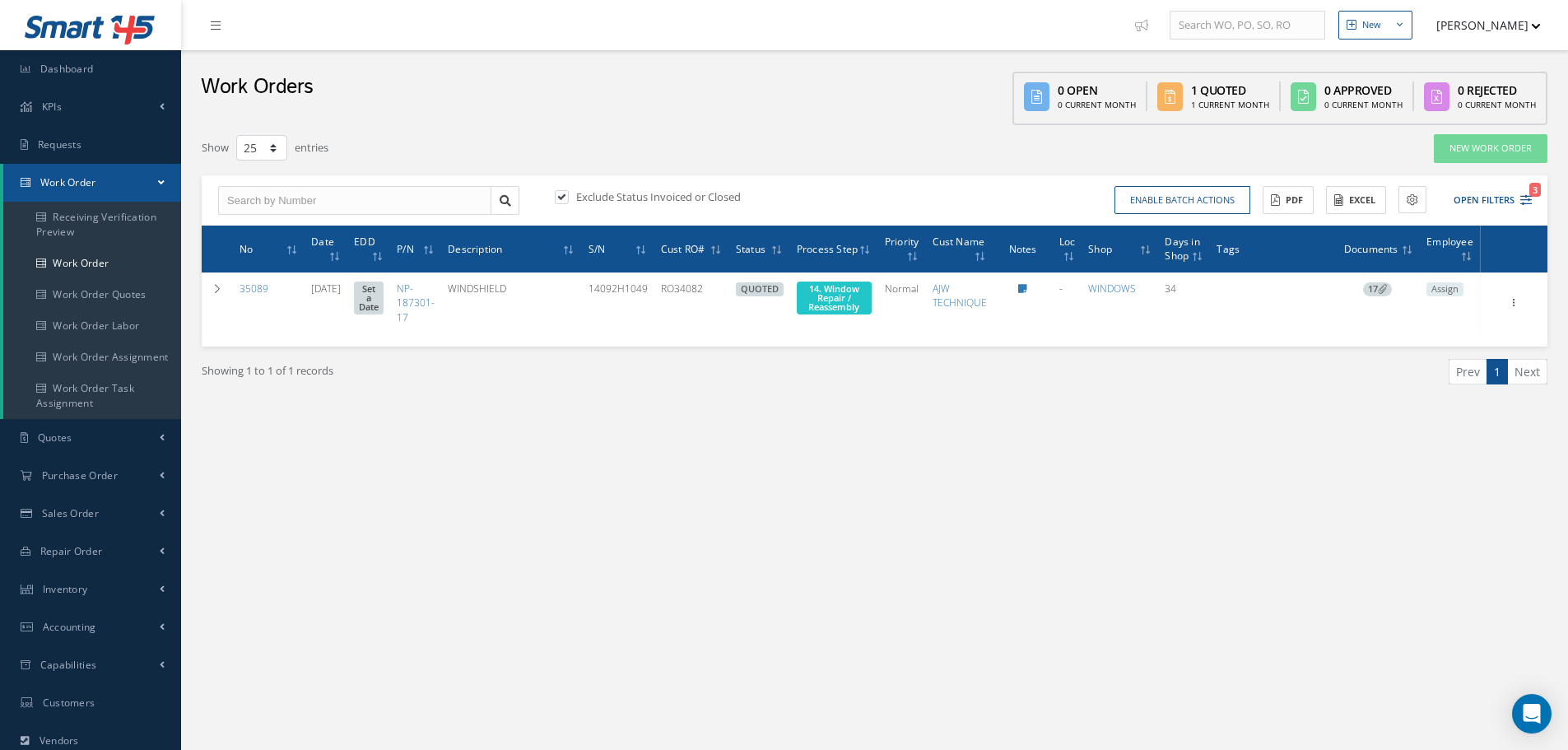
select select "25"
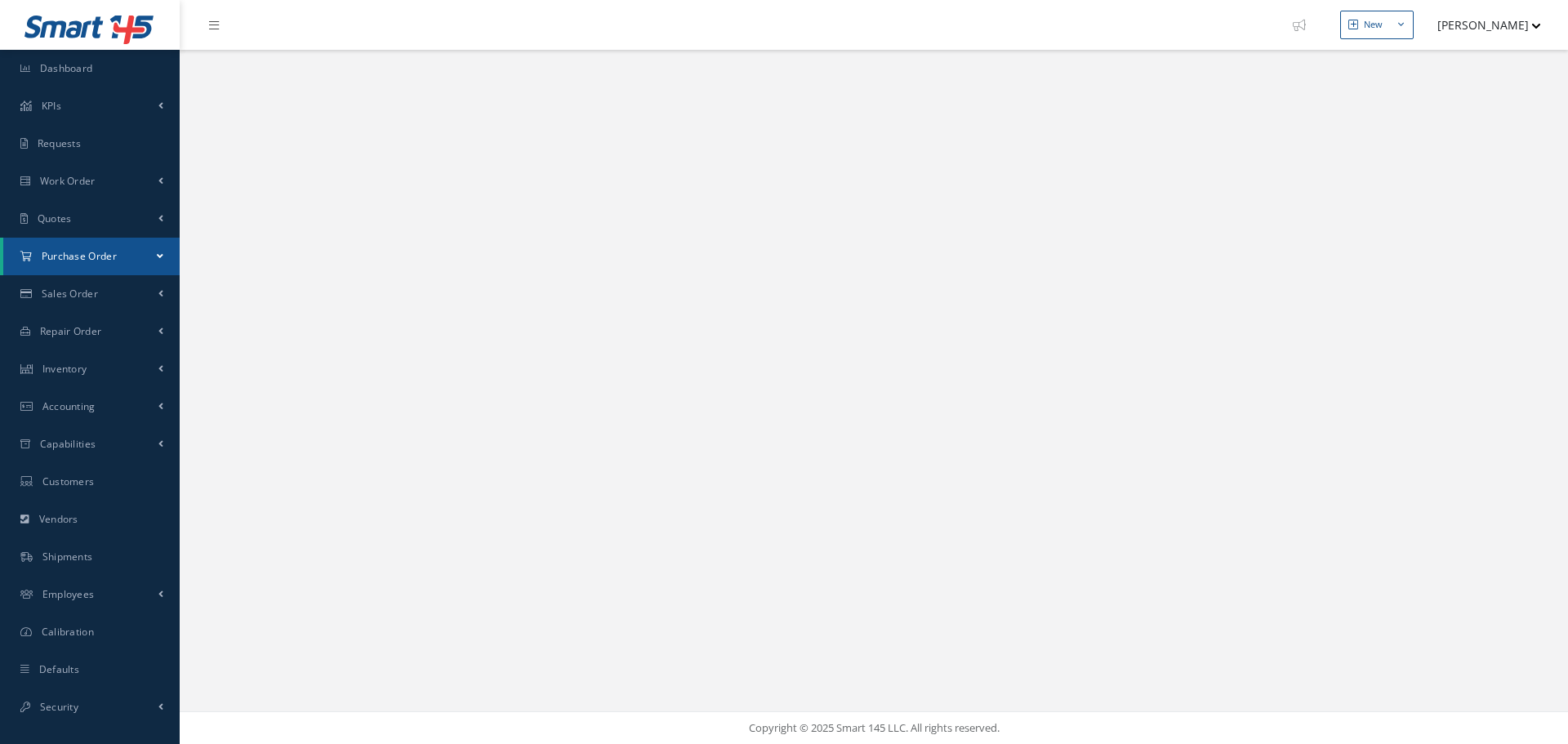
select select "25"
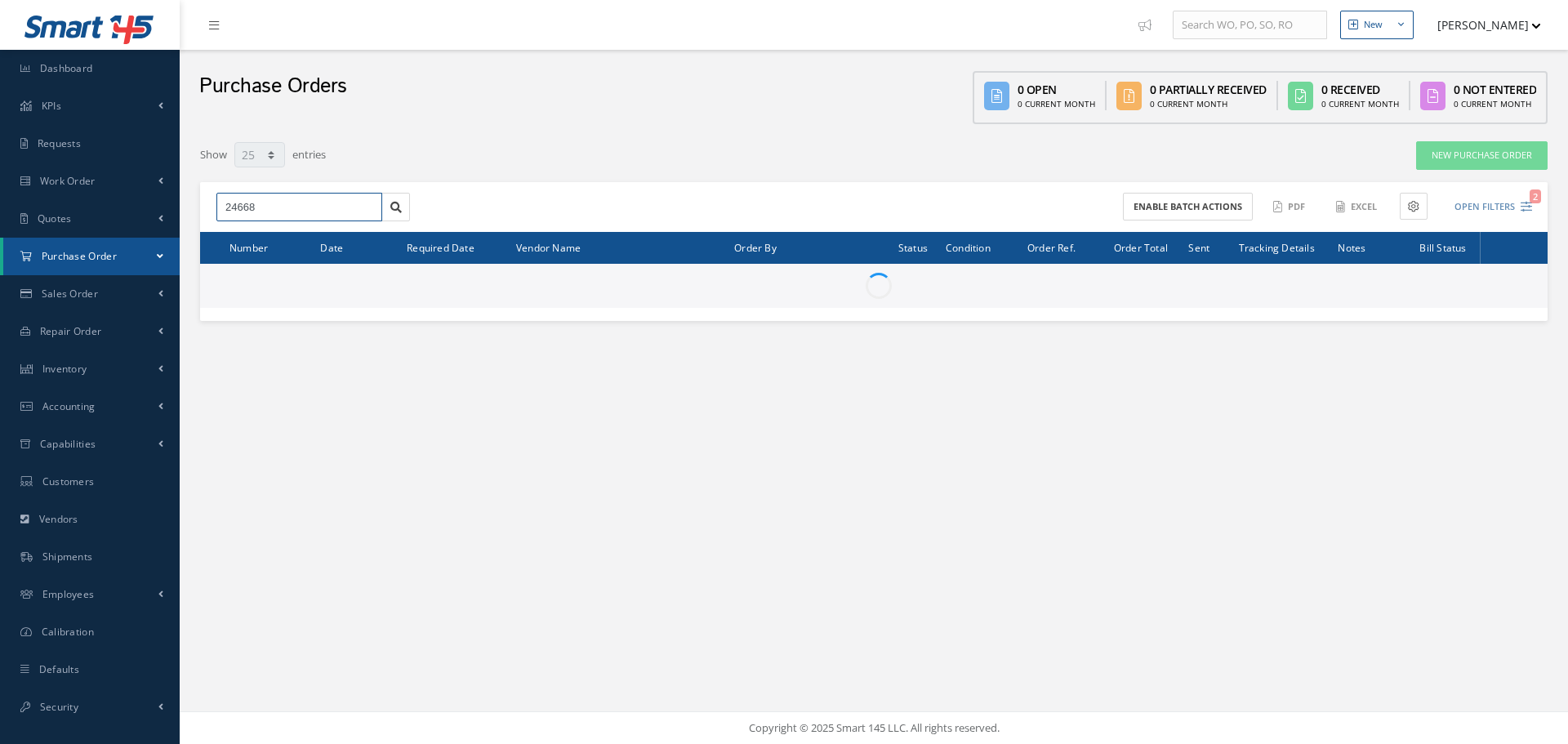
click at [292, 210] on input "24668" at bounding box center [299, 207] width 166 height 30
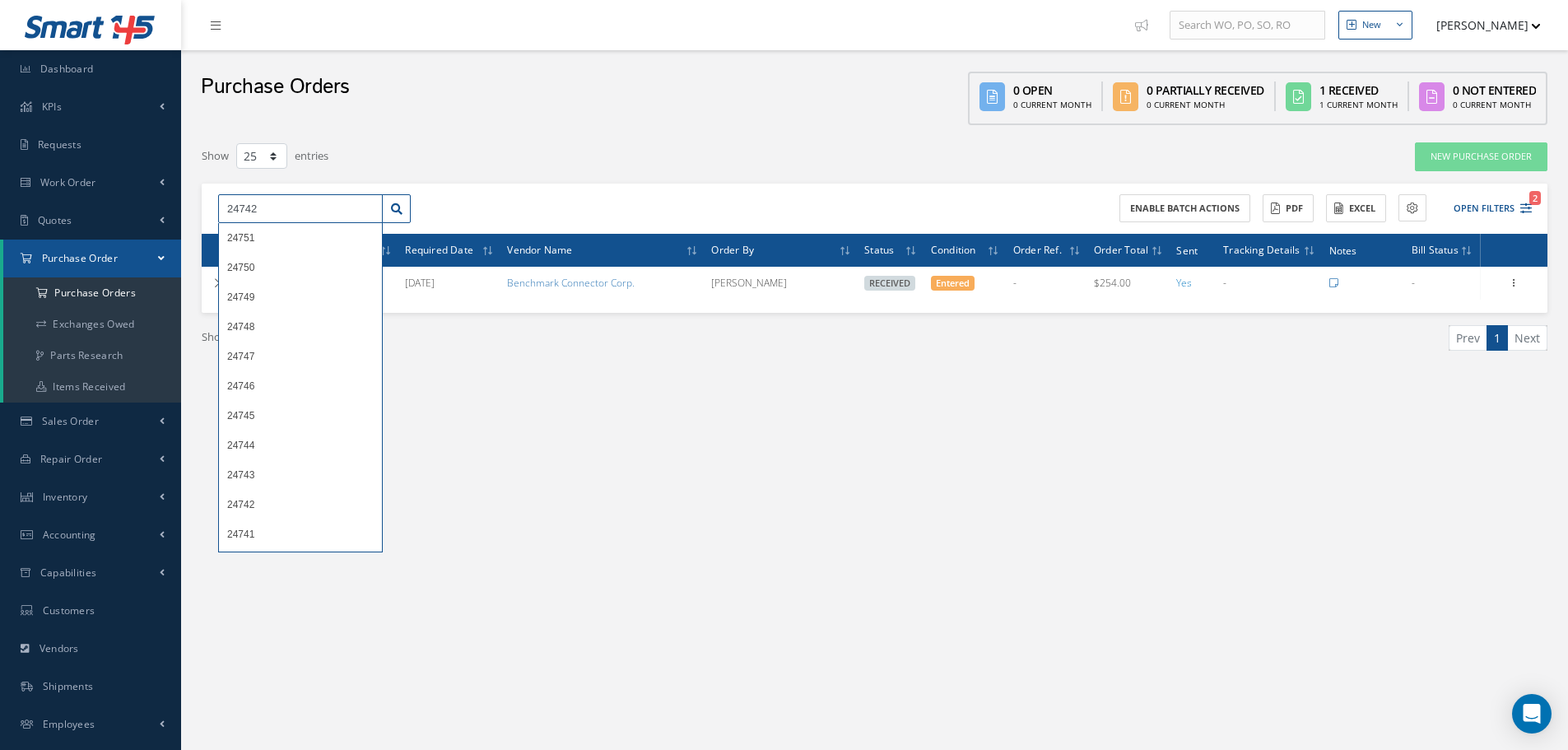
type input "24742"
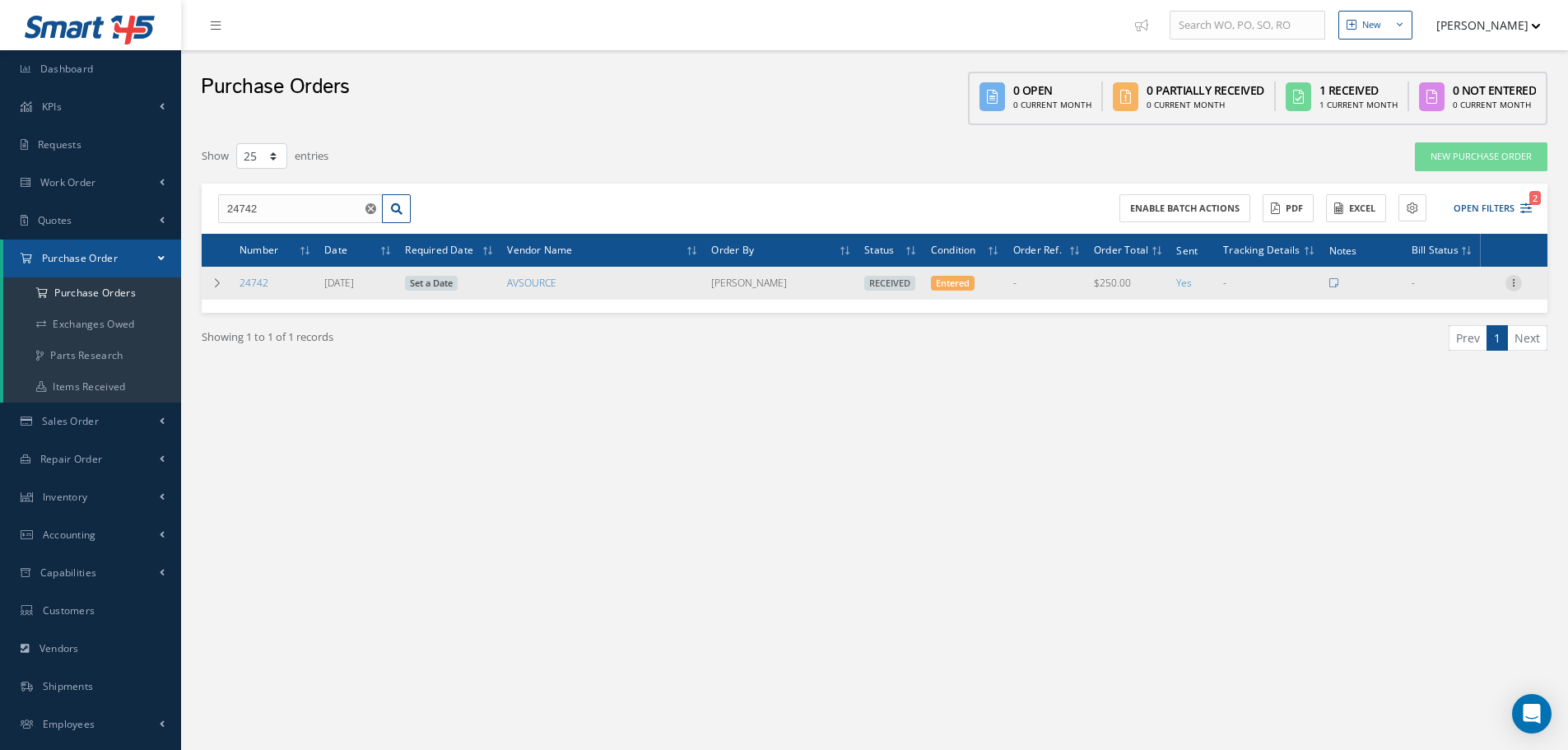
click at [1517, 286] on icon at bounding box center [1514, 281] width 16 height 14
click at [1448, 293] on link "Receiving Details" at bounding box center [1437, 294] width 130 height 22
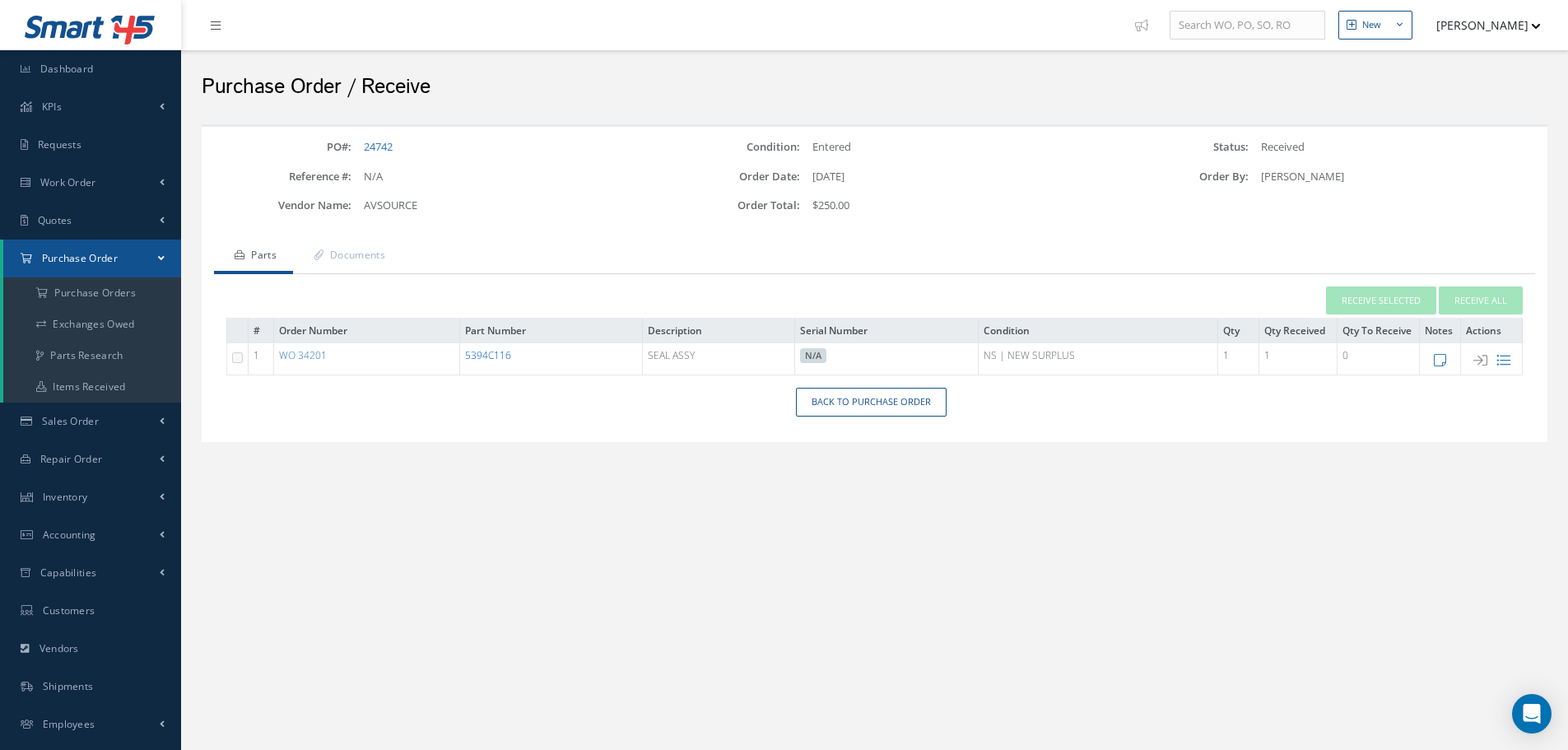
click at [494, 358] on link "5394C116" at bounding box center [487, 355] width 46 height 14
click at [485, 355] on link "5394C116" at bounding box center [487, 355] width 46 height 14
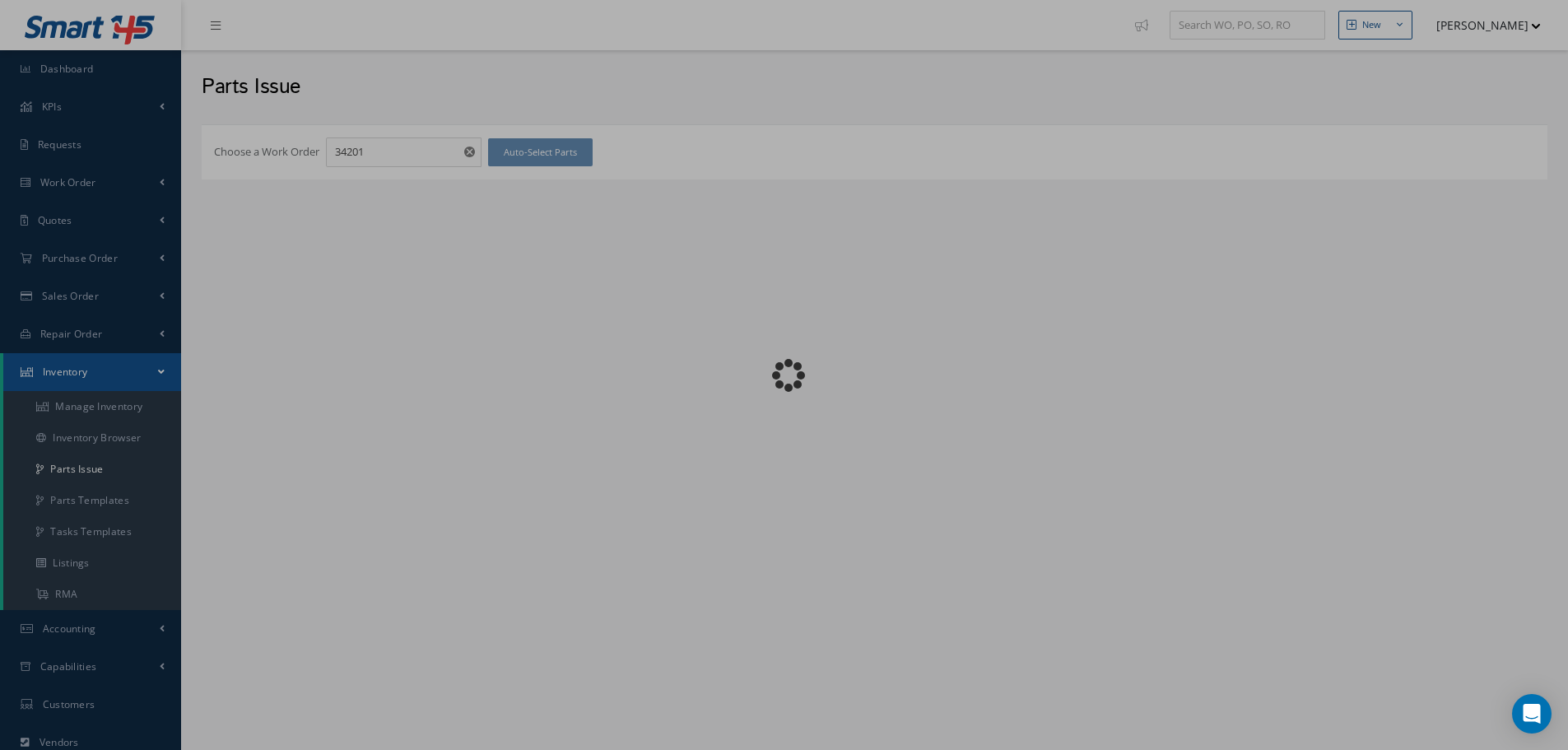
checkbox input "false"
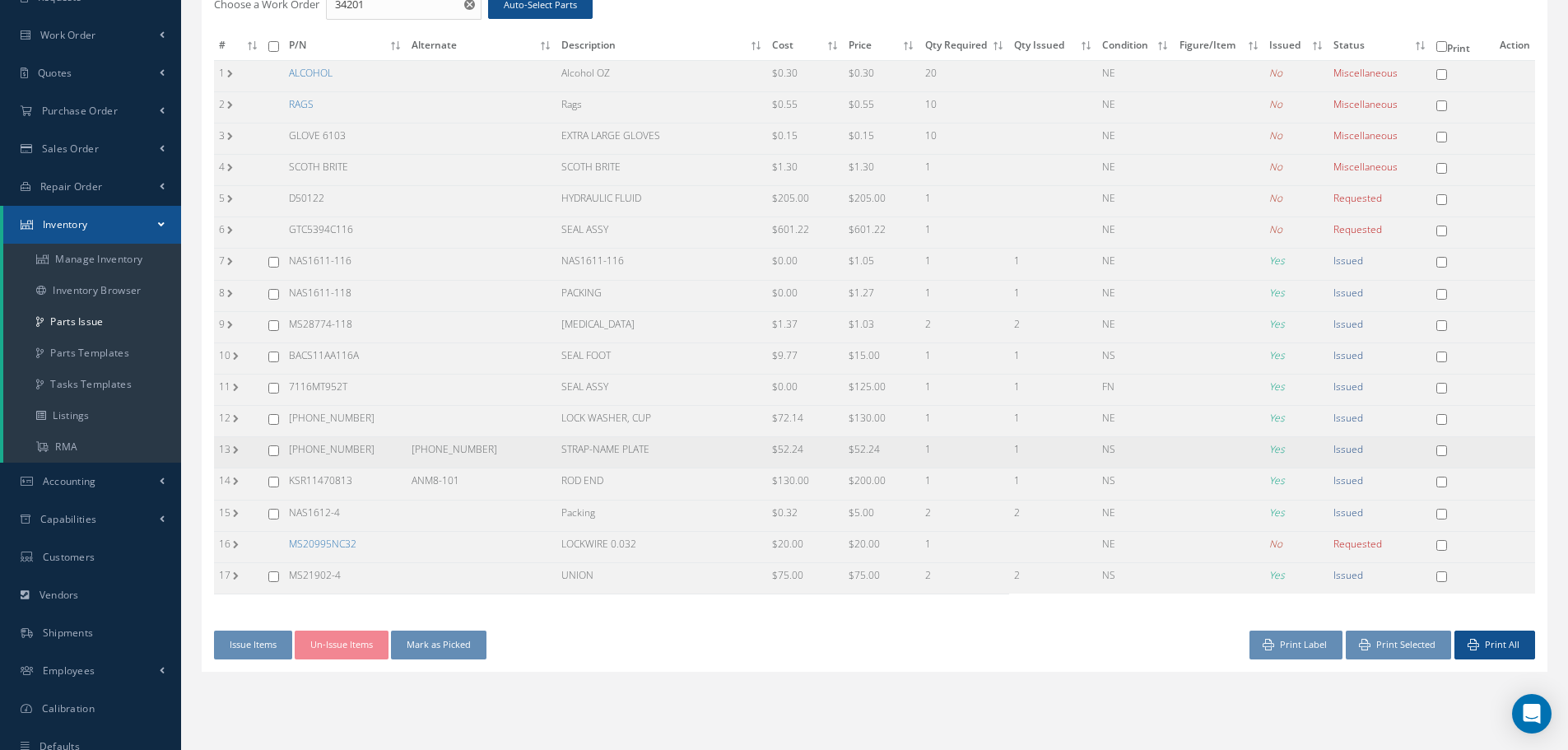
scroll to position [119, 0]
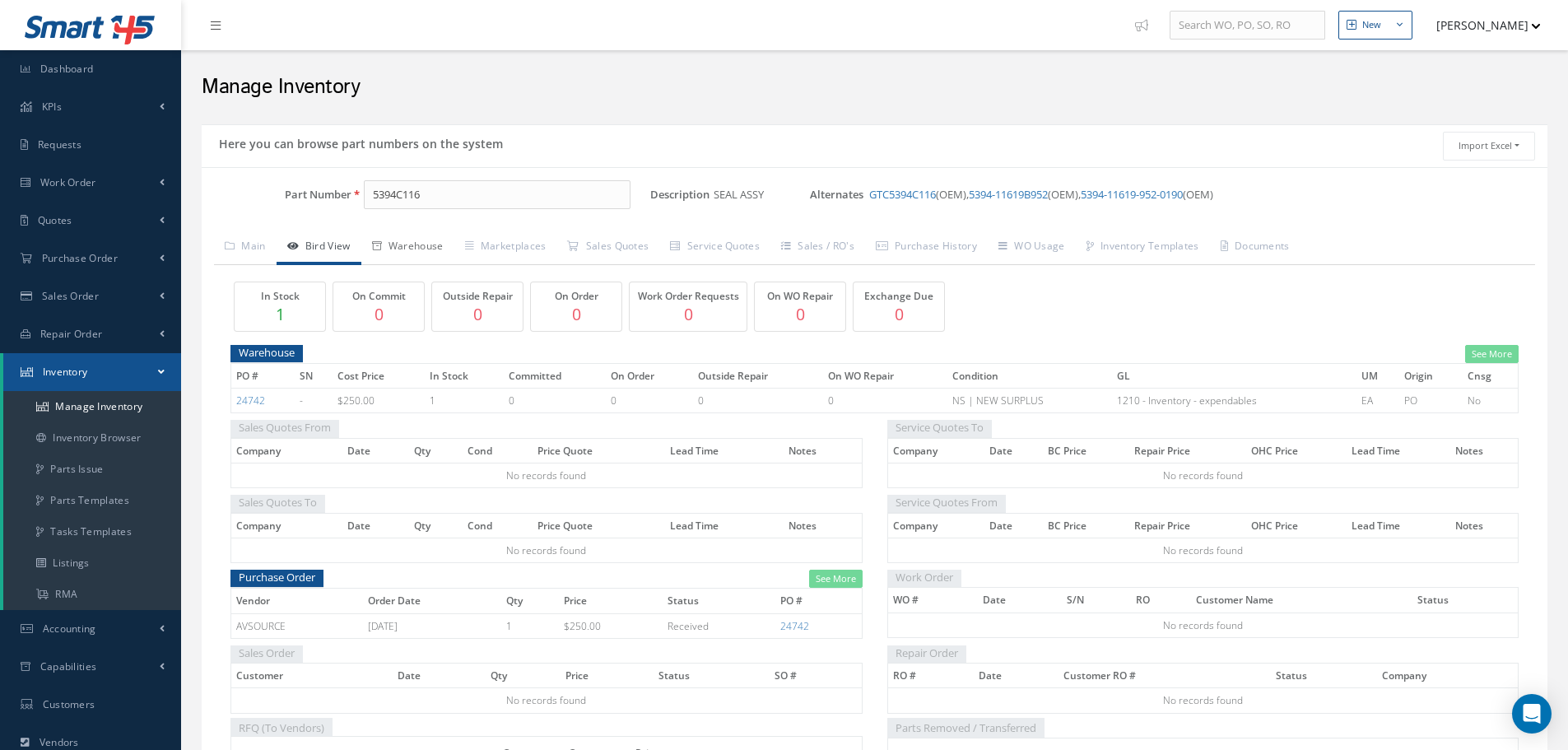
click at [413, 244] on link "Warehouse" at bounding box center [407, 248] width 93 height 35
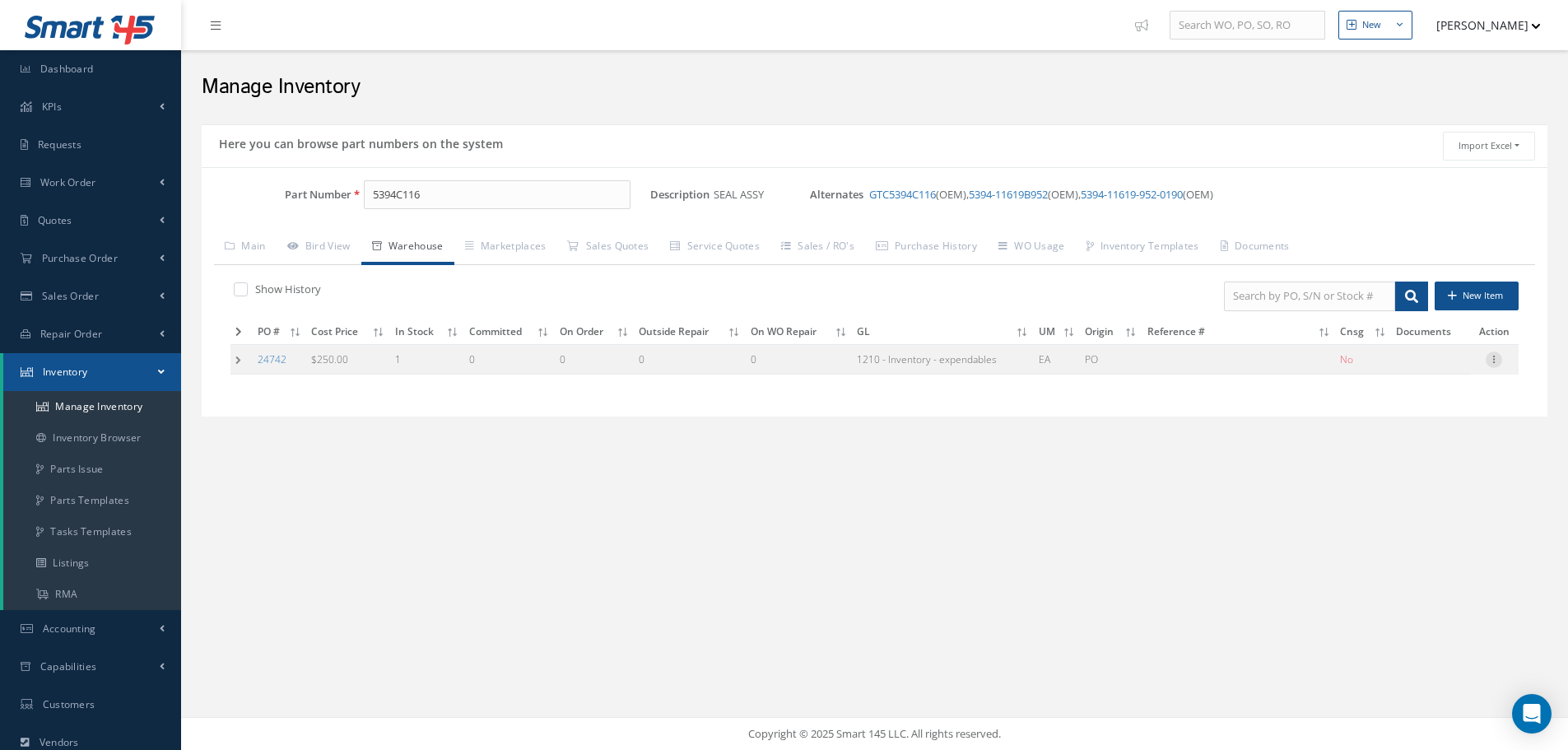
click at [1494, 363] on icon at bounding box center [1494, 358] width 16 height 14
click at [1437, 368] on link "Edit" at bounding box center [1417, 370] width 130 height 22
type input "250.00"
type input "08/27/2025"
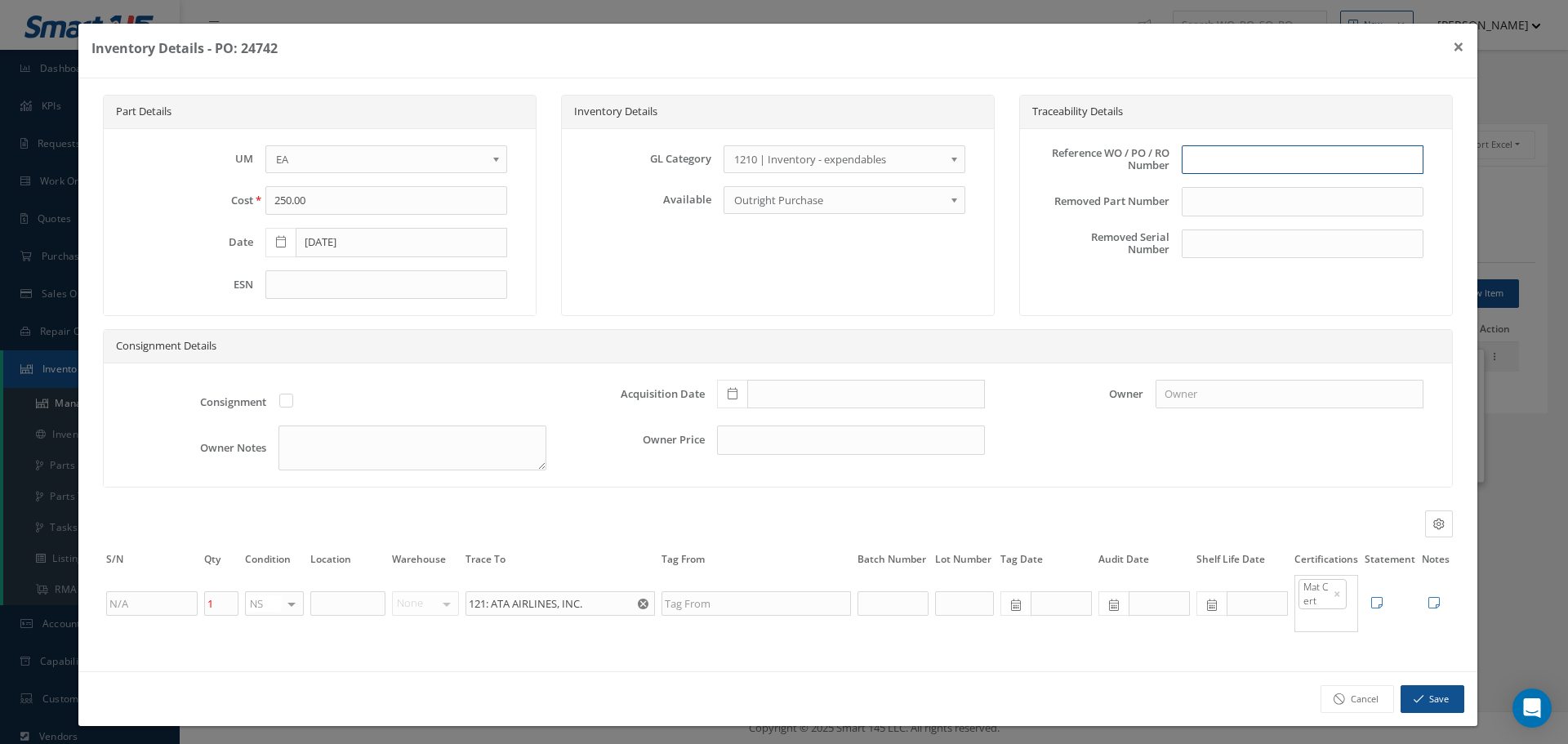
click at [1199, 167] on input "text" at bounding box center [1302, 159] width 241 height 30
type input "PO 24742"
click at [728, 395] on icon at bounding box center [732, 394] width 10 height 12
click at [797, 317] on td "27" at bounding box center [796, 320] width 24 height 24
type input "08/27/2025"
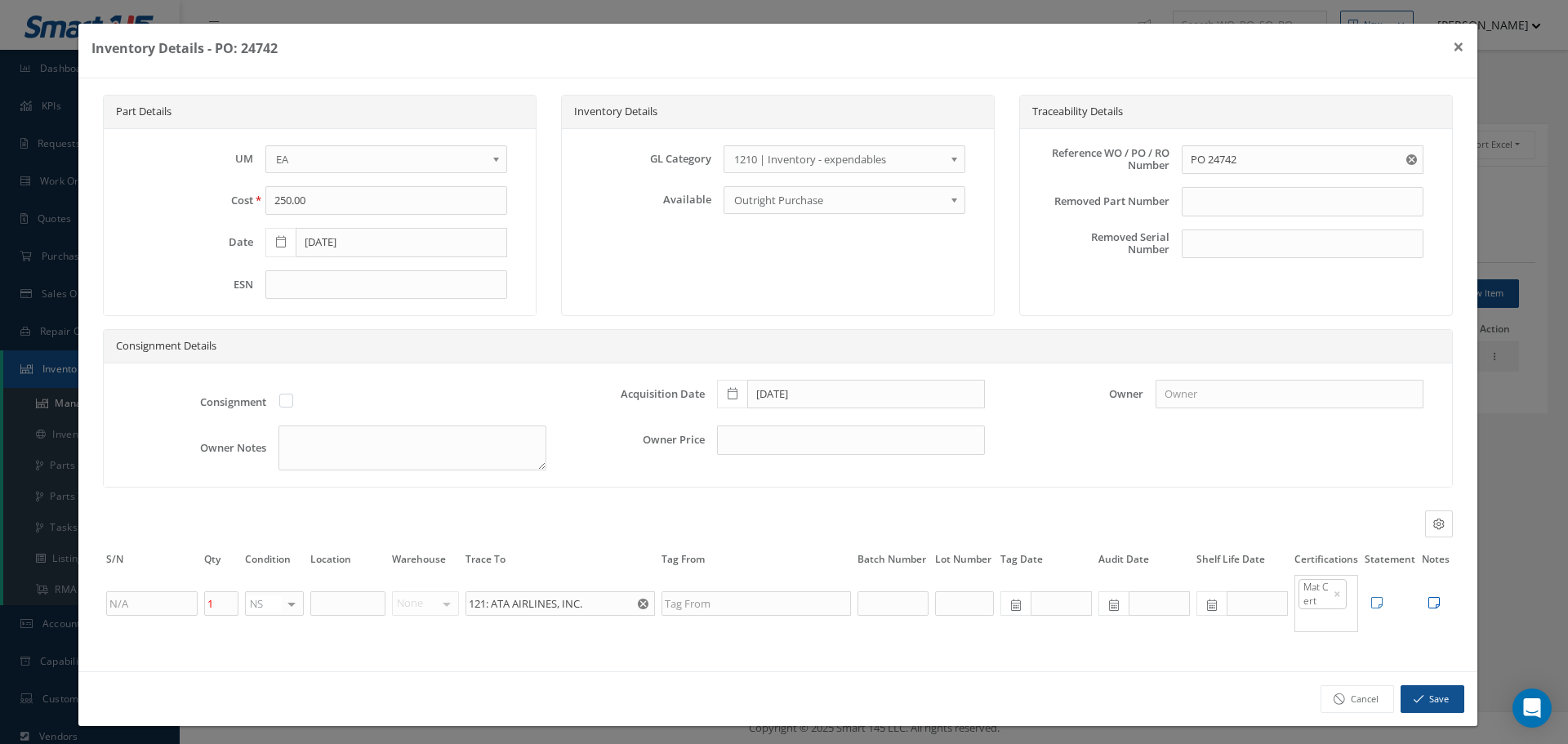
click at [1428, 601] on icon at bounding box center [1434, 603] width 12 height 14
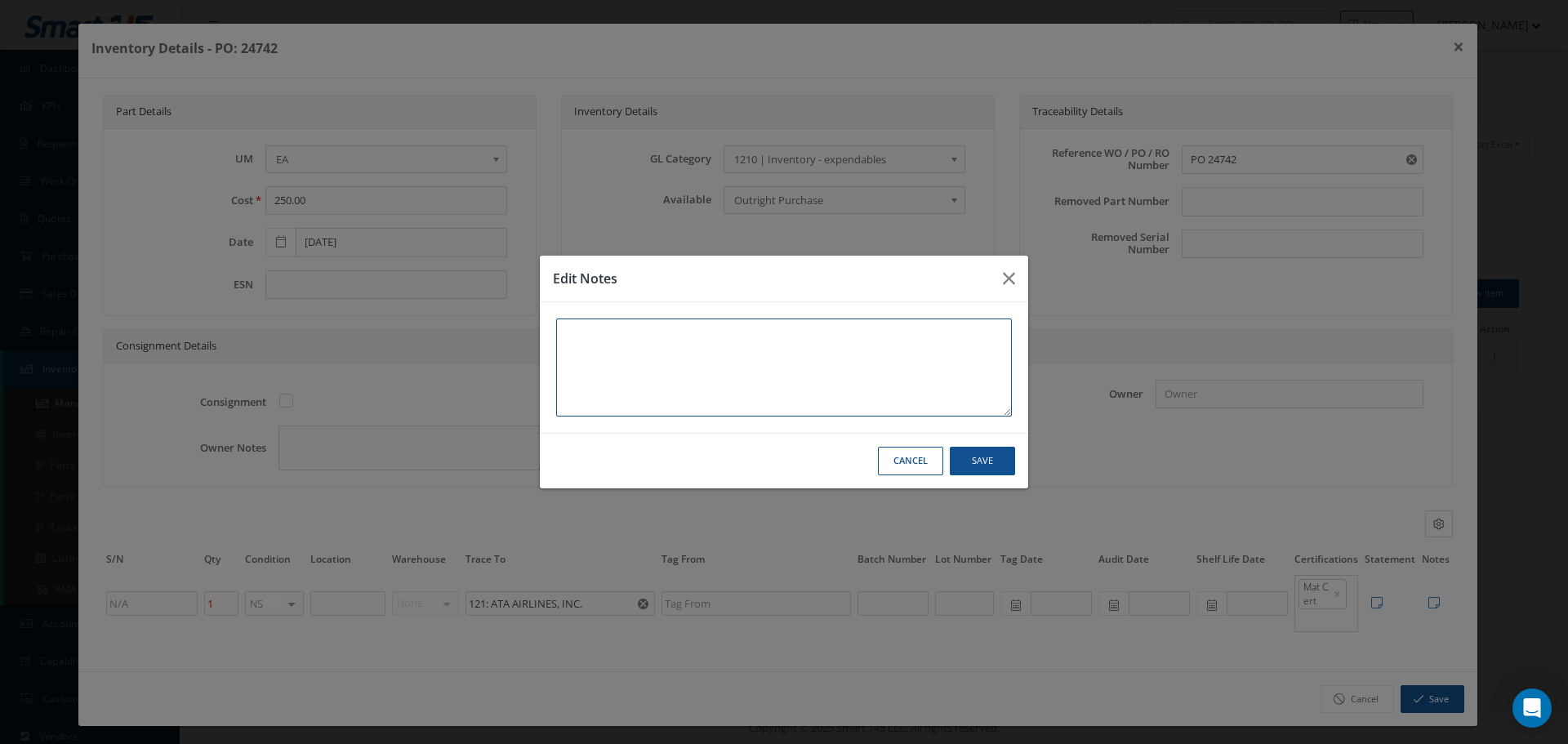
click at [636, 346] on textarea at bounding box center [784, 367] width 456 height 98
type textarea "*"
type textarea "**"
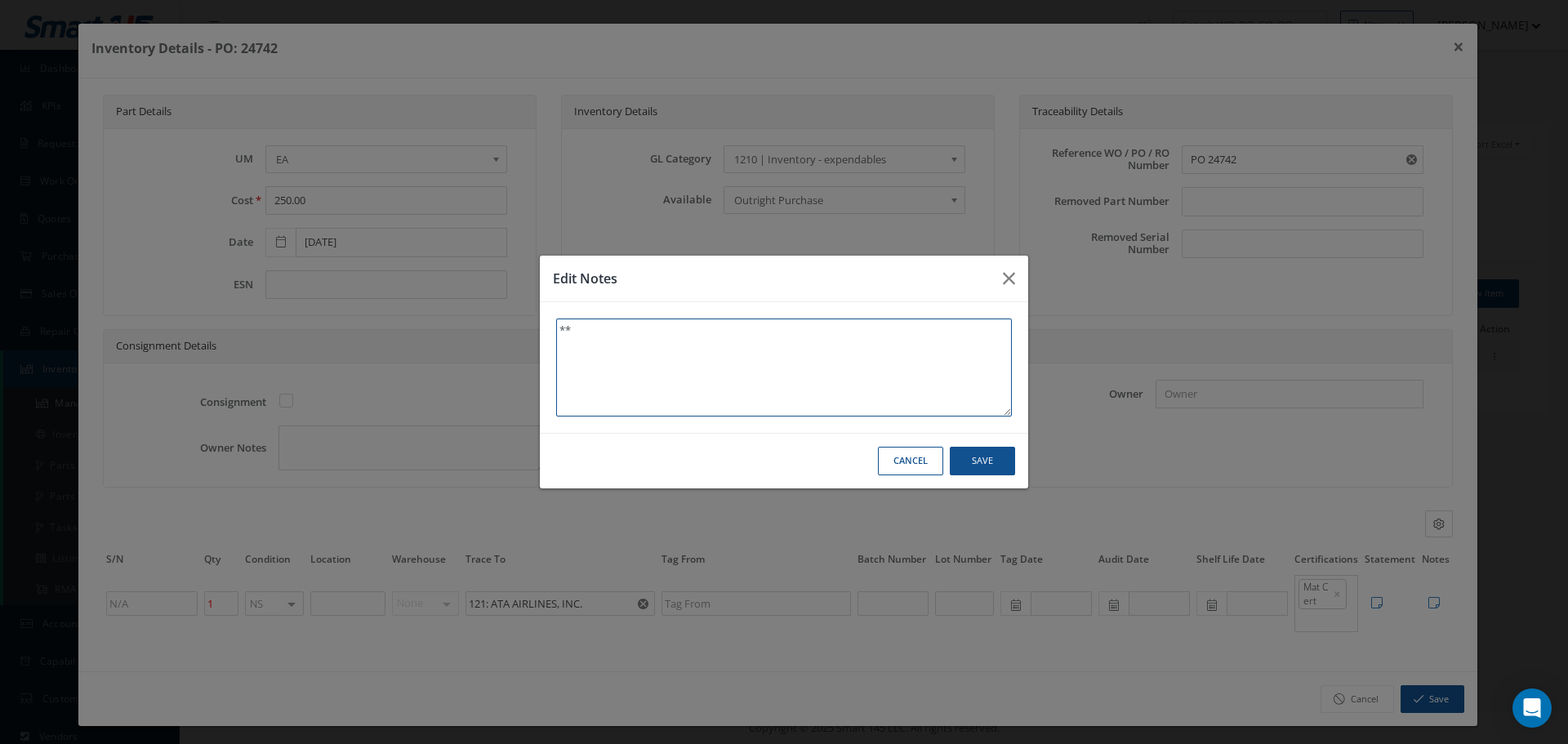
type textarea "** R"
type textarea "** RE"
type textarea "** REC"
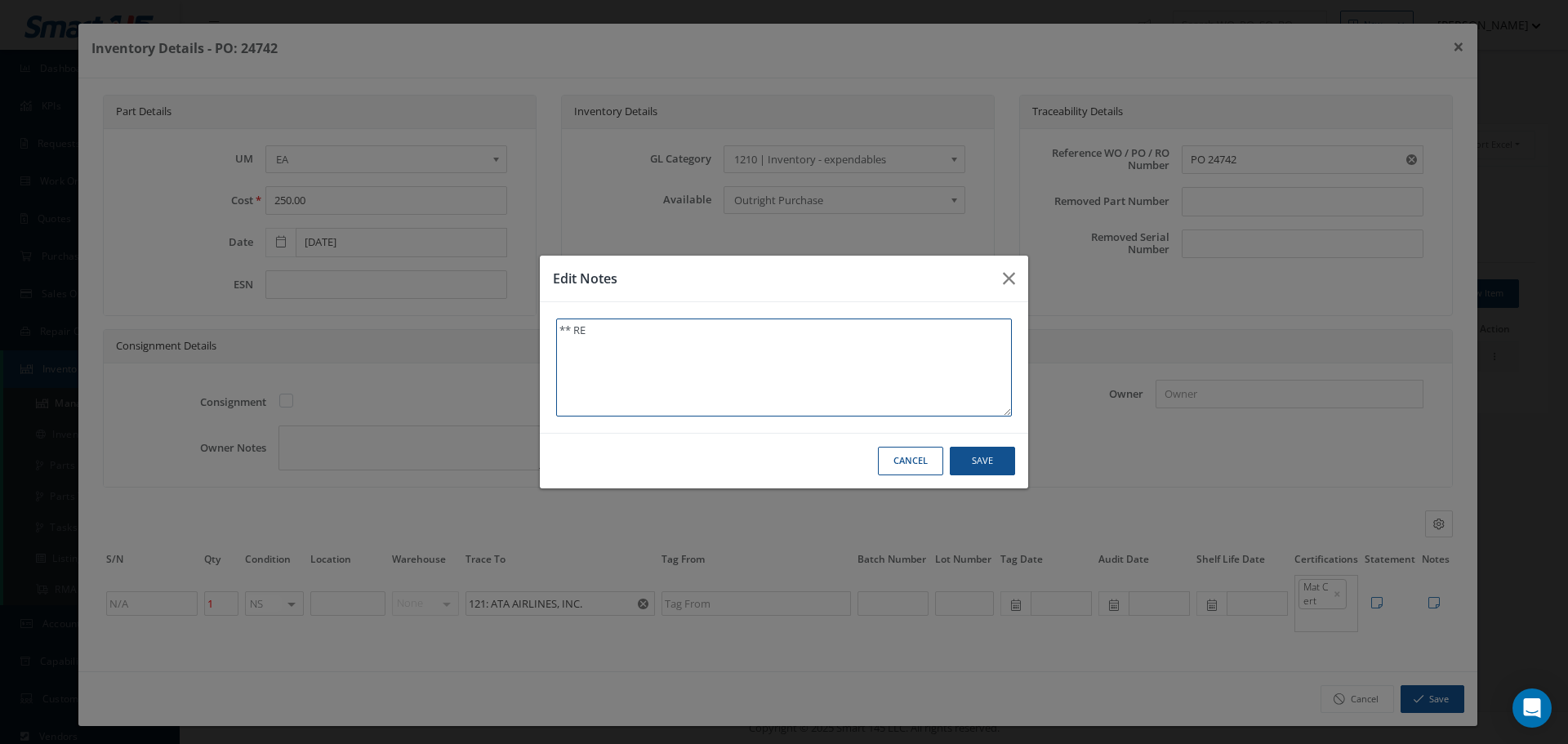
type textarea "** REC"
type textarea "** RECE"
type textarea "** RECEI"
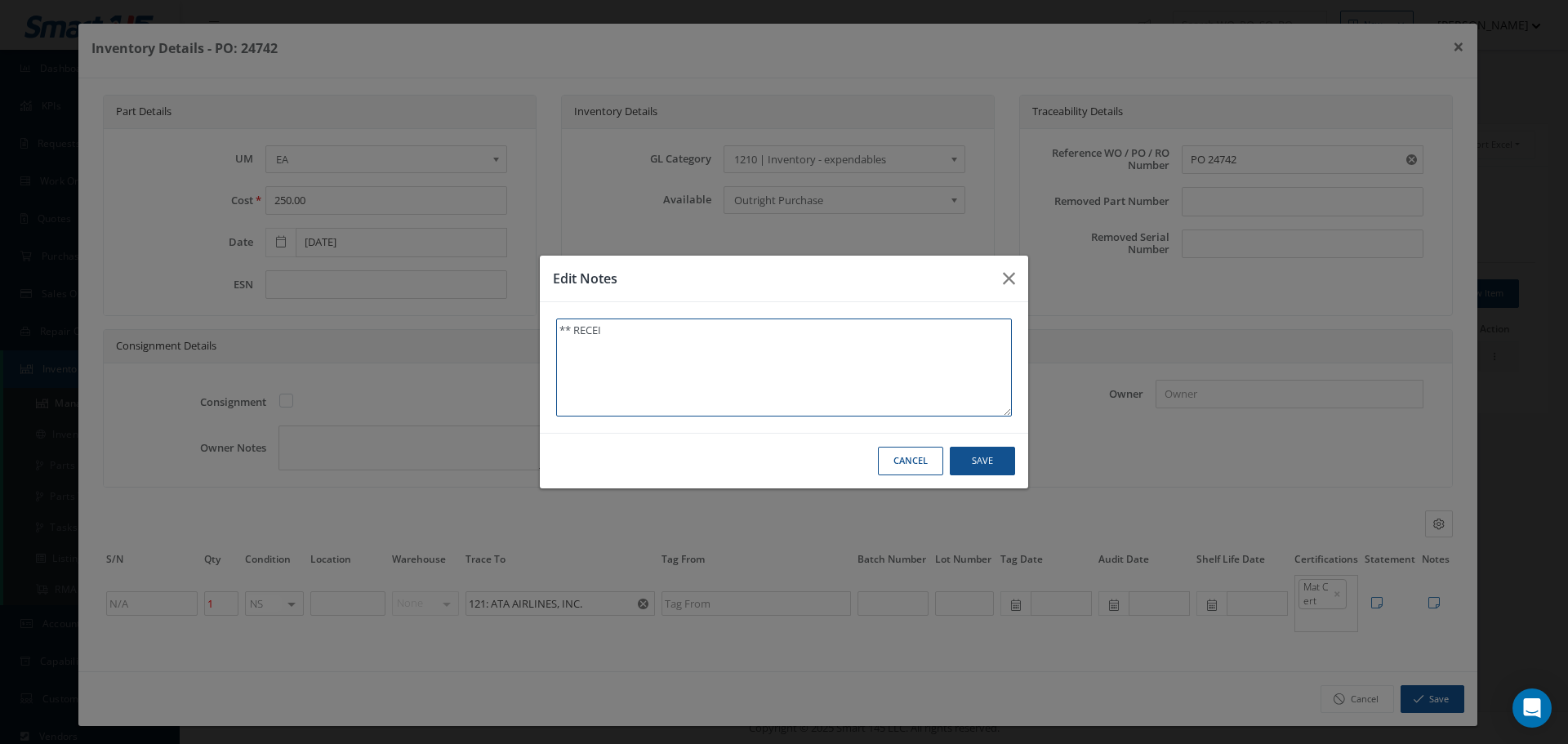
type textarea "** RECEIV"
type textarea "** RECEIVE"
type textarea "** RECEIVED"
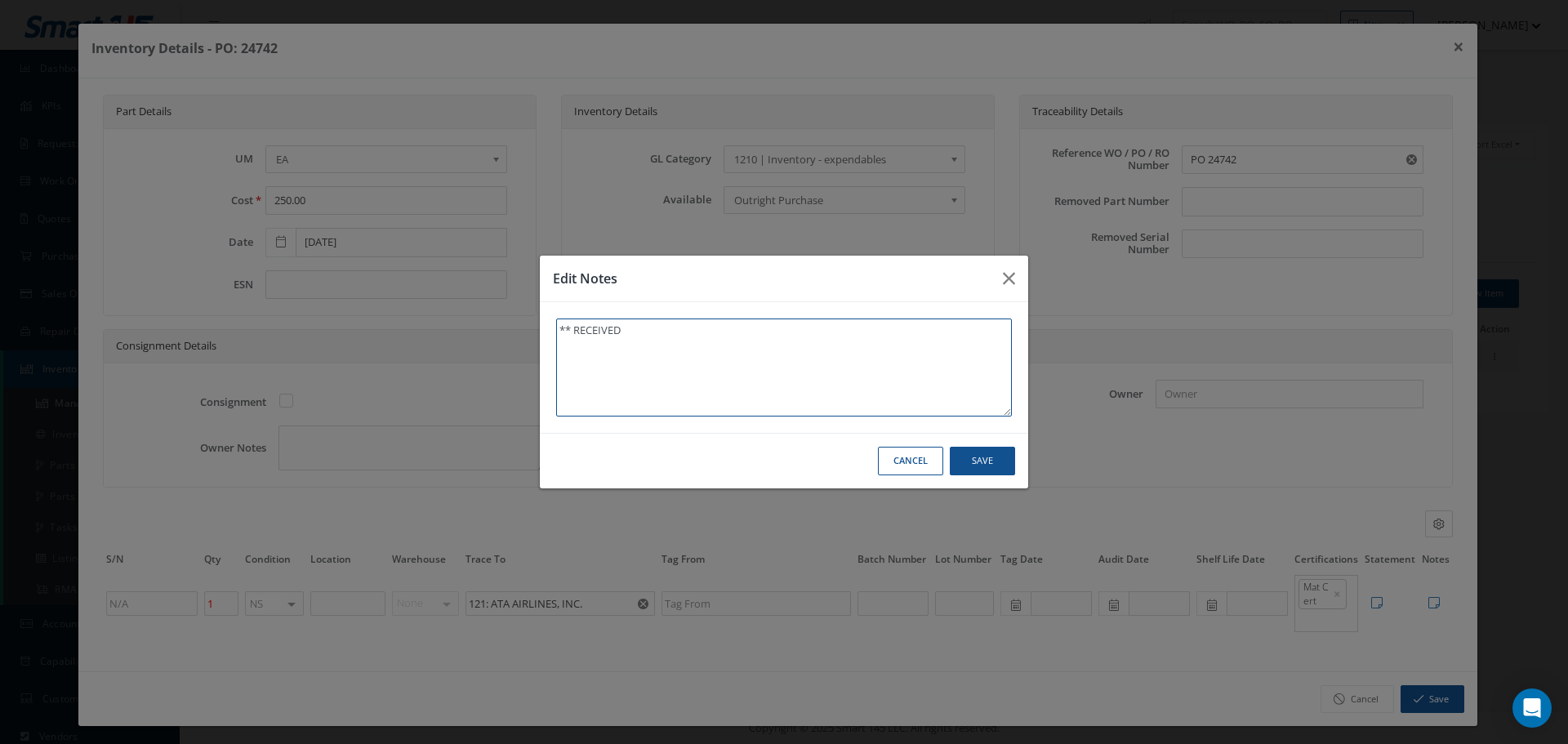
type textarea "** RECEIVED"
type textarea "** RECEIVED S"
type textarea "** RECEIVED ST"
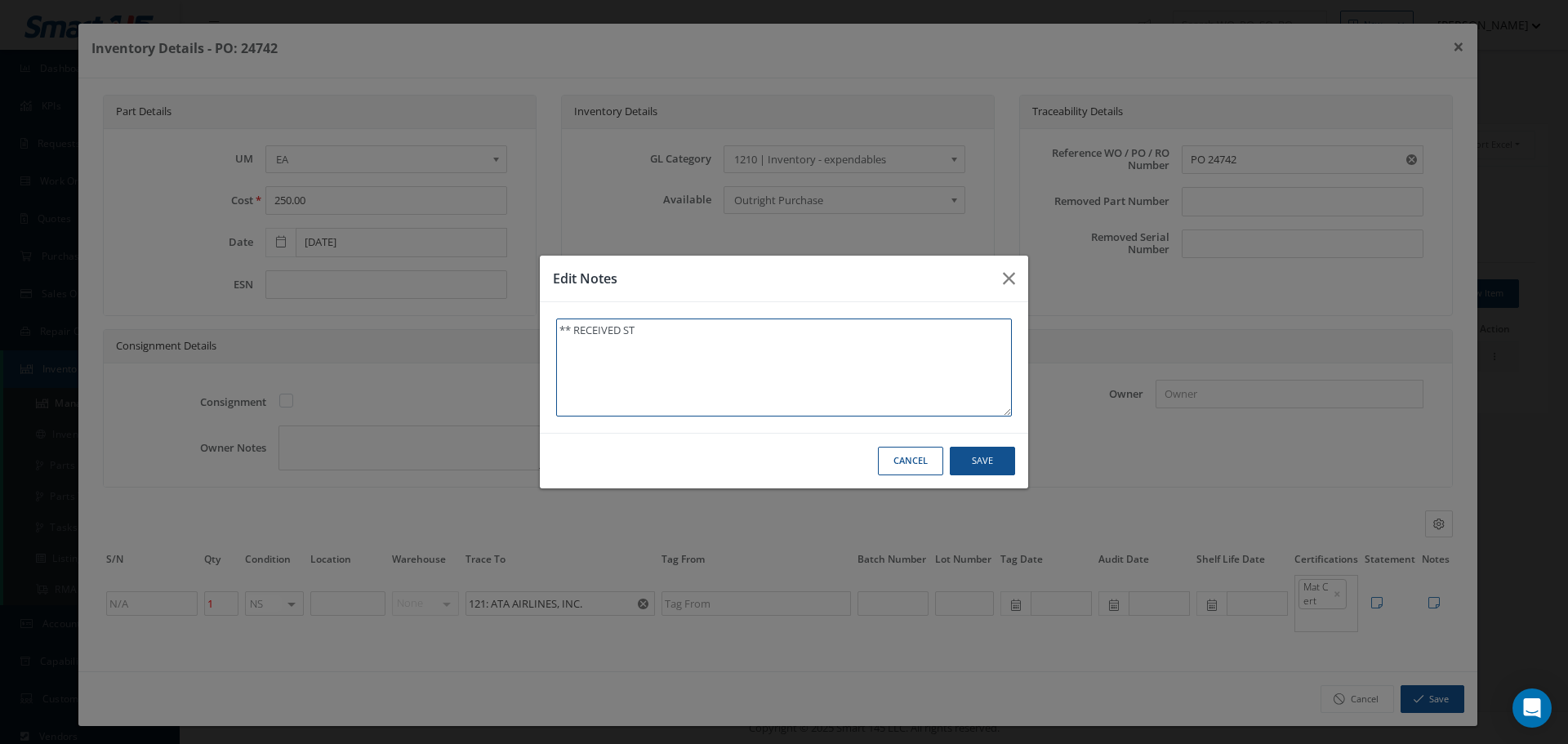
type textarea "** RECEIVED STO"
type textarea "** RECEIVED STOC"
type textarea "** RECEIVED STOCK"
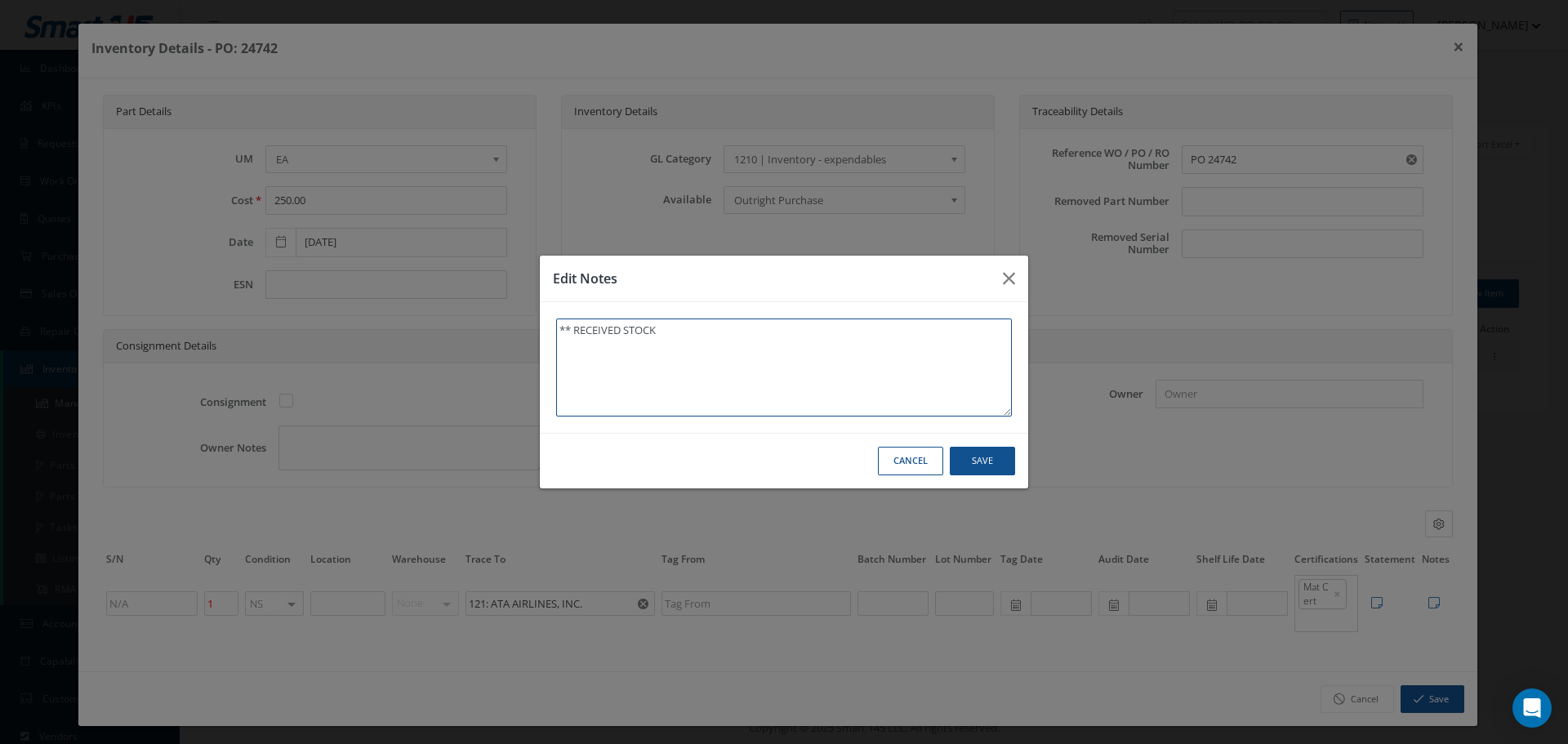
type textarea "** RECEIVED STOCK"
type textarea "** RECEIVED STOCK 0"
type textarea "** RECEIVED STOCK 08"
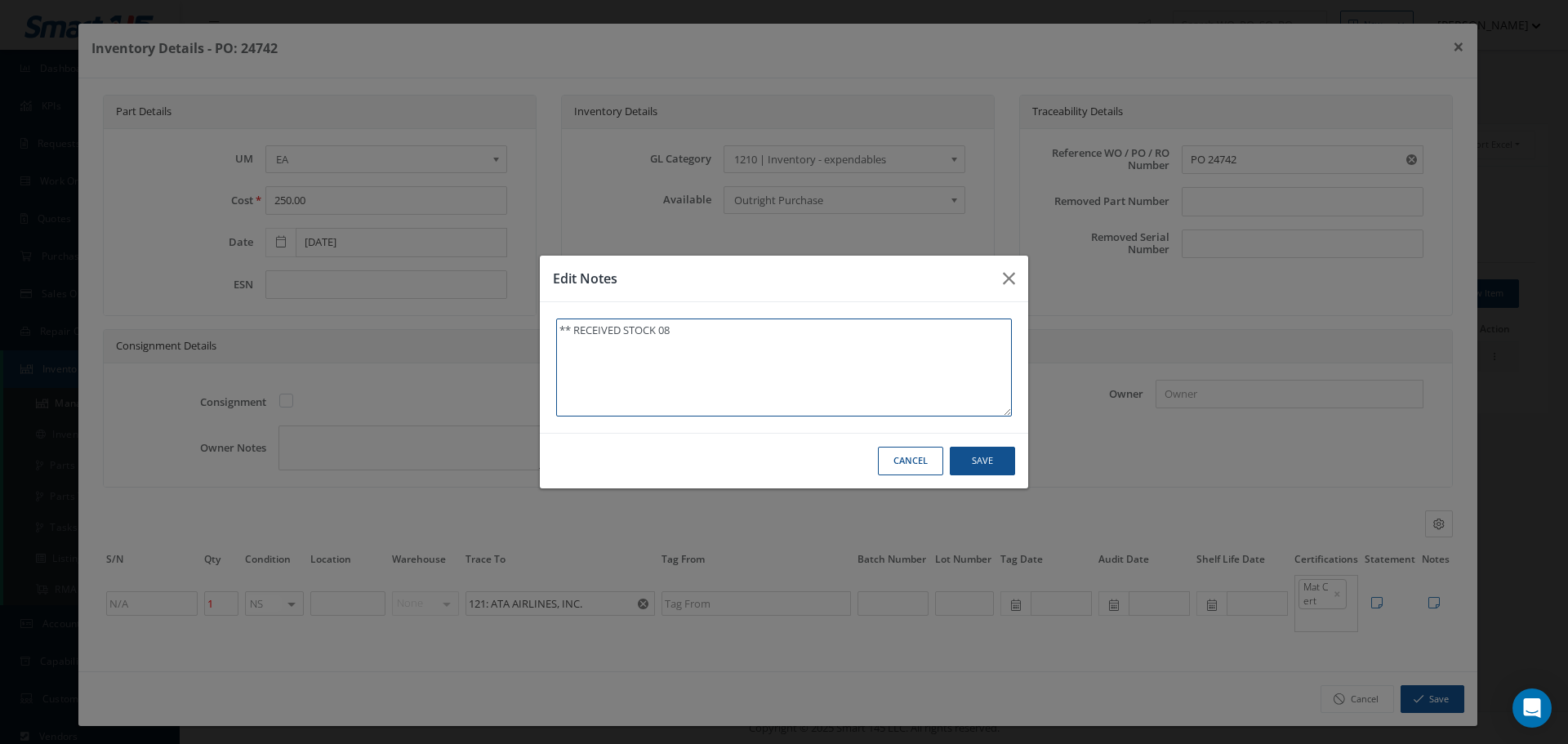
type textarea "** RECEIVED STOCK 08/"
type textarea "** RECEIVED STOCK 08/2"
type textarea "** RECEIVED STOCK 08/28"
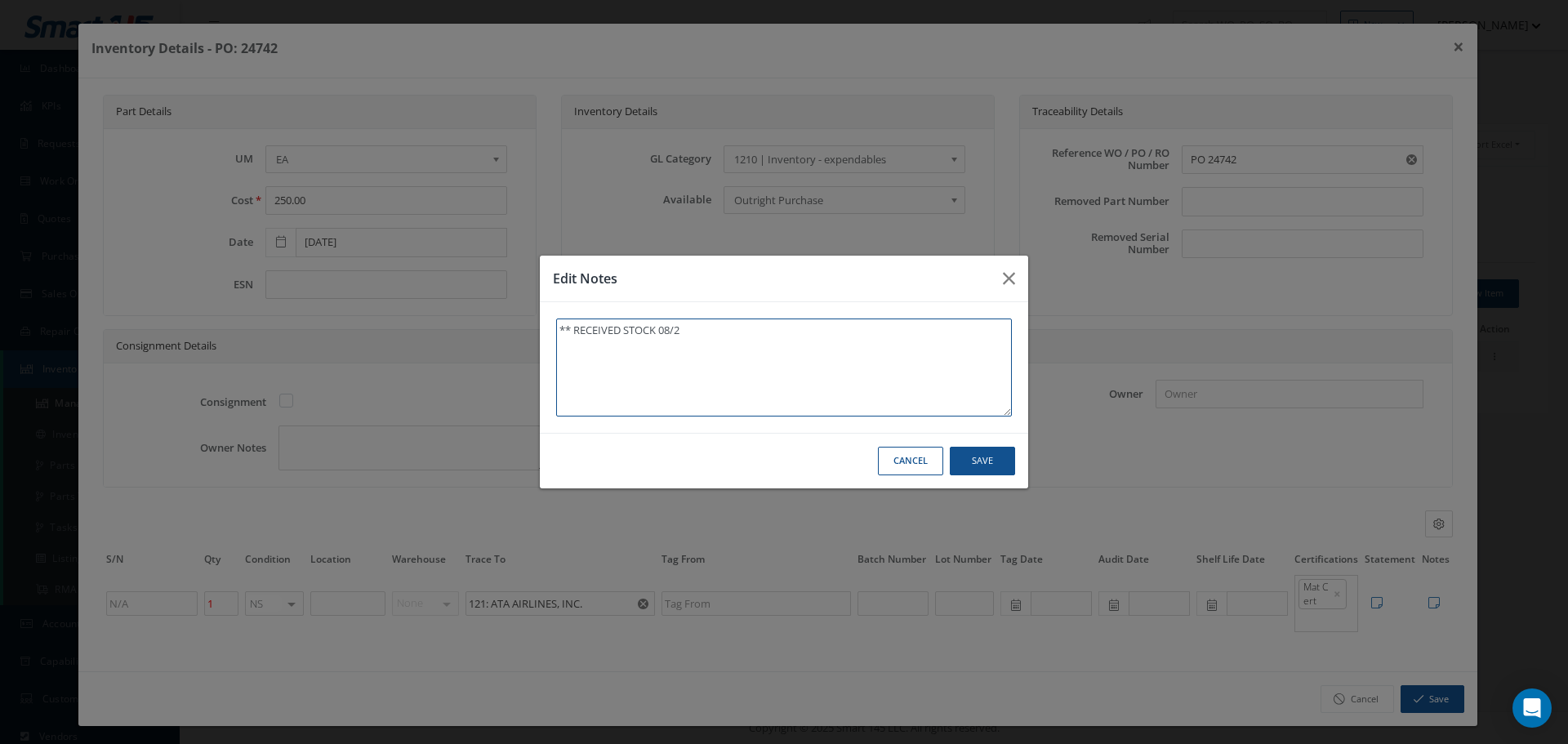
type textarea "** RECEIVED STOCK 08/28"
type textarea "** RECEIVED STOCK 08/28/"
type textarea "** RECEIVED STOCK 08/28/2"
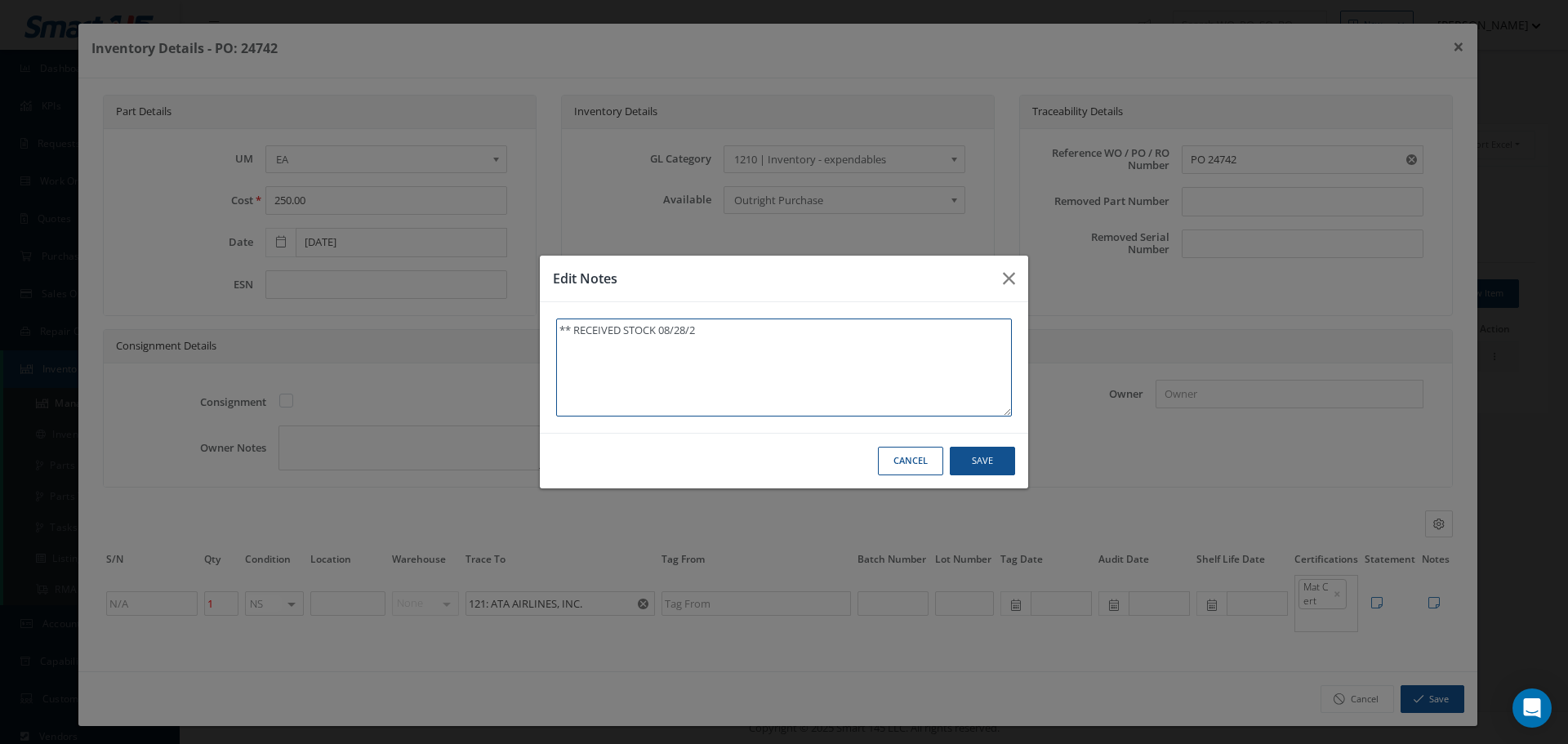
type textarea "** RECEIVED STOCK 08/28/20"
type textarea "** RECEIVED STOCK 08/28/202"
type textarea "** RECEIVED STOCK 08/28/2025"
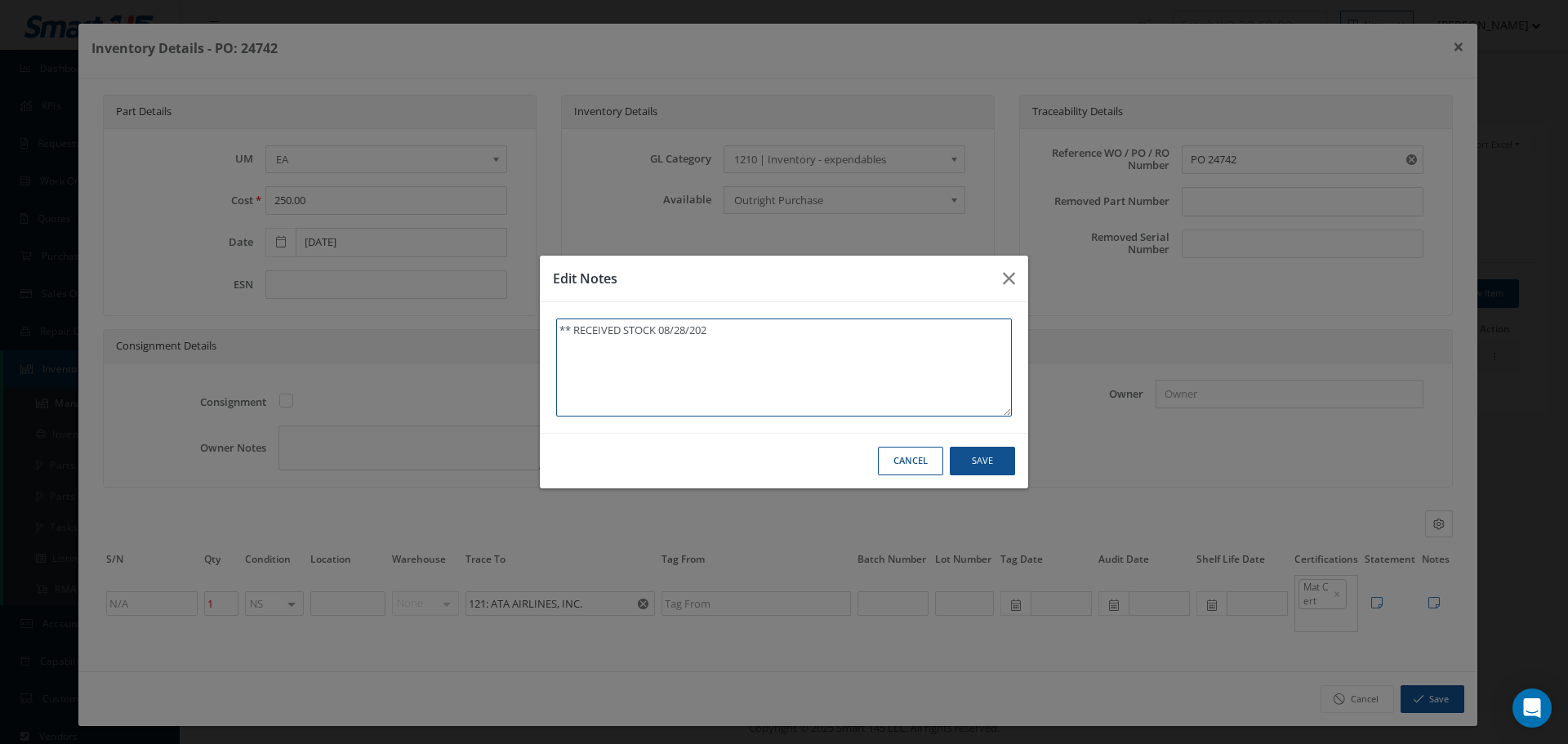
type textarea "** RECEIVED STOCK 08/28/2025"
type textarea "** RECEIVED STOCK 08/28/2025."
click at [0, 0] on button "Save" at bounding box center [0, 0] width 0 height 0
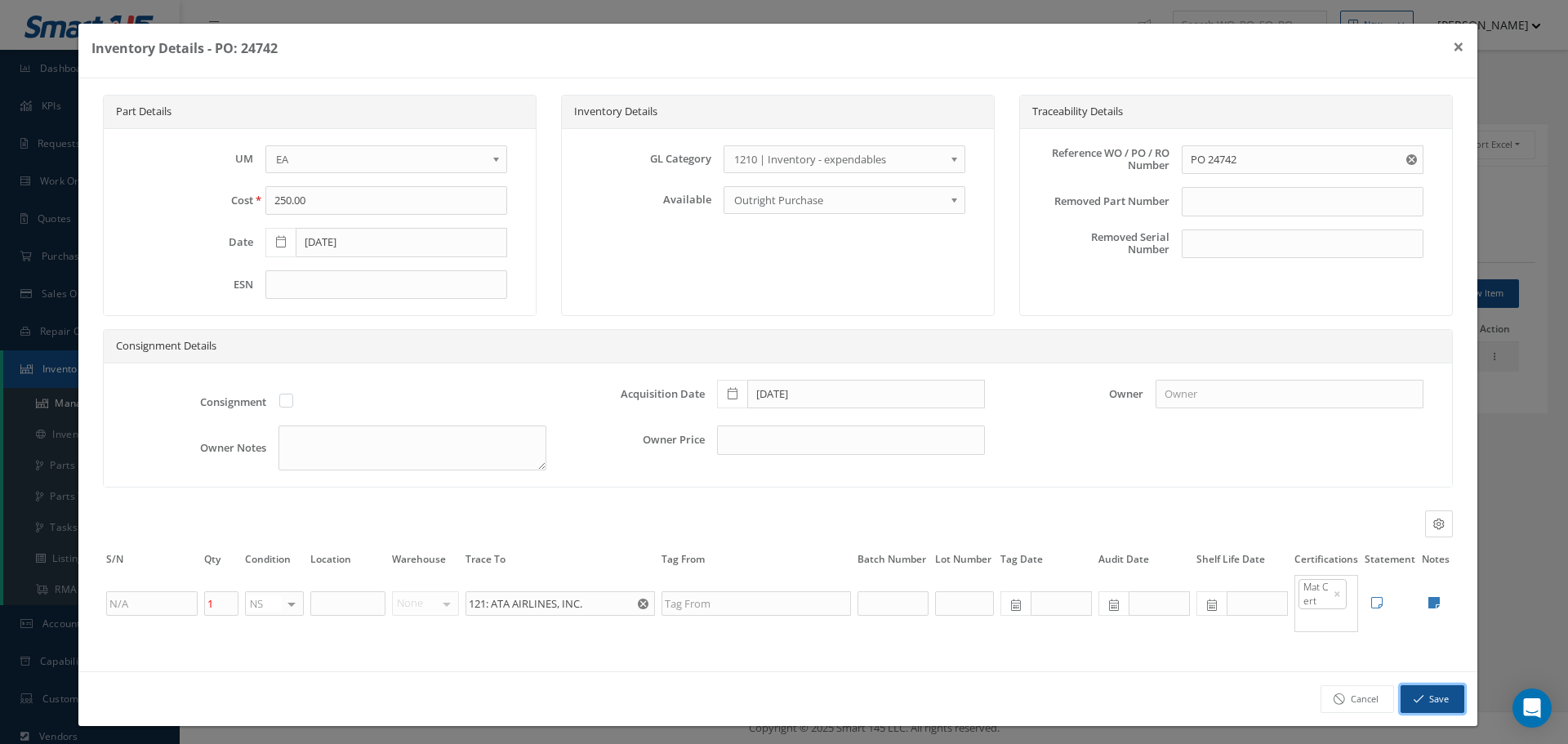
click at [1416, 697] on button "Save" at bounding box center [1432, 700] width 64 height 29
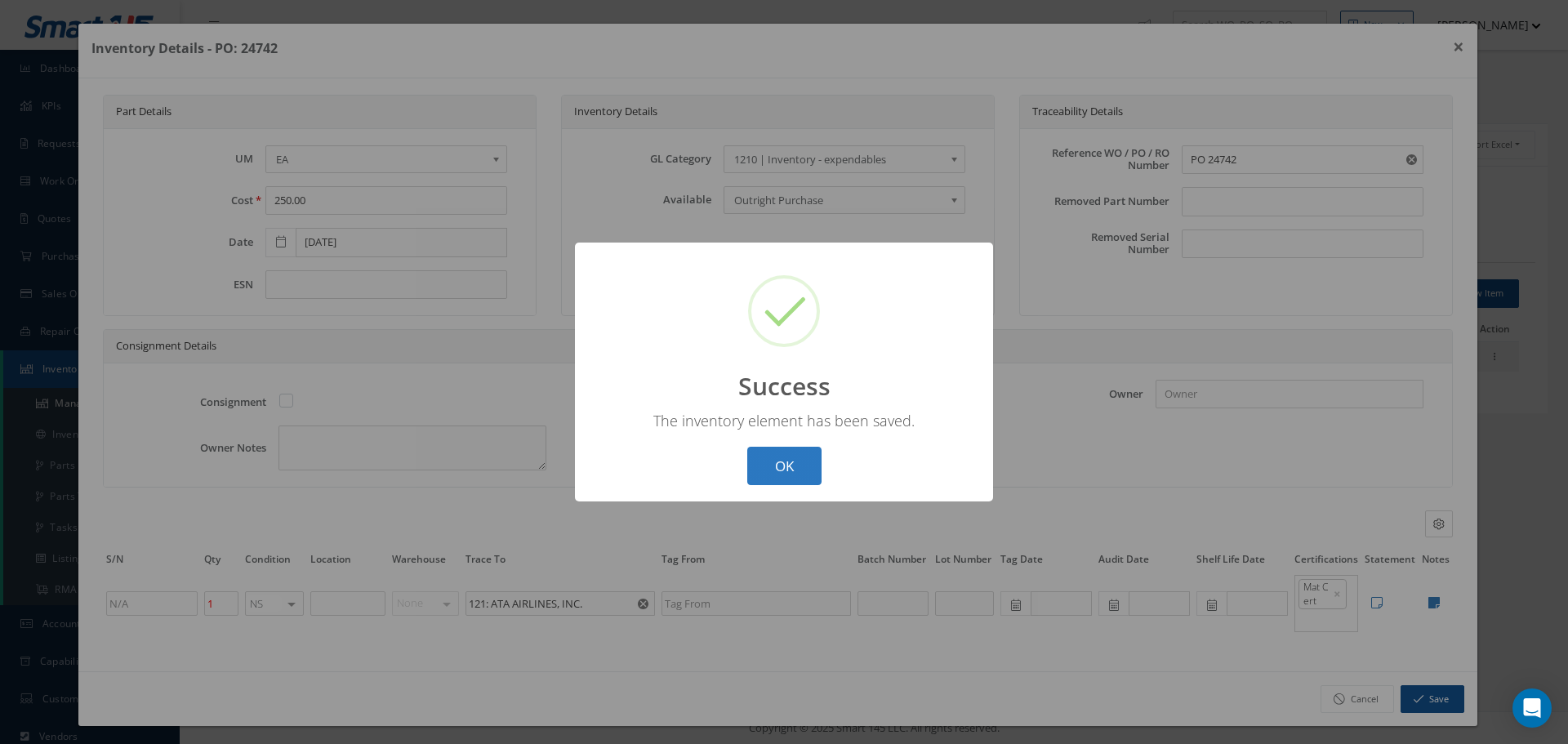
click at [788, 471] on button "OK" at bounding box center [784, 466] width 75 height 39
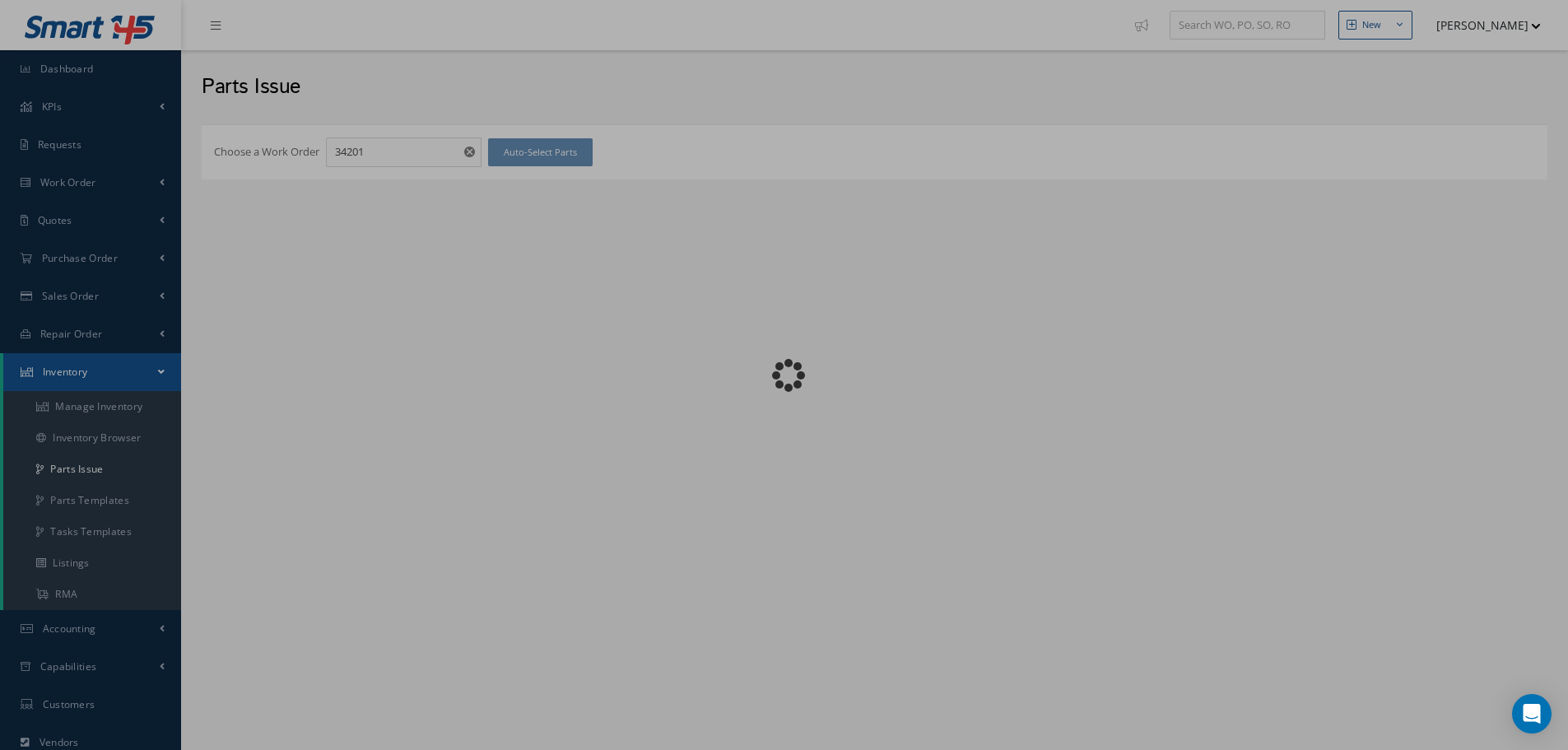
checkbox input "false"
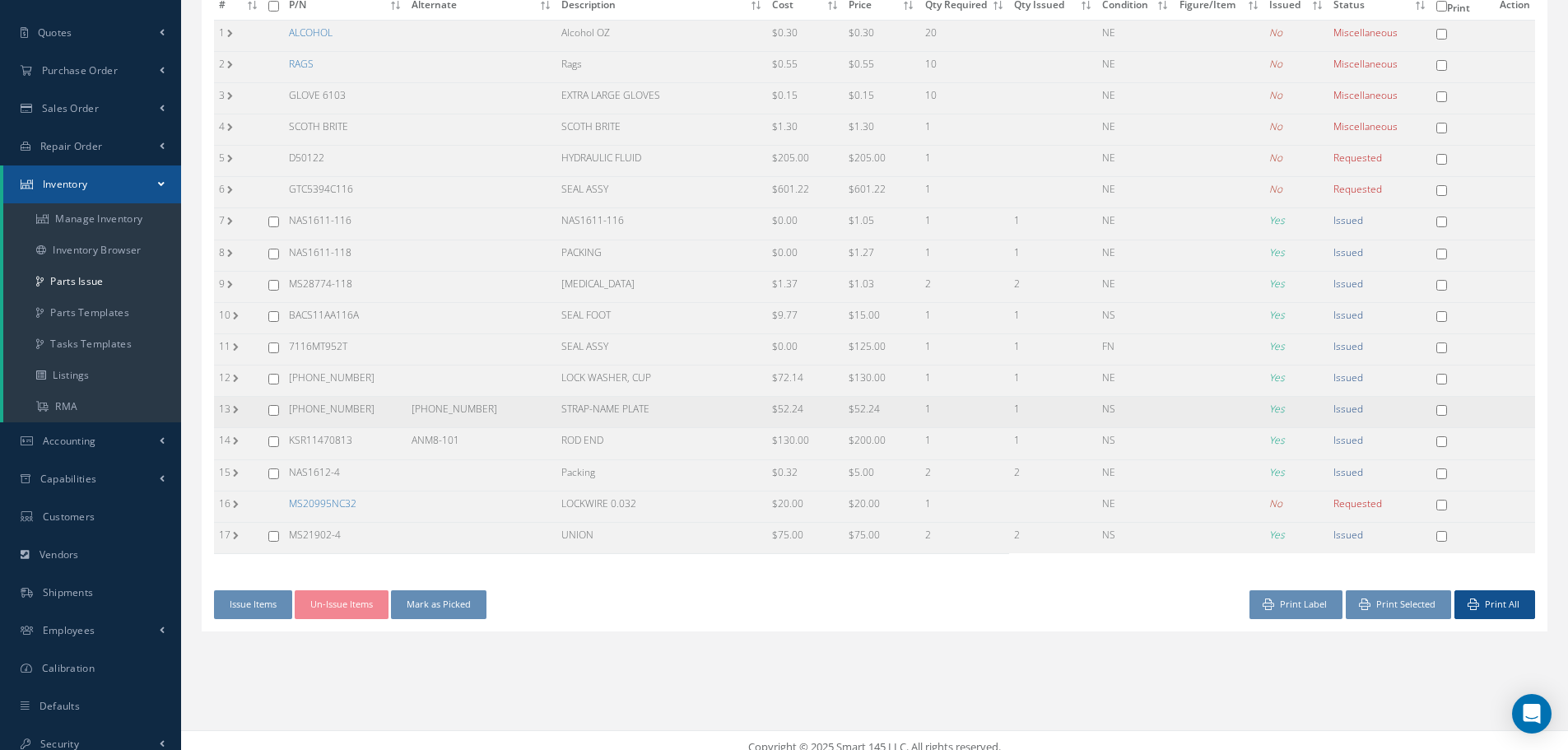
scroll to position [201, 0]
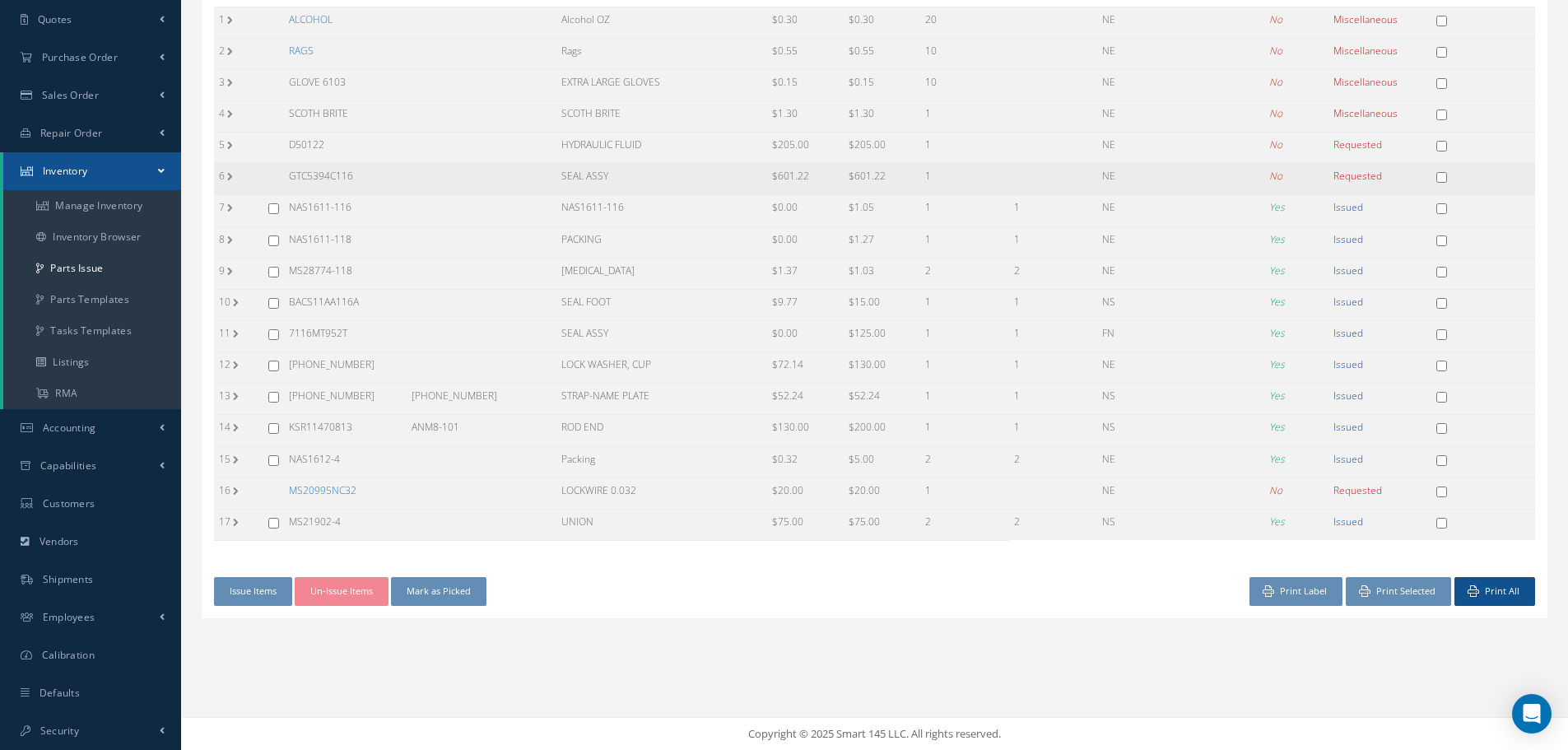
drag, startPoint x: 290, startPoint y: 172, endPoint x: 378, endPoint y: 186, distance: 89.1
click at [378, 186] on td "GTC5394C116" at bounding box center [345, 179] width 122 height 31
copy td "GTC5394C116"
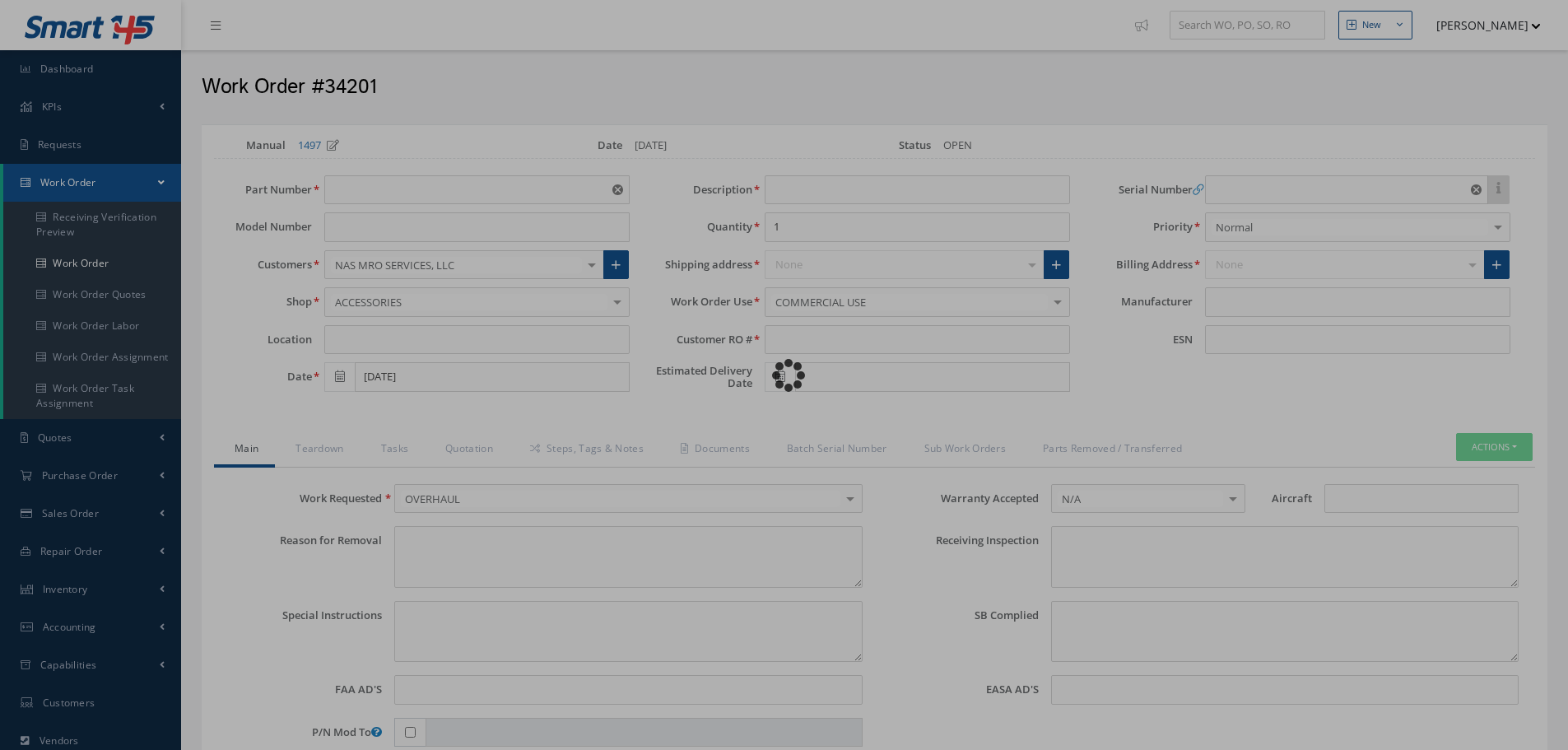
type input "[PHONE_NUMBER]"
type input "[DATE]"
type input "ACTUATOR"
type input "9637"
type input "DA2957"
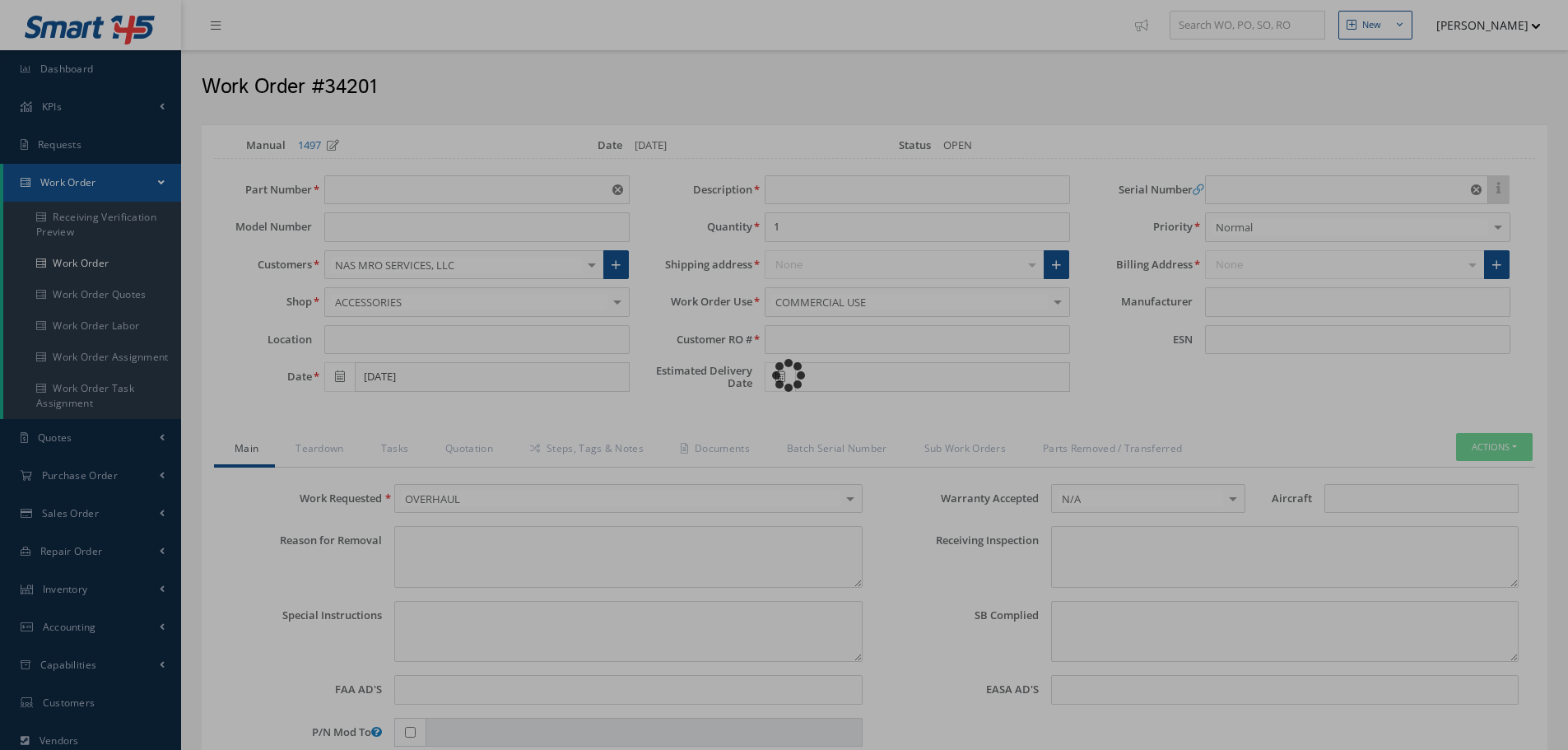
type textarea "NONE"
type textarea "PLEASE SEE R.O. FOR DETAILS"
type textarea "NO VISUAL DAMAGE"
type textarea "None performed"
type textarea "Article was [MEDICAL_DATA] in reference with the following Technical Standard :…"
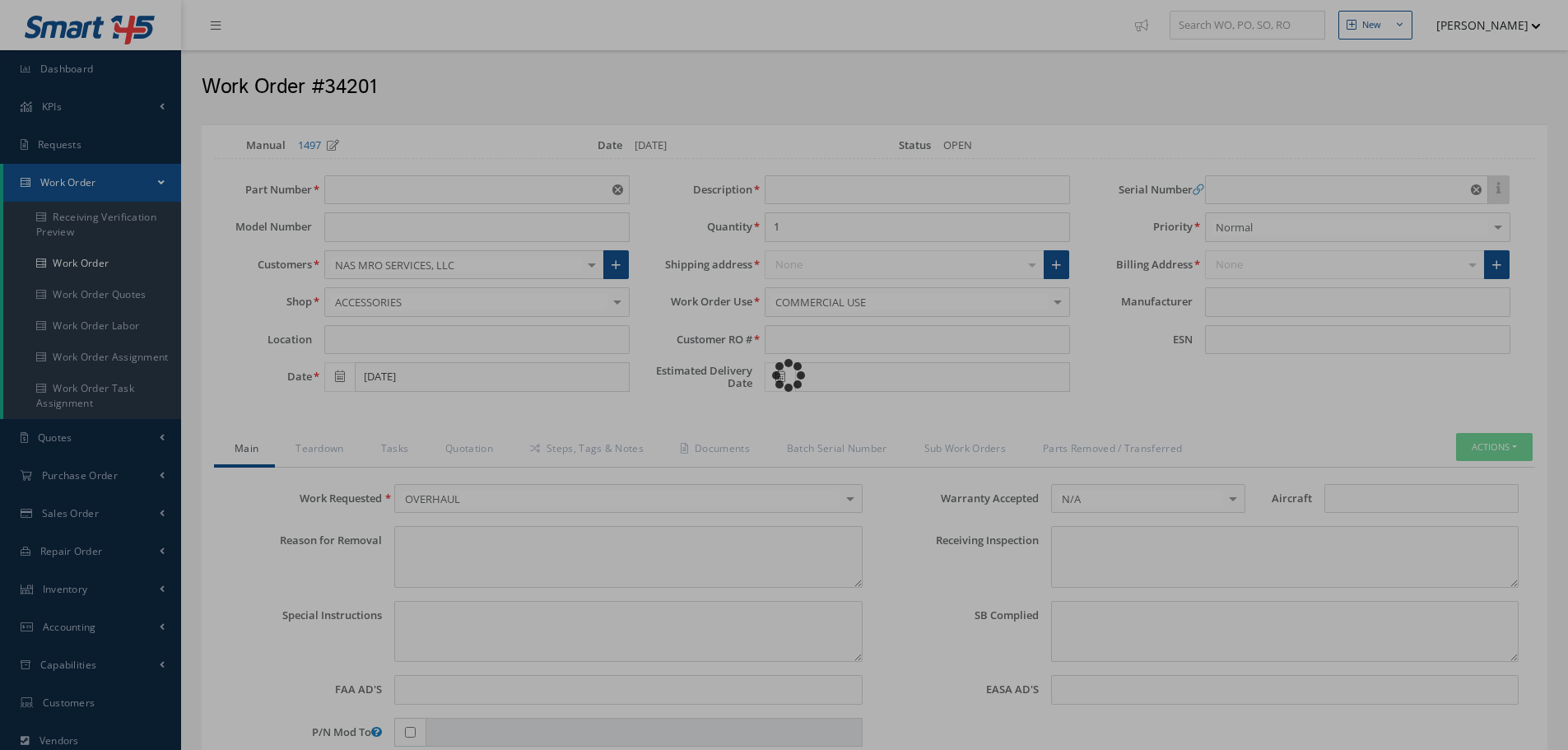
type textarea "Article has been approved to return to service."
type input "BOEING"
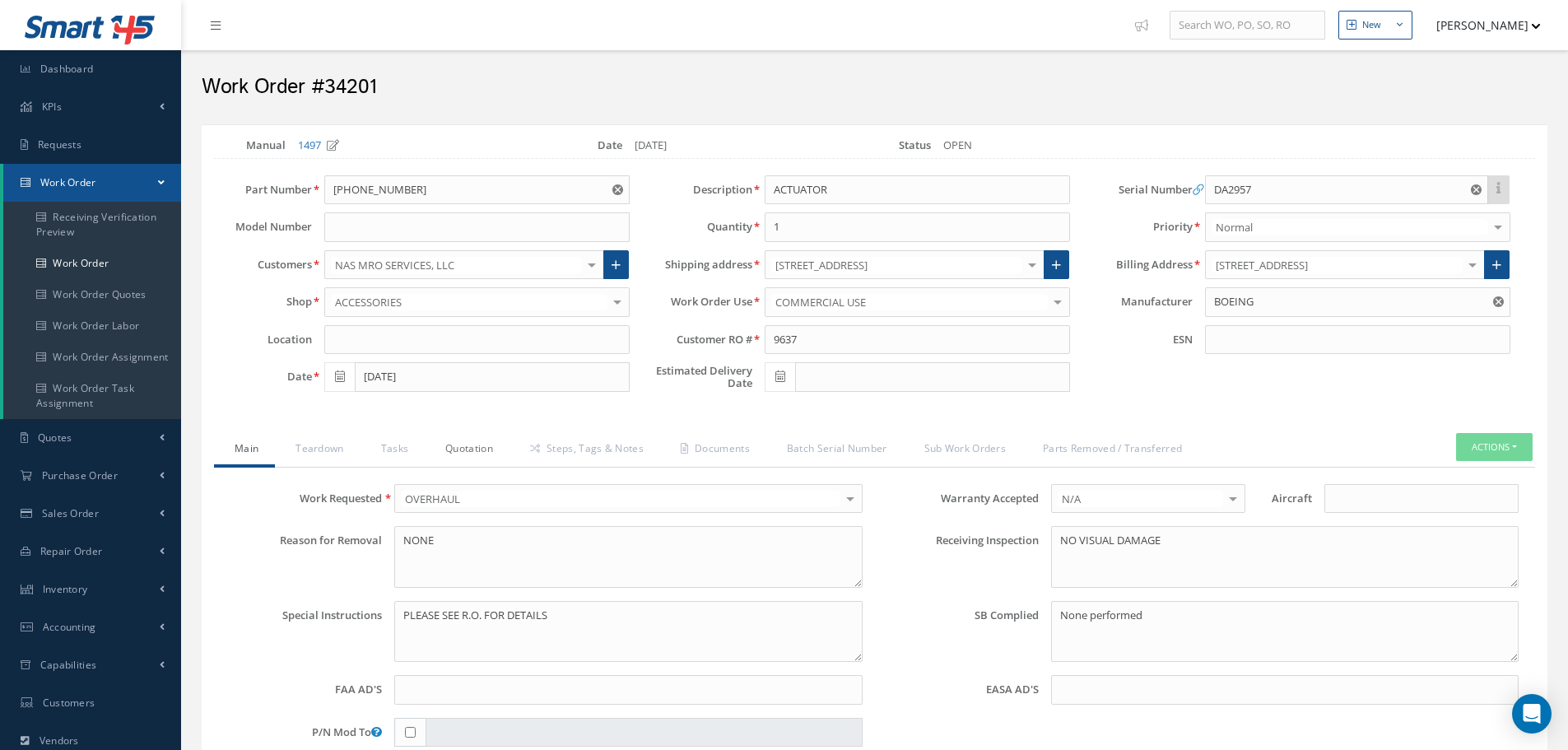
click at [479, 450] on link "Quotation" at bounding box center [466, 450] width 84 height 35
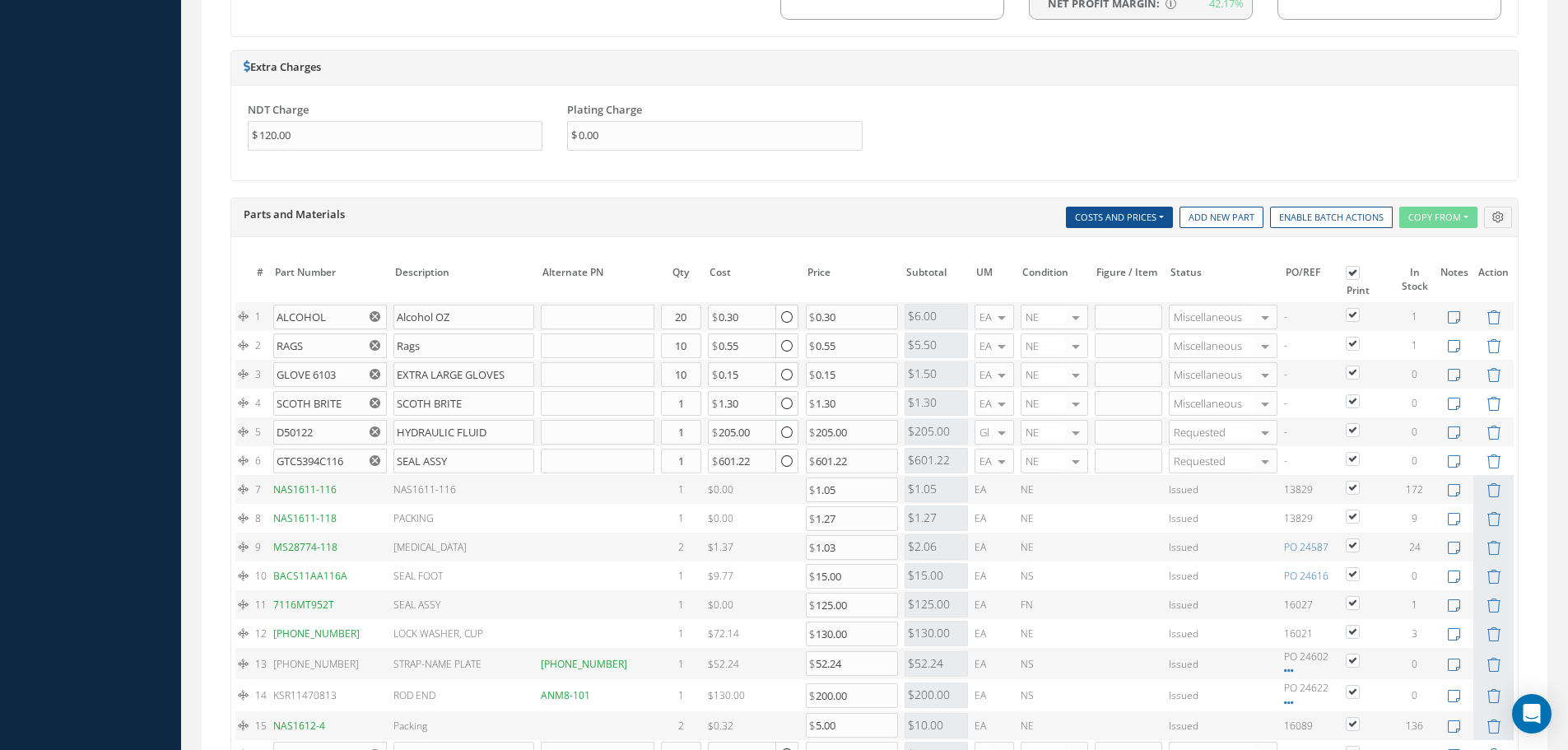
scroll to position [1235, 0]
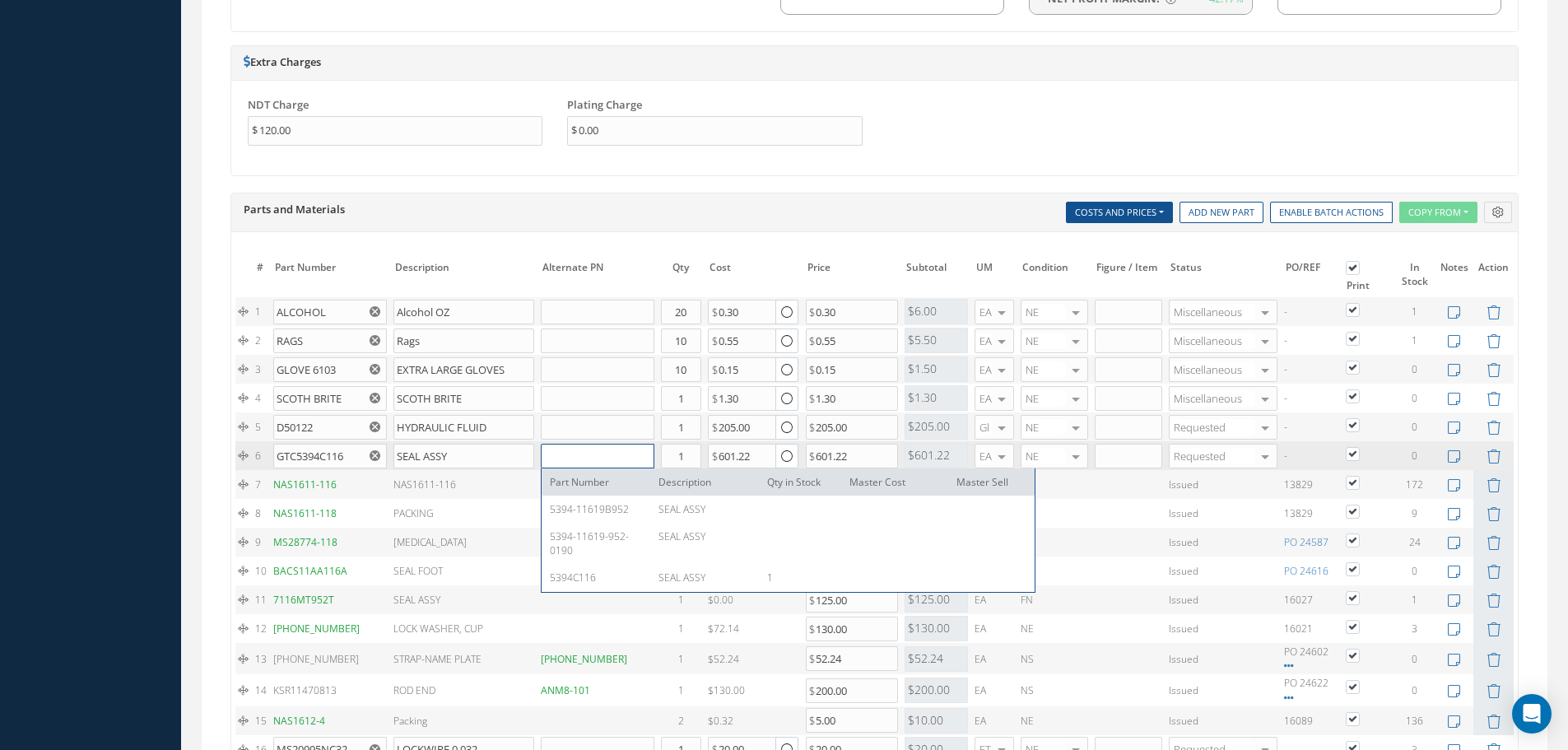
click at [577, 459] on input "text" at bounding box center [597, 456] width 113 height 25
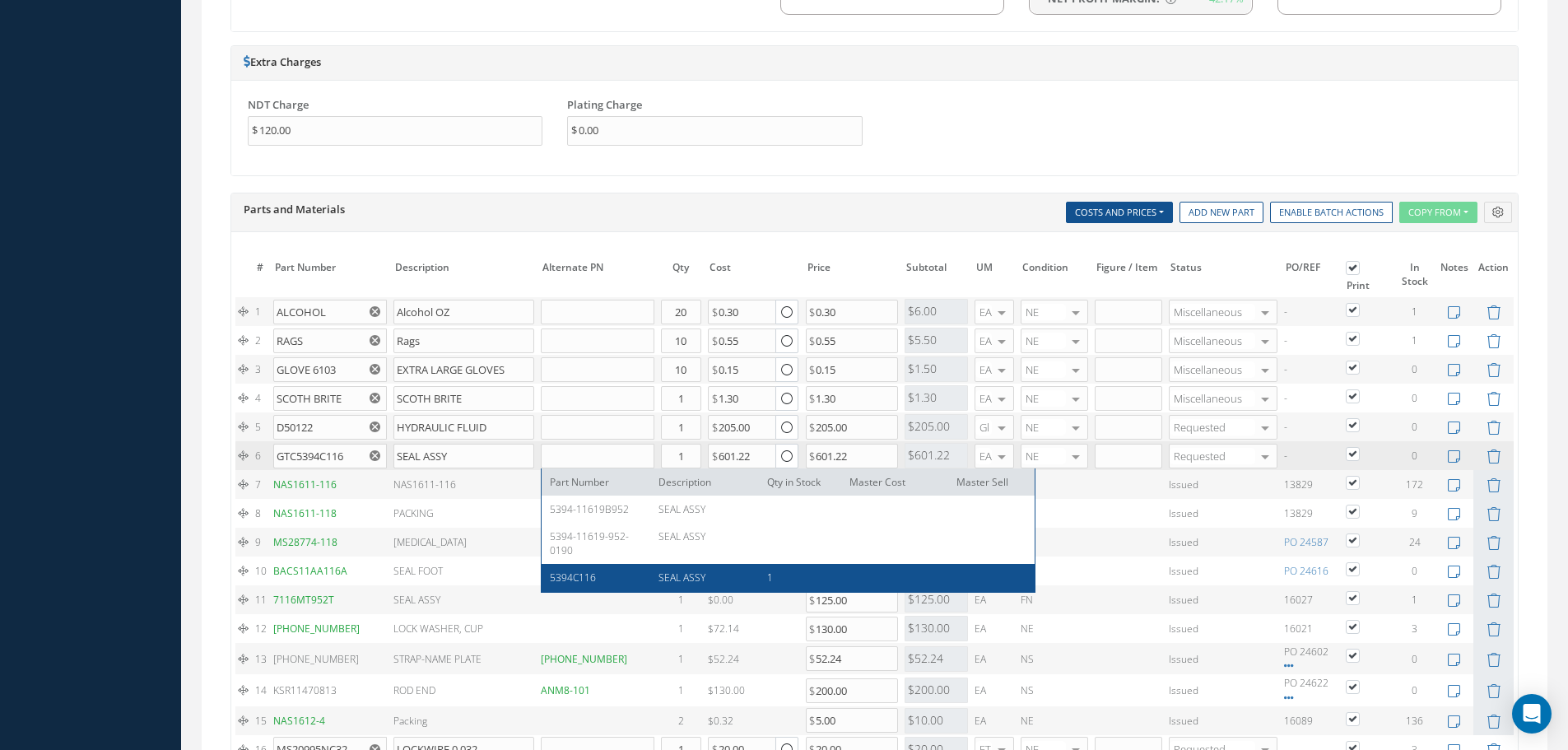
click at [563, 574] on span "5394C116" at bounding box center [573, 577] width 46 height 14
type input "5394C116"
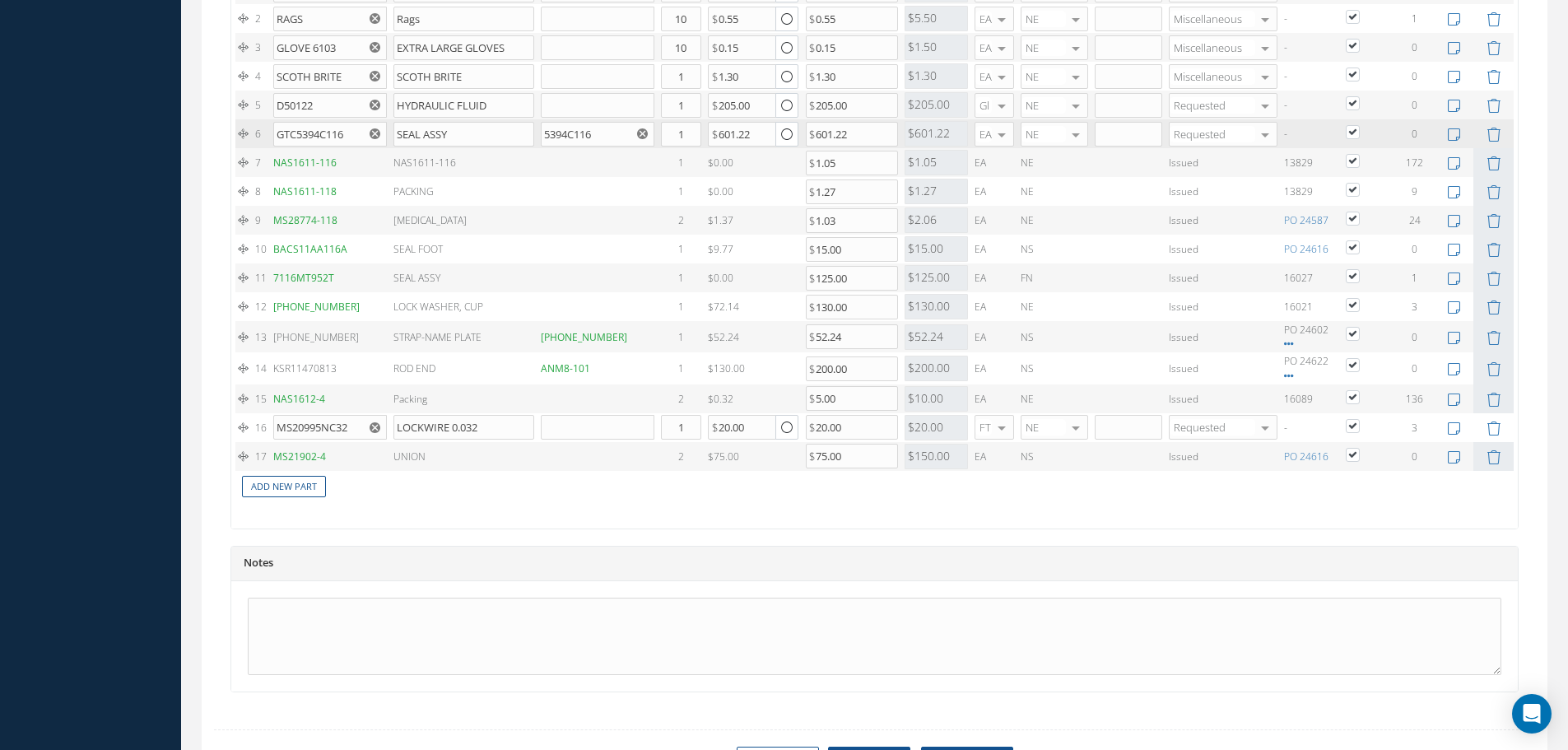
scroll to position [1648, 0]
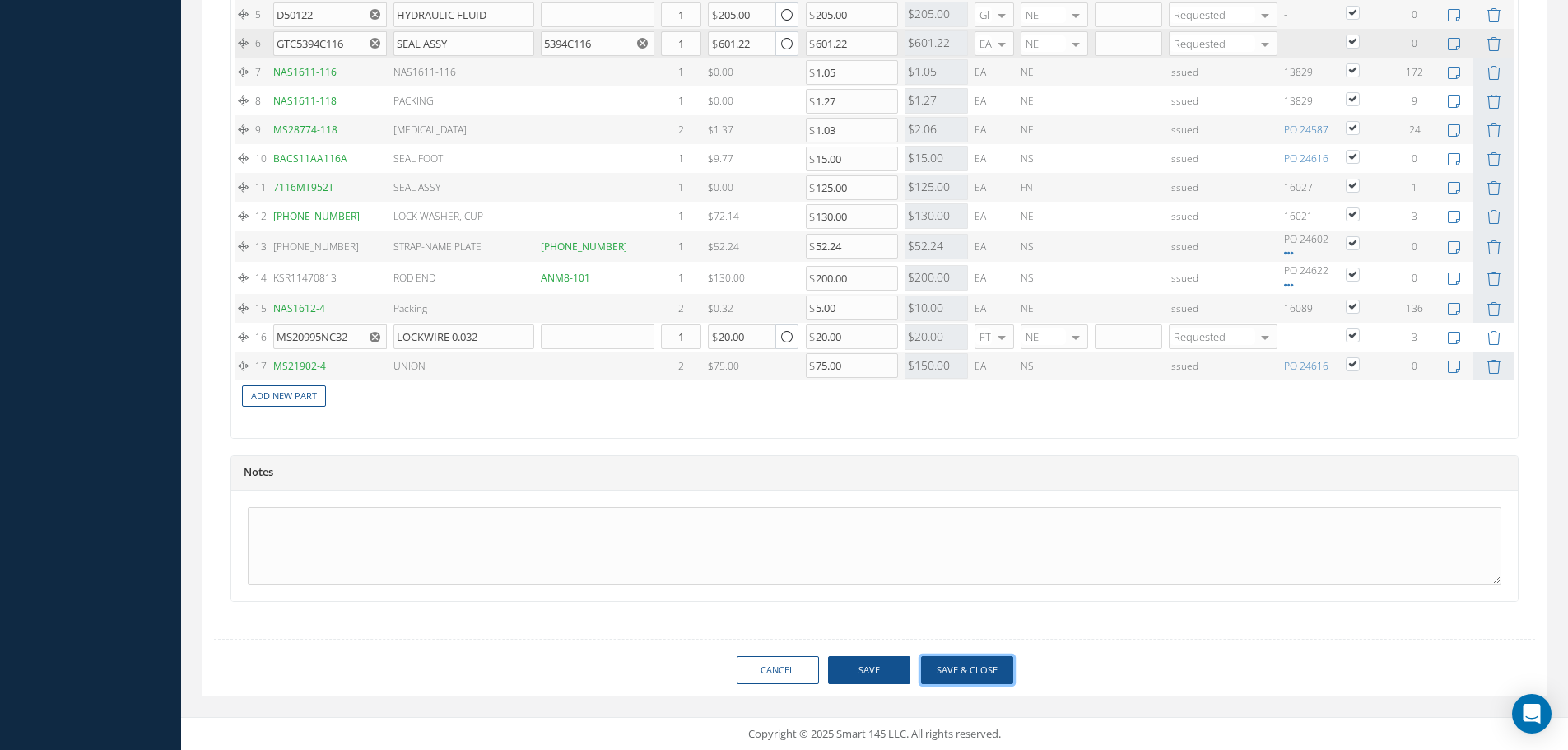
click at [963, 674] on button "Save & Close" at bounding box center [967, 671] width 93 height 29
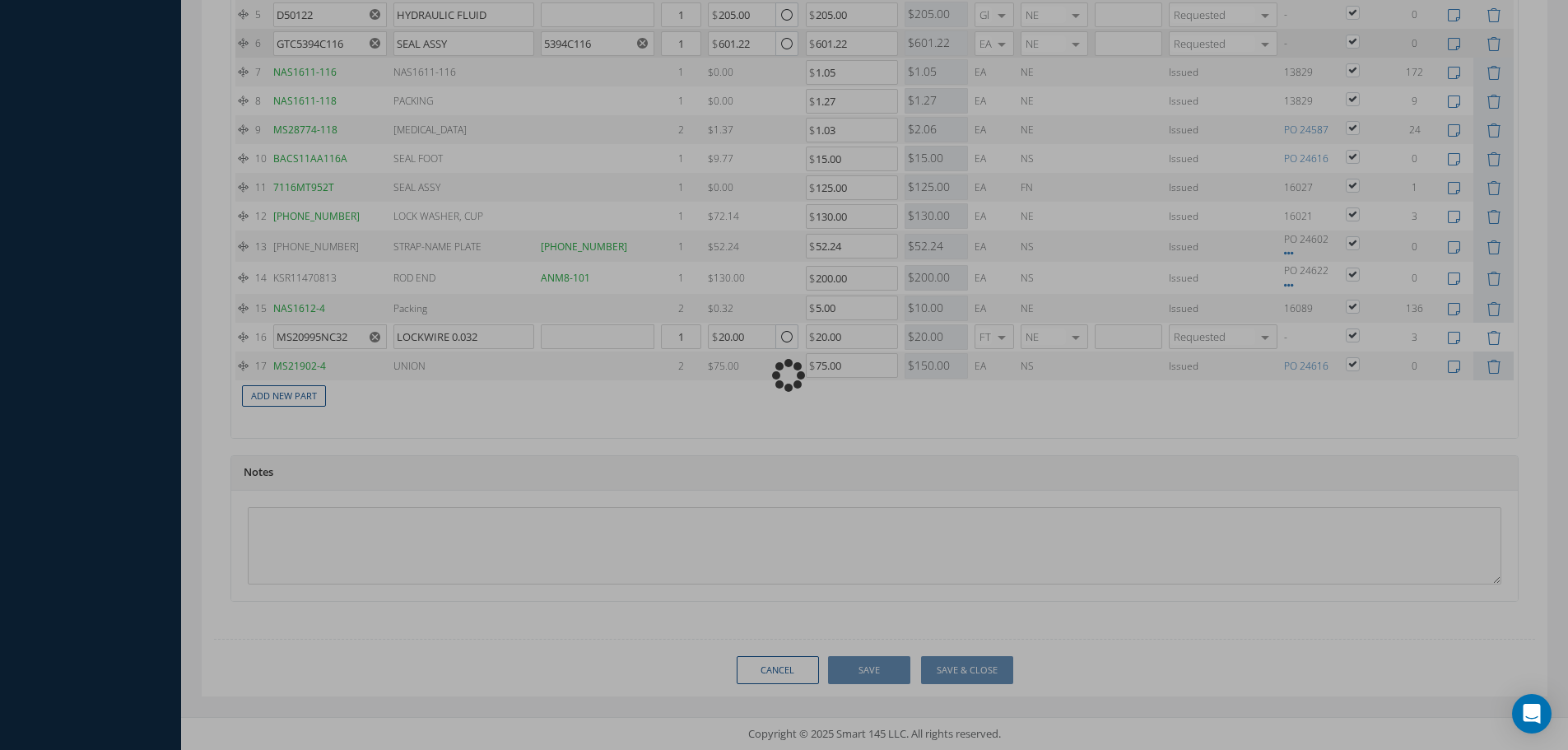
type input "BOEING"
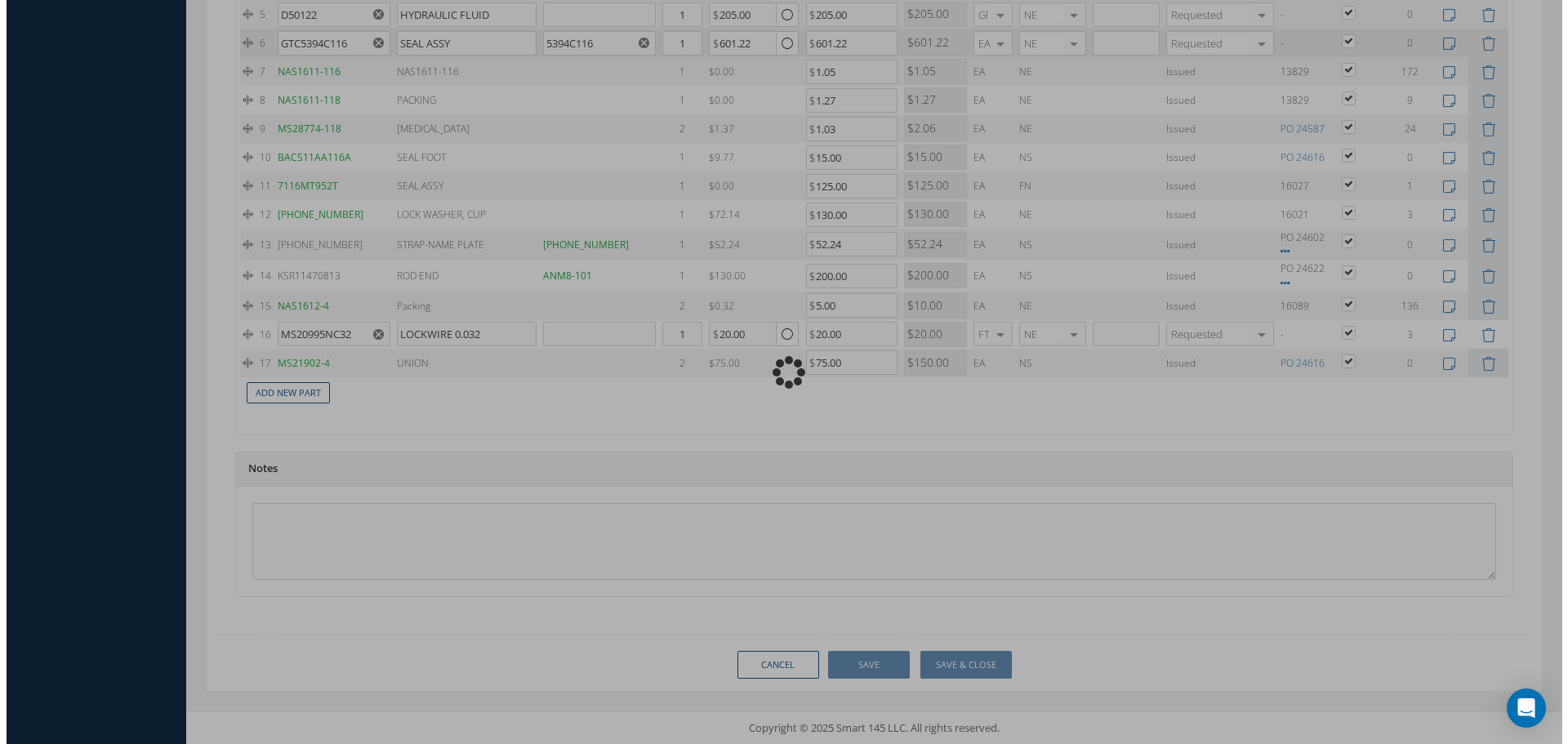
scroll to position [1631, 0]
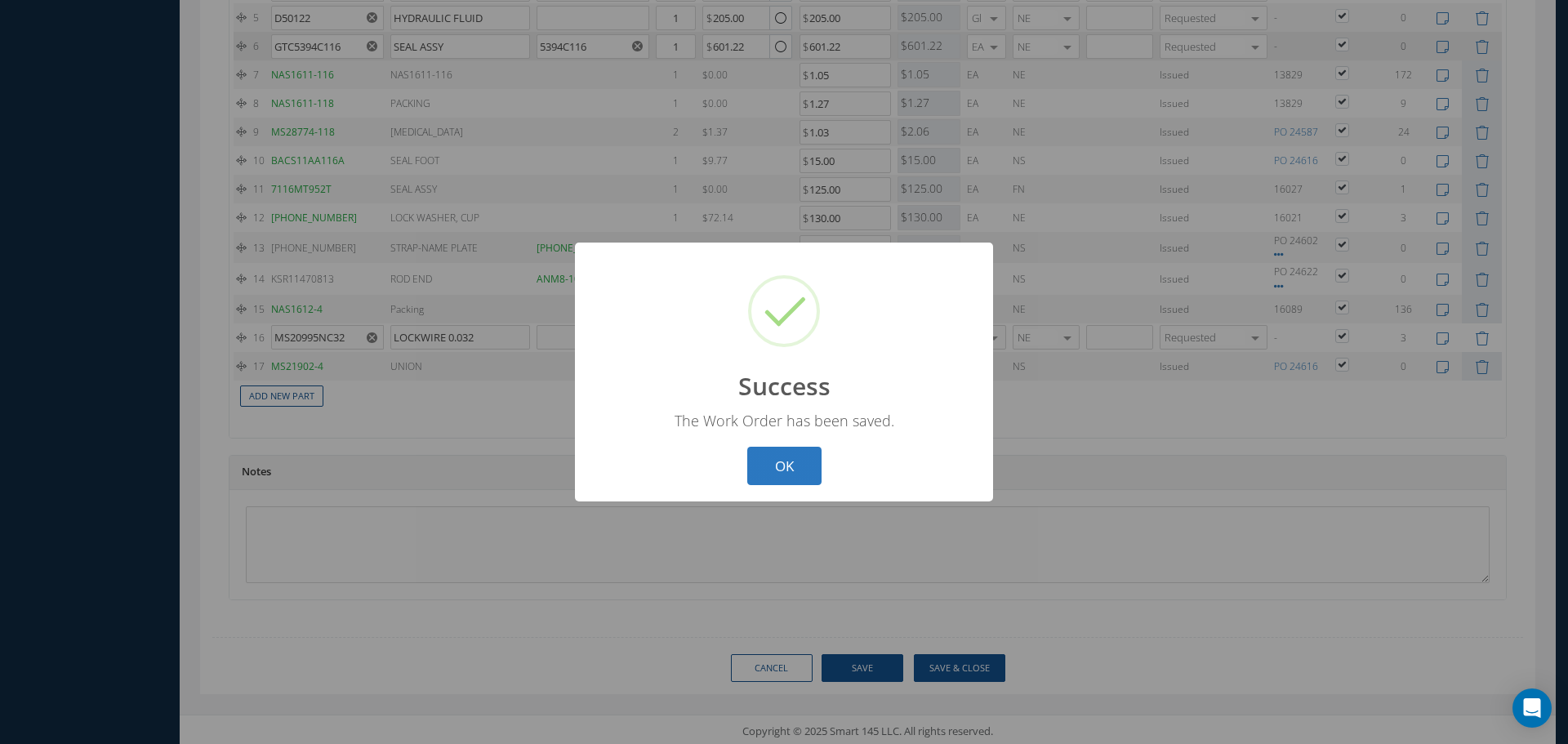
click at [796, 463] on button "OK" at bounding box center [784, 466] width 75 height 39
select select "25"
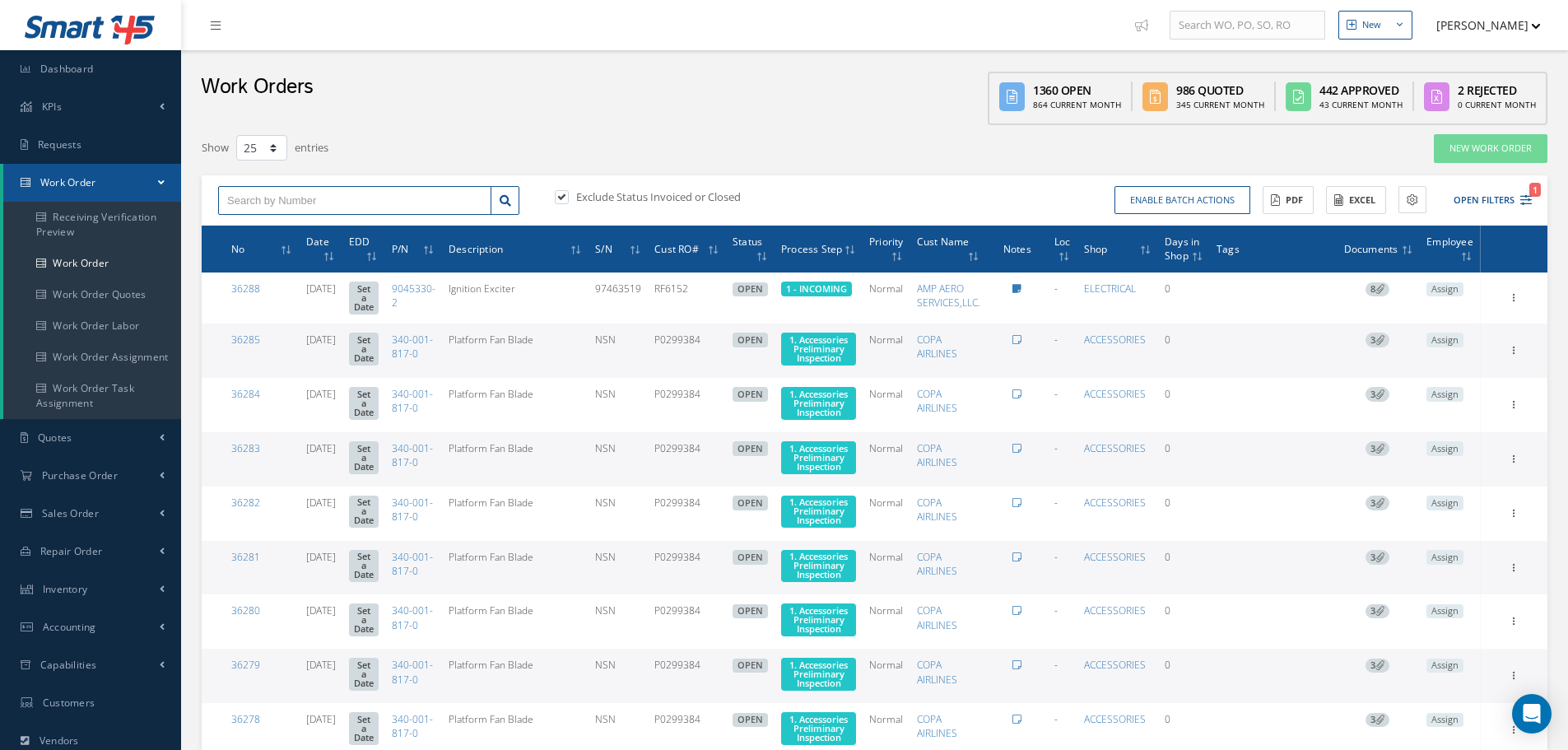
click at [293, 199] on input "text" at bounding box center [354, 201] width 273 height 30
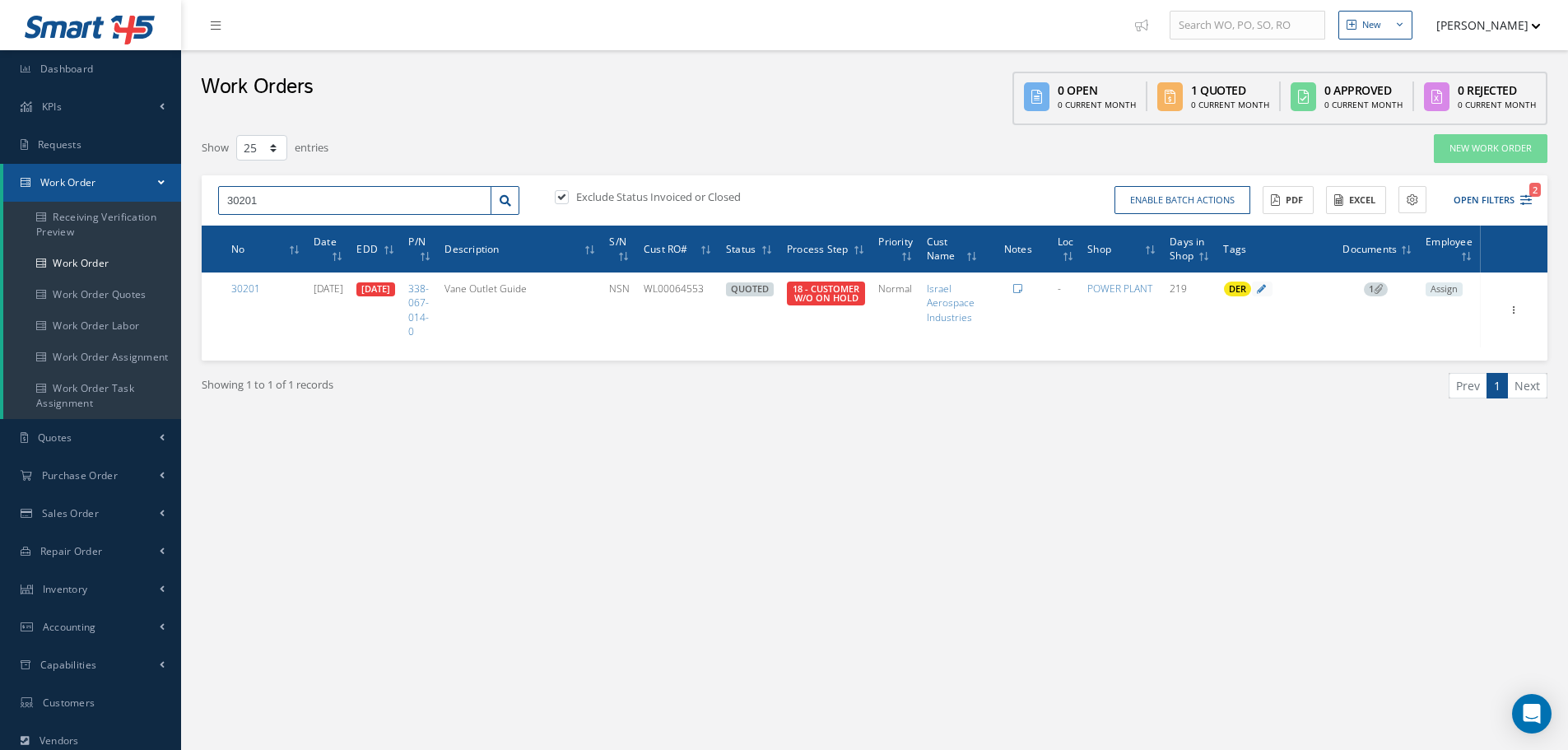
click at [289, 200] on input "30201" at bounding box center [354, 201] width 273 height 30
click at [242, 190] on input "30201" at bounding box center [354, 201] width 273 height 30
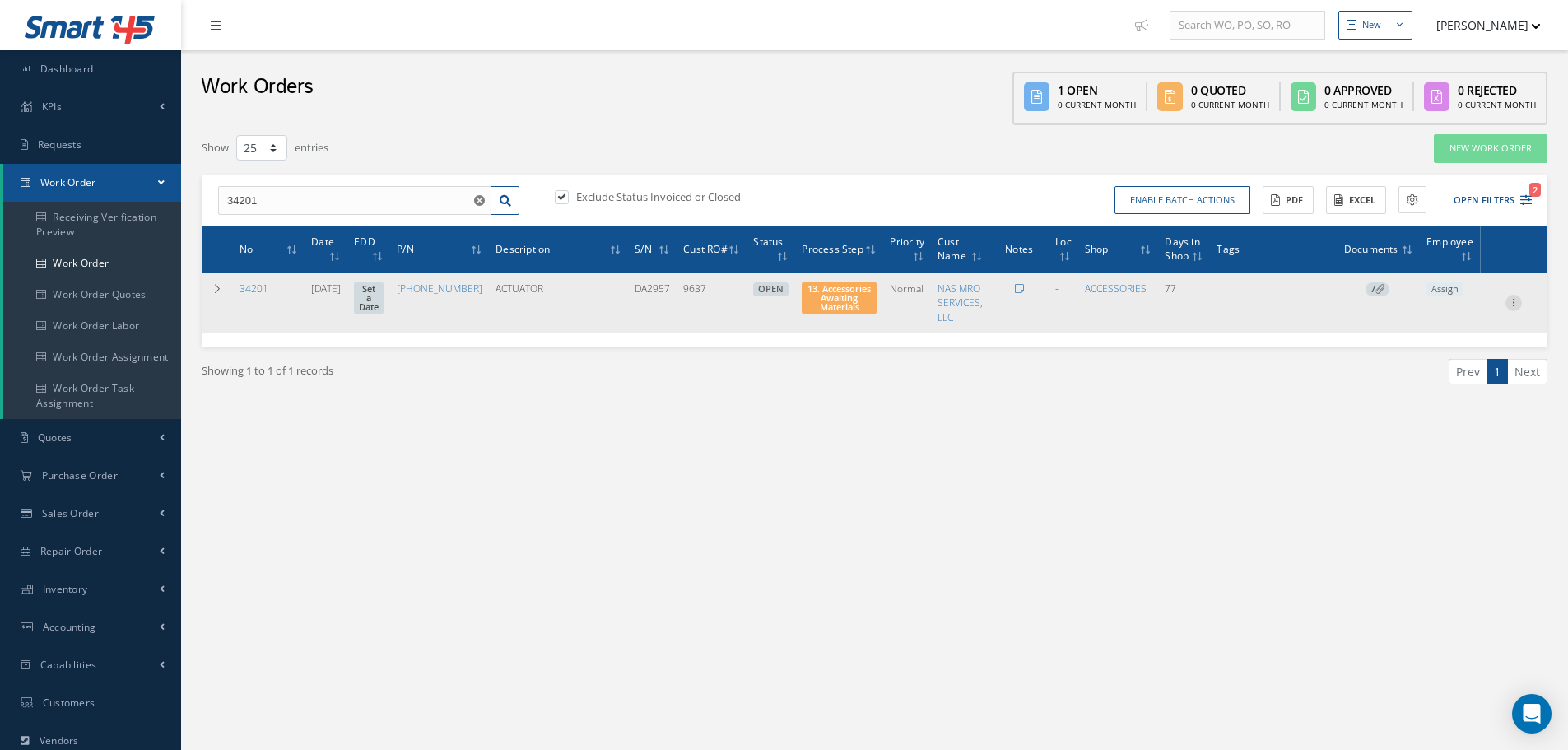
click at [1512, 302] on icon at bounding box center [1514, 301] width 16 height 14
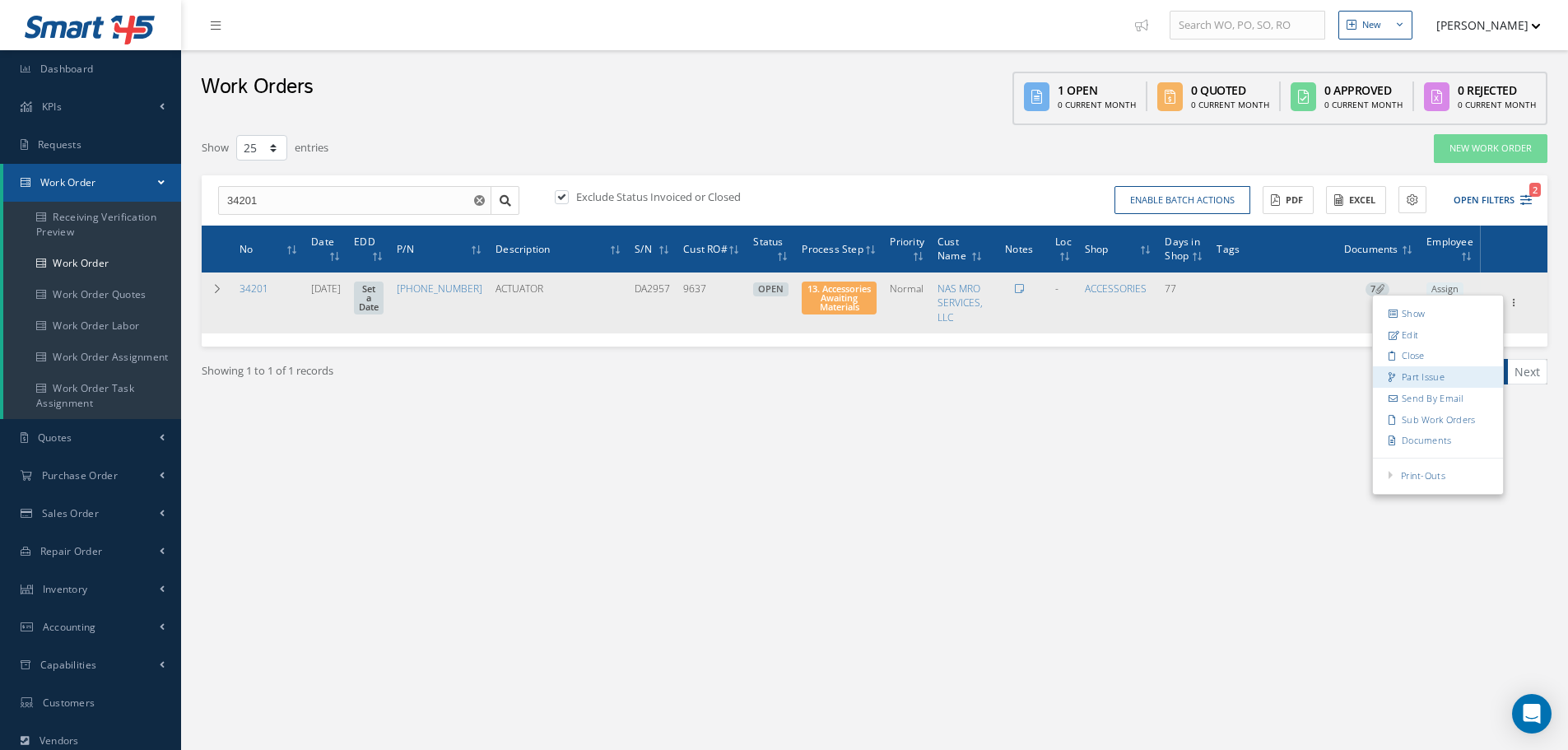
click at [1407, 378] on link "Part Issue" at bounding box center [1437, 378] width 130 height 22
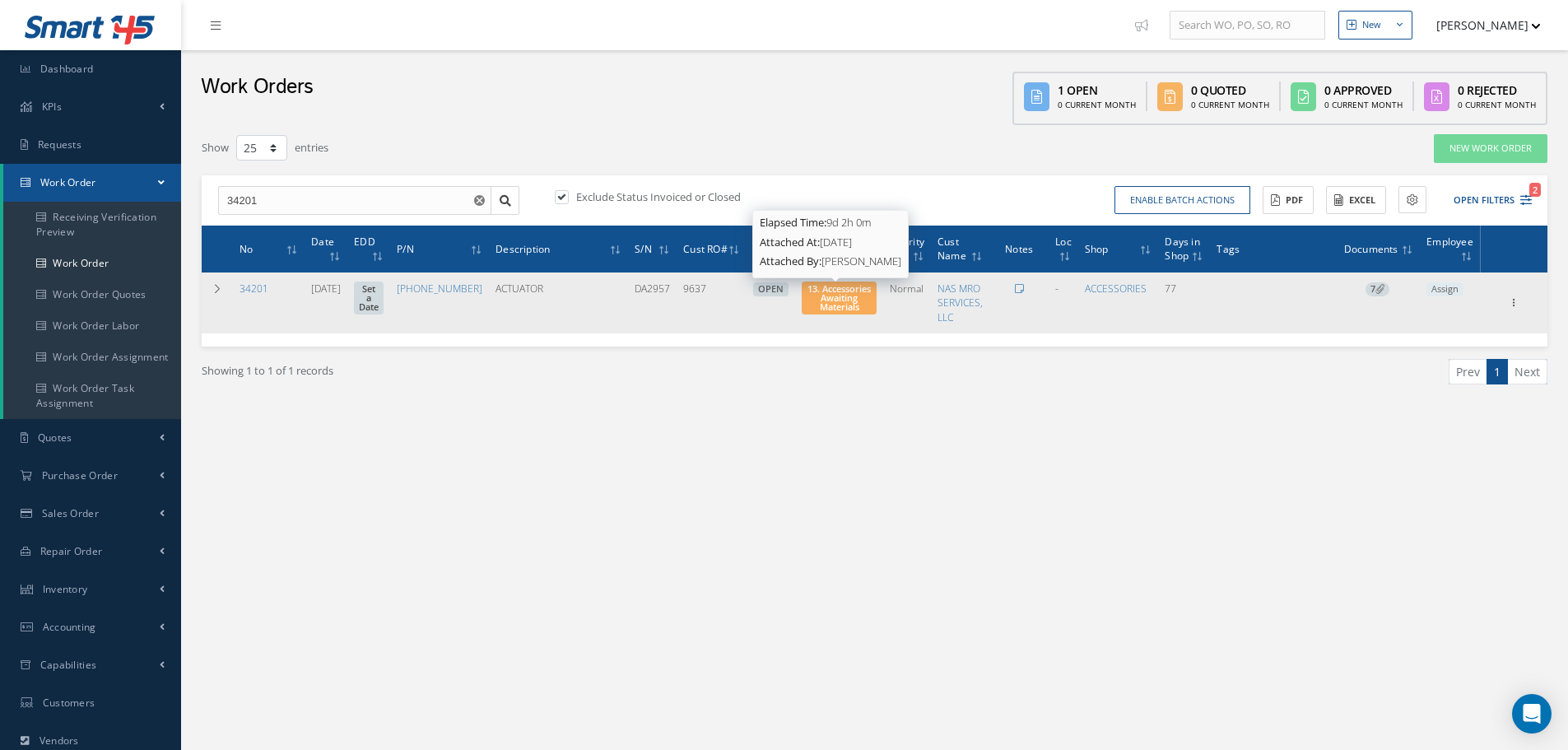
click at [838, 310] on span "13. Accessories Awaiting Materials" at bounding box center [839, 298] width 64 height 31
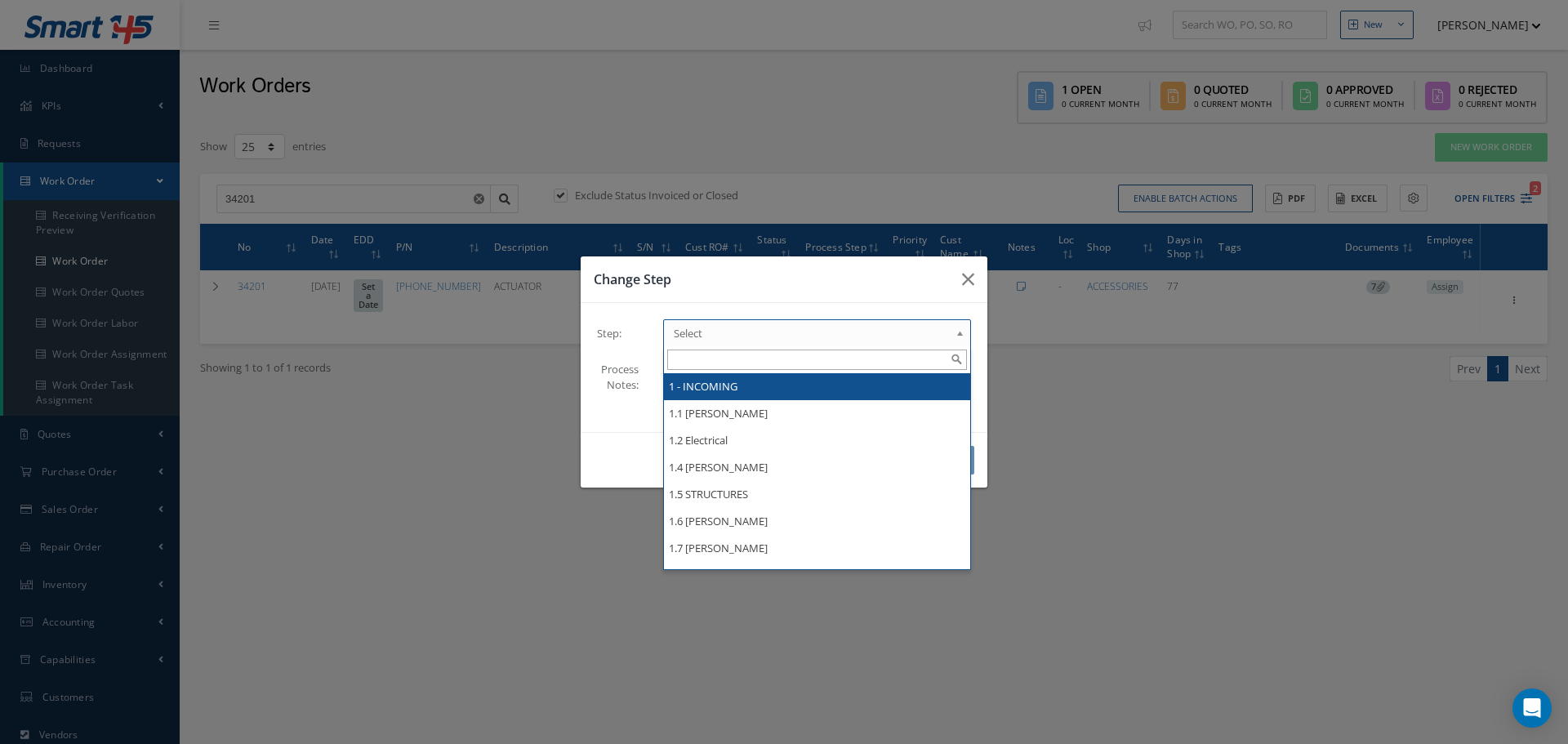
click at [961, 328] on b at bounding box center [963, 337] width 14 height 26
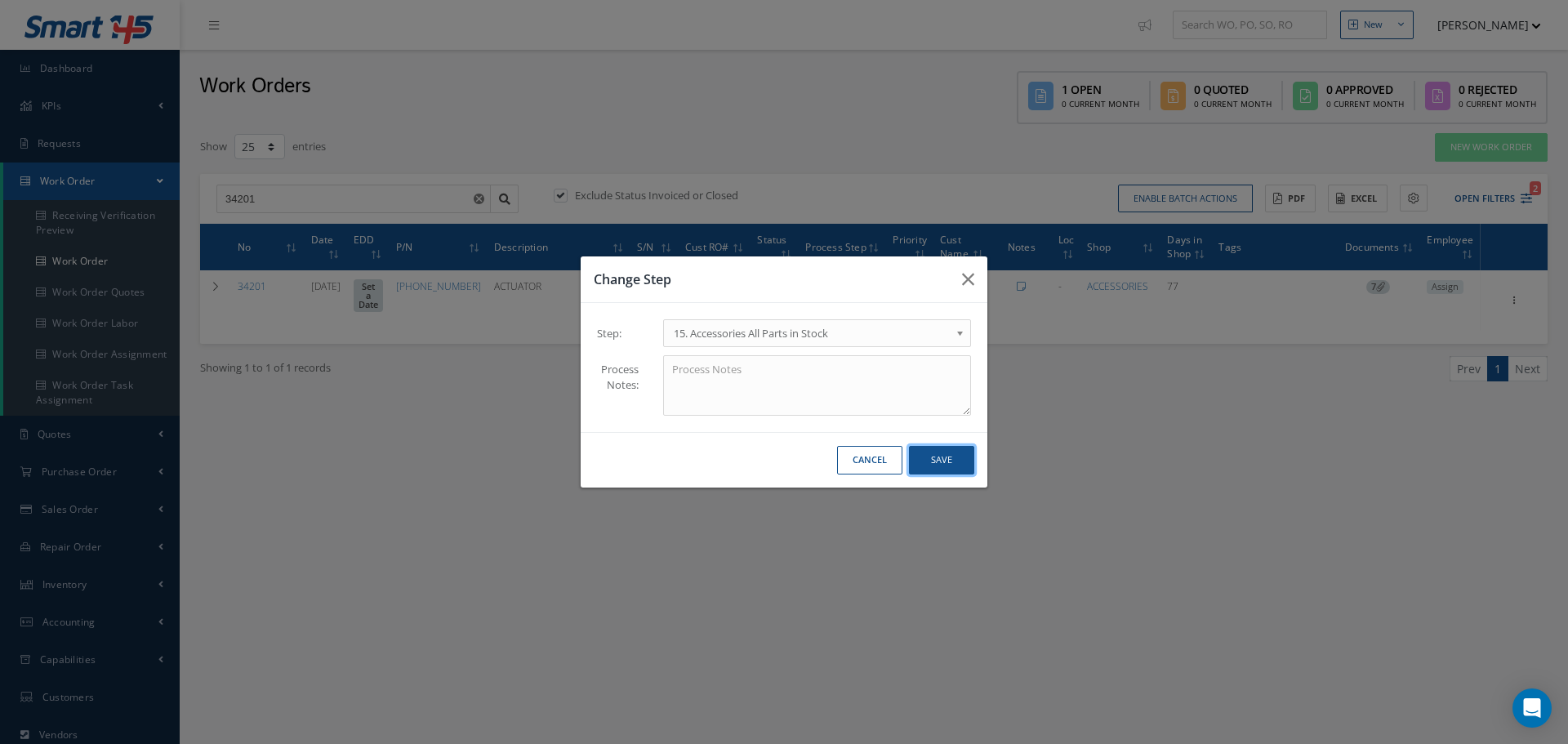
click at [930, 460] on button "Save" at bounding box center [941, 460] width 66 height 29
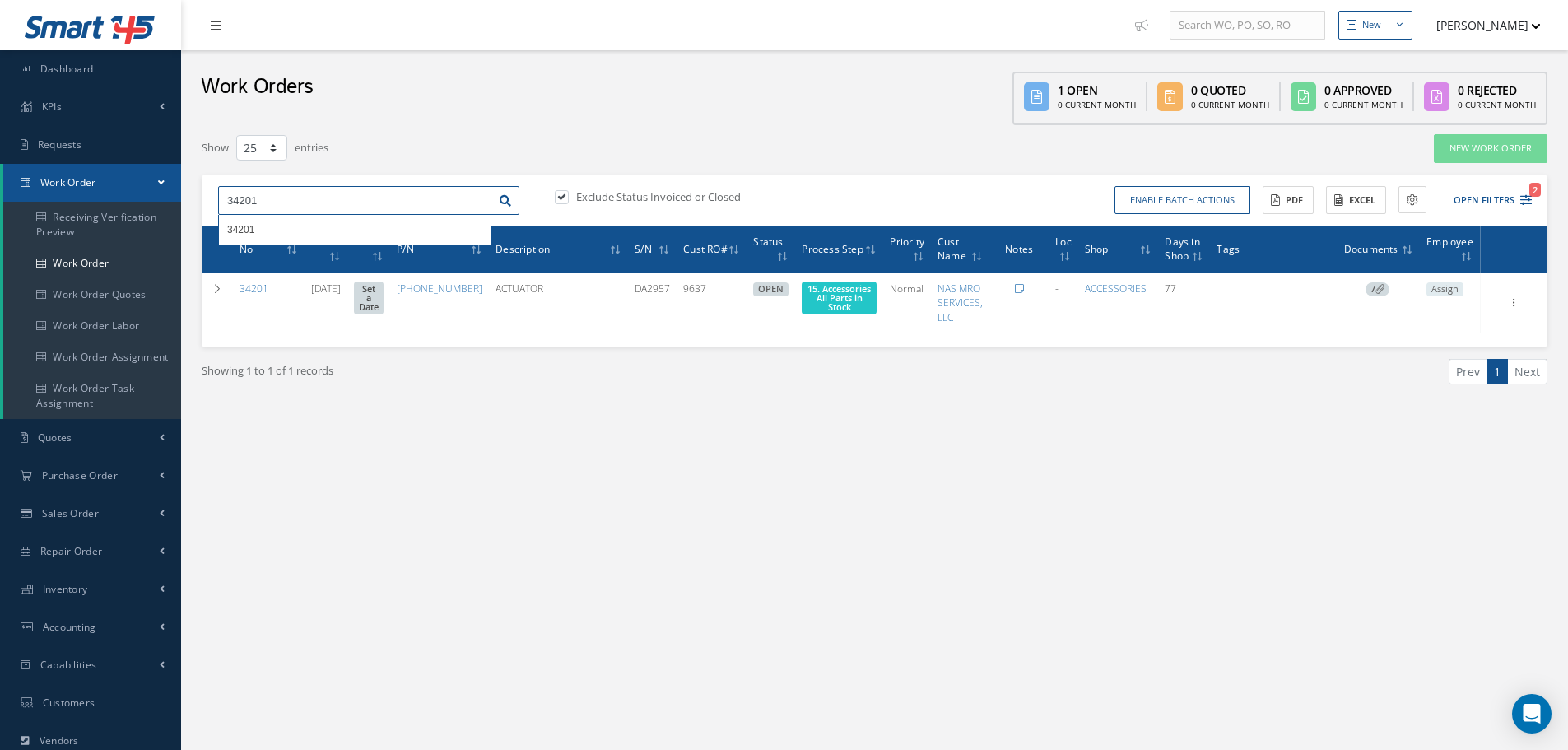
click at [350, 196] on input "34201" at bounding box center [354, 201] width 273 height 30
type input "3"
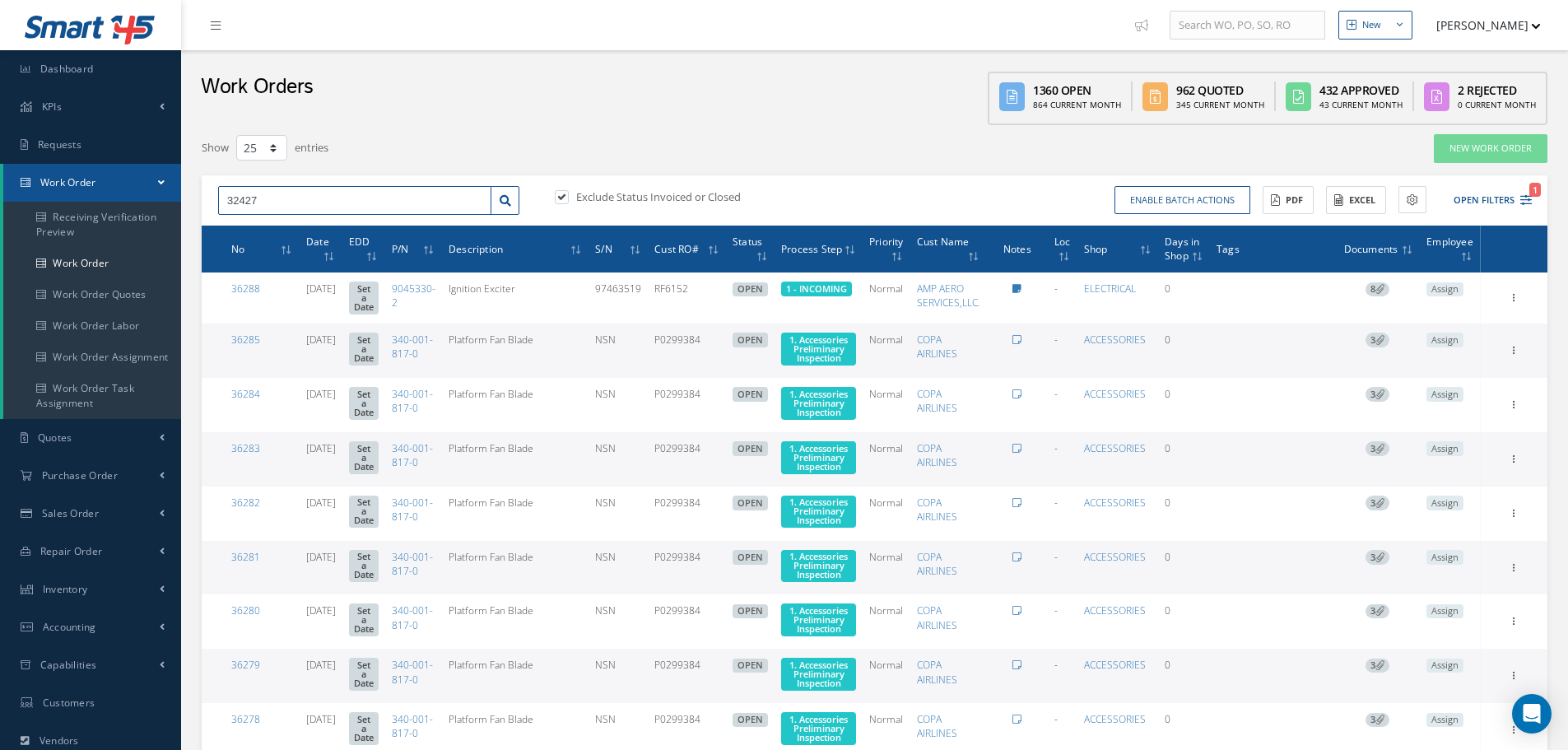
type input "32427"
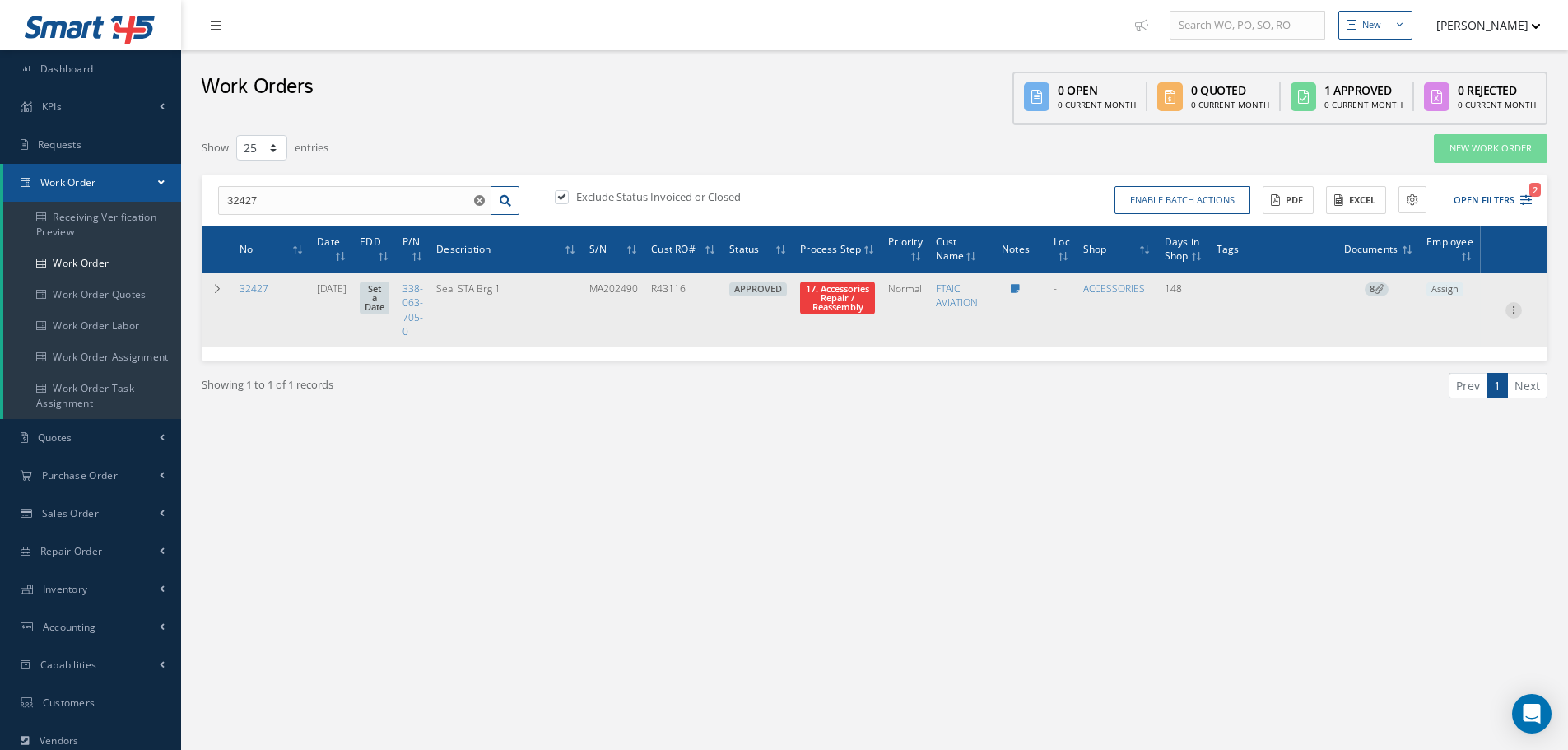
click at [1513, 305] on icon at bounding box center [1514, 309] width 16 height 14
click at [1418, 405] on link "Part Issue" at bounding box center [1437, 405] width 130 height 22
click at [1512, 310] on icon at bounding box center [1514, 309] width 16 height 14
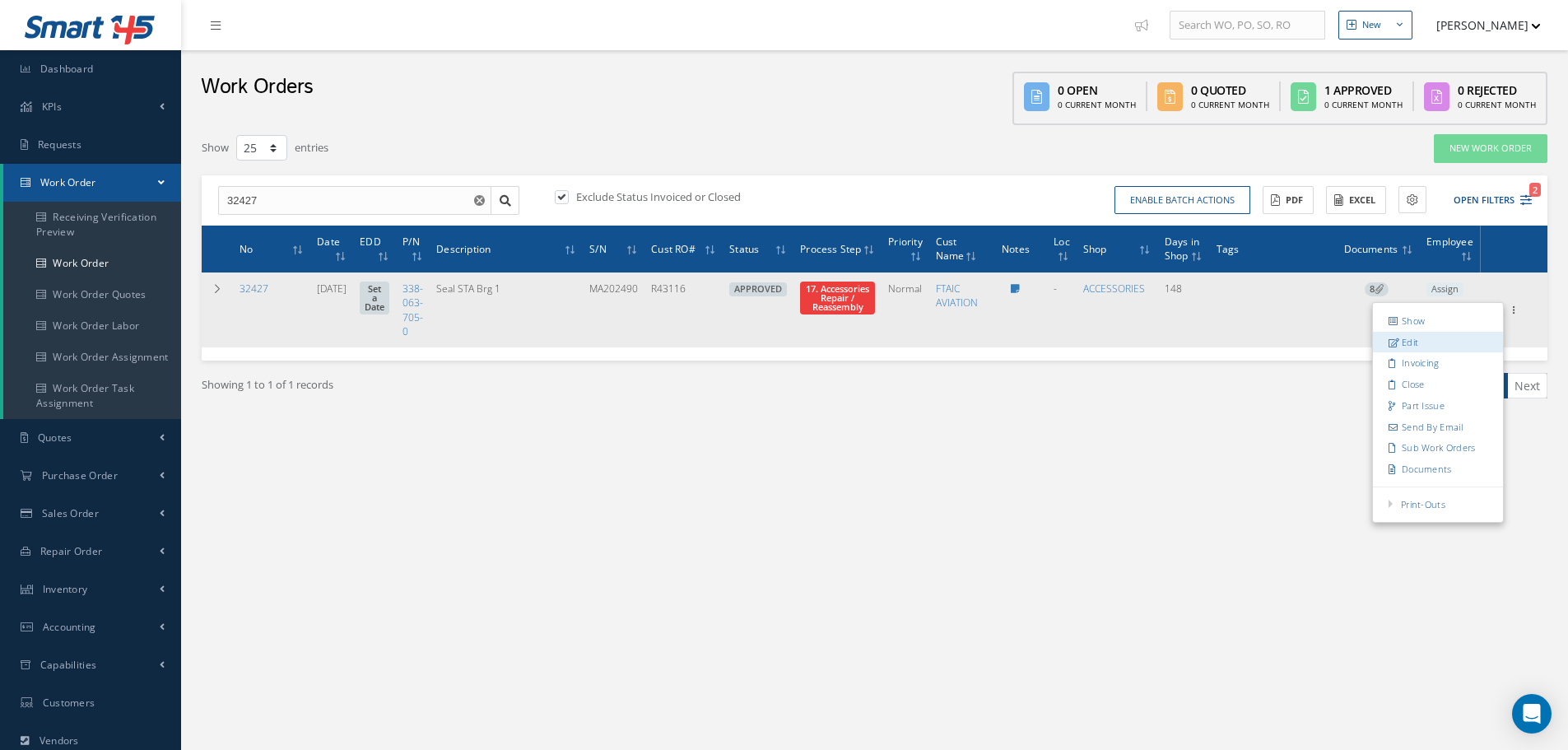
click at [1444, 345] on link "Edit" at bounding box center [1437, 342] width 130 height 22
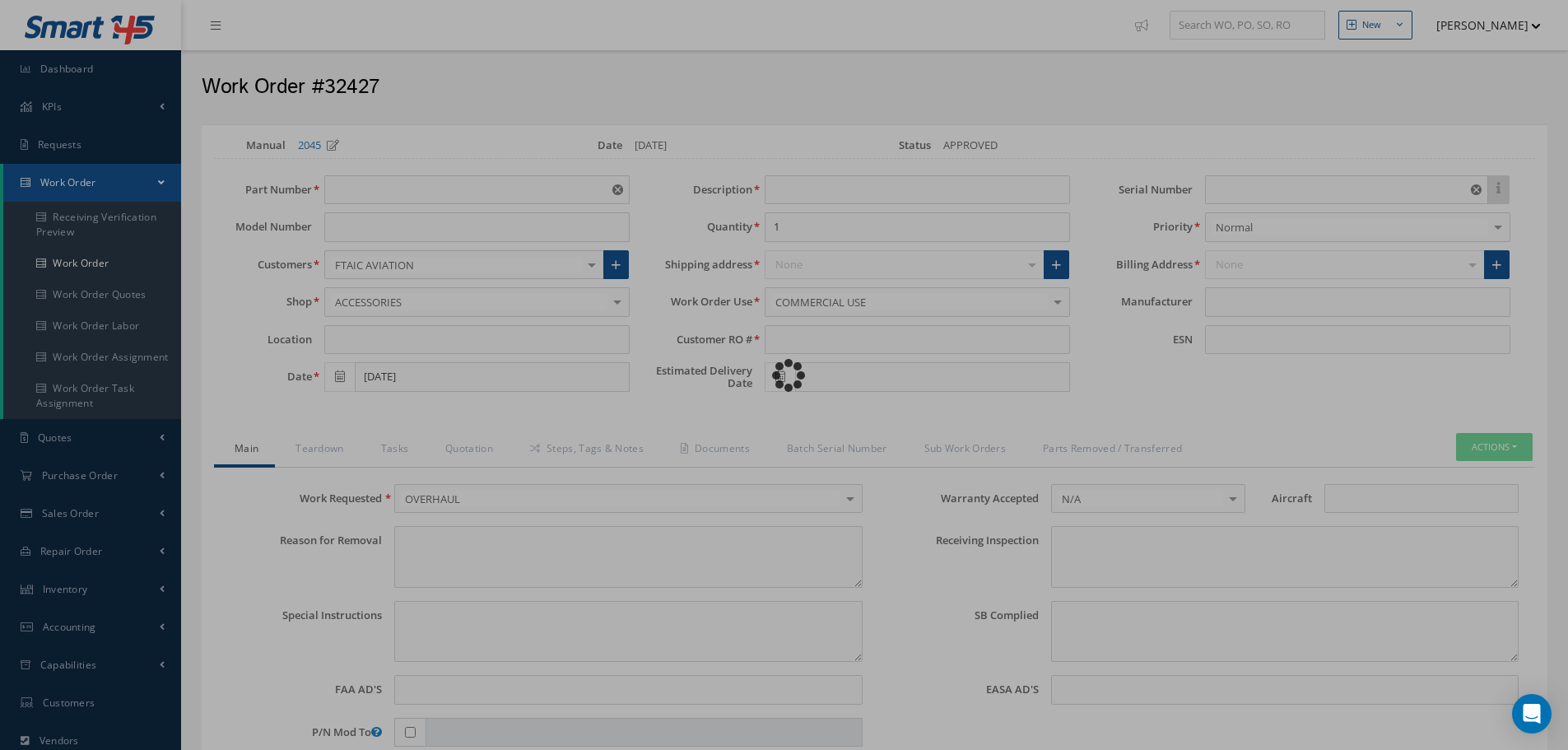
type input "338-063-705-0"
type input "[DATE]"
type input "Seal STA Brg 1"
type input "R43116"
type input "MA202490"
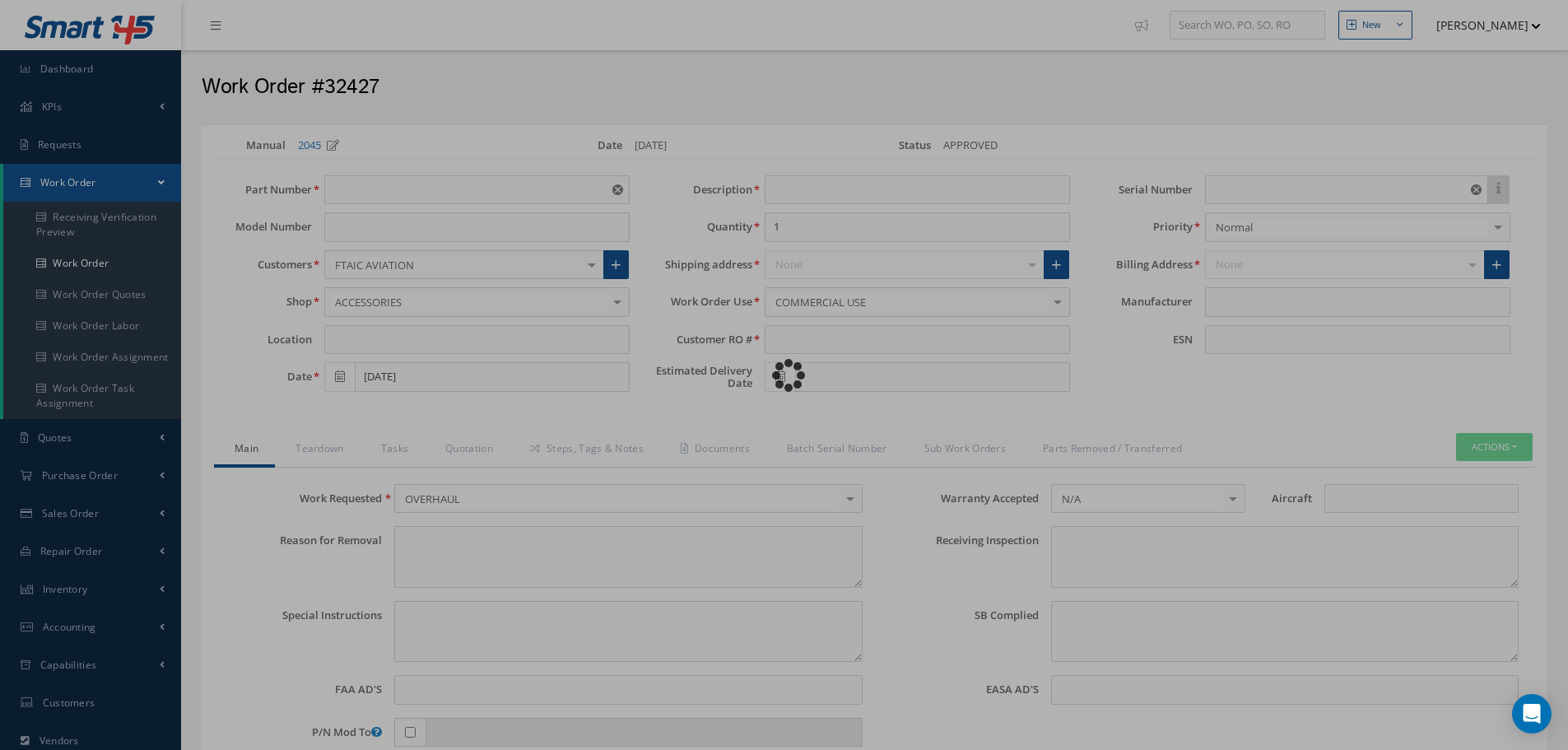
type input "577823"
type textarea "NONE"
type textarea "PLEASE SEE R.O. FOR DETAILS"
type textarea "NO VISUAL DAMAGE"
type textarea "None performed"
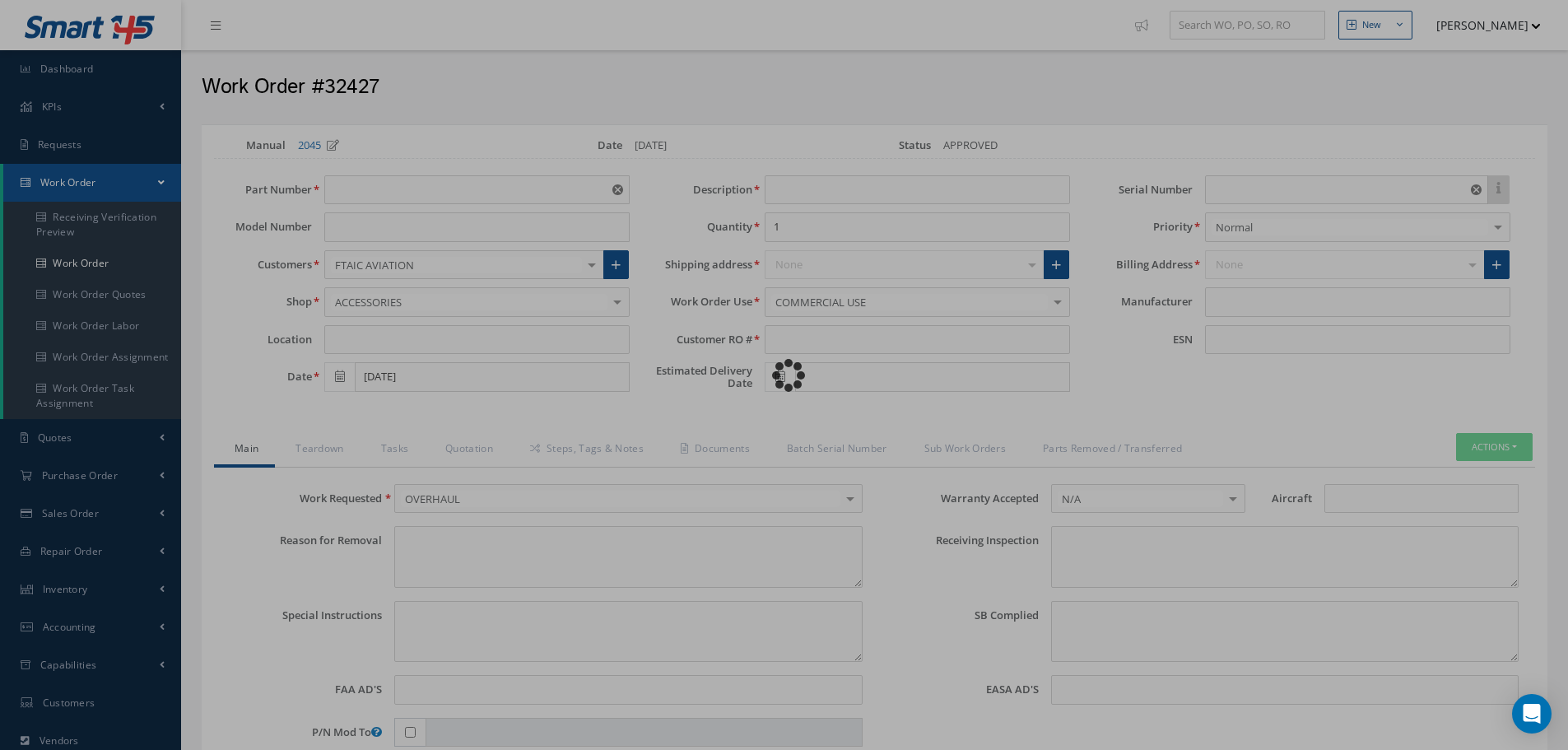
type textarea "Article was xxxxx in reference with the following Technical Standard : CFM56-5B…"
type textarea "Article has been approved to return to service."
type input "CFM56-5B"
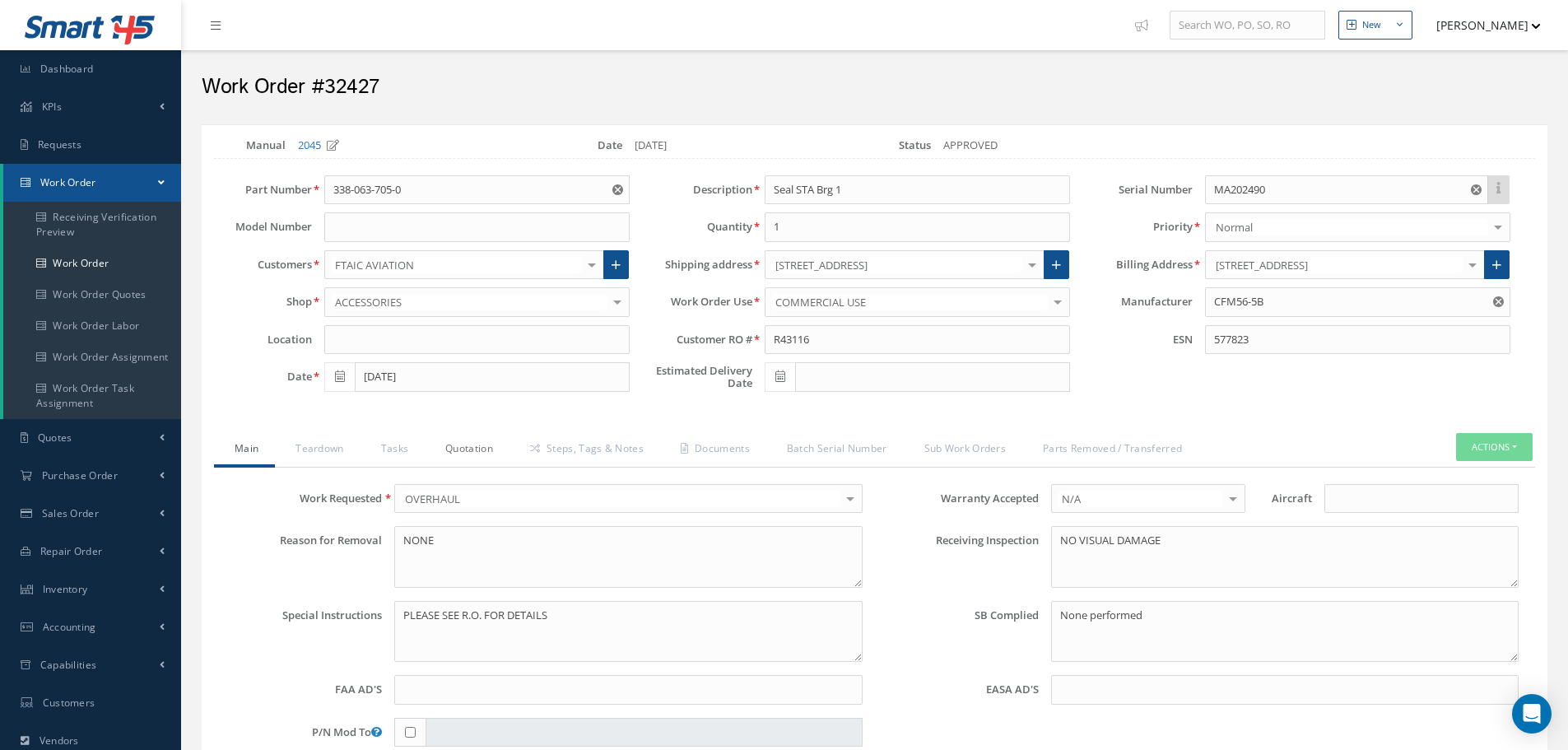
click at [480, 449] on link "Quotation" at bounding box center [466, 450] width 84 height 35
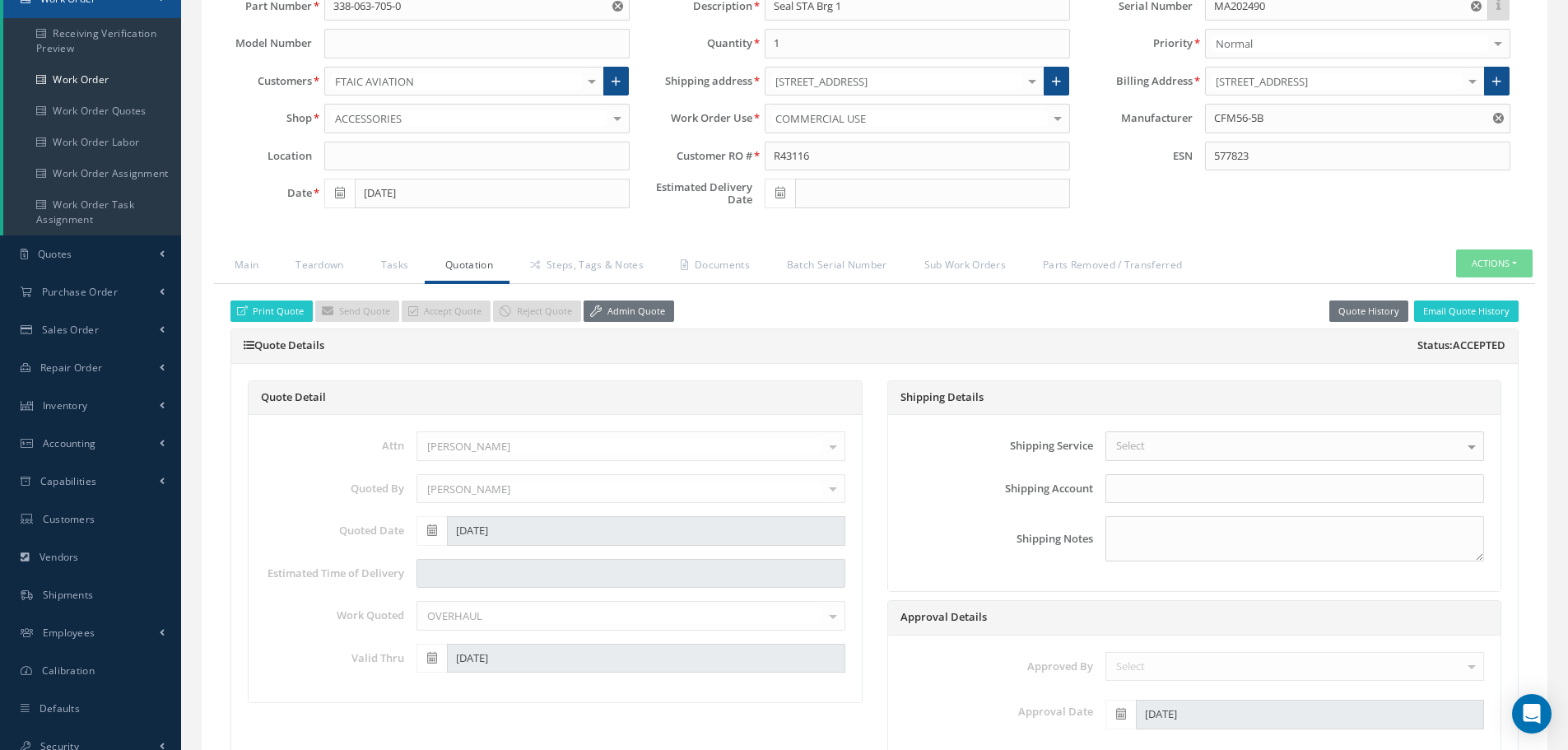
scroll to position [330, 0]
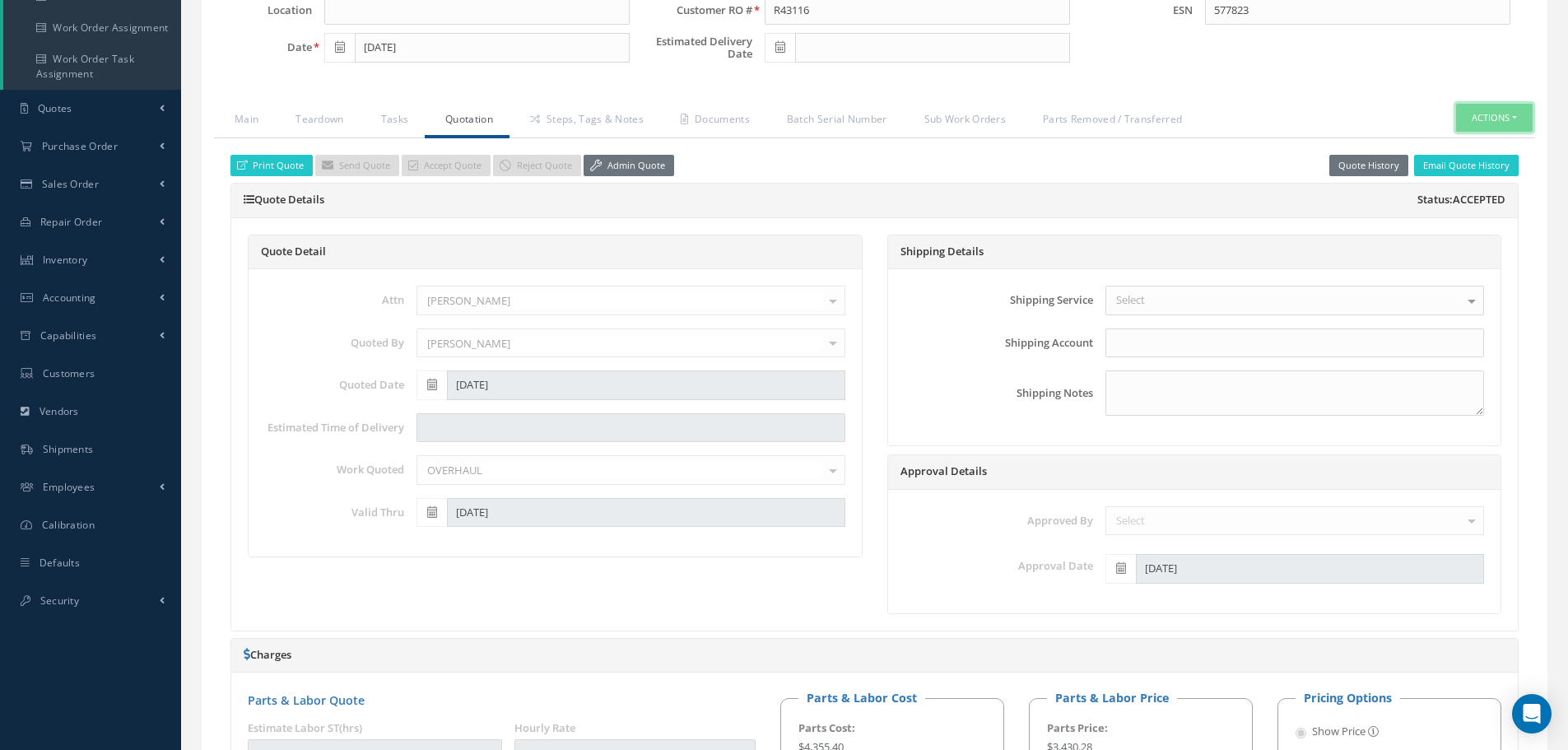
click at [1514, 123] on button "Actions" at bounding box center [1494, 118] width 76 height 29
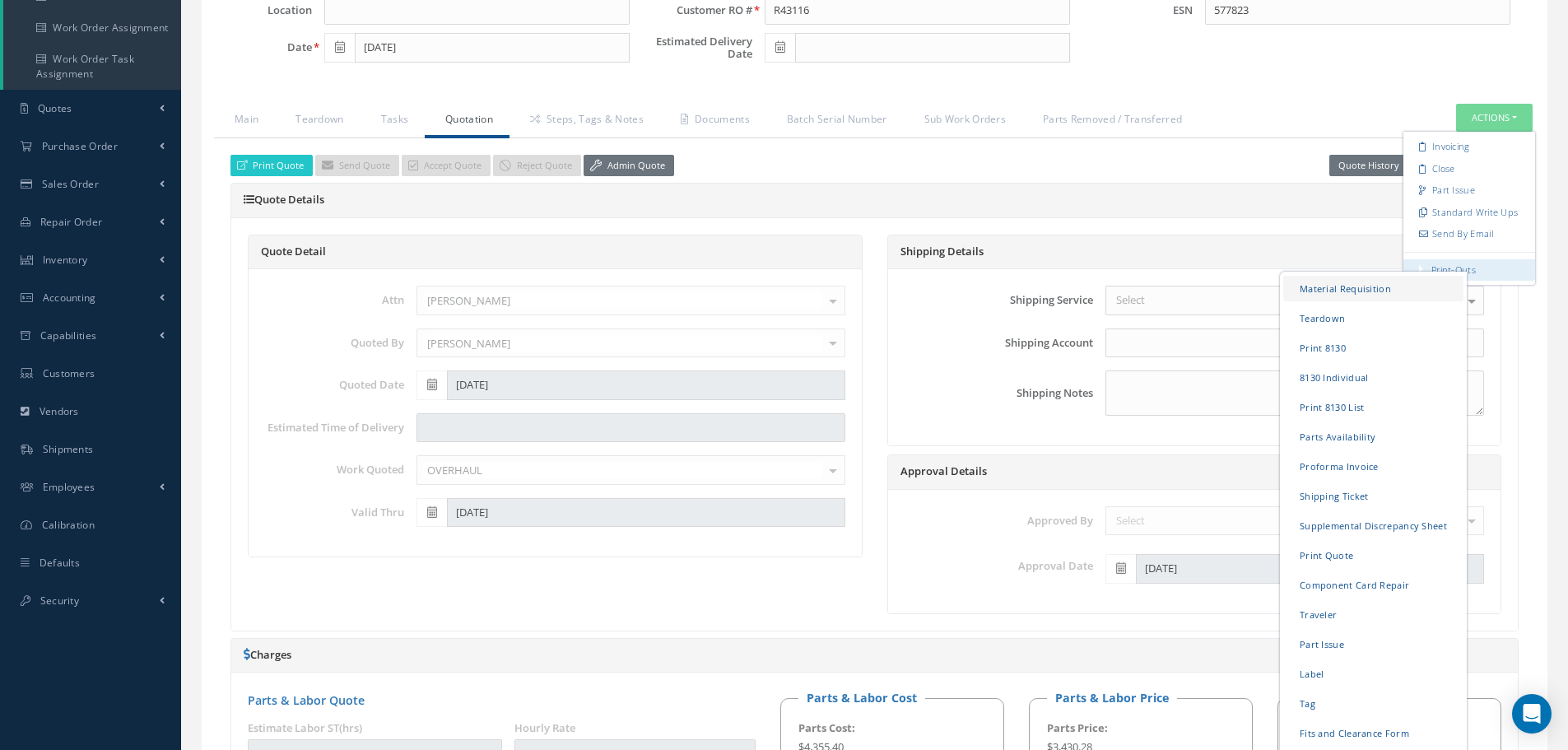
click at [1354, 291] on link "Material Requisition" at bounding box center [1373, 288] width 181 height 25
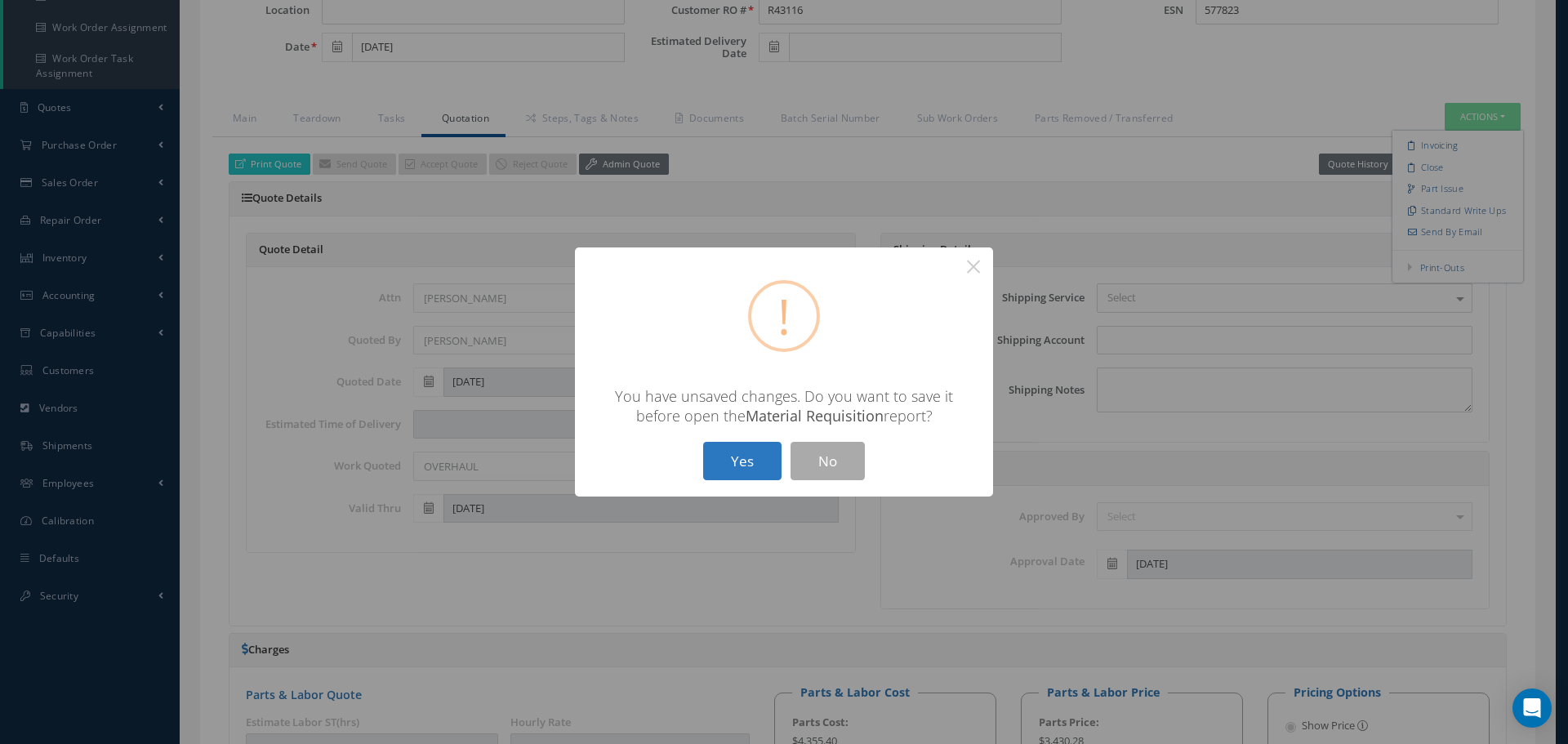
click at [744, 462] on button "Yes" at bounding box center [742, 461] width 78 height 39
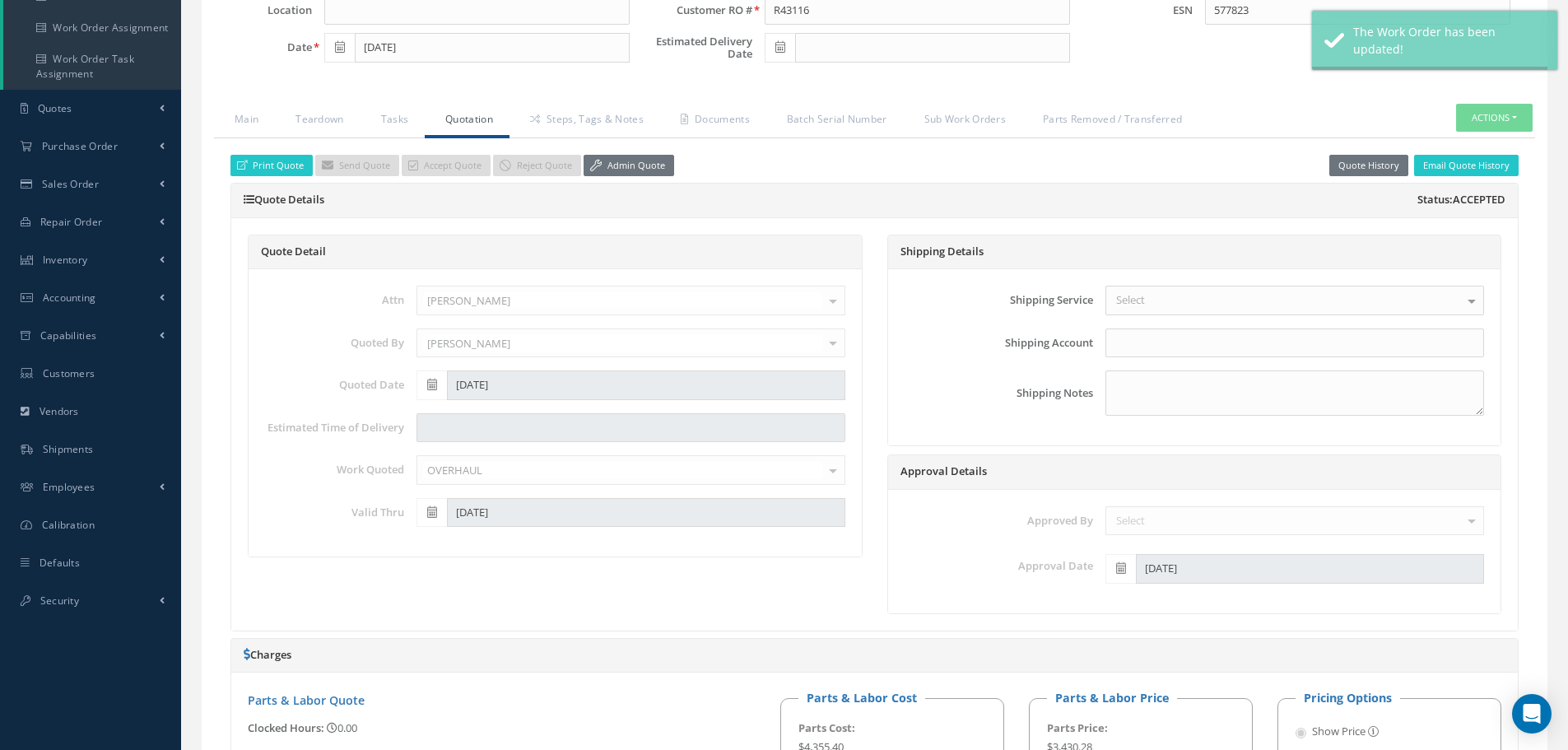
type input "CFM56-5B"
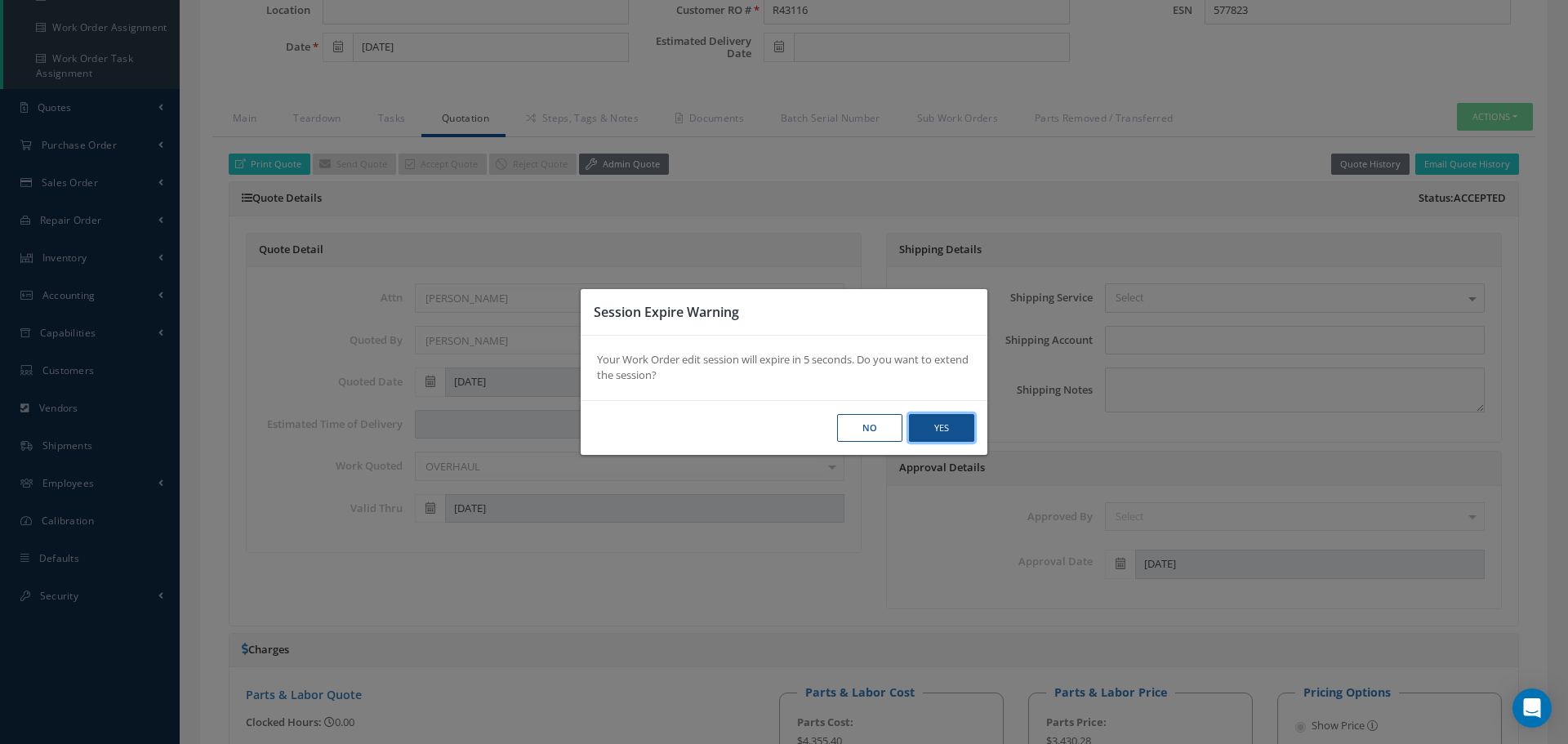
click at [0, 0] on button "Yes" at bounding box center [0, 0] width 0 height 0
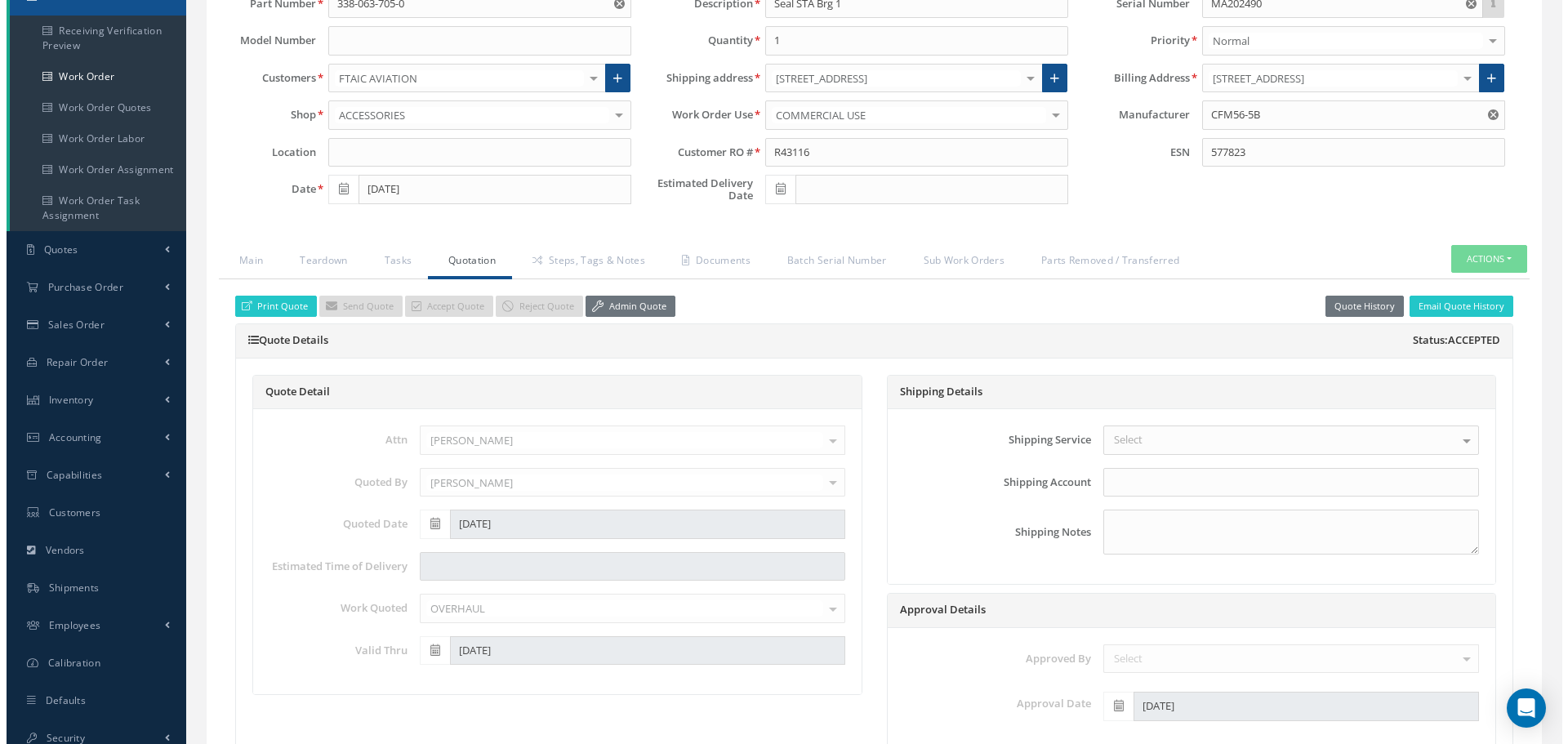
scroll to position [245, 0]
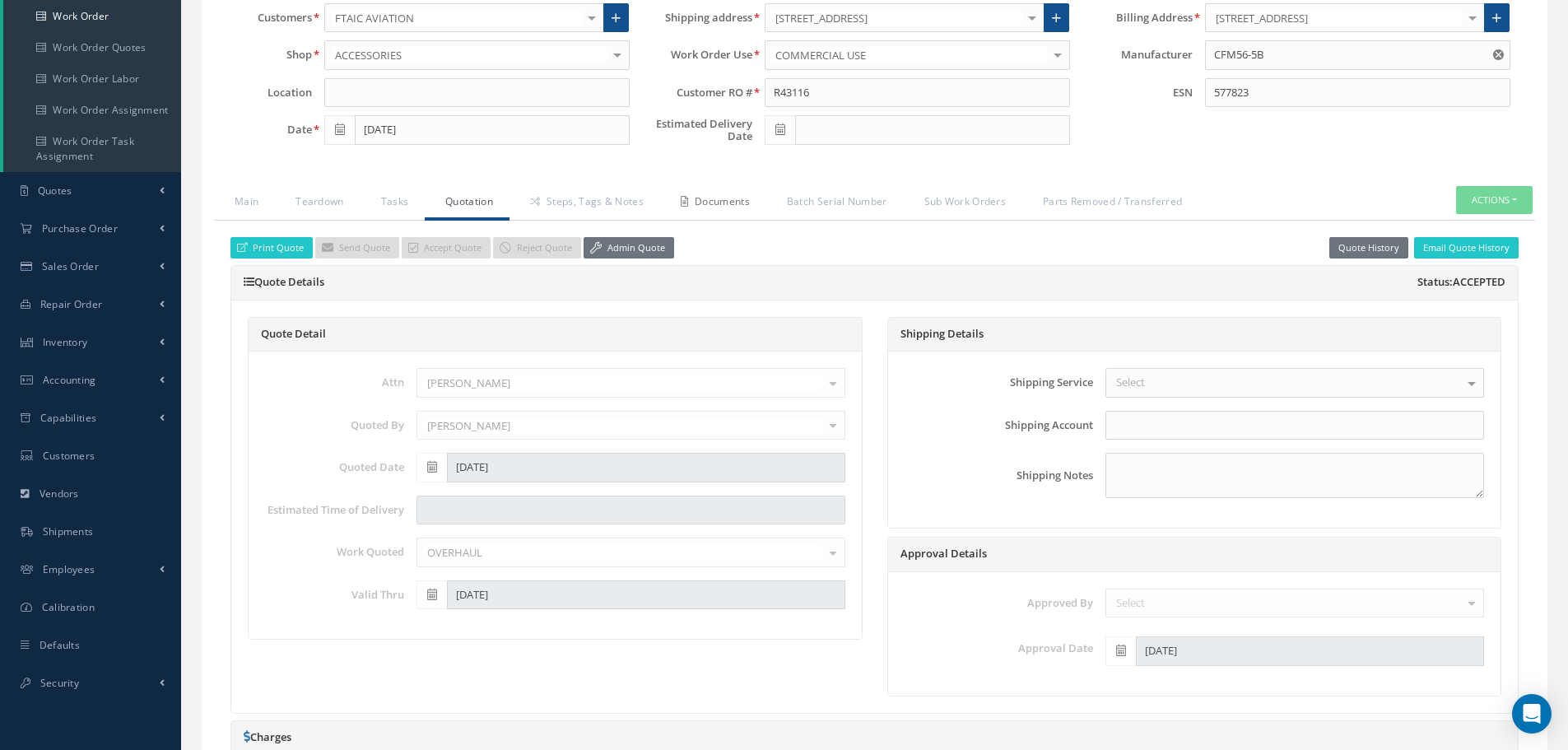
click at [737, 205] on link "Documents" at bounding box center [712, 203] width 106 height 35
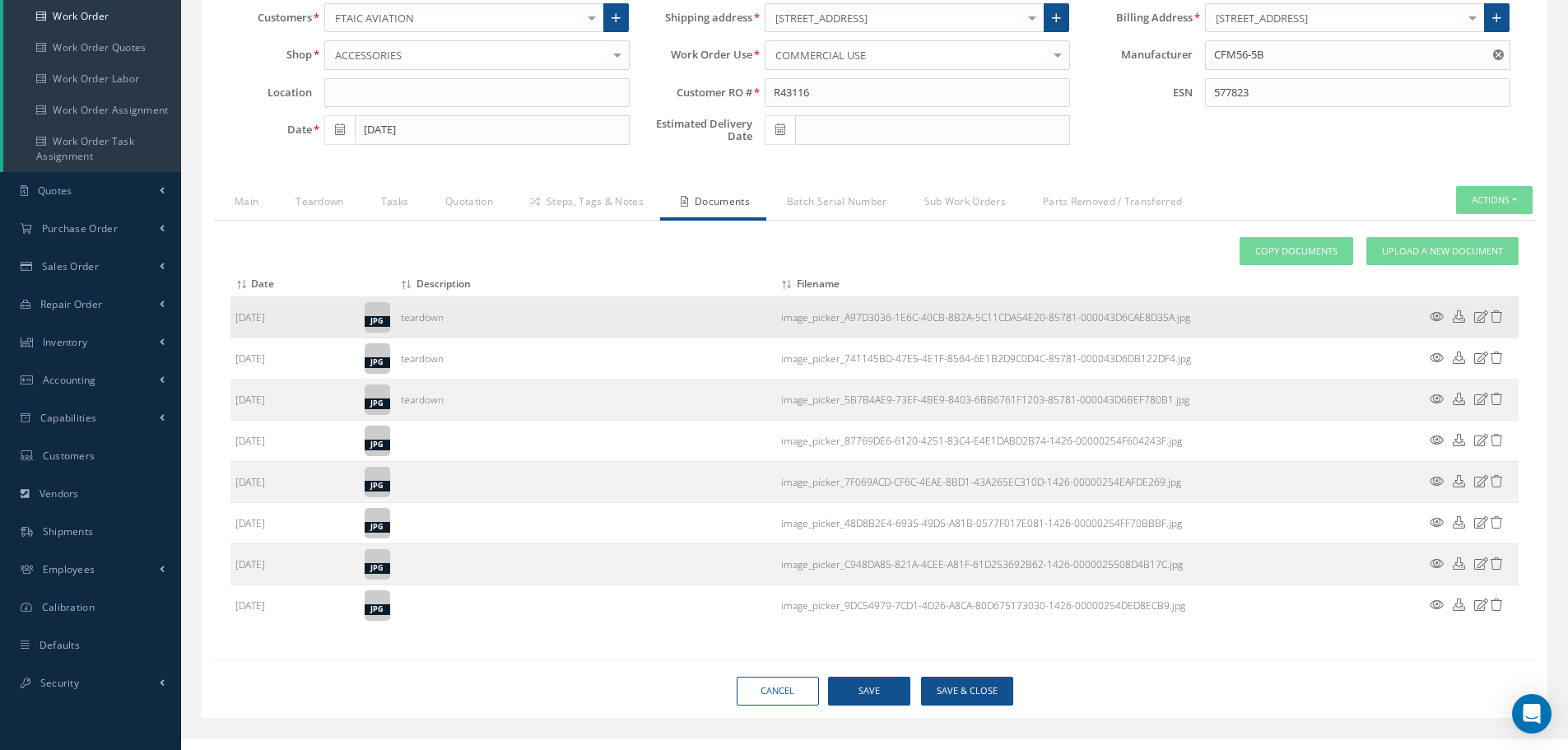
click at [1438, 319] on icon at bounding box center [1436, 317] width 14 height 13
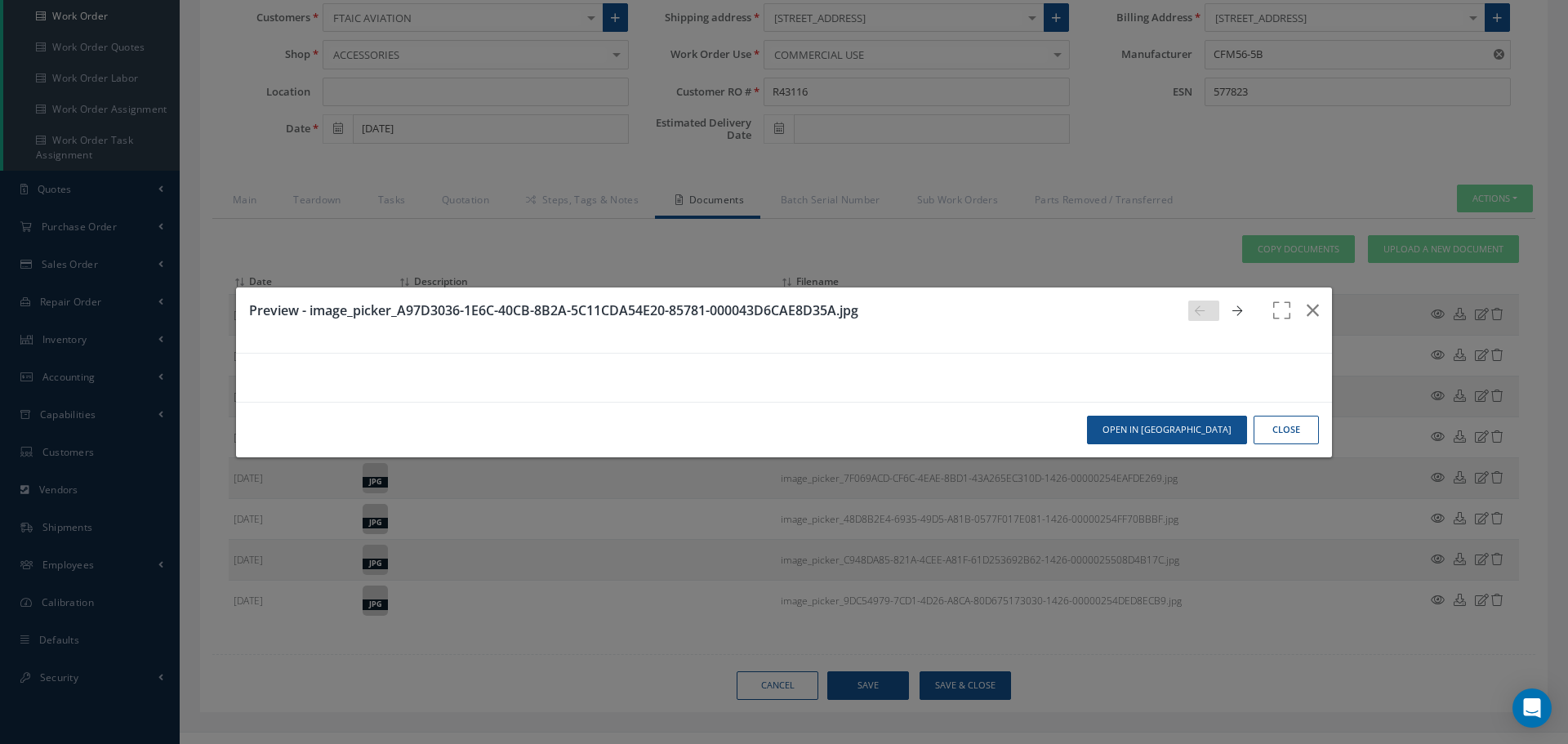
scroll to position [48, 0]
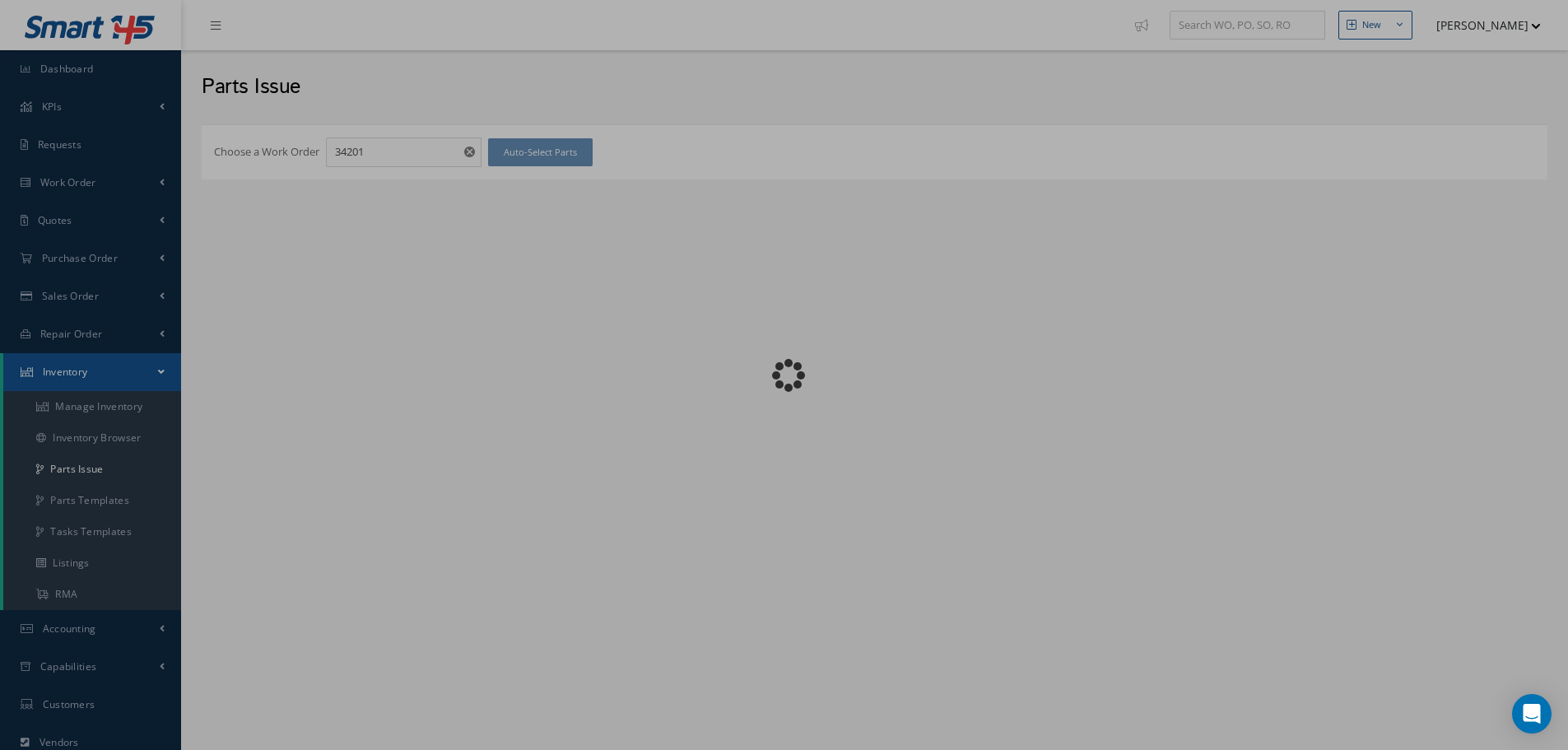
checkbox input "false"
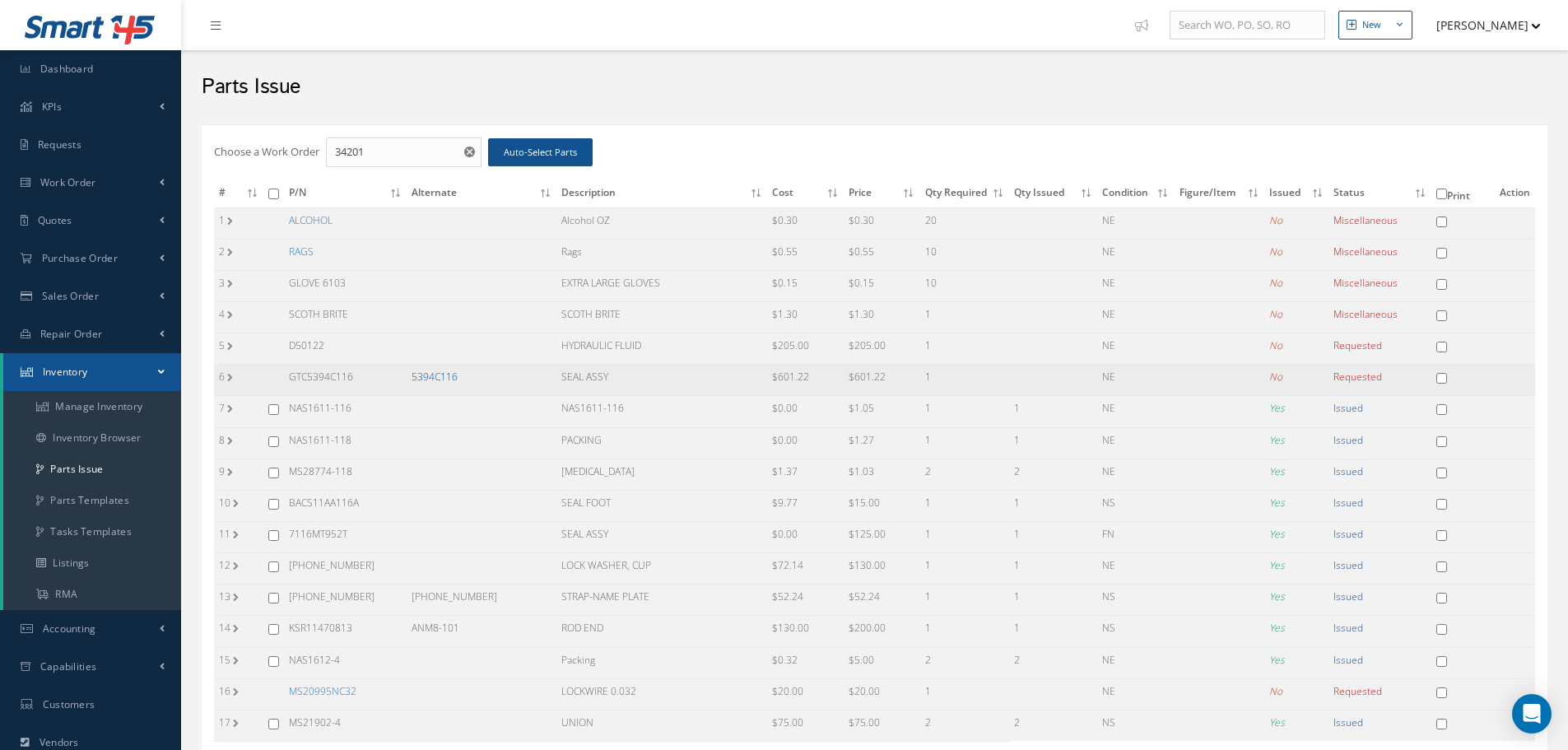
click at [443, 379] on link "5394C116" at bounding box center [434, 376] width 46 height 14
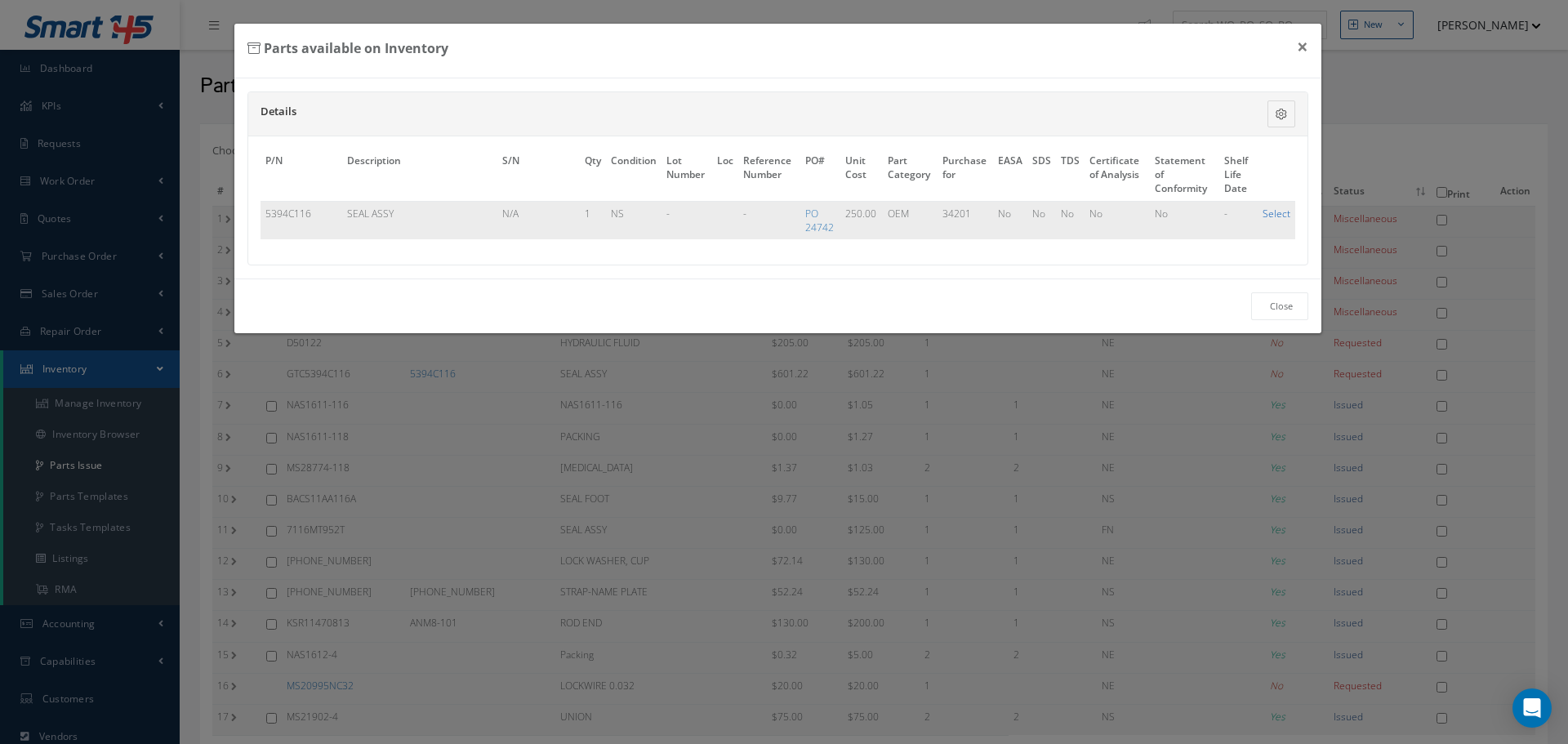
click at [1277, 214] on link "Select" at bounding box center [1276, 213] width 28 height 14
checkbox input "true"
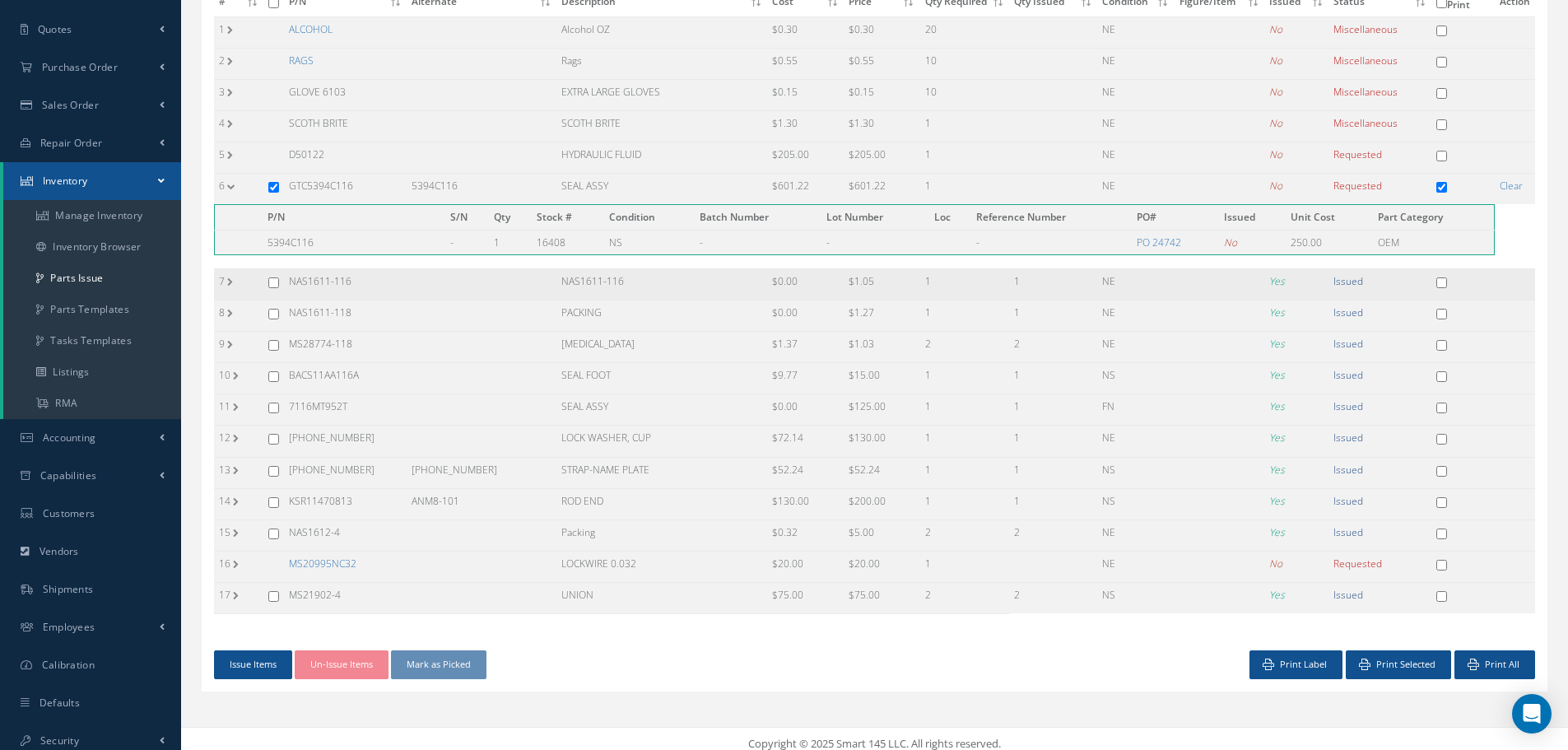
scroll to position [201, 0]
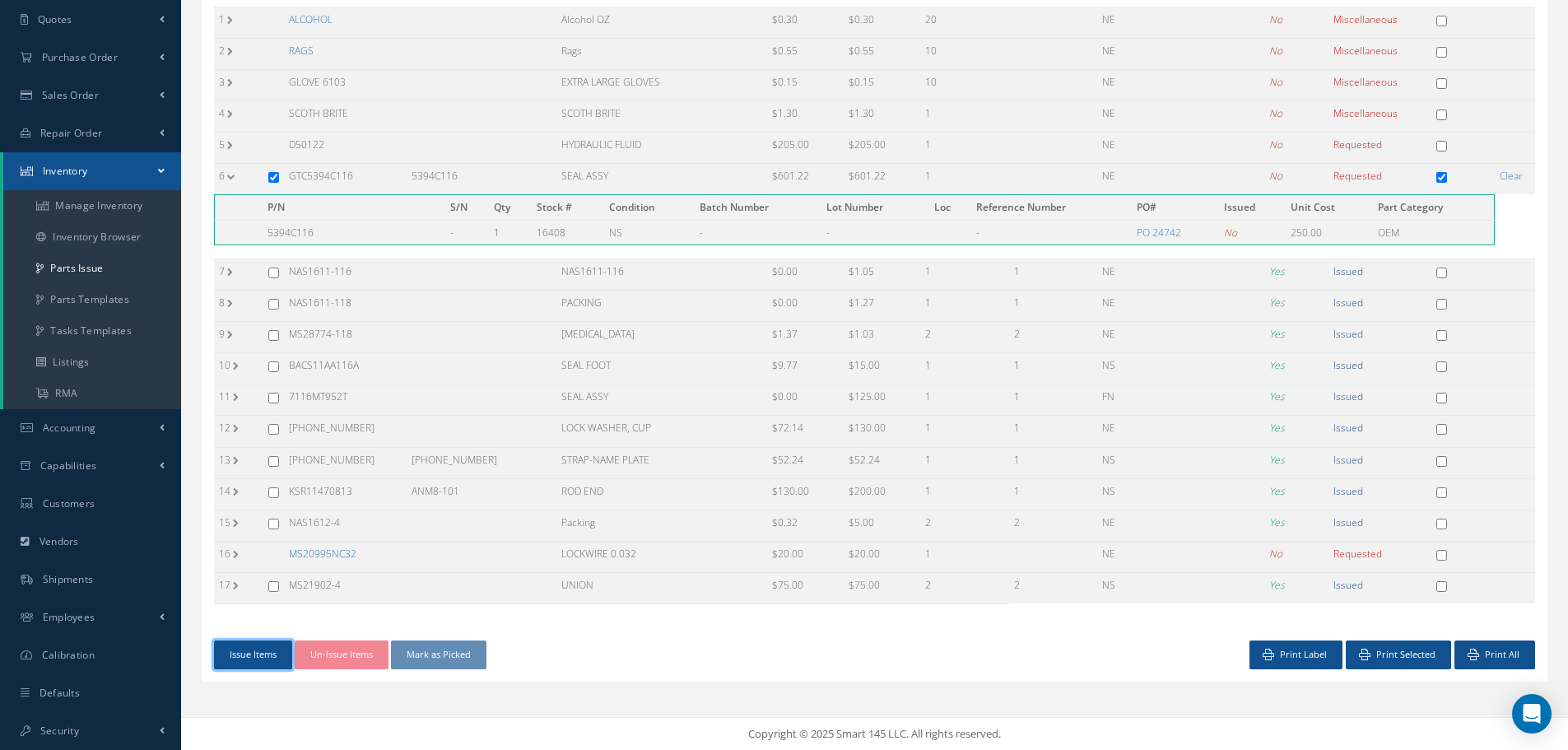
click at [251, 655] on button "Issue Items" at bounding box center [253, 656] width 78 height 29
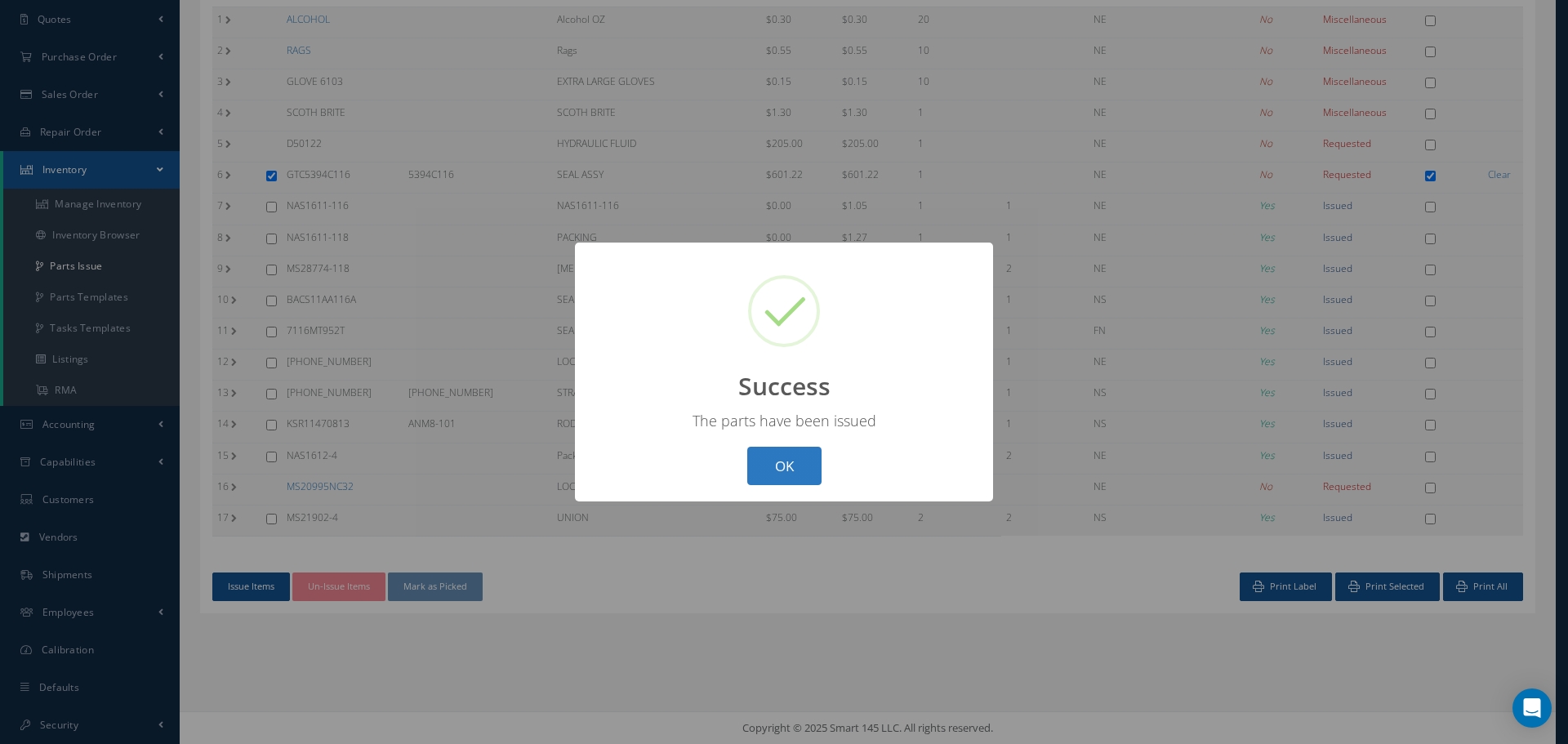
click at [781, 467] on button "OK" at bounding box center [784, 466] width 75 height 39
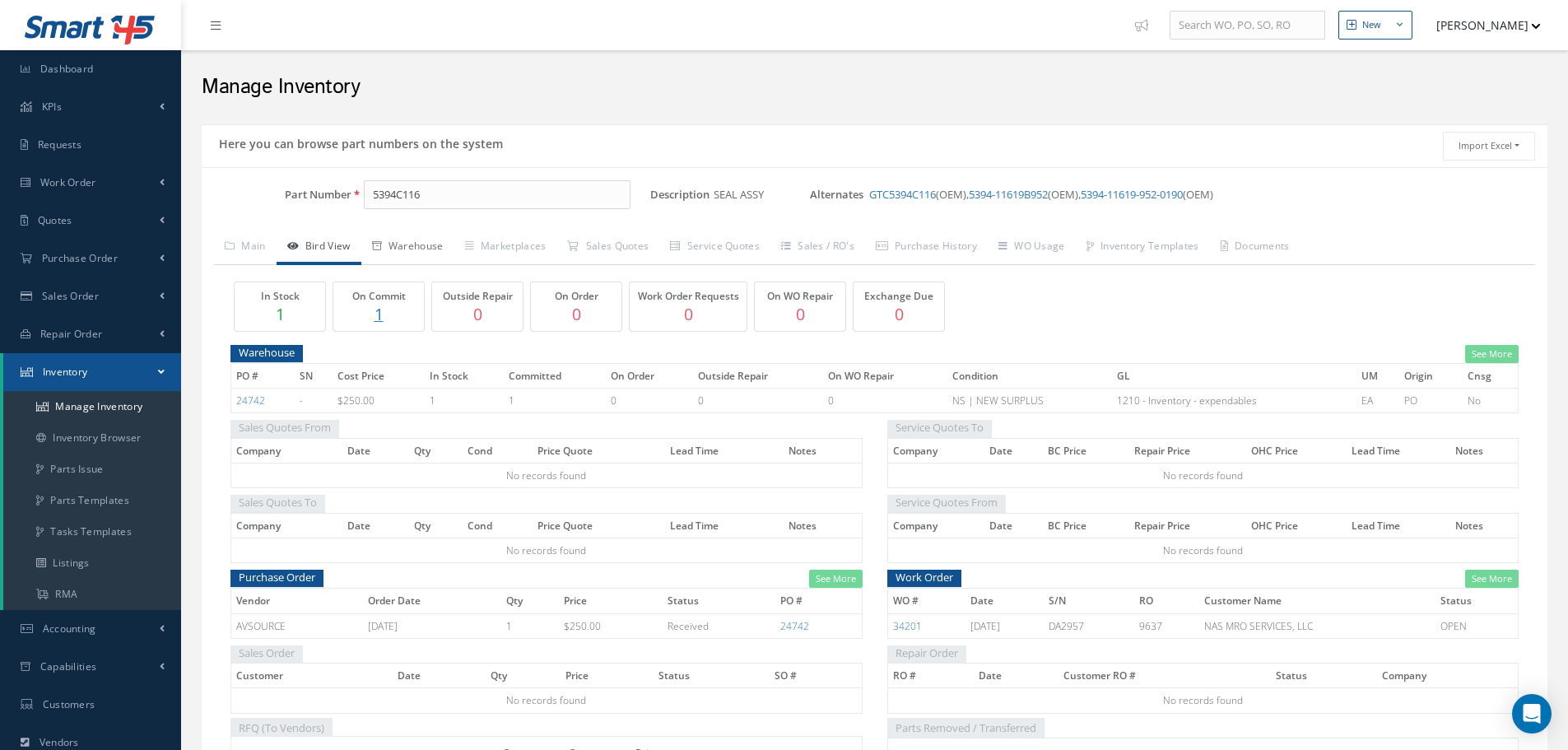
click at [431, 246] on link "Warehouse" at bounding box center [407, 248] width 93 height 35
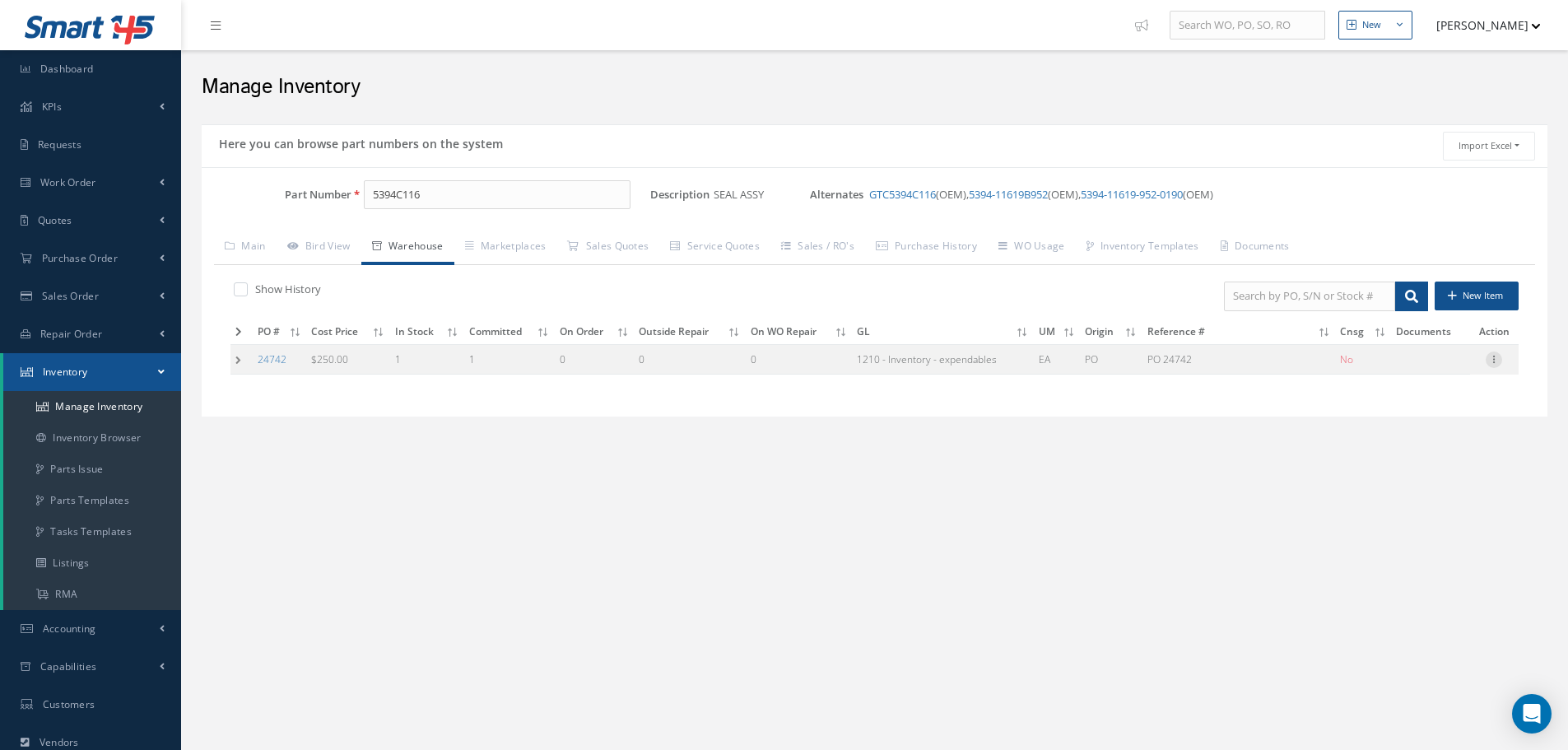
click at [1495, 356] on icon at bounding box center [1494, 358] width 16 height 14
click at [328, 234] on link "Bird View" at bounding box center [318, 248] width 84 height 35
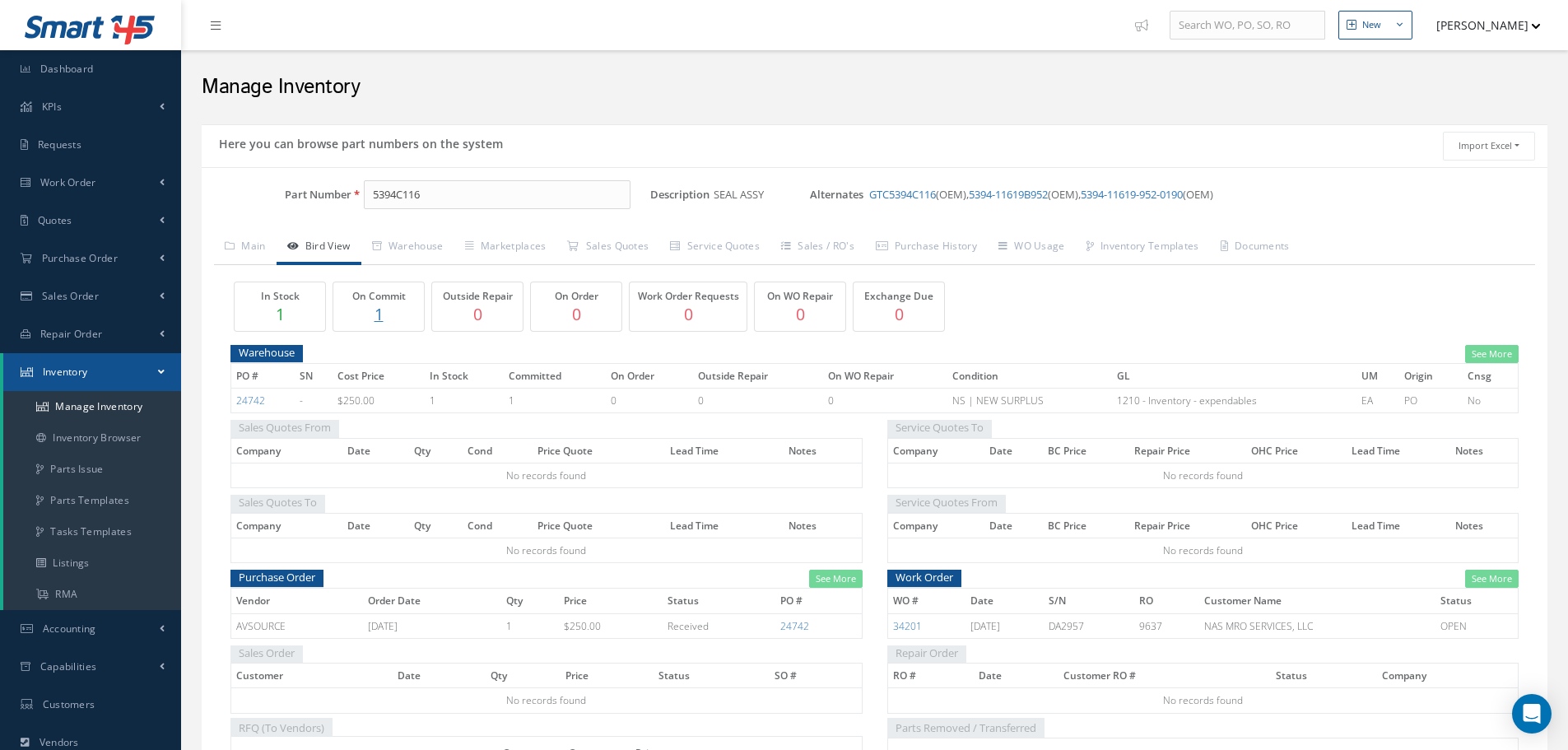
click at [381, 315] on p "1" at bounding box center [378, 314] width 83 height 24
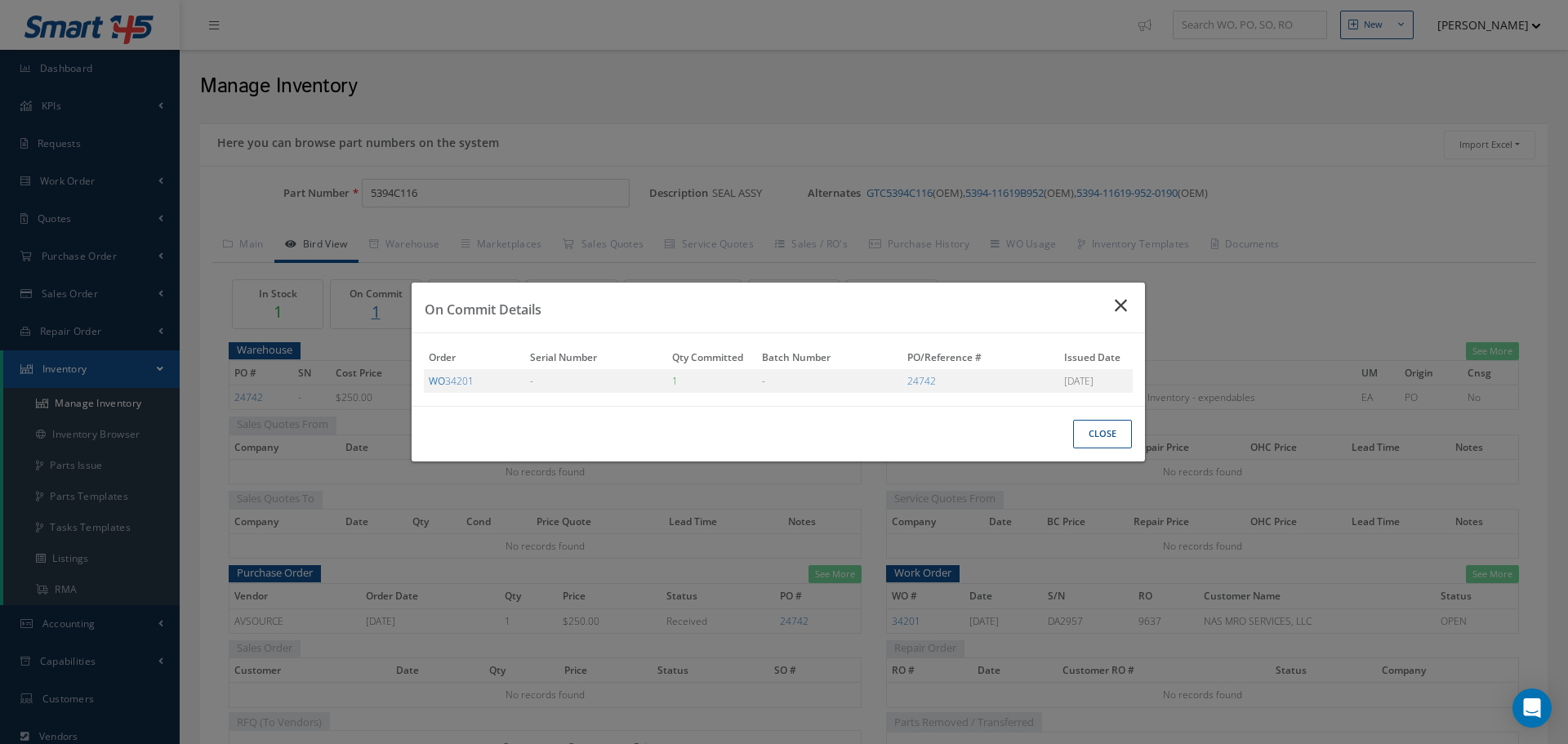
click at [1125, 304] on icon "Close" at bounding box center [1123, 305] width 17 height 20
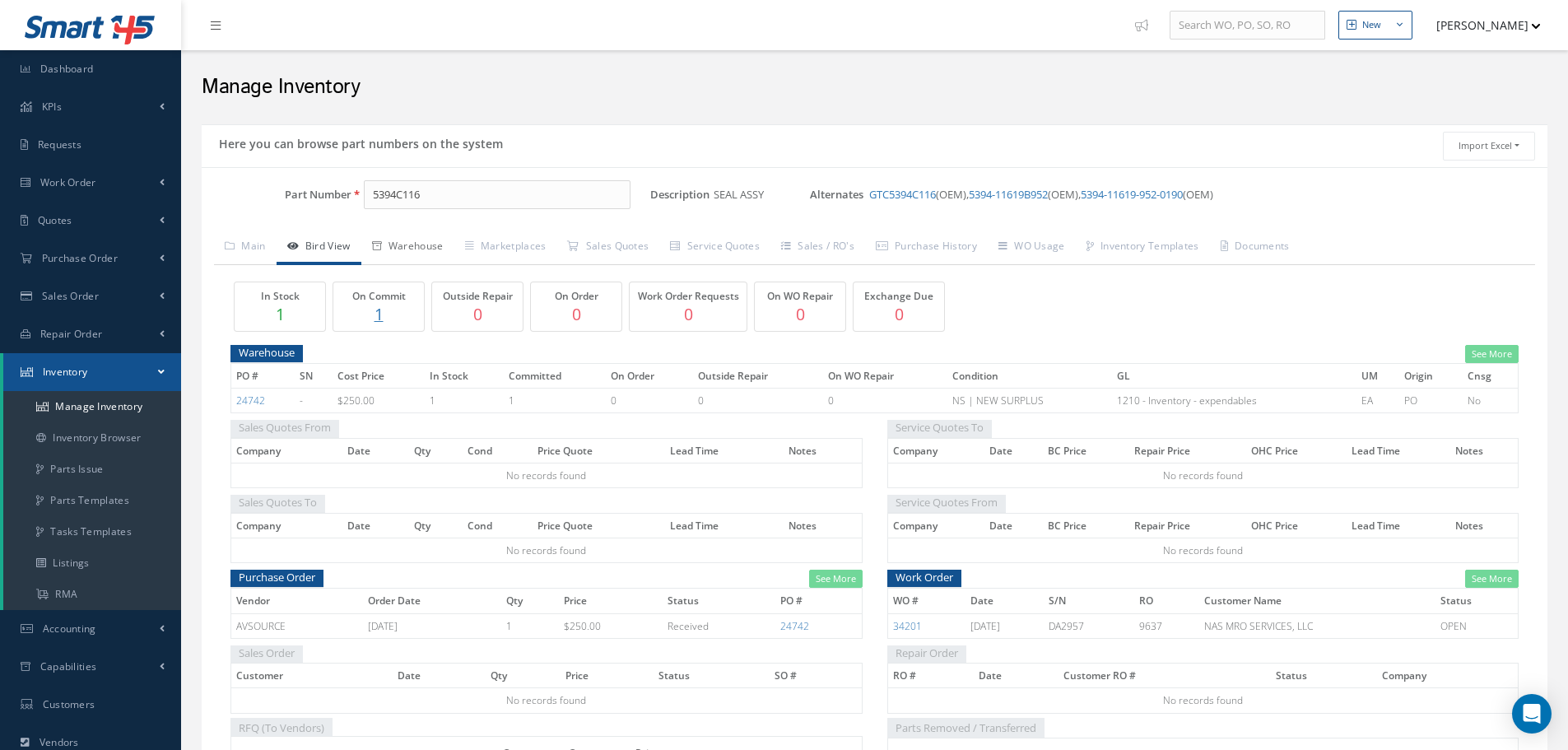
click at [424, 241] on link "Warehouse" at bounding box center [407, 248] width 93 height 35
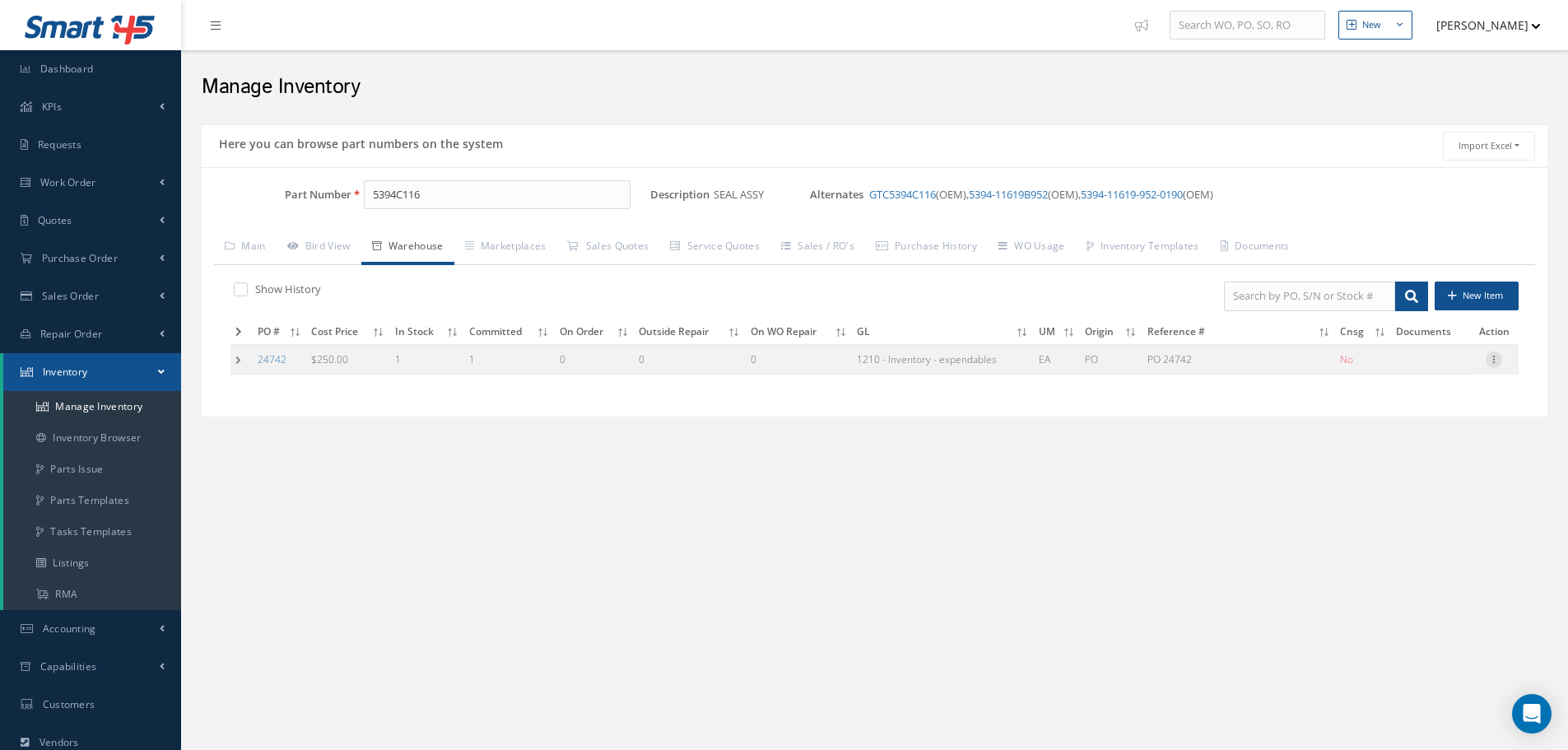
click at [1491, 360] on icon at bounding box center [1494, 358] width 16 height 14
click at [1436, 364] on link "Edit" at bounding box center [1417, 370] width 130 height 22
type input "250.00"
type input "08/27/2025"
type input "PO 24742"
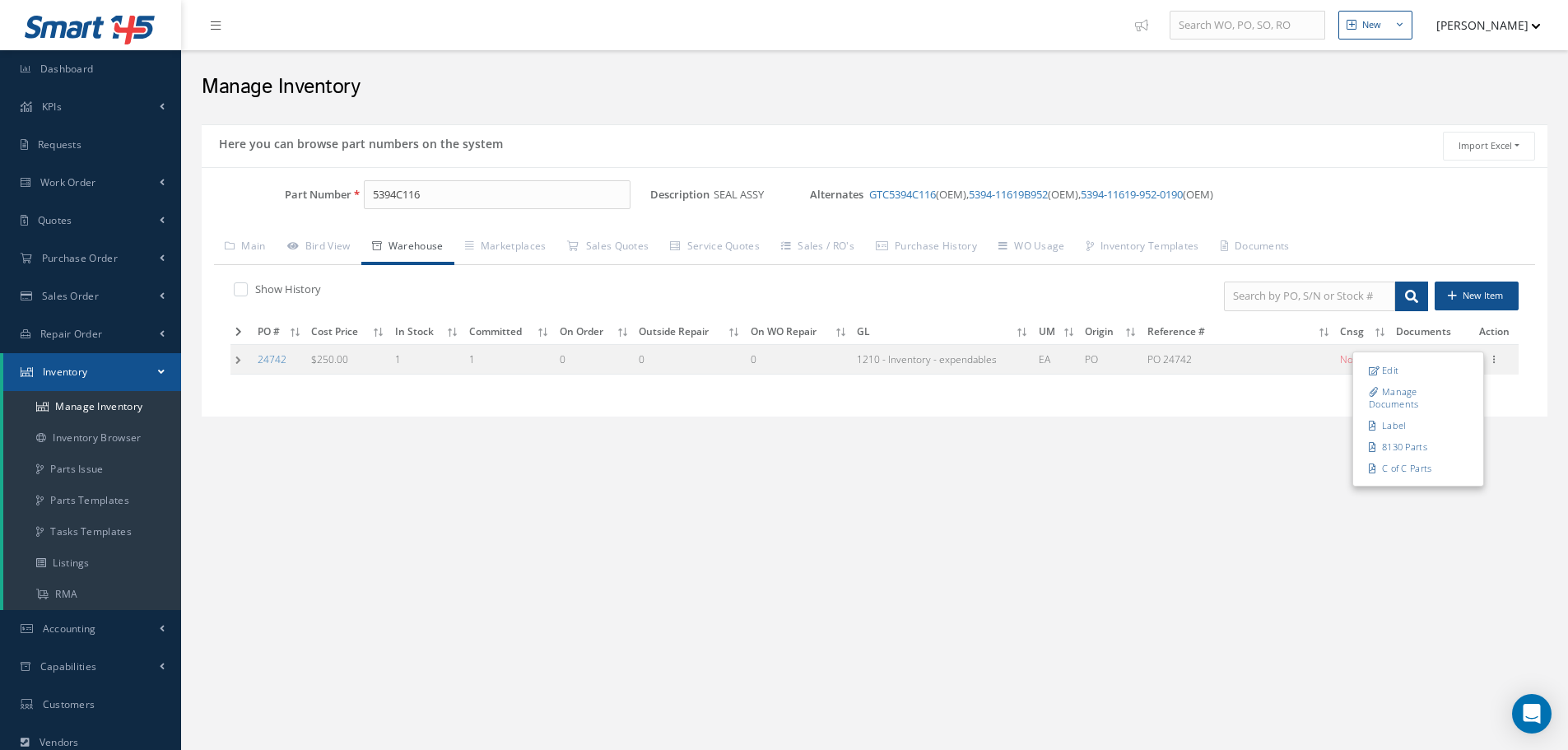
type input "08/27/2025"
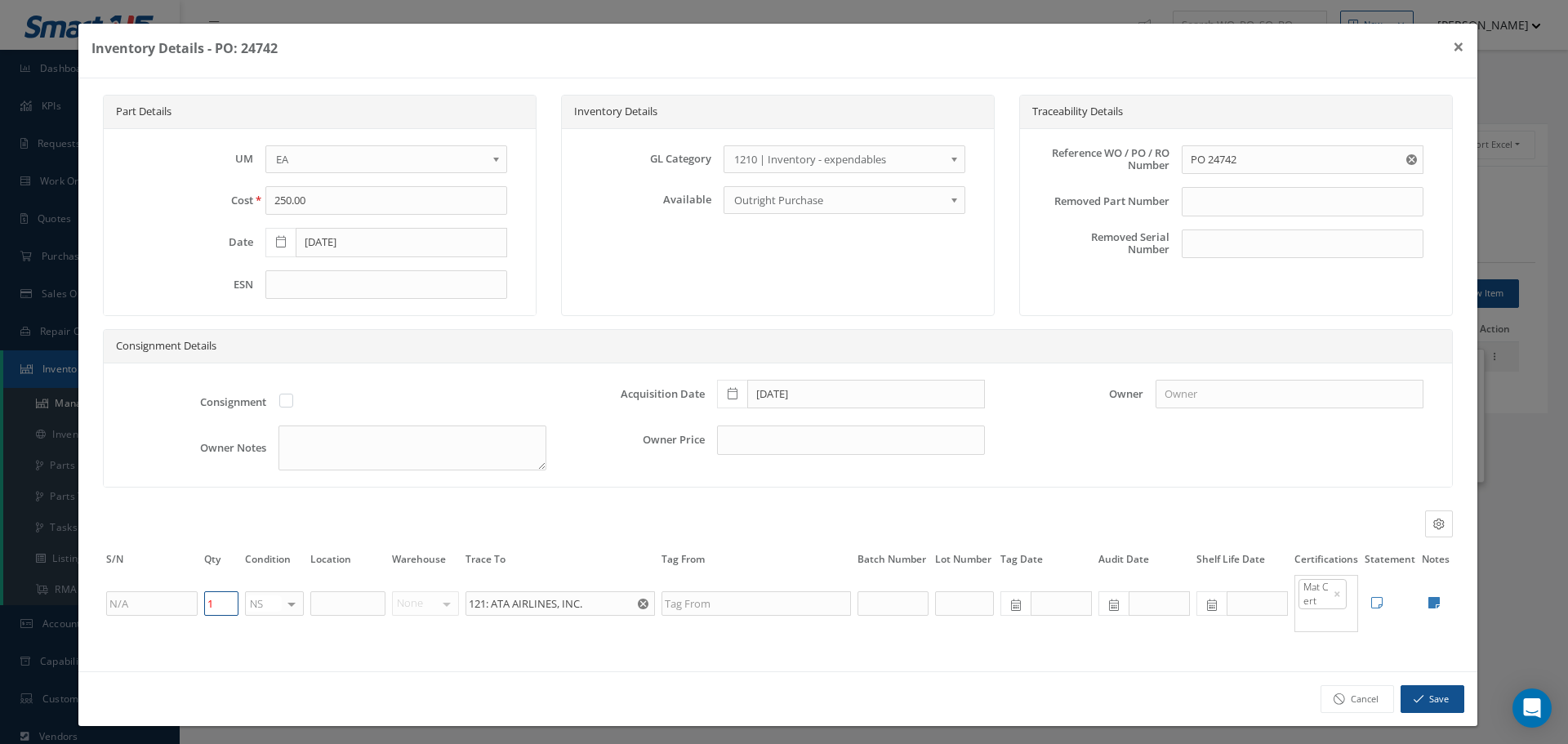
click at [229, 609] on input "1" at bounding box center [222, 603] width 34 height 24
type input "0"
click at [1419, 689] on button "Save" at bounding box center [1432, 700] width 64 height 29
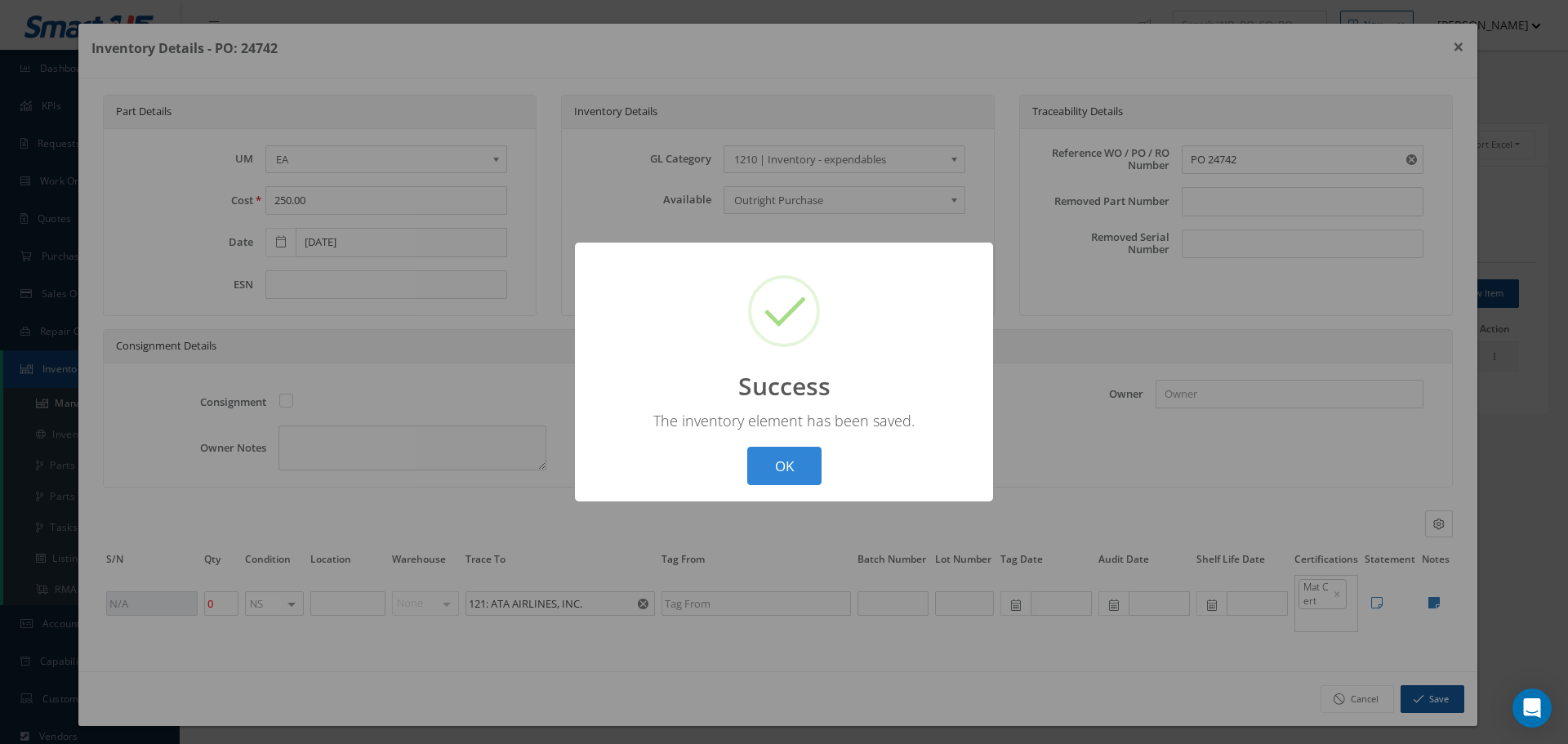
click at [793, 460] on button "OK" at bounding box center [784, 466] width 75 height 39
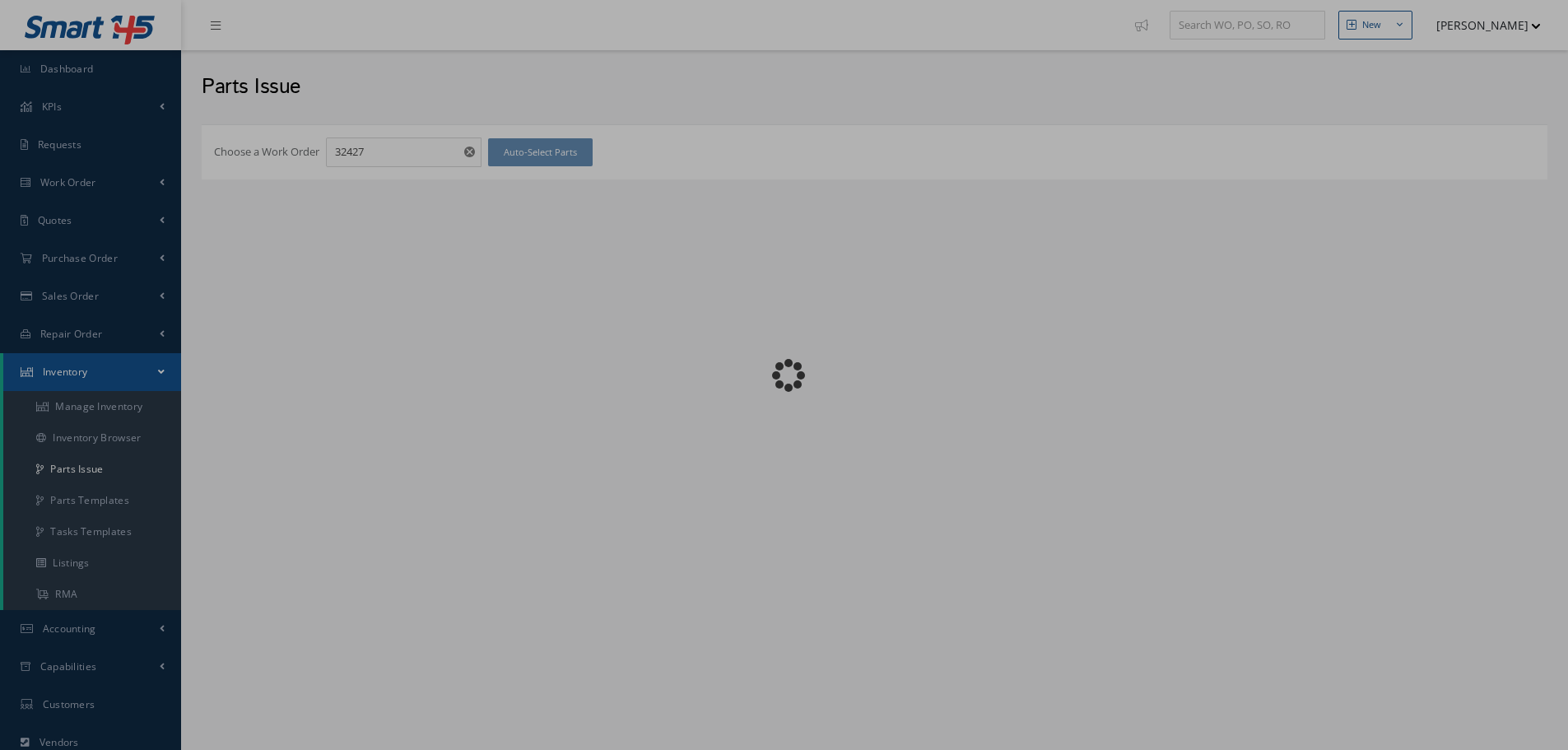
checkbox input "false"
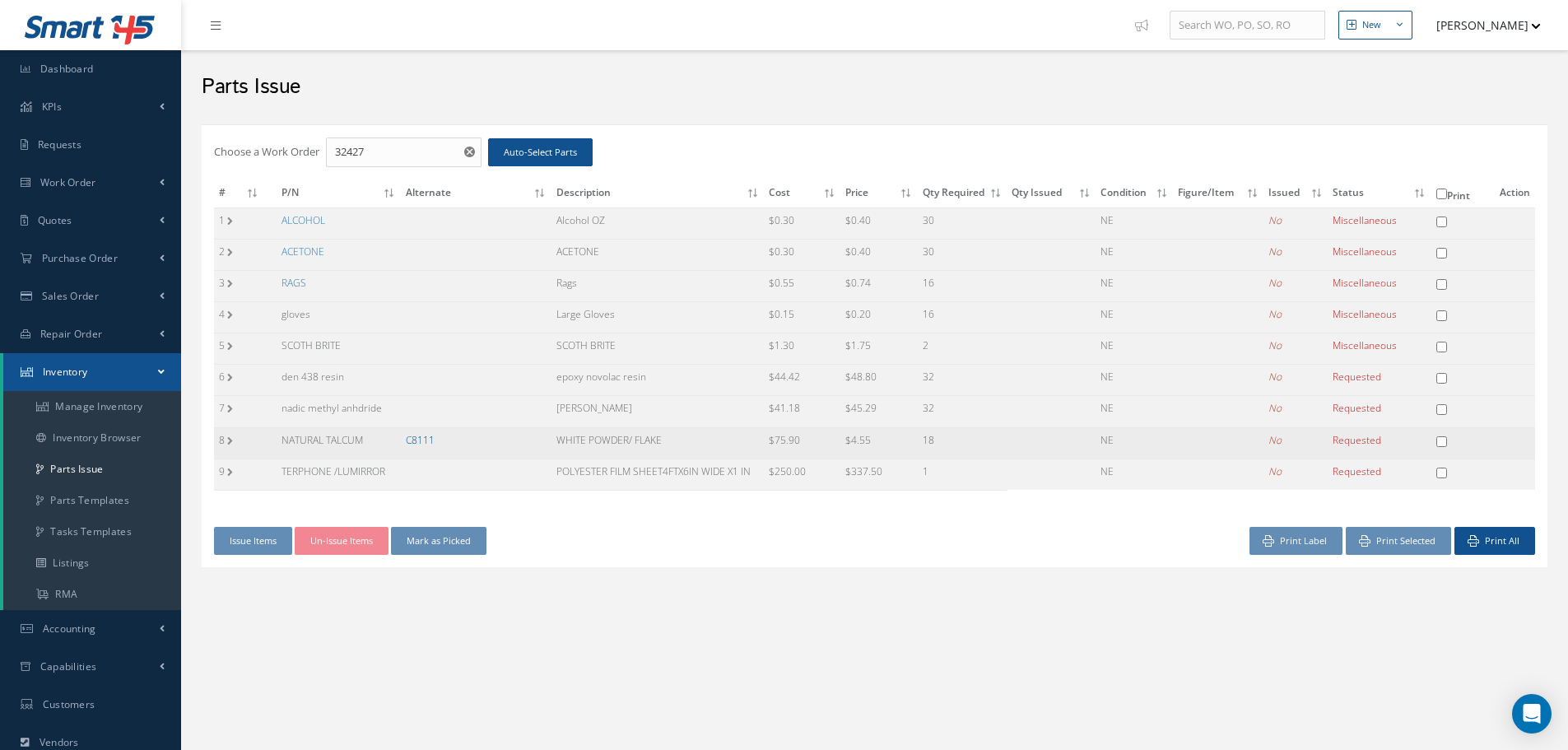
click at [419, 438] on link "C8111" at bounding box center [420, 439] width 29 height 14
click at [0, 0] on div "Parts available on Inventory × Details Description S/N Qty Condition Batch Numb…" at bounding box center [0, 0] width 0 height 0
click at [419, 438] on link "C8111" at bounding box center [420, 439] width 29 height 14
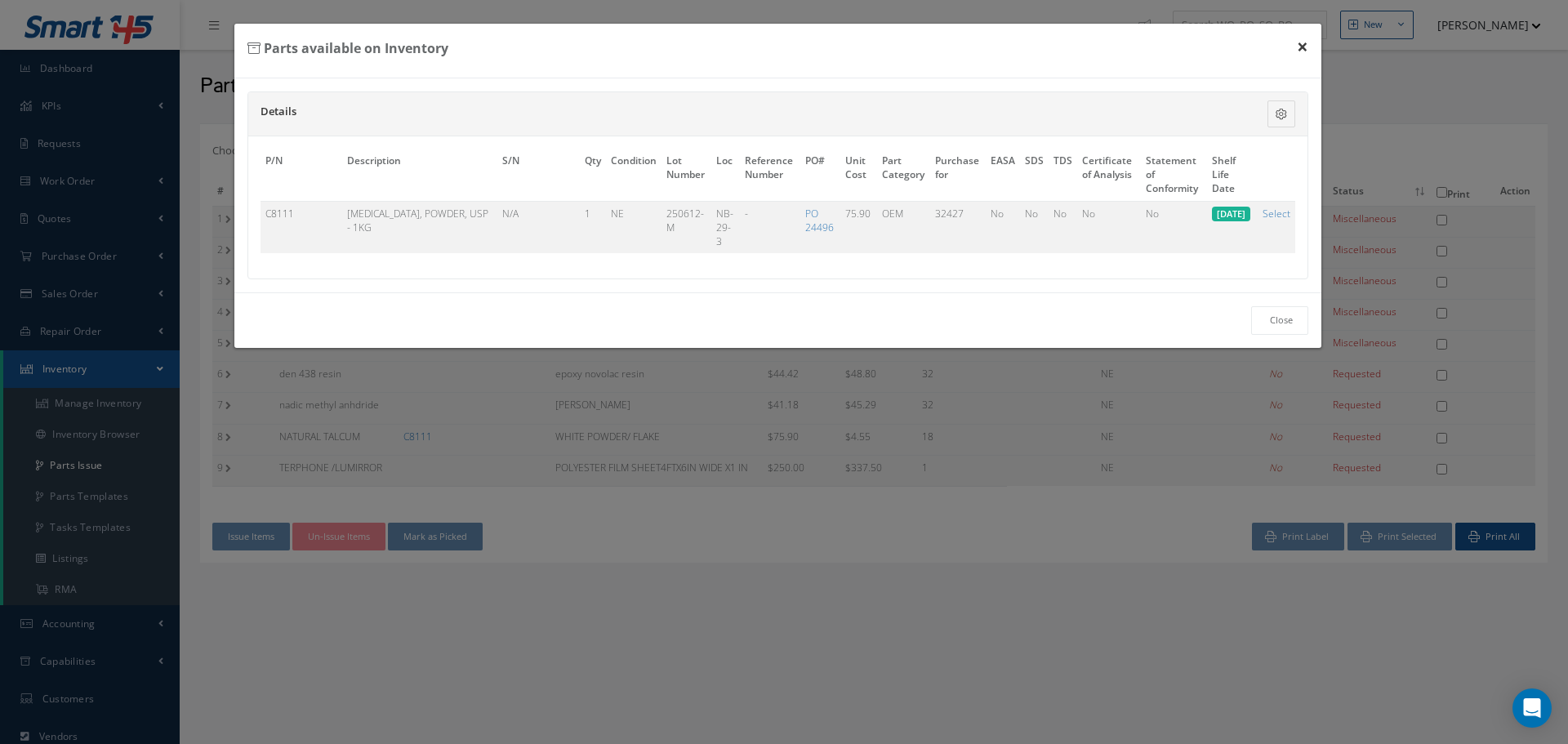
click at [1307, 45] on button "×" at bounding box center [1303, 46] width 38 height 46
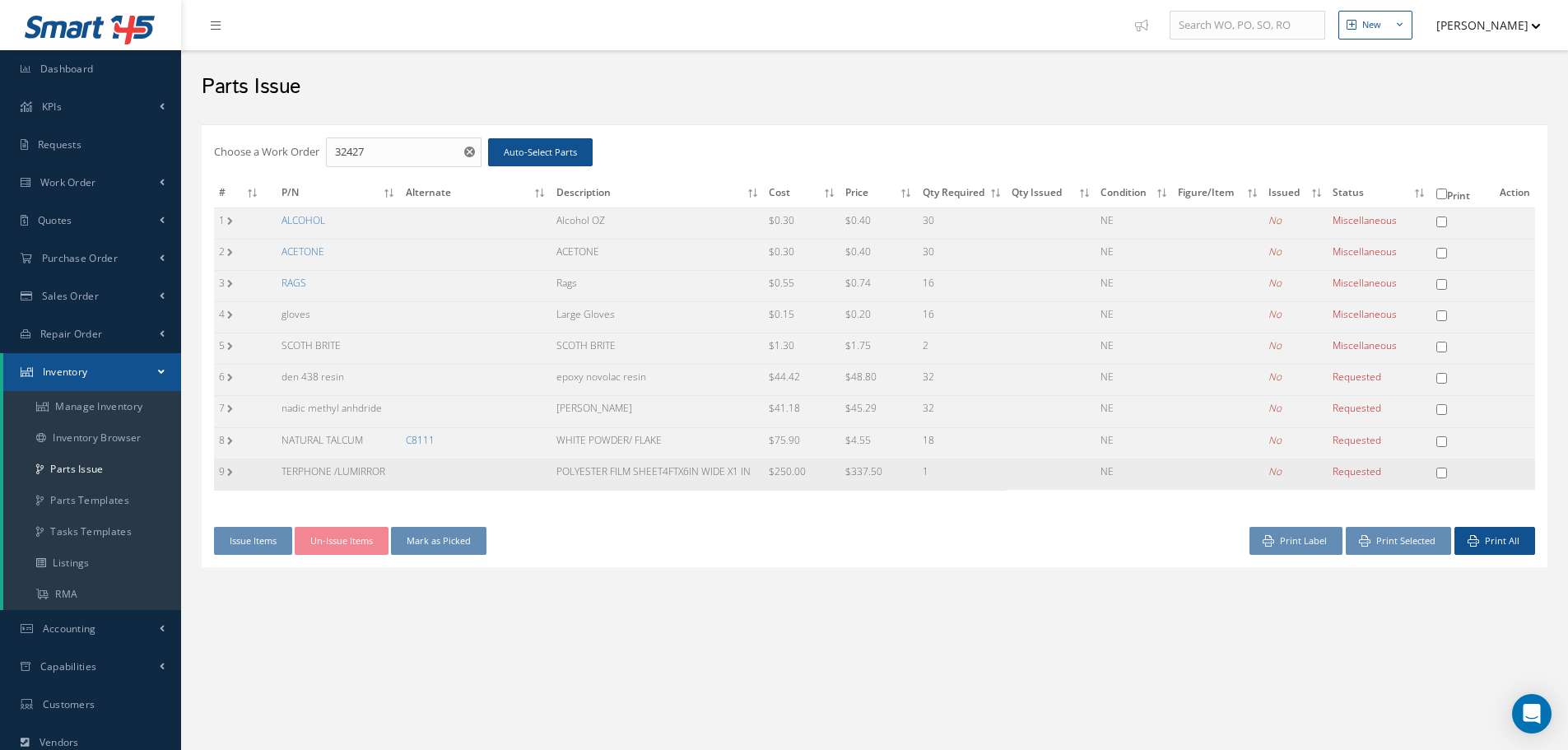
click at [306, 475] on td "TERPHONE /LUMIRROR" at bounding box center [338, 474] width 124 height 31
drag, startPoint x: 284, startPoint y: 410, endPoint x: 402, endPoint y: 438, distance: 121.3
click at [403, 448] on tbody "1 ALCOHOL Alcohol OZ $0.30 $0.40 30 NE No Miscellaneous P/N S/N Qty Stock # Con…" at bounding box center [874, 349] width 1320 height 282
click at [443, 394] on td at bounding box center [476, 380] width 151 height 31
drag, startPoint x: 281, startPoint y: 405, endPoint x: 369, endPoint y: 410, distance: 88.1
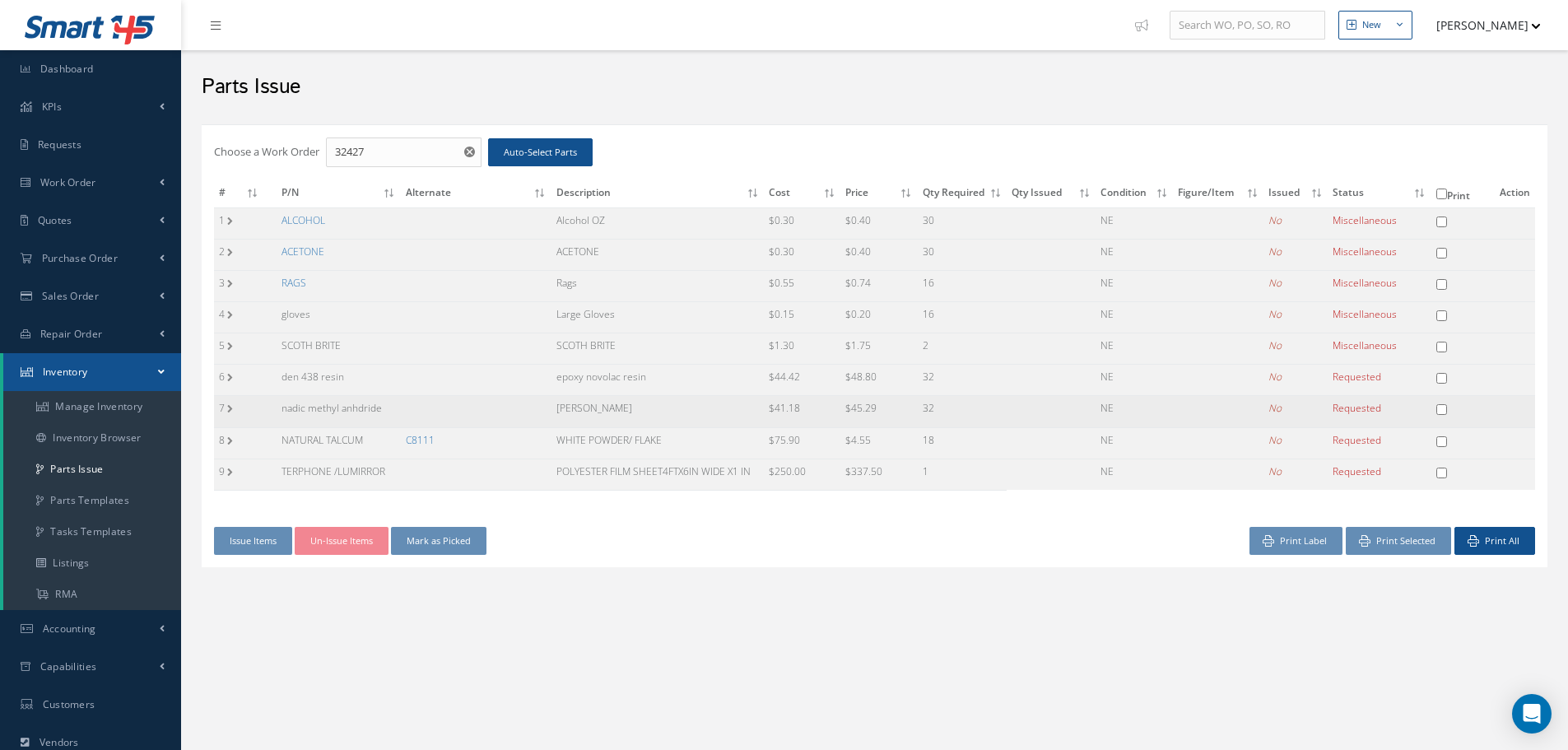
click at [390, 418] on td "nadic methyl anhdride" at bounding box center [338, 411] width 124 height 31
copy td "nadic methyl anhdride"
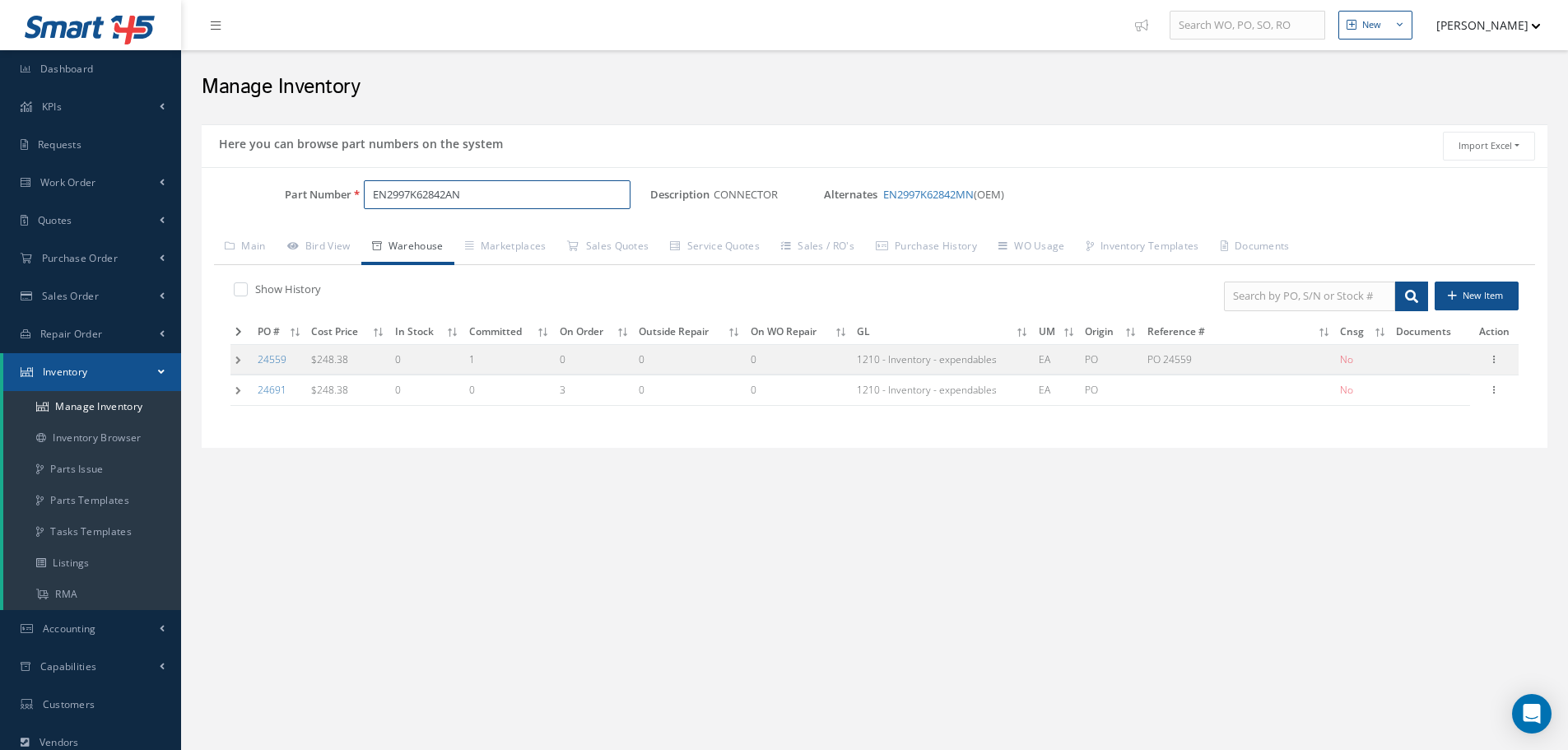
click at [489, 209] on div "Part Number EN2997K62842AN" at bounding box center [426, 202] width 448 height 43
type input "E"
paste input "nadic methyl anhdride"
click at [431, 232] on span "nadic methyl anhdride" at bounding box center [442, 237] width 148 height 17
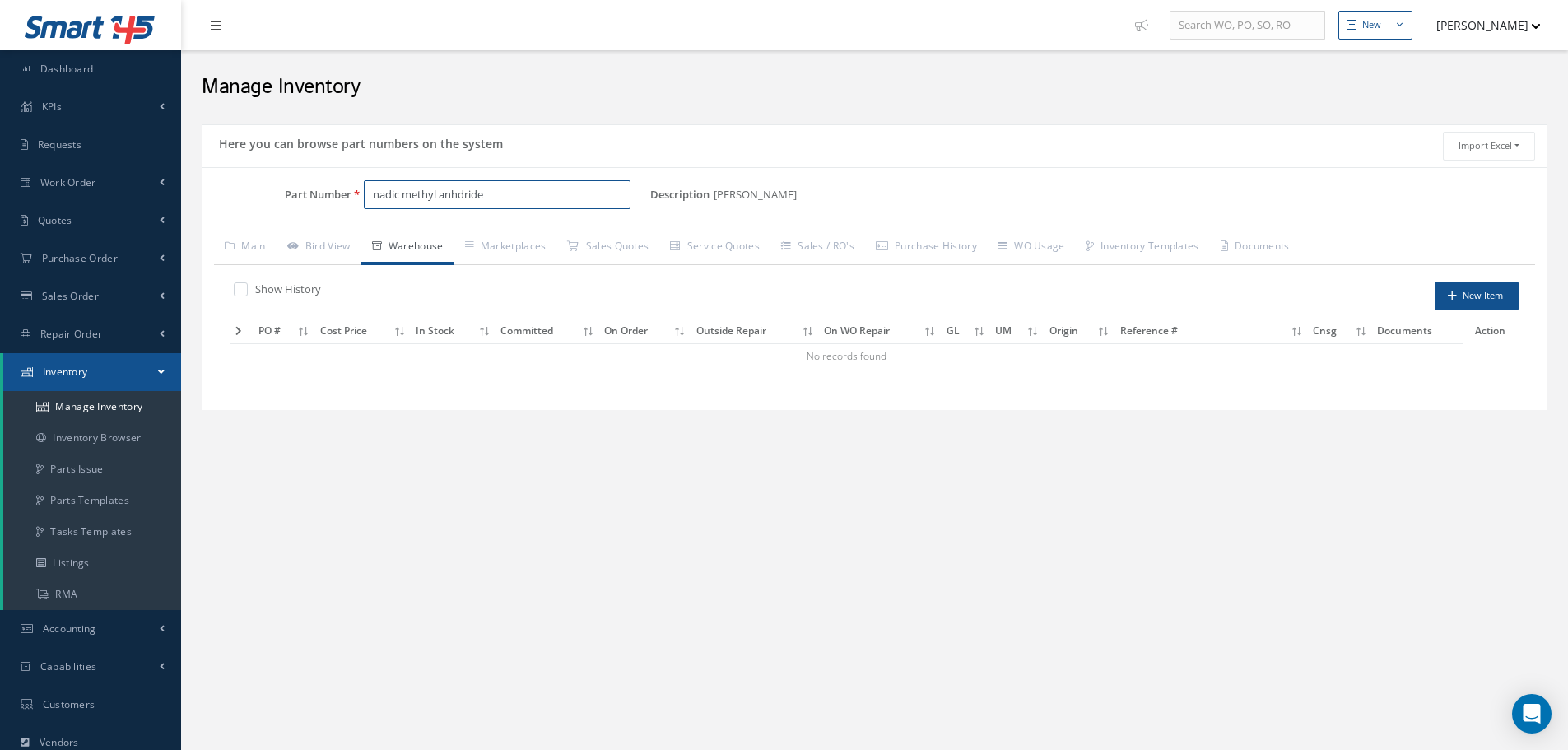
type input "nadic methyl anhdride"
click at [77, 250] on link "Purchase Order" at bounding box center [91, 259] width 181 height 38
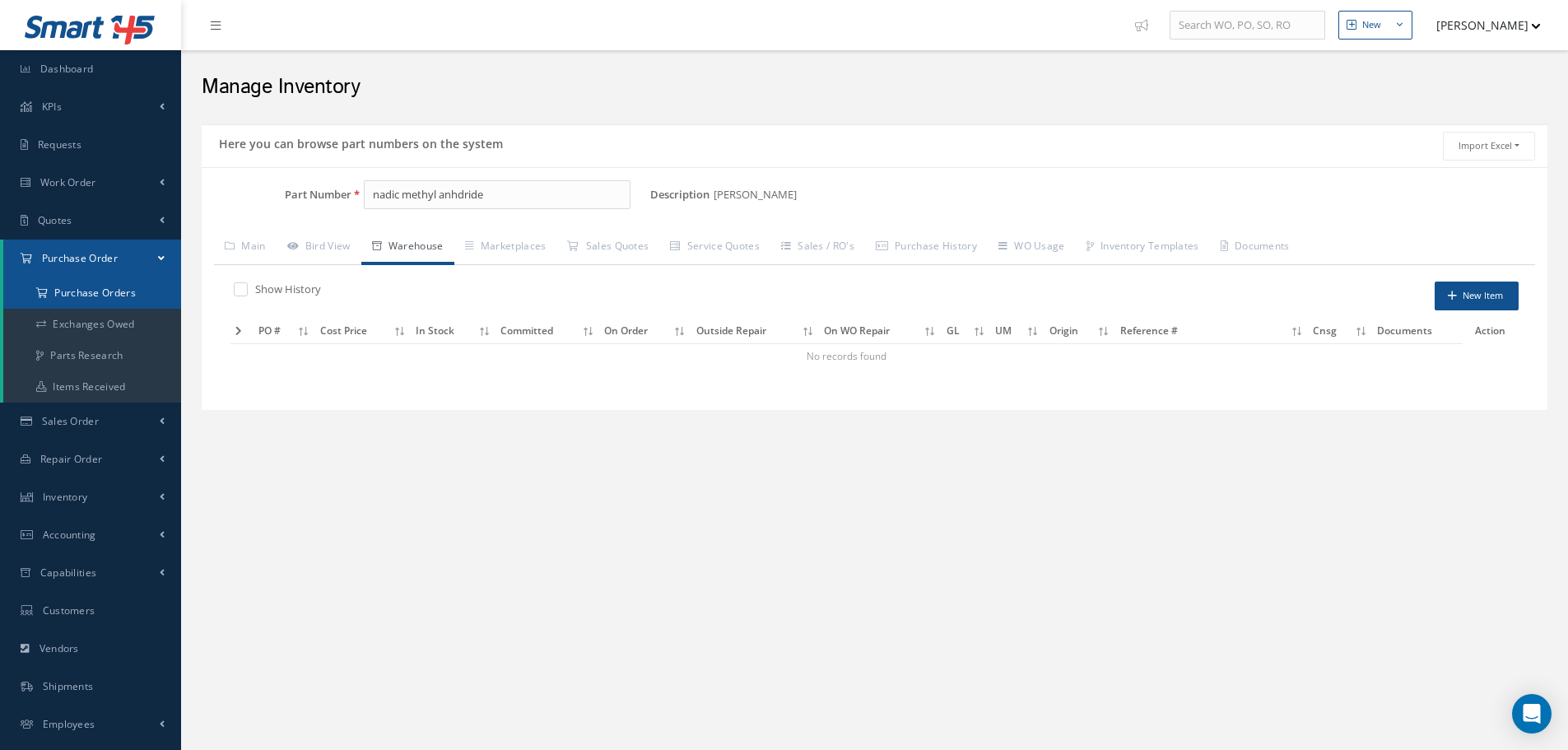
click at [95, 292] on a=1&status_id=2&status_id=3&status_id=5&collapsedFilters"] "Purchase Orders" at bounding box center [93, 293] width 178 height 31
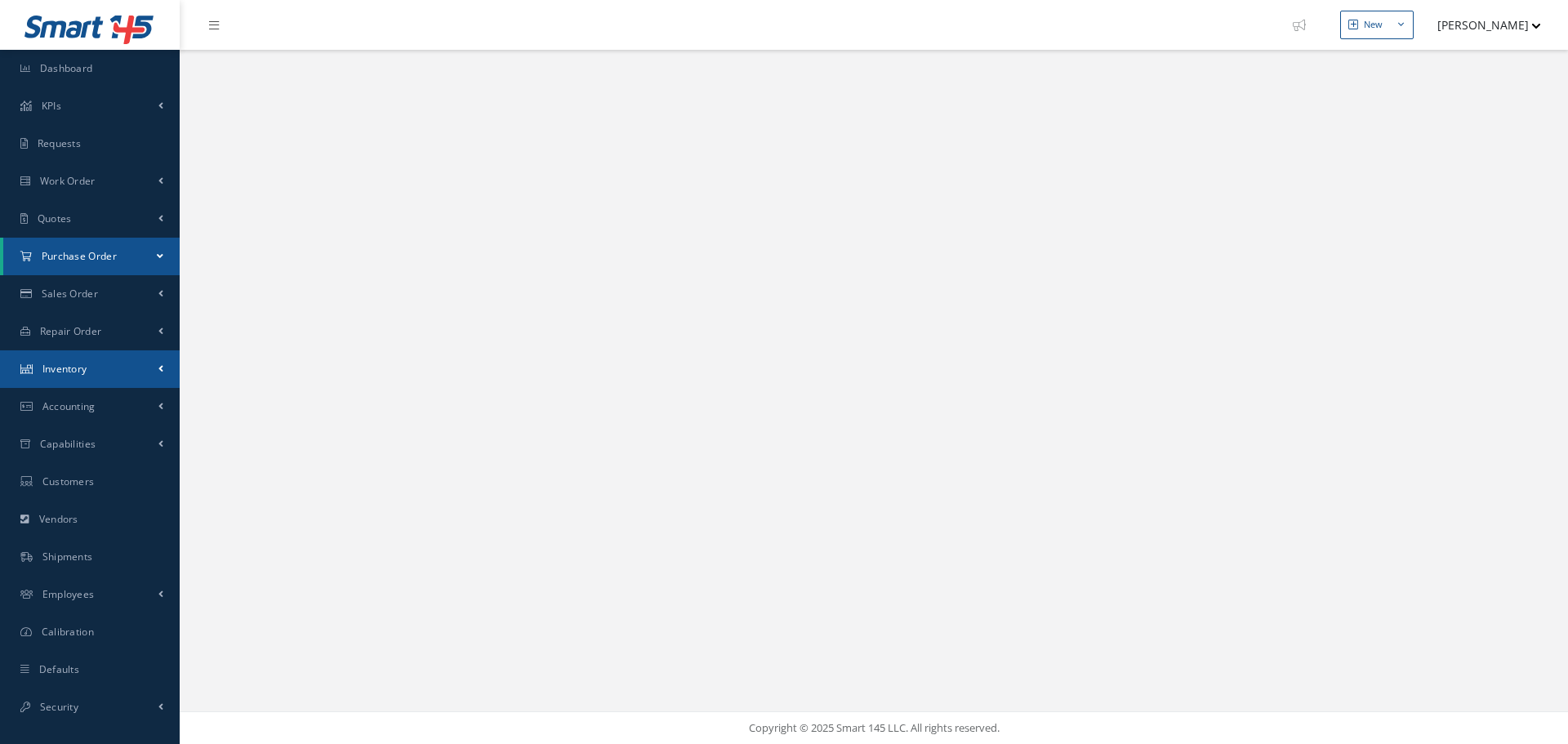
select select "25"
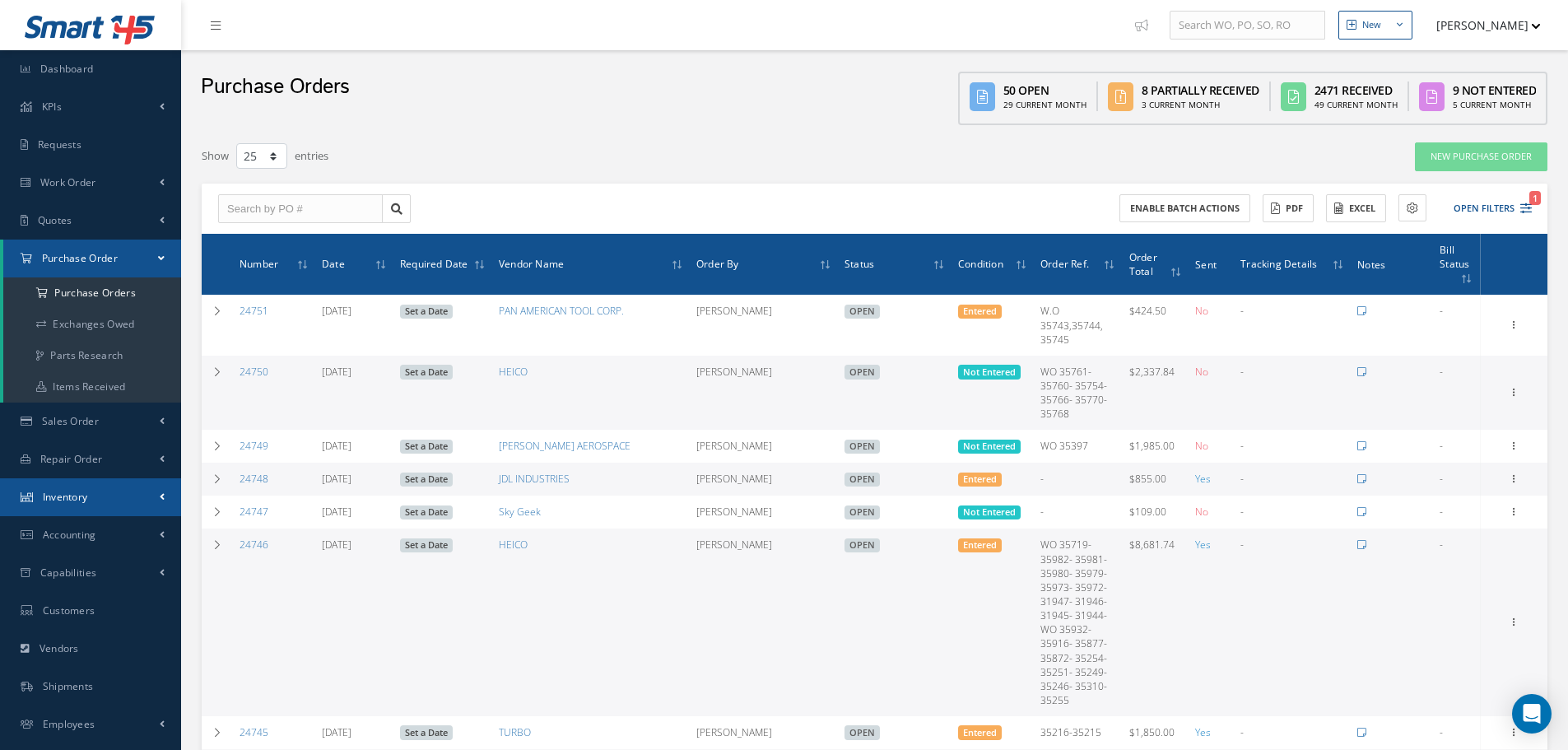
click at [68, 496] on span "Inventory" at bounding box center [65, 497] width 45 height 14
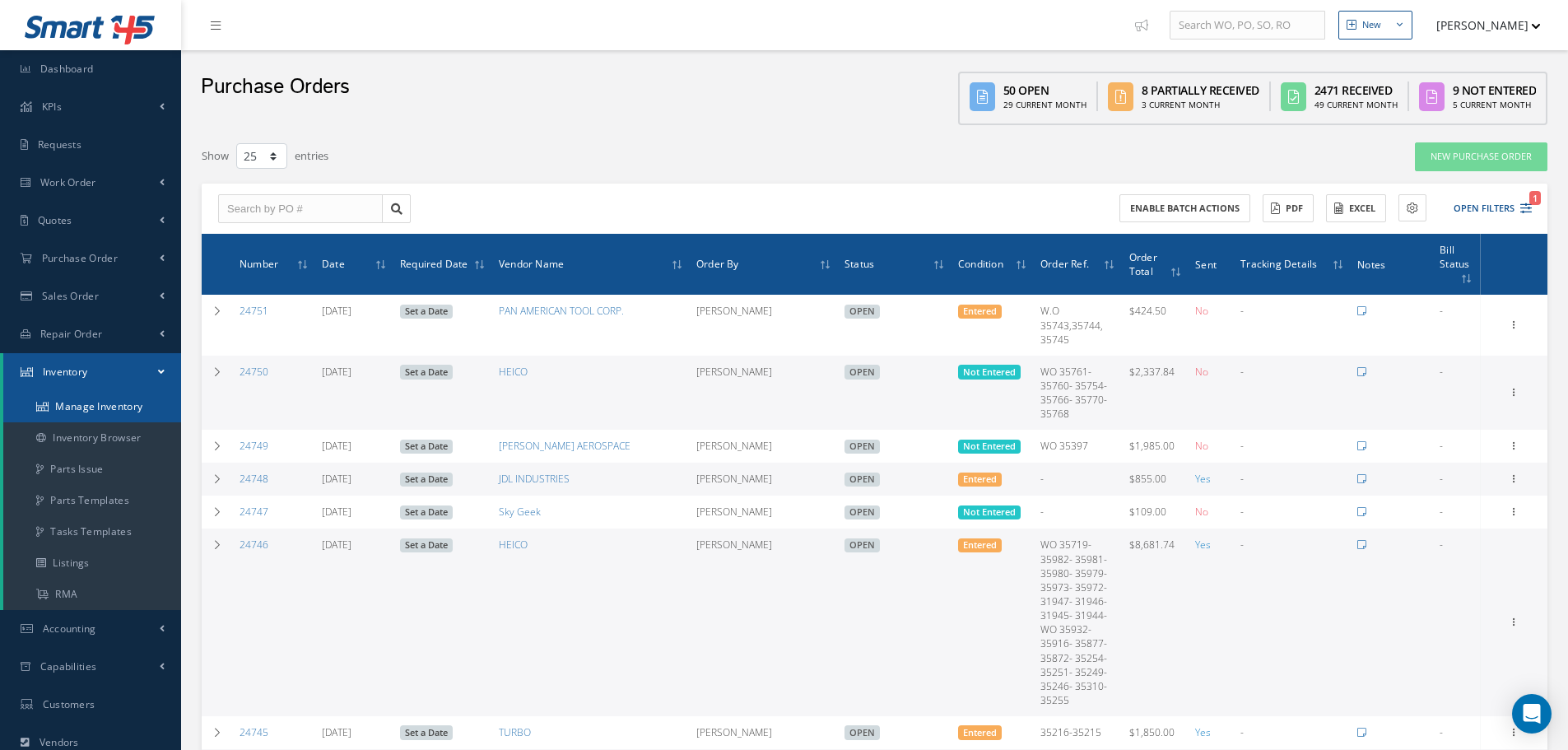
click at [93, 402] on link "Manage Inventory" at bounding box center [93, 407] width 178 height 31
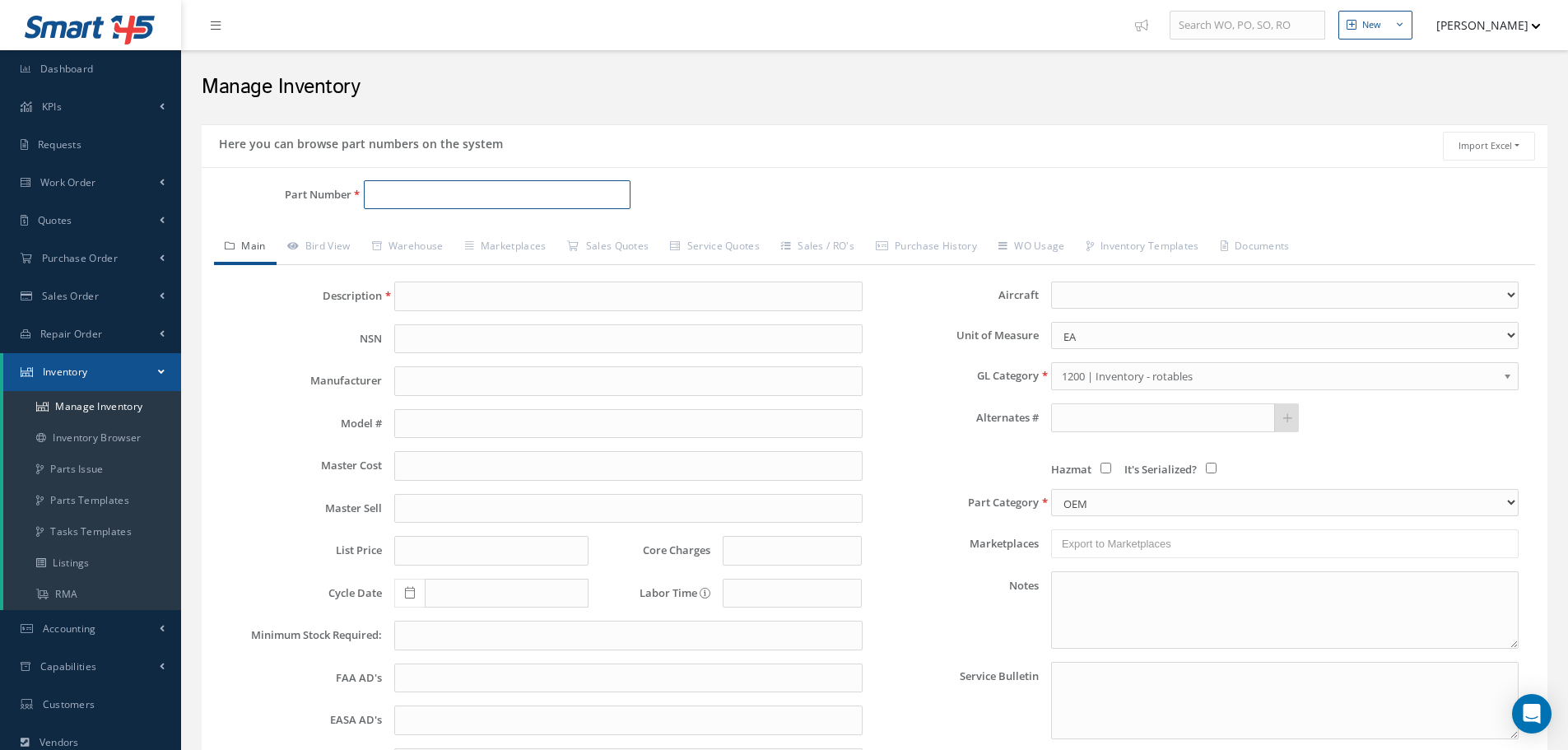
click at [398, 208] on input "Part Number" at bounding box center [497, 195] width 267 height 30
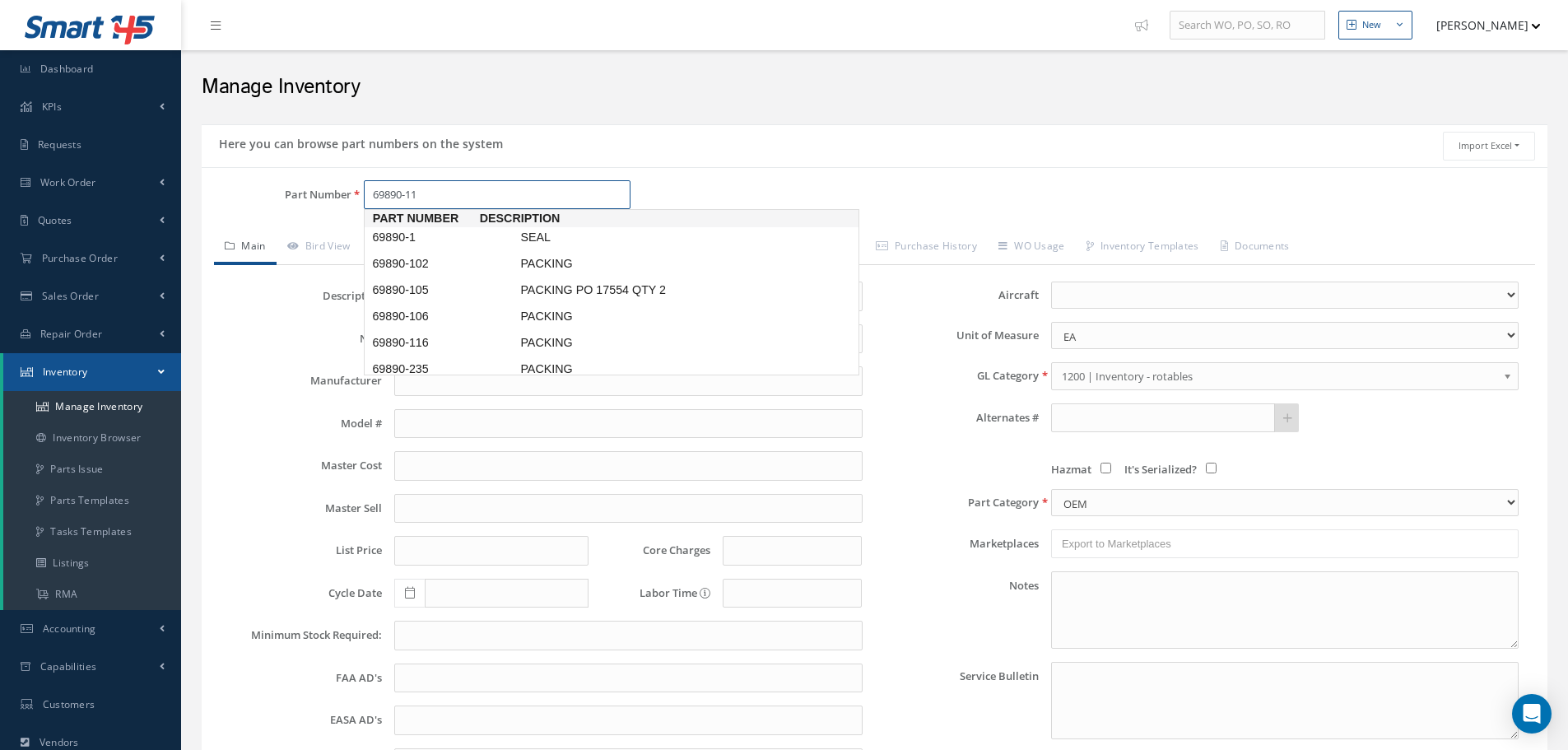
type input "69890-116"
click at [412, 239] on span "69890-116" at bounding box center [442, 237] width 148 height 17
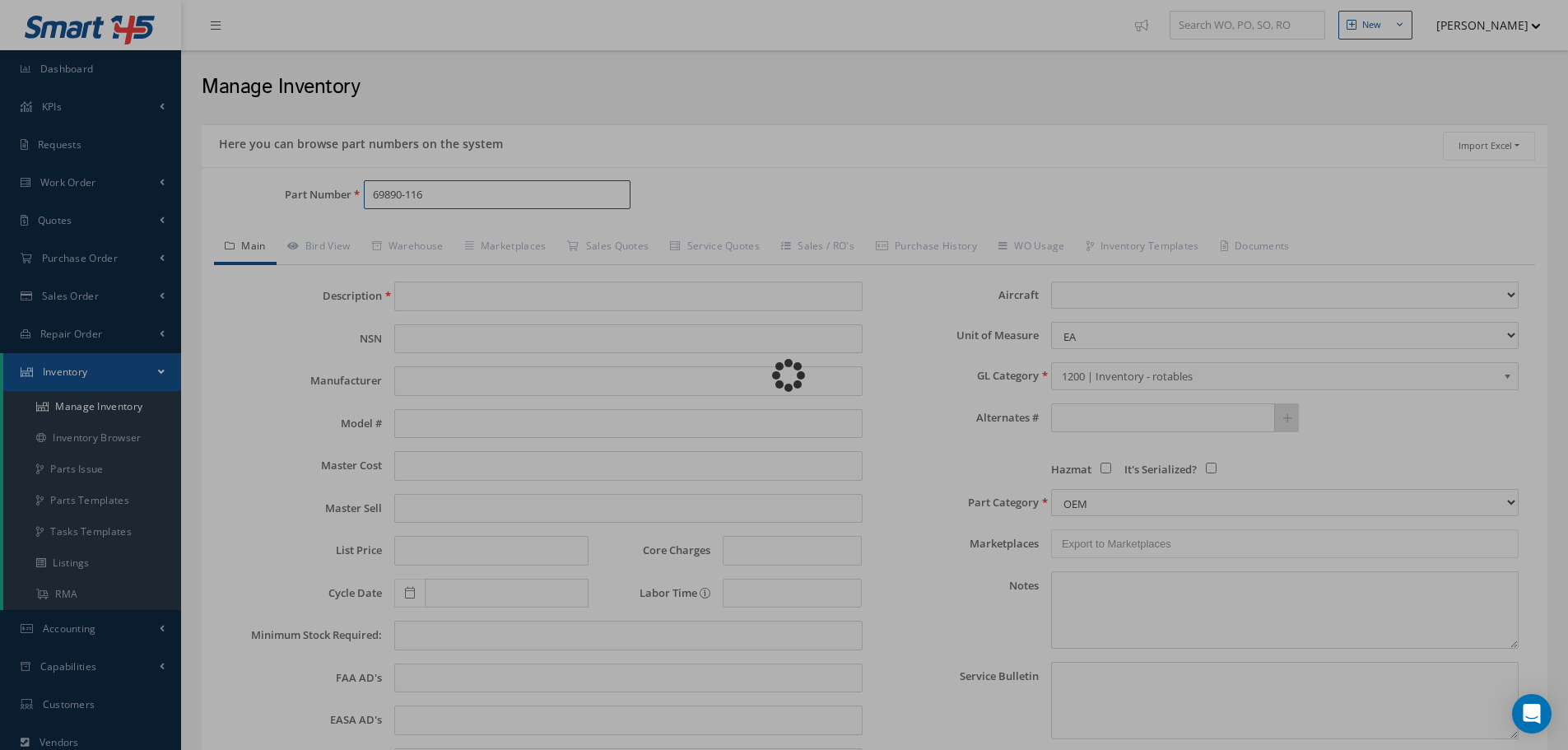
type input "PACKING"
type input "2.73"
type input "0.00"
select select
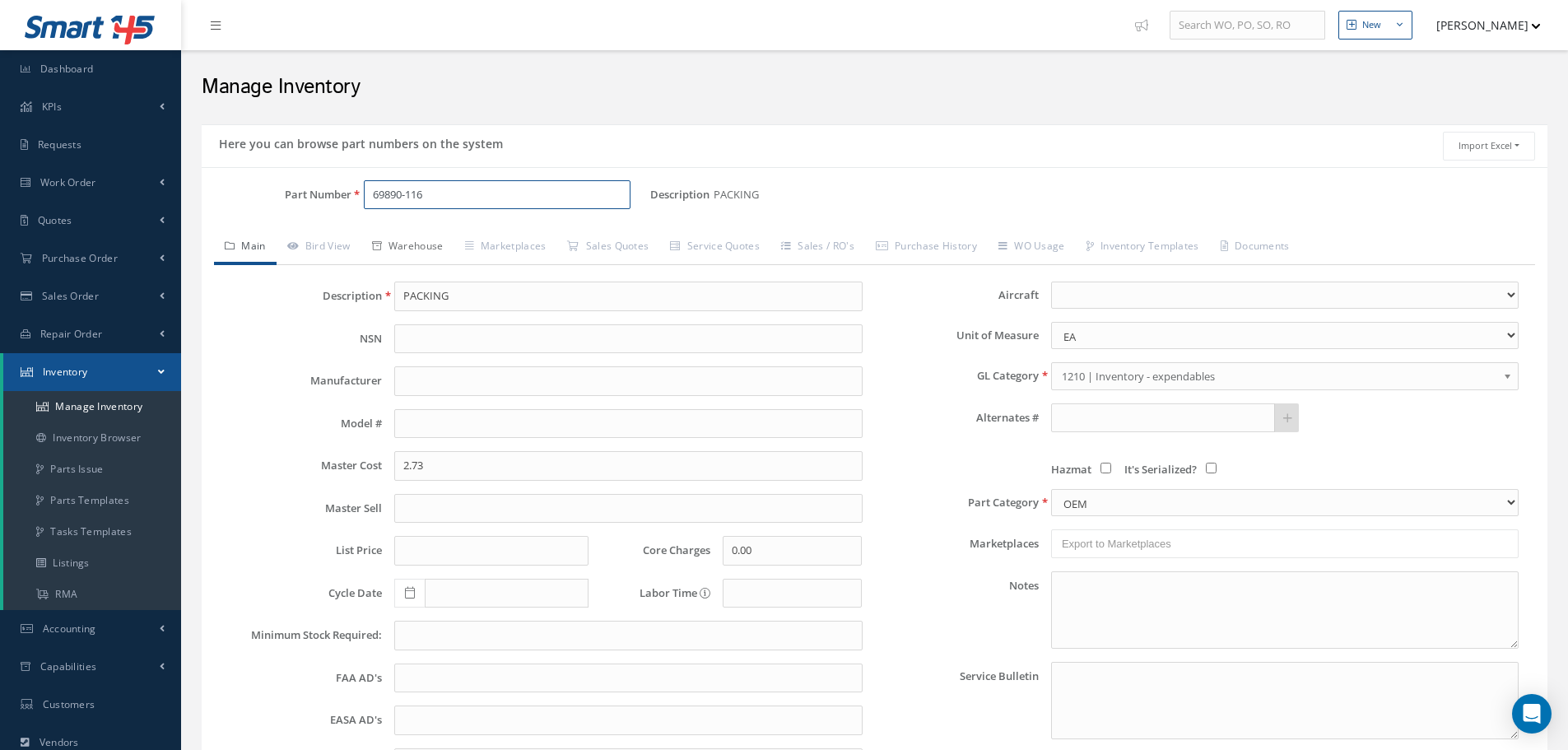
type input "69890-116"
click at [414, 246] on link "Warehouse" at bounding box center [407, 248] width 93 height 35
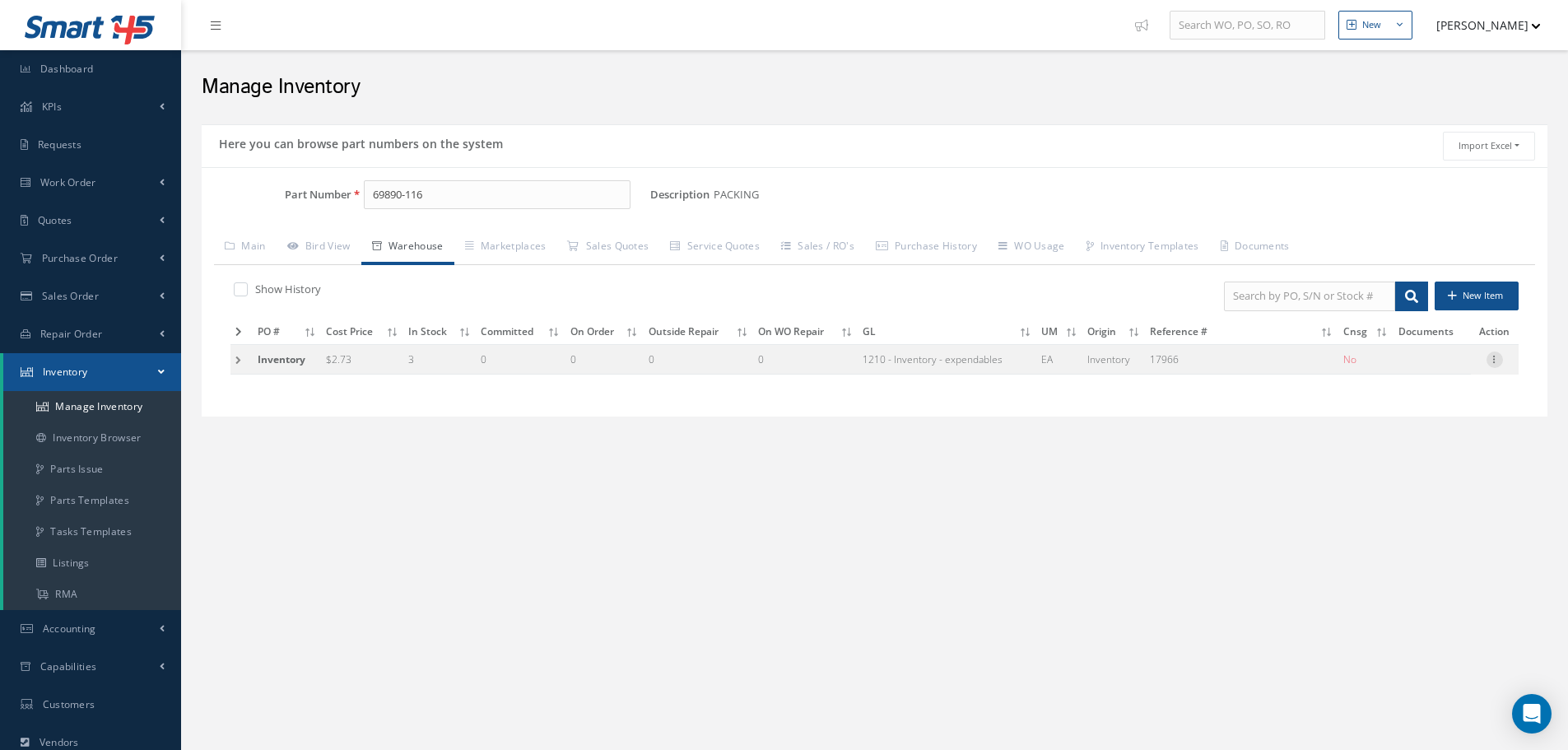
click at [1490, 364] on icon at bounding box center [1494, 358] width 16 height 14
click at [1426, 368] on link "Edit" at bounding box center [1418, 370] width 130 height 22
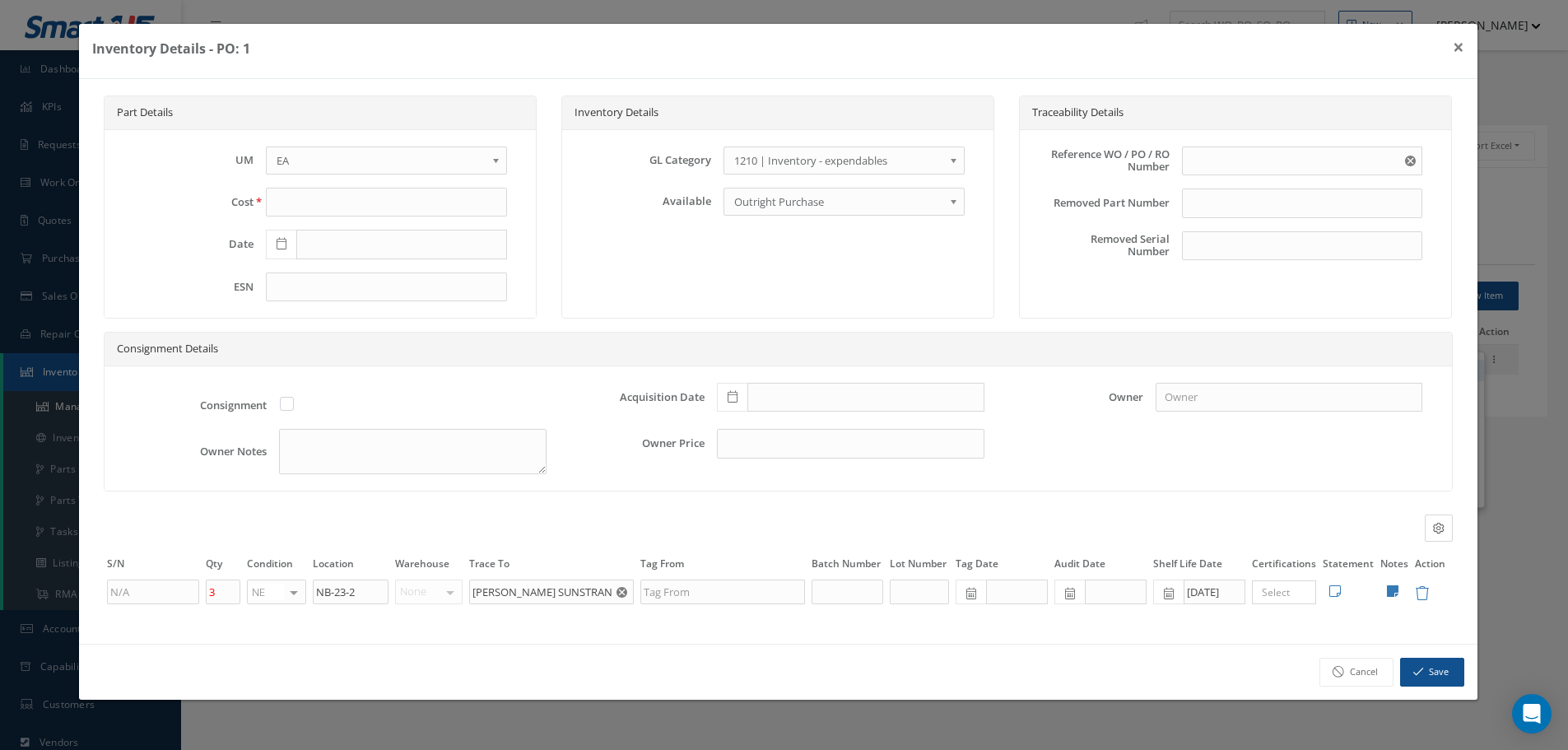
type input "2.73"
type input "17966"
checkbox input "false"
click at [1404, 587] on icon at bounding box center [1403, 591] width 12 height 14
type textarea "17966"
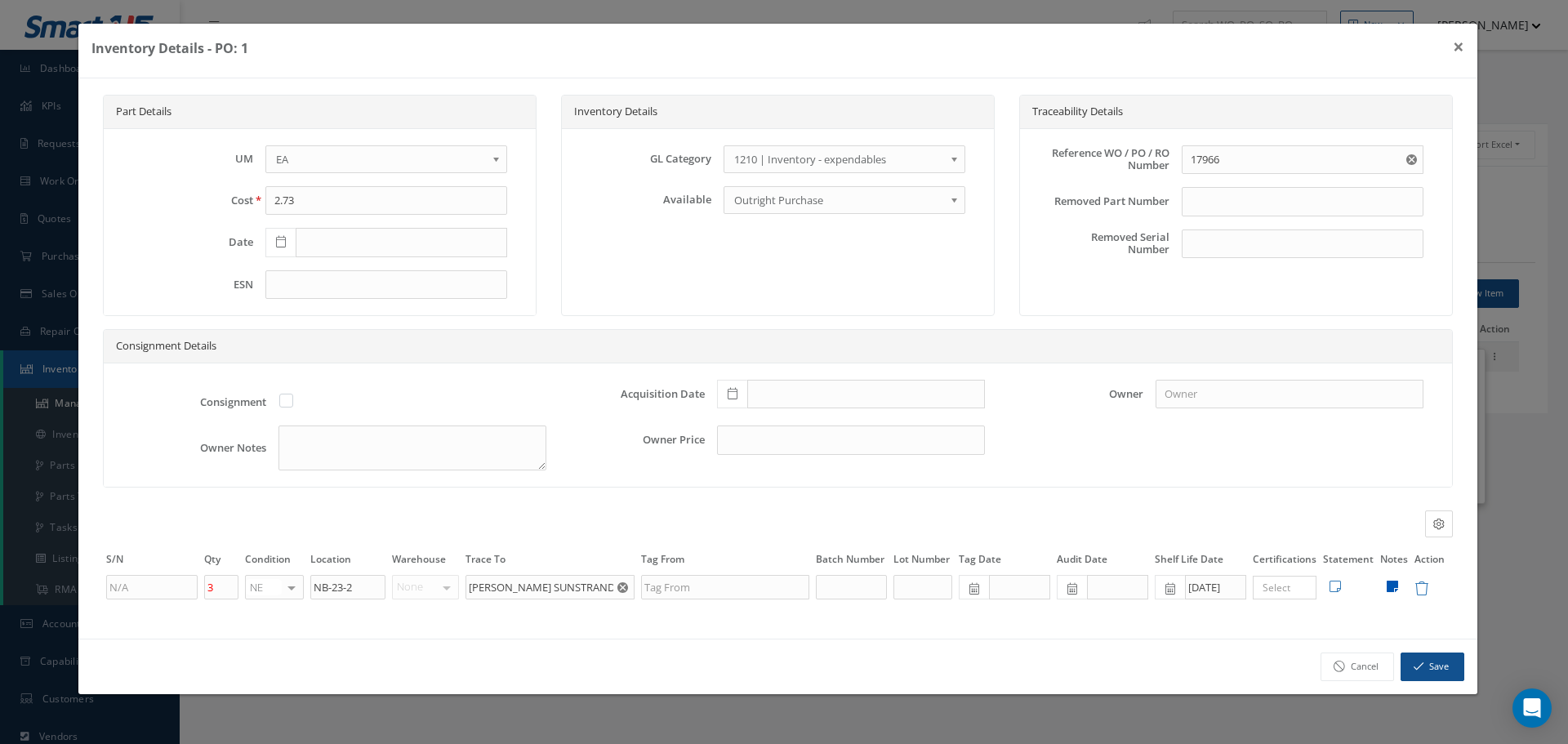
type textarea "17966"
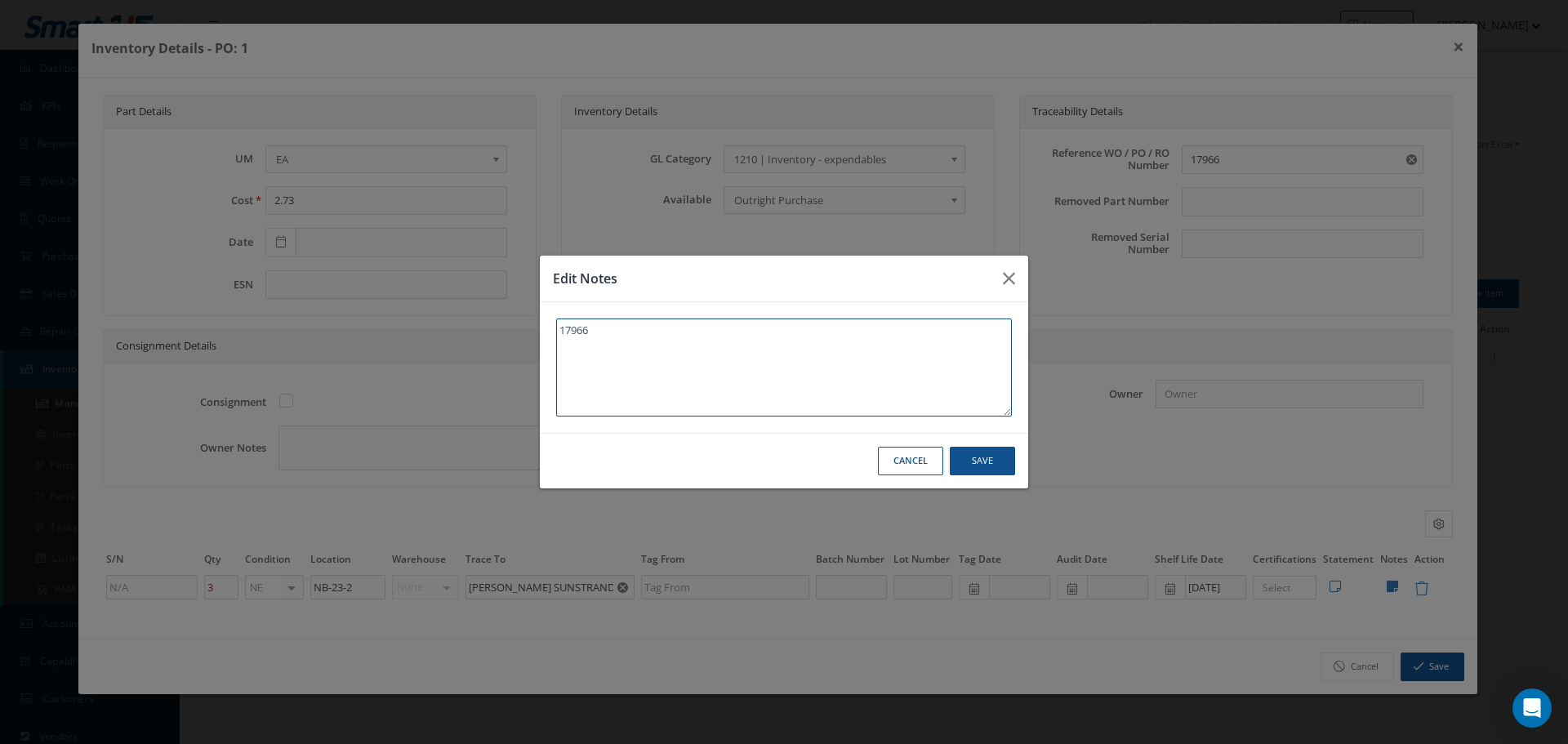
click at [610, 332] on textarea "17966" at bounding box center [784, 367] width 456 height 98
type textarea "17966."
type textarea "17966. *"
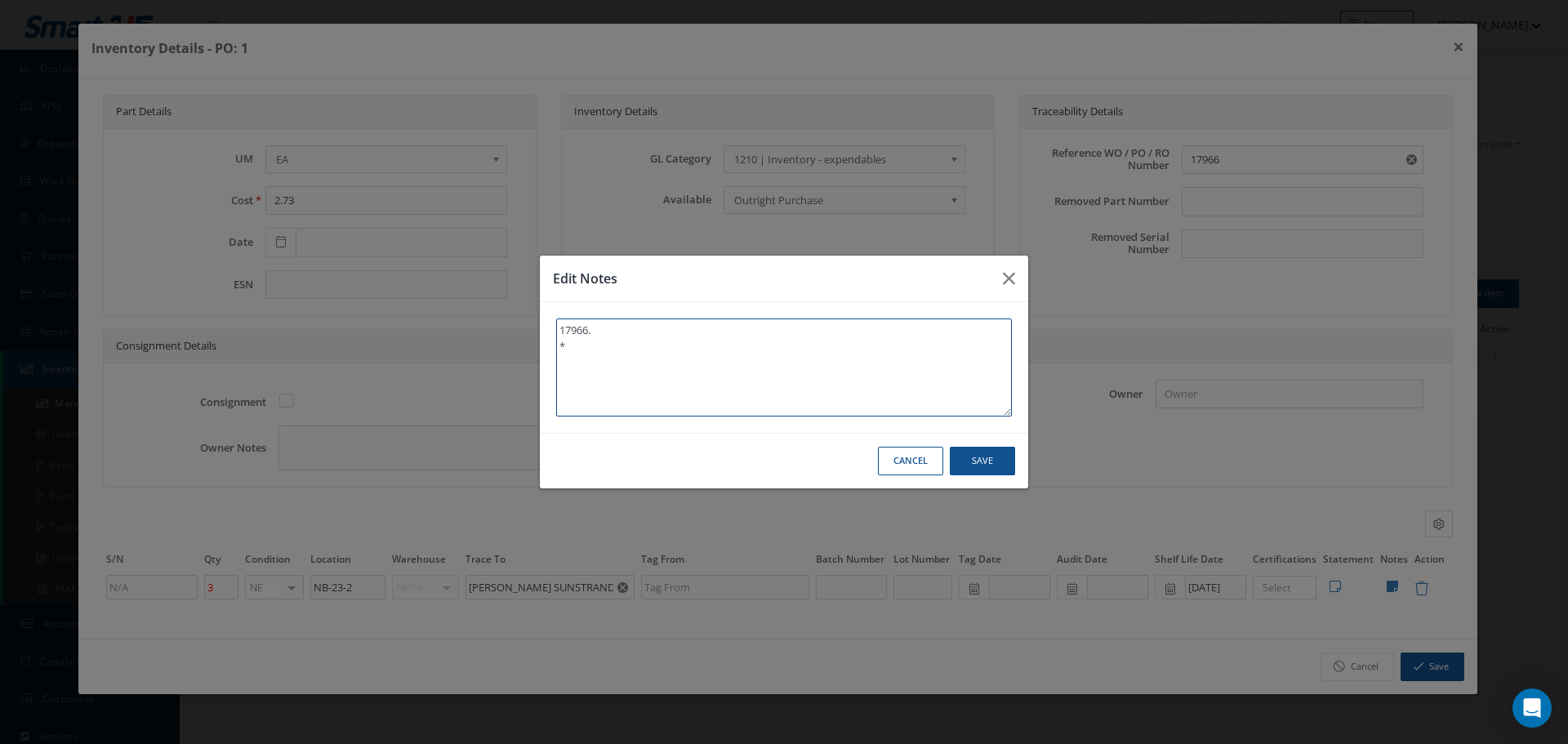
type textarea "17966. **"
type textarea "17966. ** E"
type textarea "17966. ** EX"
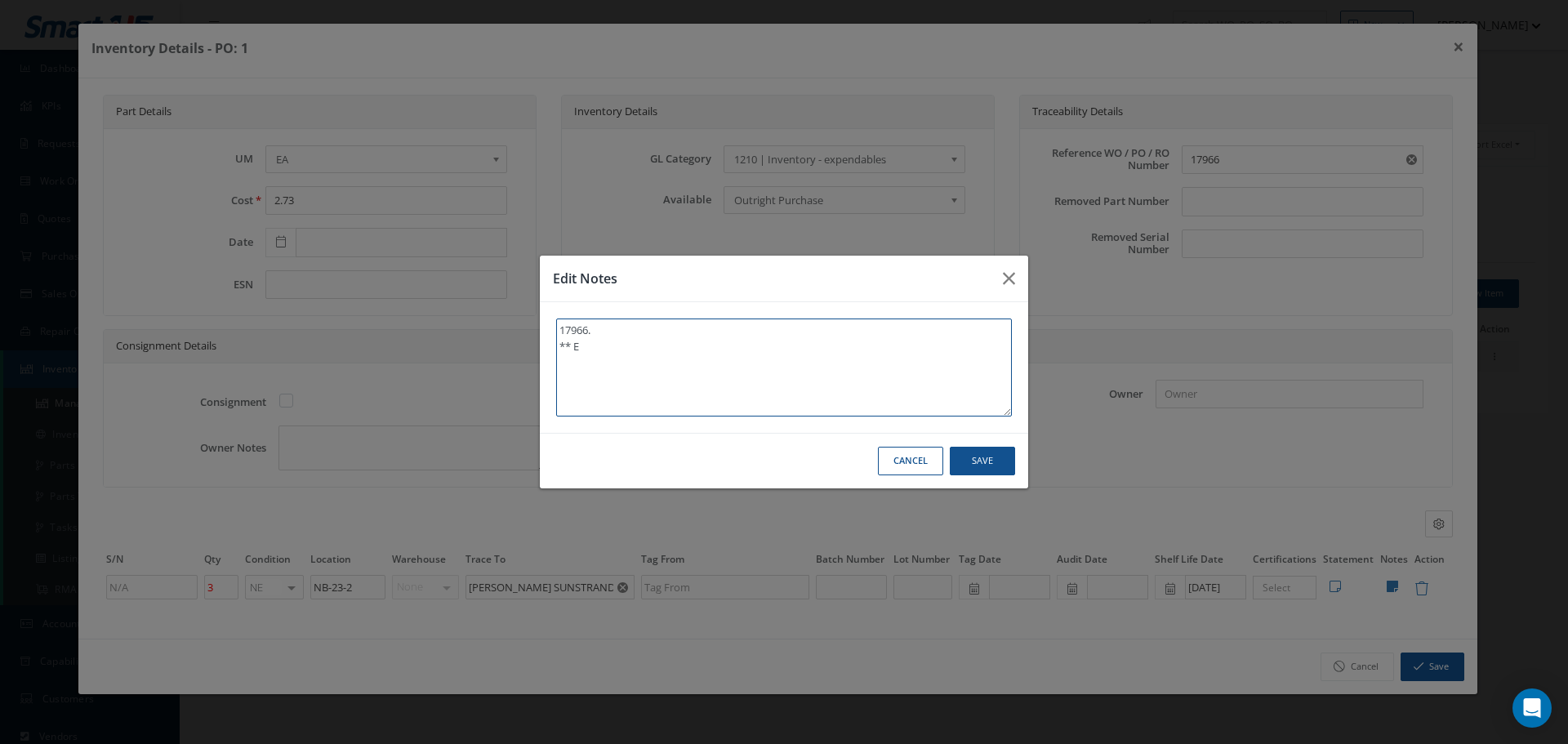
type textarea "17966. ** EX"
type textarea "17966. ** EXP"
type textarea "17966. ** EXPI"
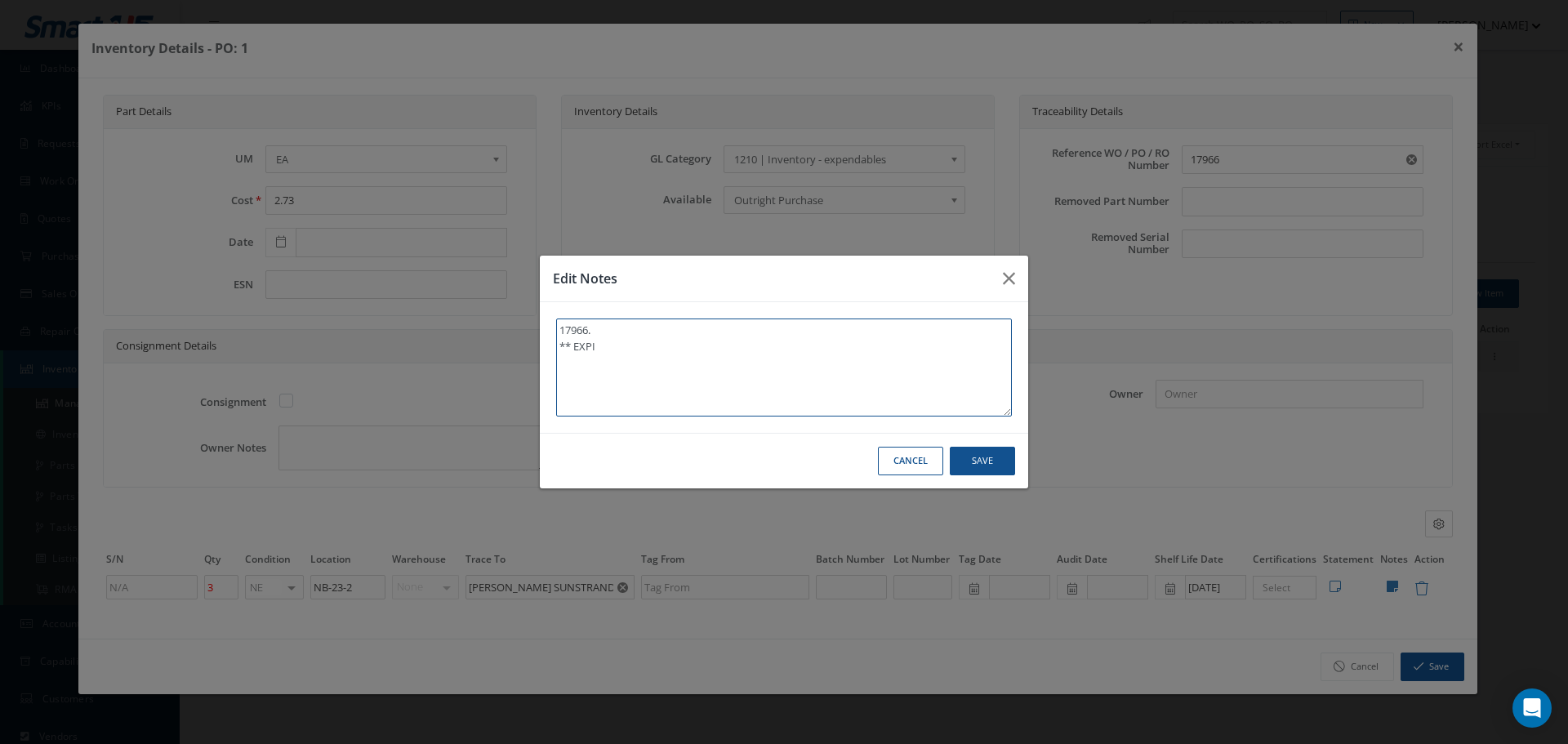
type textarea "17966. ** EXPIR"
type textarea "17966. ** EXPIRE"
type textarea "17966. ** EXPIRED"
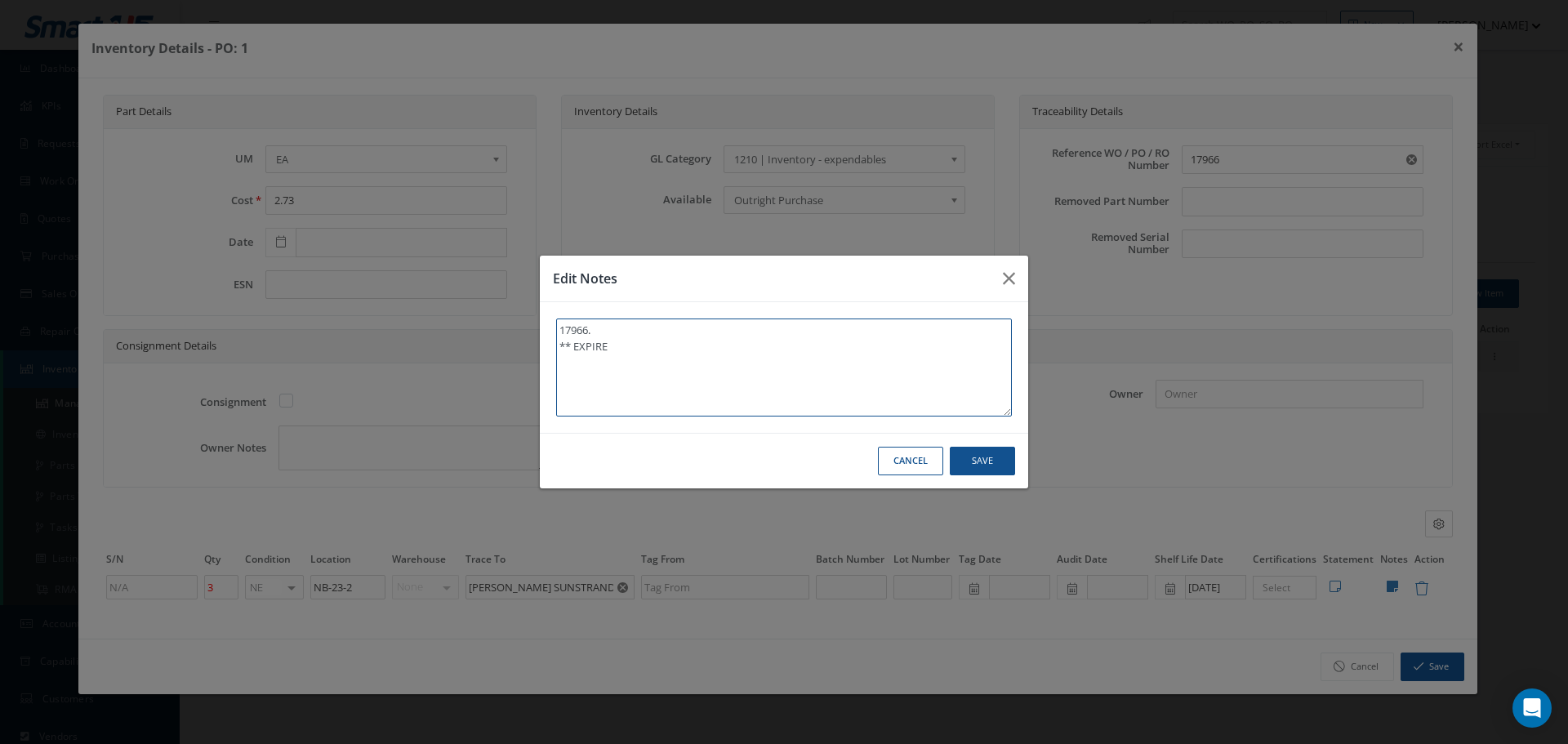
type textarea "17966. ** EXPIRED"
type textarea "17966. ** EXPIRED."
click at [0, 0] on button "Save" at bounding box center [0, 0] width 0 height 0
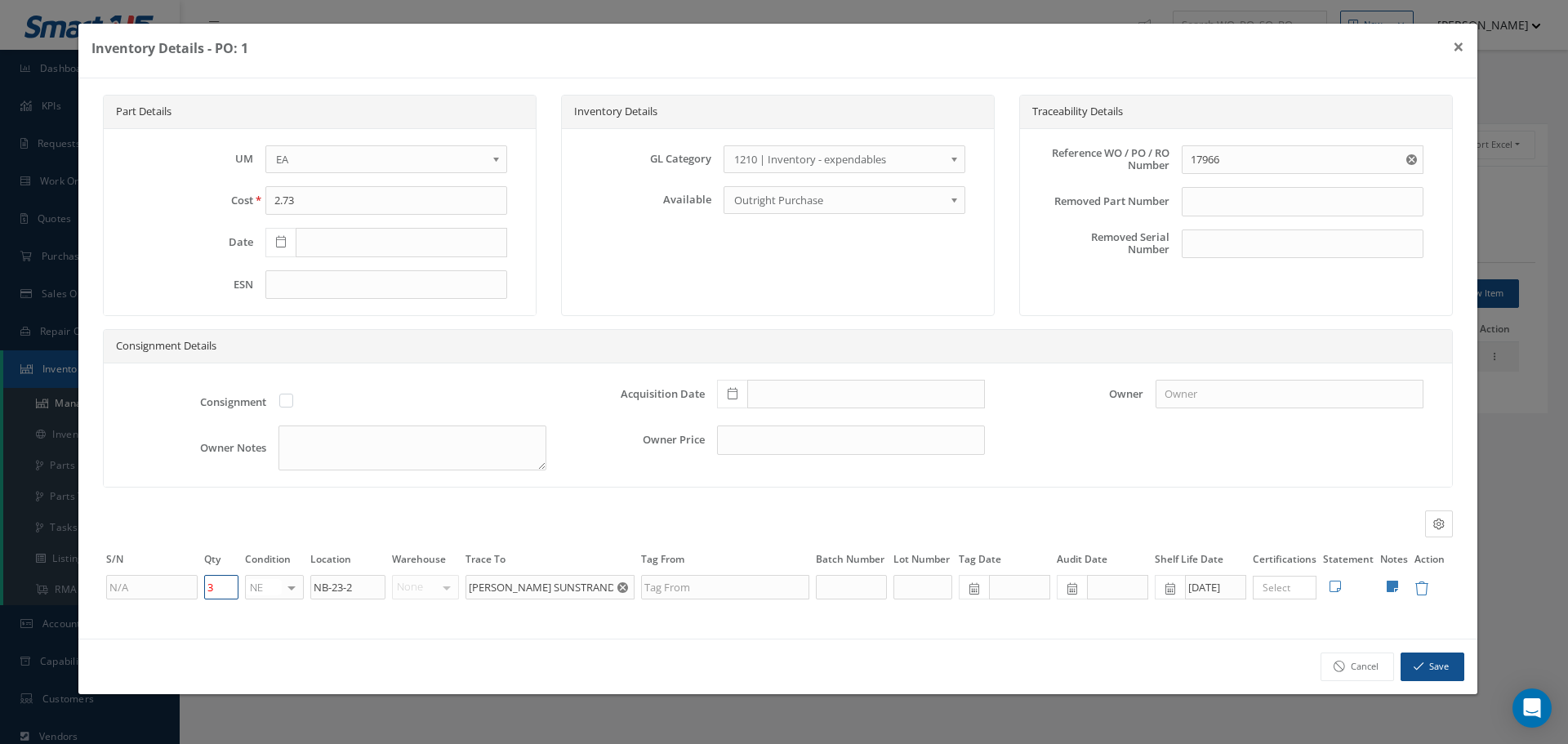
click at [217, 589] on input "3" at bounding box center [222, 586] width 34 height 24
type input "0"
click at [1441, 667] on button "Save" at bounding box center [1432, 667] width 64 height 29
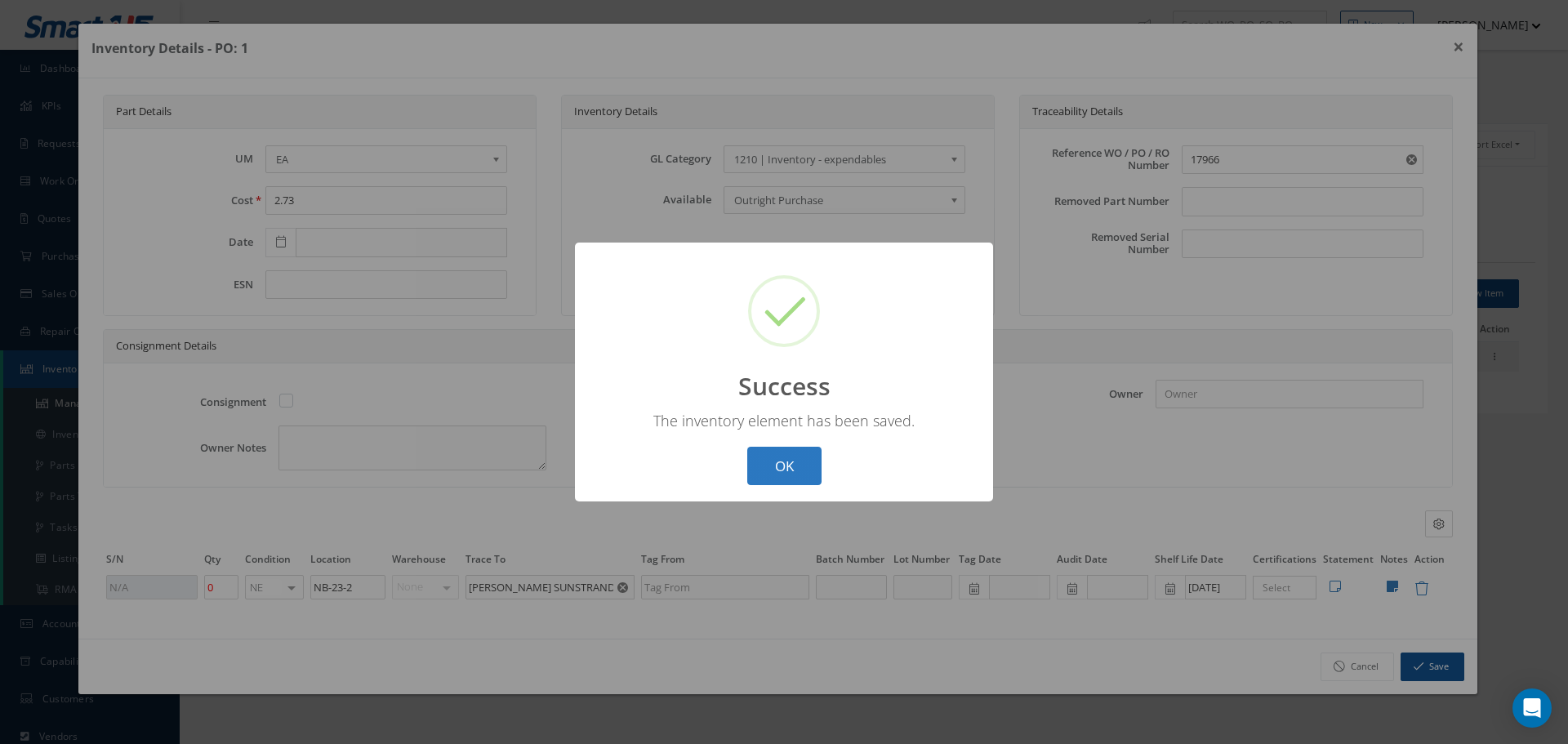
click at [774, 465] on button "OK" at bounding box center [784, 466] width 75 height 39
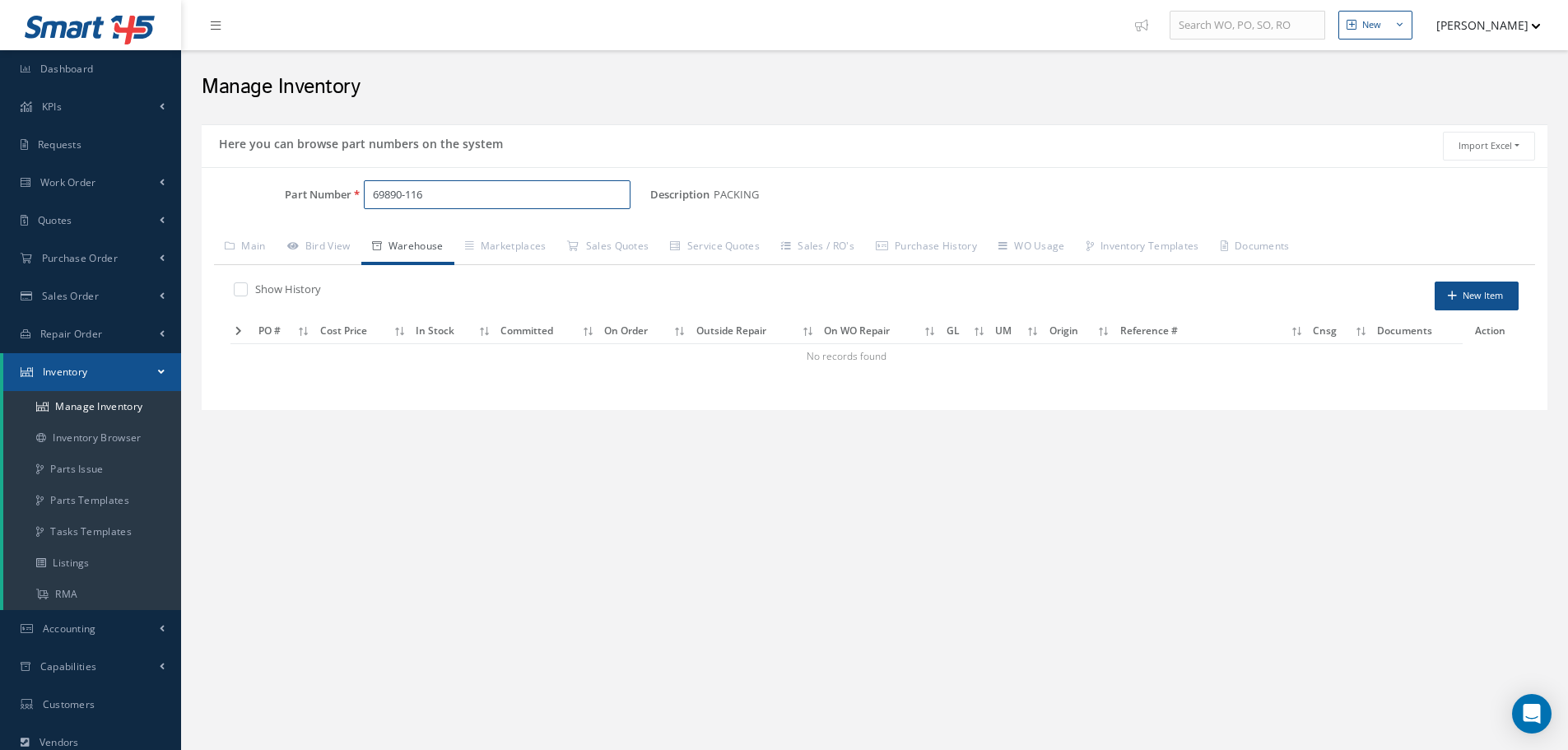
click at [454, 192] on input "69890-116" at bounding box center [497, 195] width 267 height 30
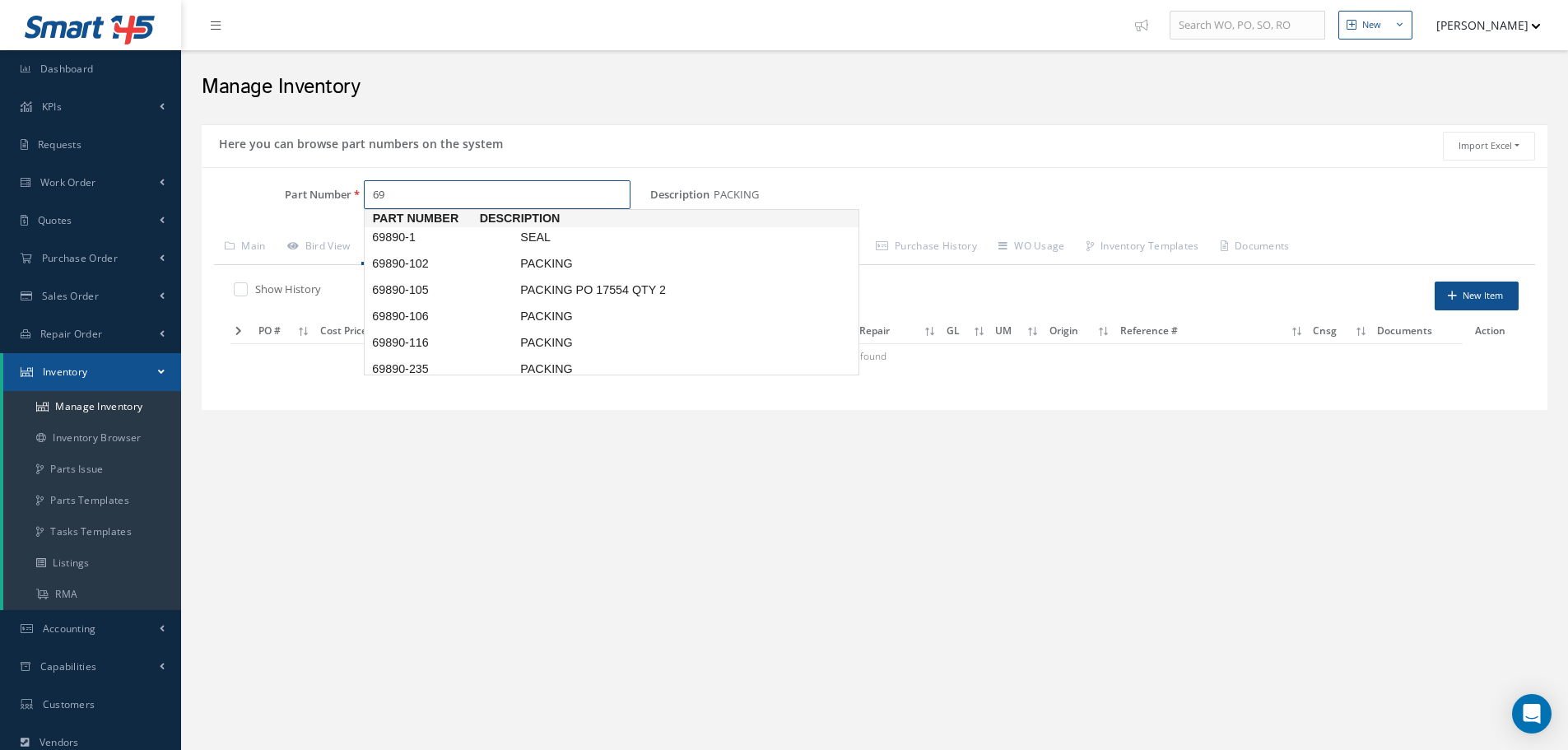
type input "6"
click at [424, 305] on span "AS3578-114" at bounding box center [442, 313] width 148 height 17
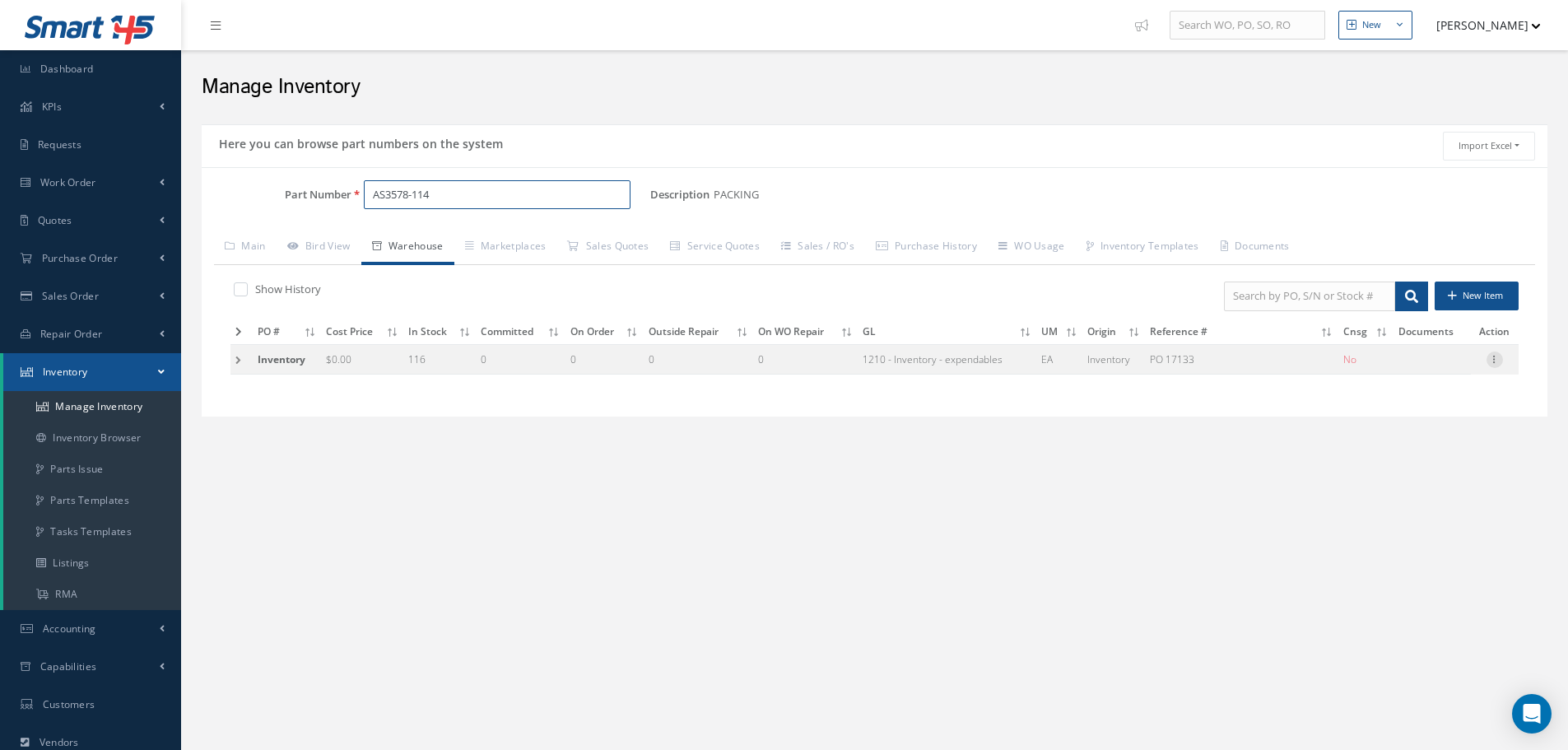
type input "AS3578-114"
click at [1494, 354] on icon at bounding box center [1494, 358] width 16 height 14
click at [1444, 370] on link "Edit" at bounding box center [1418, 370] width 130 height 22
type input "0.00"
type input "07/13/2017"
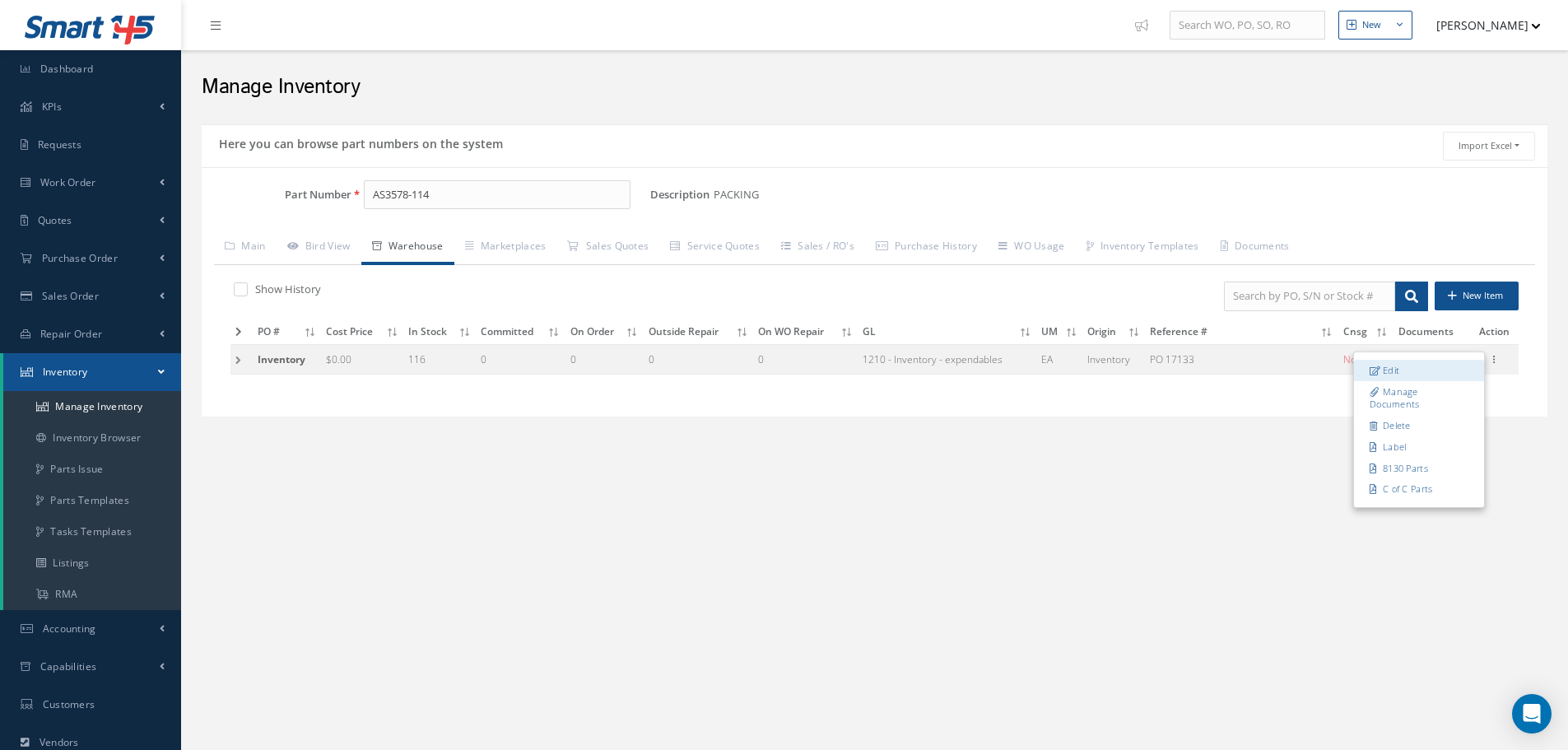
type input "PO 17133"
type input "07/13/2017"
type input "116"
type input "NB-5-7"
type input "AMTEC-145"
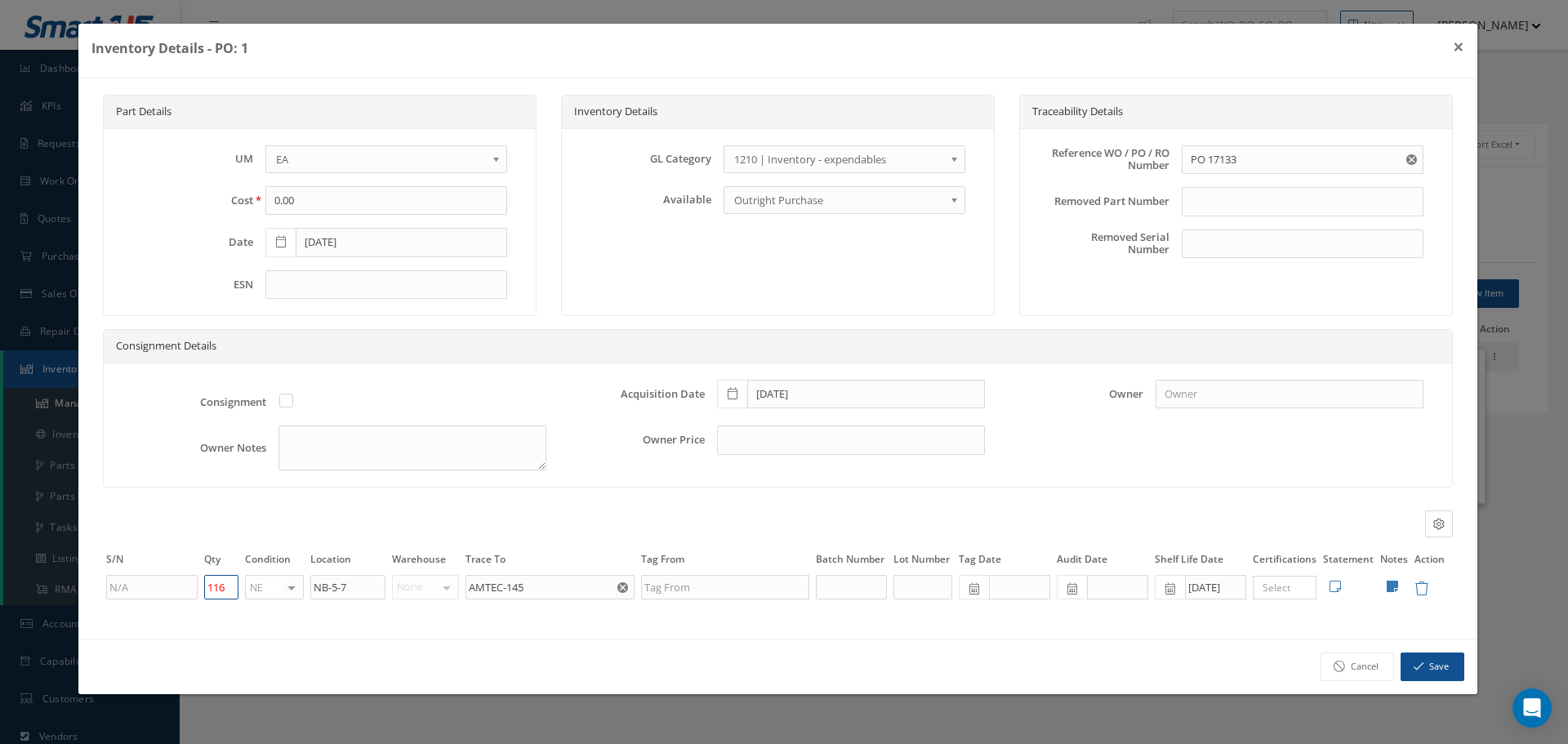
click at [230, 589] on input "116" at bounding box center [222, 586] width 34 height 24
type input "1"
type input "0"
click at [1392, 587] on icon at bounding box center [1392, 586] width 12 height 14
type textarea "17133 ** INVENTORY 12/09/2024."
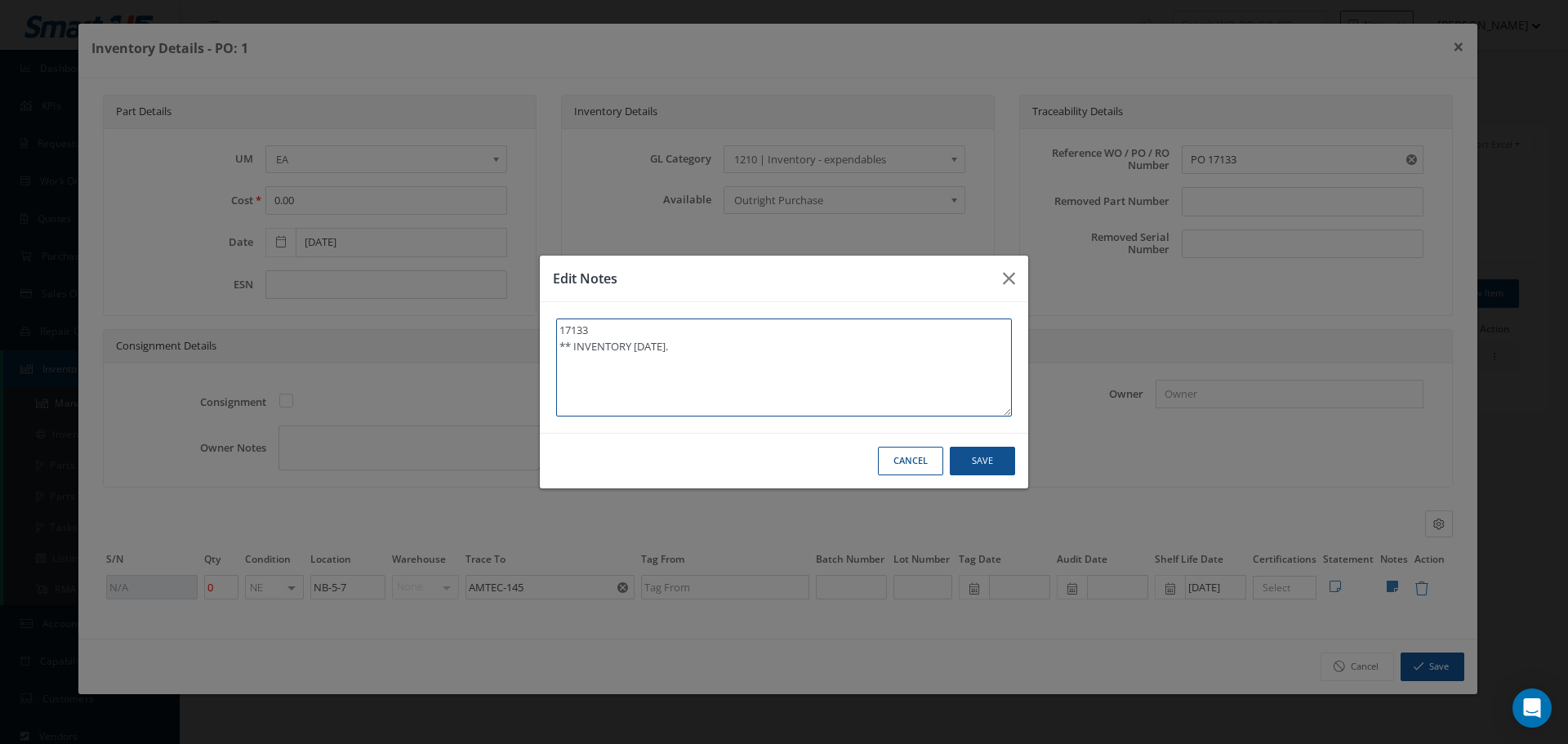
click at [705, 354] on textarea "17133 ** INVENTORY 12/09/2024." at bounding box center [784, 367] width 456 height 98
type textarea "17133 ** INVENTORY 12/09/2024."
paste textarea "nadic methyl anhdride"
type textarea "17133 ** INVENTORY 12/09/2024. nadic methyl anhdride"
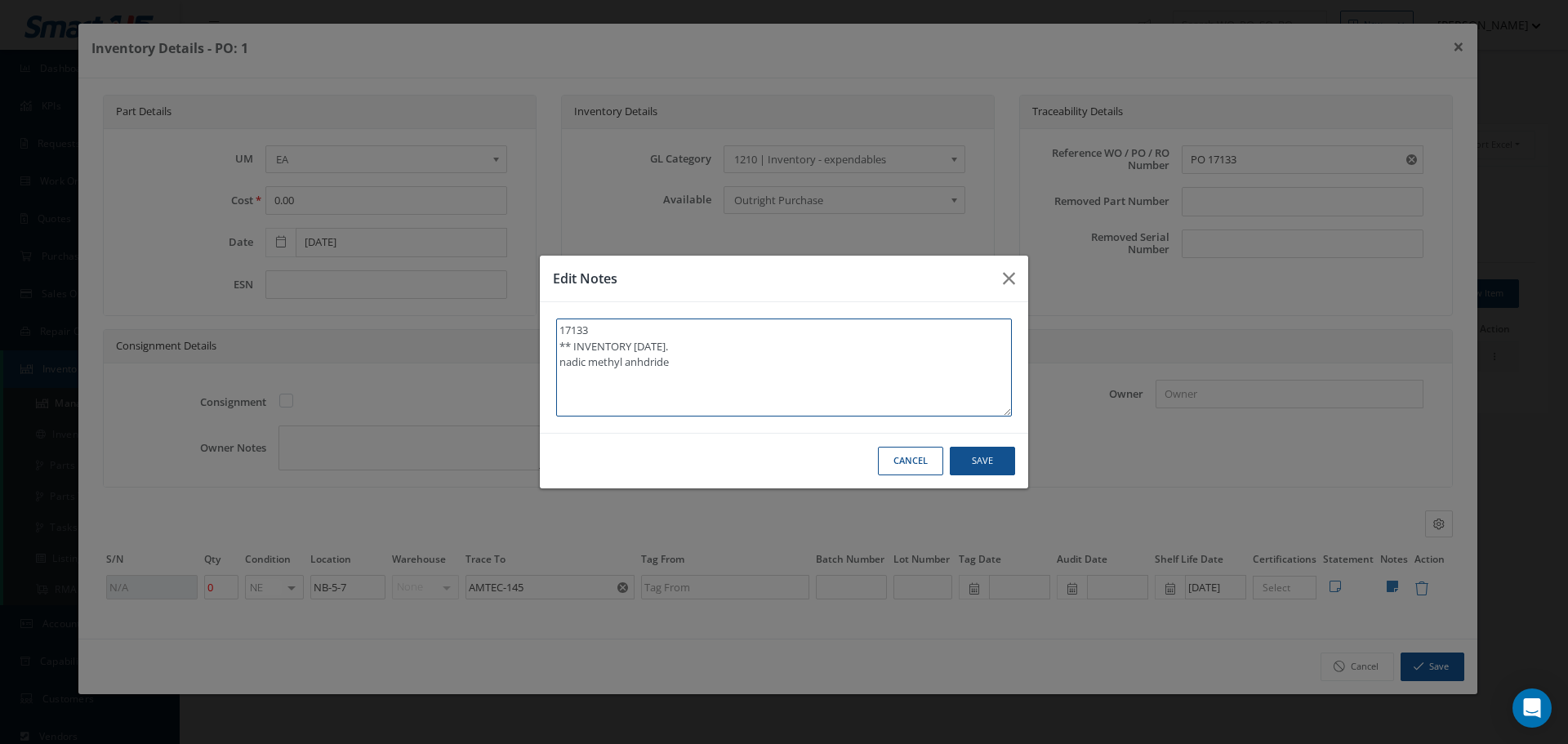
type textarea "17133 ** INVENTORY 12/09/2024. nadic methyl anhdrid"
type textarea "17133 ** INVENTORY 12/09/2024. nadic methyl anhdri"
type textarea "17133 ** INVENTORY 12/09/2024. nadic methyl anhdr"
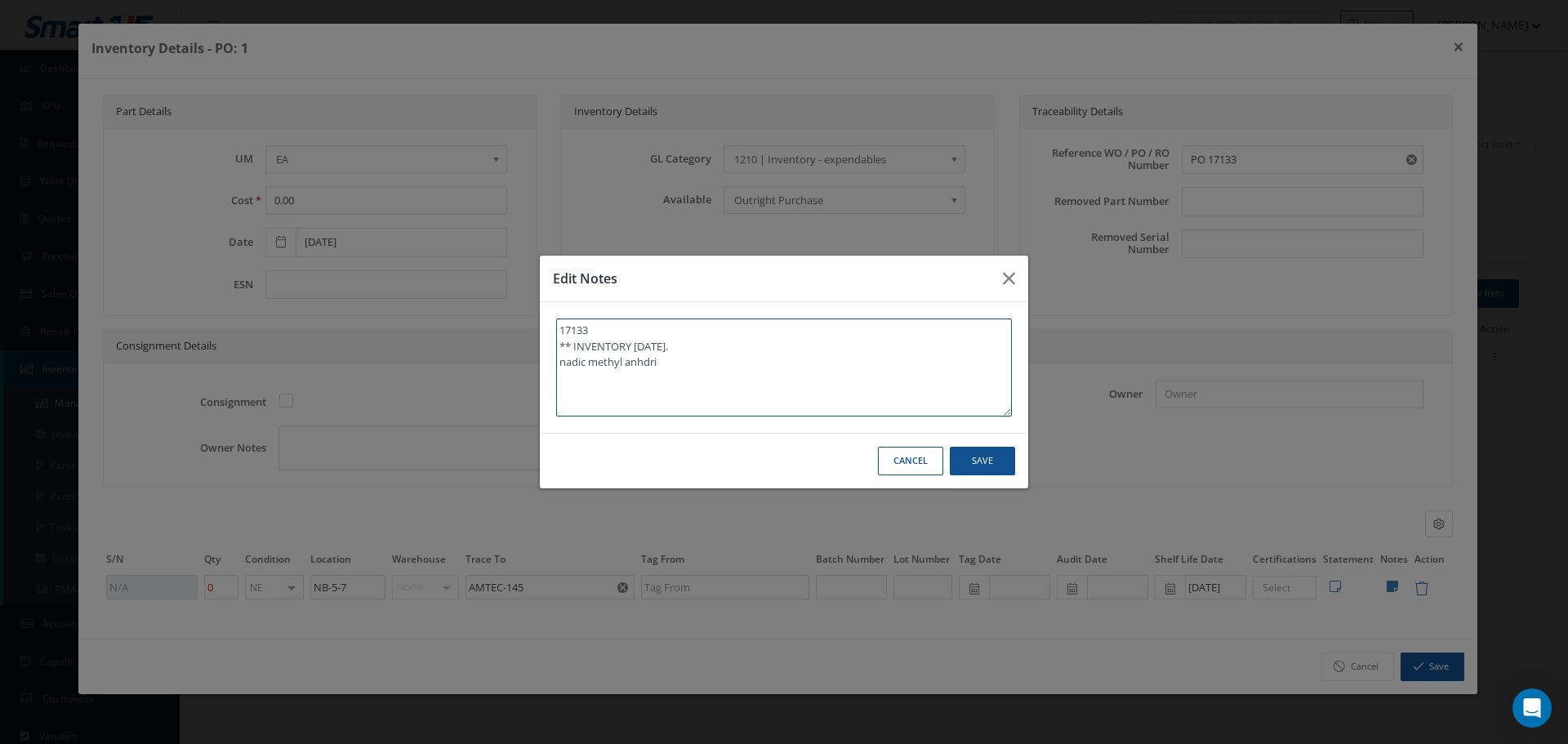
type textarea "17133 ** INVENTORY 12/09/2024. nadic methyl anhdr"
type textarea "17133 ** INVENTORY 12/09/2024. nadic methyl anhd"
type textarea "17133 ** INVENTORY 12/09/2024. nadic methyl anh"
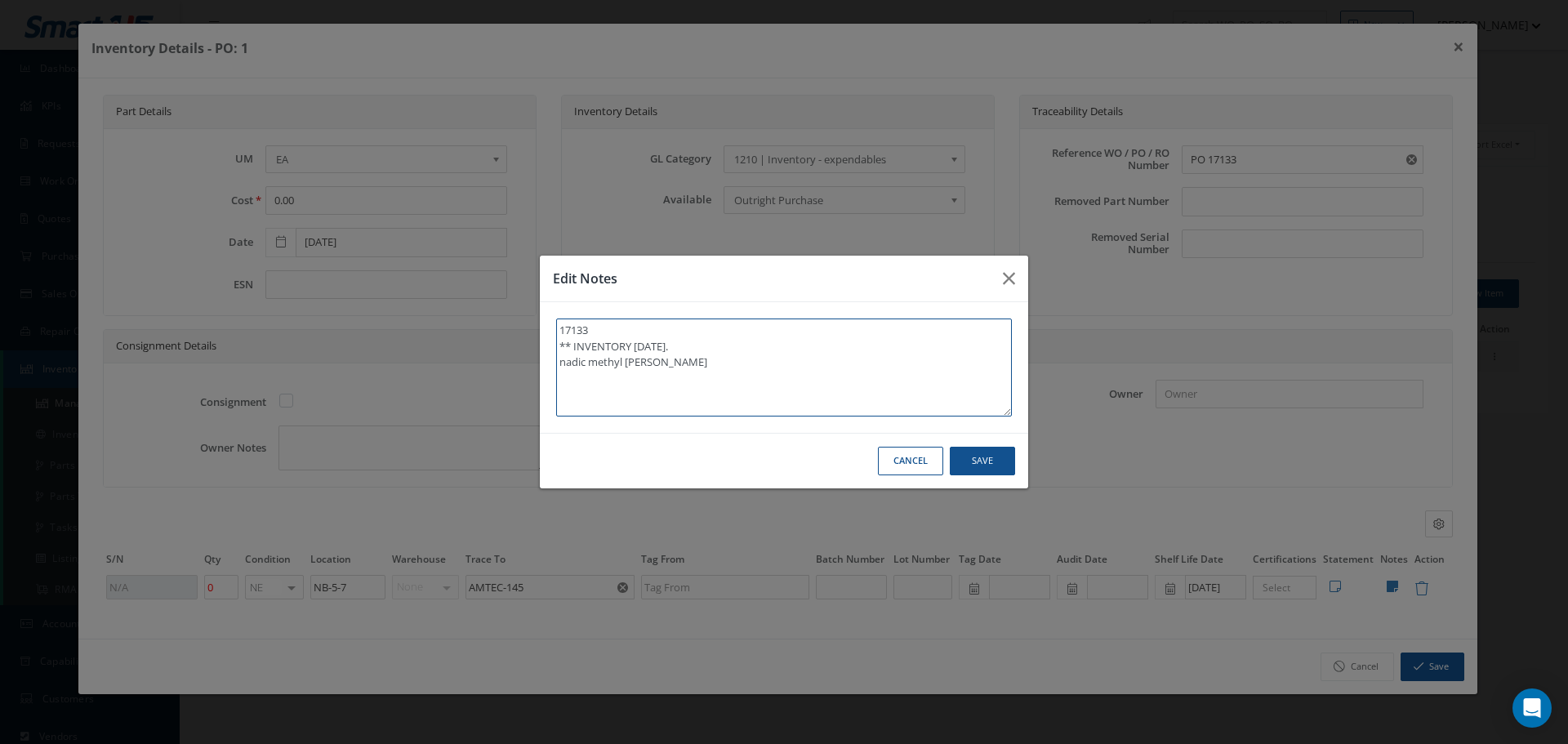
type textarea "17133 ** INVENTORY 12/09/2024. nadic methyl an"
type textarea "17133 ** INVENTORY 12/09/2024. nadic methyl a"
type textarea "17133 ** INVENTORY 12/09/2024. nadic methyl"
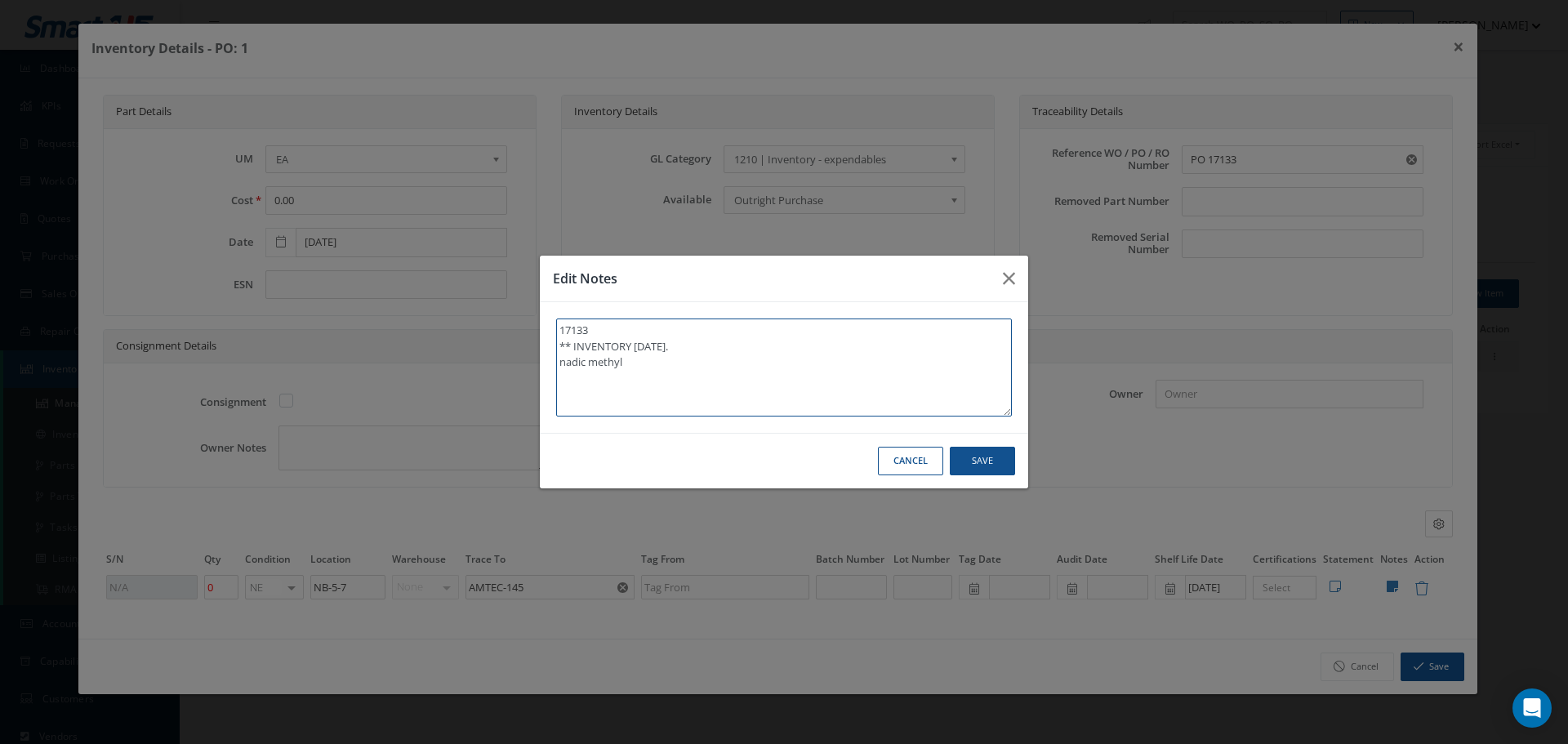
type textarea "17133 ** INVENTORY 12/09/2024. nadic methyl"
type textarea "17133 ** INVENTORY 12/09/2024. nadic methy"
type textarea "17133 ** INVENTORY 12/09/2024. nadic meth"
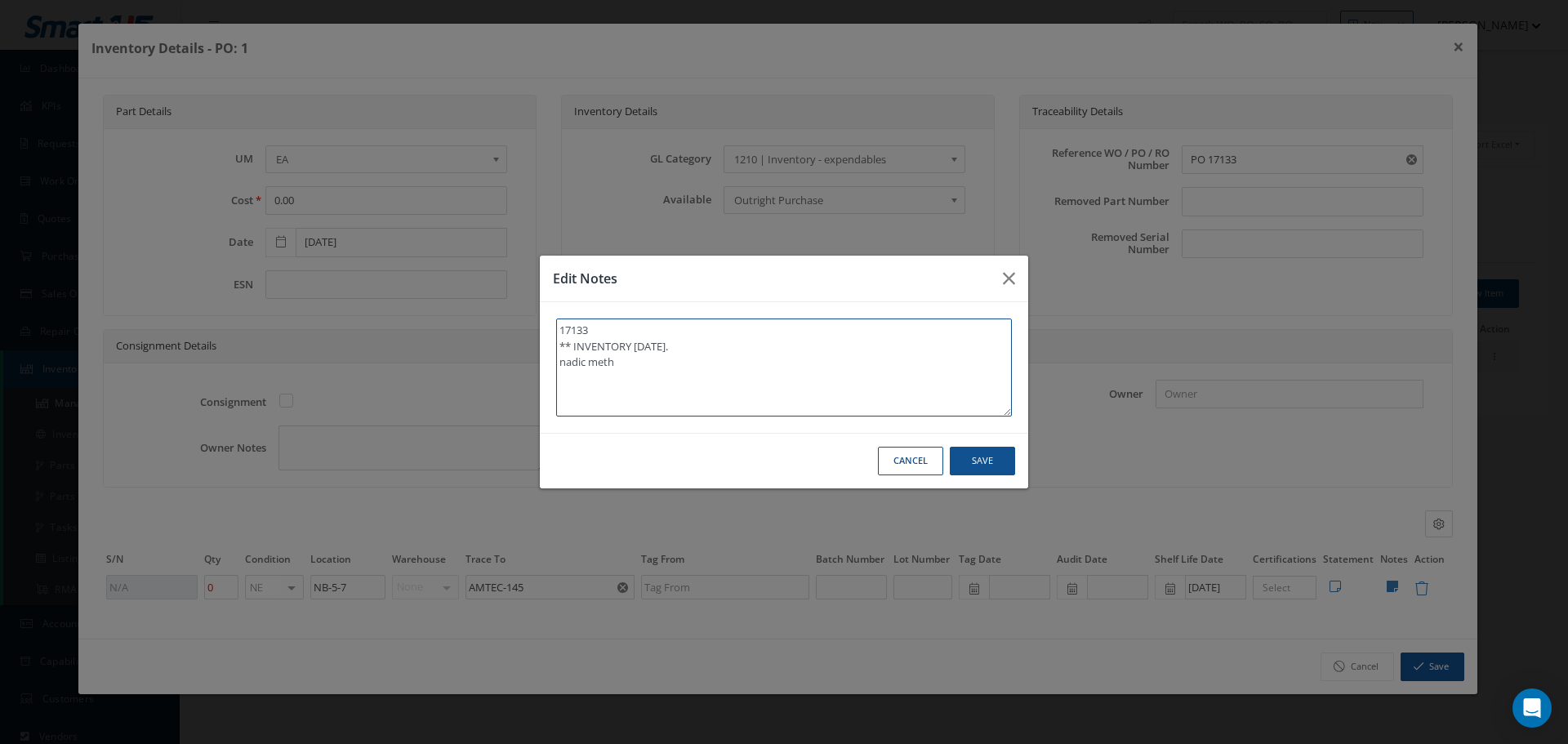
type textarea "17133 ** INVENTORY 12/09/2024. nadic met"
type textarea "17133 ** INVENTORY 12/09/2024. nadic me"
type textarea "17133 ** INVENTORY 12/09/2024. nadic m"
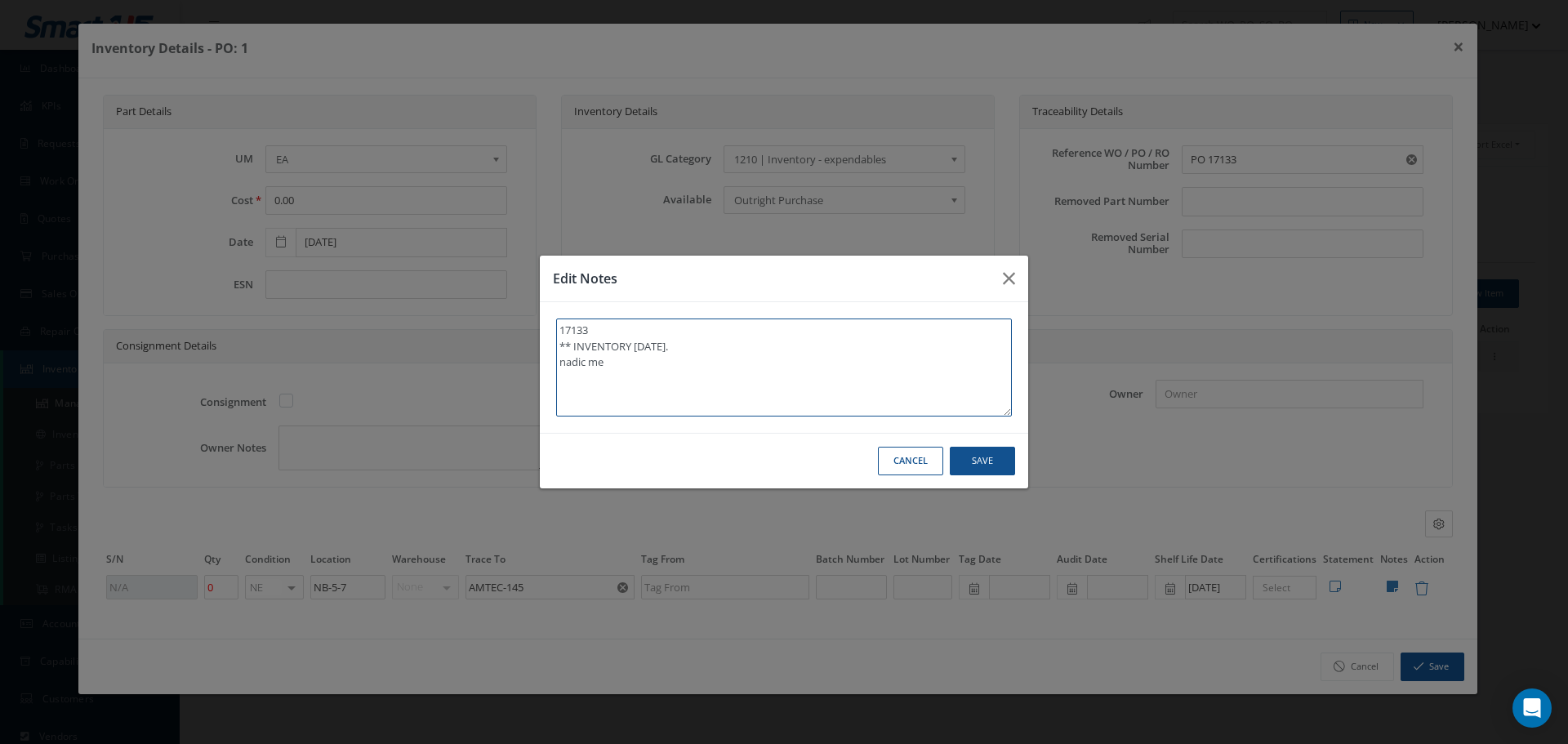
type textarea "17133 ** INVENTORY 12/09/2024. nadic m"
type textarea "17133 ** INVENTORY 12/09/2024. nadic"
type textarea "17133 ** INVENTORY 12/09/2024. nadi"
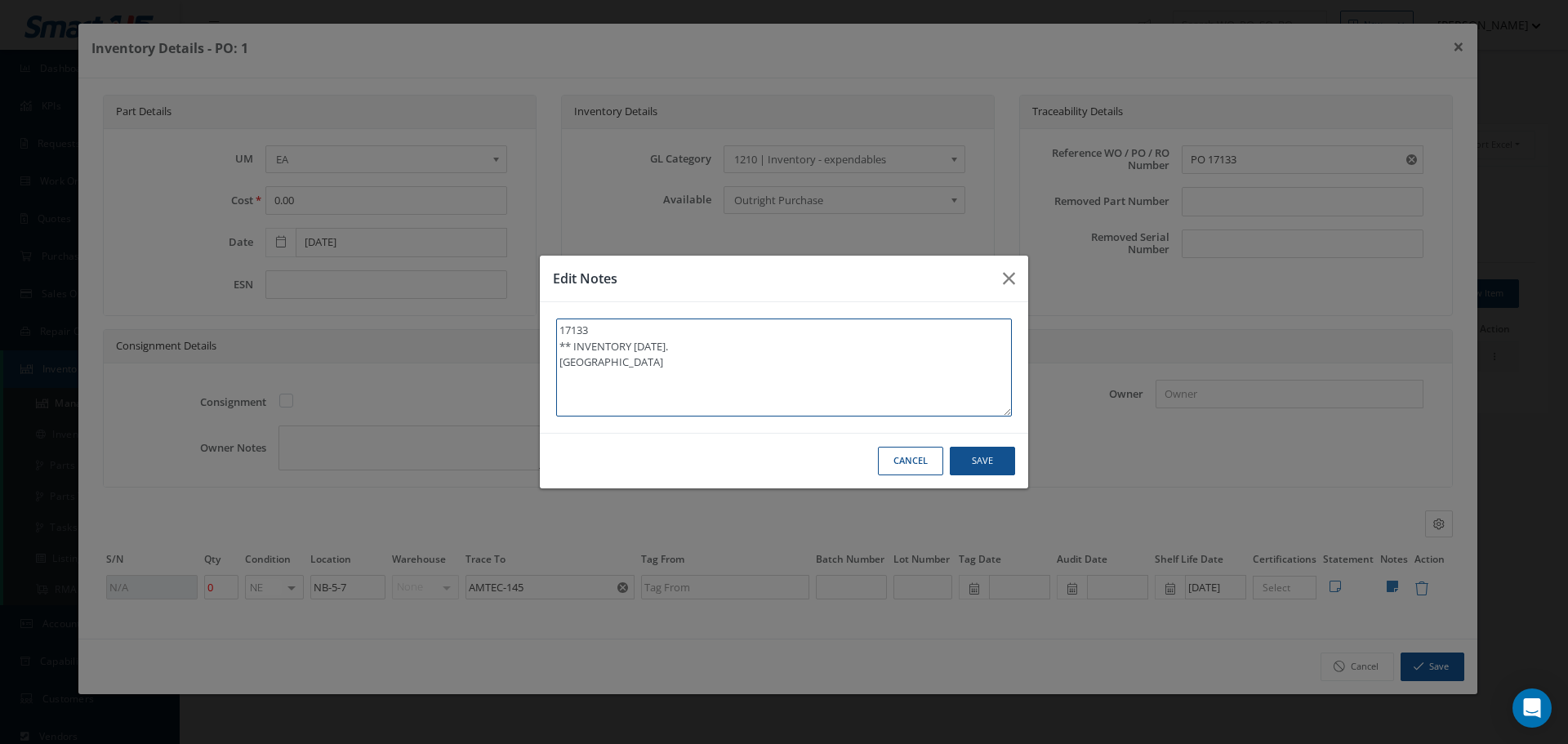
type textarea "17133 ** INVENTORY 12/09/2024. nad"
type textarea "17133 ** INVENTORY 12/09/2024. na"
type textarea "17133 ** INVENTORY 12/09/2024. n"
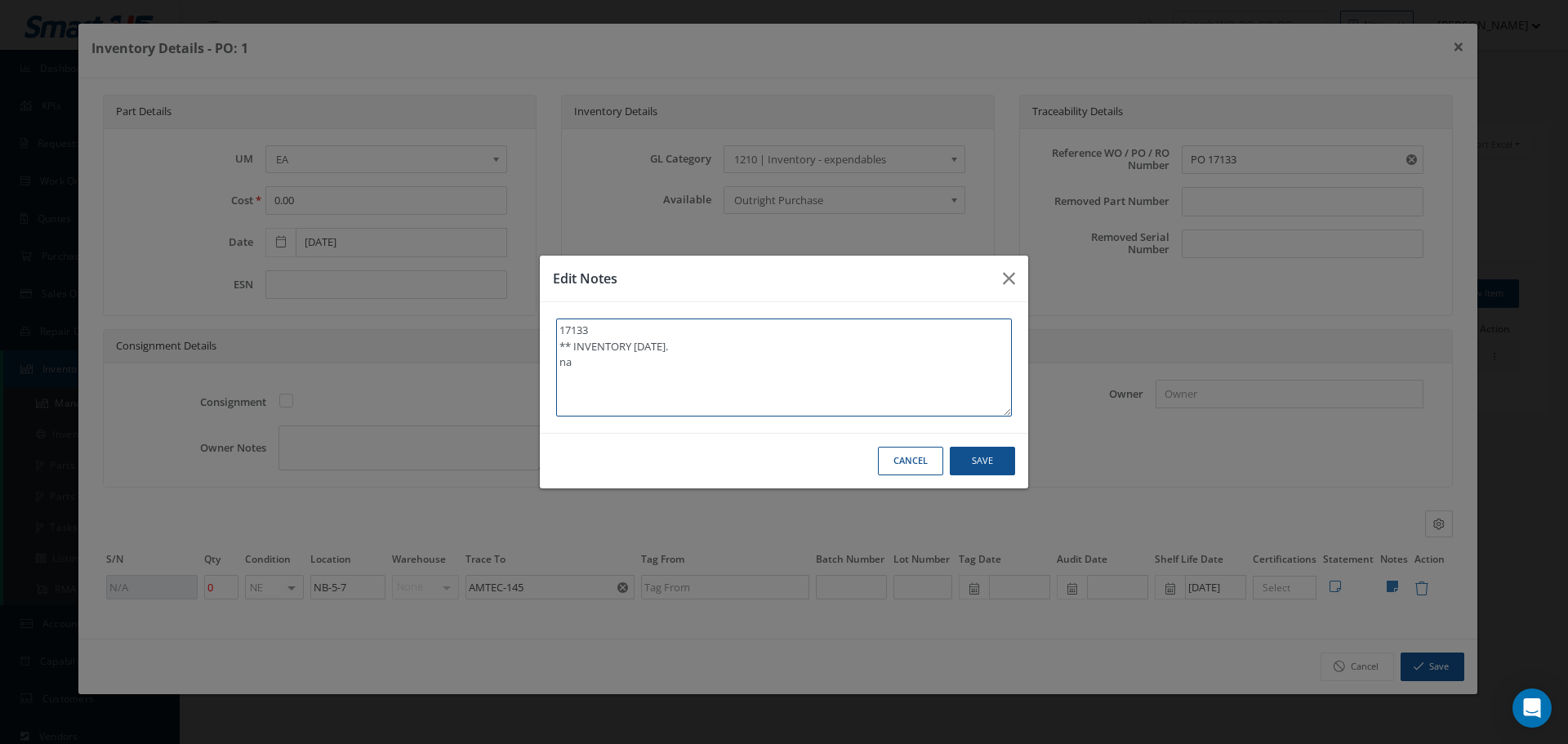
type textarea "17133 ** INVENTORY 12/09/2024. n"
type textarea "17133 ** INVENTORY 12/09/2024."
type textarea "17133 ** INVENTORY 12/09/2024. *"
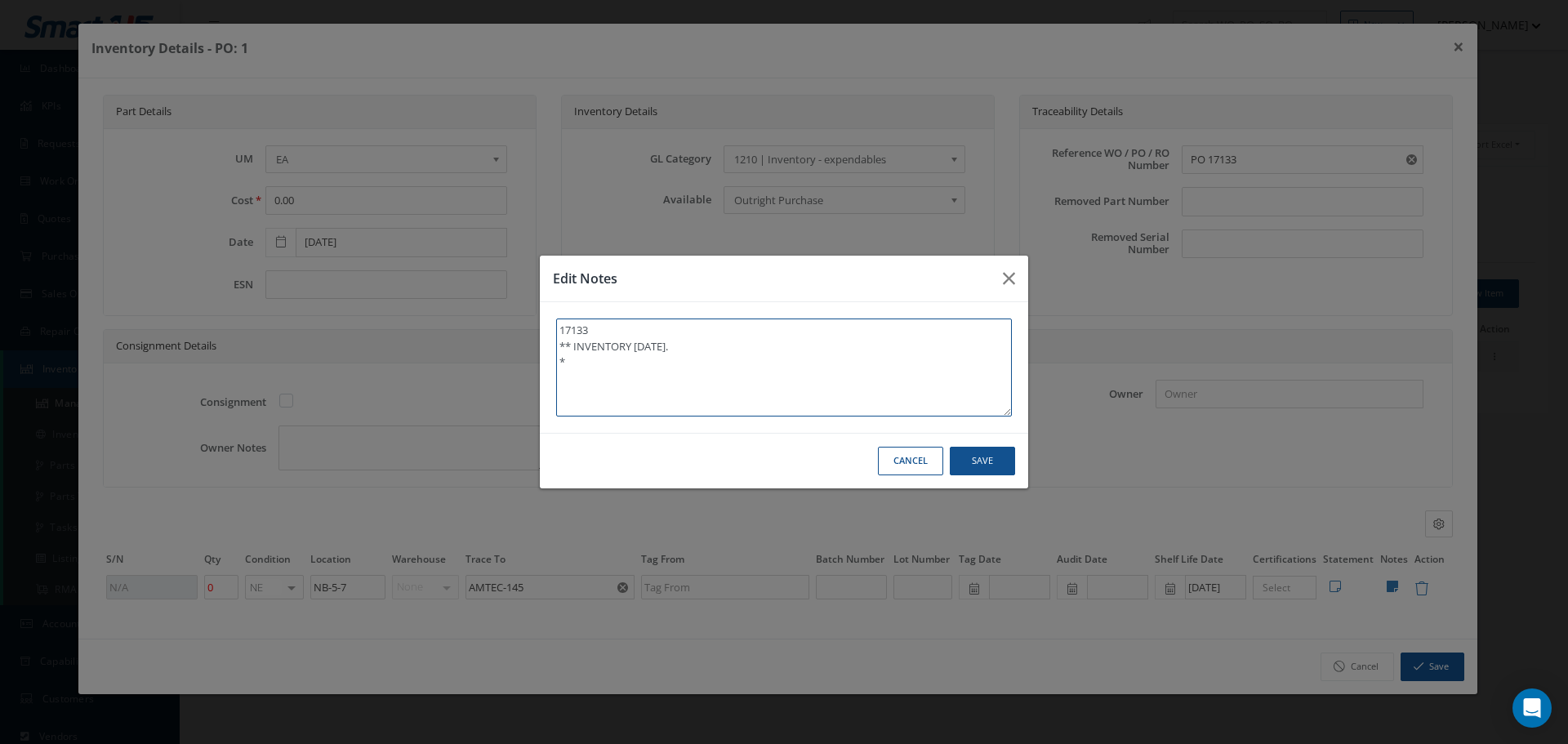
type textarea "17133 ** INVENTORY 12/09/2024. **"
type textarea "17133 ** INVENTORY 12/09/2024. ** E"
type textarea "17133 ** INVENTORY 12/09/2024. ** EX"
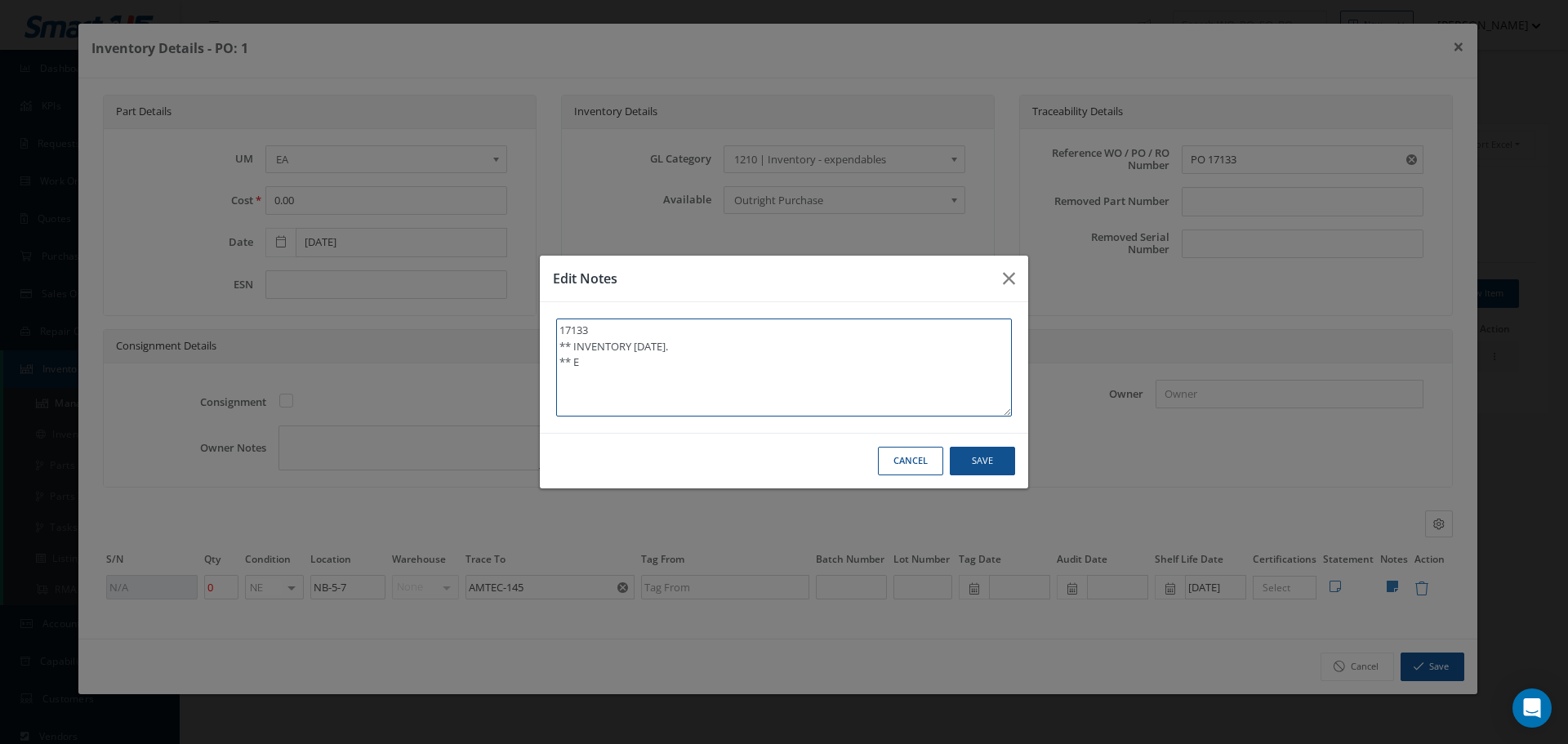
type textarea "17133 ** INVENTORY 12/09/2024. ** EX"
type textarea "17133 ** INVENTORY 12/09/2024. ** EXP"
type textarea "17133 ** INVENTORY 12/09/2024. ** EXPI"
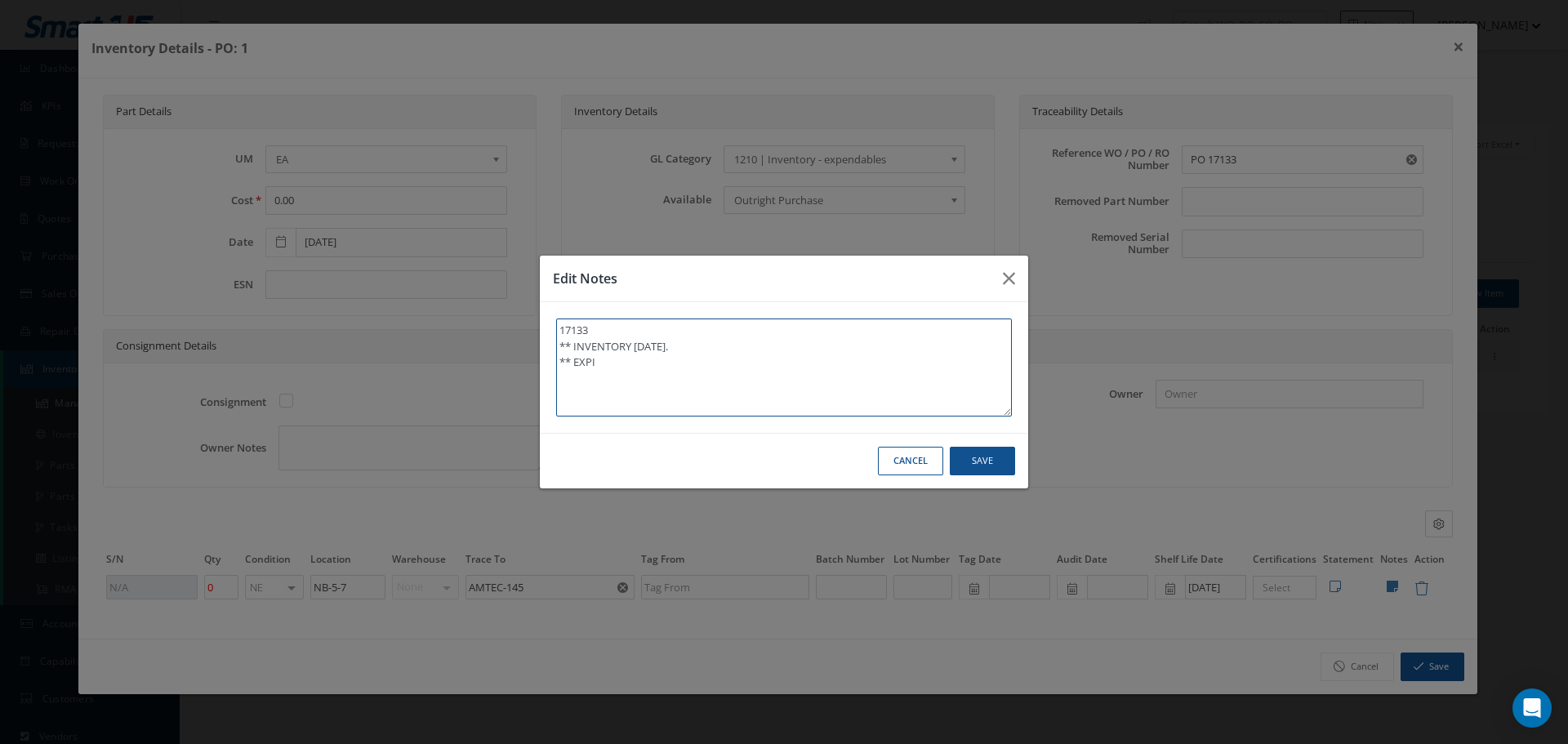
type textarea "17133 ** INVENTORY 12/09/2024. ** EXPIR"
type textarea "17133 ** INVENTORY 12/09/2024. ** EXPIRE"
type textarea "17133 ** INVENTORY 12/09/2024. ** EXPIRED"
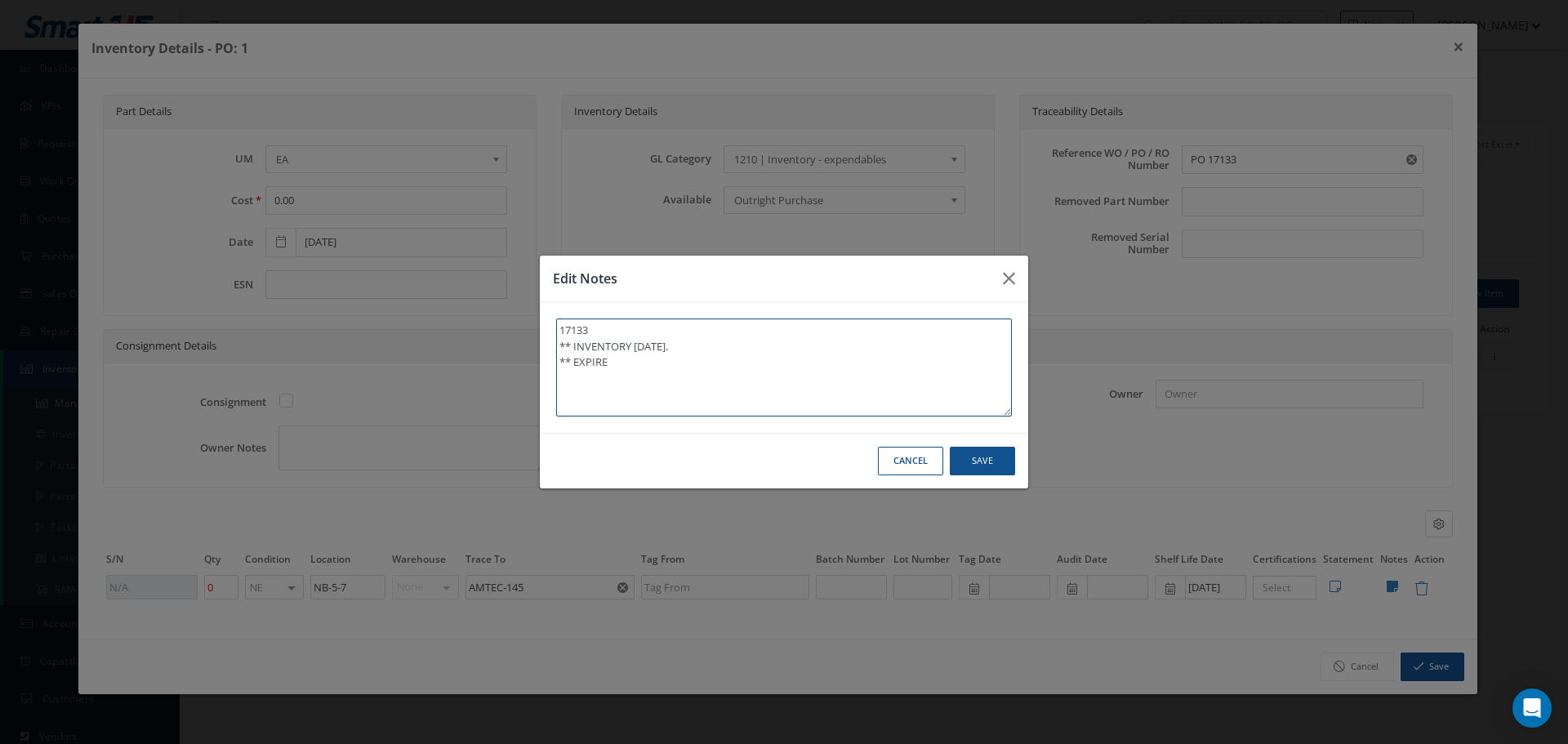
type textarea "17133 ** INVENTORY 12/09/2024. ** EXPIRED"
type textarea "17133 ** INVENTORY 12/09/2024. ** EXPIRED."
drag, startPoint x: 554, startPoint y: 364, endPoint x: 585, endPoint y: 358, distance: 31.6
click at [0, 0] on div "17133 ** INVENTORY 12/09/2024. ** EXPIRED." at bounding box center [0, 0] width 0 height 0
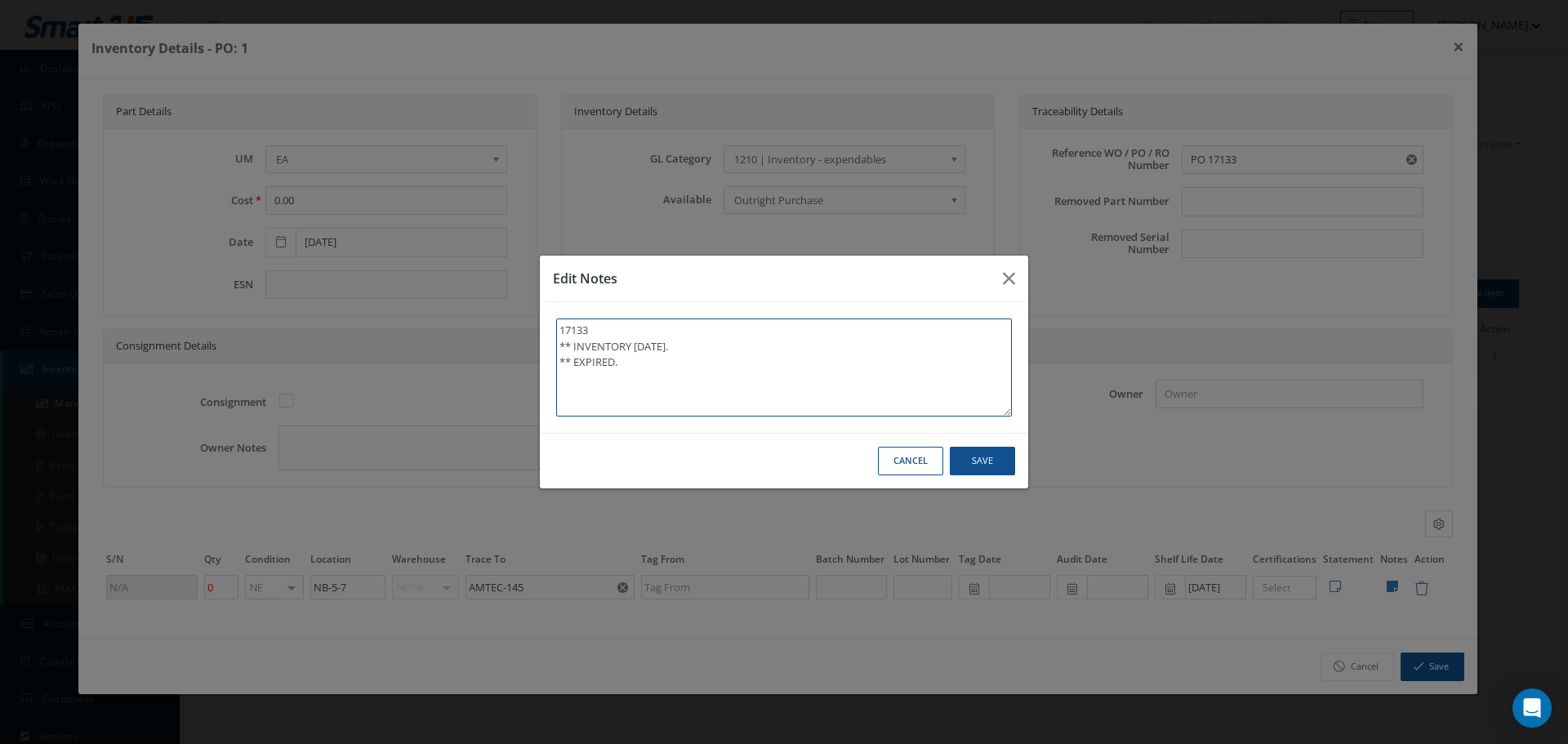
drag, startPoint x: 558, startPoint y: 357, endPoint x: 671, endPoint y: 369, distance: 113.6
click at [671, 369] on textarea "17133 ** INVENTORY 12/09/2024. ** EXPIRED." at bounding box center [784, 367] width 456 height 98
click at [0, 0] on button "Save" at bounding box center [0, 0] width 0 height 0
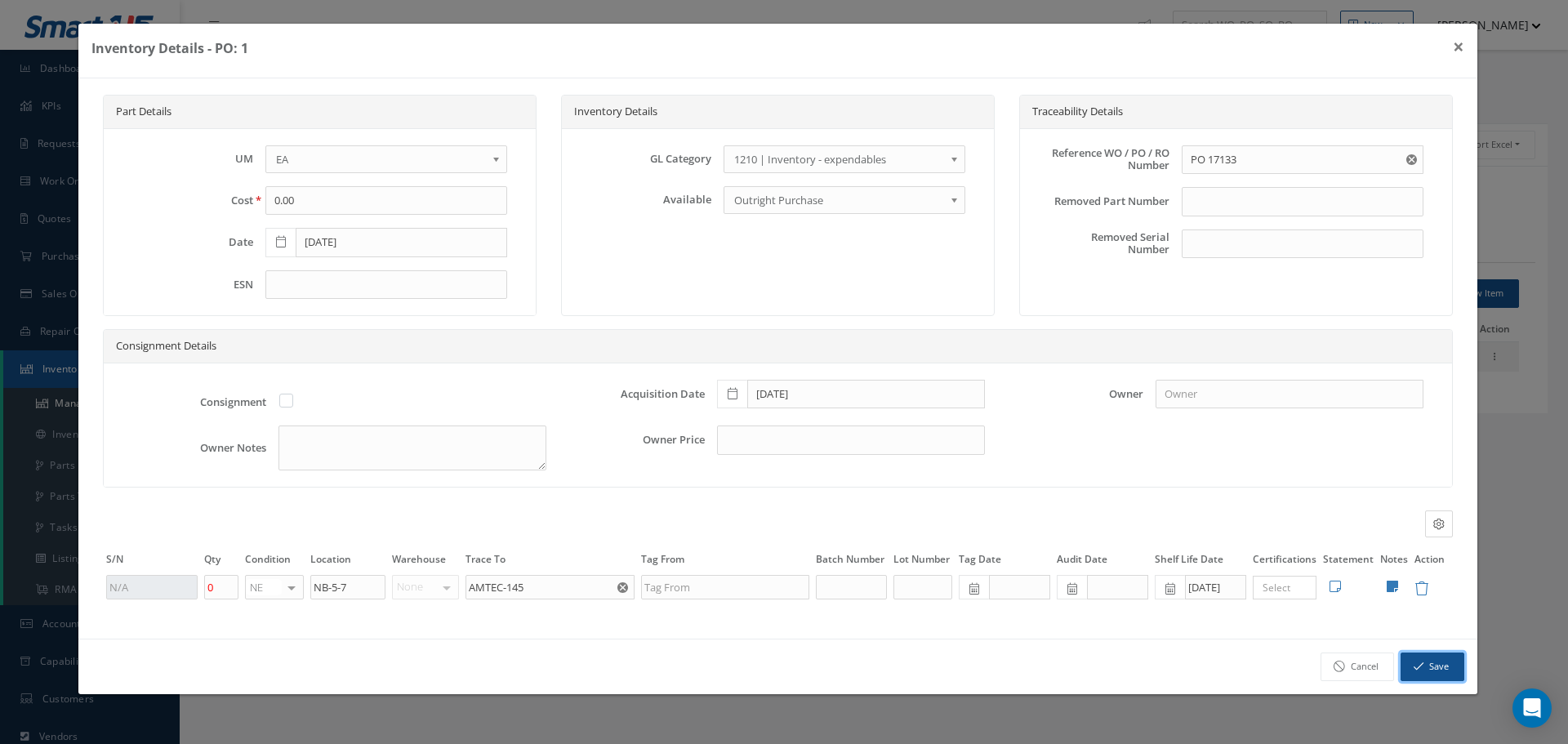
click at [1437, 656] on button "Save" at bounding box center [1432, 667] width 64 height 29
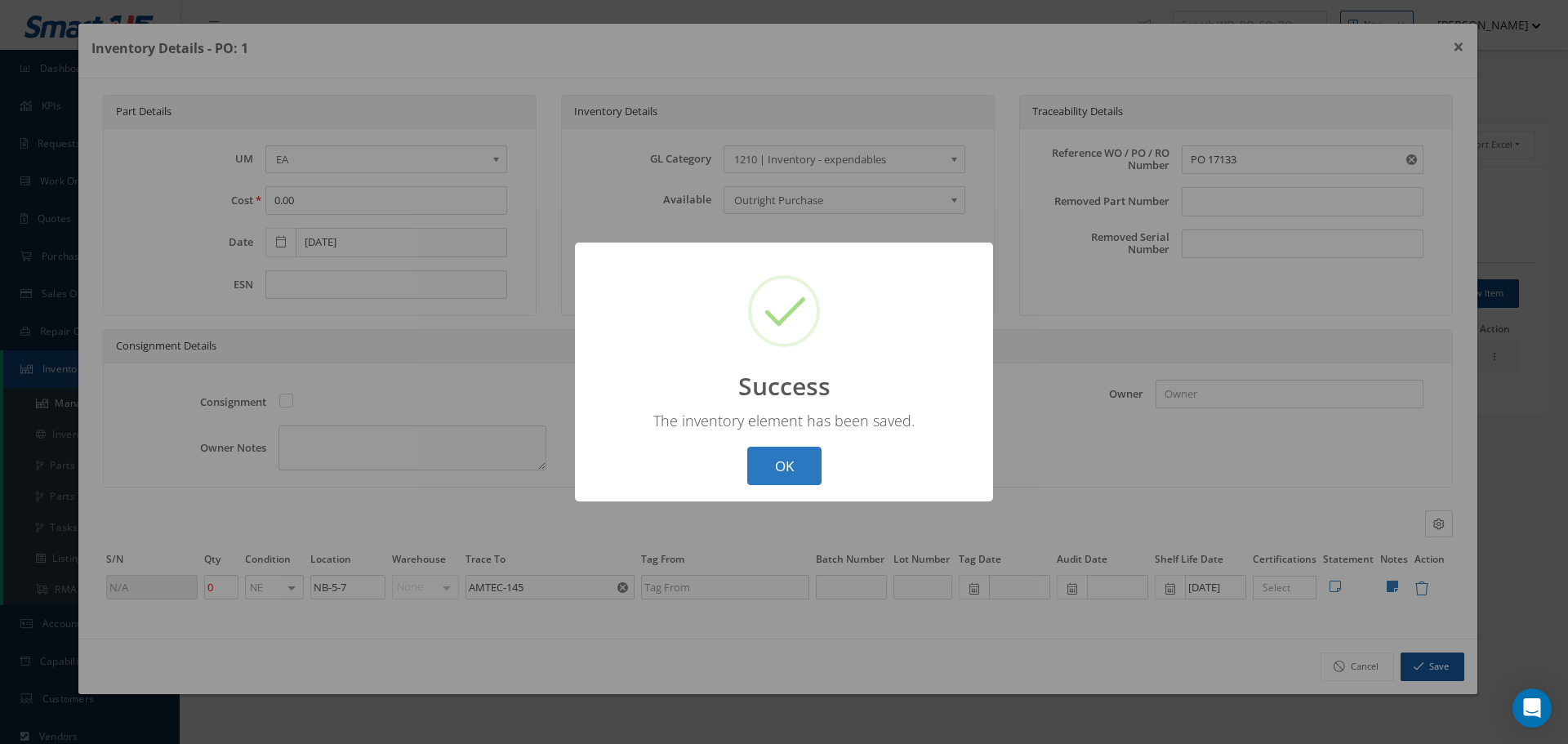
click at [788, 463] on button "OK" at bounding box center [784, 466] width 75 height 39
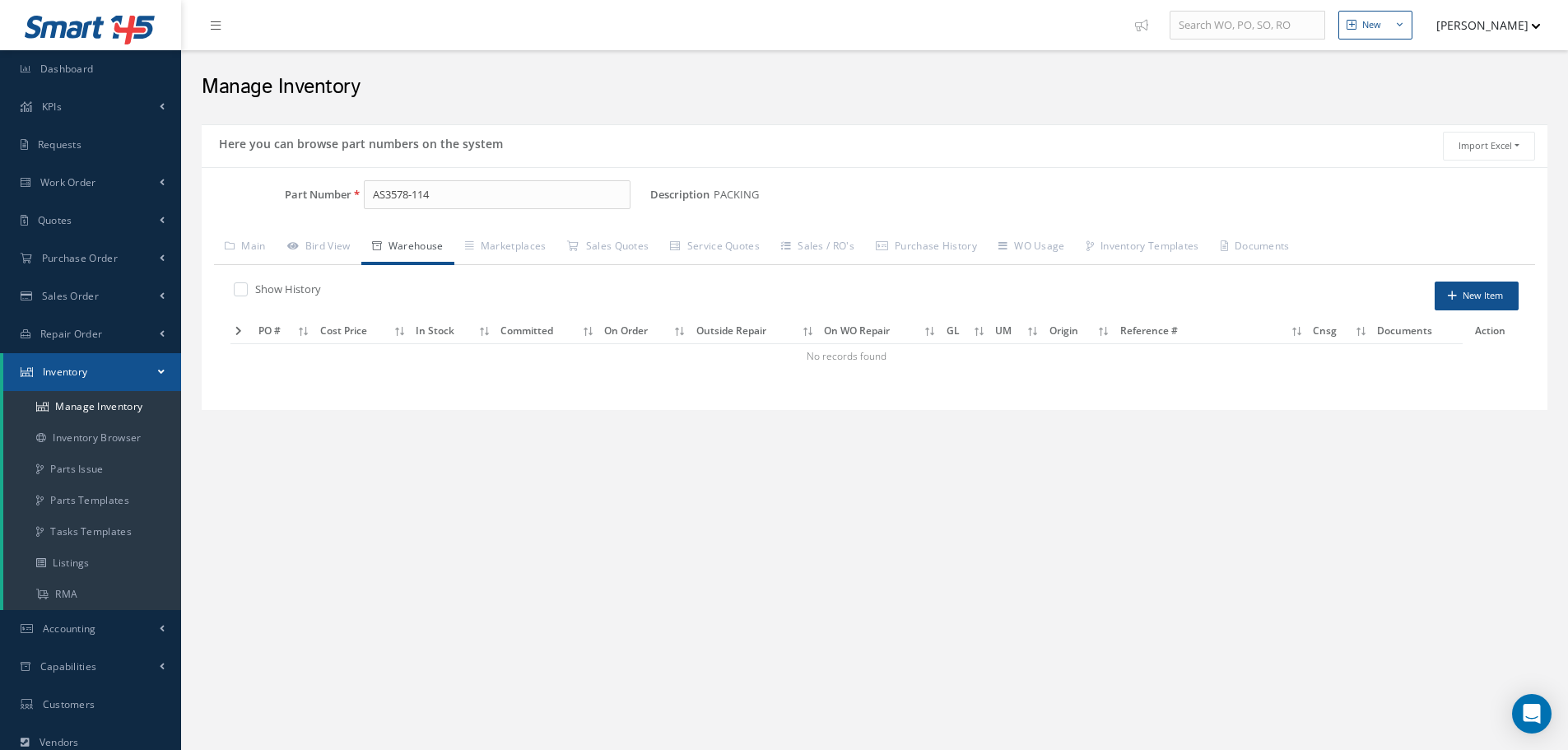
click at [247, 291] on label at bounding box center [249, 289] width 5 height 15
click at [241, 291] on input "checkbox" at bounding box center [240, 291] width 11 height 11
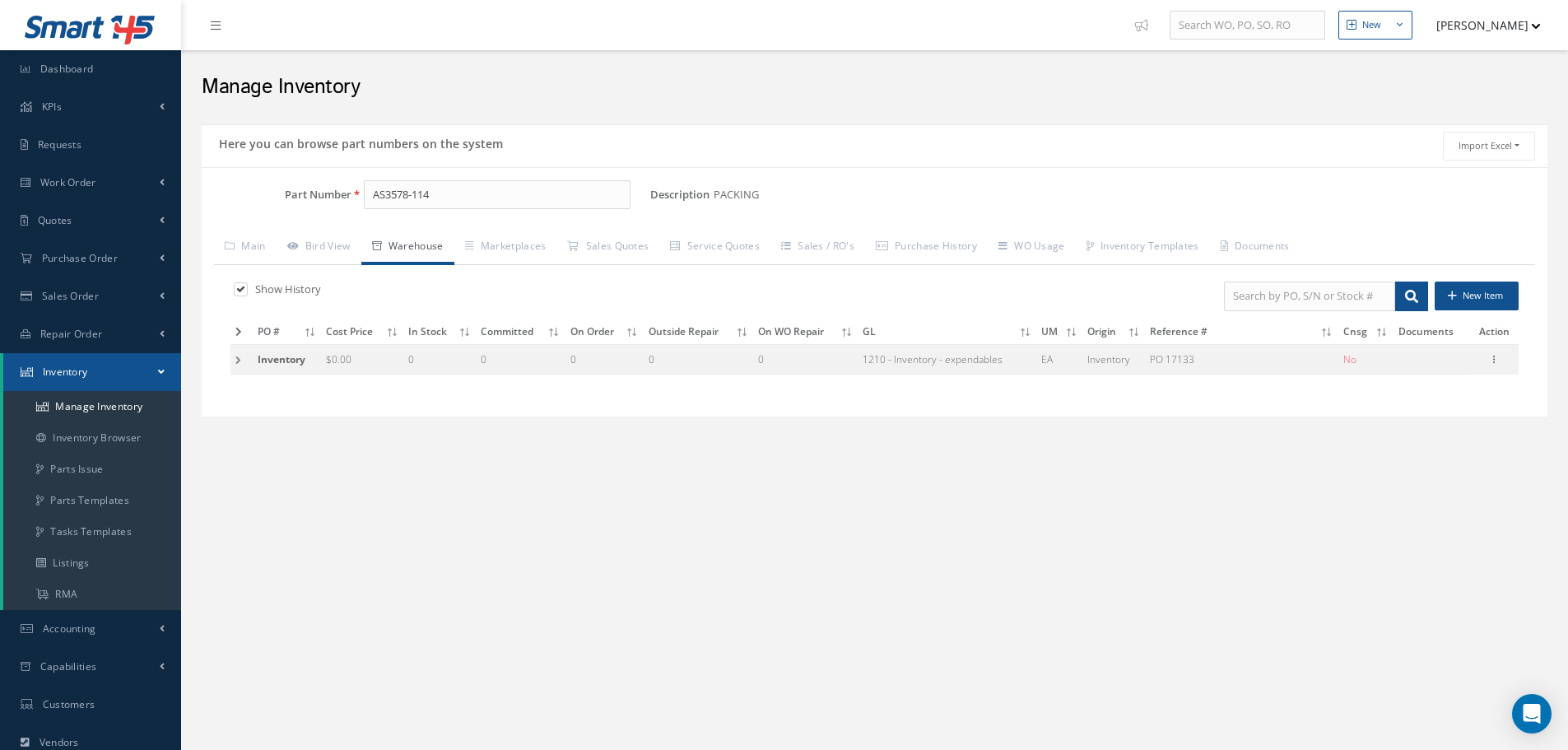
click at [247, 290] on label at bounding box center [249, 289] width 5 height 15
click at [240, 290] on input "checkbox" at bounding box center [240, 291] width 11 height 11
checkbox input "false"
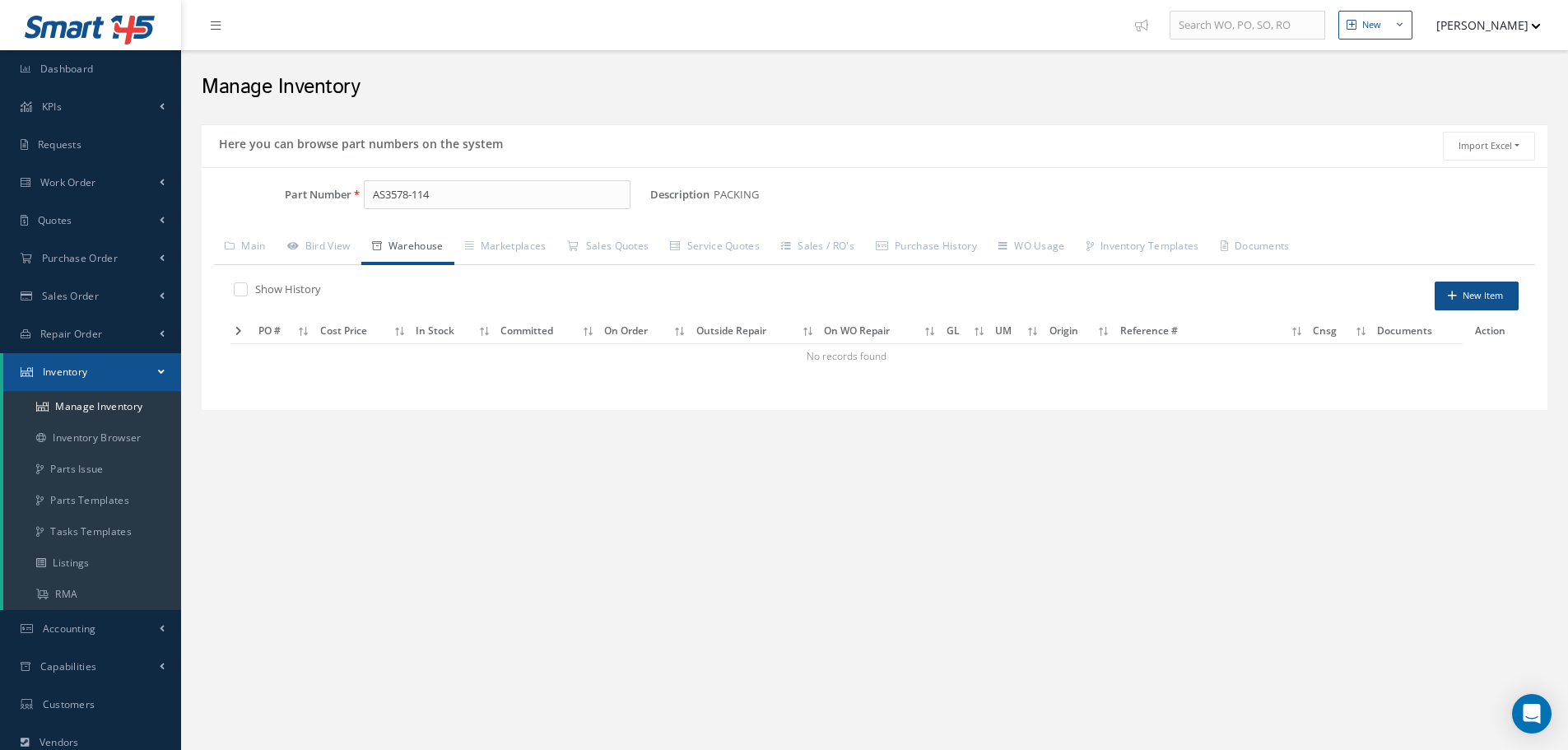
click at [455, 182] on div "Part Number AS3578-114 Description PACKING Alternates Based on the selected Gen…" at bounding box center [874, 289] width 1346 height 243
click at [463, 208] on input "AS3578-114" at bounding box center [497, 195] width 267 height 30
type input "A"
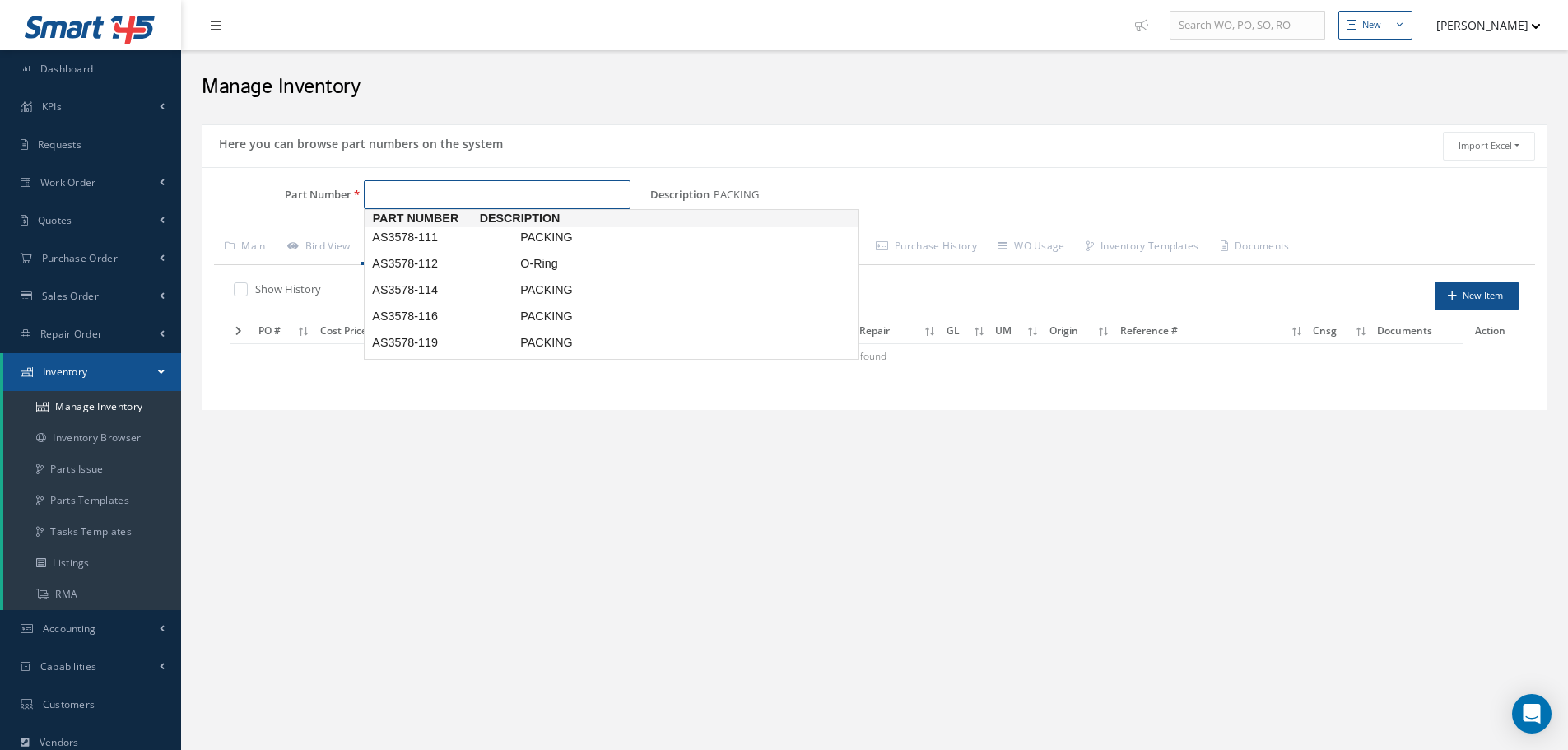
scroll to position [0, 0]
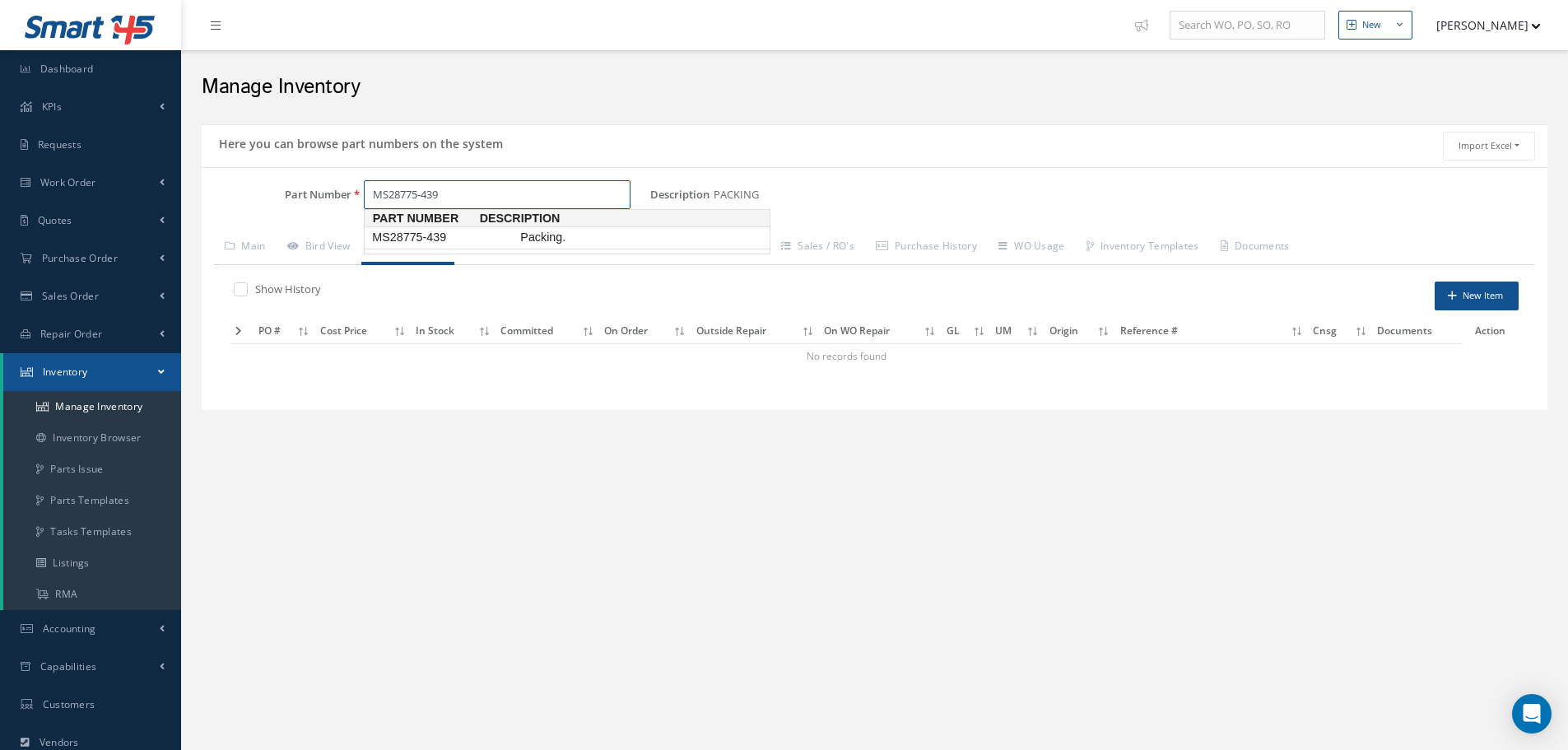
click at [436, 239] on span "MS28775-439" at bounding box center [442, 237] width 148 height 17
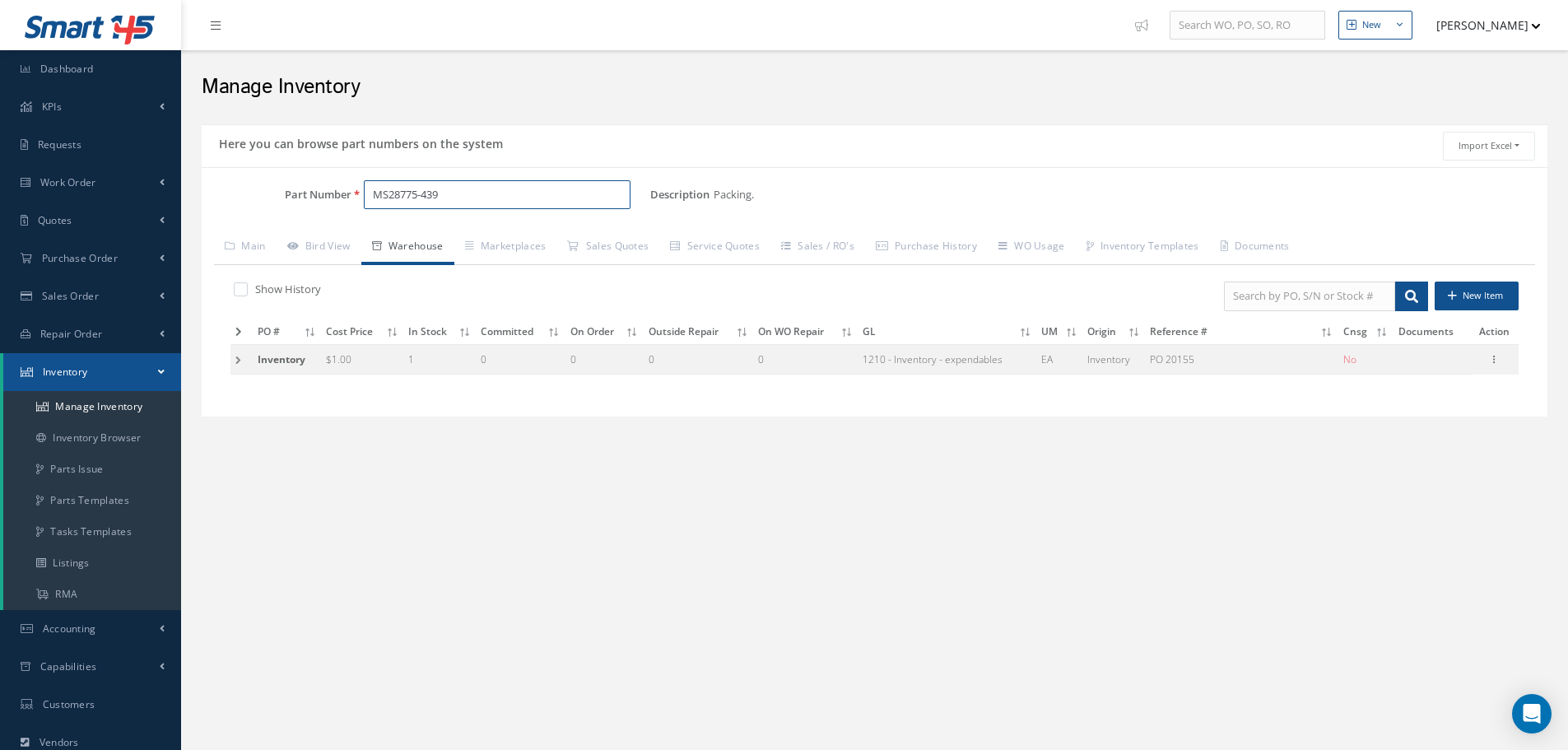
type input "MS28775-439"
click at [1524, 366] on div "Show History New Item PO # Cost Price In Stock Committed On Order Outside Repai…" at bounding box center [874, 334] width 1320 height 139
click at [75, 186] on span "Work Order" at bounding box center [68, 182] width 56 height 14
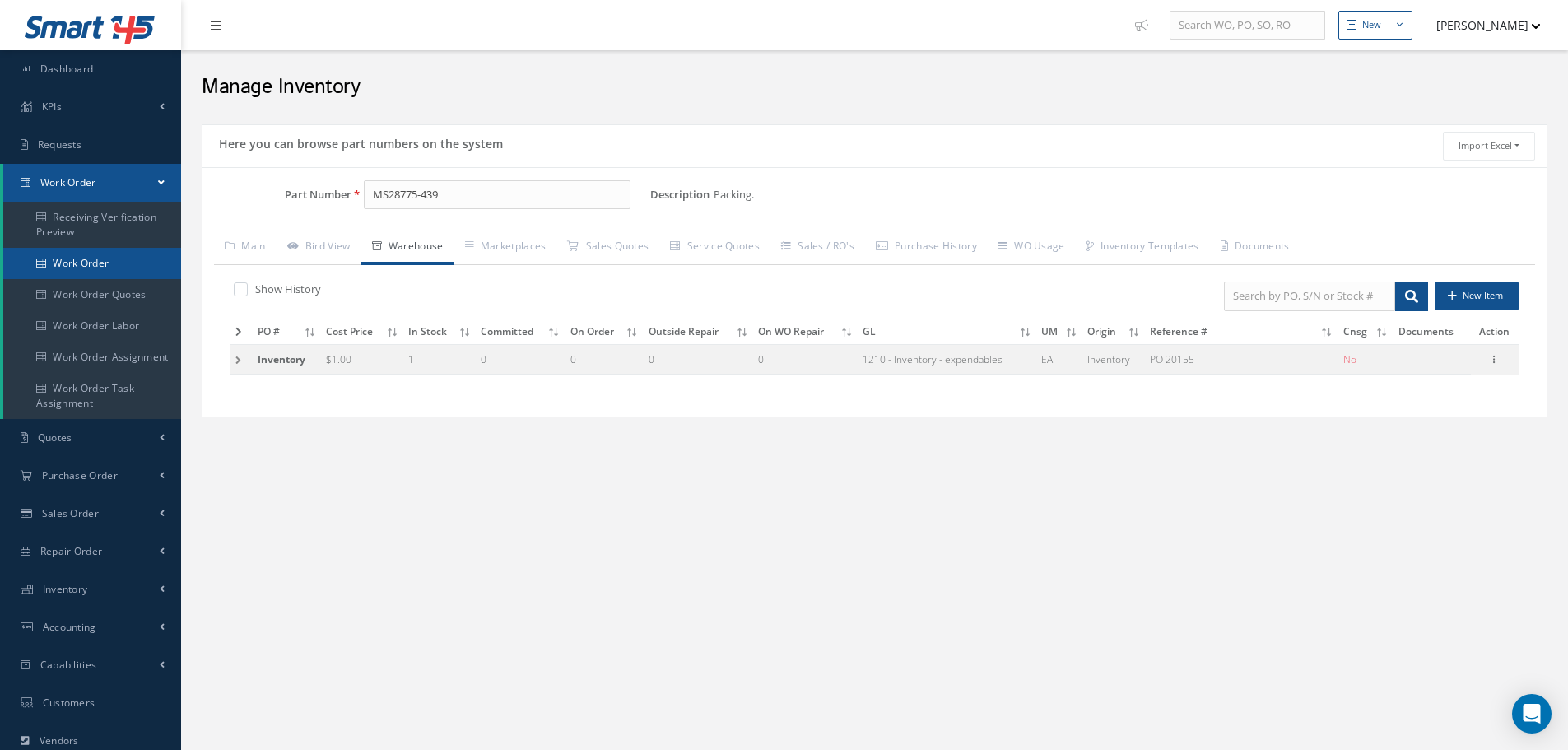
drag, startPoint x: 82, startPoint y: 272, endPoint x: 76, endPoint y: 265, distance: 9.2
click at [80, 271] on link "Work Order" at bounding box center [93, 263] width 178 height 31
click at [76, 265] on link "Work Order" at bounding box center [93, 263] width 178 height 31
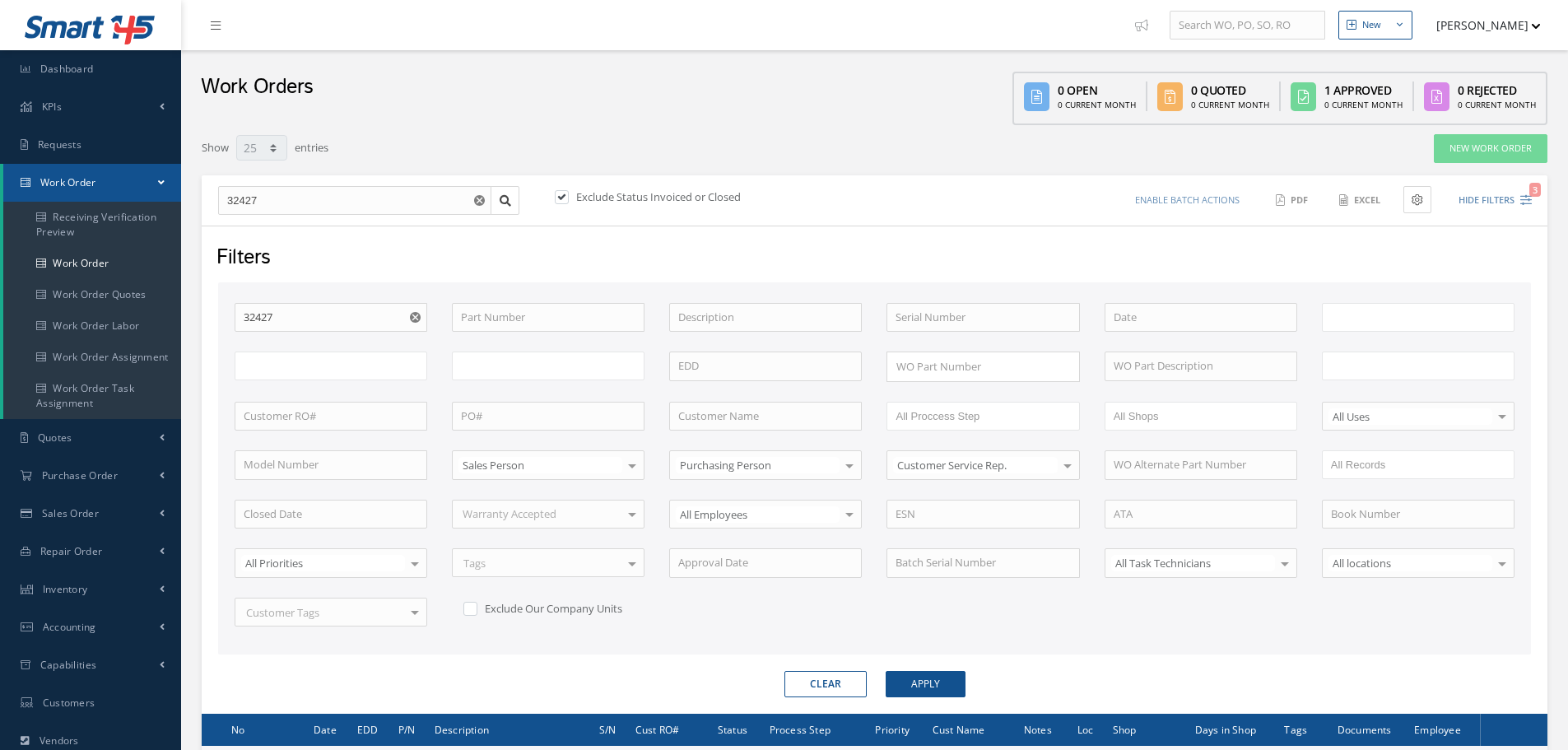
select select "25"
type input "All Work Request"
type input "All Work Performed"
type input "All Status"
type input "WO Part Status"
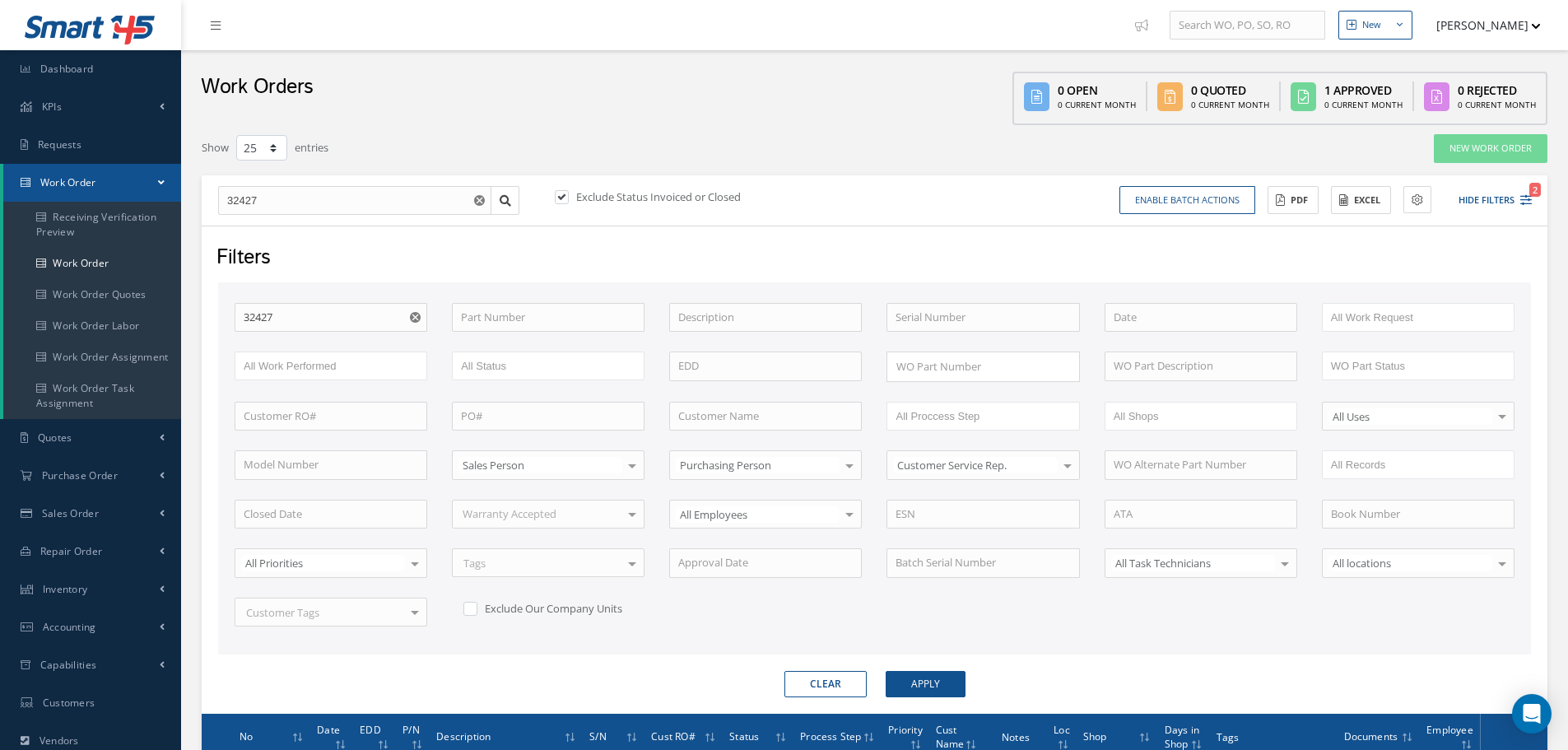
scroll to position [211, 0]
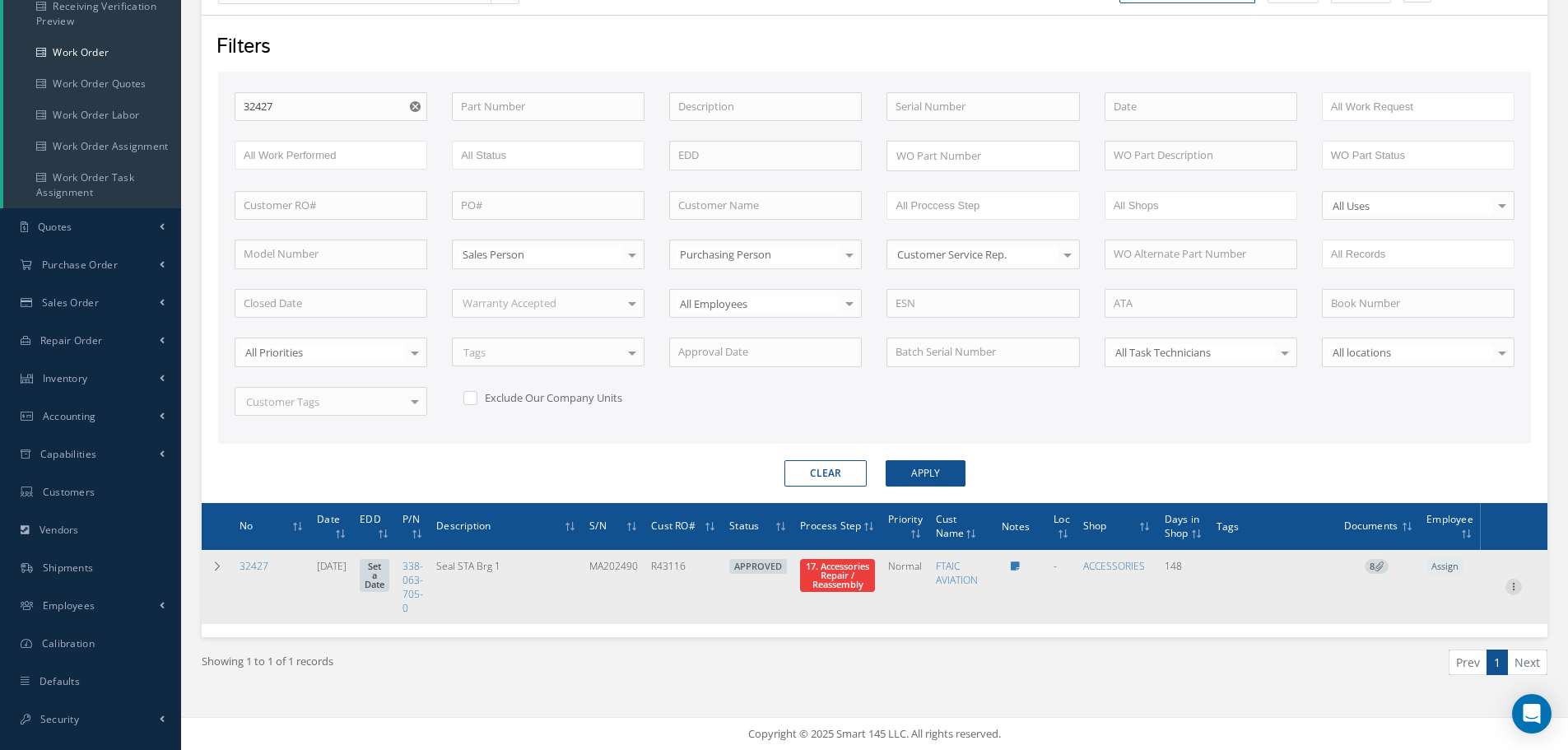
click at [1514, 587] on icon at bounding box center [1514, 585] width 16 height 14
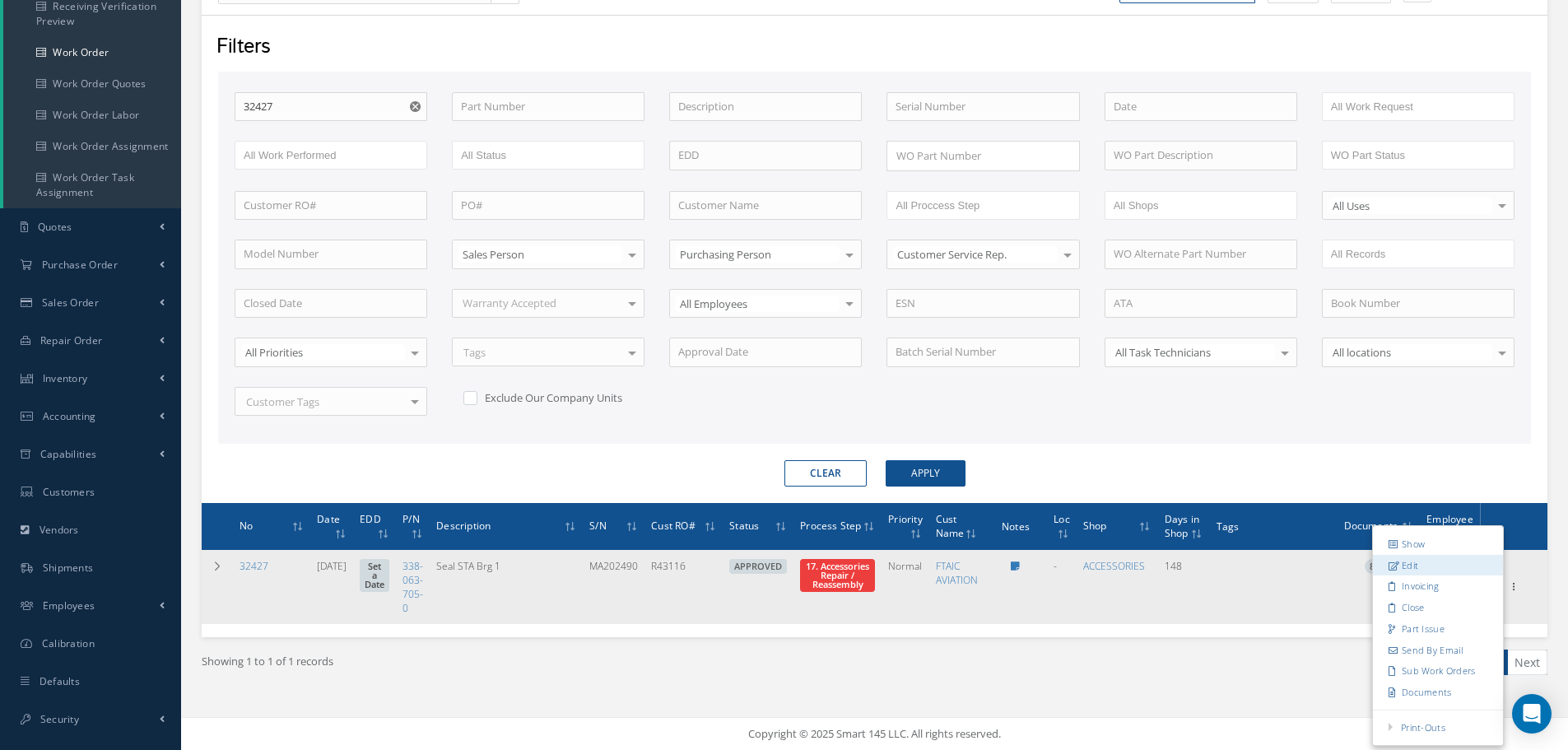
click at [1437, 567] on link "Edit" at bounding box center [1437, 566] width 130 height 22
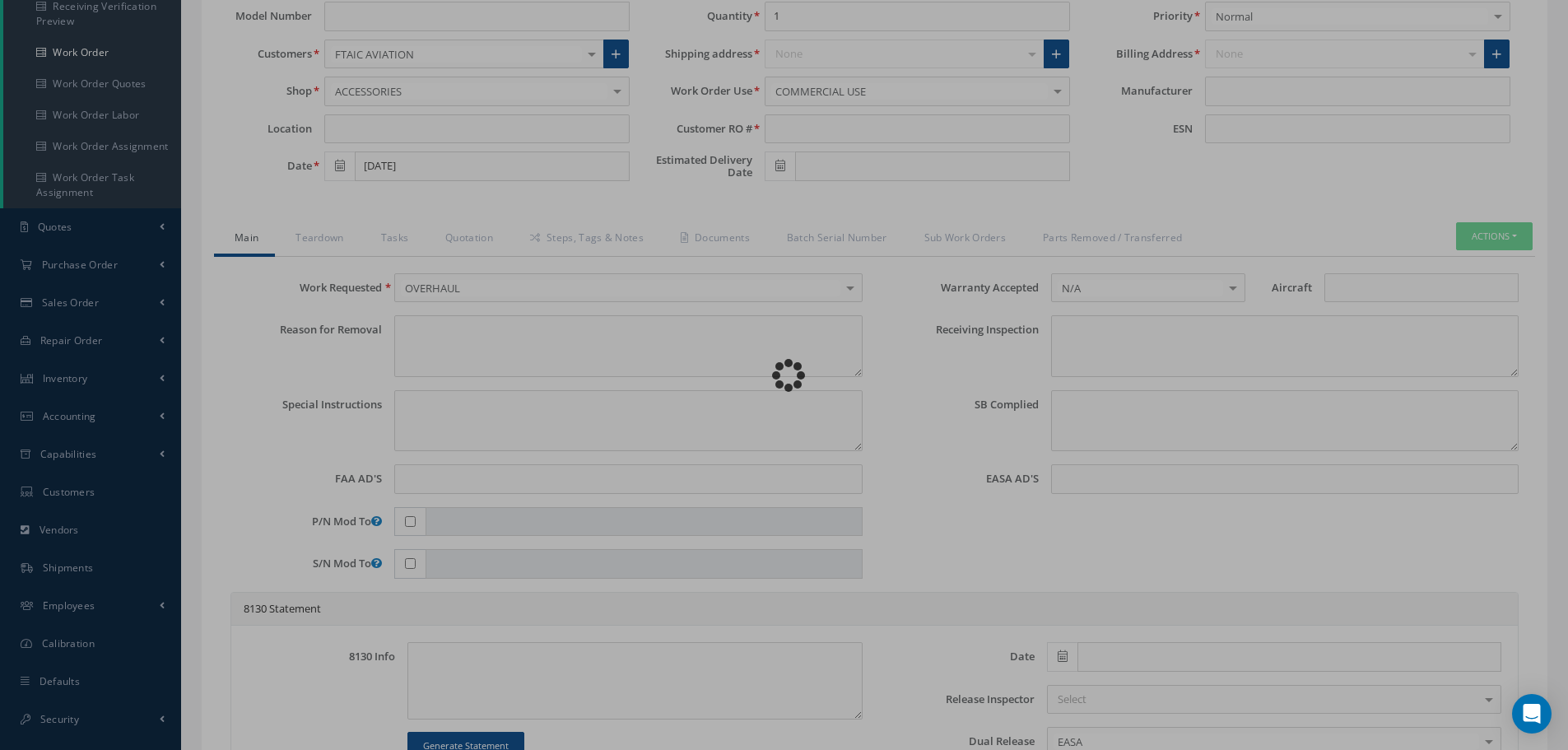
type input "338-063-705-0"
type input "[DATE]"
type input "Seal STA Brg 1"
type input "R43116"
type input "MA202490"
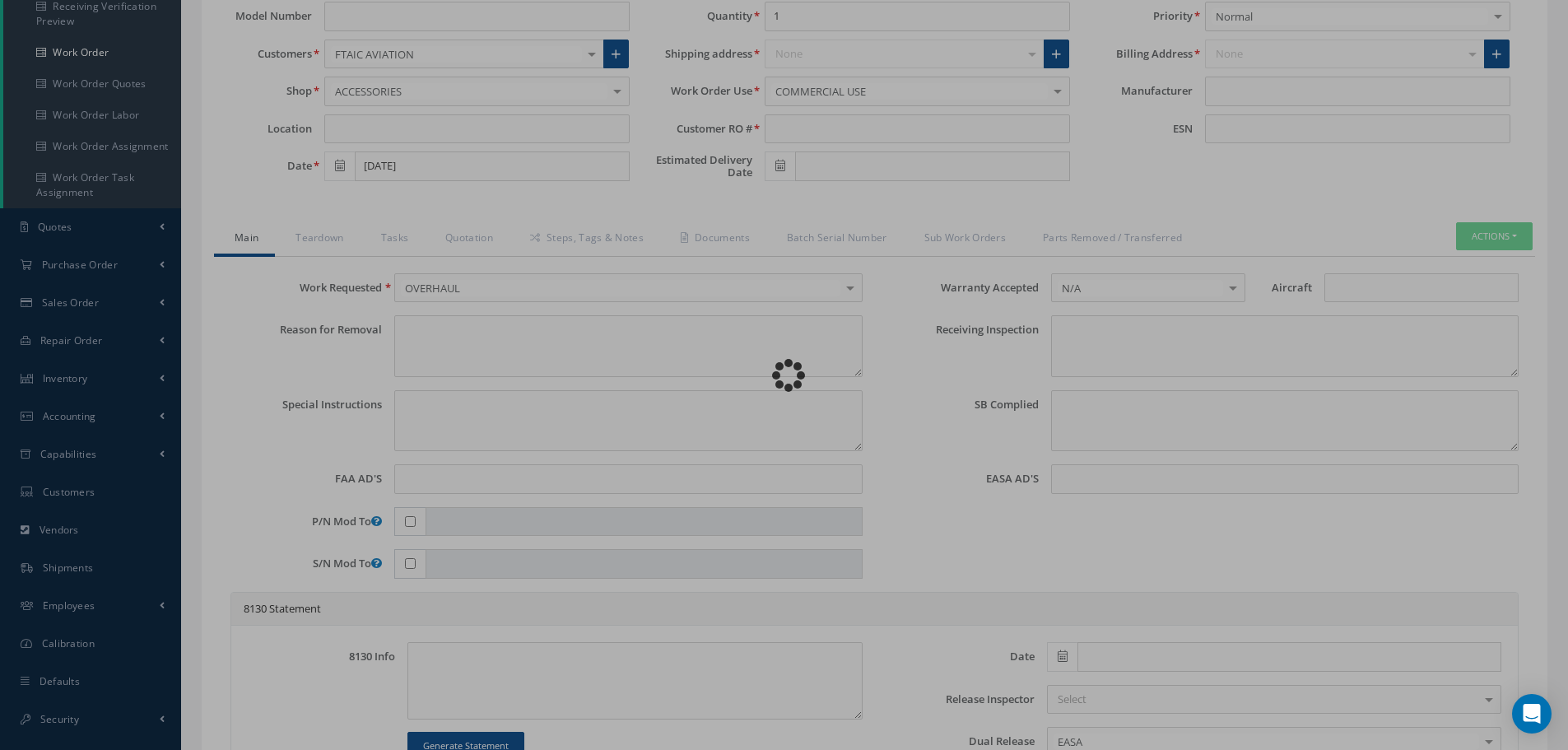
type input "577823"
type textarea "NONE"
type textarea "PLEASE SEE R.O. FOR DETAILS"
type textarea "NO VISUAL DAMAGE"
type textarea "None performed"
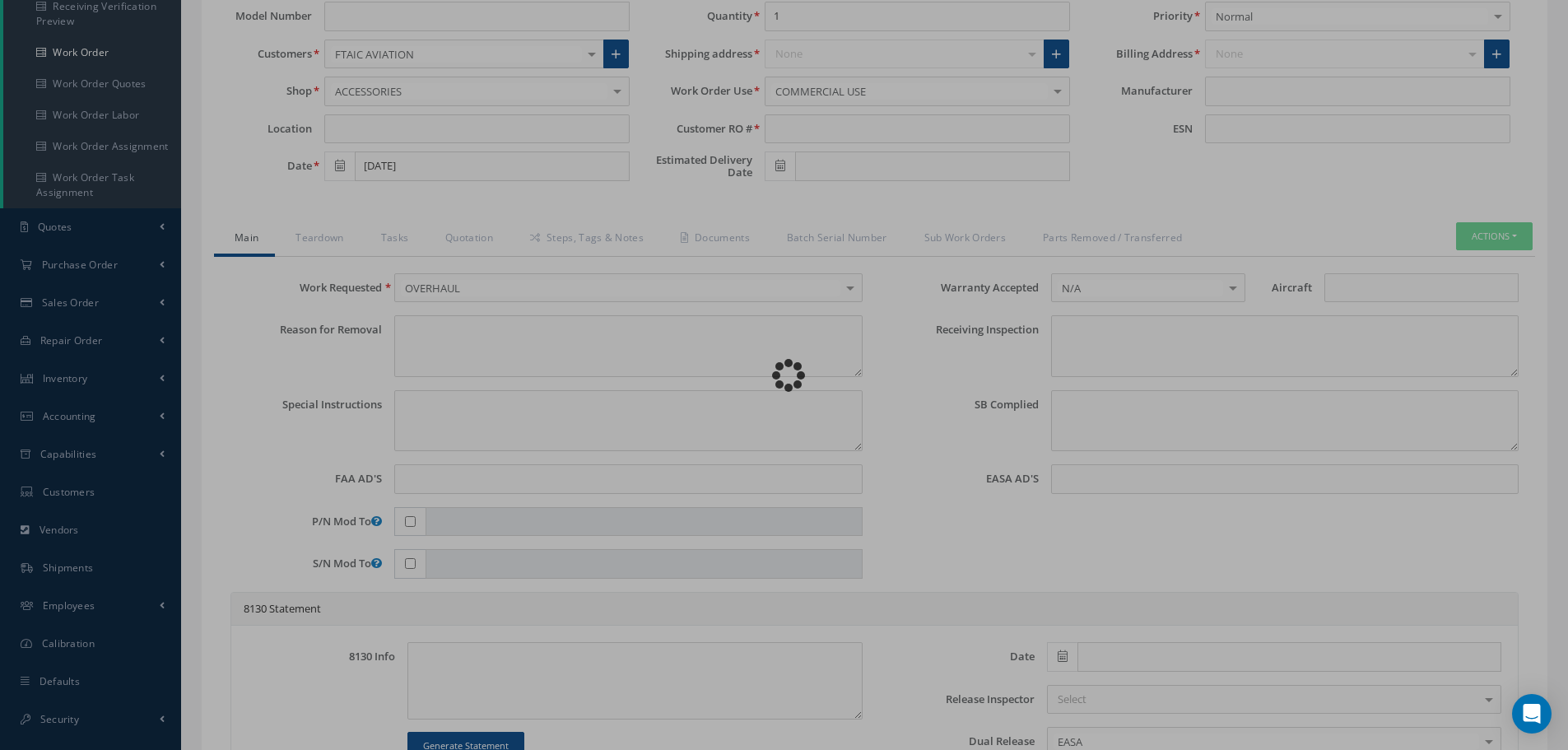
type textarea "Article was xxxxx in reference with the following Technical Standard : CFM56-5B…"
type textarea "Article has been approved to return to service."
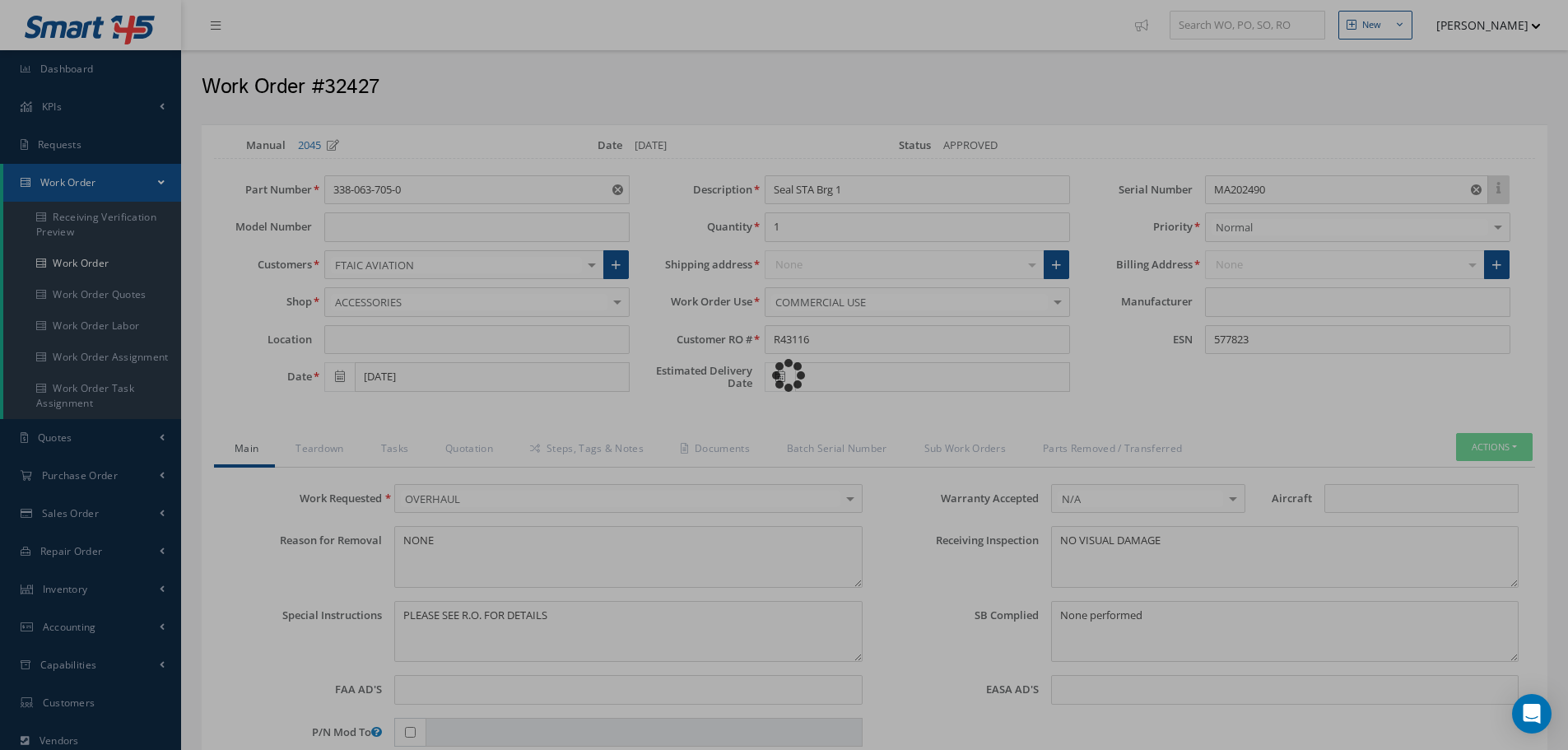
type input "CFM56-5B"
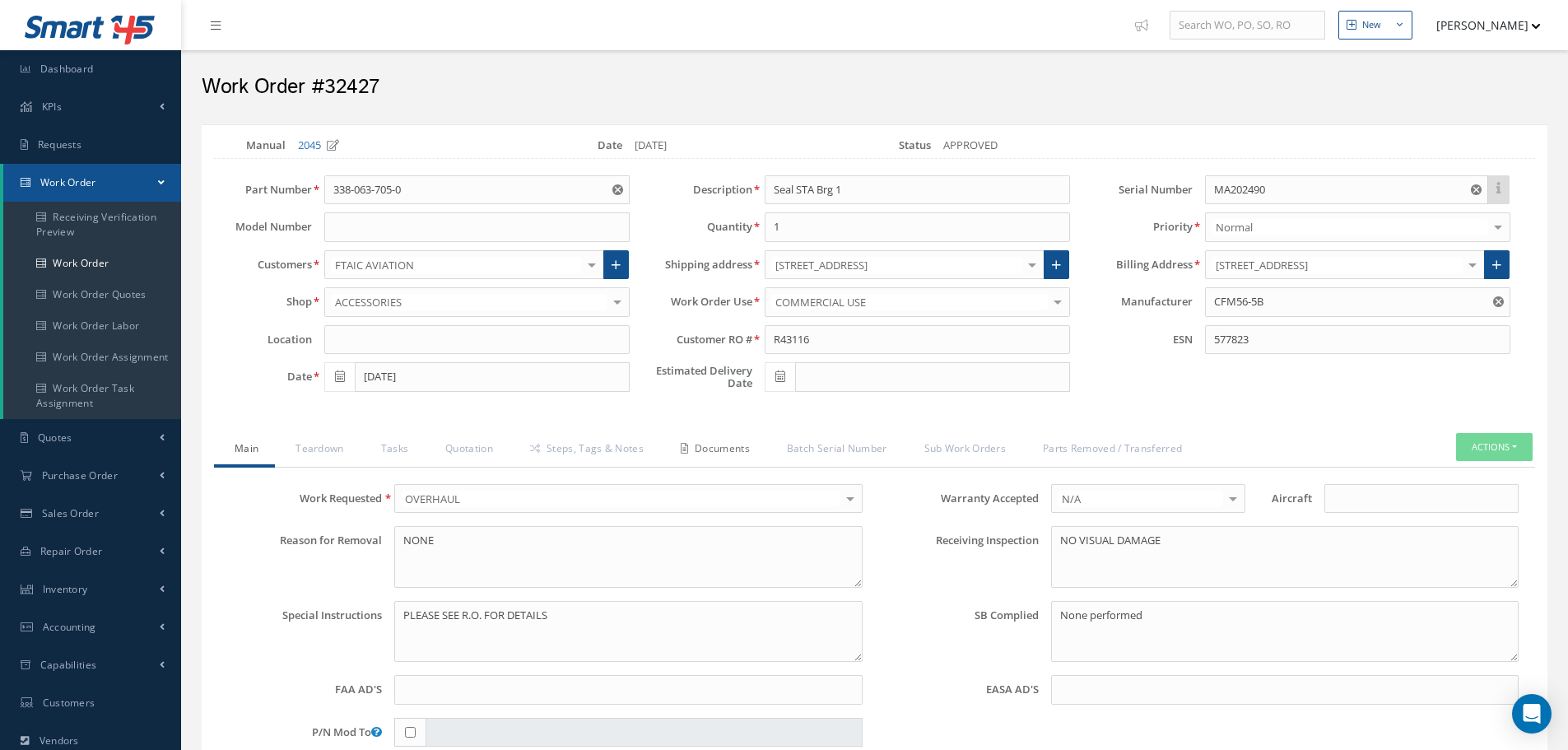
click at [724, 449] on link "Documents" at bounding box center [712, 450] width 106 height 35
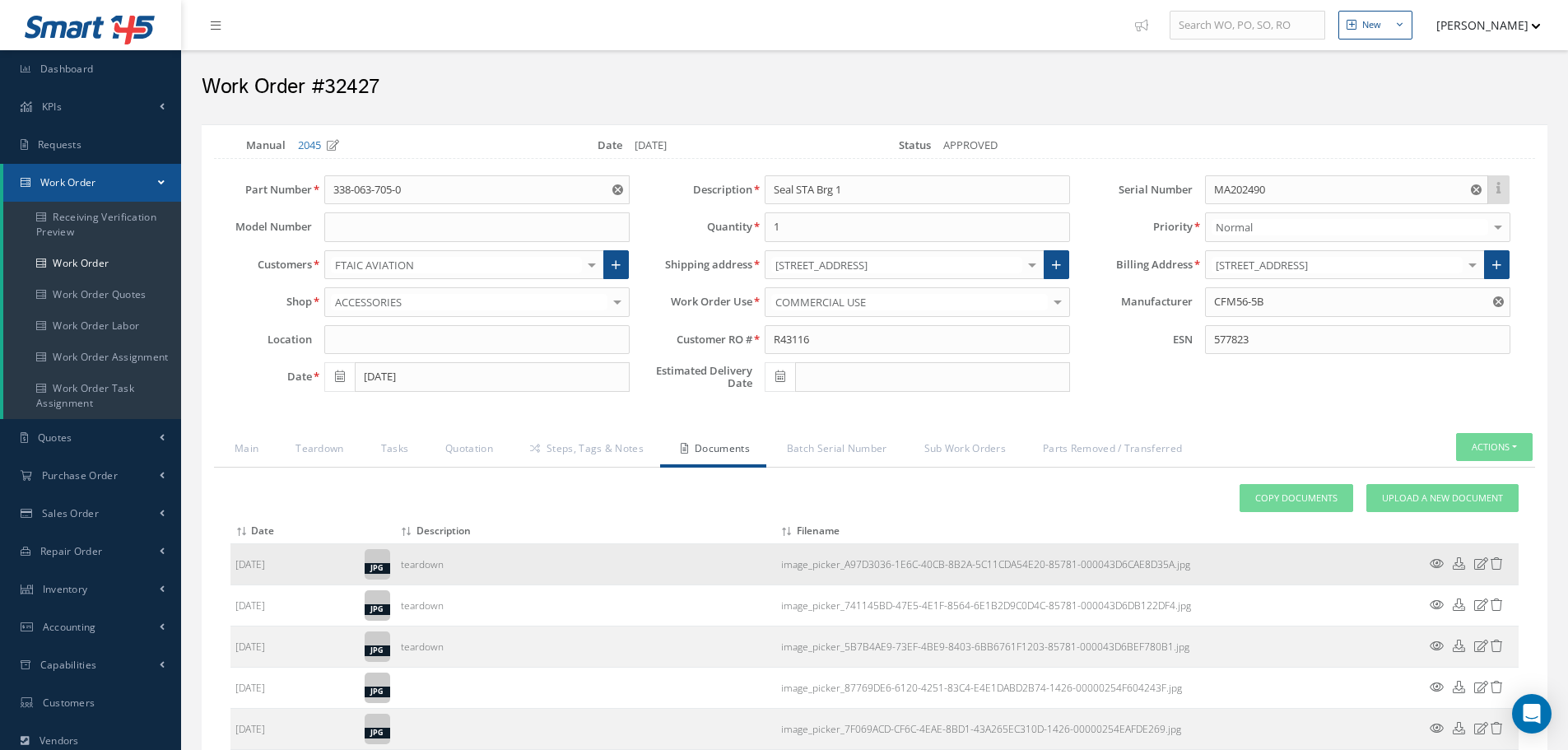
click at [1431, 564] on icon at bounding box center [1436, 564] width 14 height 13
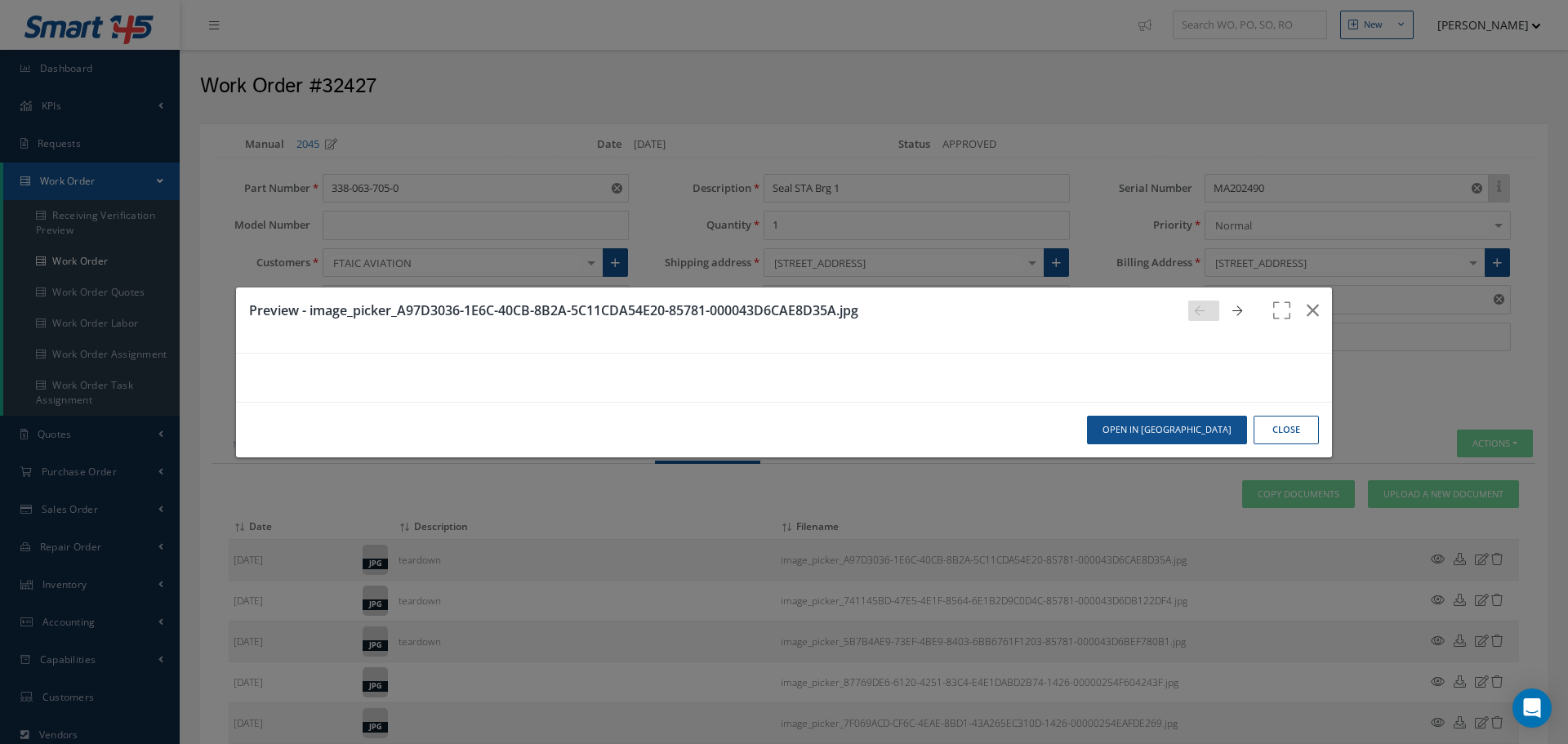
scroll to position [163, 0]
select select "25"
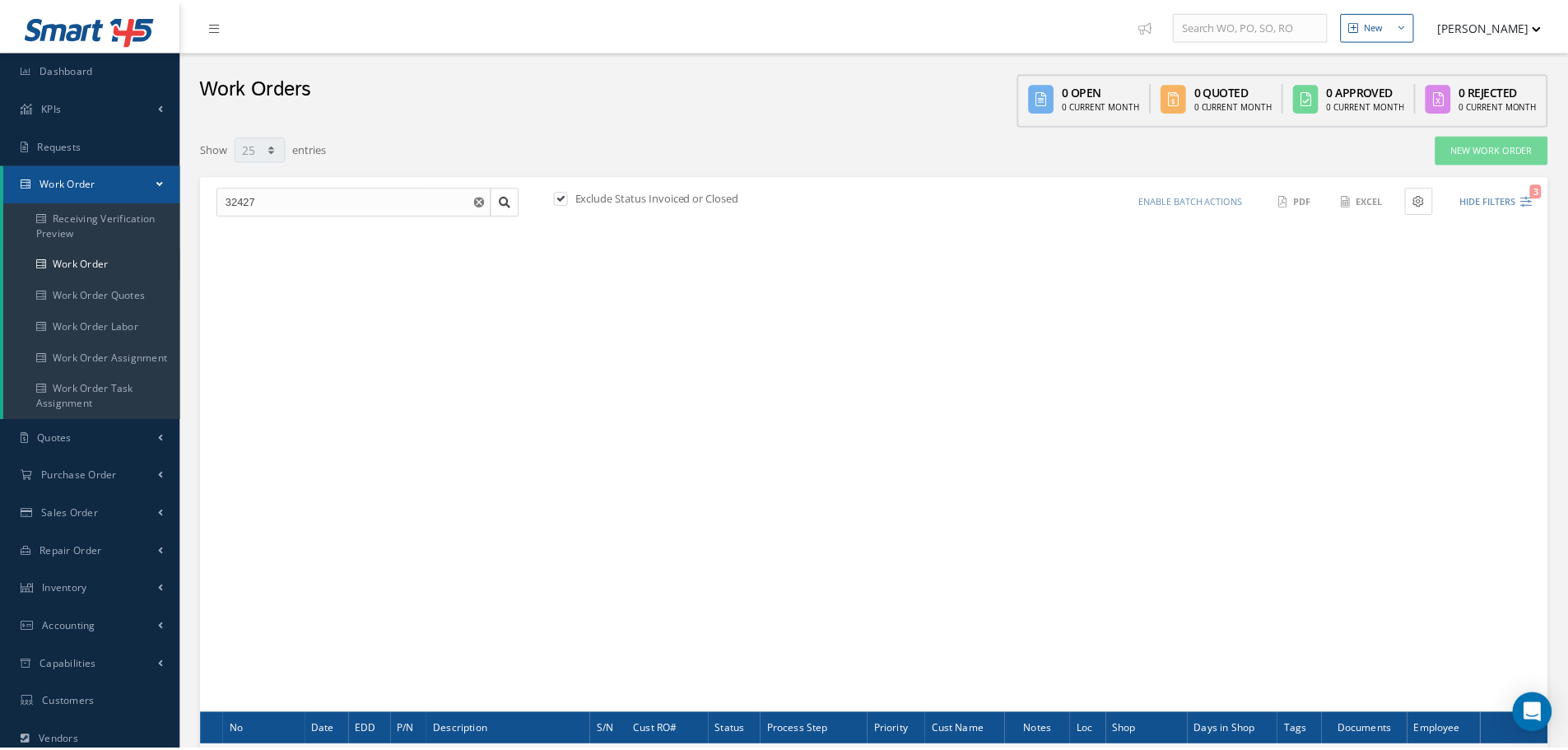
scroll to position [199, 0]
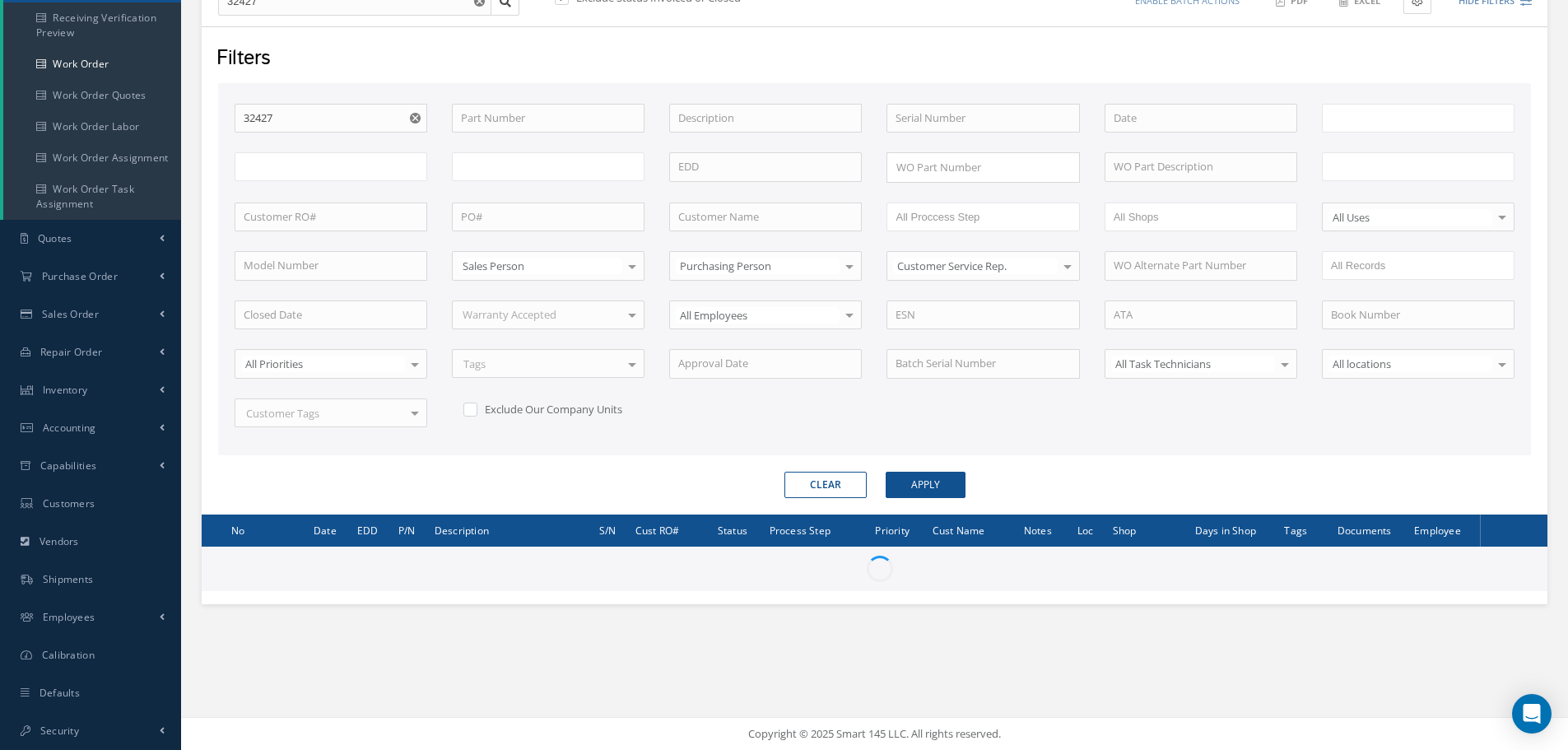
type input "All Work Request"
type input "All Work Performed"
type input "All Status"
type input "WO Part Status"
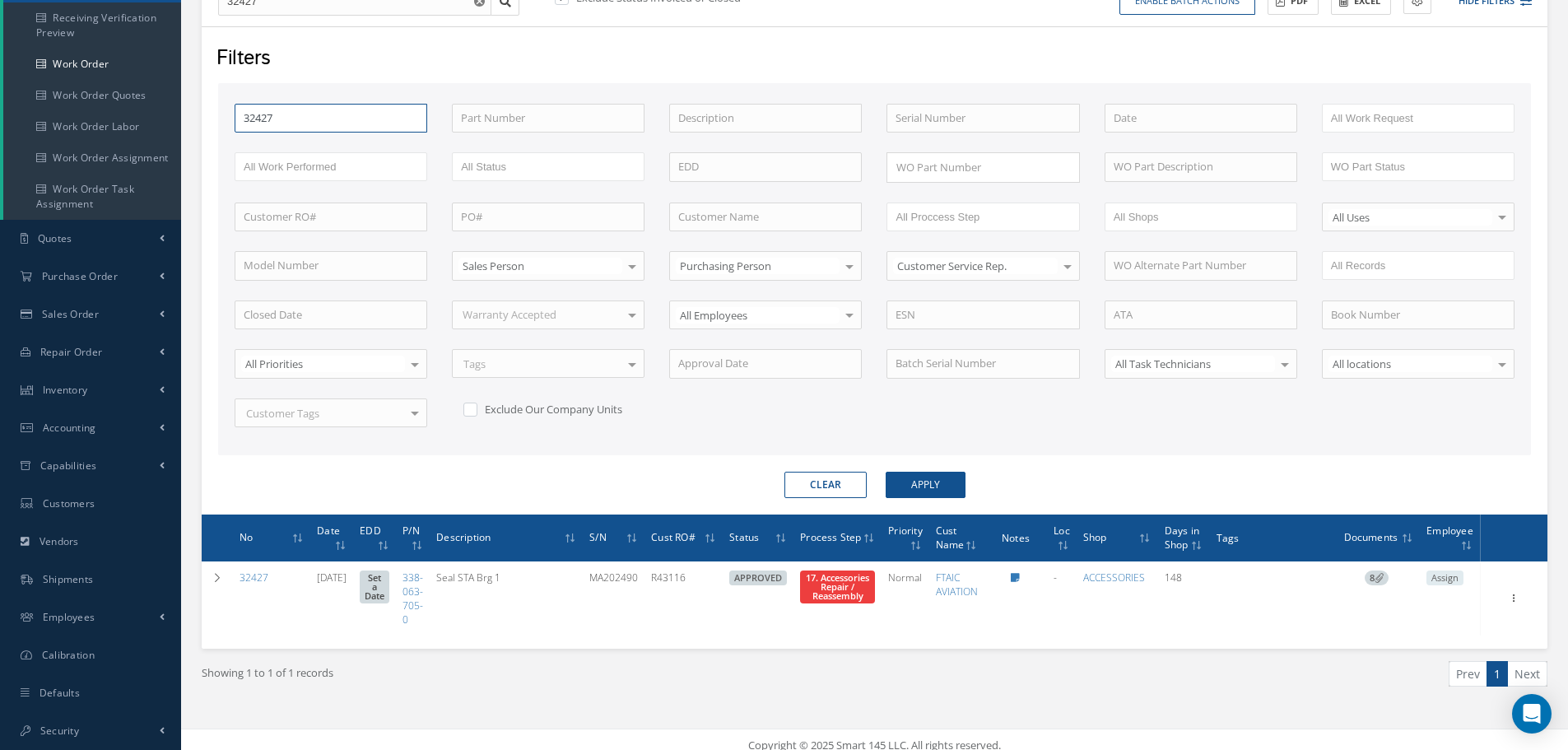
click at [309, 120] on input "32427" at bounding box center [330, 118] width 192 height 30
type input "3242"
type input "324"
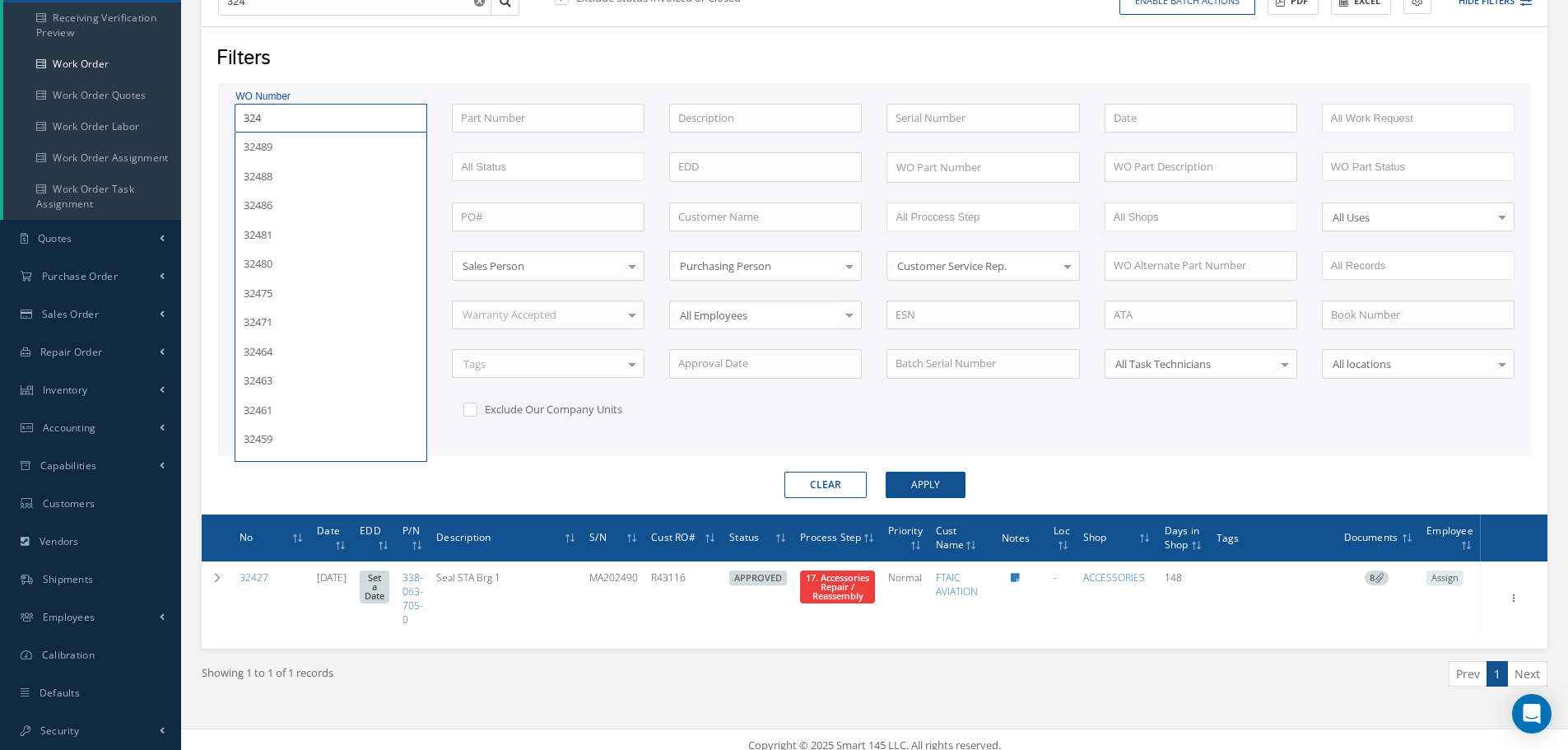
type input "32"
type input "3"
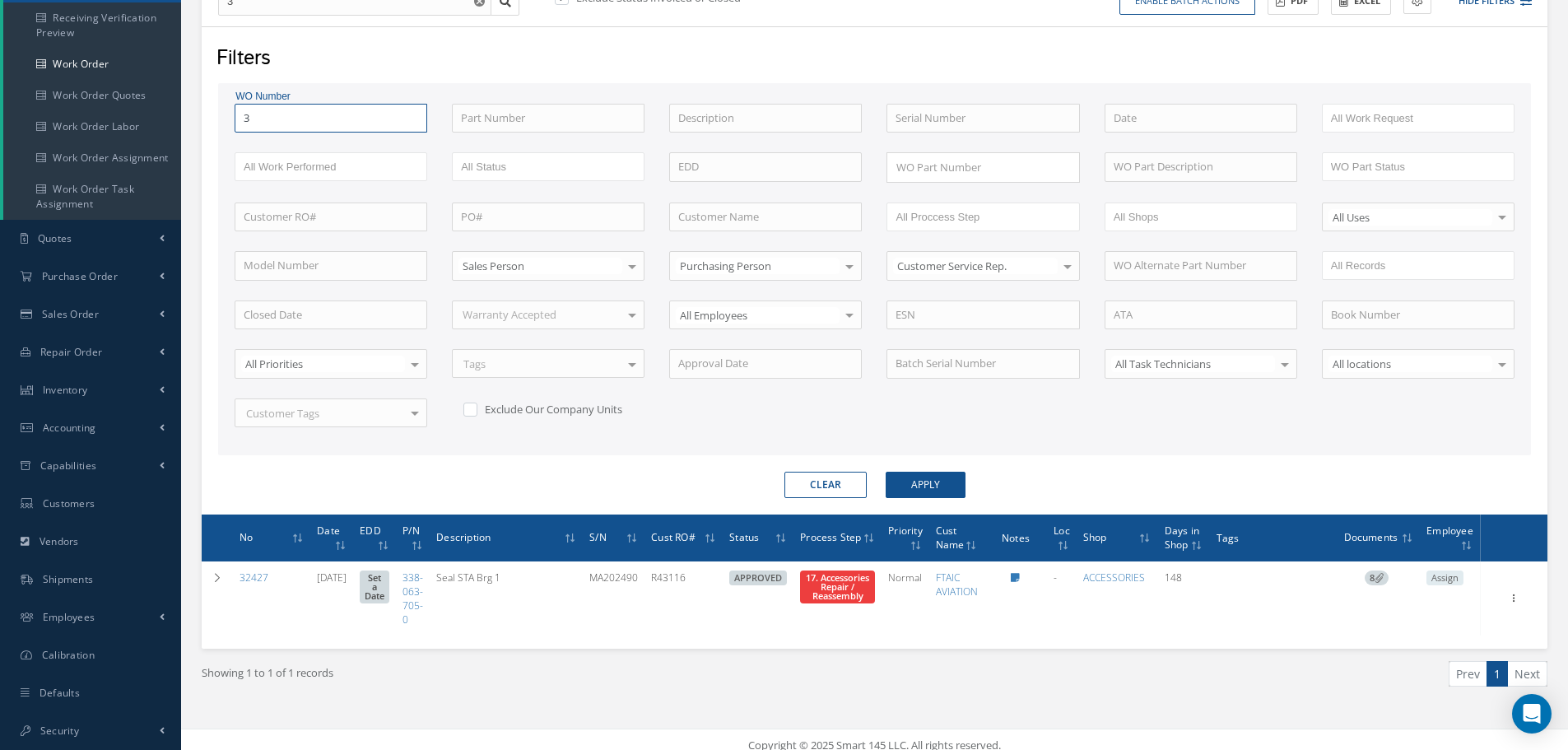
type input "34"
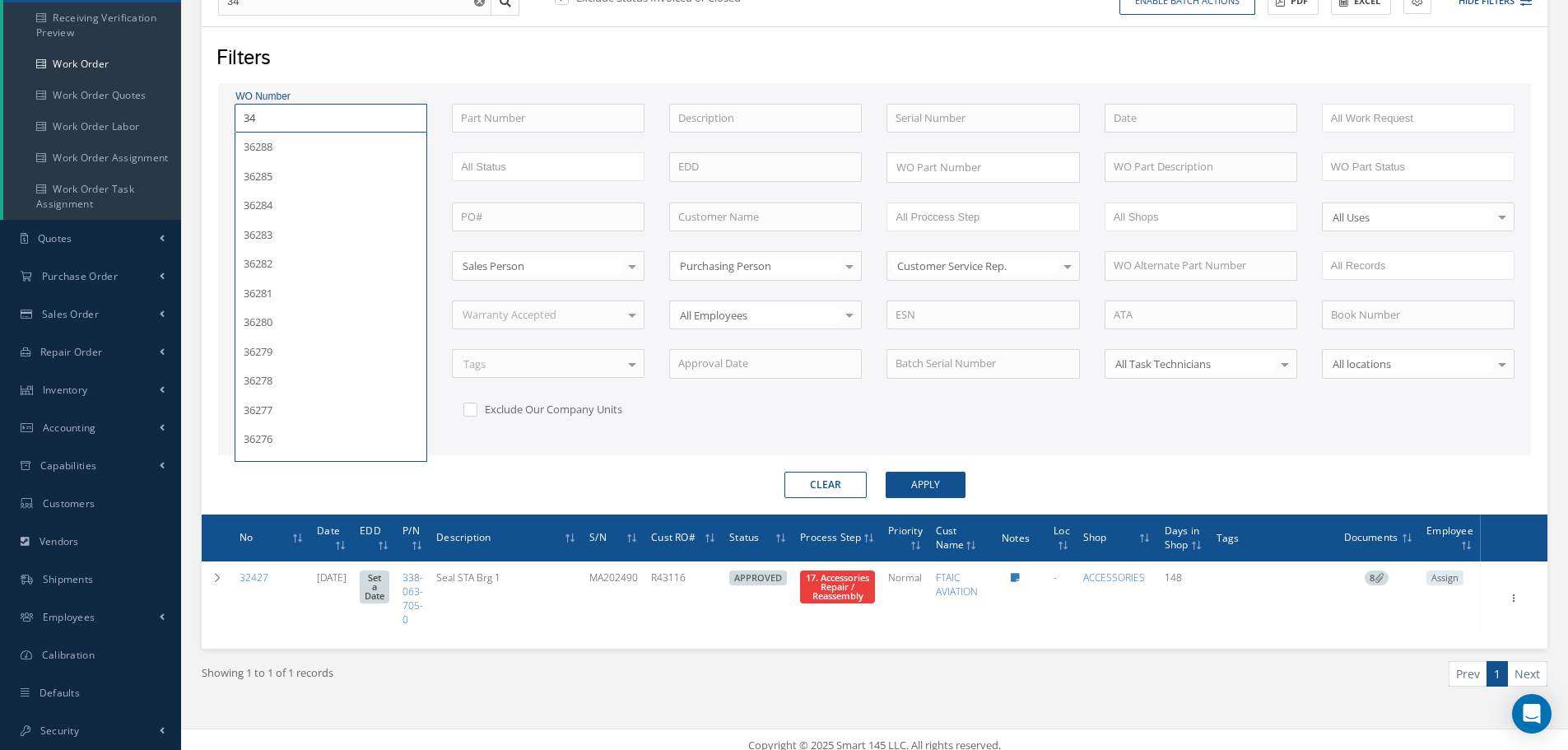
type input "344"
type input "3442"
type input "34420"
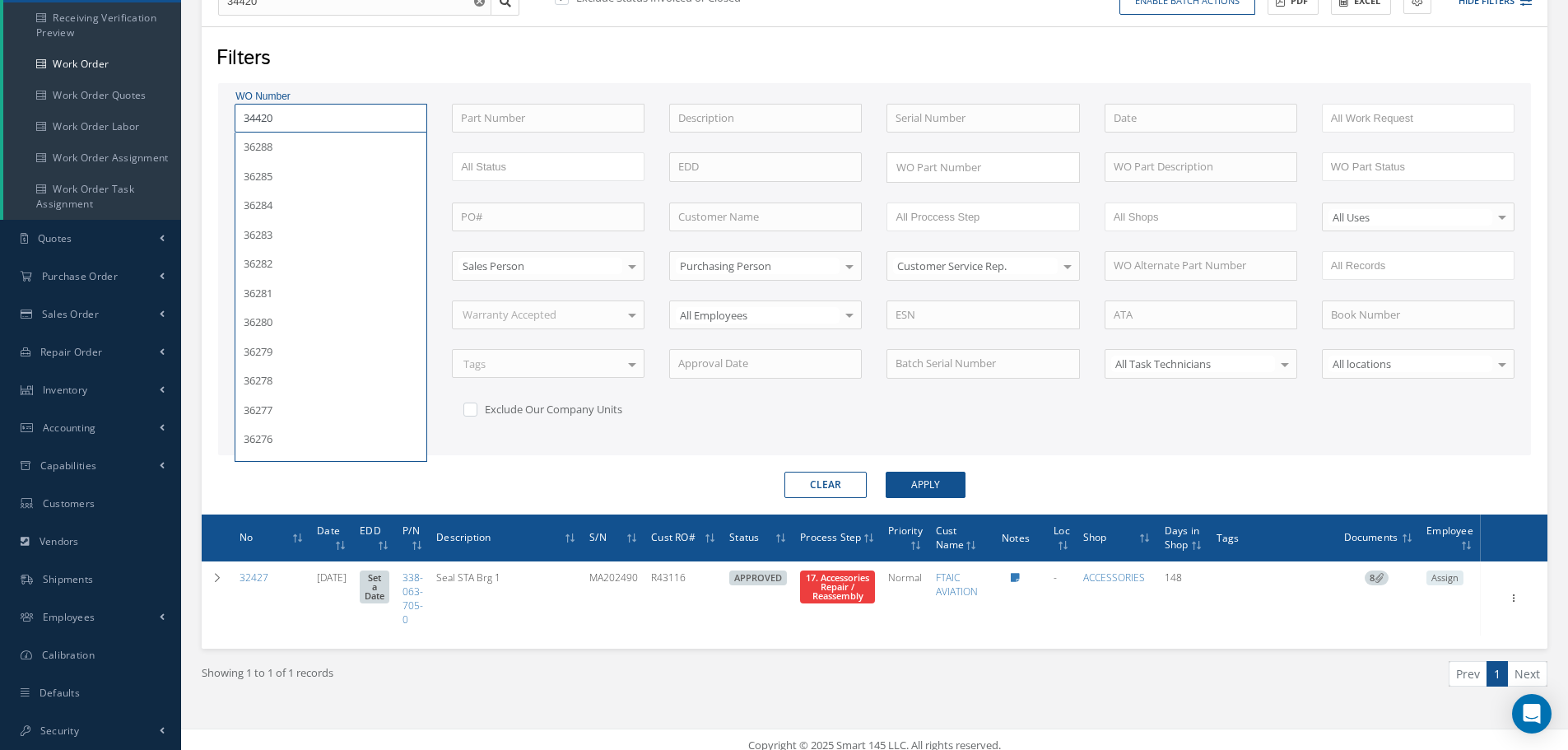
type input "34420"
click at [886, 472] on button "Apply" at bounding box center [926, 485] width 80 height 26
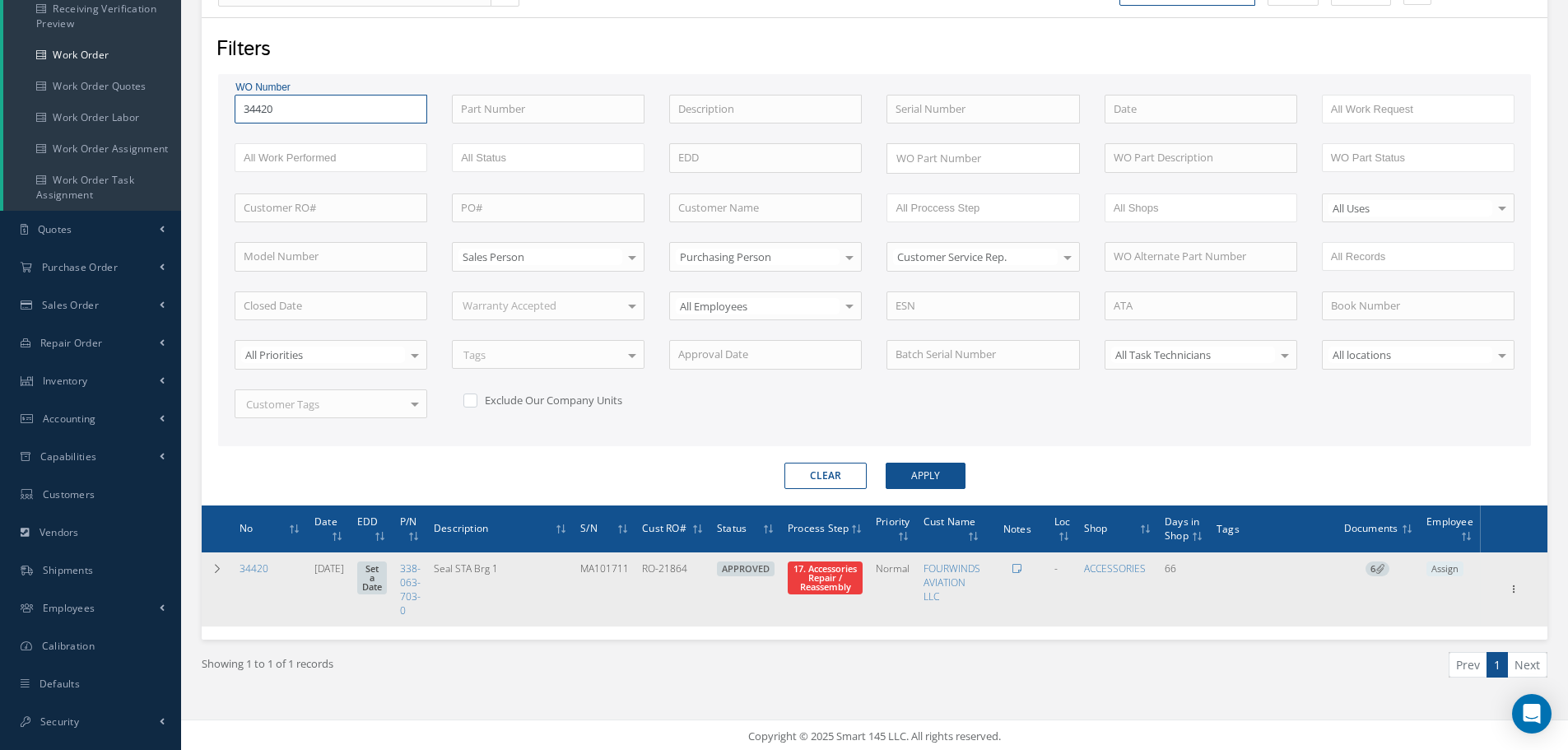
scroll to position [211, 0]
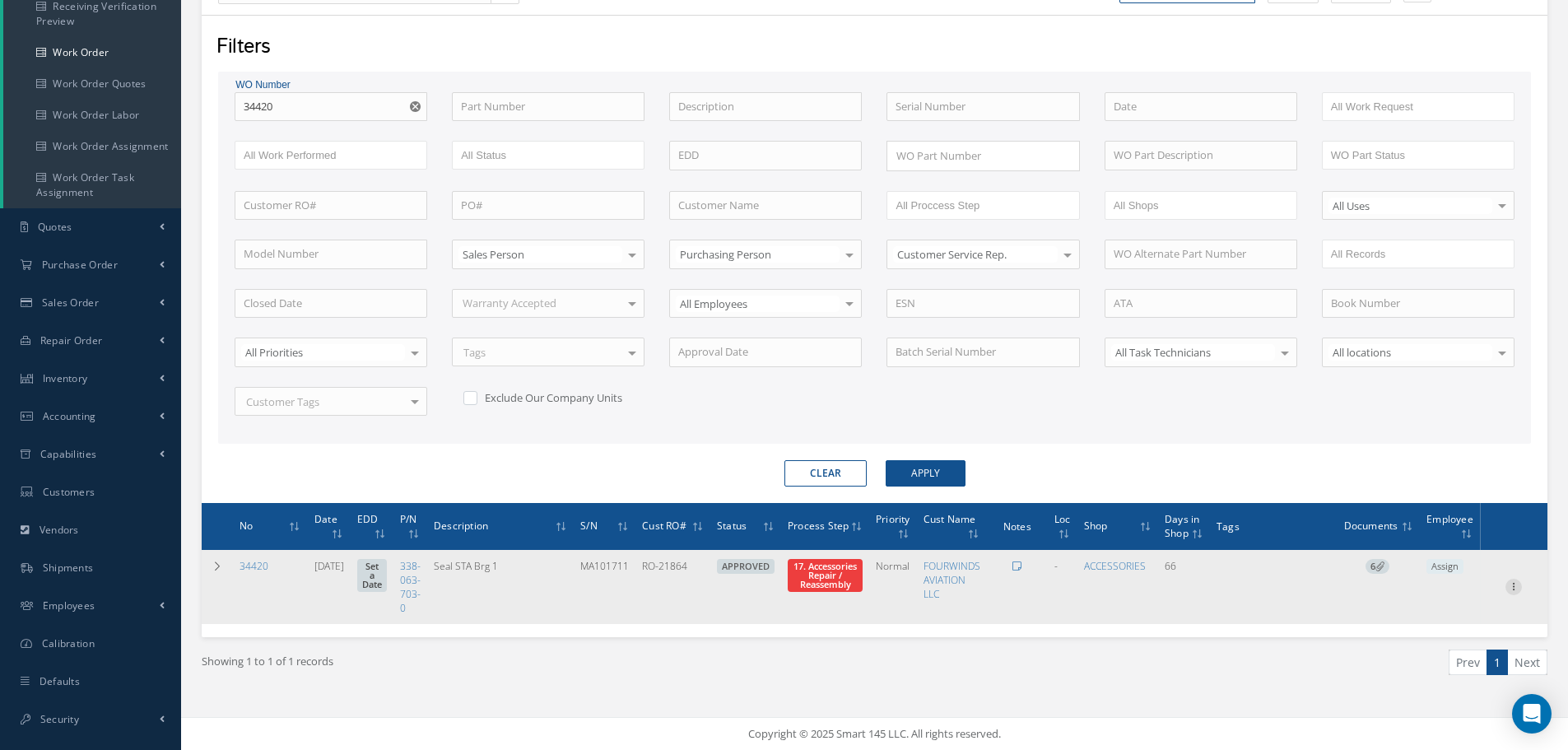
click at [1509, 588] on icon at bounding box center [1514, 585] width 16 height 14
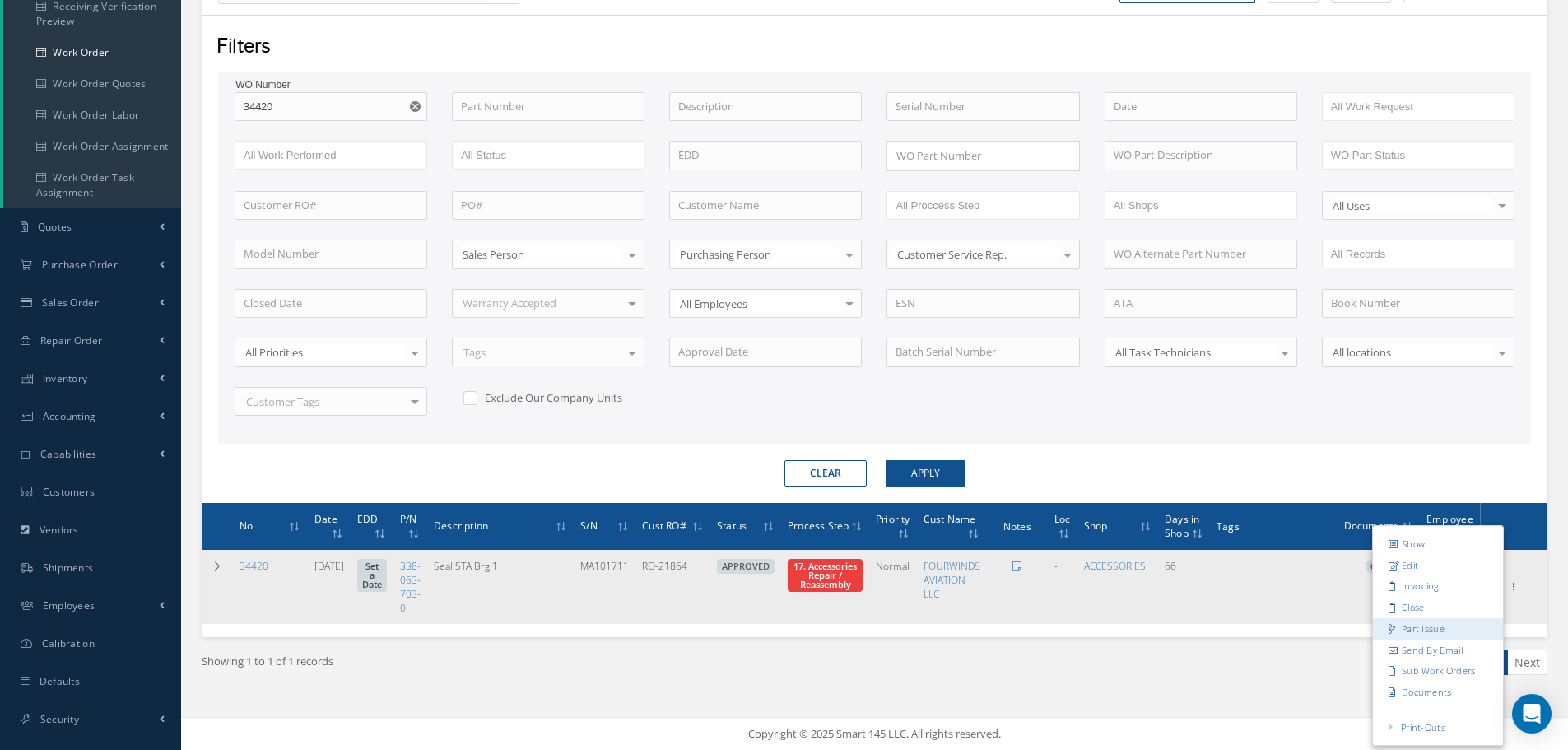
click at [1426, 626] on link "Part Issue" at bounding box center [1437, 629] width 130 height 22
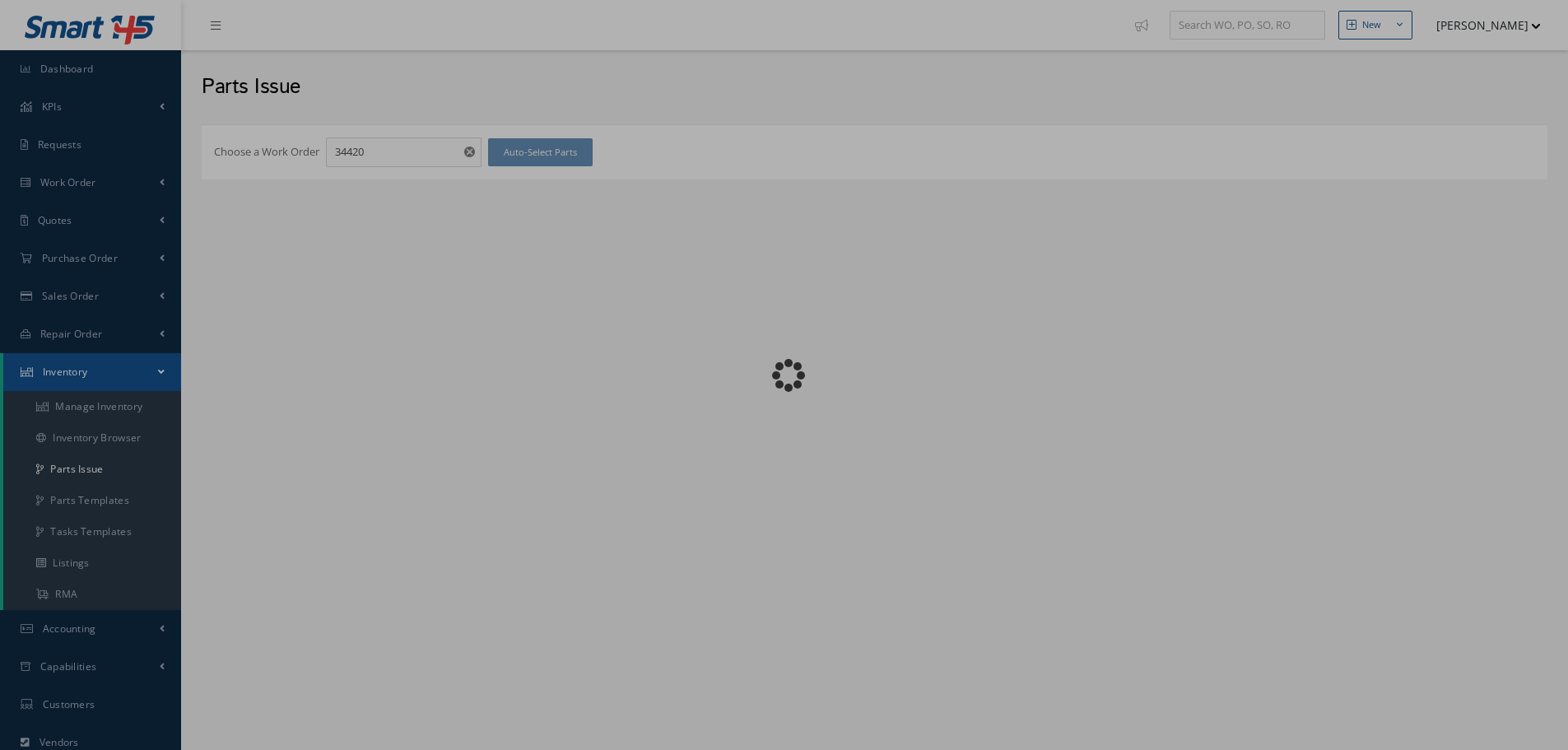
checkbox input "false"
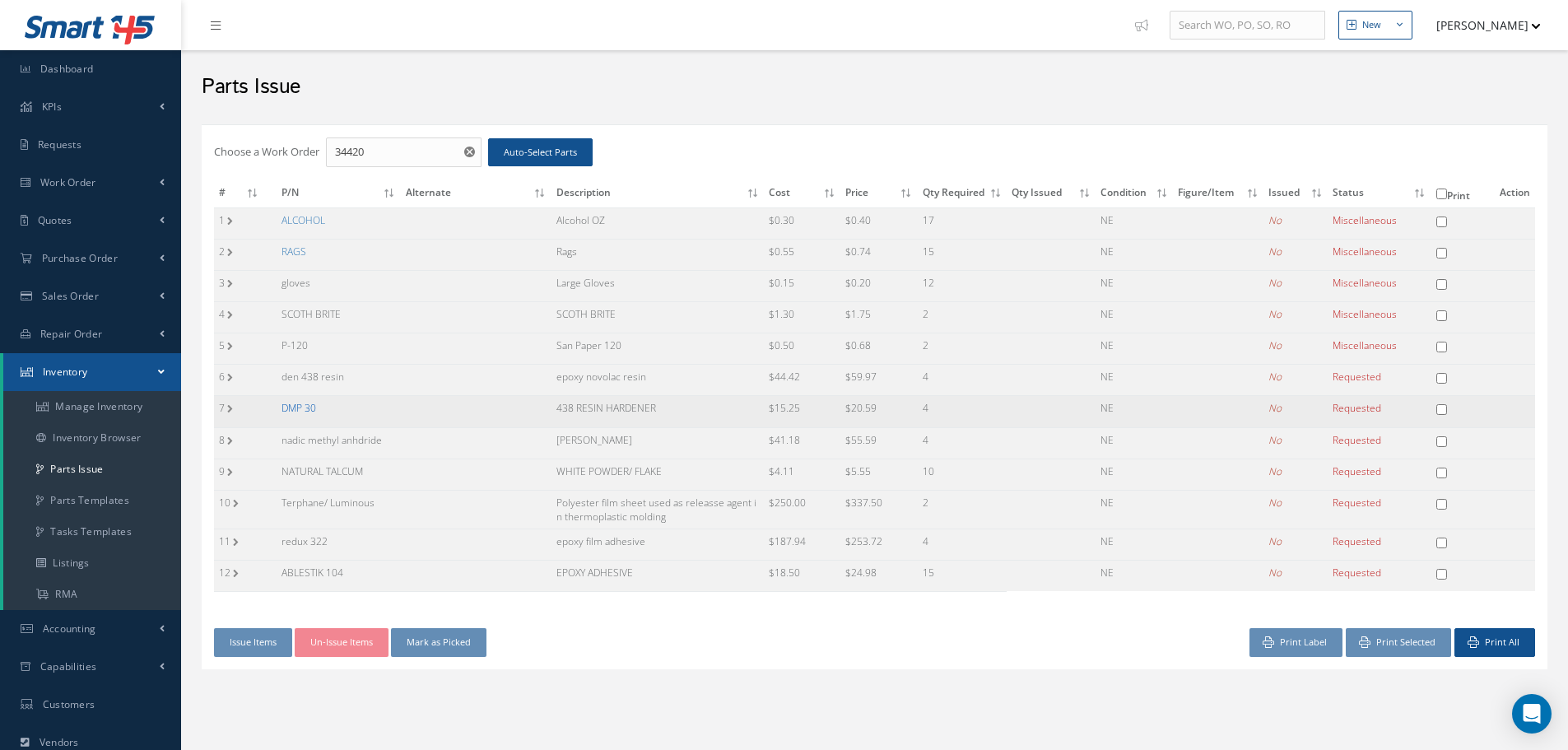
click at [304, 410] on link "DMP 30" at bounding box center [299, 408] width 34 height 14
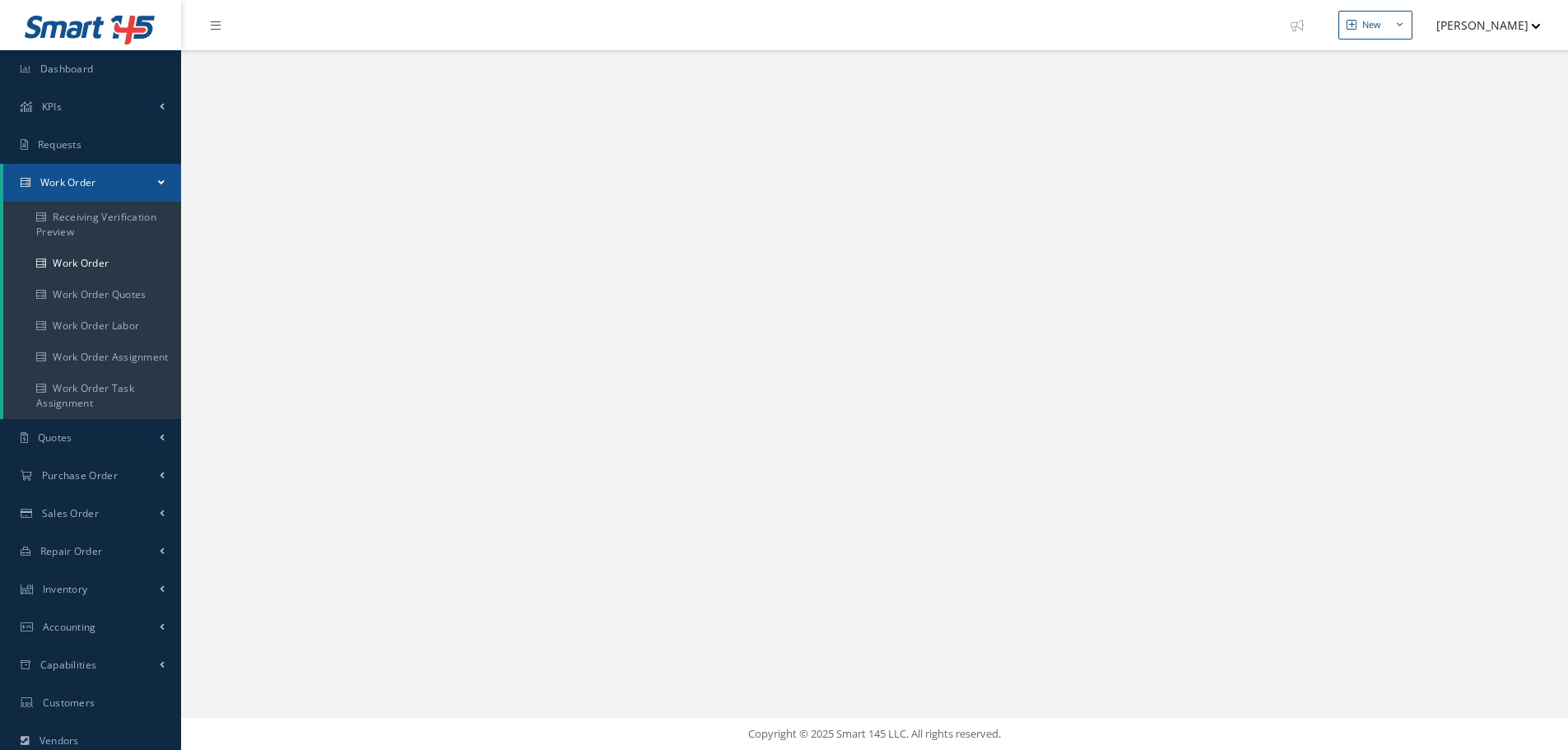
select select "25"
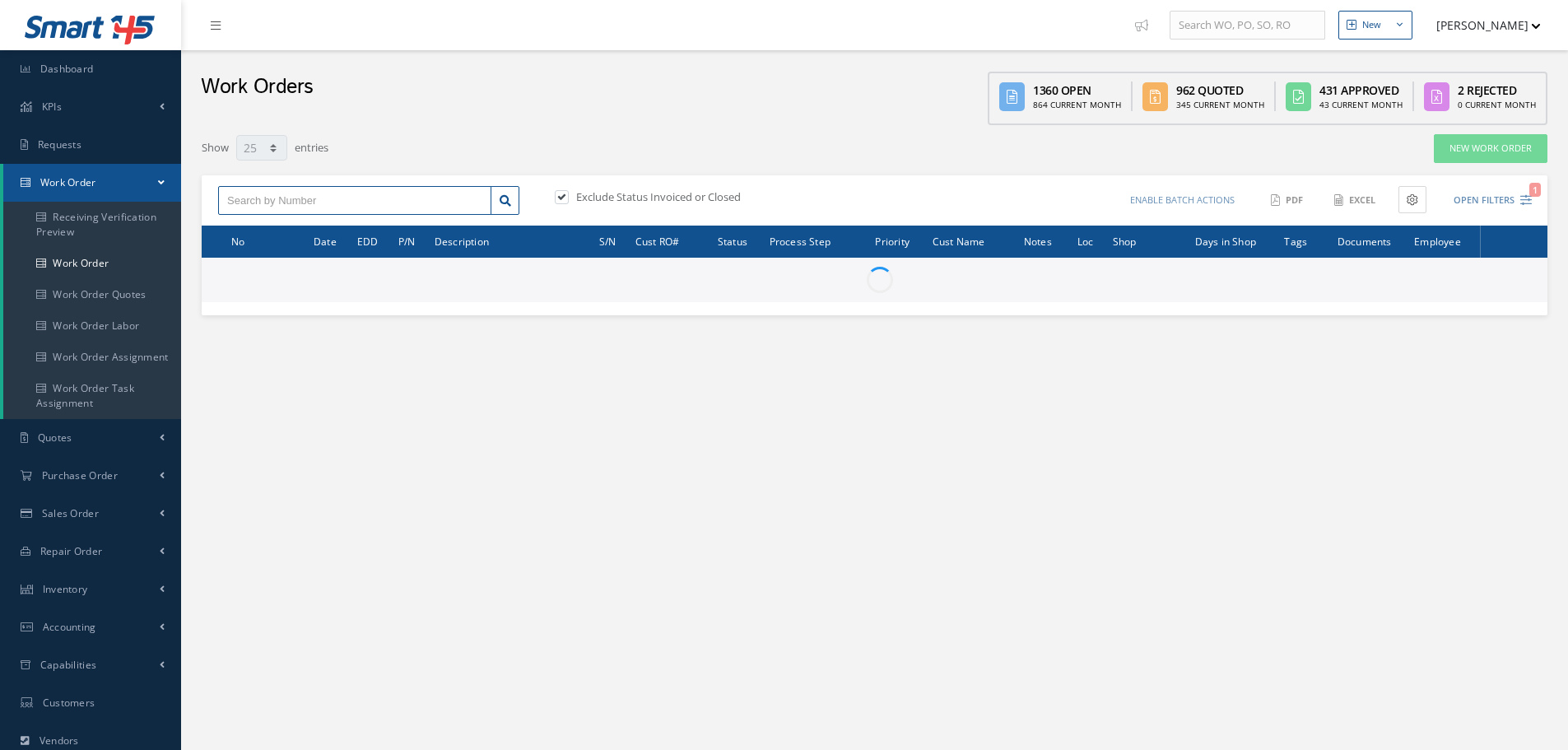
click at [335, 192] on input "text" at bounding box center [354, 201] width 273 height 30
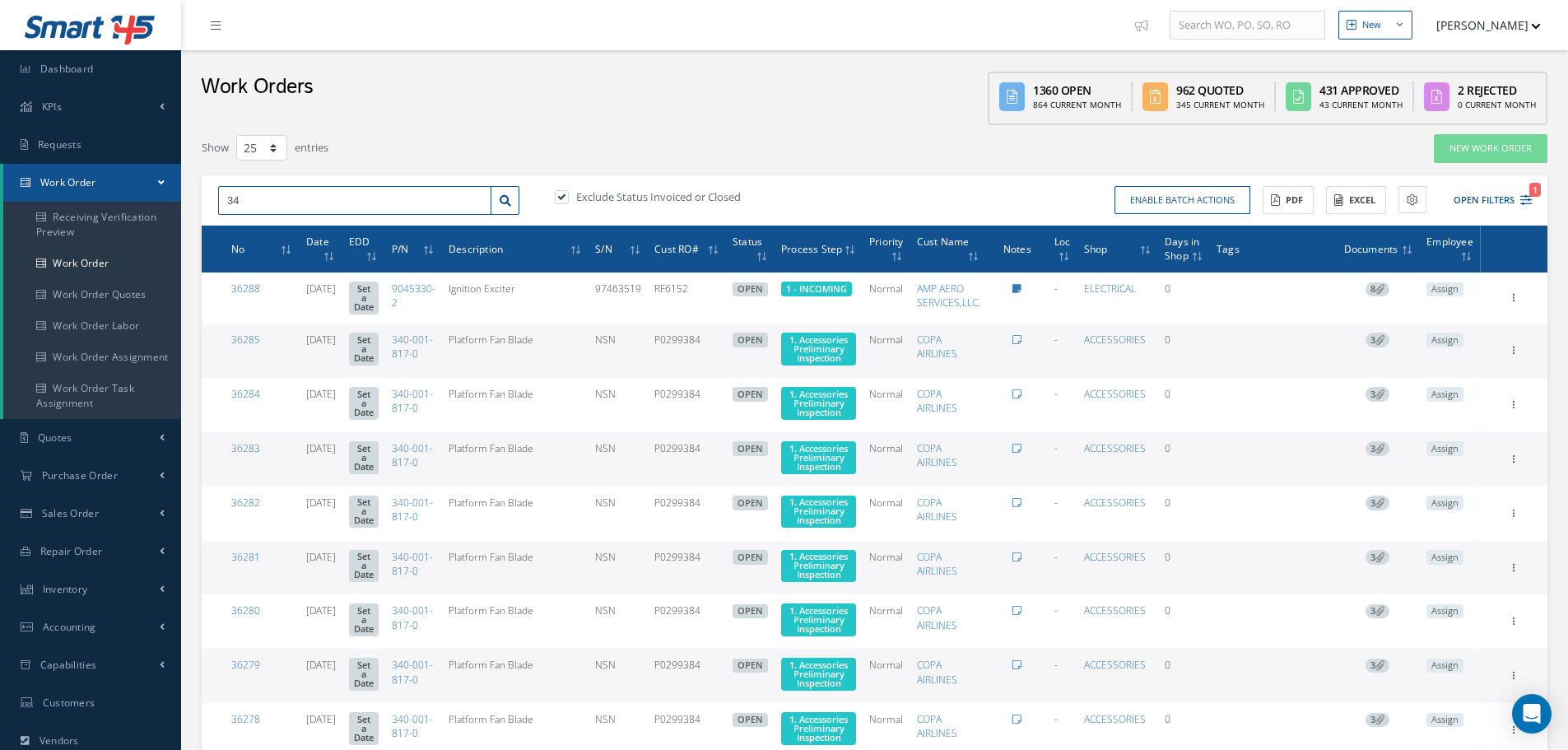
type input "3"
type input "32427"
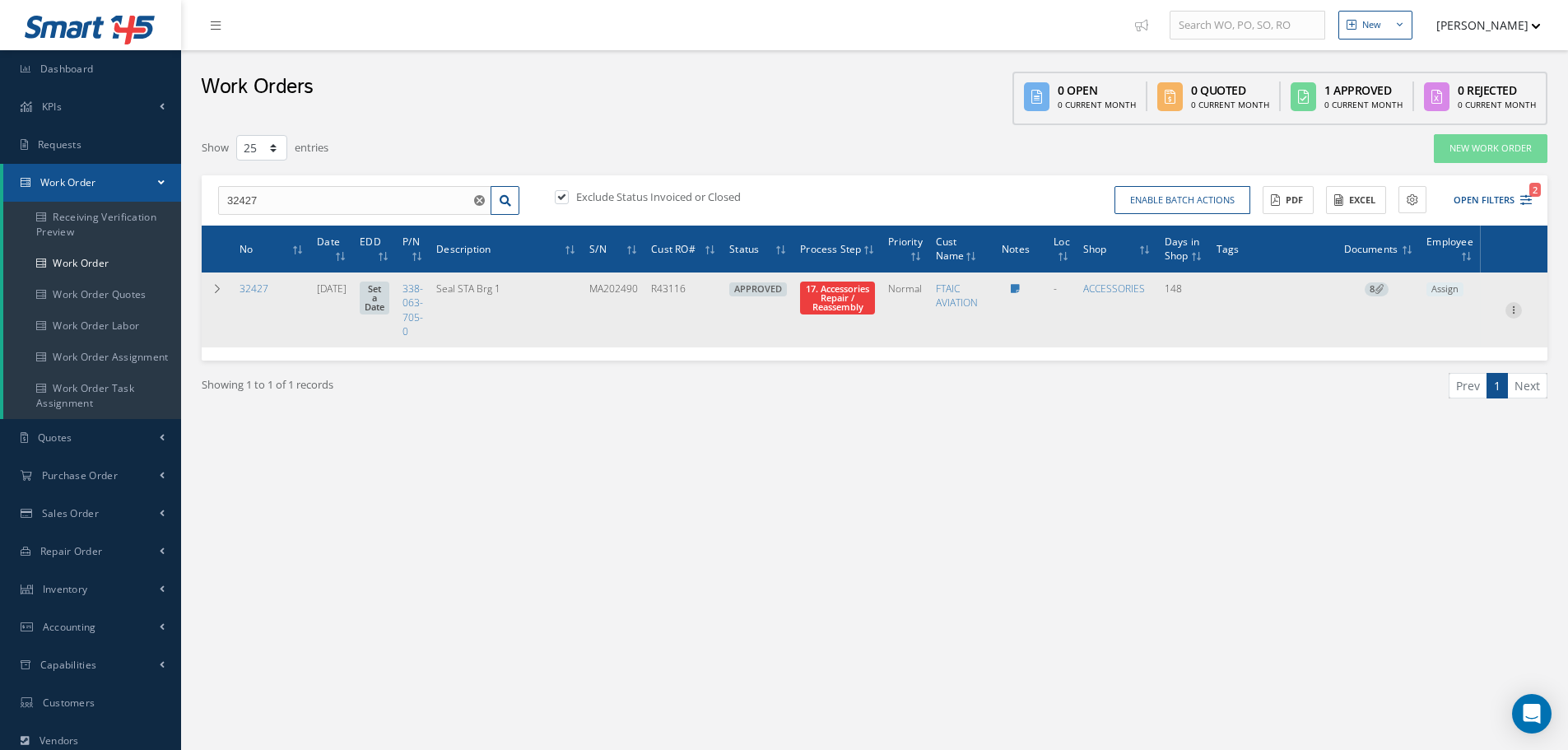
click at [1520, 312] on icon at bounding box center [1514, 309] width 16 height 14
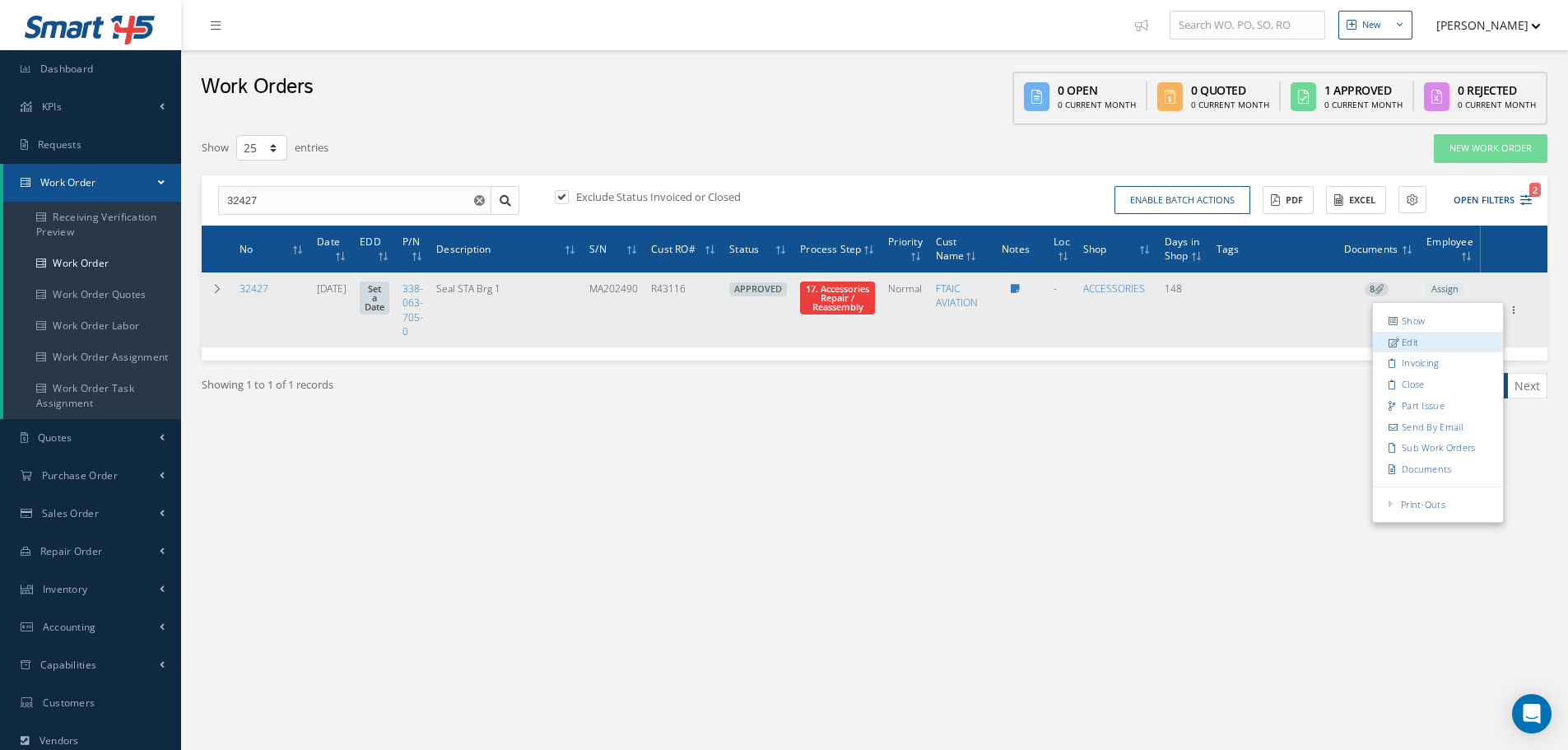
click at [1446, 341] on link "Edit" at bounding box center [1437, 342] width 130 height 22
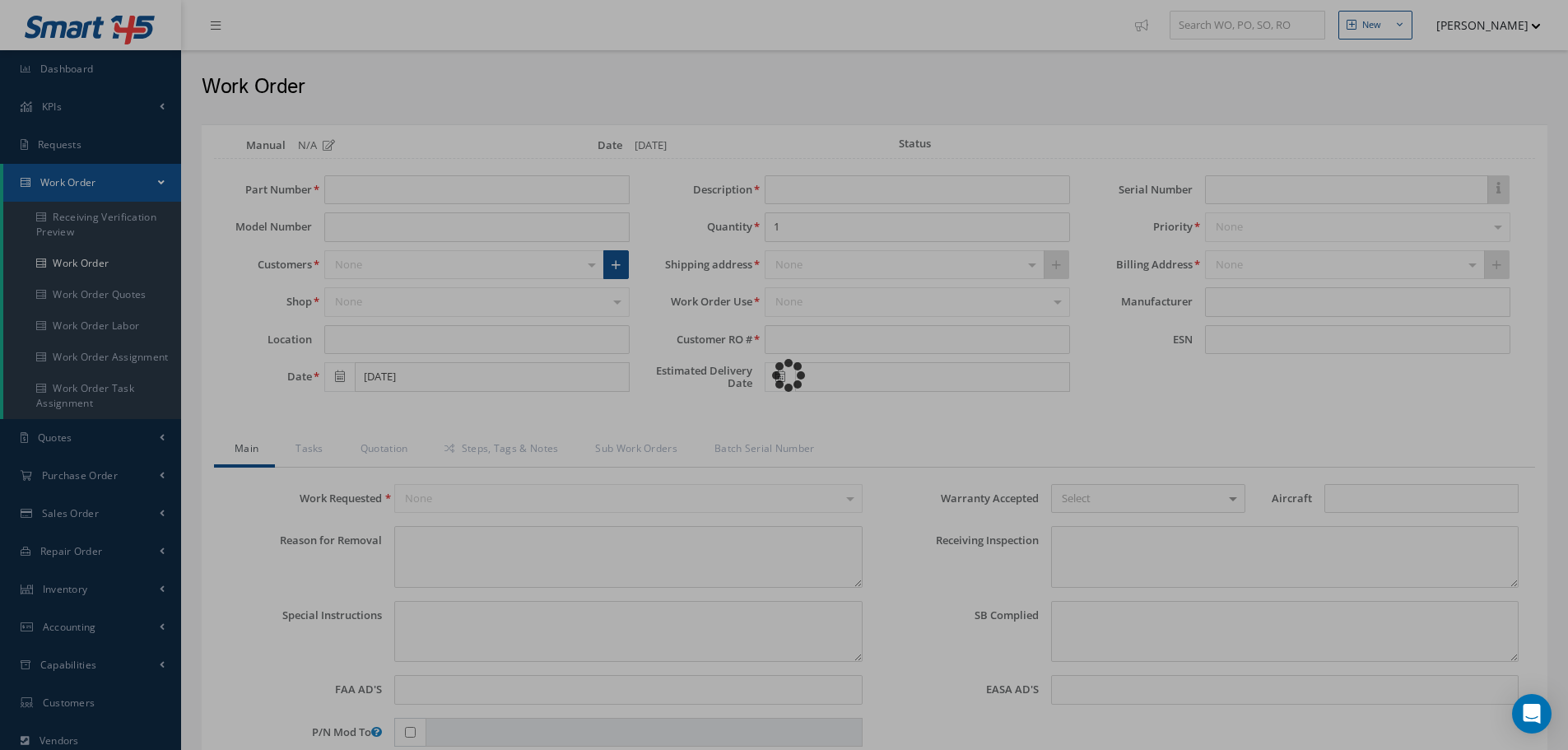
type input "338-063-705-0"
type input "04/02/2025"
type input "Seal STA Brg 1"
type input "R43116"
type input "MA202490"
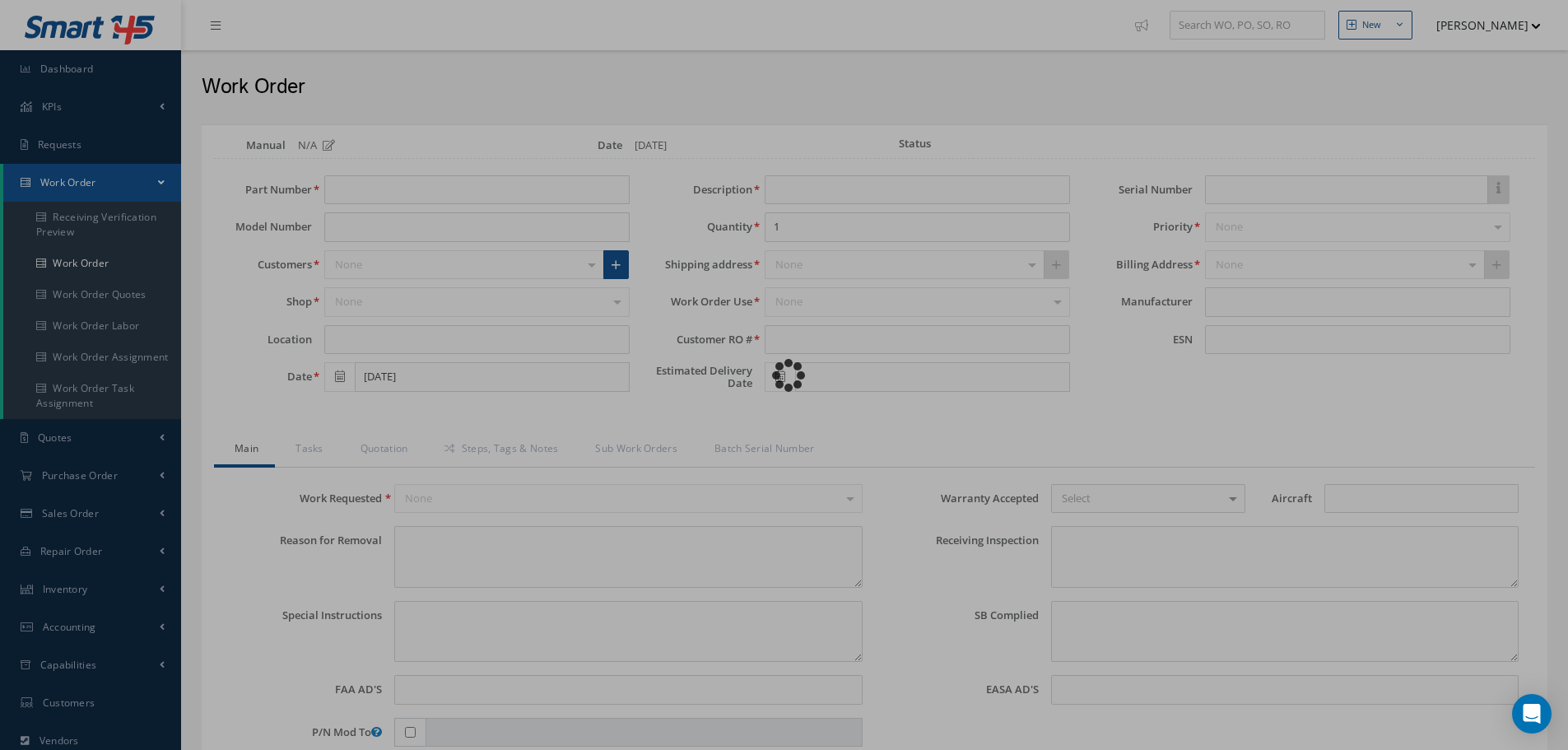
type input "577823"
type textarea "NONE"
type textarea "PLEASE SEE R.O. FOR DETAILS"
type textarea "NO VISUAL DAMAGE"
type textarea "None performed"
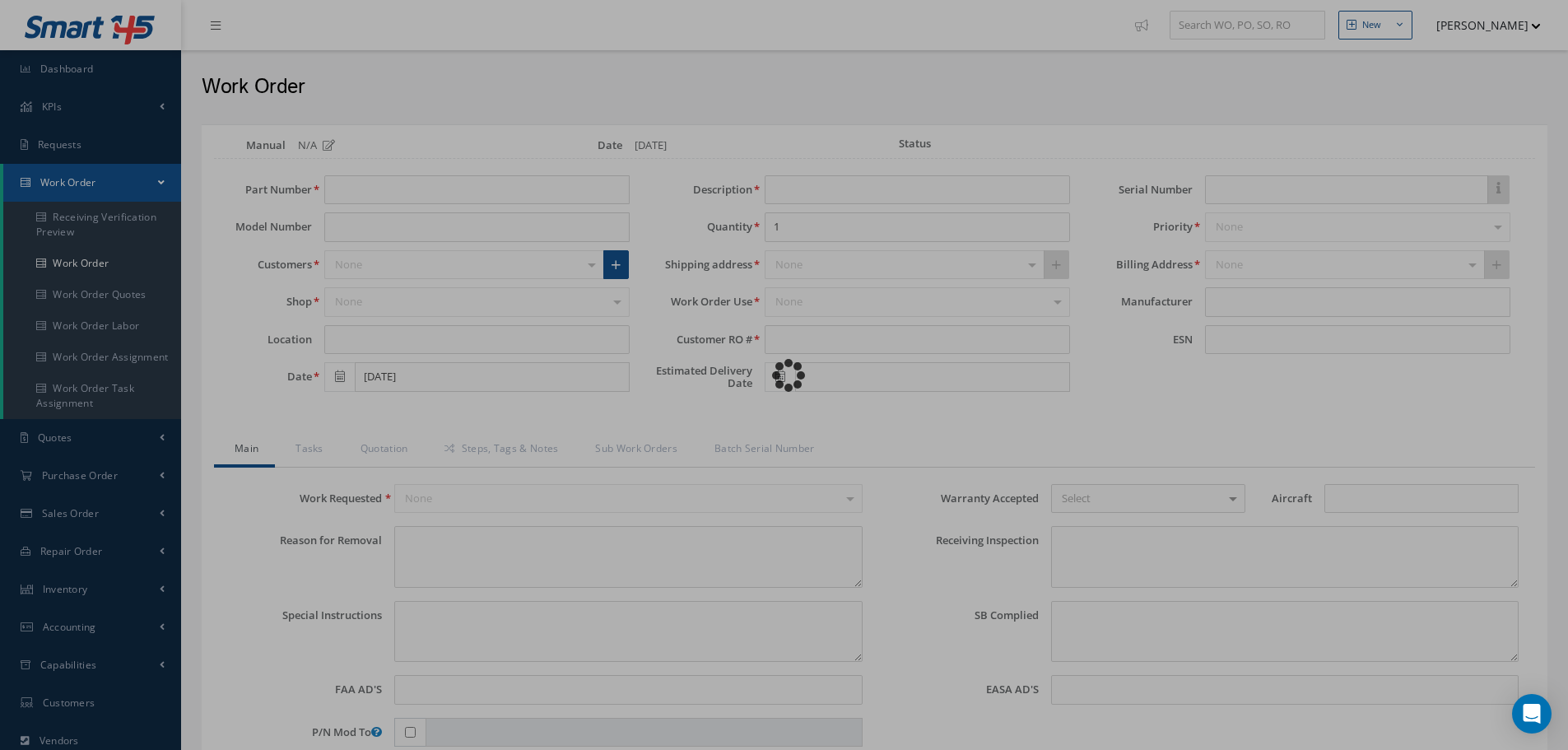
type textarea "Article was xxxxx in reference with the following Technical Standard : CFM56-5B…"
type textarea "Article has been approved to return to service."
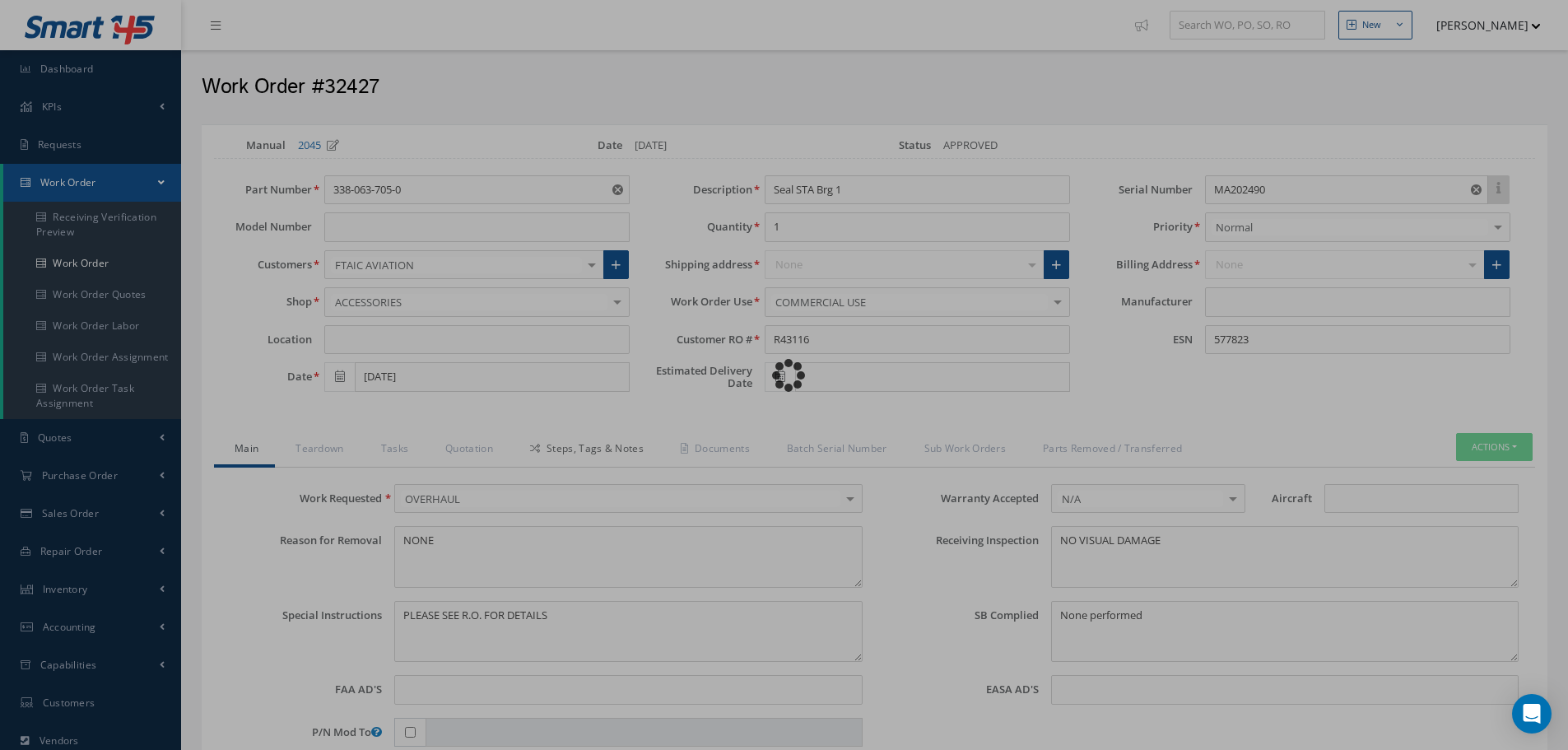
type input "CFM56-5B"
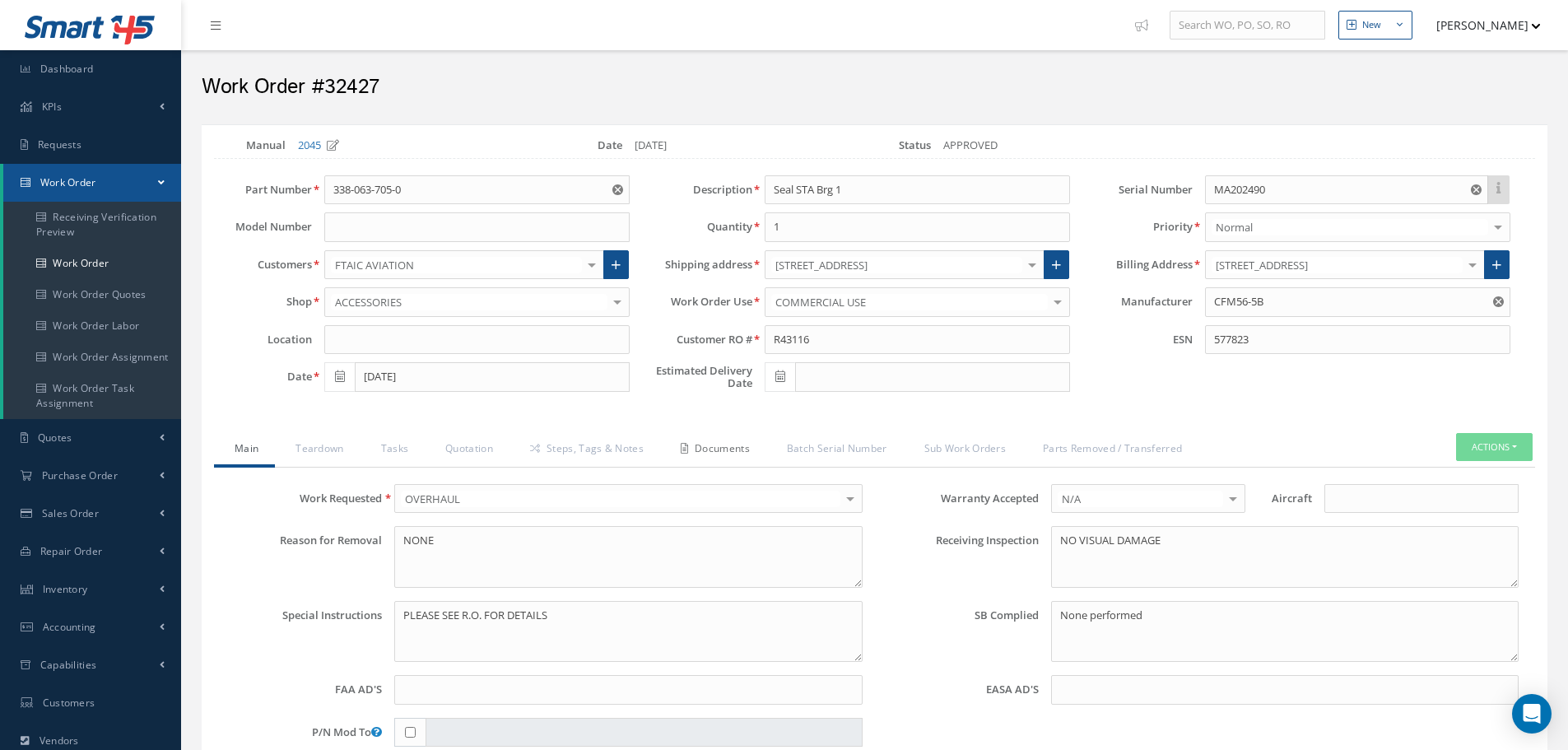
click at [729, 444] on link "Documents" at bounding box center [712, 450] width 106 height 35
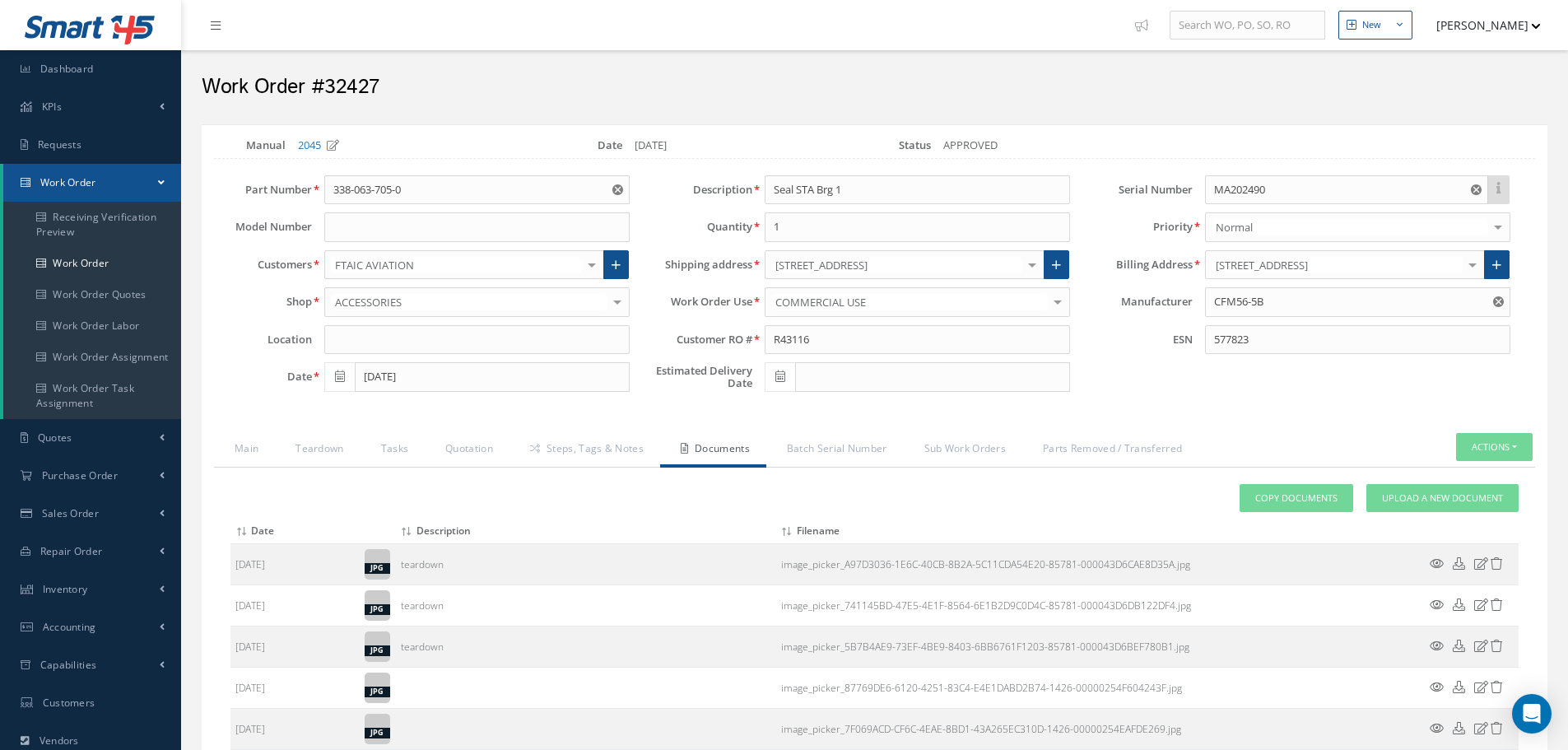
click at [1436, 560] on icon at bounding box center [1436, 564] width 14 height 13
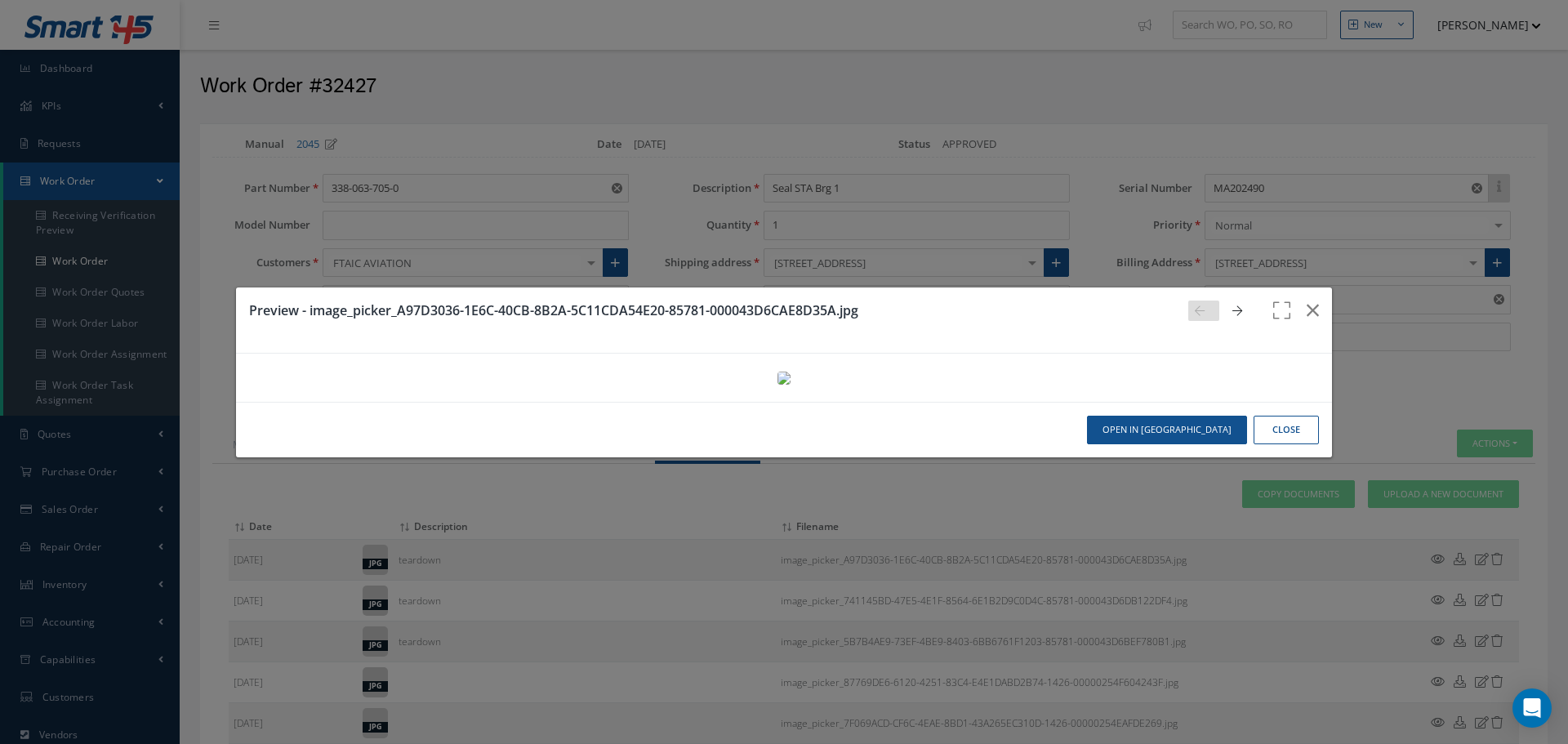
select select "25"
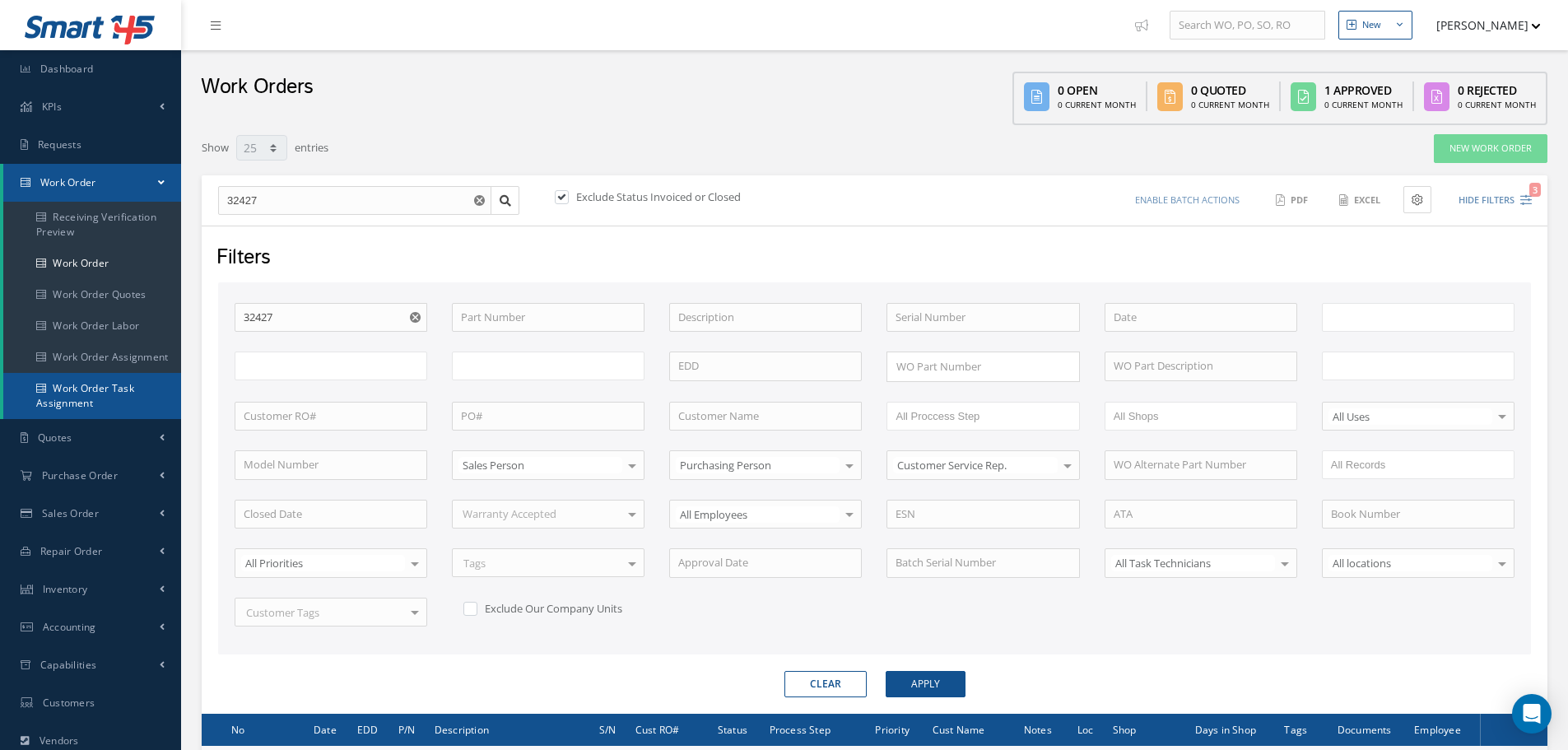
type input "All Work Request"
type input "All Work Performed"
type input "All Status"
type input "WO Part Status"
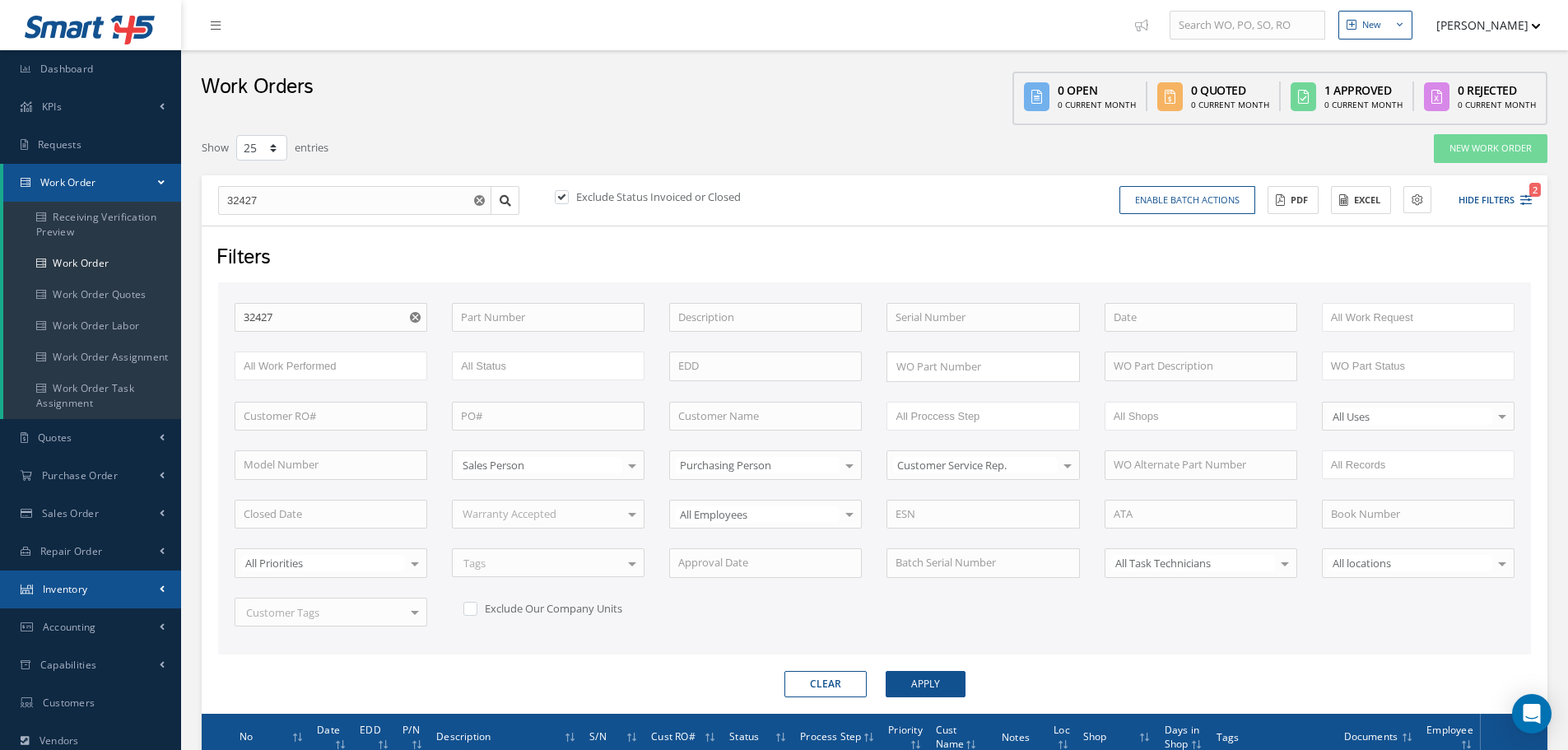
click at [66, 588] on span "Inventory" at bounding box center [65, 588] width 45 height 14
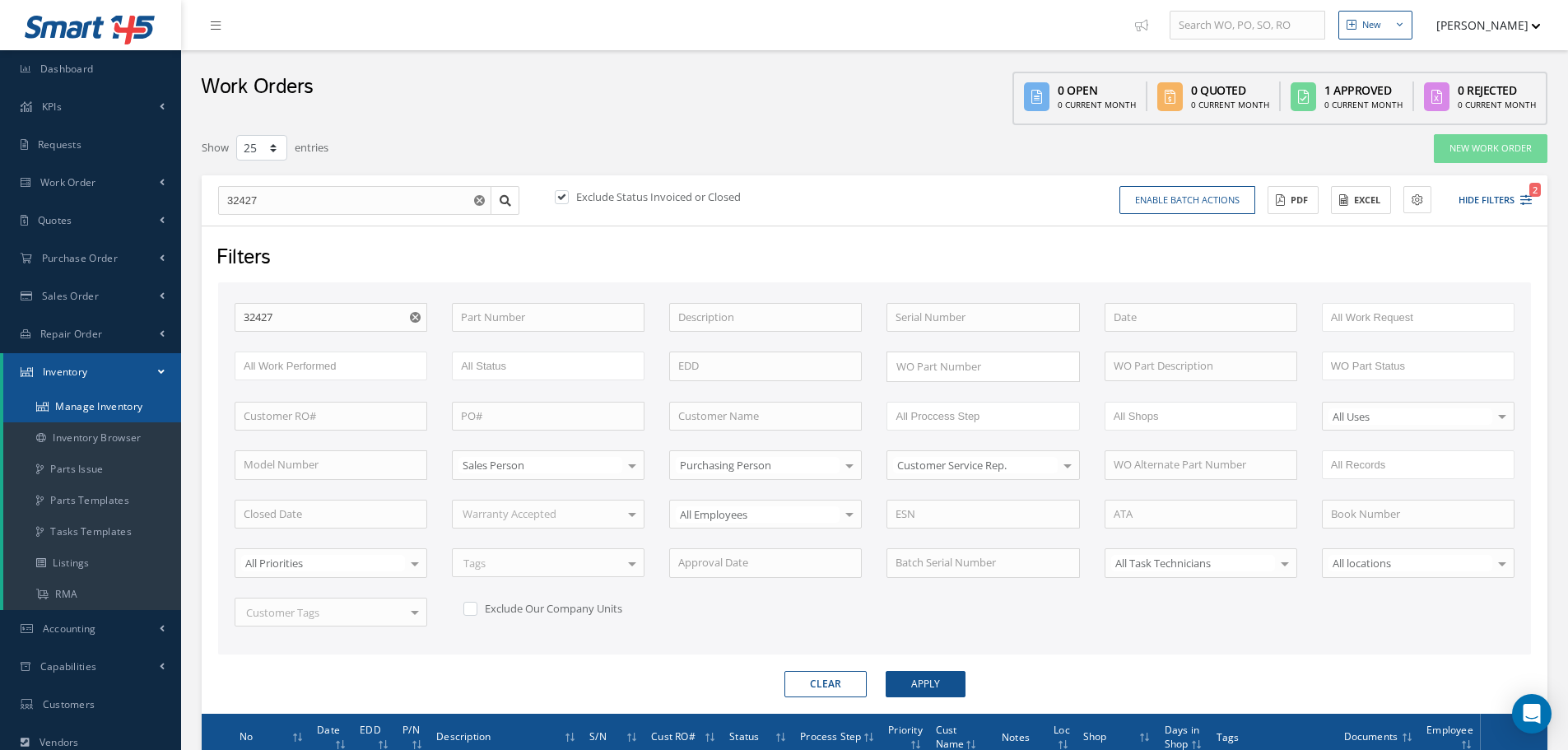
click at [99, 408] on link "Manage Inventory" at bounding box center [93, 407] width 178 height 31
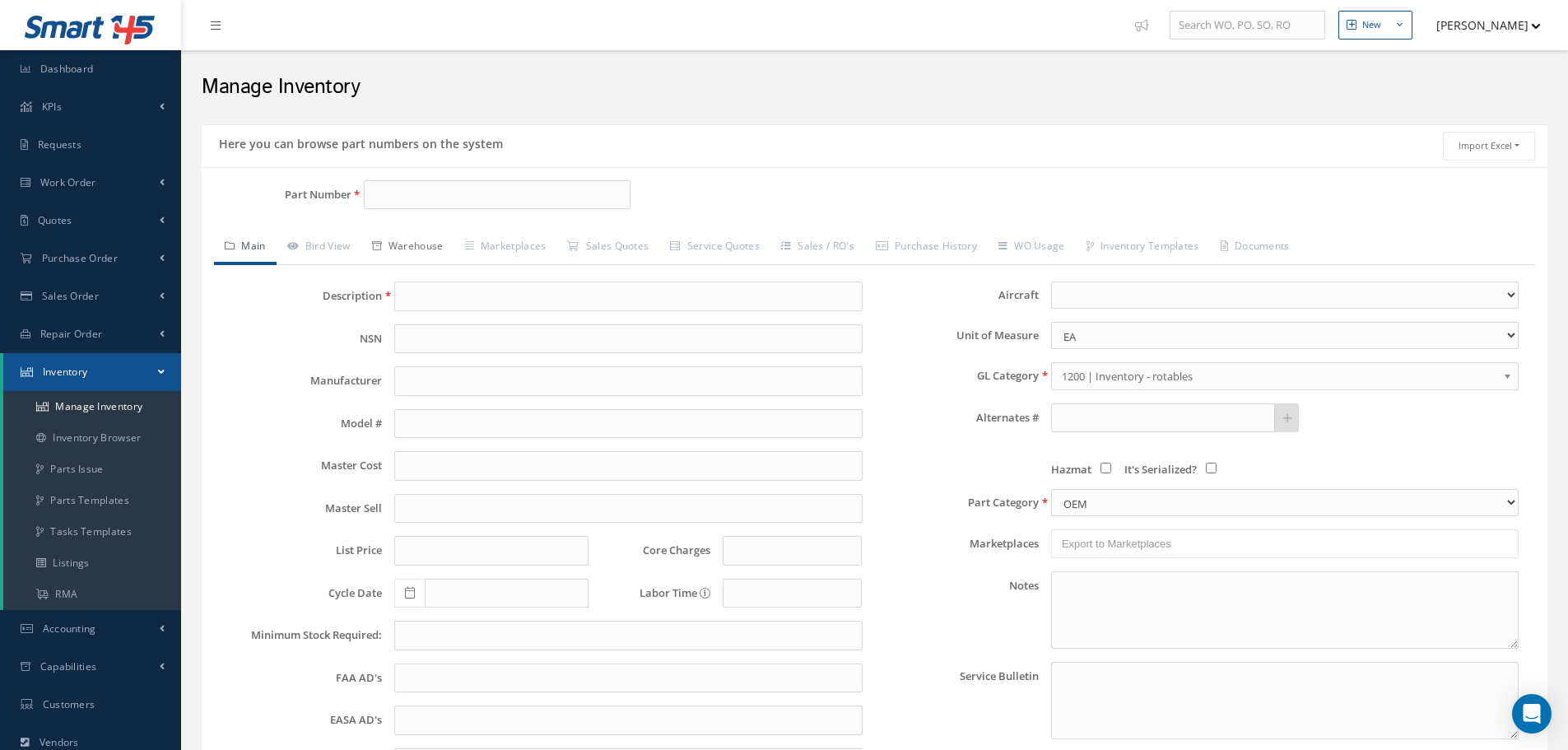
click at [421, 244] on link "Warehouse" at bounding box center [407, 248] width 93 height 35
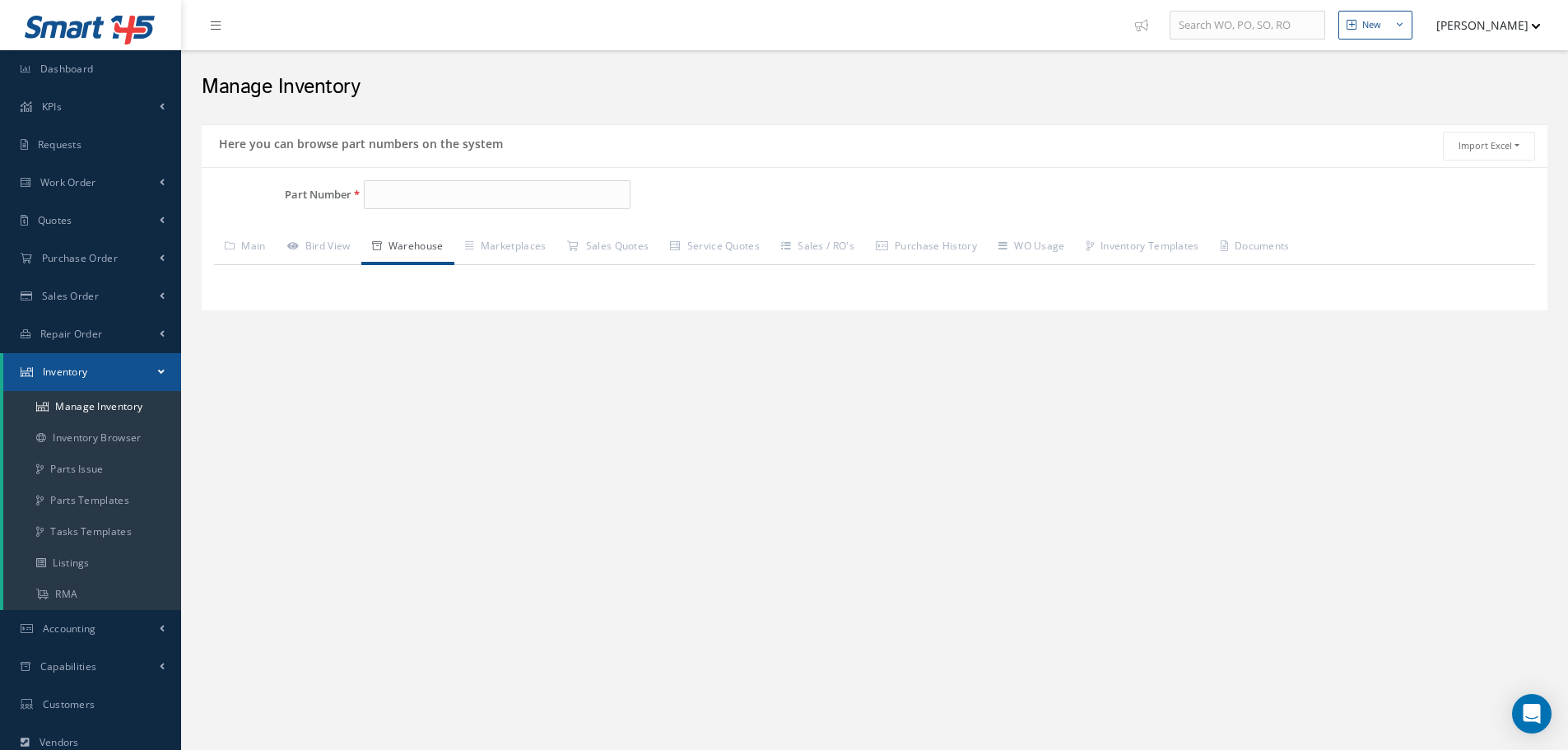
click at [428, 178] on div "Part Number Description Alternates Based on the selected General [PERSON_NAME],…" at bounding box center [874, 239] width 1346 height 144
click at [374, 196] on input "Part Number" at bounding box center [497, 195] width 267 height 30
click at [400, 234] on span "MS28775-439" at bounding box center [442, 237] width 148 height 17
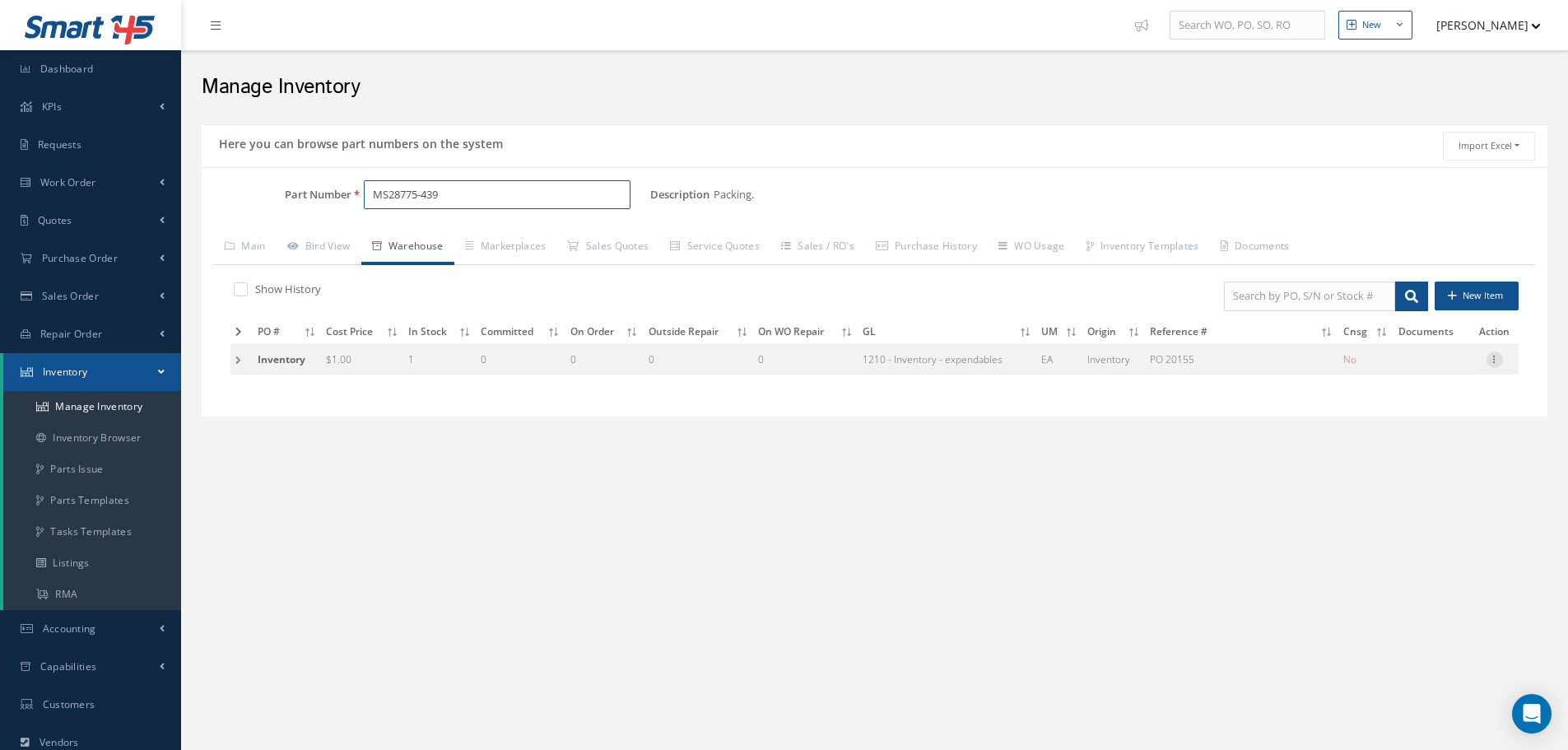
type input "MS28775-439"
click at [1492, 357] on icon at bounding box center [1494, 358] width 16 height 14
click at [1425, 372] on link "Edit" at bounding box center [1418, 370] width 130 height 22
type input "1.00"
type input "[DATE]"
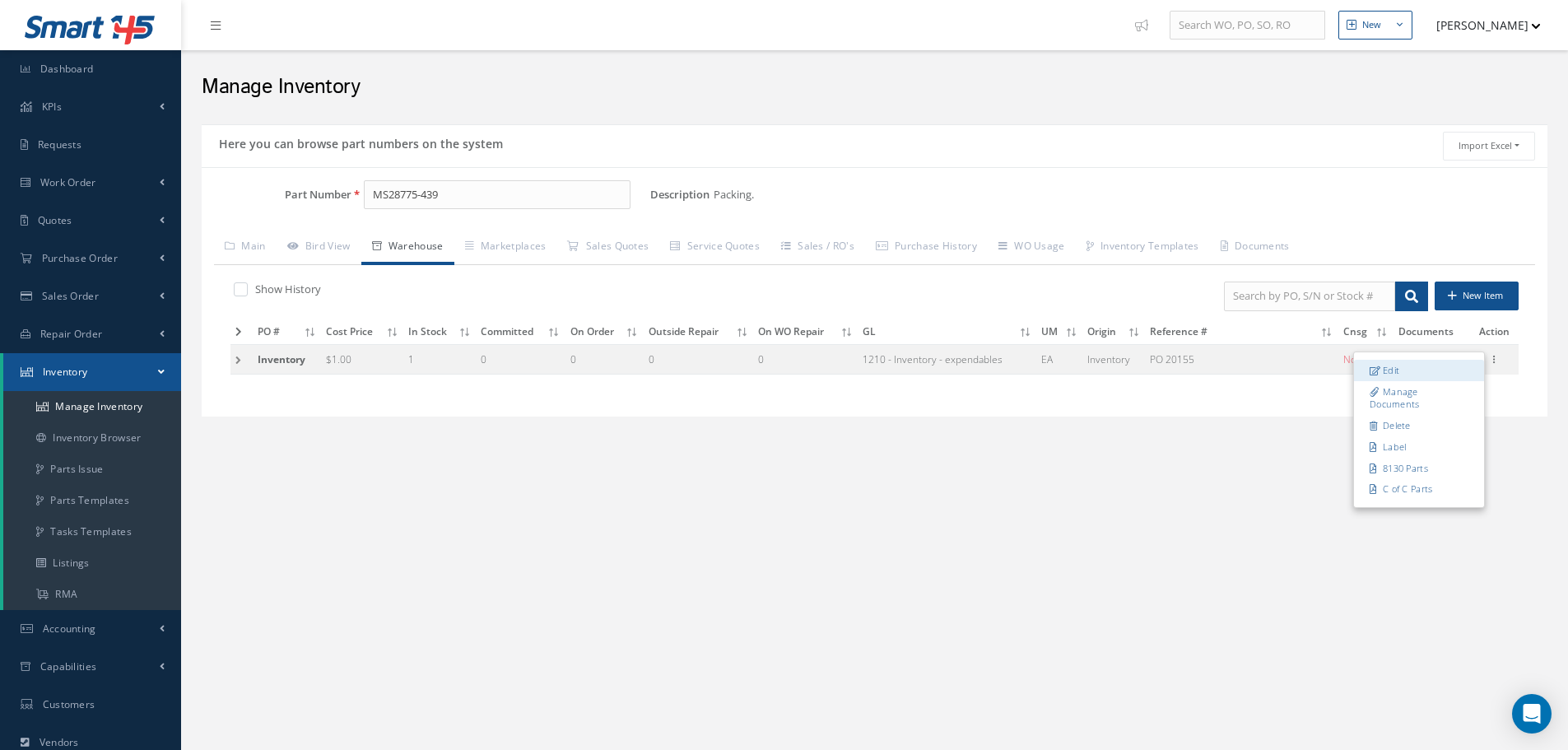
type input "PO 20155"
checkbox input "false"
type input "[DATE]"
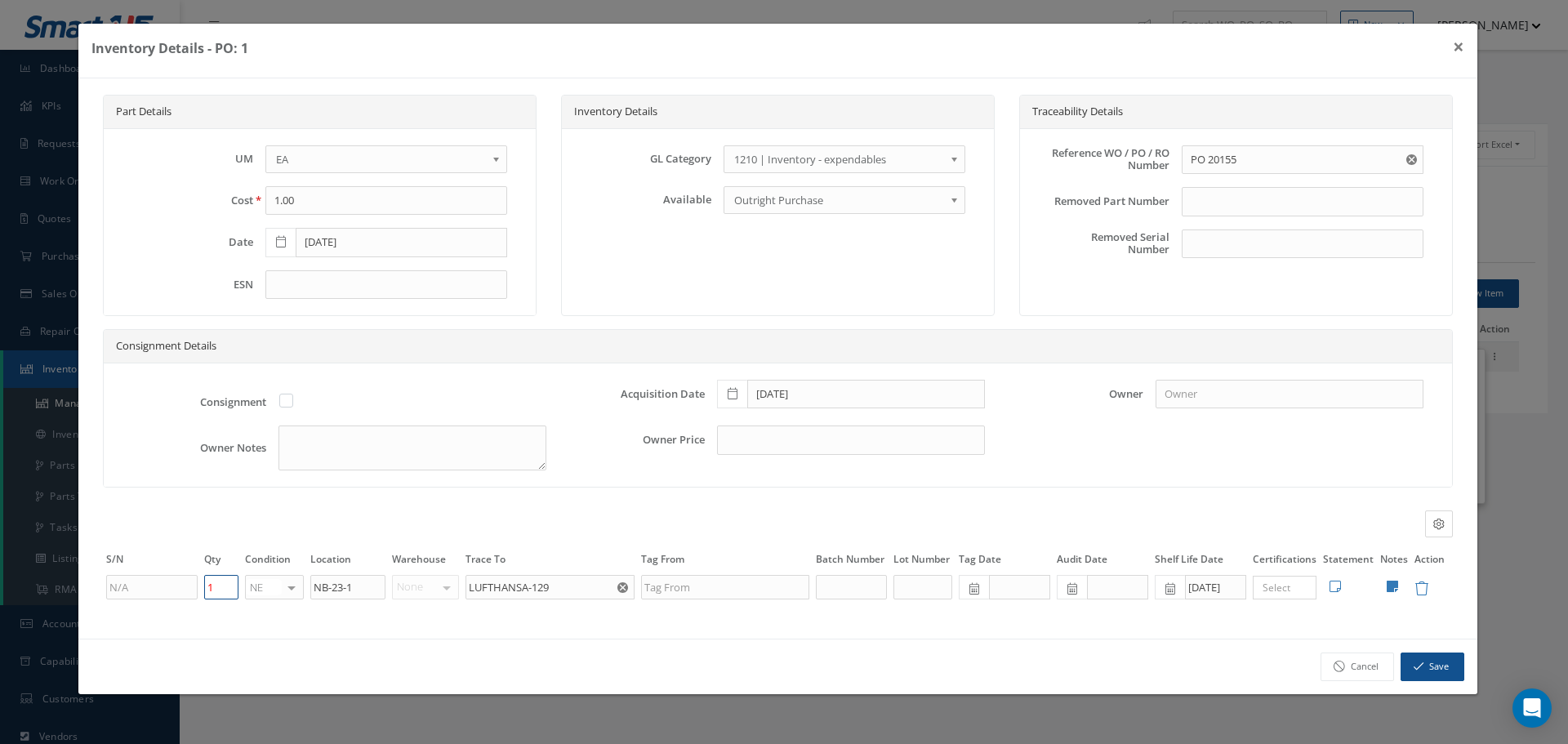
click at [218, 585] on input "1" at bounding box center [222, 586] width 34 height 24
type input "0"
click at [1398, 586] on td "Edit Notes Cancel Save" at bounding box center [1394, 587] width 34 height 28
click at [1398, 591] on icon at bounding box center [1392, 586] width 12 height 14
type textarea "20155"
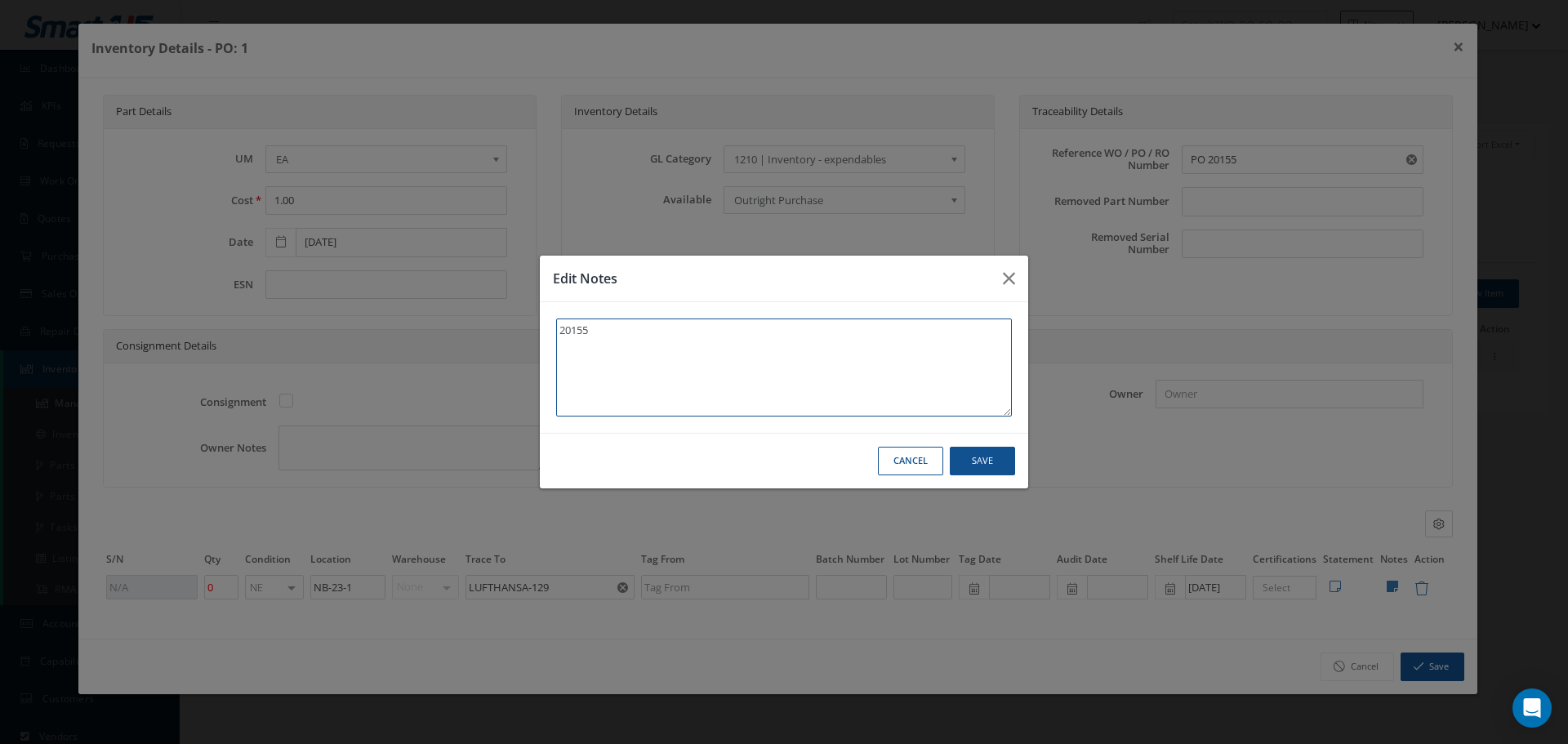
click at [623, 343] on textarea "20155" at bounding box center [784, 367] width 456 height 98
type textarea "20155"
paste textarea "** EXPIRED."
type textarea "20155 ** EXPIRED."
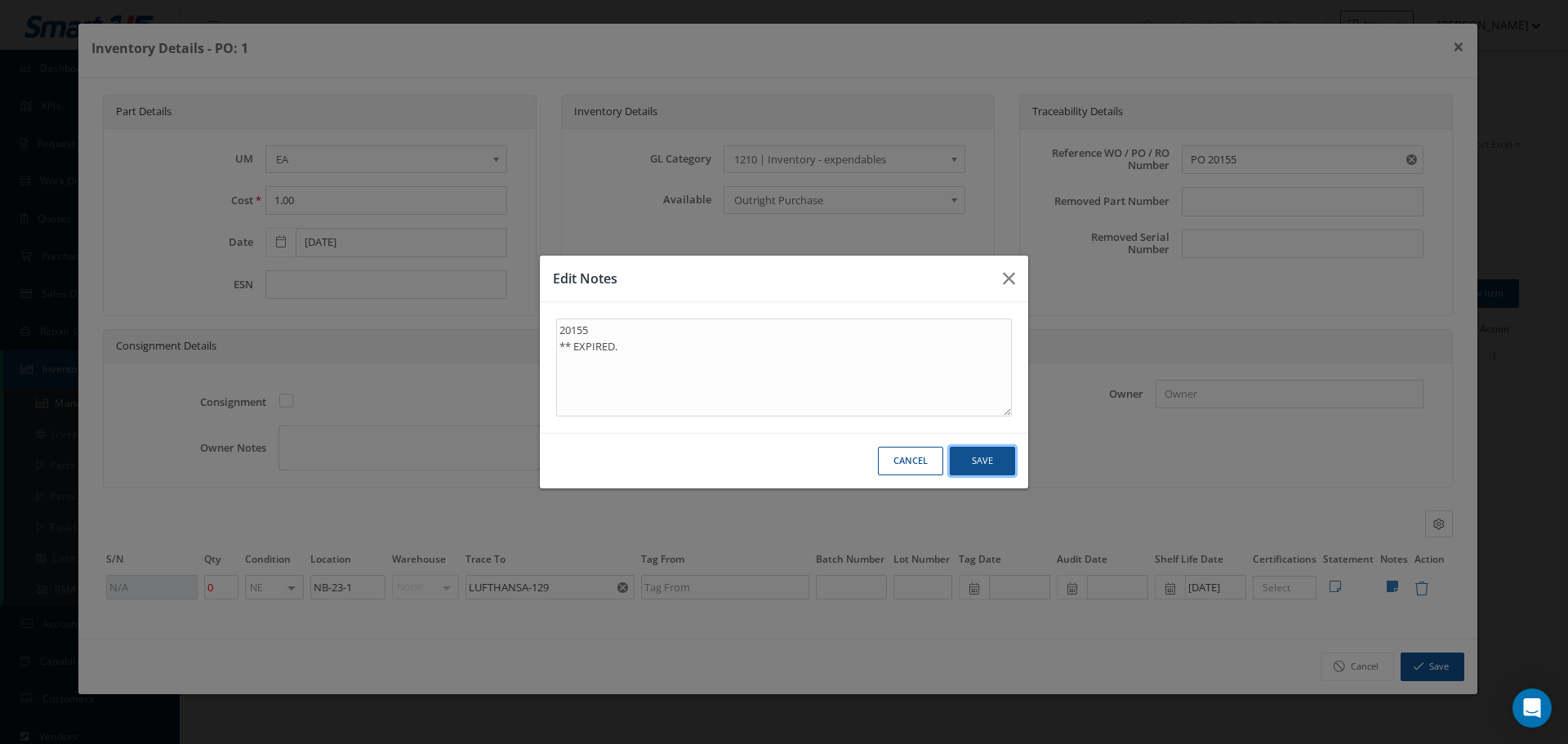
click at [0, 0] on button "Save" at bounding box center [0, 0] width 0 height 0
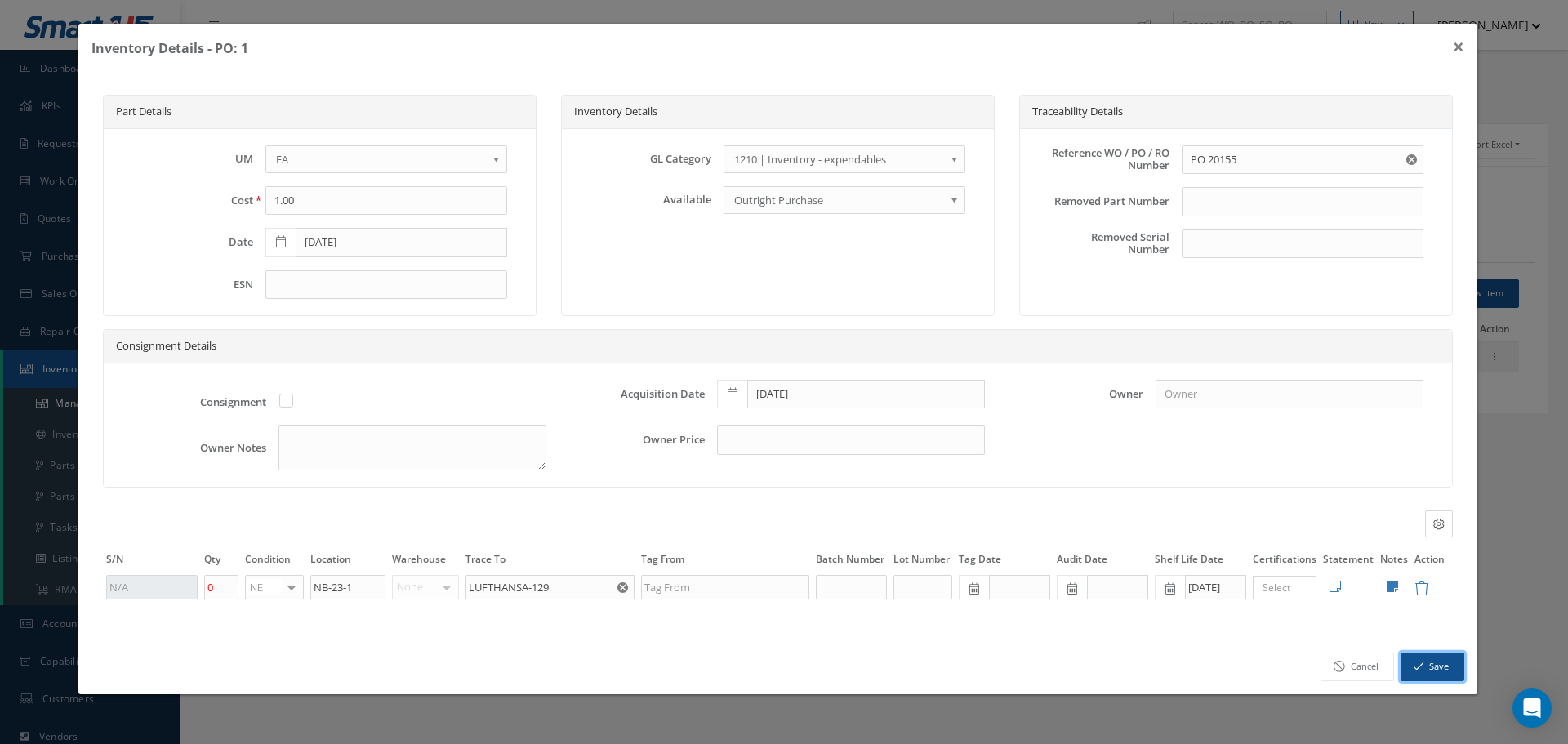
click at [1455, 669] on button "Save" at bounding box center [1432, 667] width 64 height 29
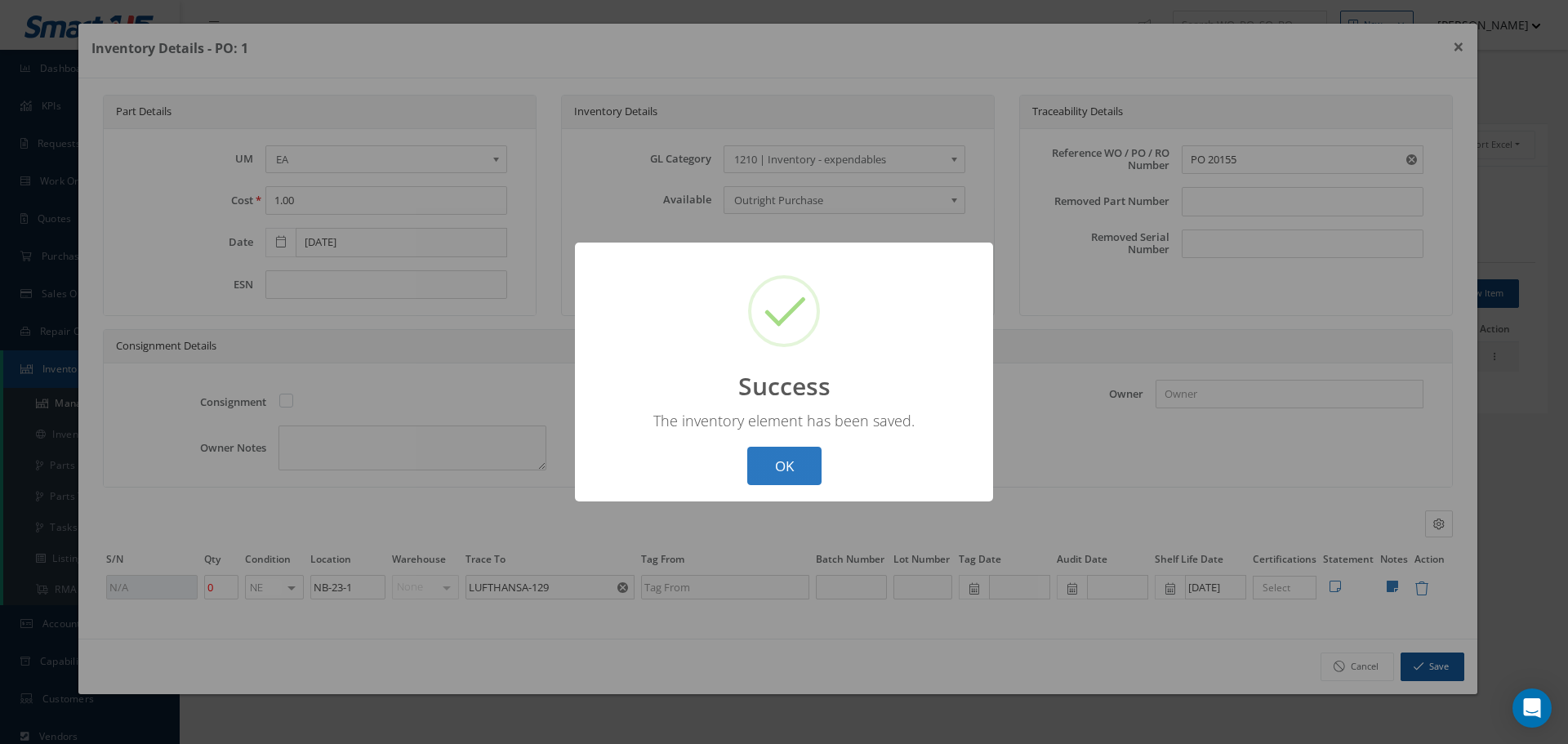
click at [778, 469] on button "OK" at bounding box center [784, 466] width 75 height 39
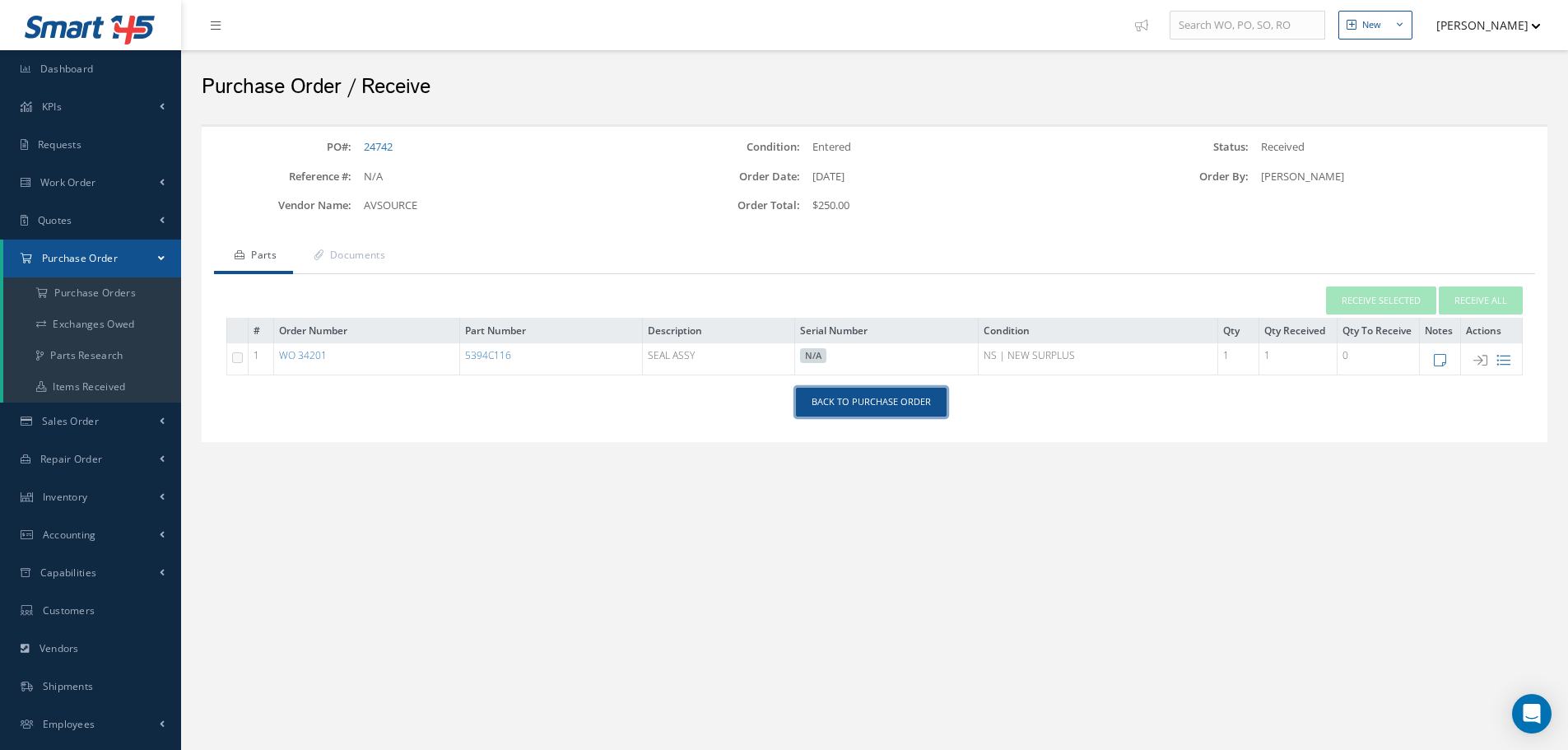
click at [872, 396] on link "Back to Purchase Order" at bounding box center [871, 402] width 151 height 29
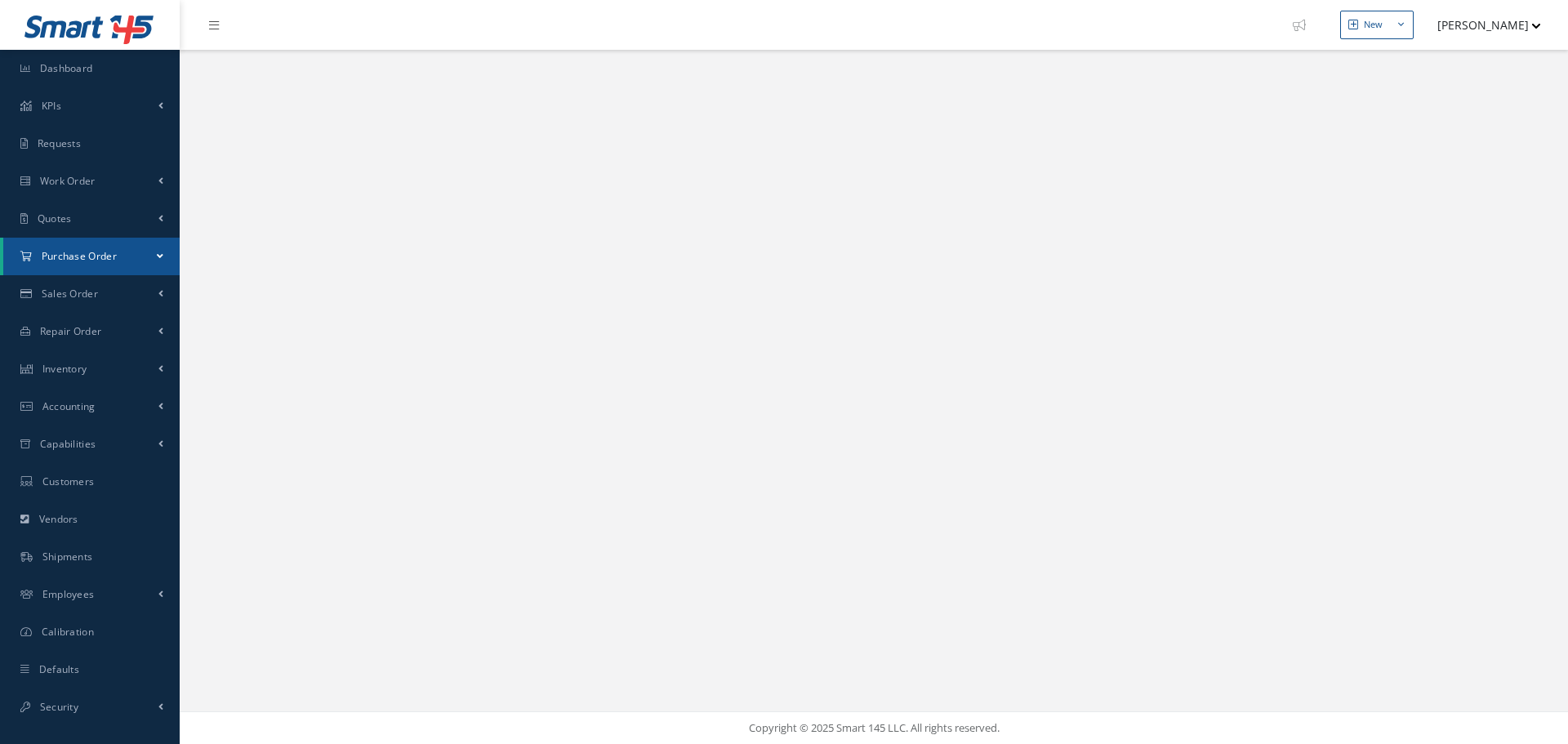
select select "25"
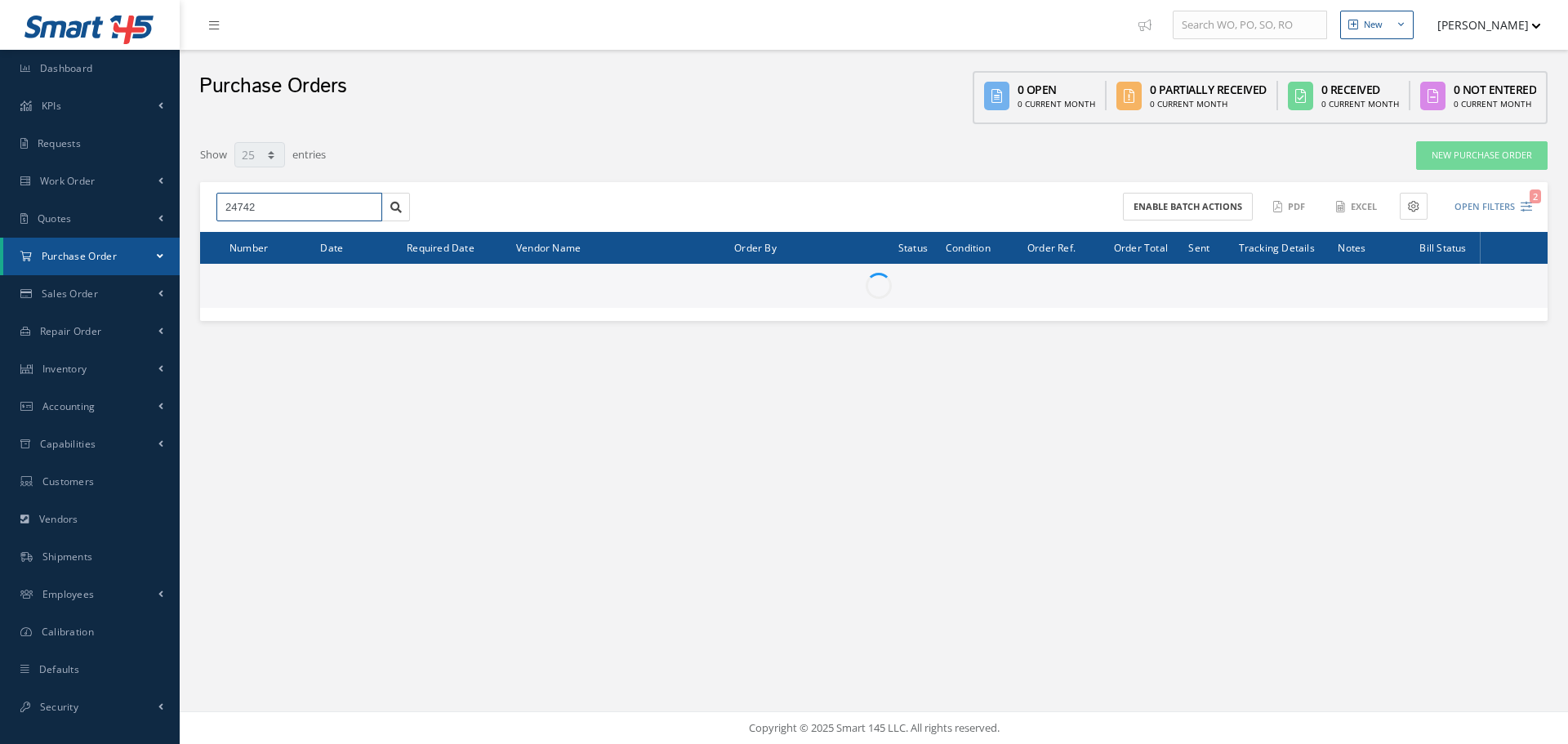
click at [293, 204] on input "24742" at bounding box center [299, 207] width 166 height 30
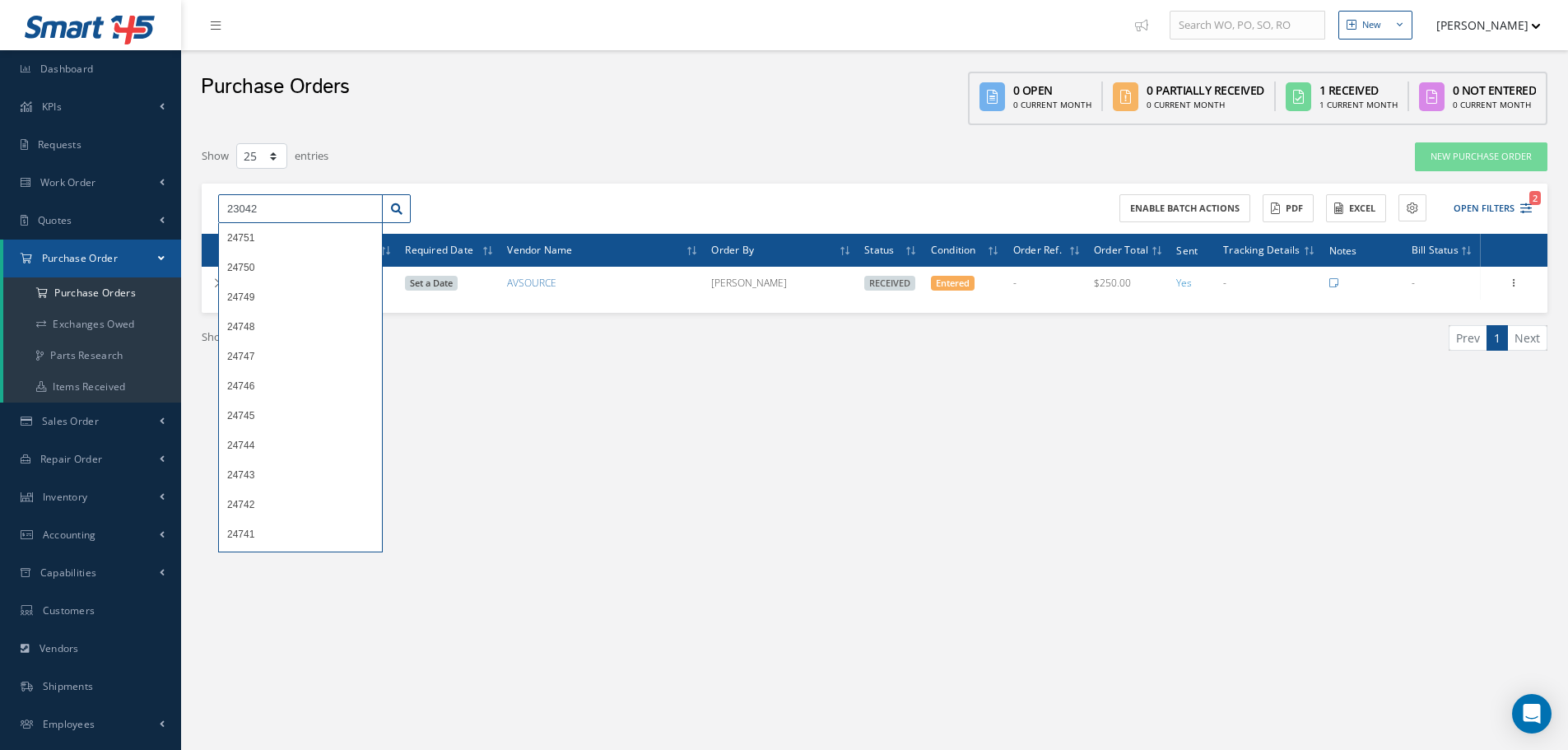
type input "23042"
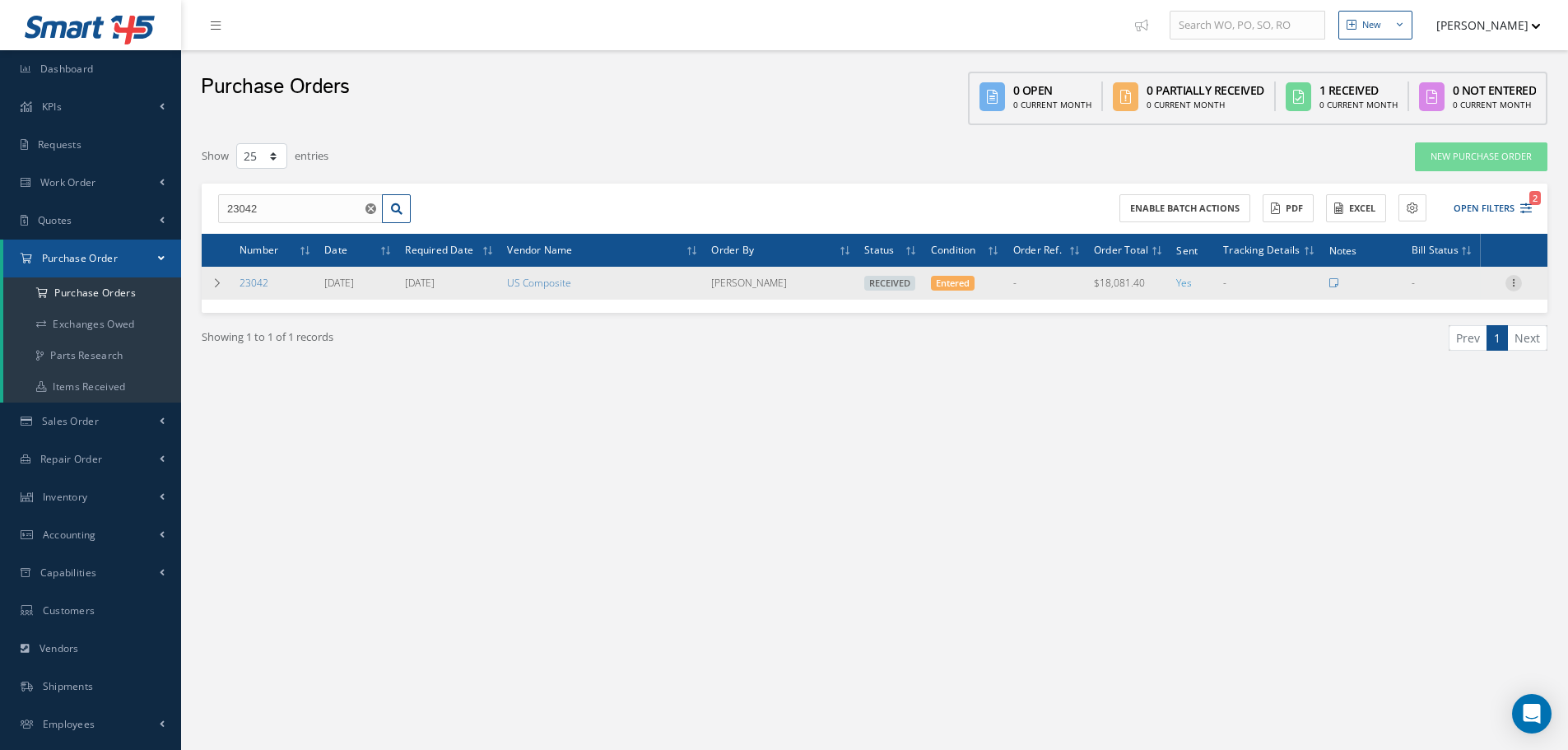
click at [1514, 283] on icon at bounding box center [1514, 281] width 16 height 14
click at [1470, 292] on link "Receiving Details" at bounding box center [1437, 294] width 130 height 22
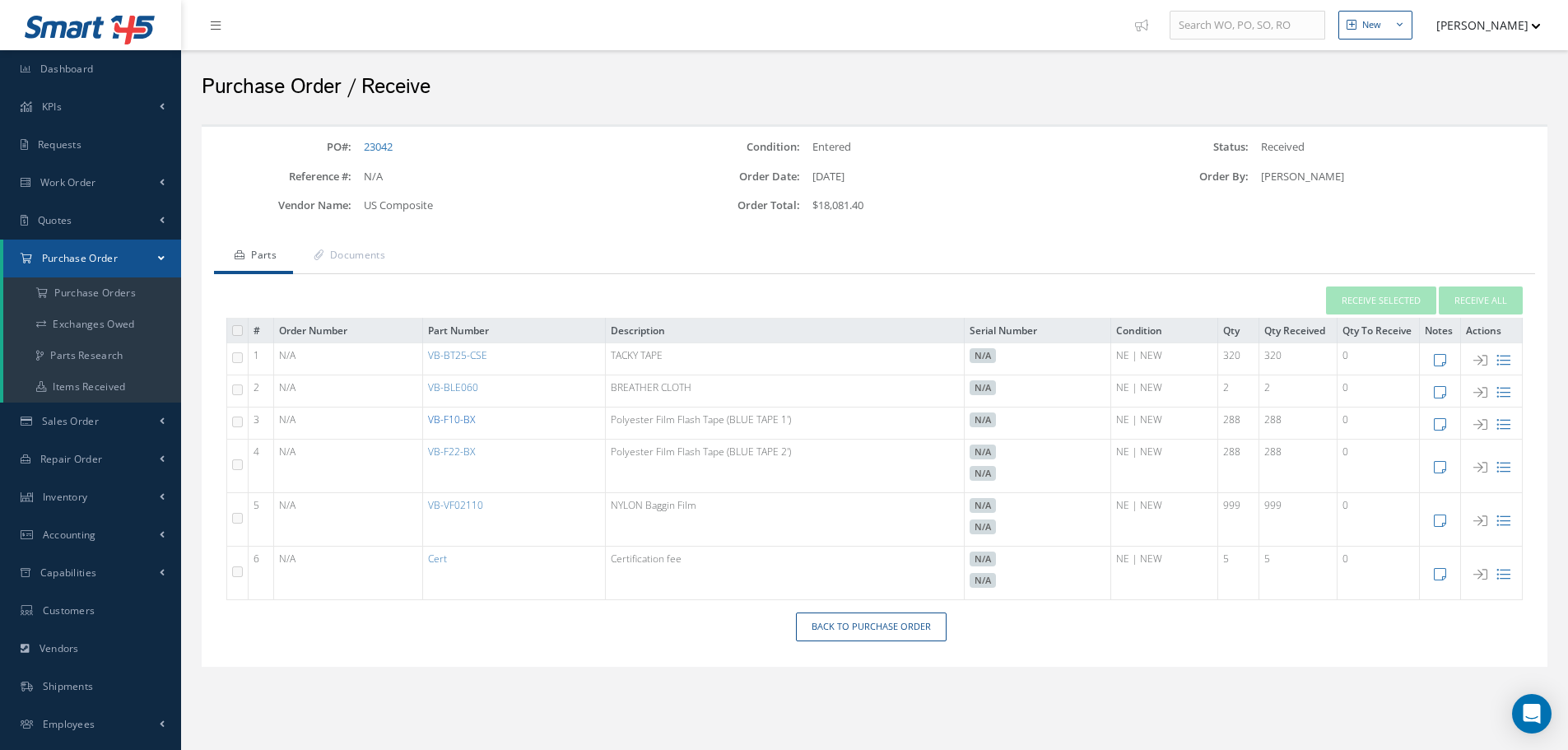
click at [453, 422] on link "VB-F10-BX" at bounding box center [452, 419] width 47 height 14
click at [446, 454] on link "VB-F22-BX" at bounding box center [452, 451] width 47 height 14
click at [453, 419] on link "VB-F10-BX" at bounding box center [452, 419] width 47 height 14
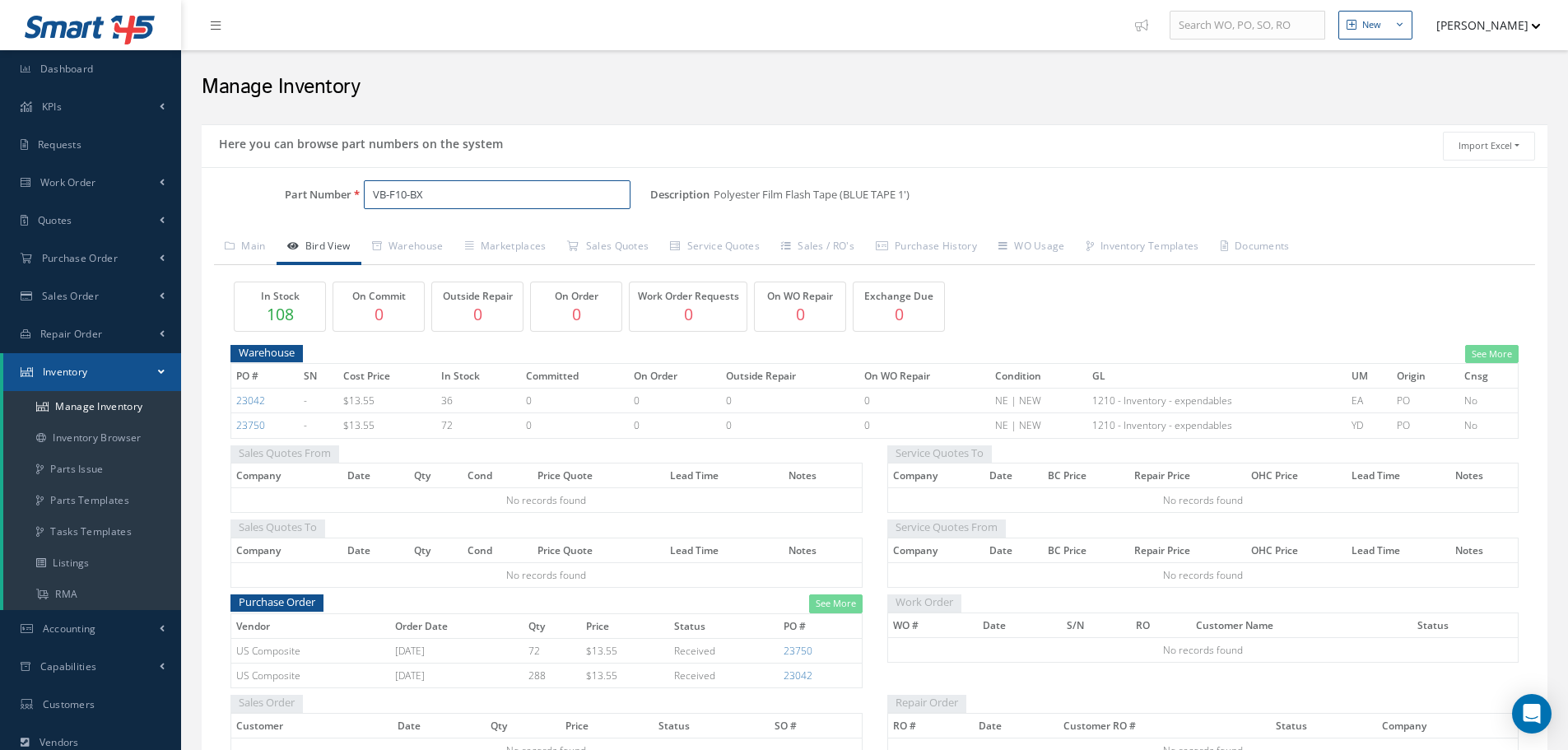
drag, startPoint x: 370, startPoint y: 192, endPoint x: 439, endPoint y: 203, distance: 69.9
click at [439, 203] on input "VB-F10-BX" at bounding box center [497, 195] width 267 height 30
drag, startPoint x: 714, startPoint y: 196, endPoint x: 940, endPoint y: 216, distance: 226.9
click at [940, 216] on div "Description Polyester Film Flash Tape (BLUE TAPE 1') Alternates" at bounding box center [1098, 202] width 897 height 43
copy span "Polyester Film Flash Tape (BLUE TAPE 1')"
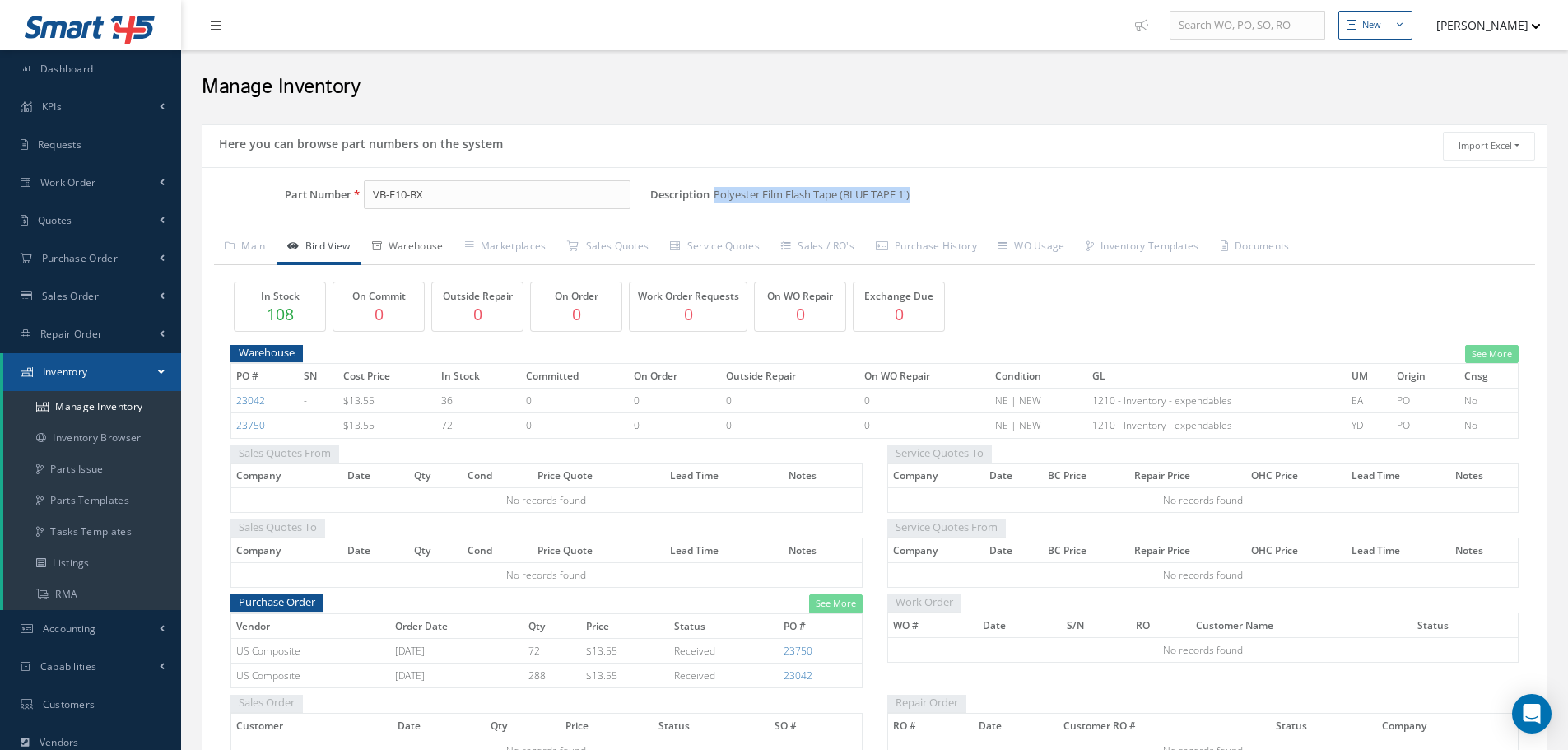
click at [404, 246] on link "Warehouse" at bounding box center [407, 248] width 93 height 35
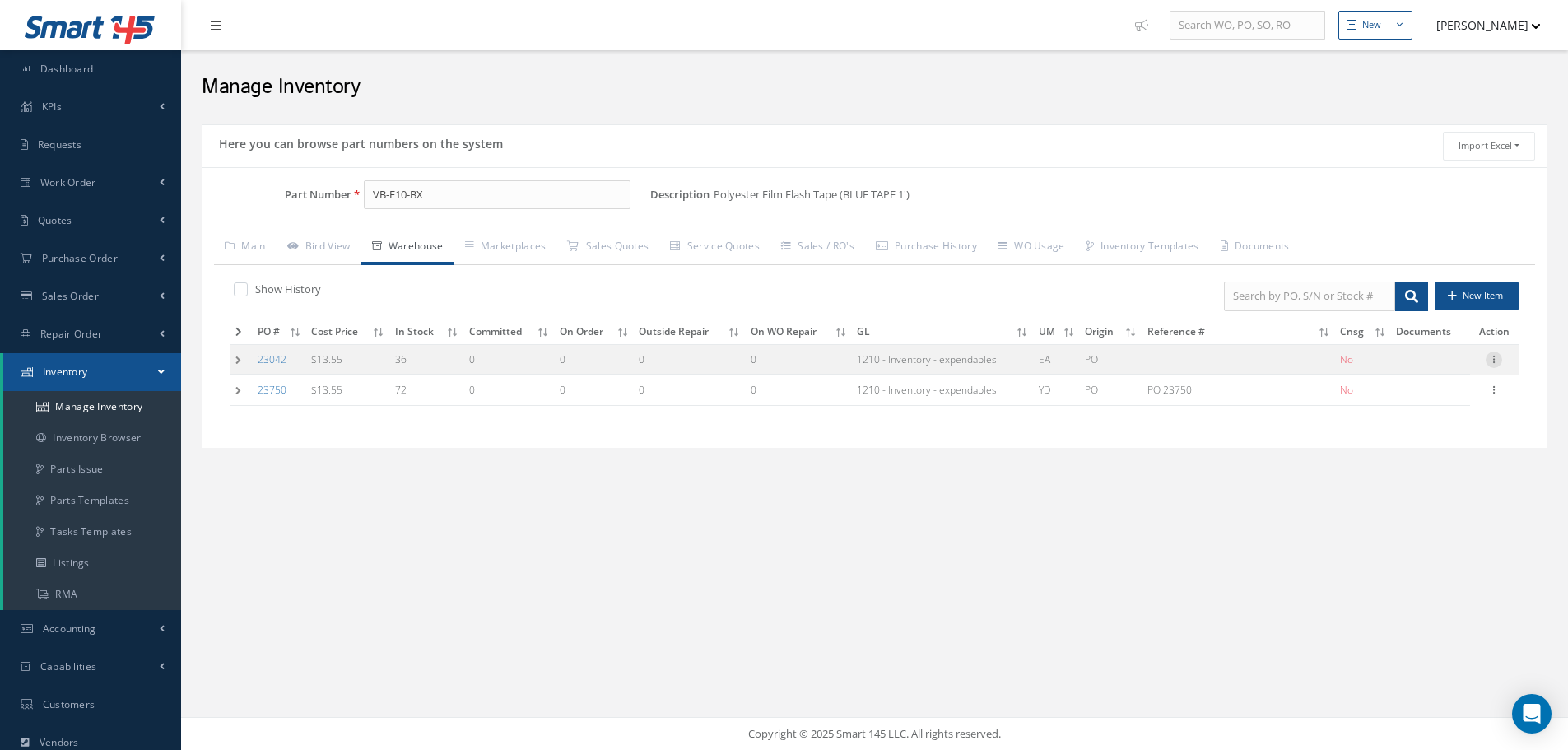
click at [1492, 355] on icon at bounding box center [1494, 358] width 16 height 14
click at [1412, 366] on link "Edit" at bounding box center [1417, 370] width 130 height 22
type input "13.55"
type input "[DATE]"
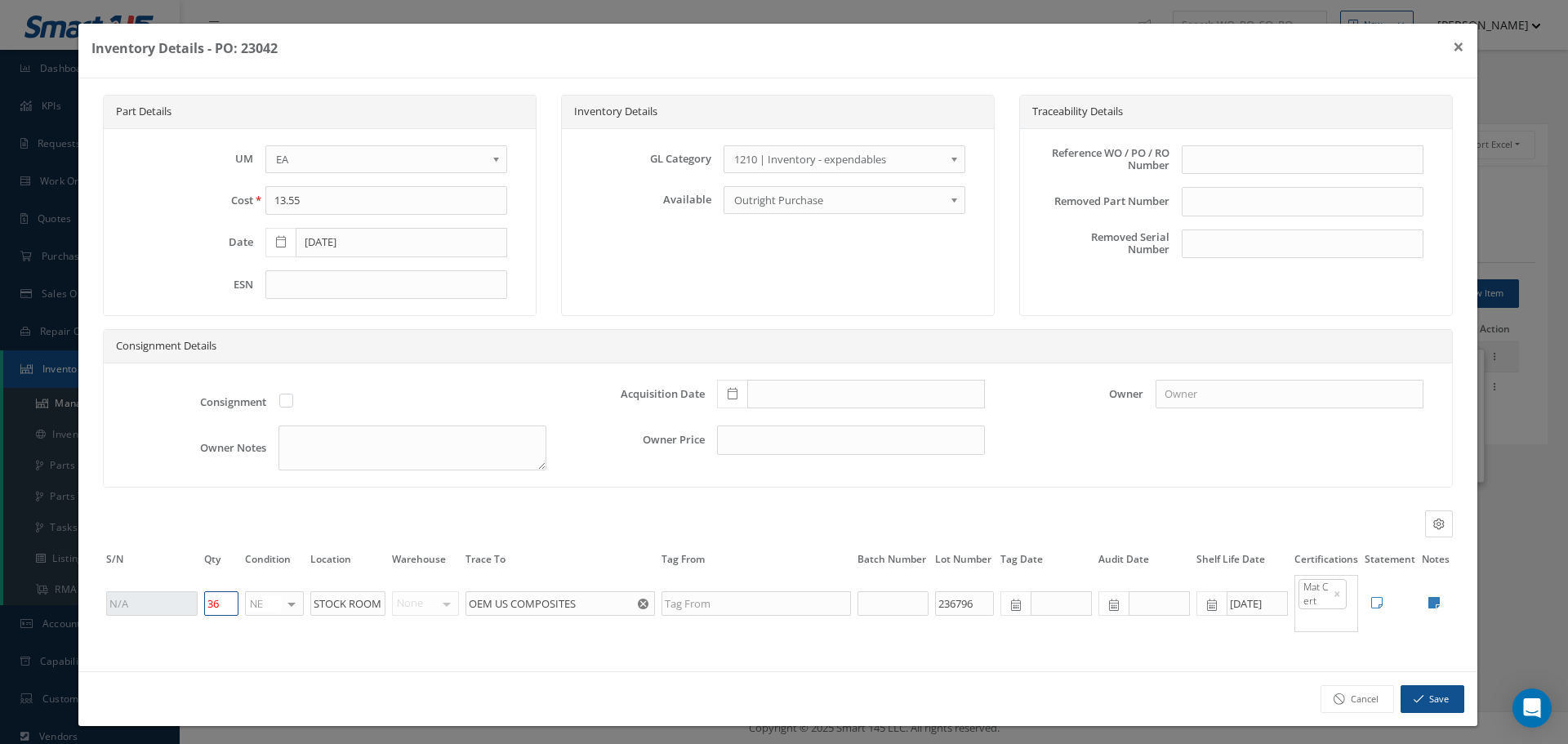
click at [221, 608] on input "36" at bounding box center [222, 603] width 34 height 24
type input "3"
type input "0"
click at [1422, 693] on button "Save" at bounding box center [1432, 700] width 64 height 29
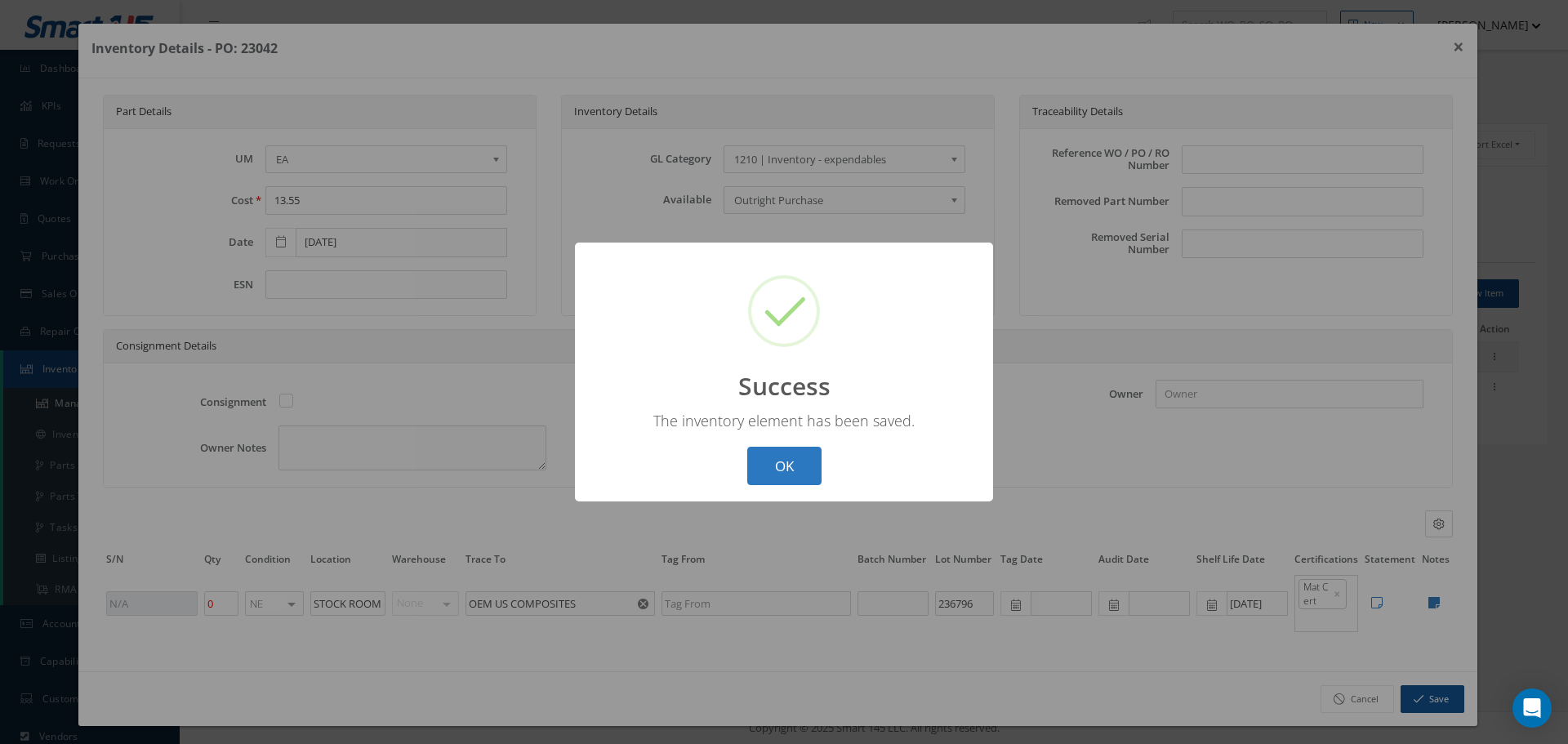
click at [802, 468] on button "OK" at bounding box center [784, 466] width 75 height 39
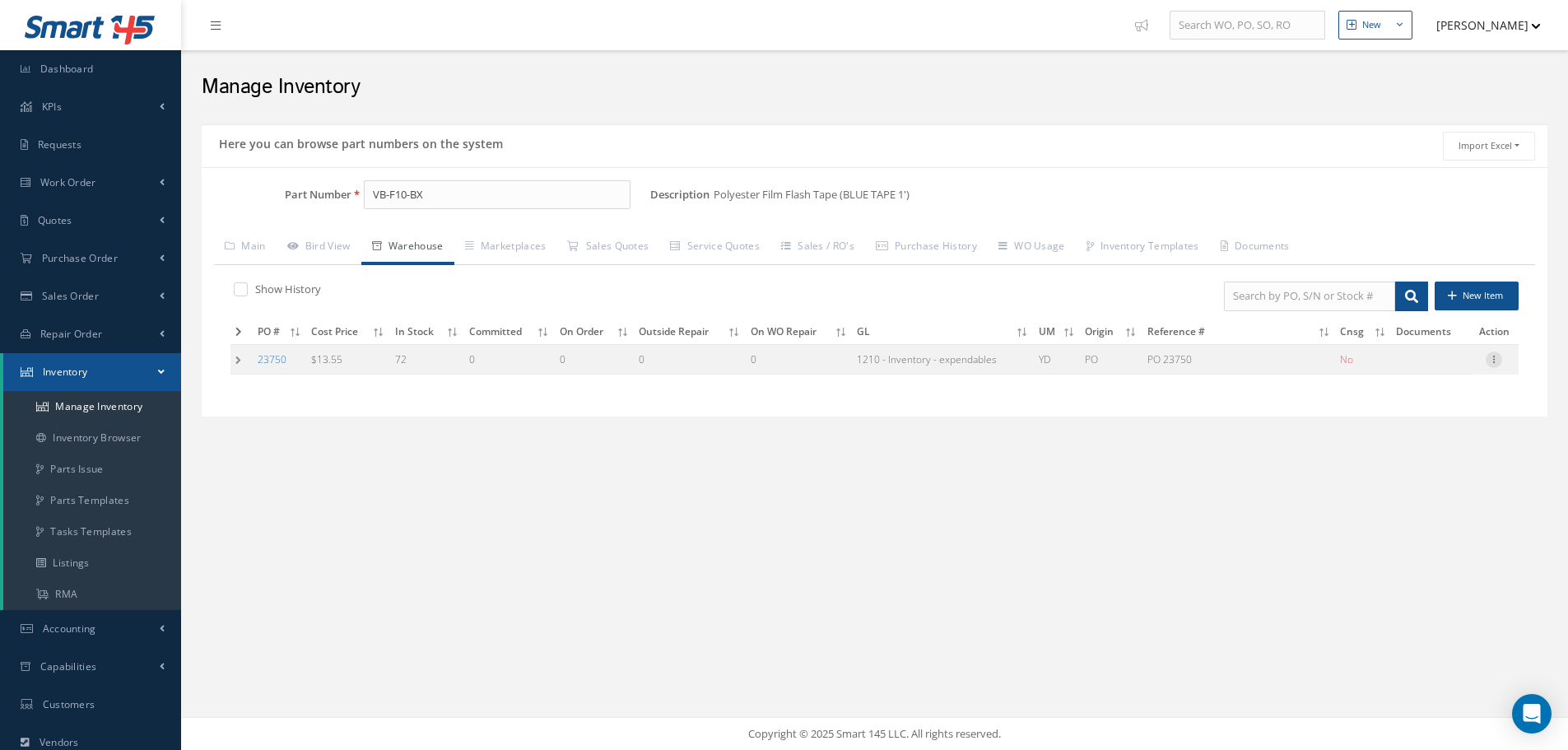
click at [1495, 358] on icon at bounding box center [1494, 358] width 16 height 14
click at [1264, 445] on div "Here you can browse part numbers on the system Import Excel to undefined Column…" at bounding box center [874, 293] width 1362 height 354
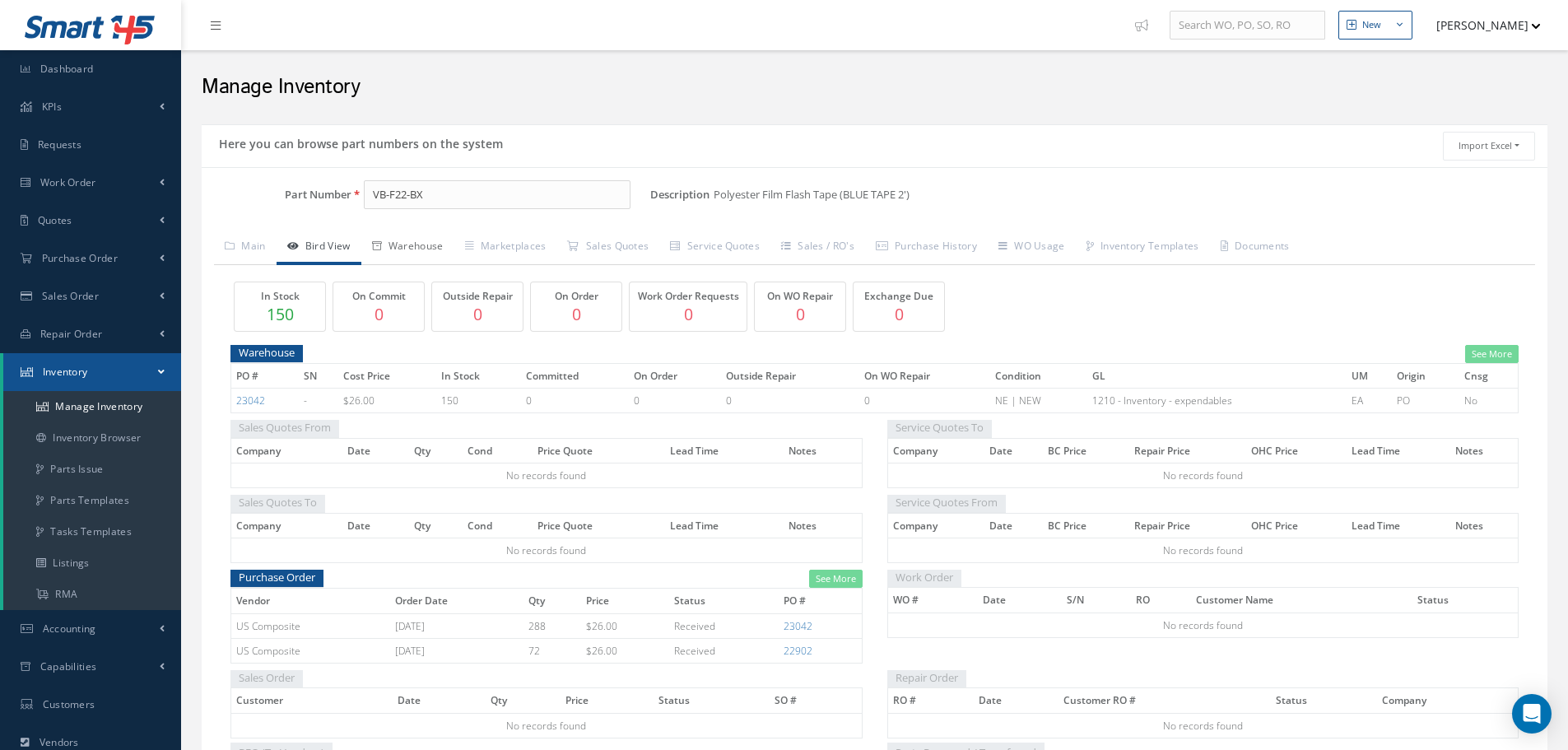
click at [412, 249] on link "Warehouse" at bounding box center [407, 248] width 93 height 35
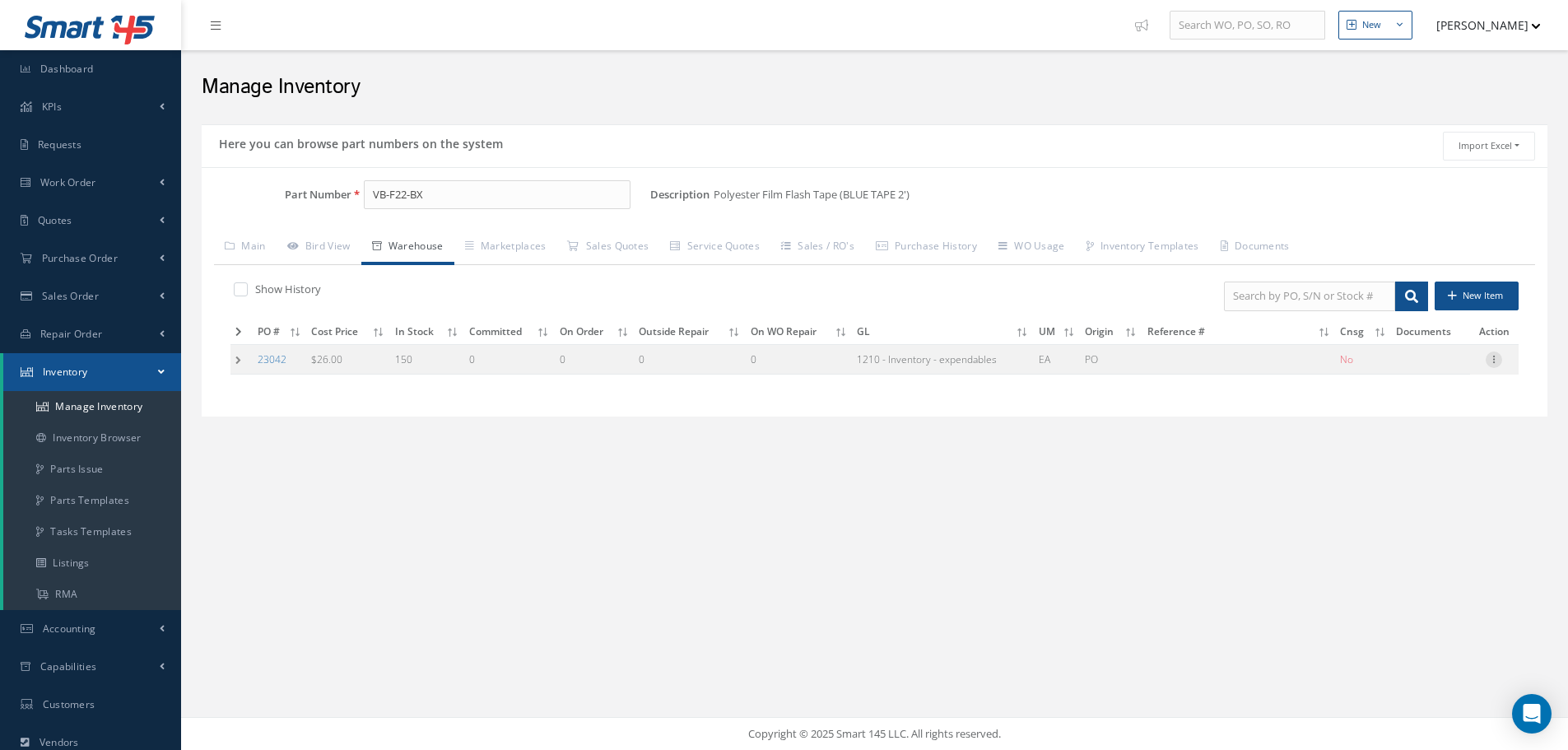
click at [1493, 360] on icon at bounding box center [1494, 358] width 16 height 14
click at [1383, 375] on link "Edit" at bounding box center [1417, 370] width 130 height 22
type input "26.00"
type input "[DATE]"
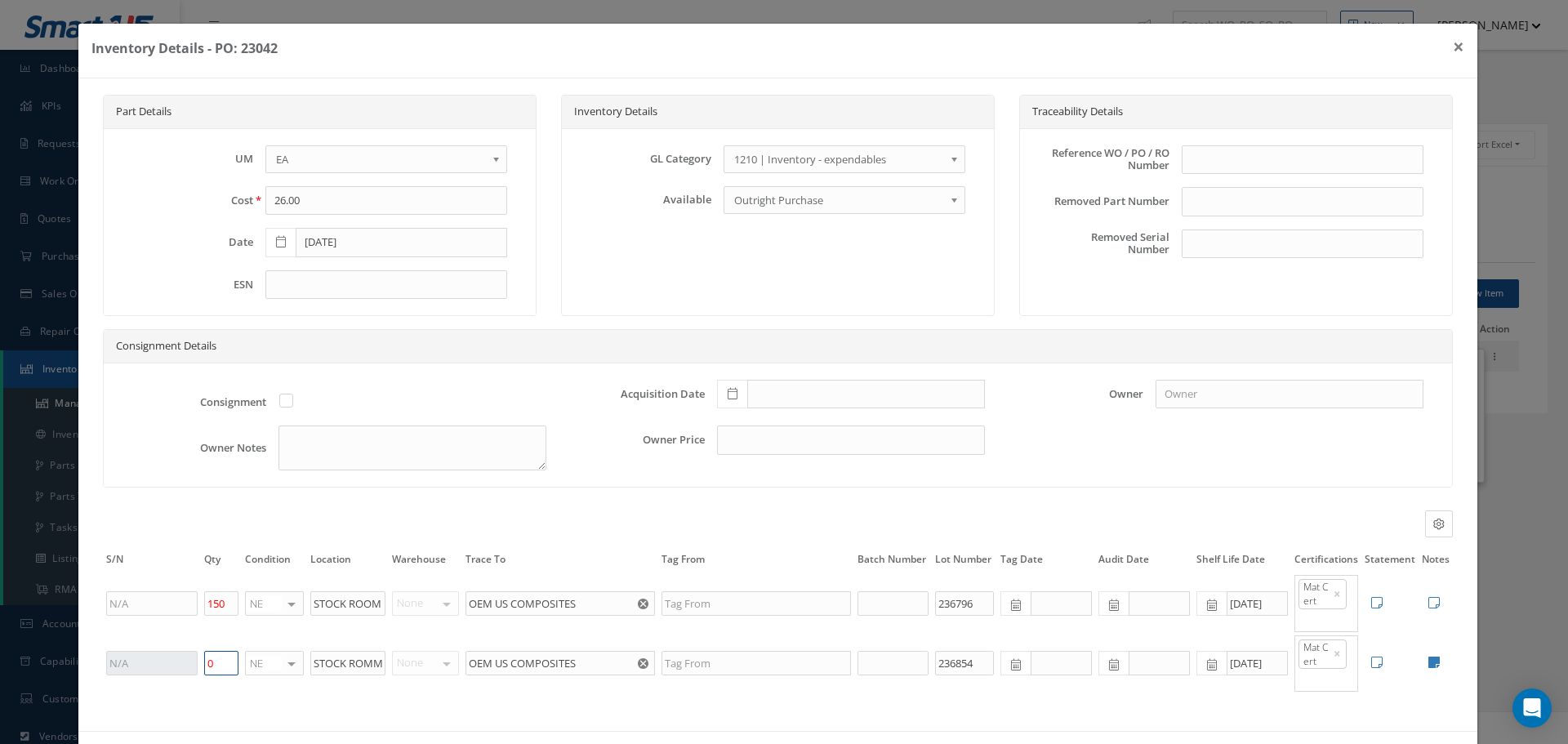
click at [218, 667] on input "0" at bounding box center [222, 663] width 34 height 24
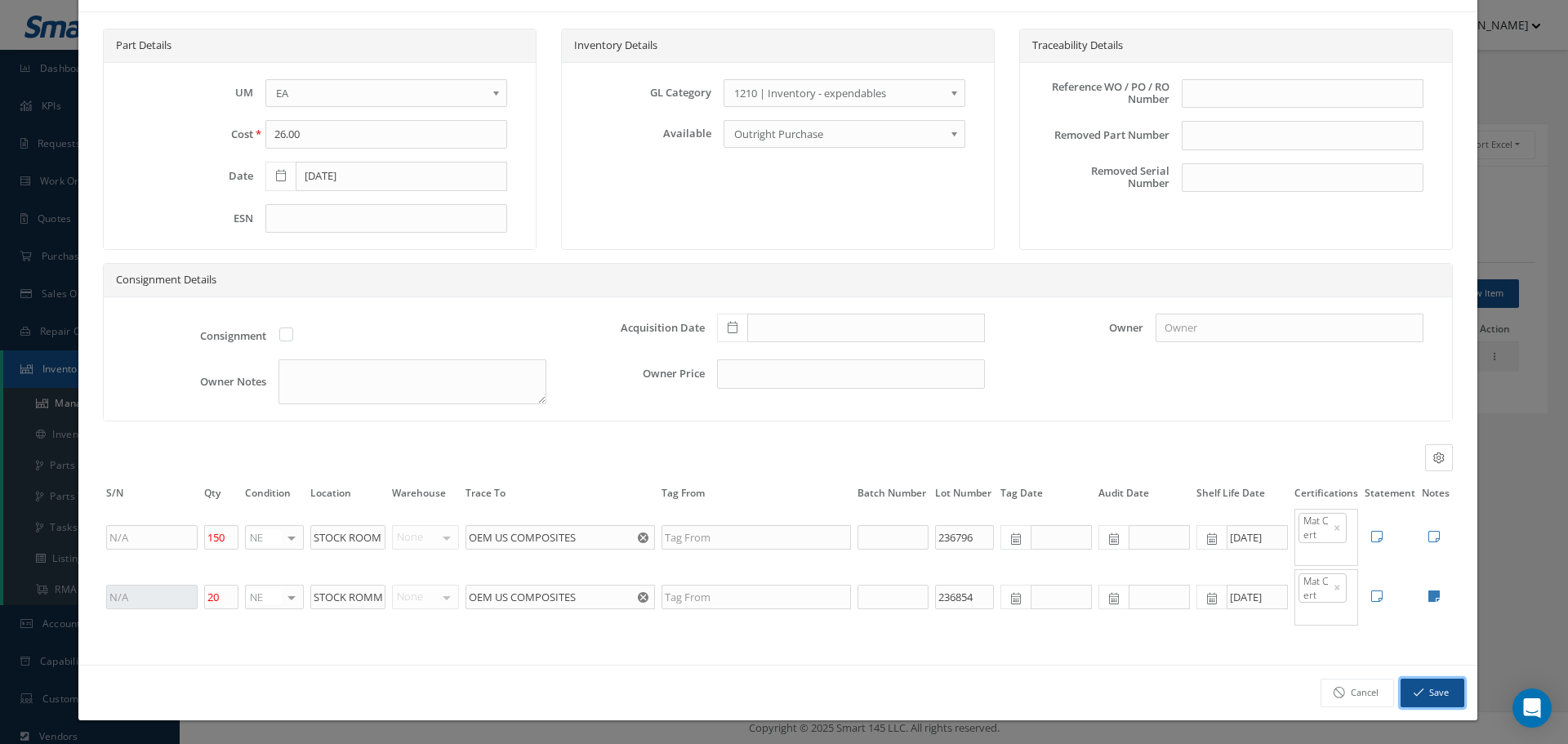
click at [1413, 695] on button "Save" at bounding box center [1432, 694] width 64 height 29
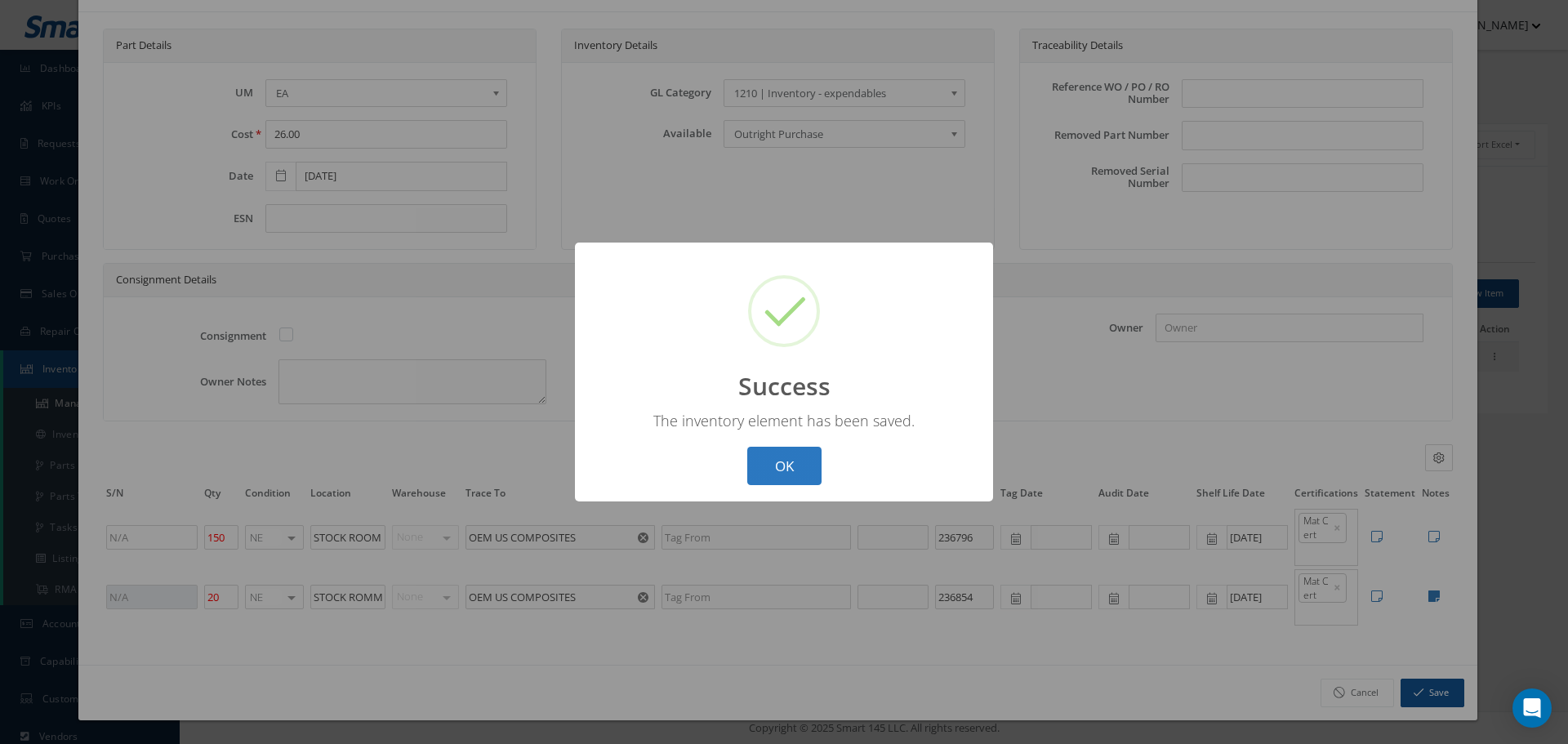
click at [781, 451] on button "OK" at bounding box center [784, 466] width 75 height 39
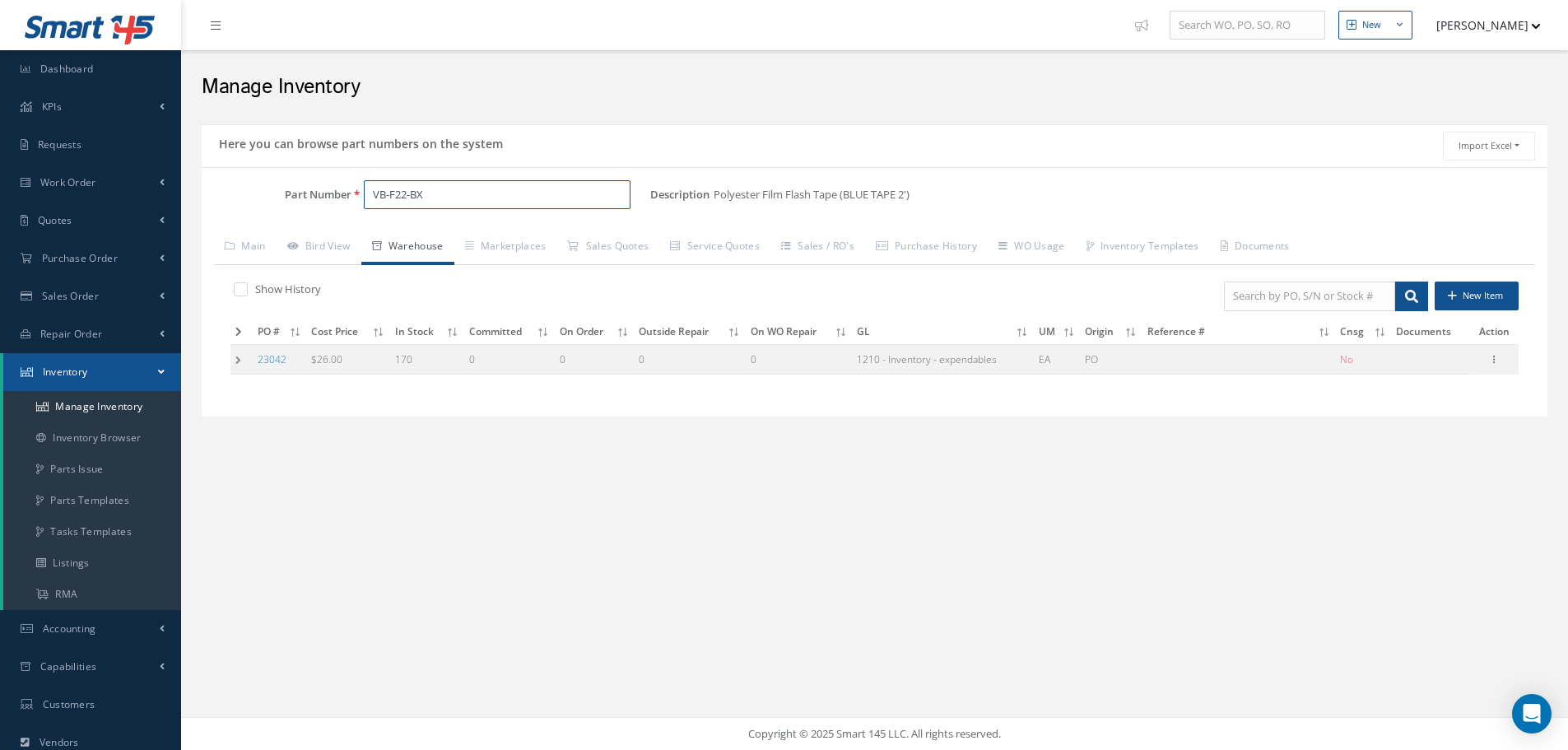
drag, startPoint x: 372, startPoint y: 192, endPoint x: 465, endPoint y: 195, distance: 93.0
click at [465, 195] on input "VB-F22-BX" at bounding box center [497, 195] width 267 height 30
drag, startPoint x: 713, startPoint y: 192, endPoint x: 938, endPoint y: 193, distance: 225.0
click at [938, 193] on div "Description Polyester Film Flash Tape (BLUE TAPE 2') Alternates" at bounding box center [1098, 195] width 897 height 30
copy span "Polyester Film Flash Tape (BLUE TAPE 2')"
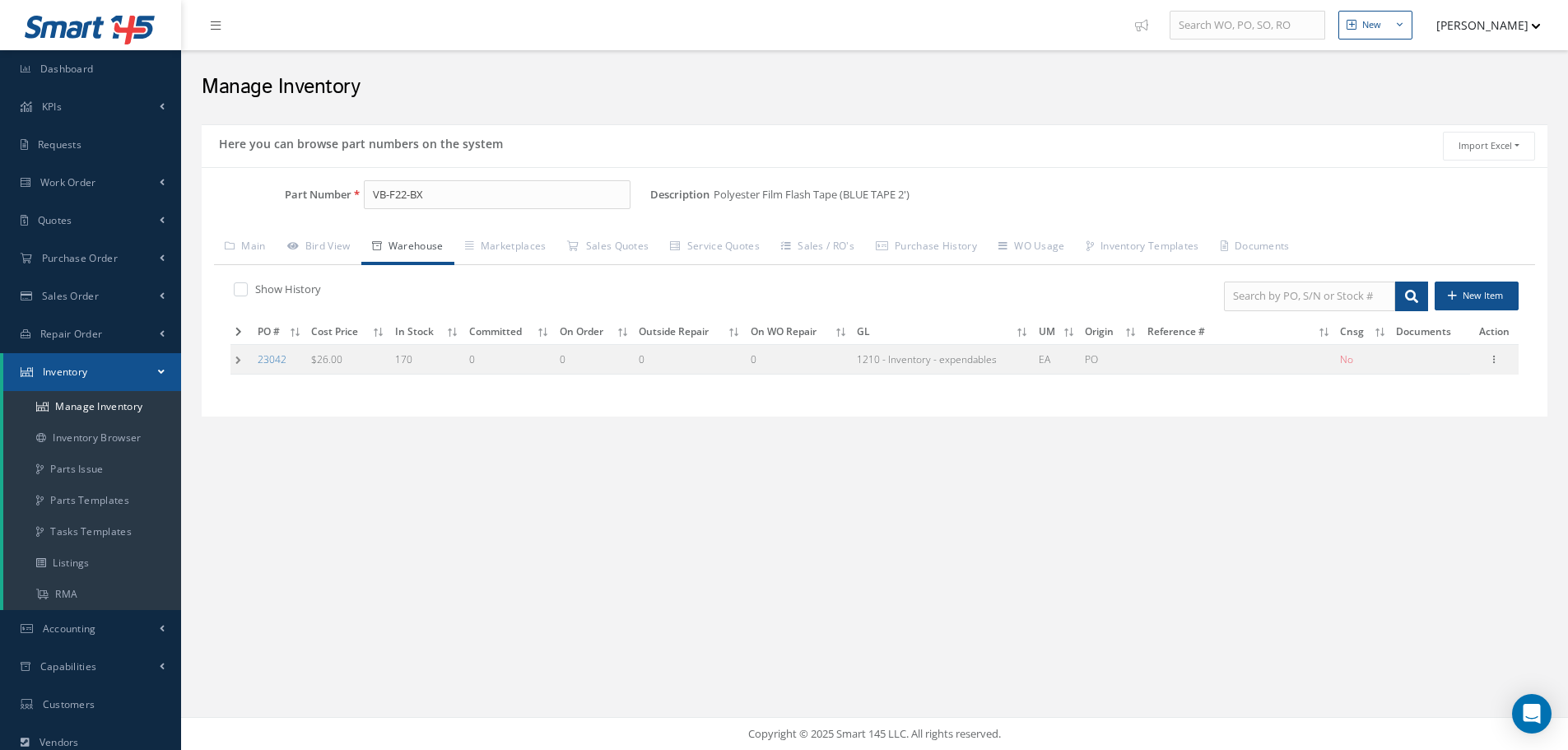
click at [234, 362] on td at bounding box center [241, 360] width 22 height 31
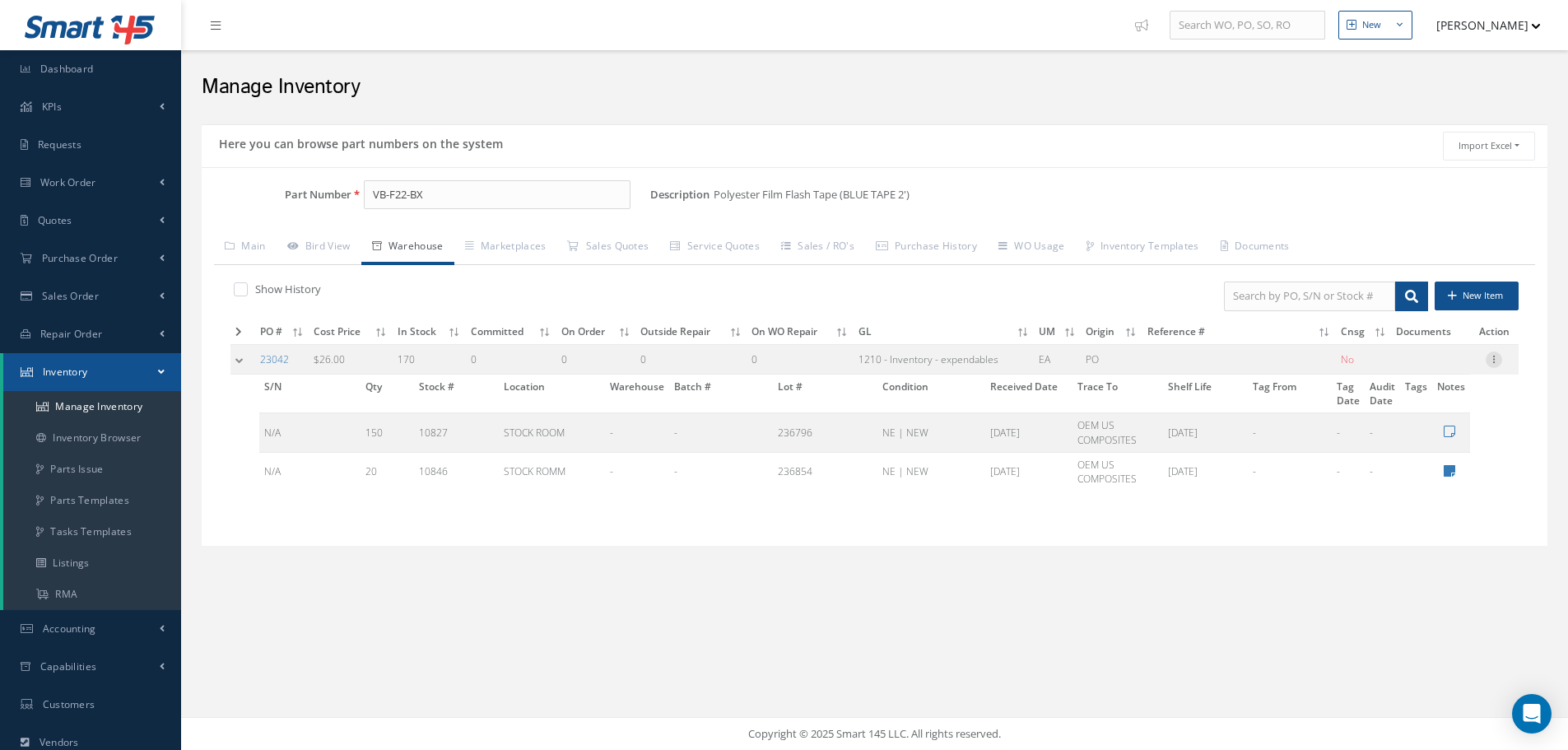
click at [1498, 358] on icon at bounding box center [1494, 358] width 16 height 14
click at [1441, 370] on link "Edit" at bounding box center [1417, 370] width 130 height 22
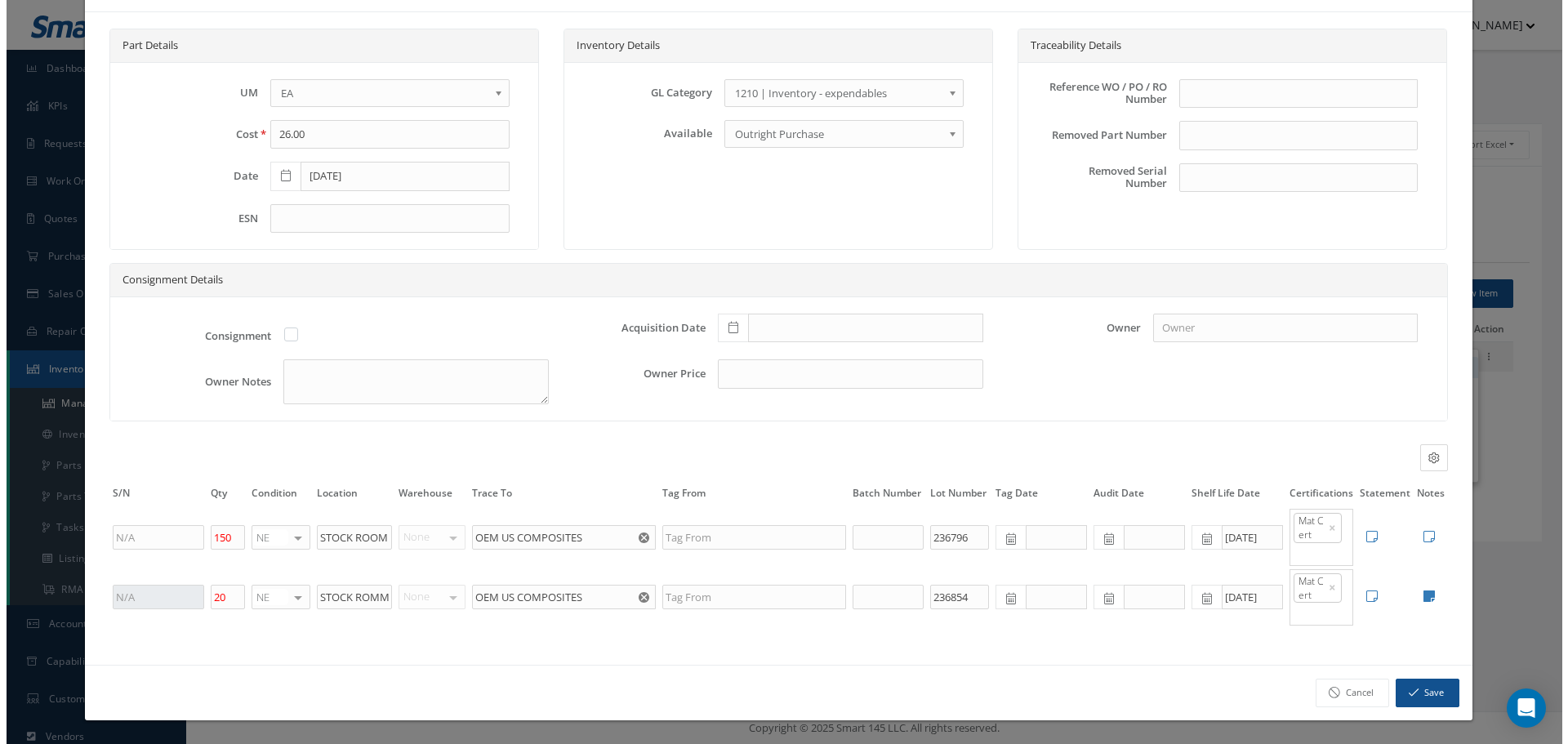
scroll to position [0, 0]
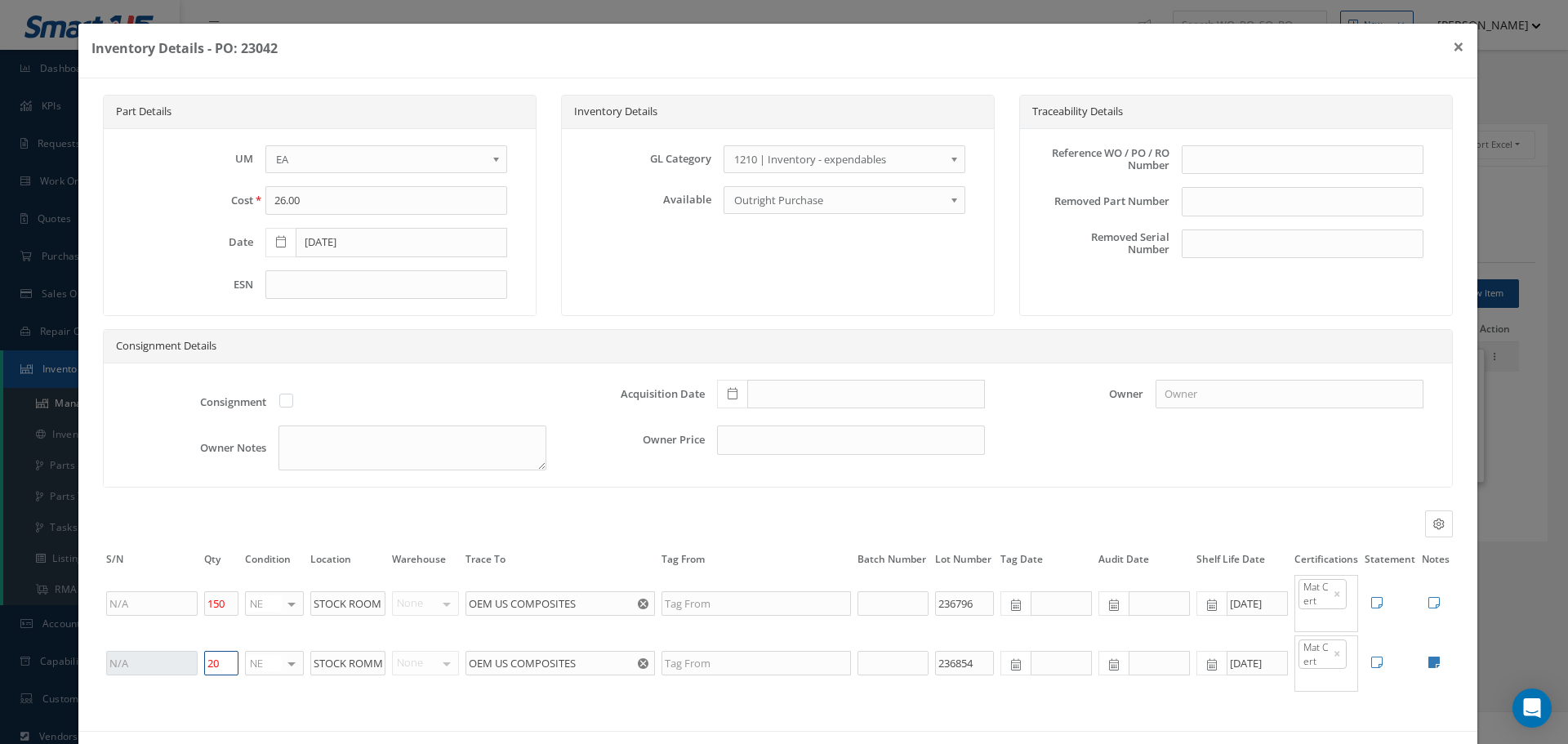
click at [223, 665] on input "20" at bounding box center [222, 663] width 34 height 24
type input "2"
type input "0"
click at [419, 531] on div "Condition Location Warehouse Trace To Tag From Batch Number Lot Number Tag Date…" at bounding box center [778, 524] width 1374 height 27
click at [219, 603] on input "150" at bounding box center [222, 603] width 34 height 24
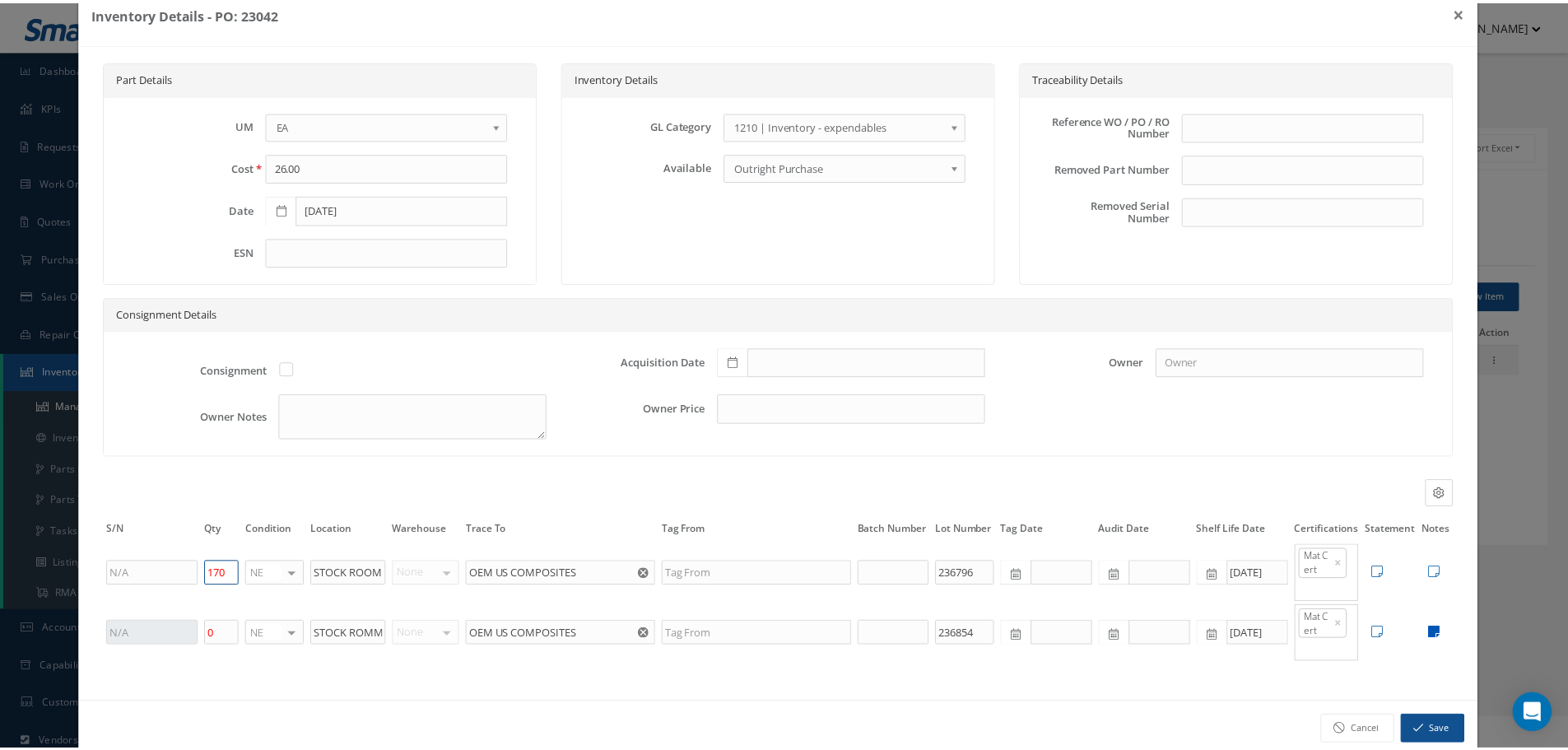
scroll to position [66, 0]
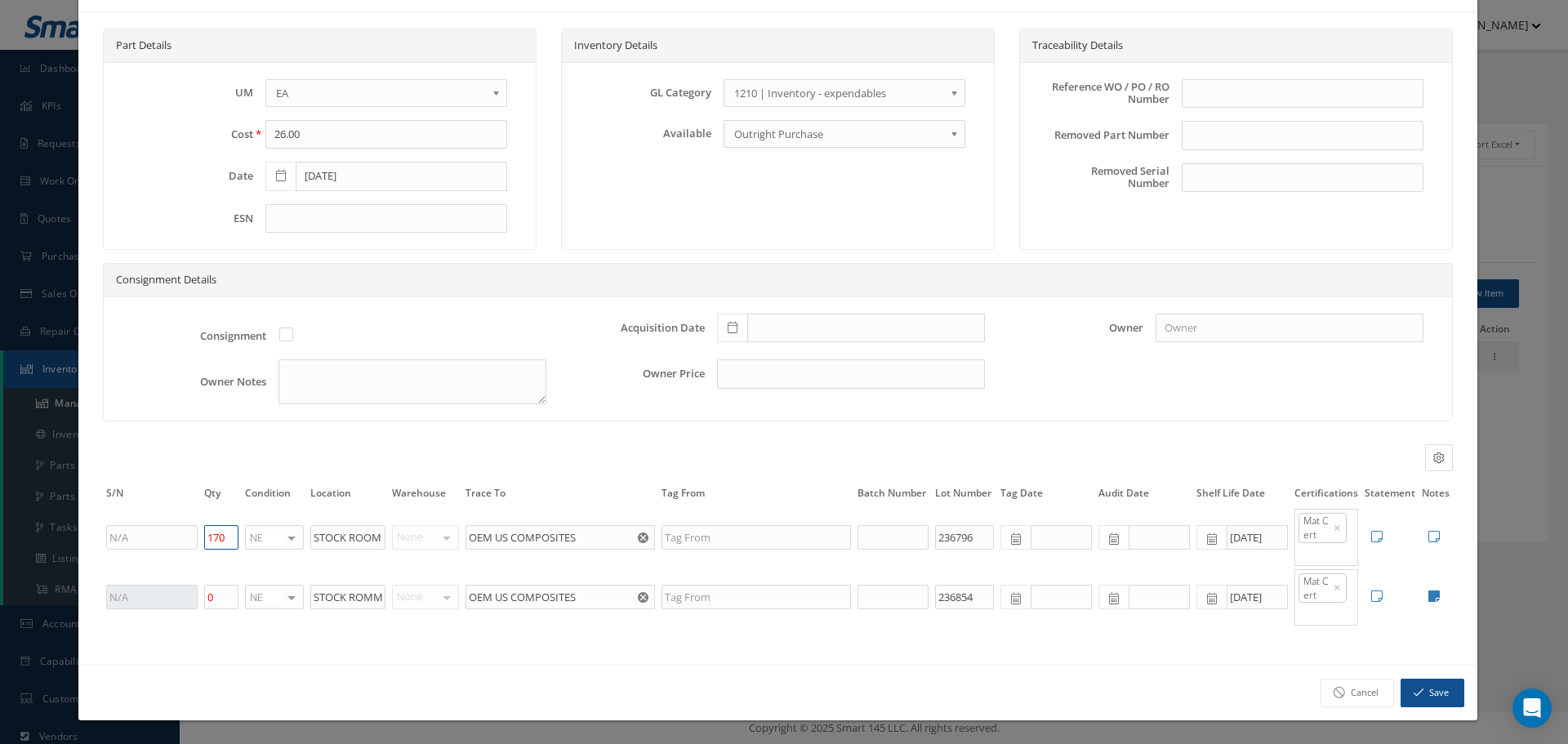
type input "170"
click at [1419, 688] on button "Save" at bounding box center [1432, 694] width 64 height 29
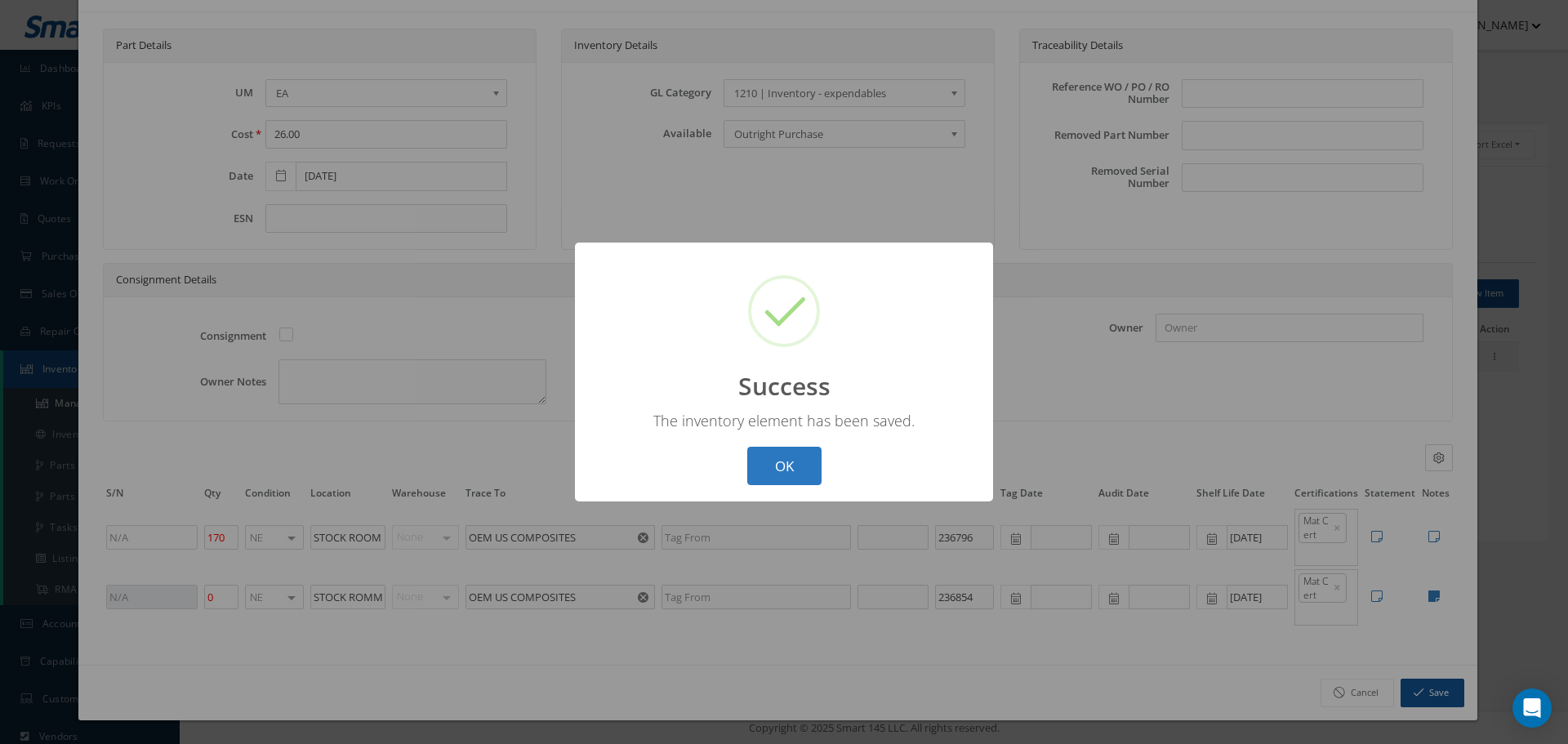
click at [797, 467] on button "OK" at bounding box center [784, 466] width 75 height 39
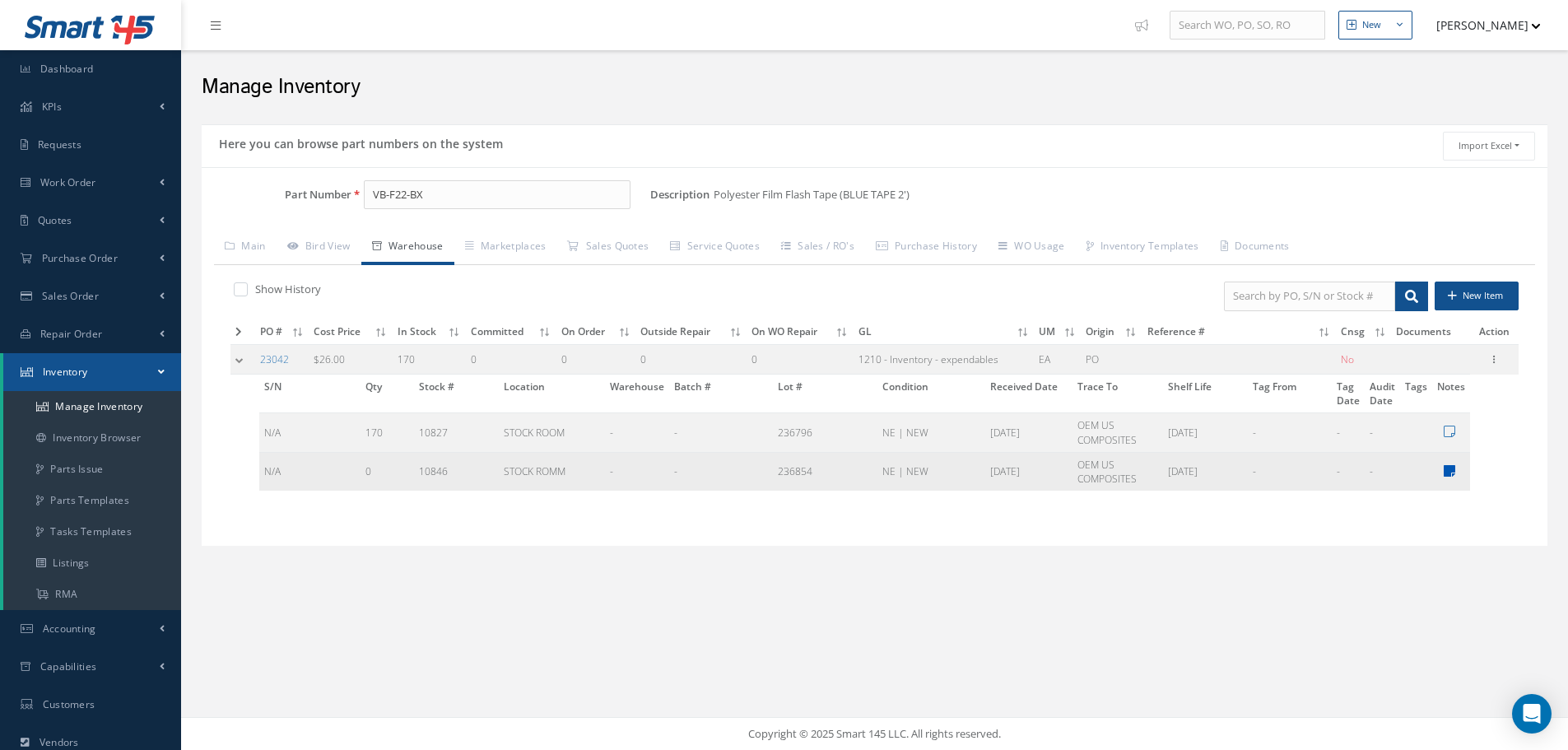
click at [1448, 476] on icon at bounding box center [1449, 470] width 12 height 14
type textarea "430336"
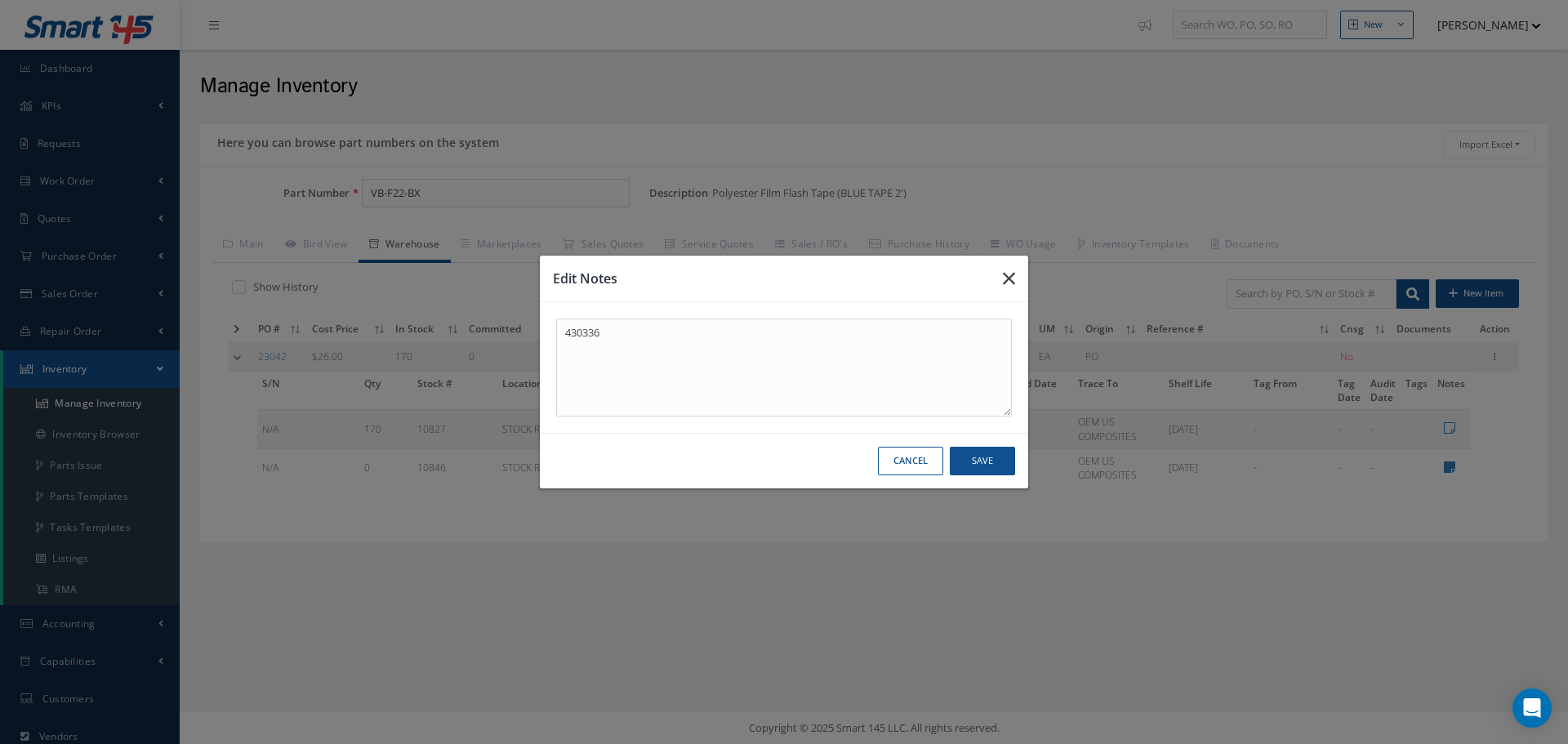
click at [0, 0] on icon "button" at bounding box center [0, 0] width 0 height 0
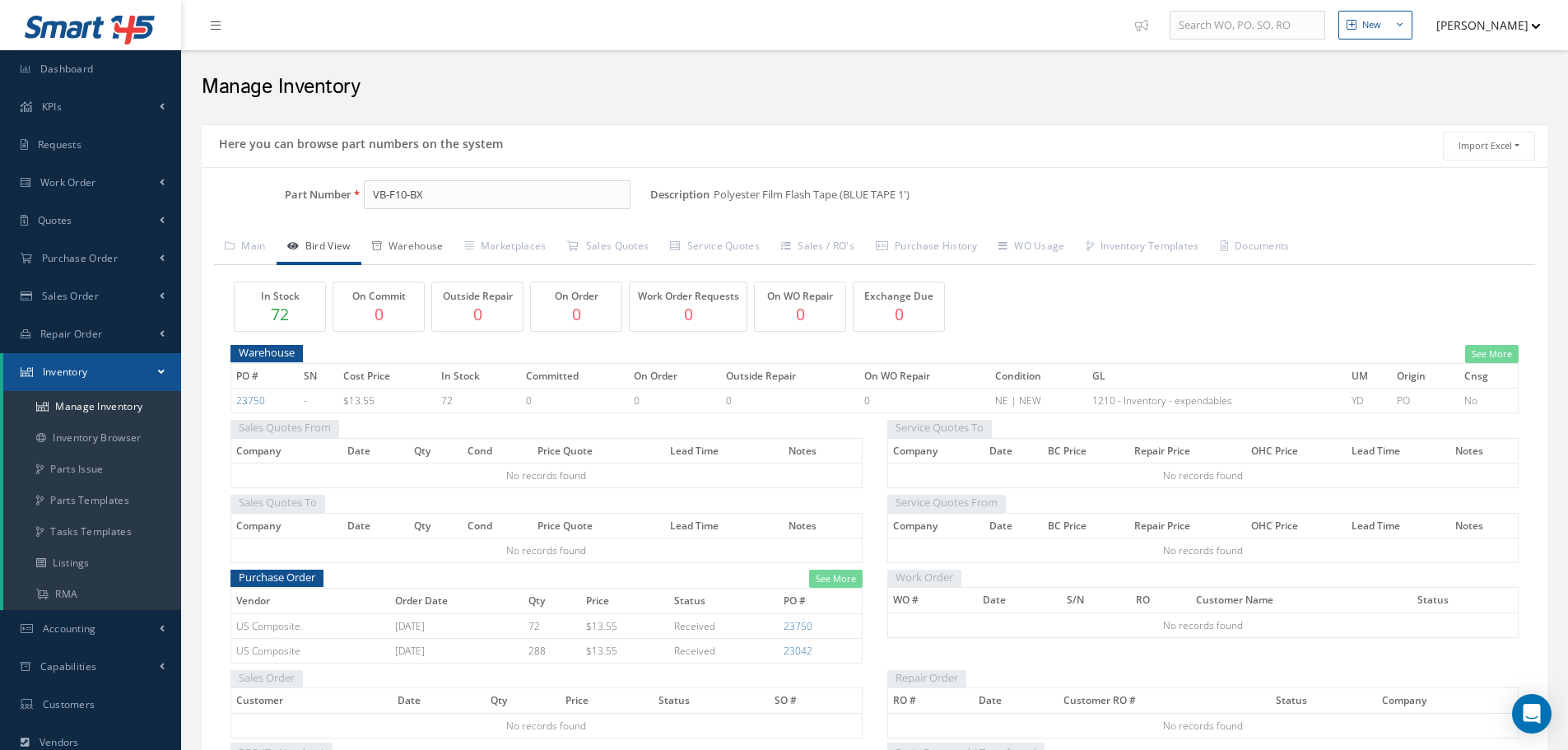
click at [416, 231] on link "Warehouse" at bounding box center [407, 248] width 93 height 35
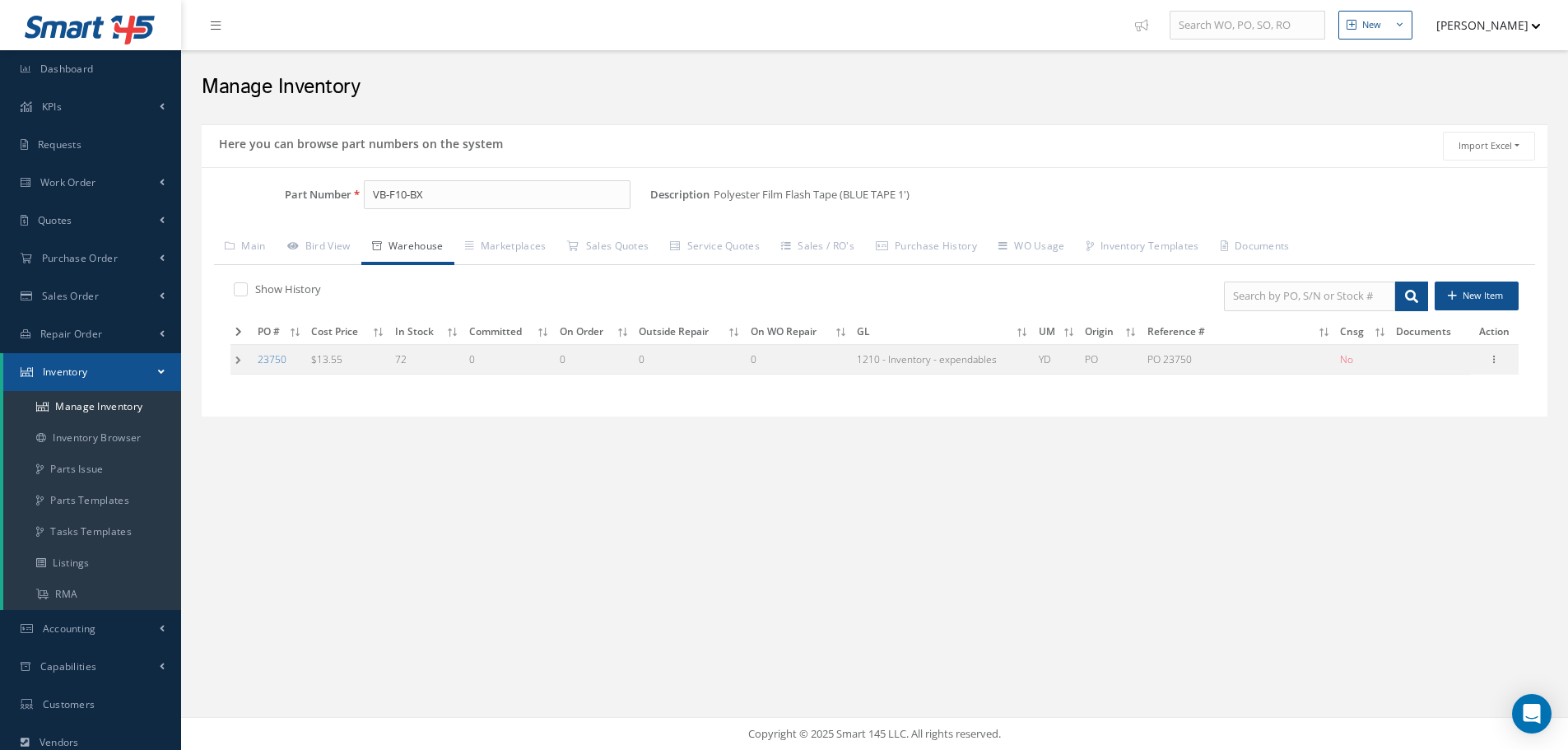
click at [238, 360] on td at bounding box center [241, 360] width 22 height 31
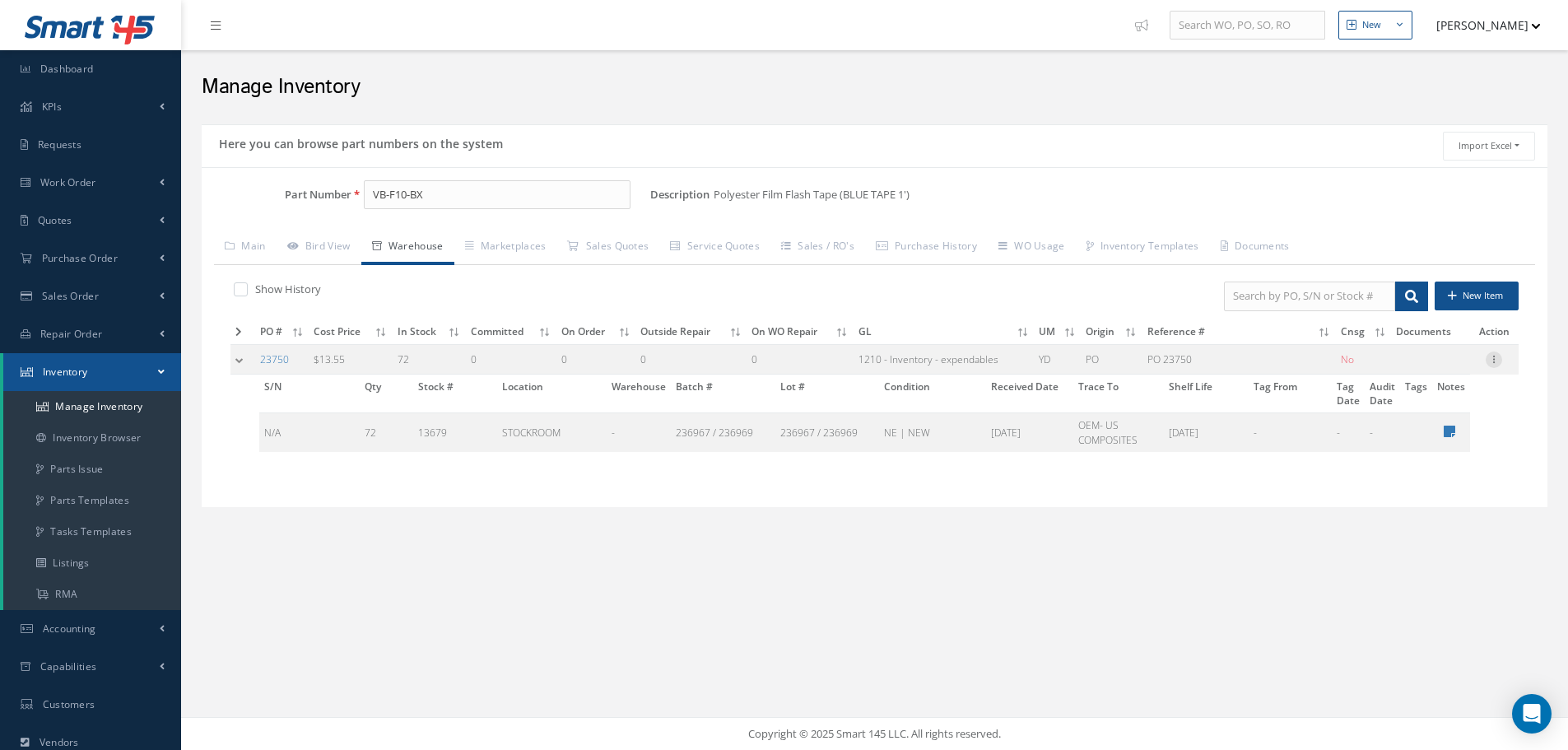
click at [1494, 360] on icon at bounding box center [1494, 358] width 16 height 14
click at [1412, 426] on link "Label" at bounding box center [1417, 426] width 130 height 22
